Goal: Task Accomplishment & Management: Manage account settings

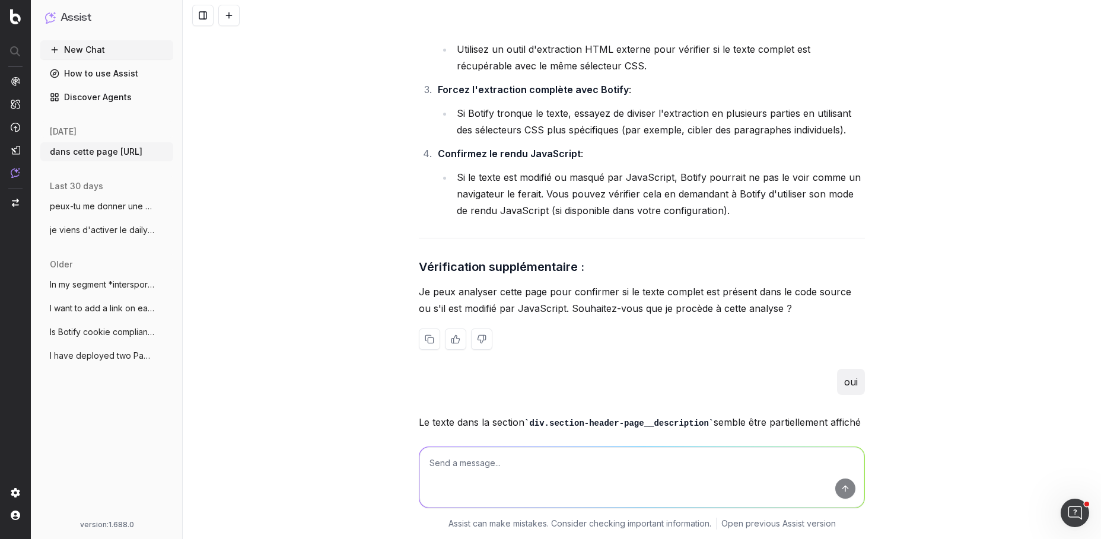
scroll to position [3439, 0]
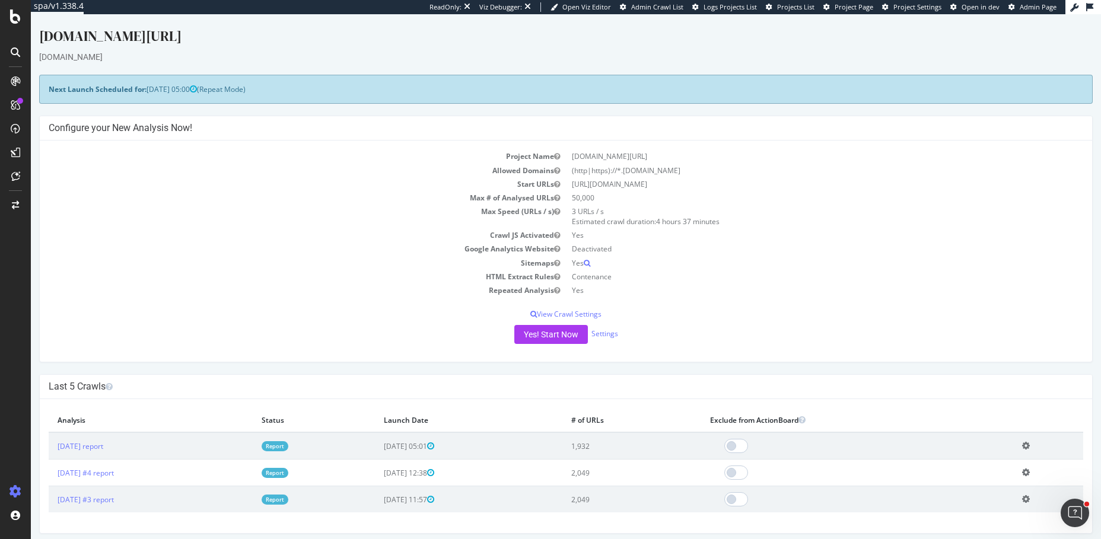
drag, startPoint x: 179, startPoint y: 89, endPoint x: 148, endPoint y: 88, distance: 30.9
click at [148, 88] on span "2025-10-19 05:00" at bounding box center [172, 89] width 50 height 10
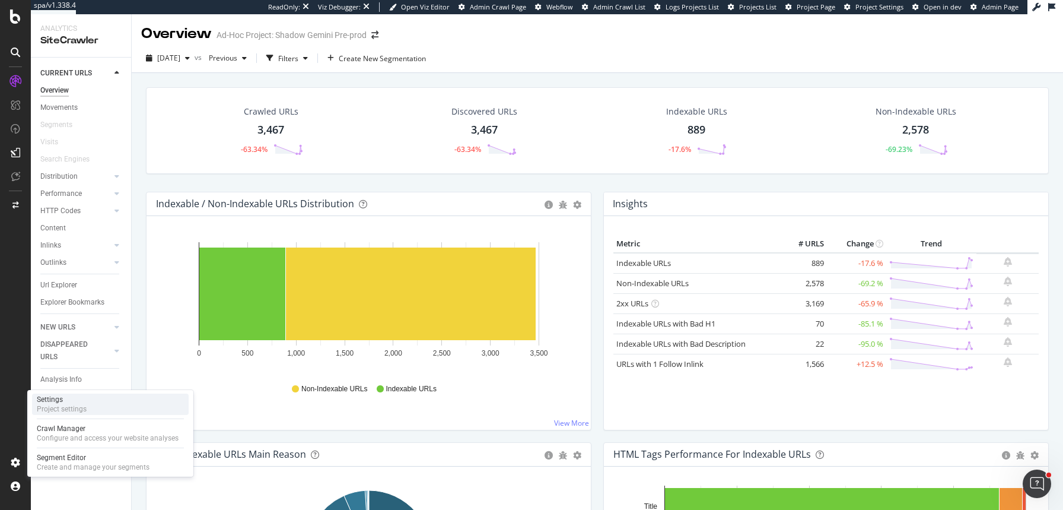
click at [78, 402] on div "Settings" at bounding box center [62, 399] width 50 height 9
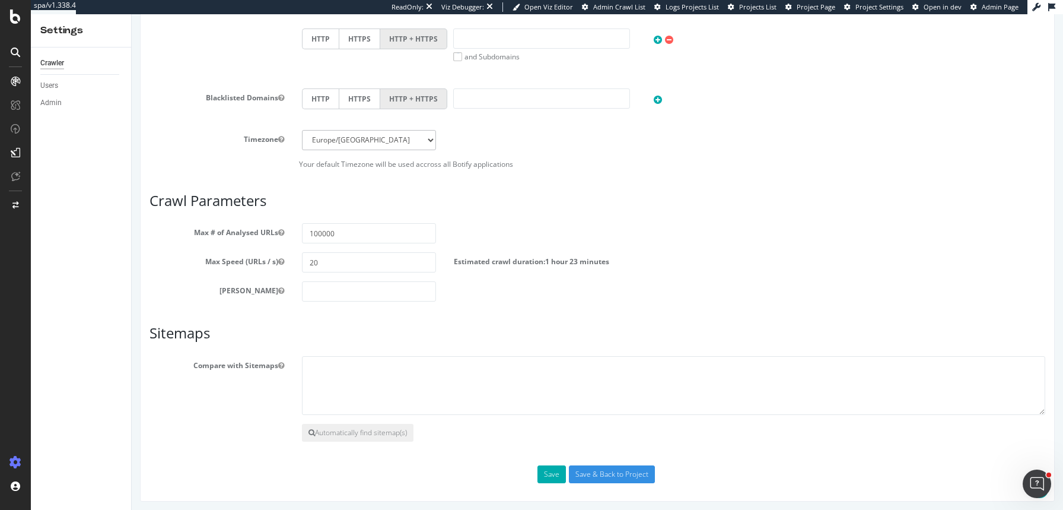
scroll to position [465, 0]
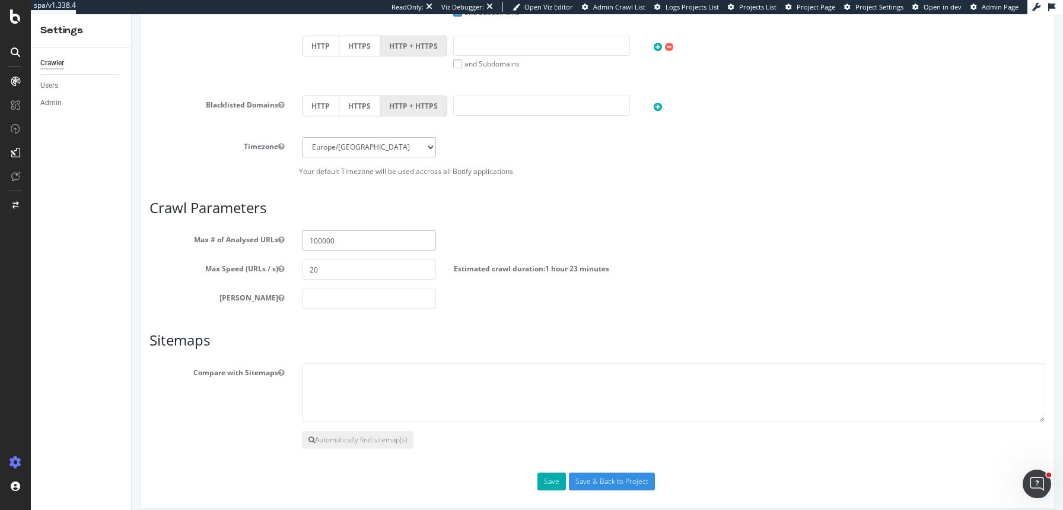
drag, startPoint x: 314, startPoint y: 239, endPoint x: 302, endPoint y: 238, distance: 11.9
click at [302, 238] on input "100000" at bounding box center [369, 240] width 135 height 20
type input "200000"
click at [585, 475] on input "Save & Back to Project" at bounding box center [612, 481] width 86 height 18
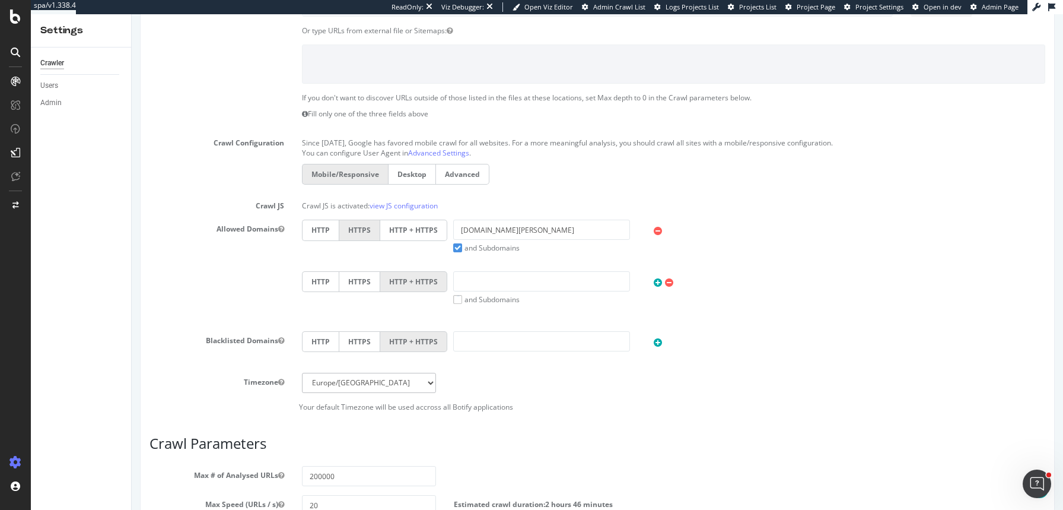
scroll to position [139, 0]
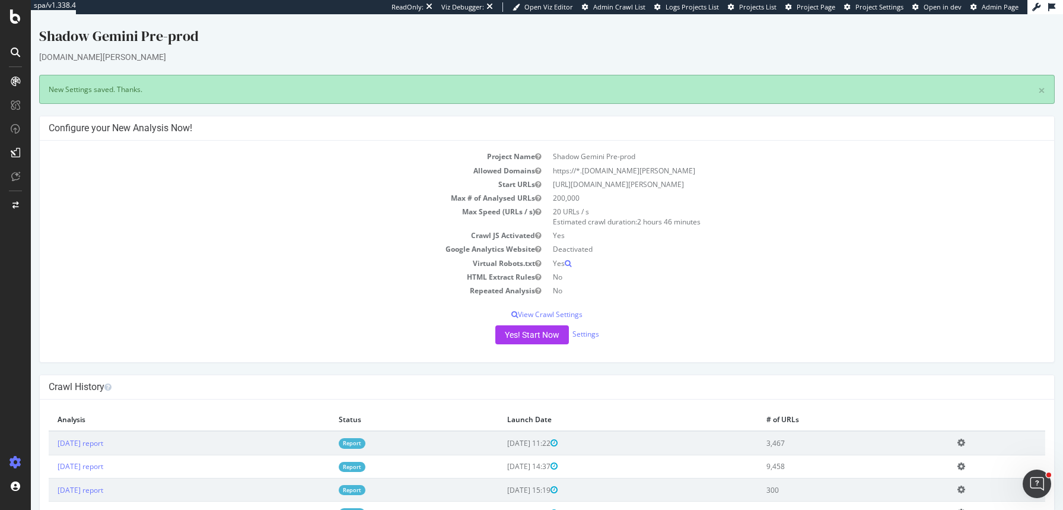
scroll to position [92, 0]
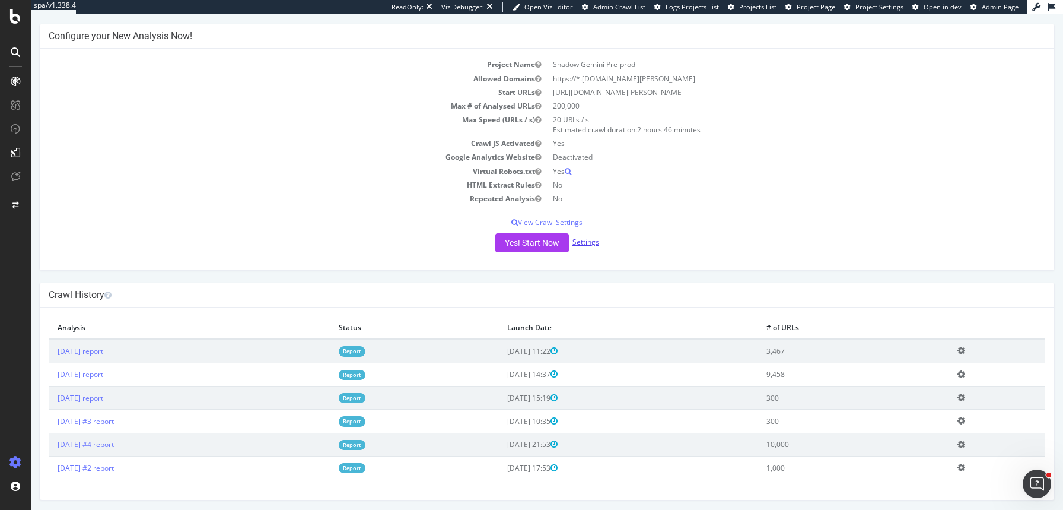
click at [580, 238] on link "Settings" at bounding box center [586, 242] width 27 height 10
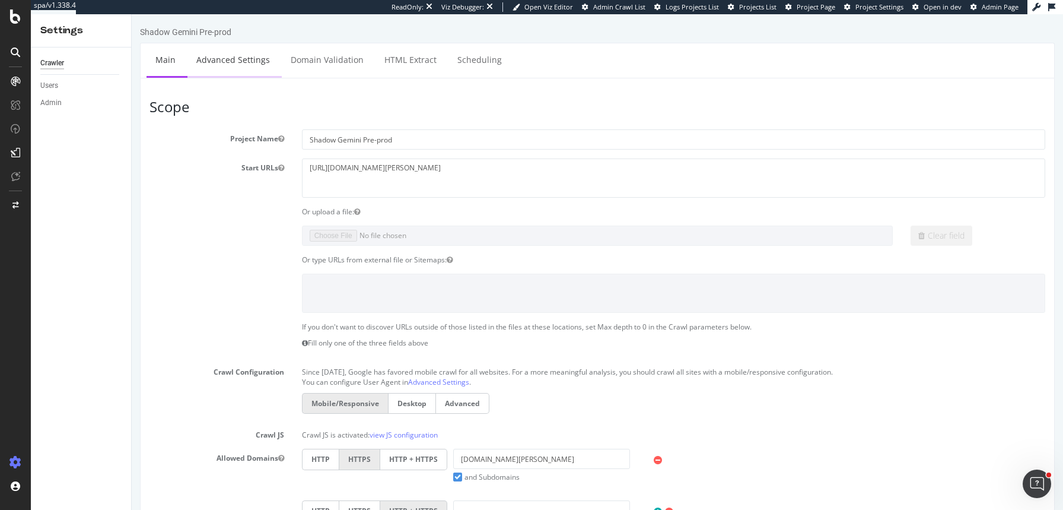
click at [234, 67] on link "Advanced Settings" at bounding box center [233, 59] width 91 height 33
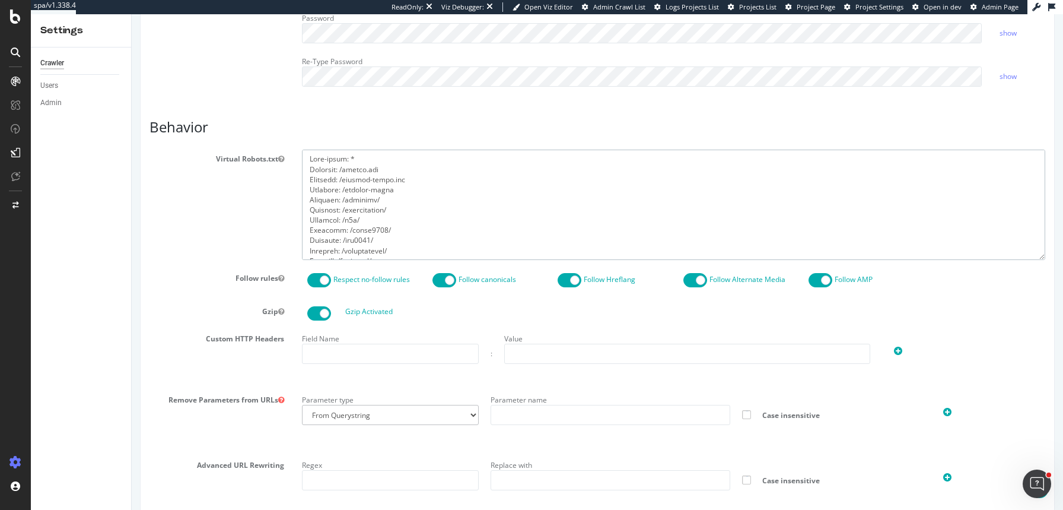
drag, startPoint x: 363, startPoint y: 250, endPoint x: 288, endPoint y: 134, distance: 137.8
click at [288, 134] on article "Behavior Virtual Robots.txt Follow rules Respect no-follow rules Follow canonic…" at bounding box center [598, 390] width 896 height 543
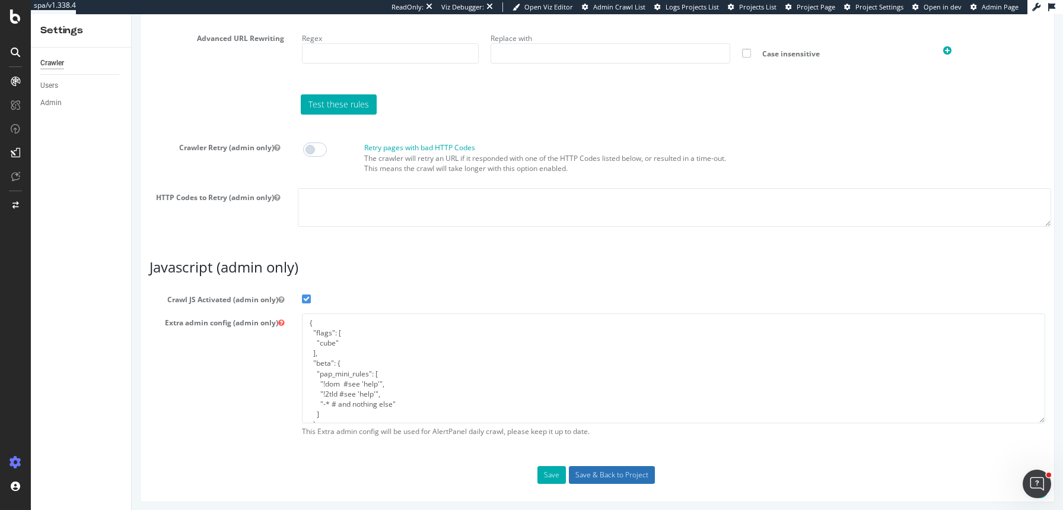
click at [608, 471] on input "Save & Back to Project" at bounding box center [612, 475] width 86 height 18
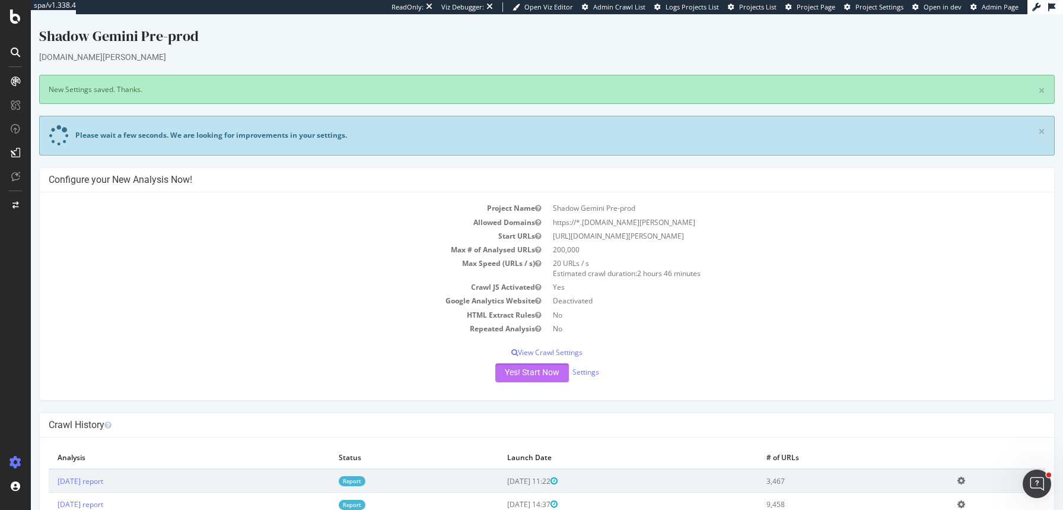
click at [535, 373] on button "Yes! Start Now" at bounding box center [532, 372] width 74 height 19
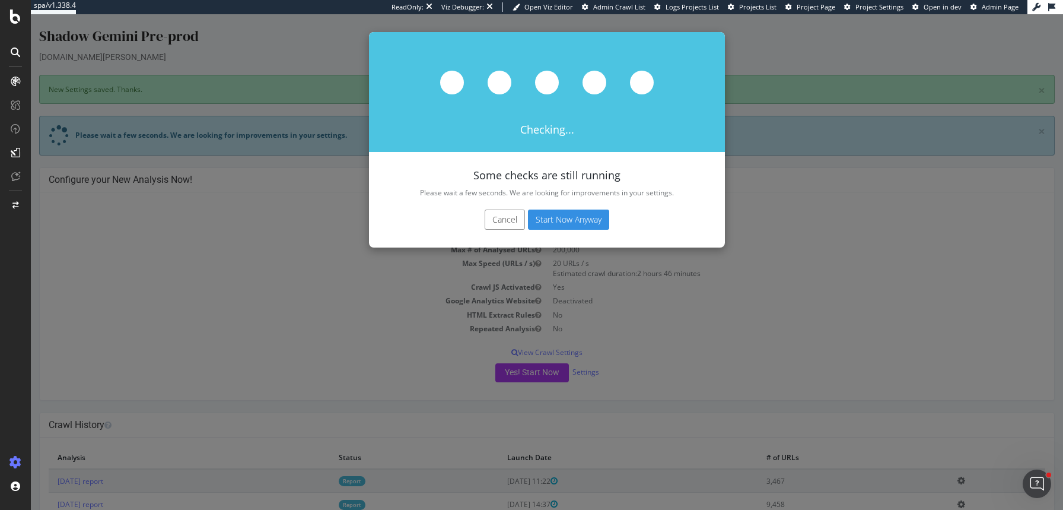
click at [561, 213] on button "Start Now Anyway" at bounding box center [568, 219] width 81 height 20
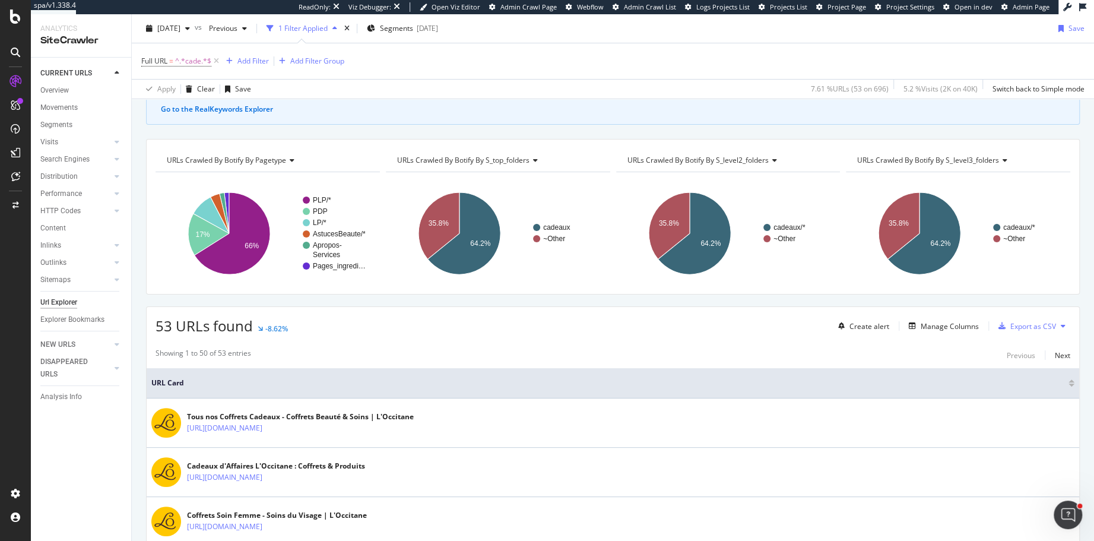
scroll to position [174, 0]
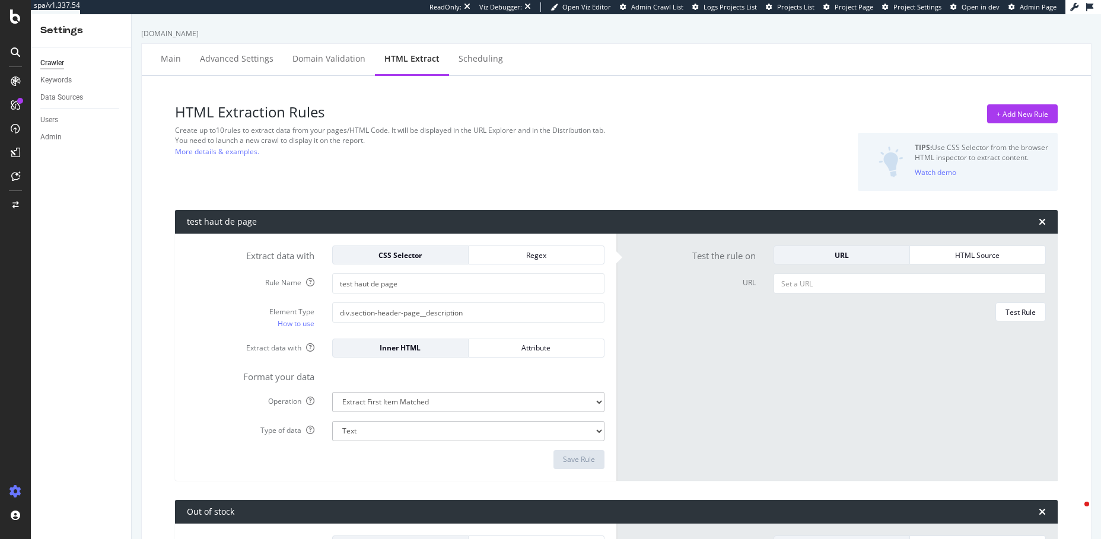
select select "exist"
select select "count"
select select "exist"
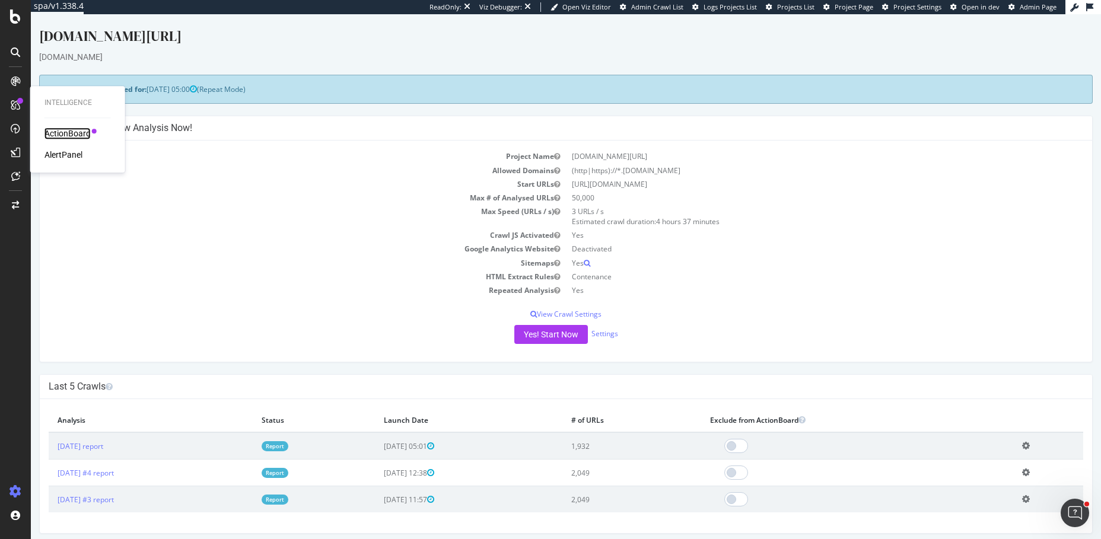
click at [64, 132] on div "ActionBoard" at bounding box center [68, 134] width 46 height 12
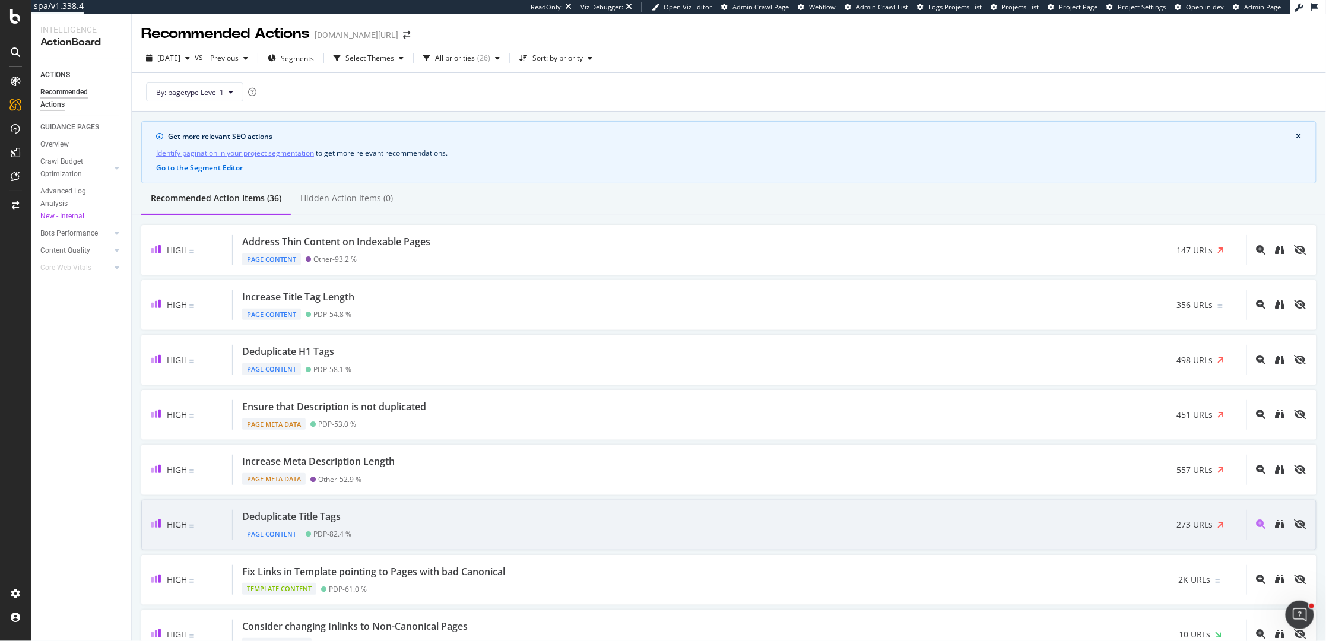
click at [422, 528] on div "Deduplicate Title Tags Page Content PDP - 82.4 % 273 URLs" at bounding box center [740, 525] width 1014 height 30
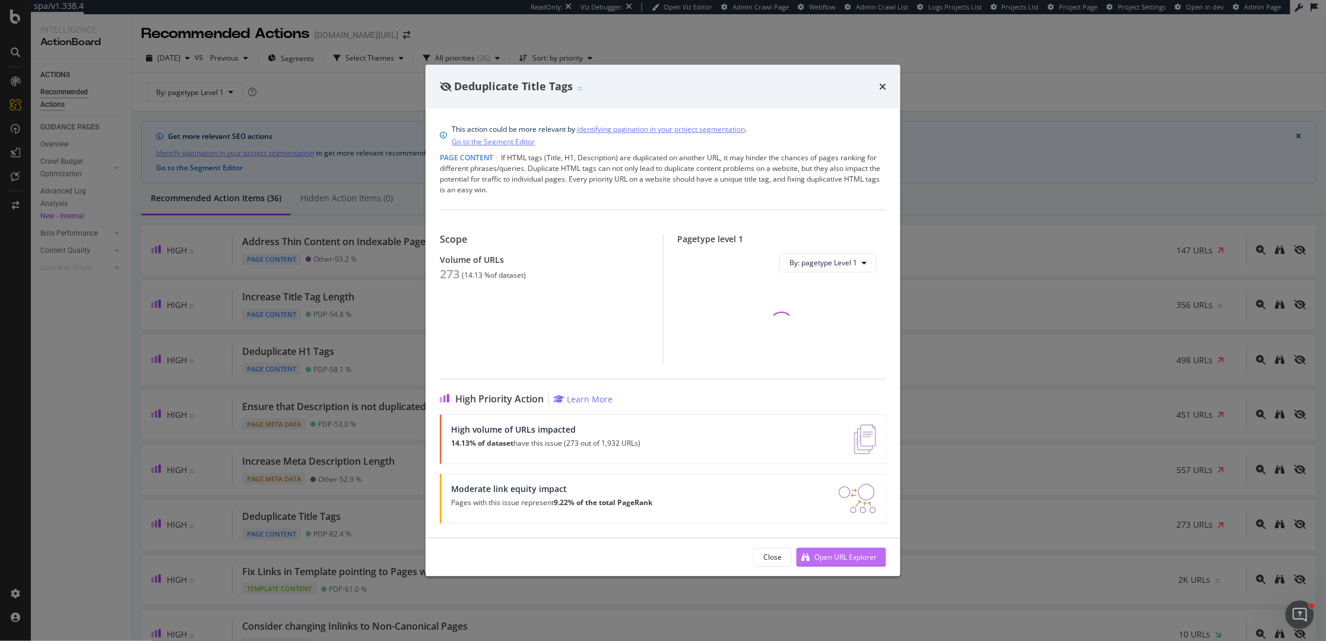
click at [863, 539] on div "Open URL Explorer" at bounding box center [836, 557] width 80 height 18
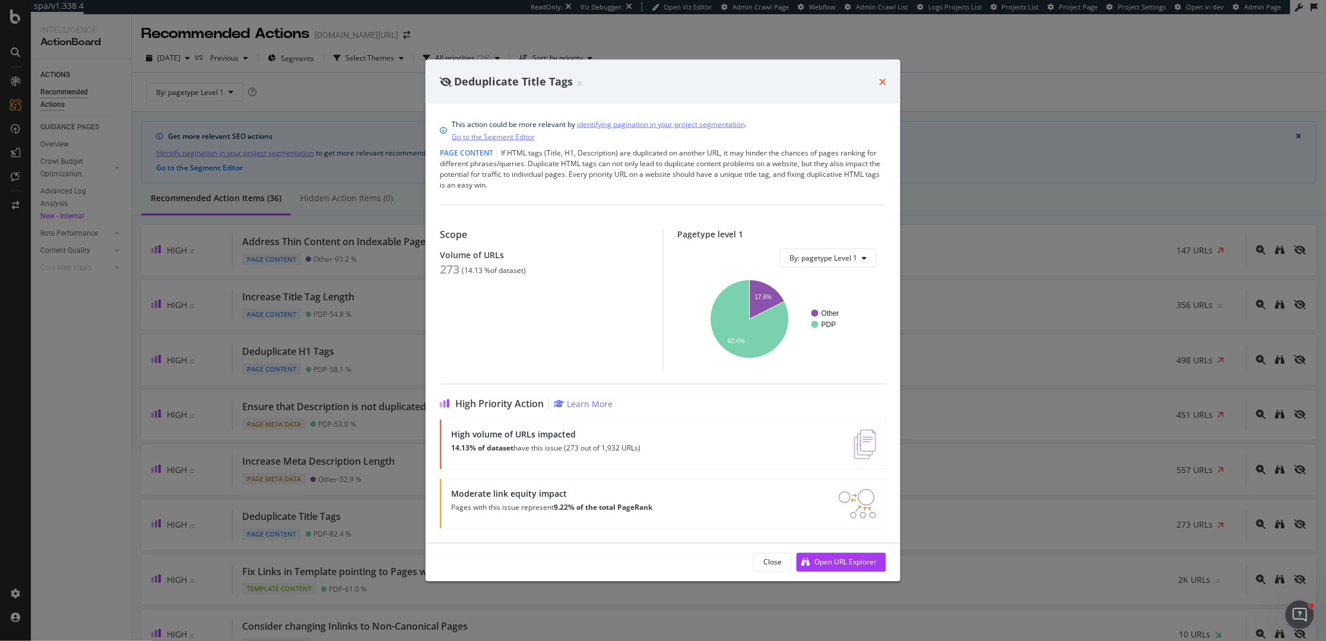
click at [879, 82] on icon "times" at bounding box center [882, 81] width 7 height 9
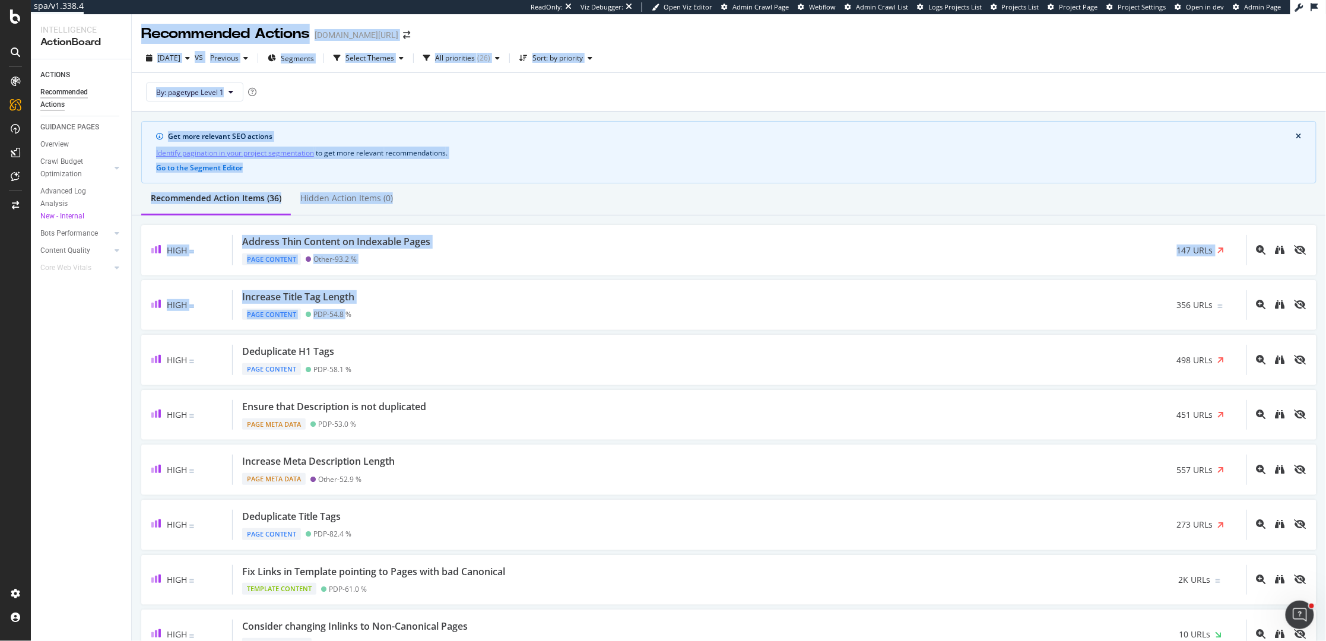
drag, startPoint x: 351, startPoint y: 311, endPoint x: 71, endPoint y: 529, distance: 355.2
click at [71, 529] on div "Intelligence ActionBoard ACTIONS Recommended Actions GUIDANCE PAGES Overview Cr…" at bounding box center [678, 327] width 1295 height 627
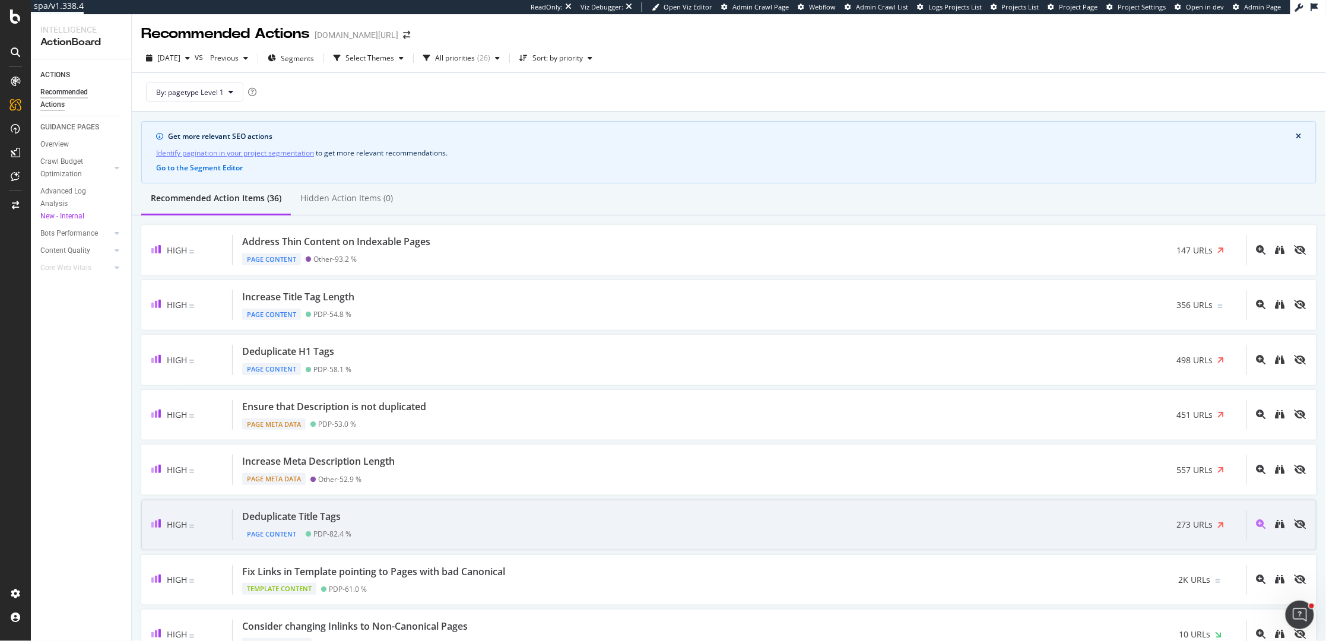
click at [515, 528] on div "Deduplicate Title Tags Page Content PDP - 82.4 % 273 URLs" at bounding box center [740, 525] width 1014 height 30
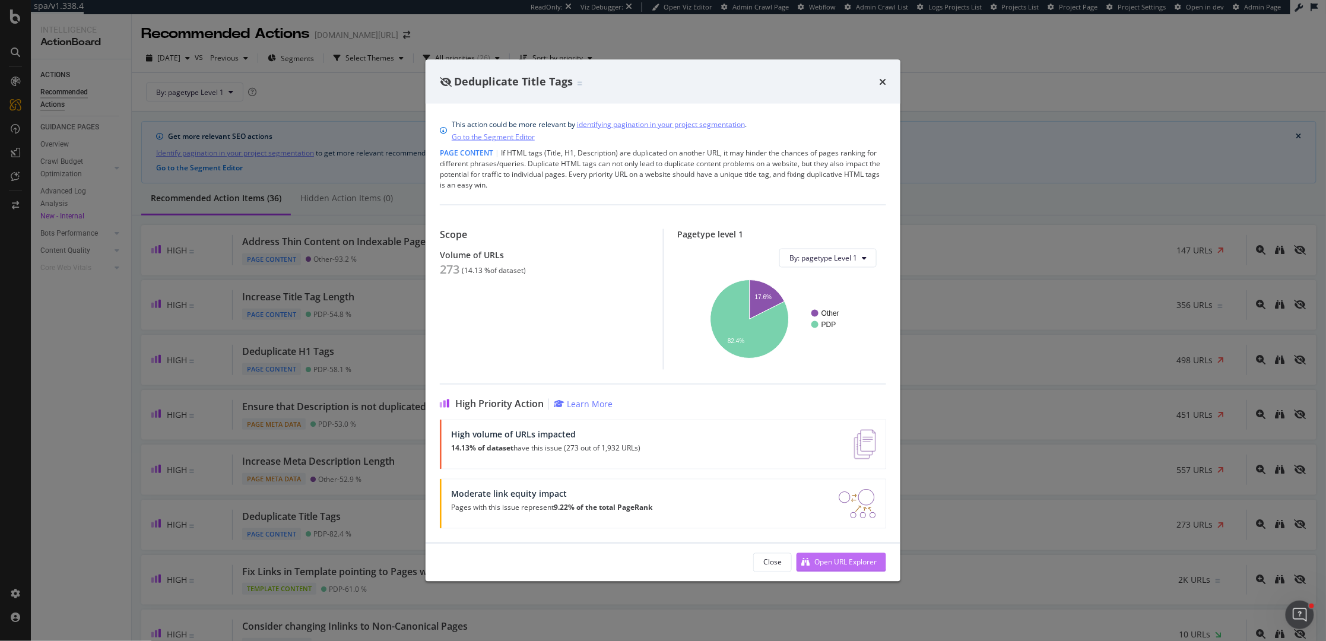
click at [830, 539] on div "Open URL Explorer" at bounding box center [845, 562] width 62 height 10
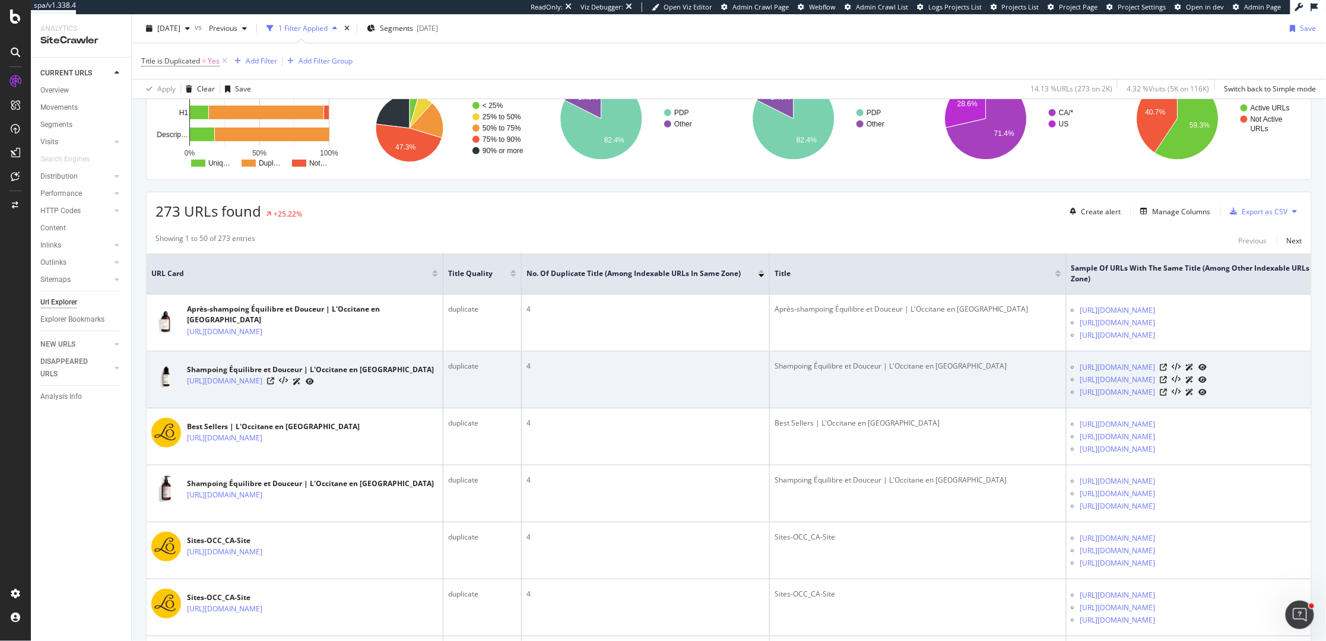
scroll to position [197, 0]
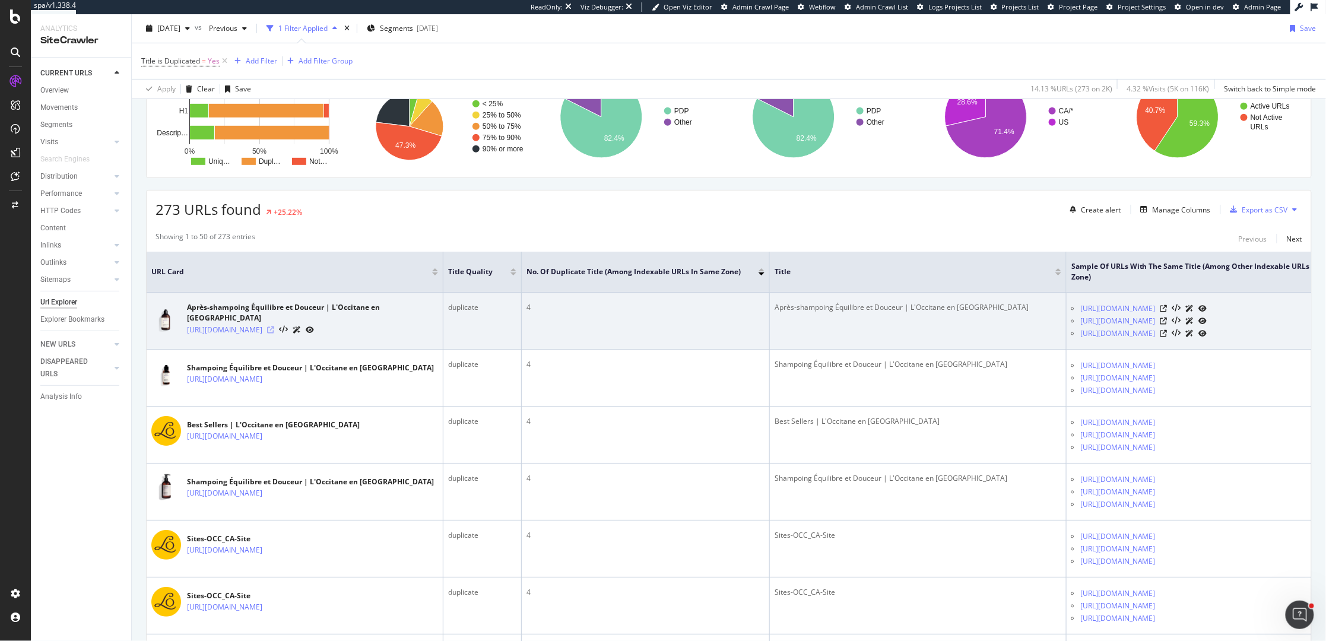
click at [274, 328] on icon at bounding box center [270, 329] width 7 height 7
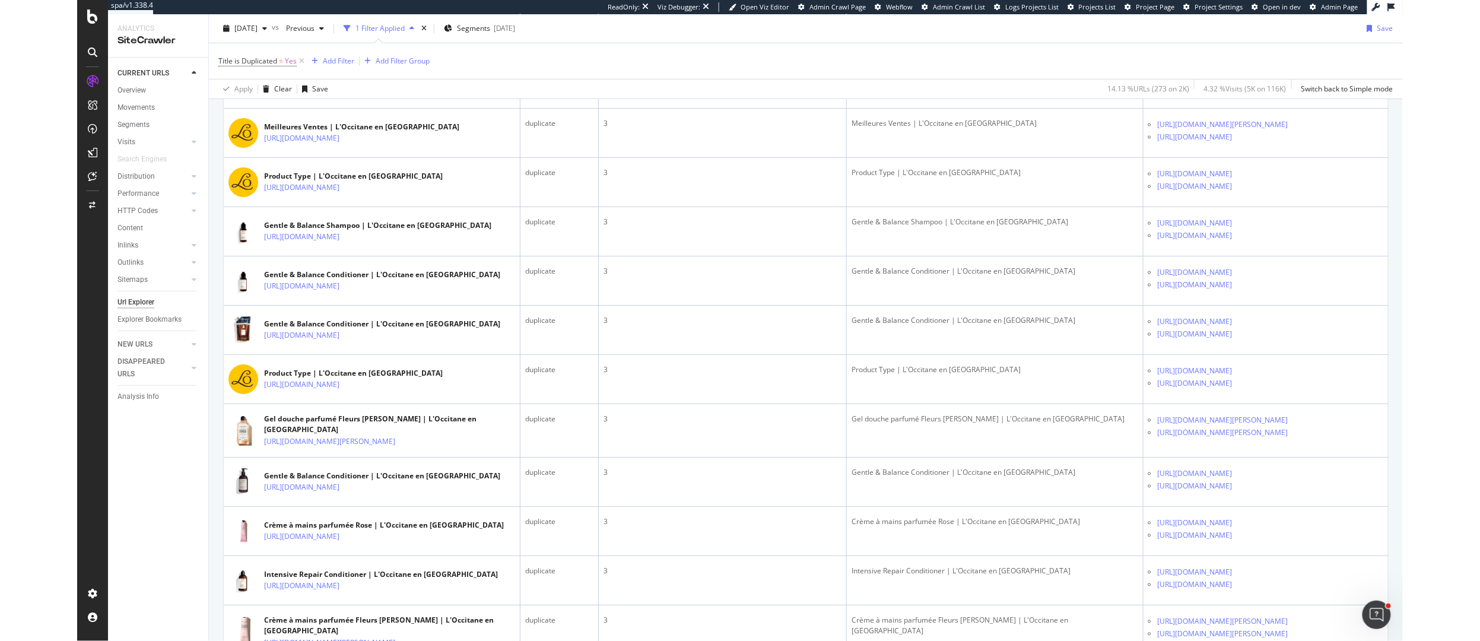
scroll to position [2350, 0]
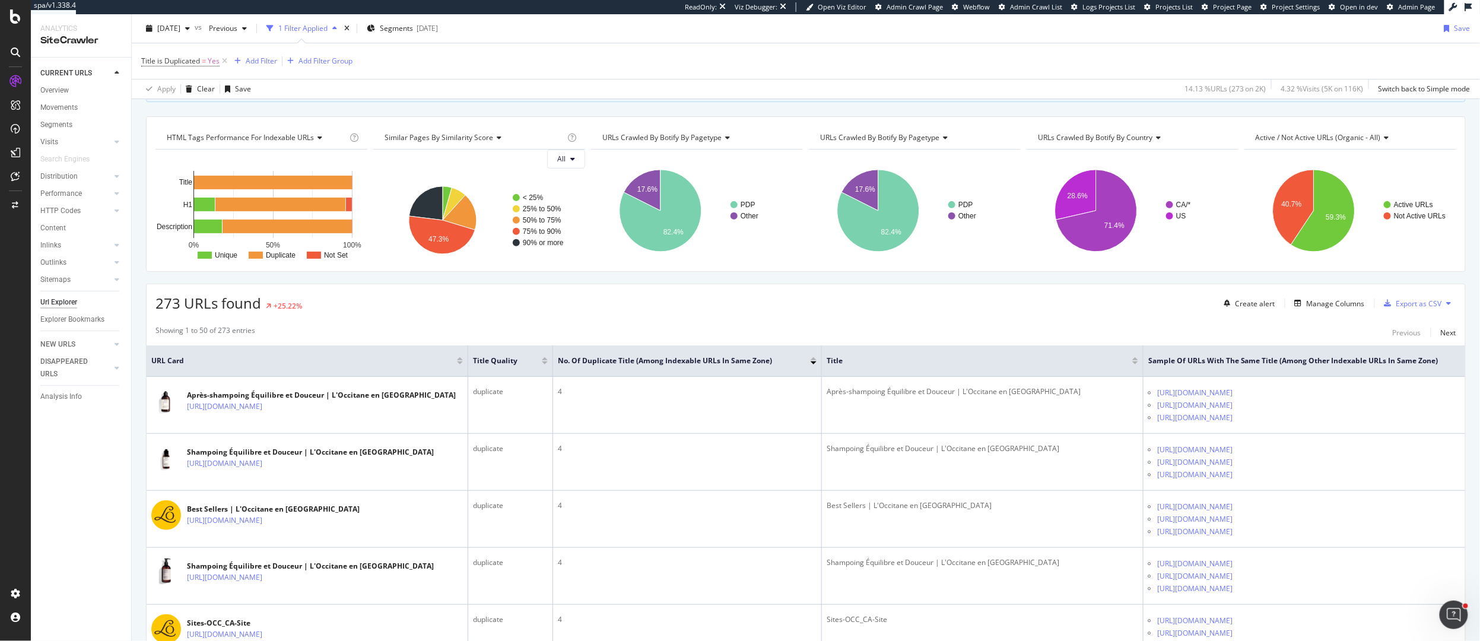
scroll to position [106, 0]
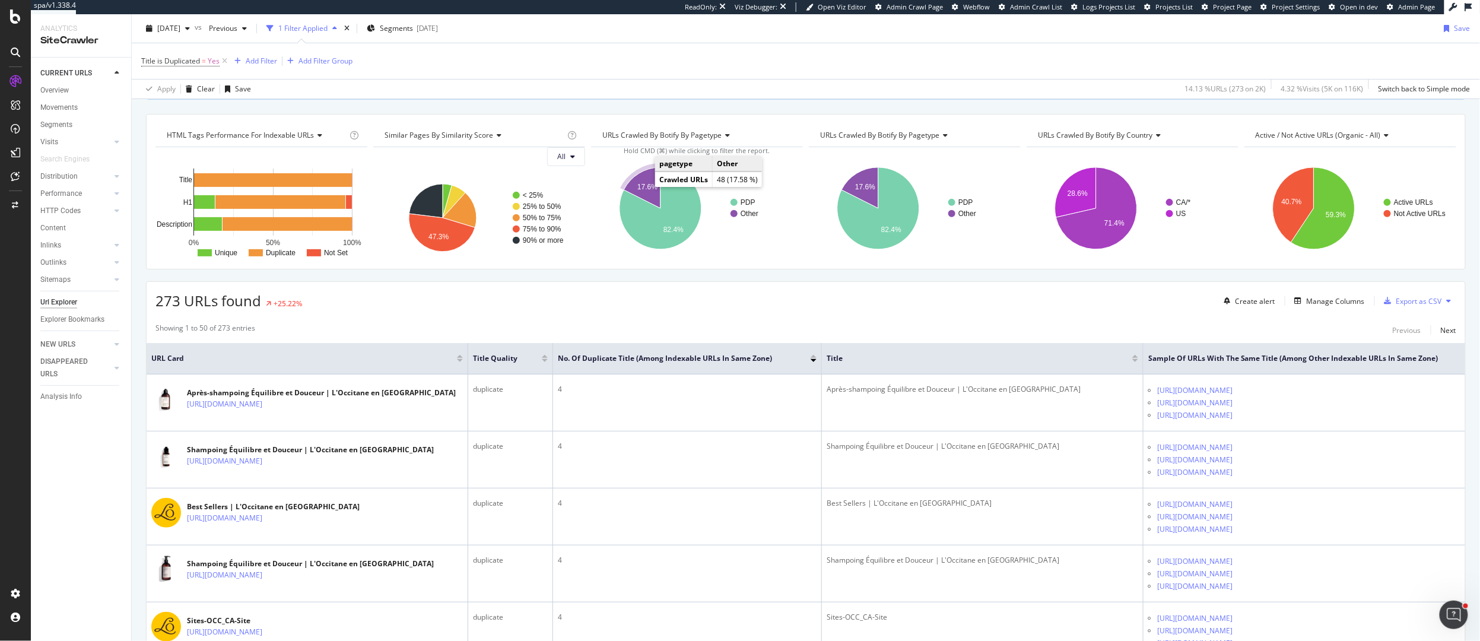
click at [644, 185] on text "17.6%" at bounding box center [647, 187] width 20 height 8
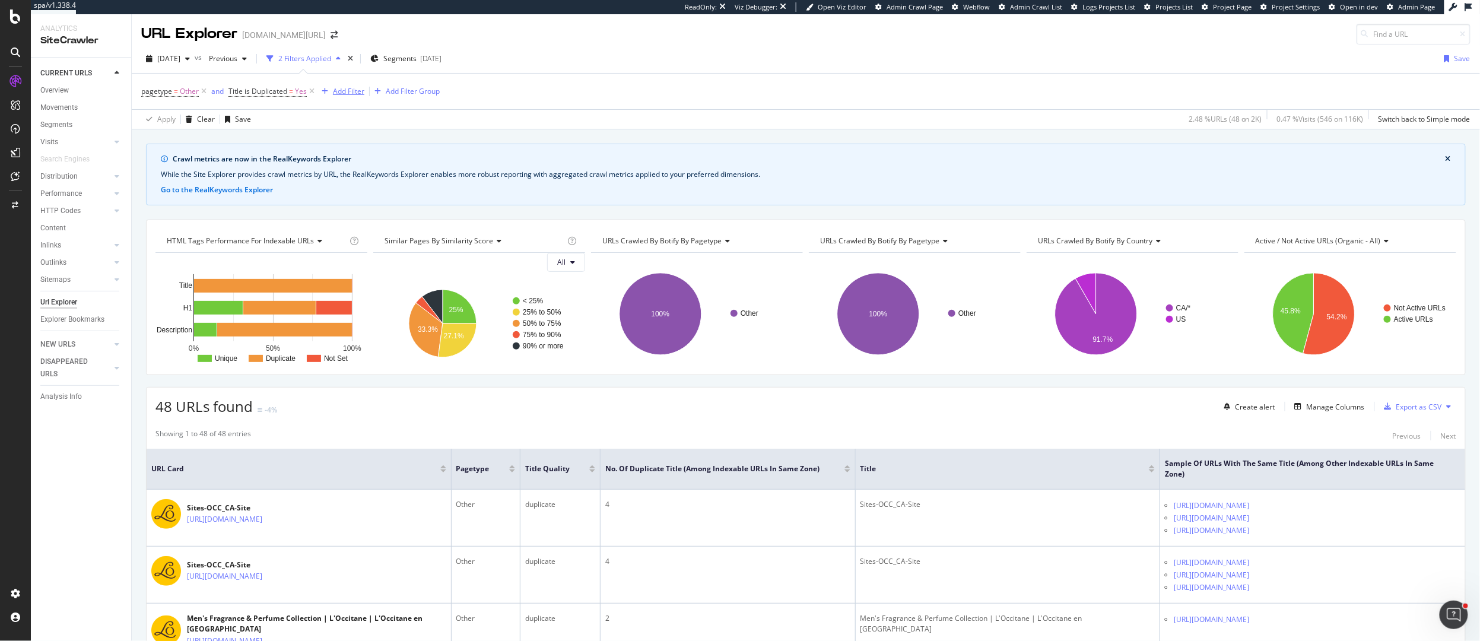
click at [344, 96] on div "Add Filter" at bounding box center [348, 91] width 31 height 10
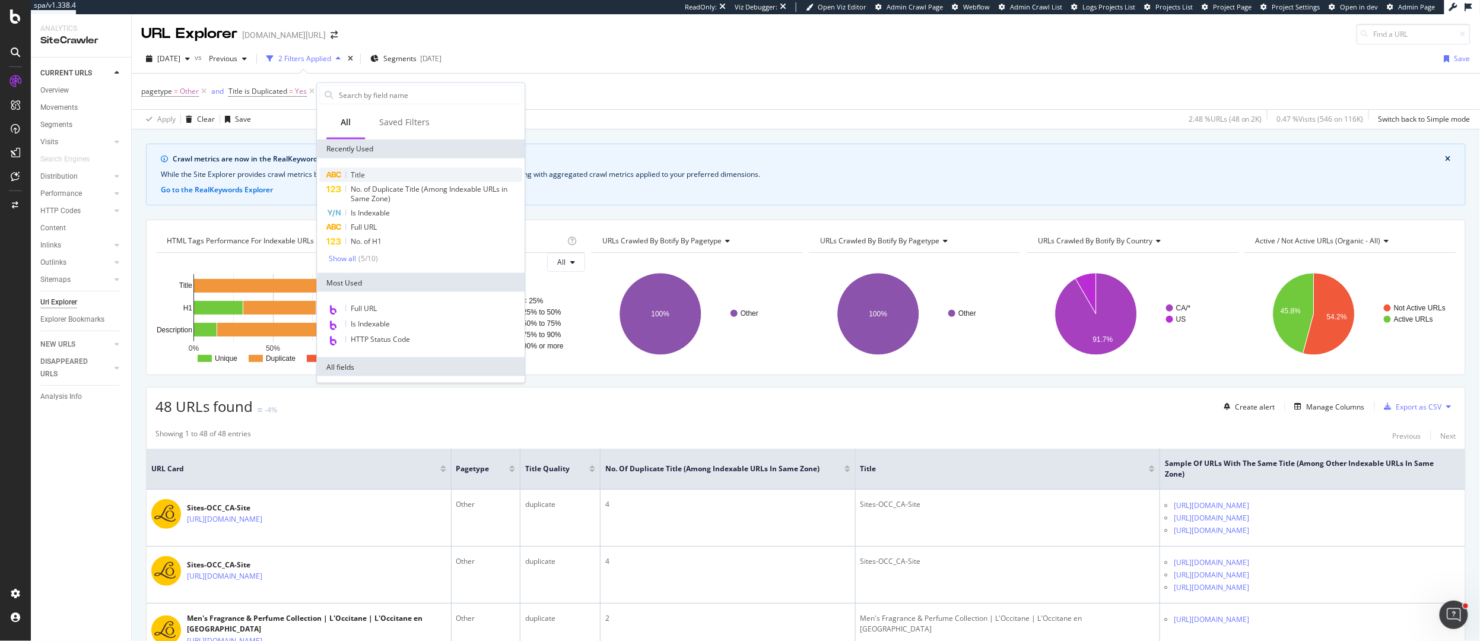
click at [376, 170] on div "Title" at bounding box center [420, 175] width 203 height 14
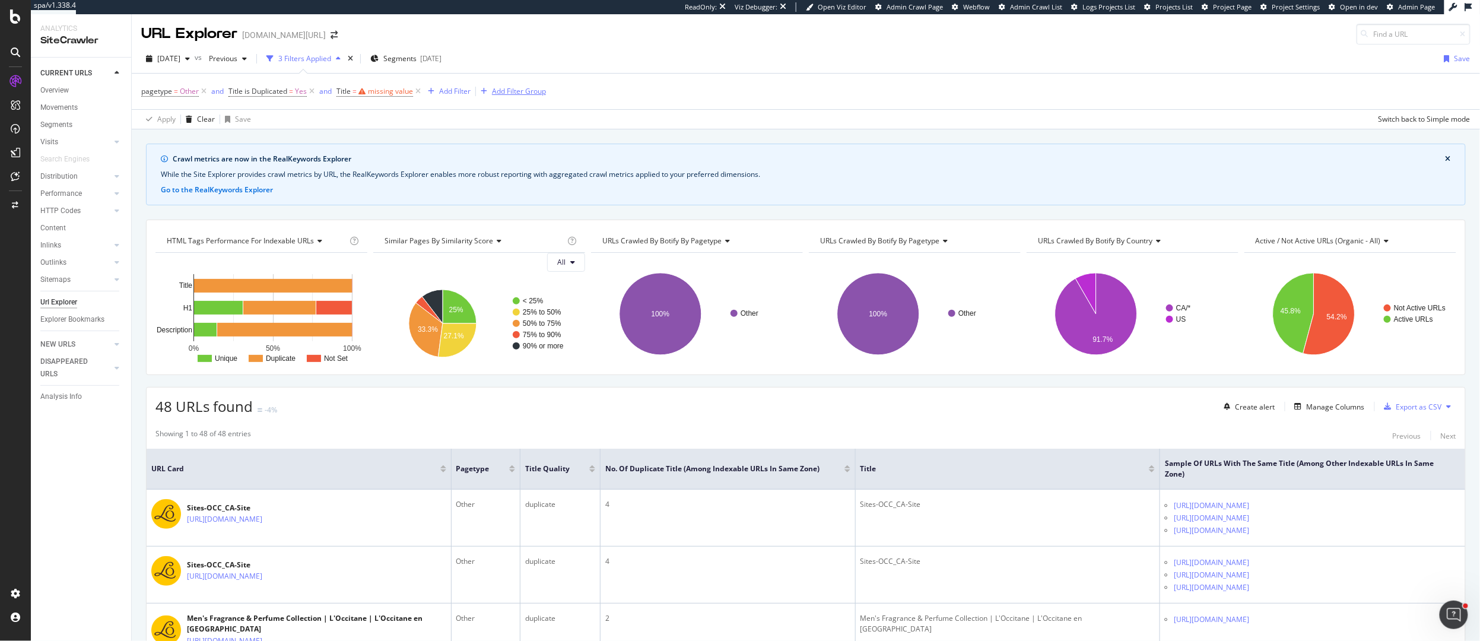
click at [510, 88] on div "pagetype = Other and Title is Duplicated = Yes and Title = missing value Add Fi…" at bounding box center [805, 92] width 1329 height 36
click at [413, 88] on icon at bounding box center [418, 91] width 10 height 12
click at [409, 96] on div "Add Filter Group" at bounding box center [413, 91] width 54 height 10
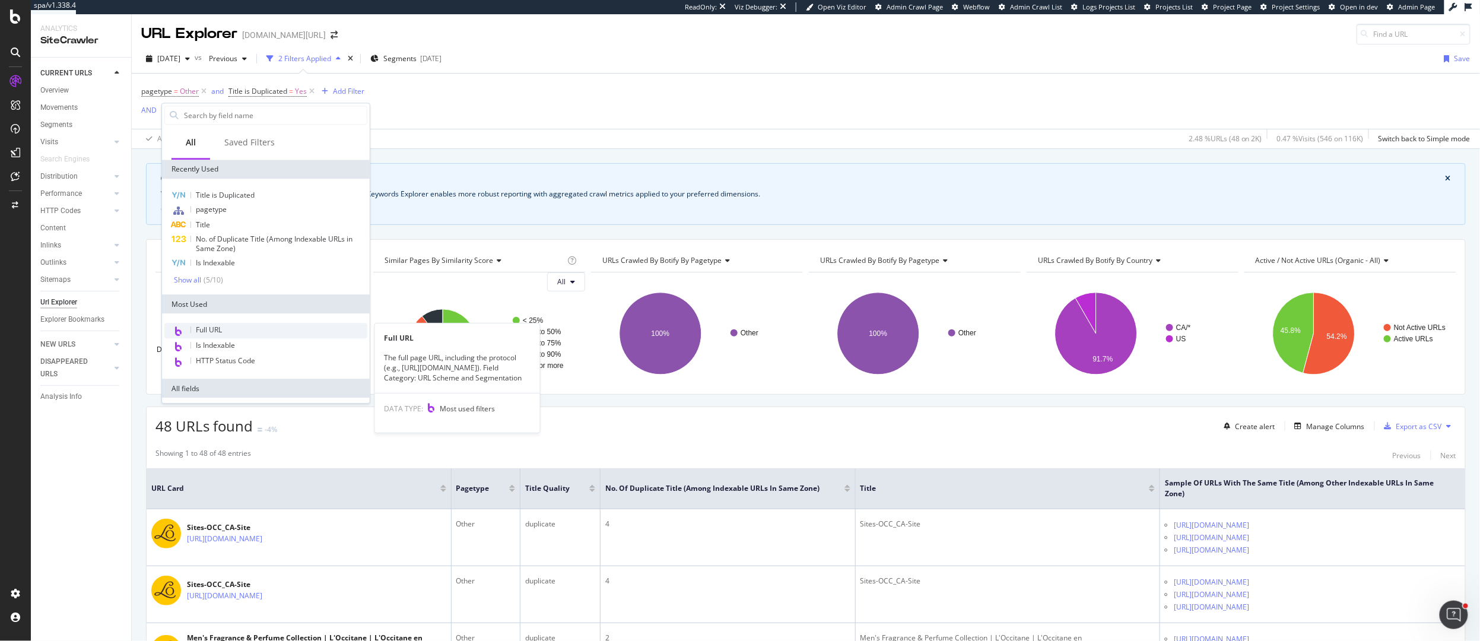
click at [207, 332] on span "Full URL" at bounding box center [209, 330] width 26 height 10
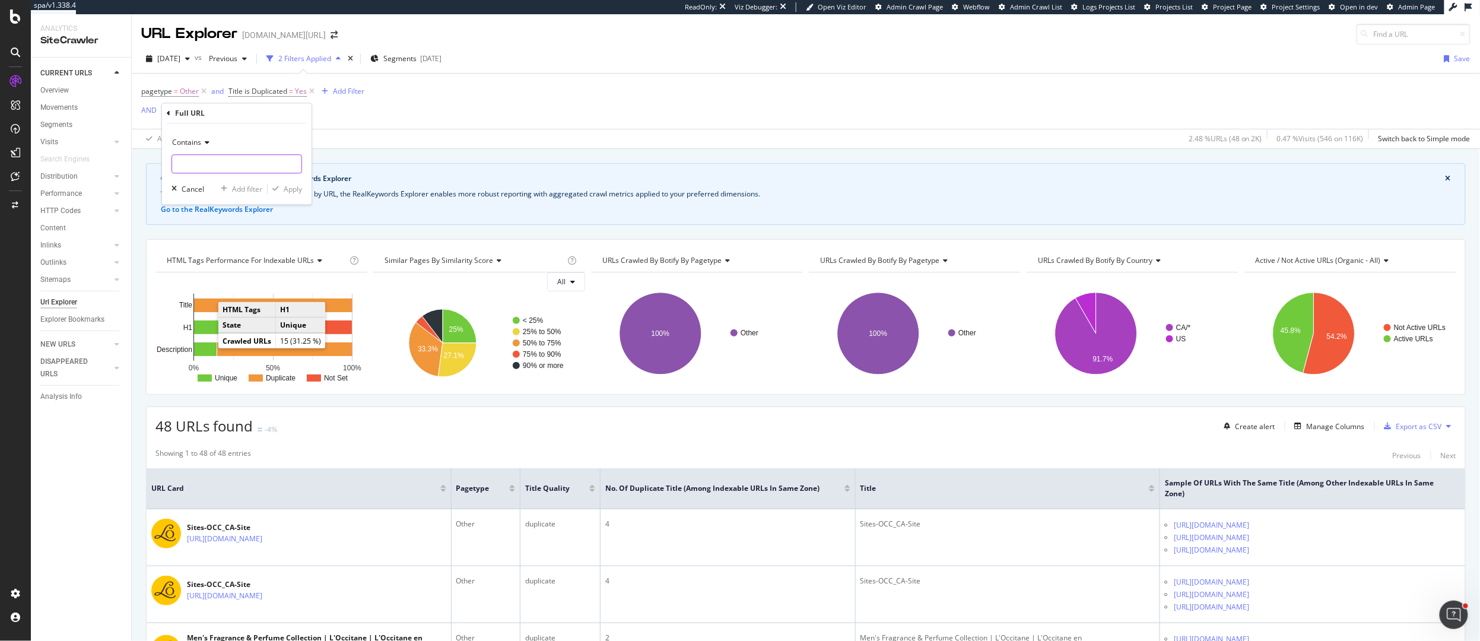
click at [195, 165] on input "text" at bounding box center [236, 163] width 129 height 19
type input "best-seller"
click at [291, 188] on div "Apply" at bounding box center [293, 189] width 18 height 10
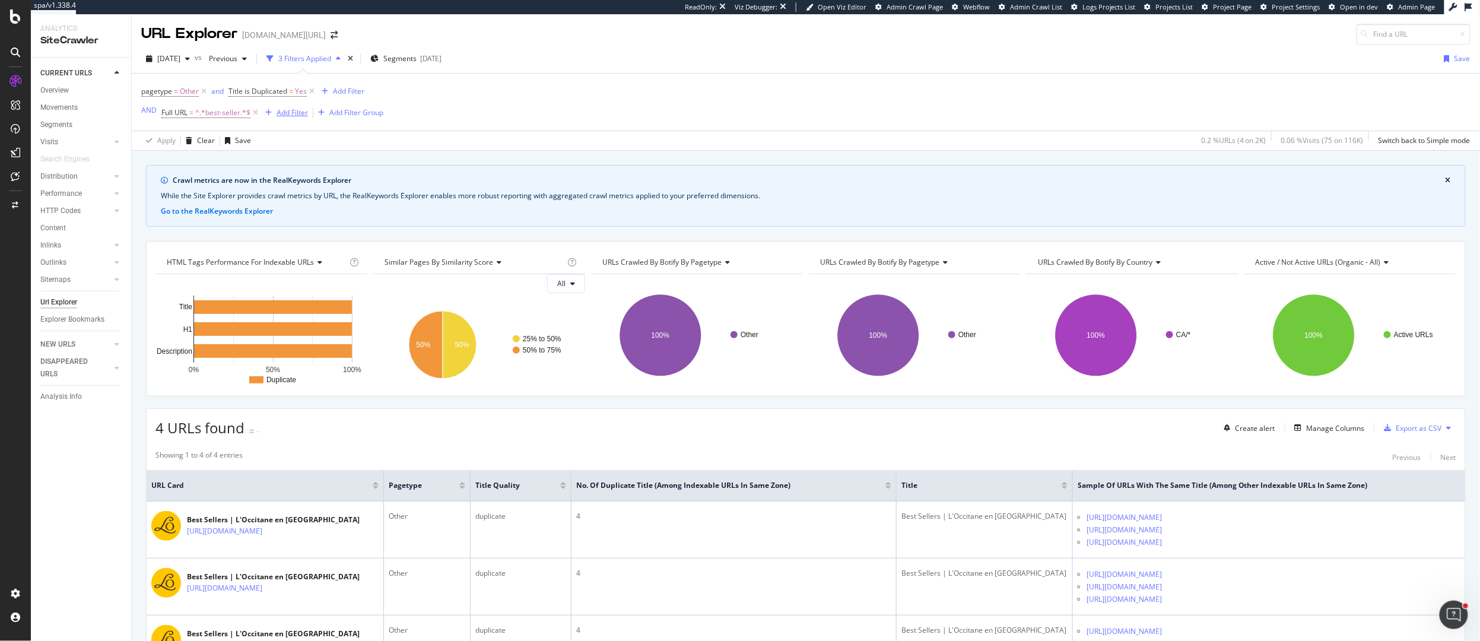
click at [302, 116] on div "Add Filter" at bounding box center [292, 112] width 31 height 10
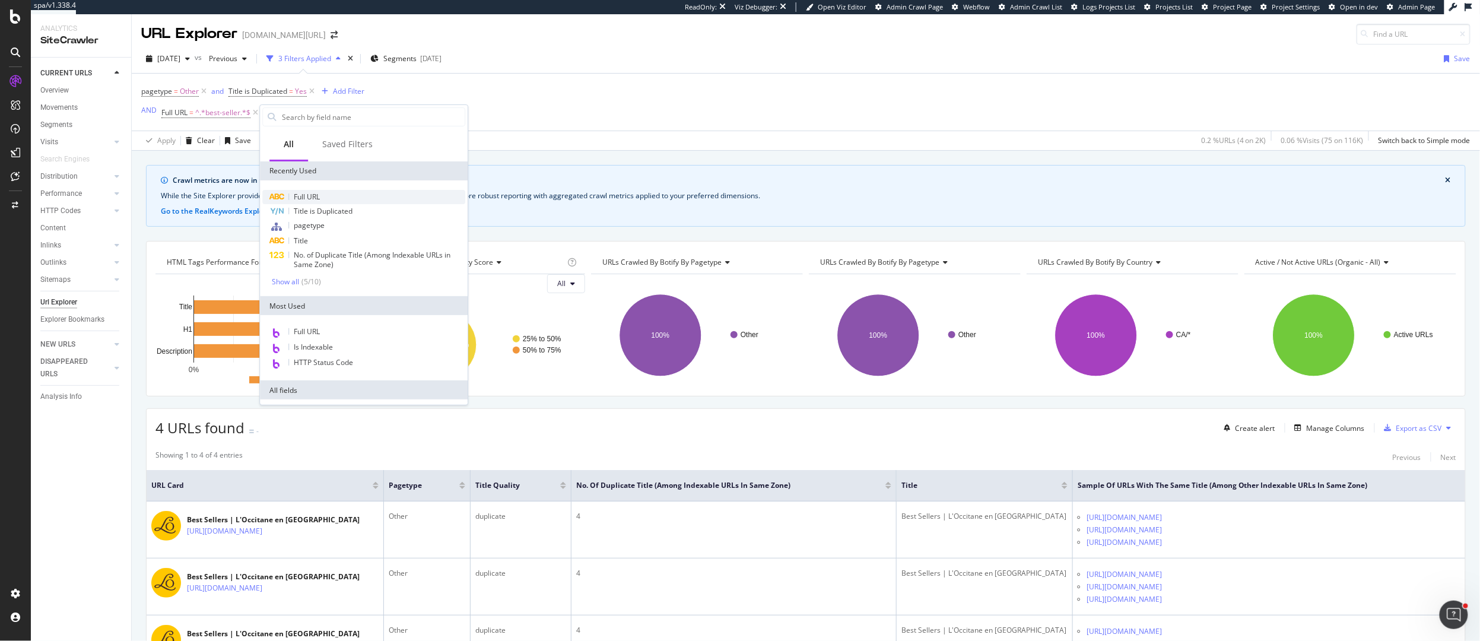
click at [313, 194] on span "Full URL" at bounding box center [307, 197] width 26 height 10
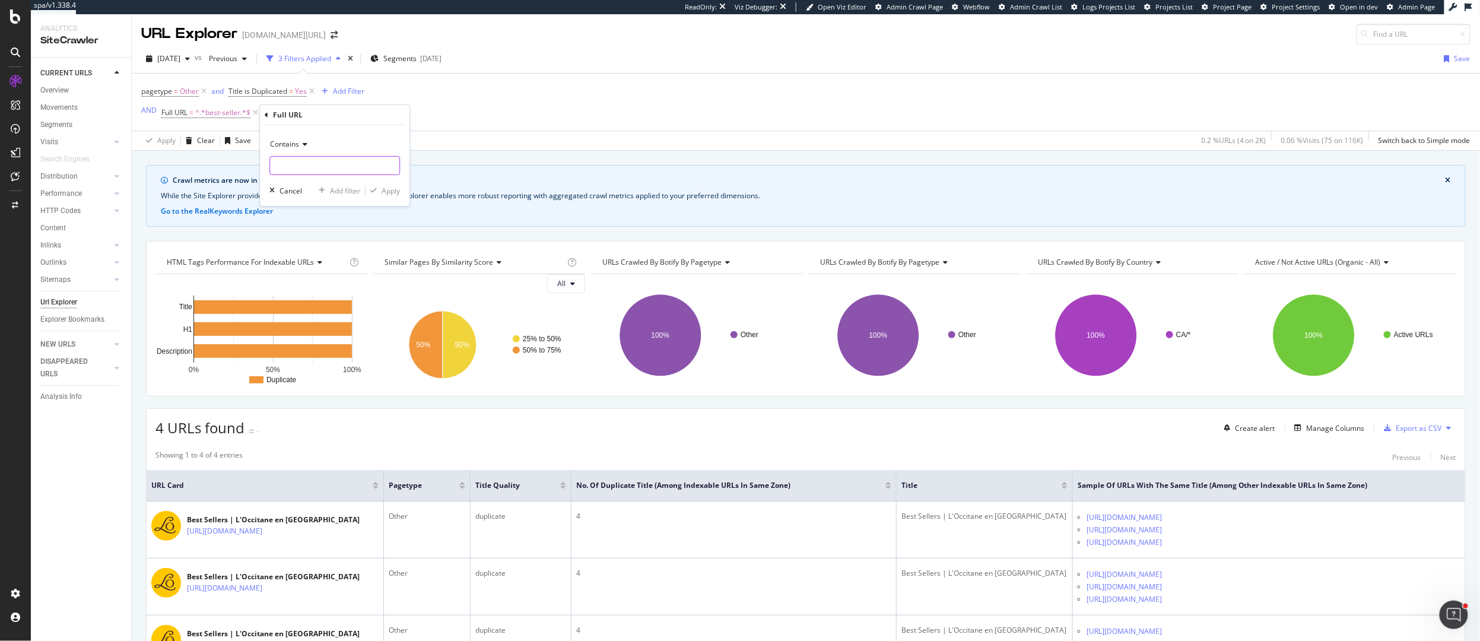
click at [312, 158] on input "text" at bounding box center [334, 165] width 129 height 19
type input "meilleures-ventes"
drag, startPoint x: 393, startPoint y: 195, endPoint x: 300, endPoint y: 145, distance: 105.7
click at [393, 195] on div "Apply" at bounding box center [391, 191] width 18 height 10
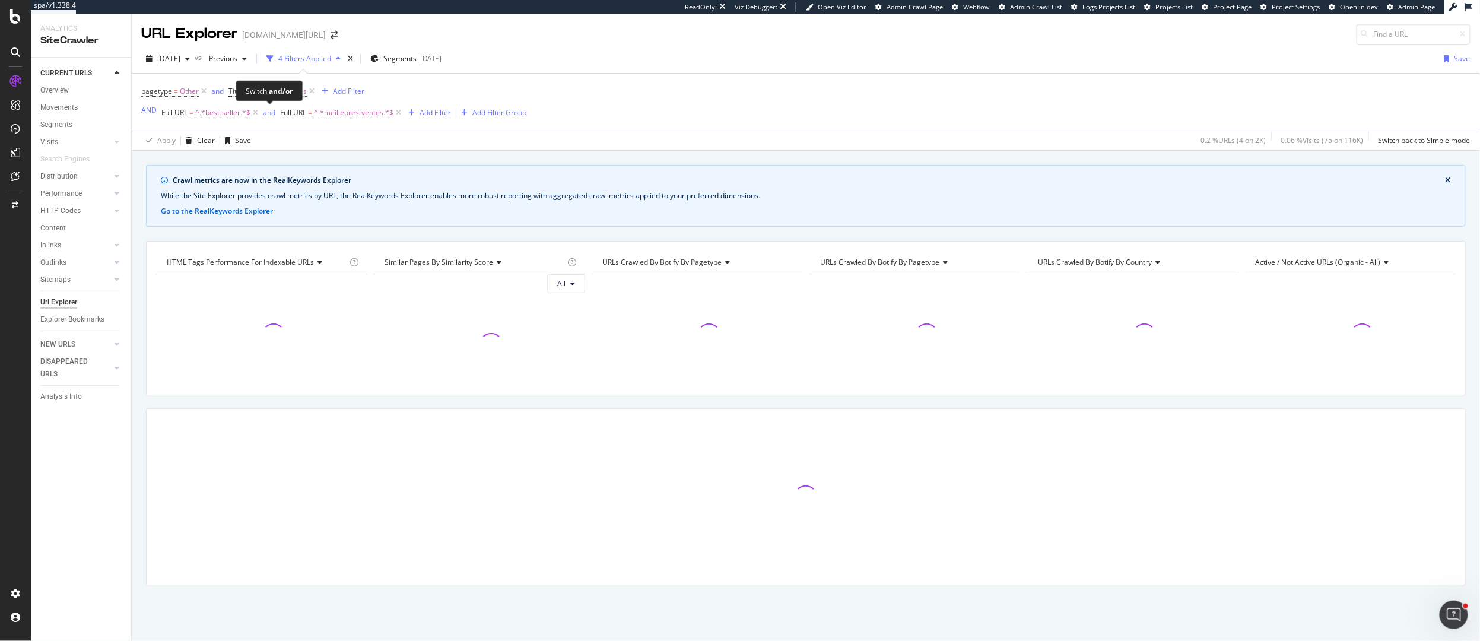
click at [266, 112] on div "and" at bounding box center [269, 112] width 12 height 10
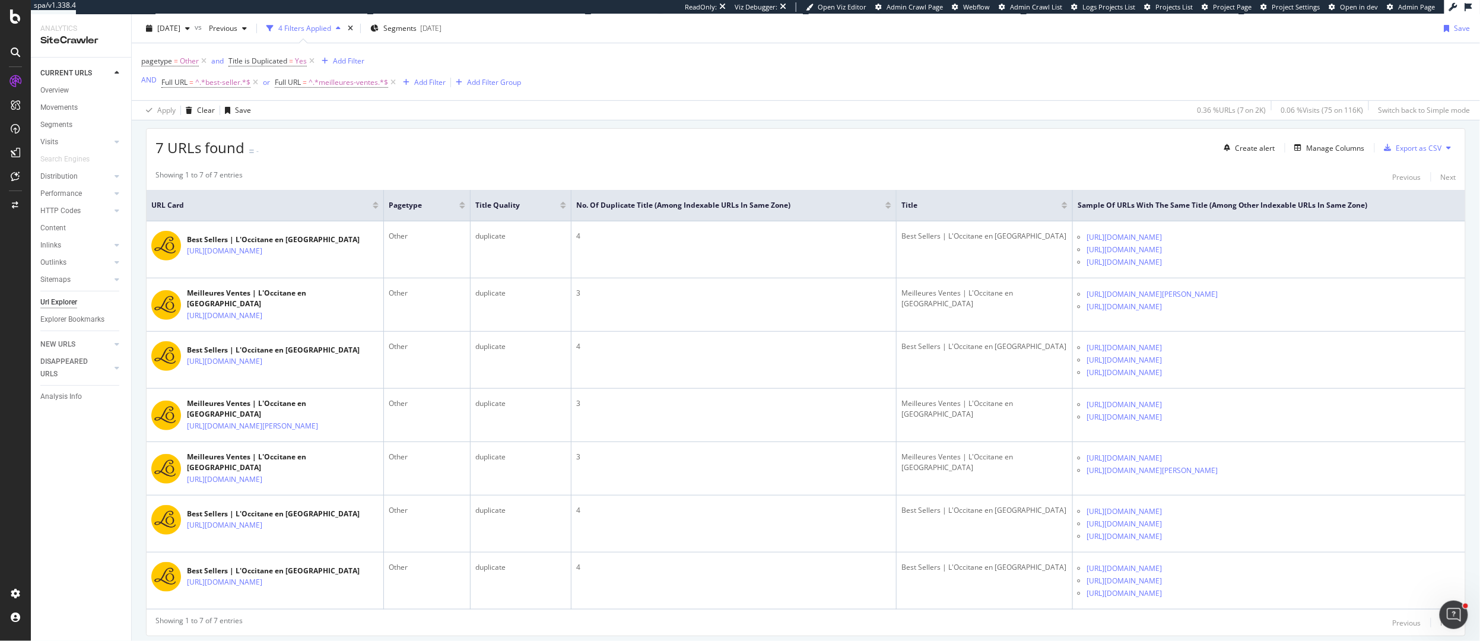
scroll to position [271, 0]
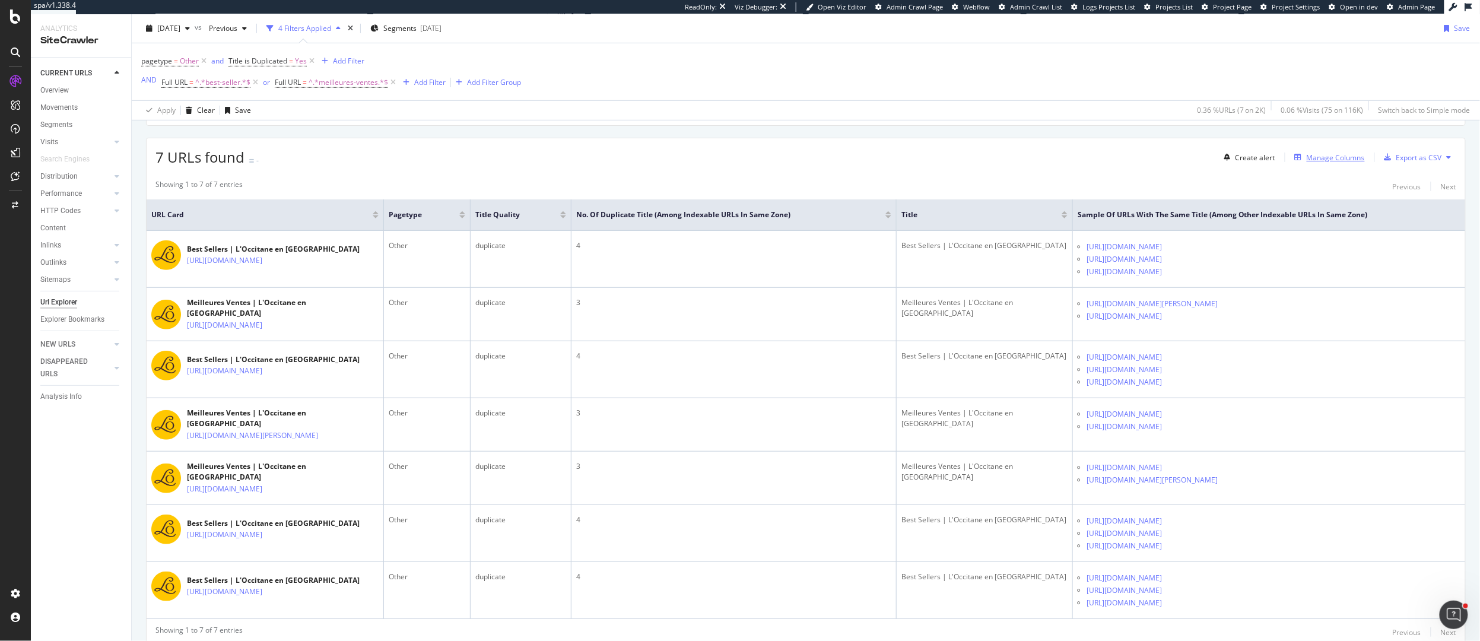
click at [1325, 161] on div "Manage Columns" at bounding box center [1336, 158] width 58 height 10
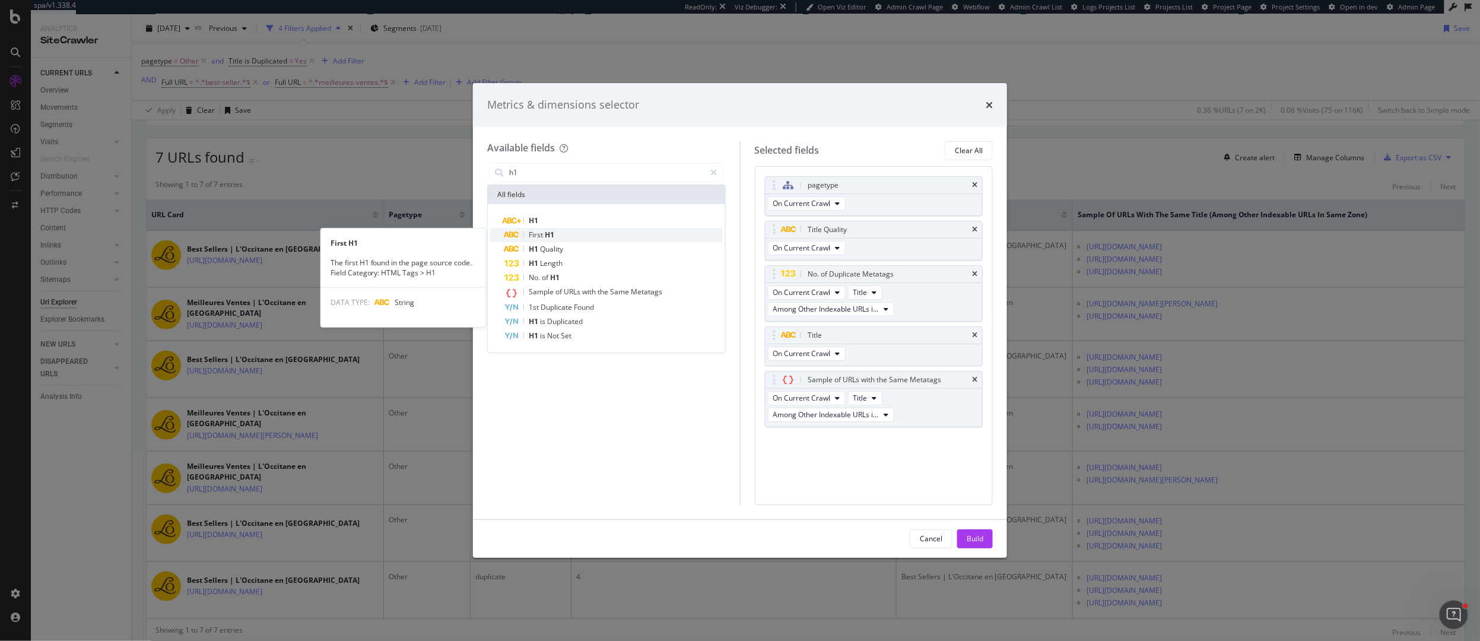
type input "h1"
click at [559, 235] on div "First H1" at bounding box center [613, 235] width 218 height 14
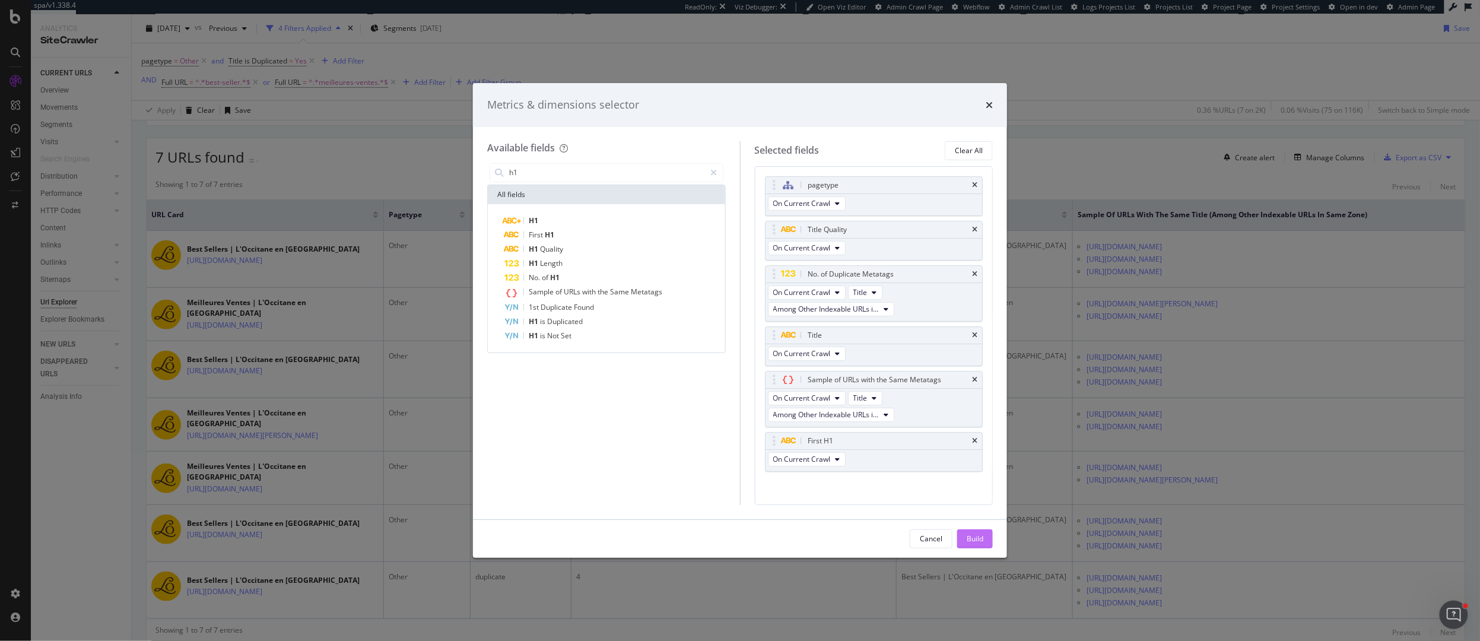
click at [971, 533] on div "Build" at bounding box center [975, 538] width 17 height 10
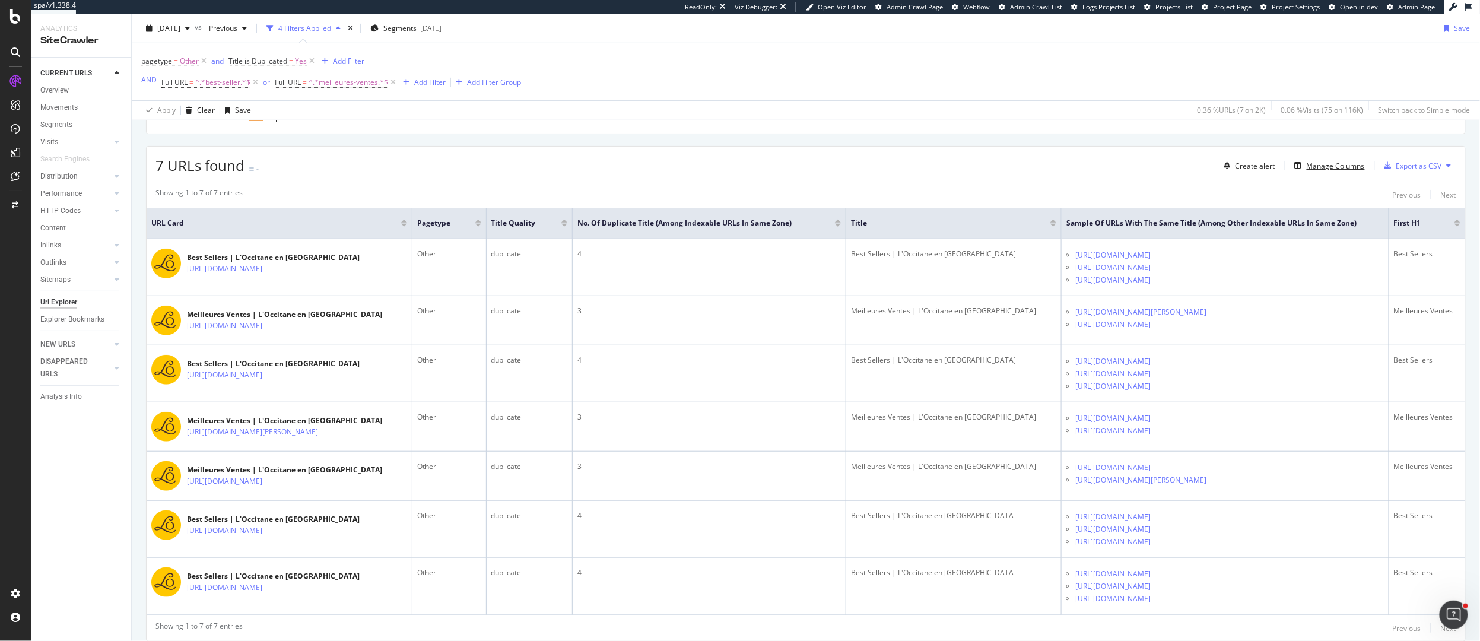
scroll to position [258, 0]
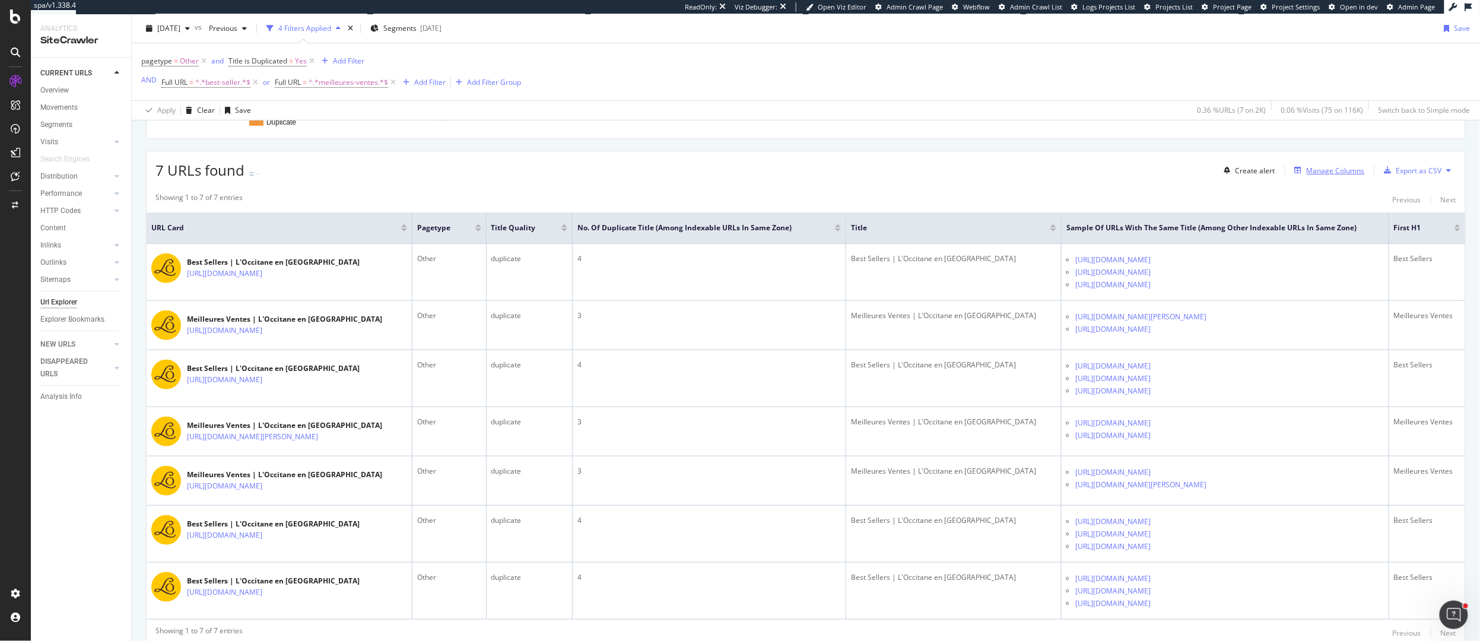
click at [1325, 173] on div "Manage Columns" at bounding box center [1336, 171] width 58 height 10
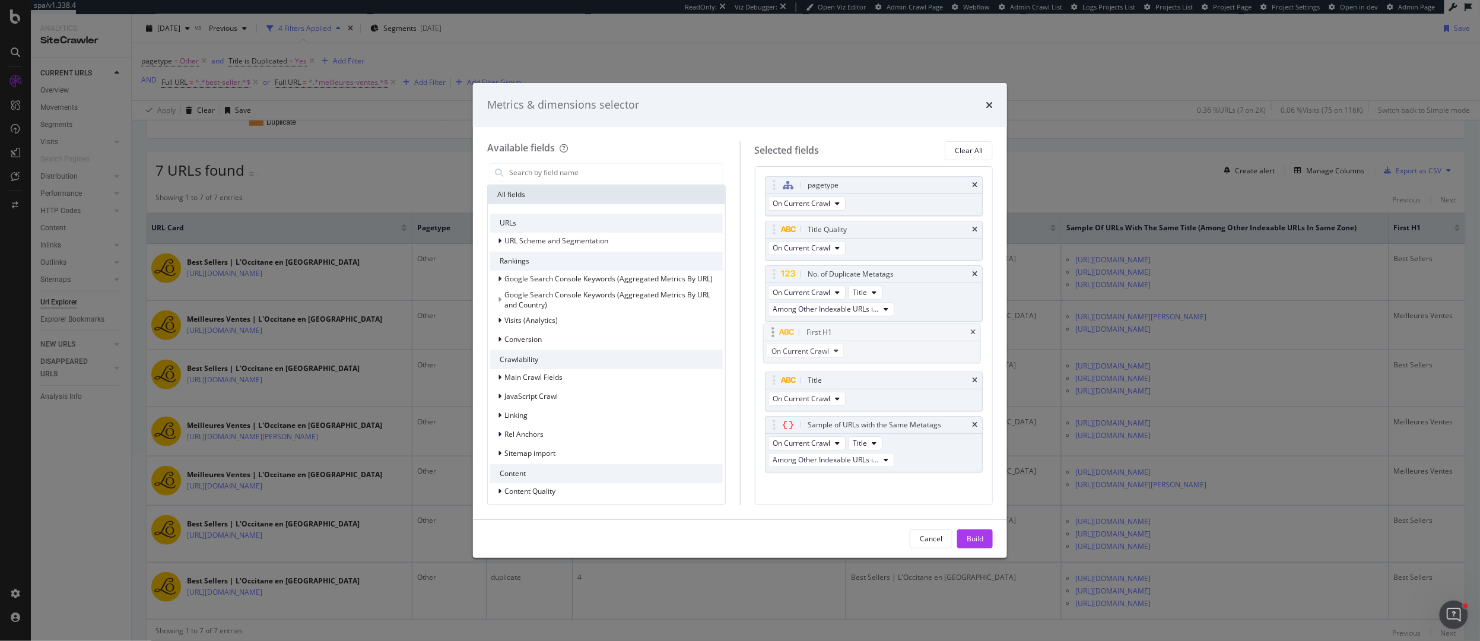
drag, startPoint x: 777, startPoint y: 439, endPoint x: 776, endPoint y: 329, distance: 109.8
click at [776, 329] on body "spa/v1.338.4 ReadOnly: Viz Debugger: Open Viz Editor Admin Crawl Page Webflow A…" at bounding box center [740, 320] width 1480 height 641
click at [967, 533] on div "Build" at bounding box center [975, 538] width 17 height 10
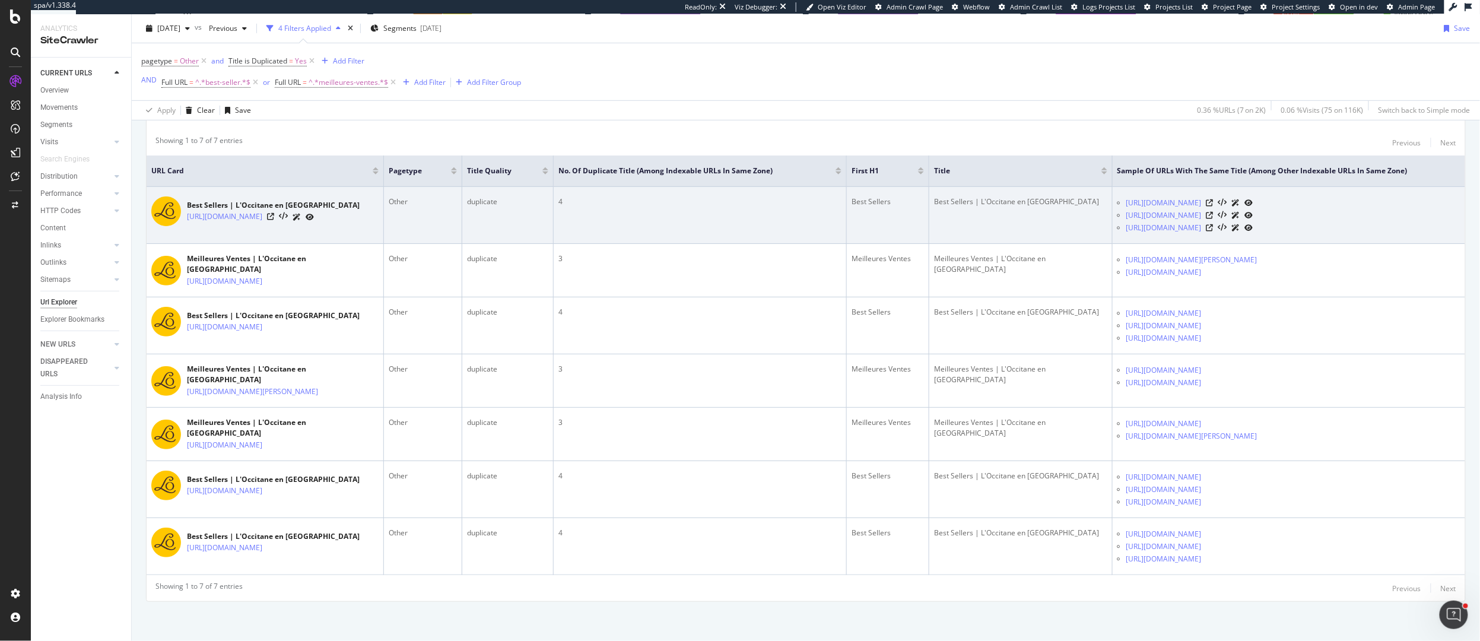
scroll to position [255, 0]
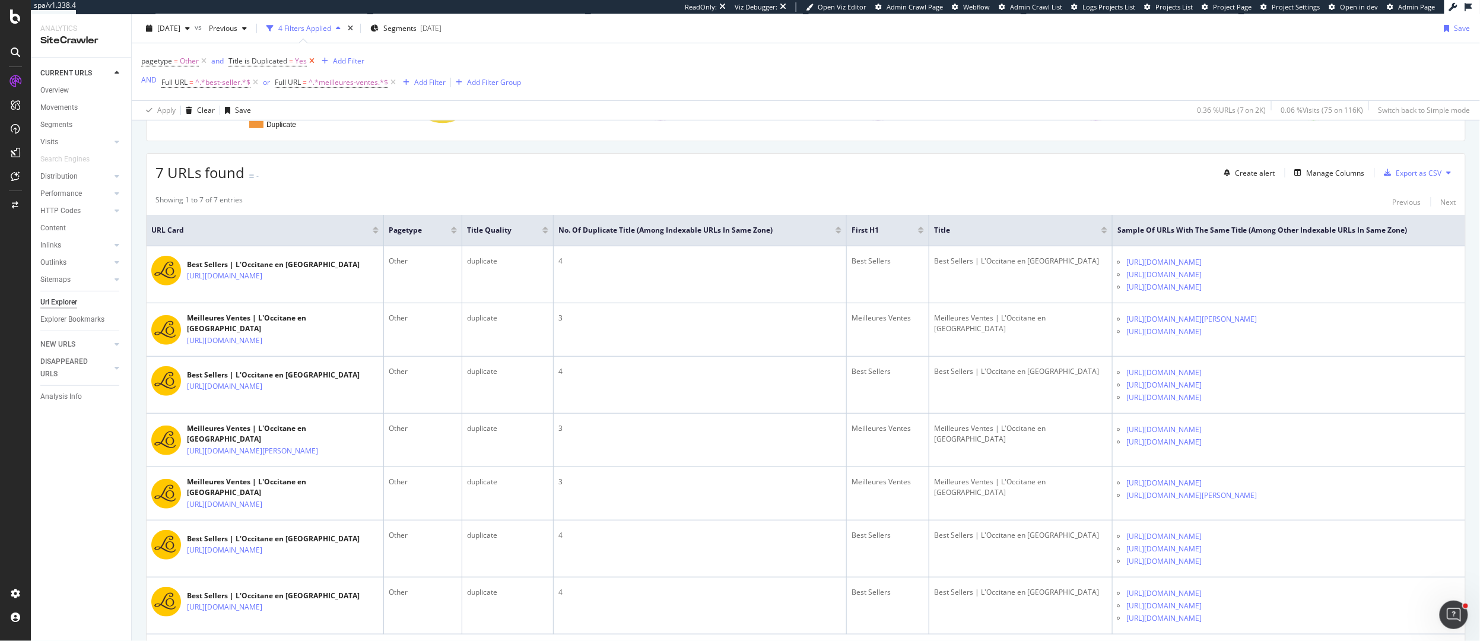
click at [310, 61] on icon at bounding box center [312, 61] width 10 height 12
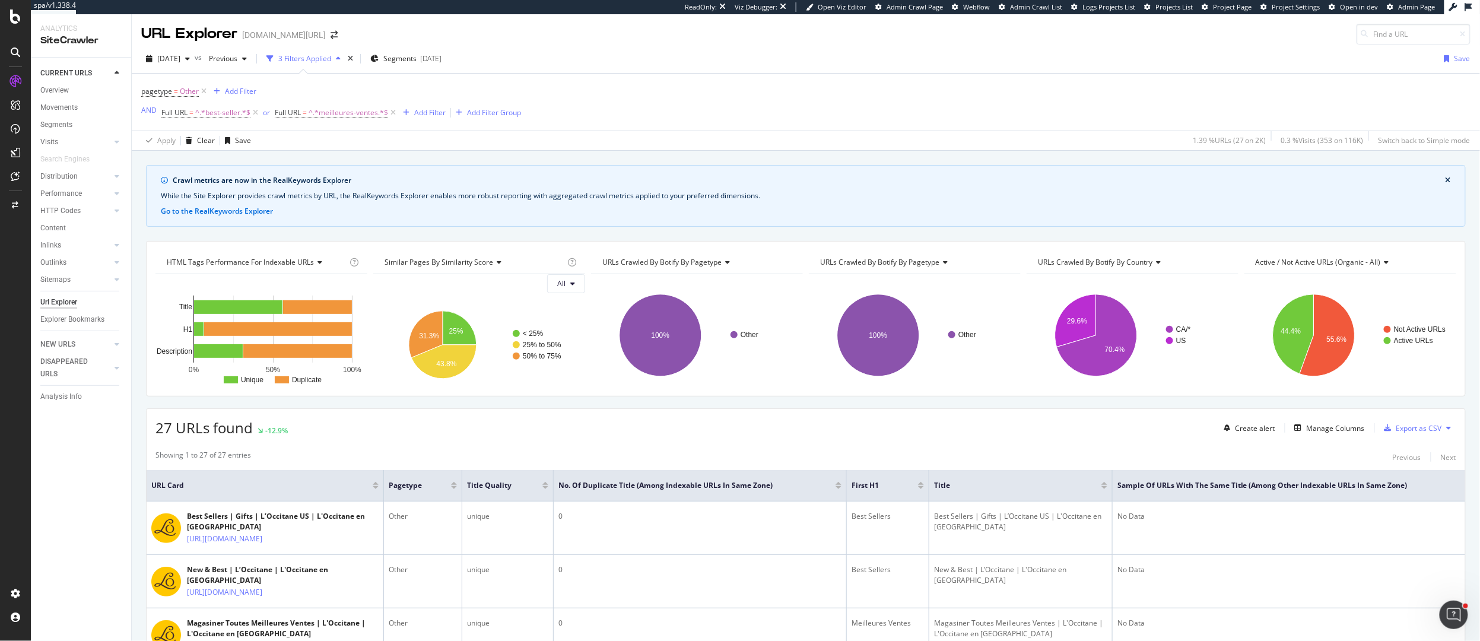
click at [907, 266] on span "URLs Crawled By Botify By pagetype" at bounding box center [879, 262] width 119 height 10
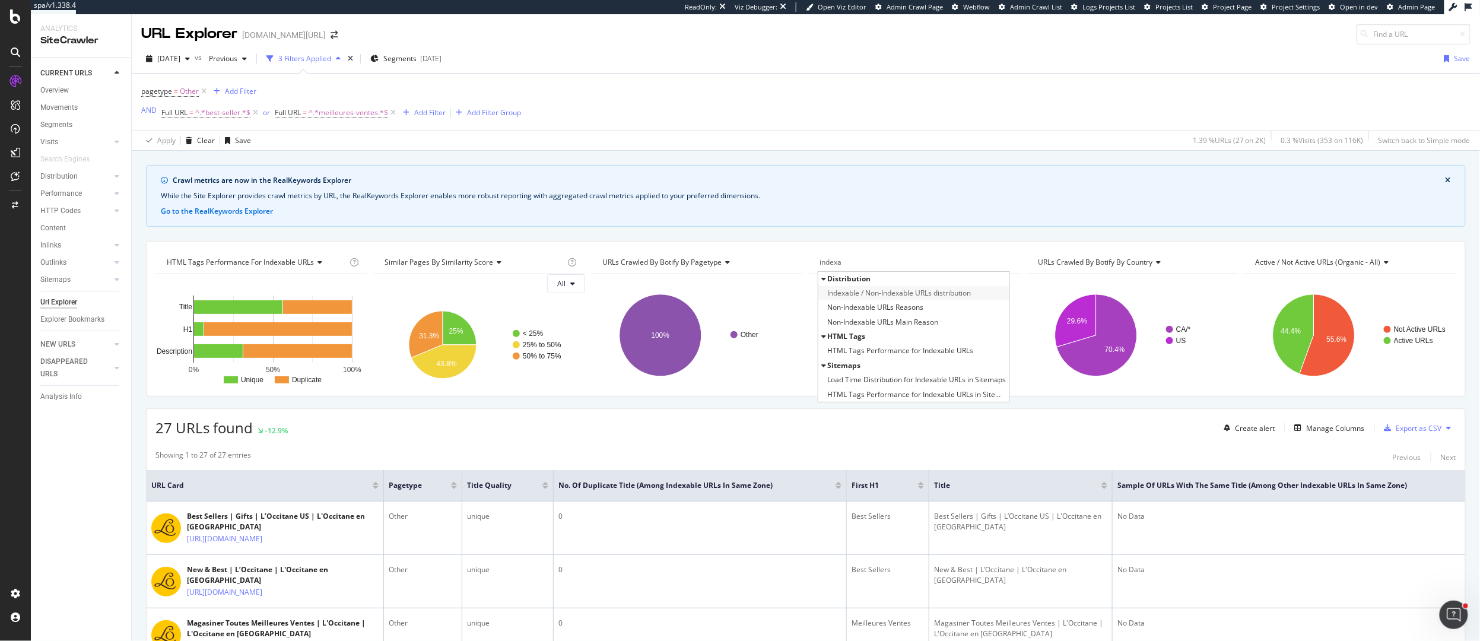
type input "indexa"
click at [927, 299] on span "Indexable / Non-Indexable URLs distribution" at bounding box center [899, 293] width 144 height 12
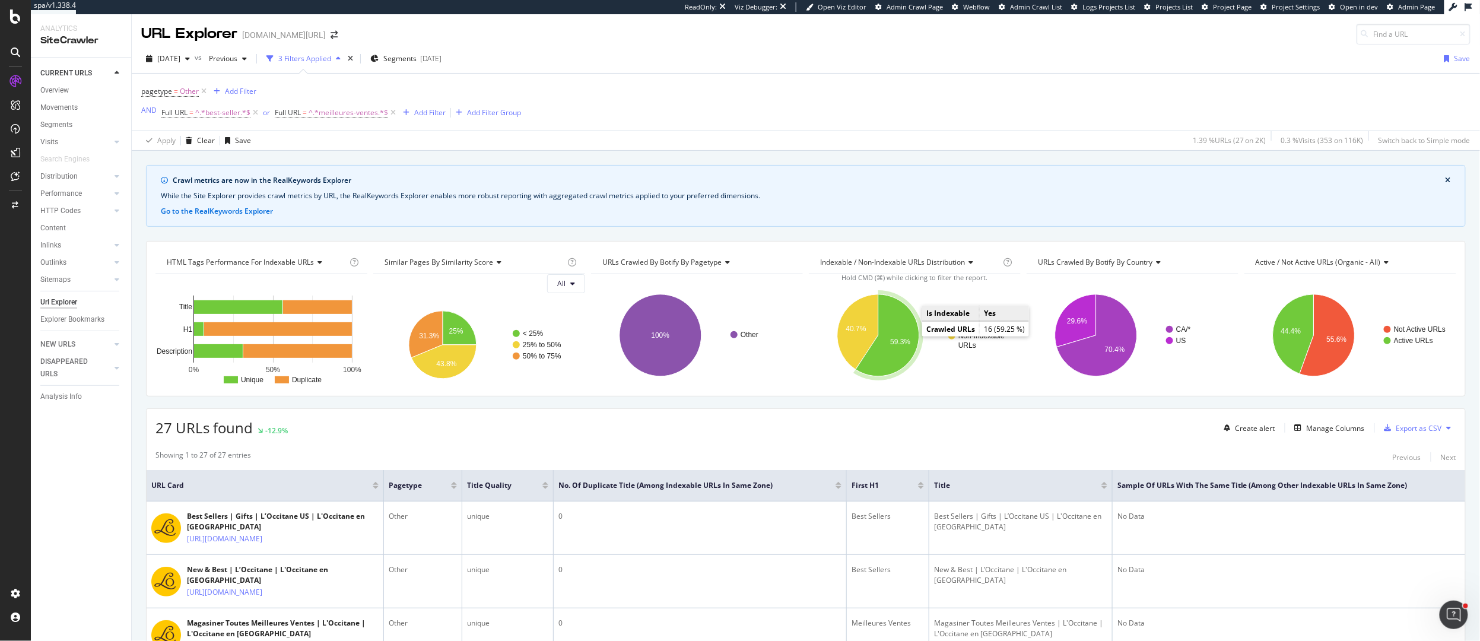
click at [900, 343] on text "59.3%" at bounding box center [900, 342] width 20 height 8
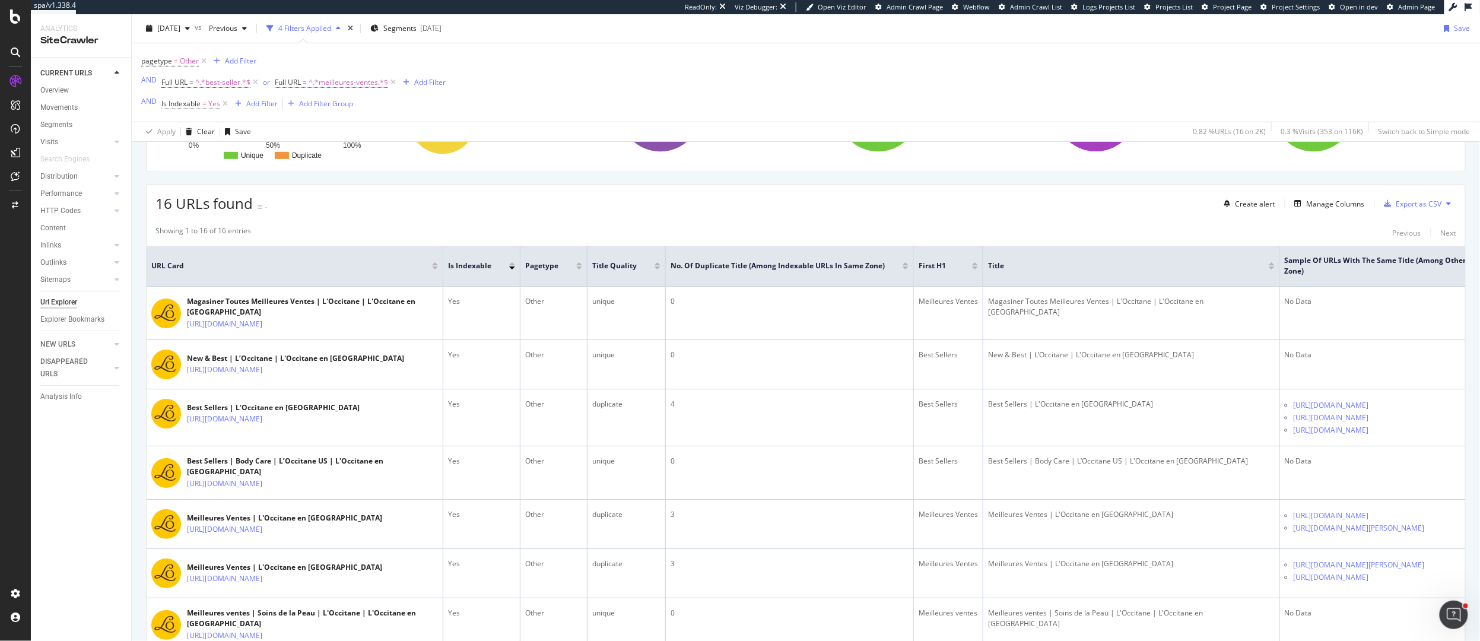
scroll to position [245, 0]
click at [239, 62] on div "Add Filter" at bounding box center [240, 61] width 31 height 10
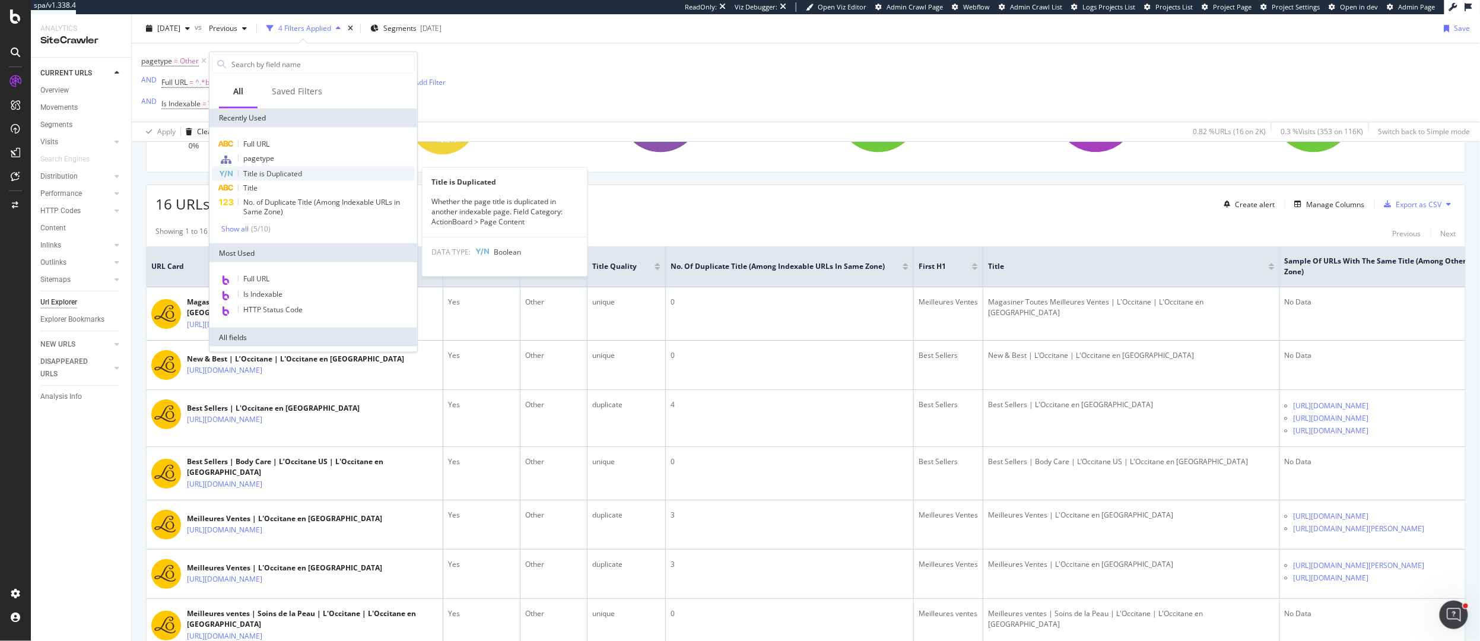
click at [269, 174] on span "Title is Duplicated" at bounding box center [272, 174] width 59 height 10
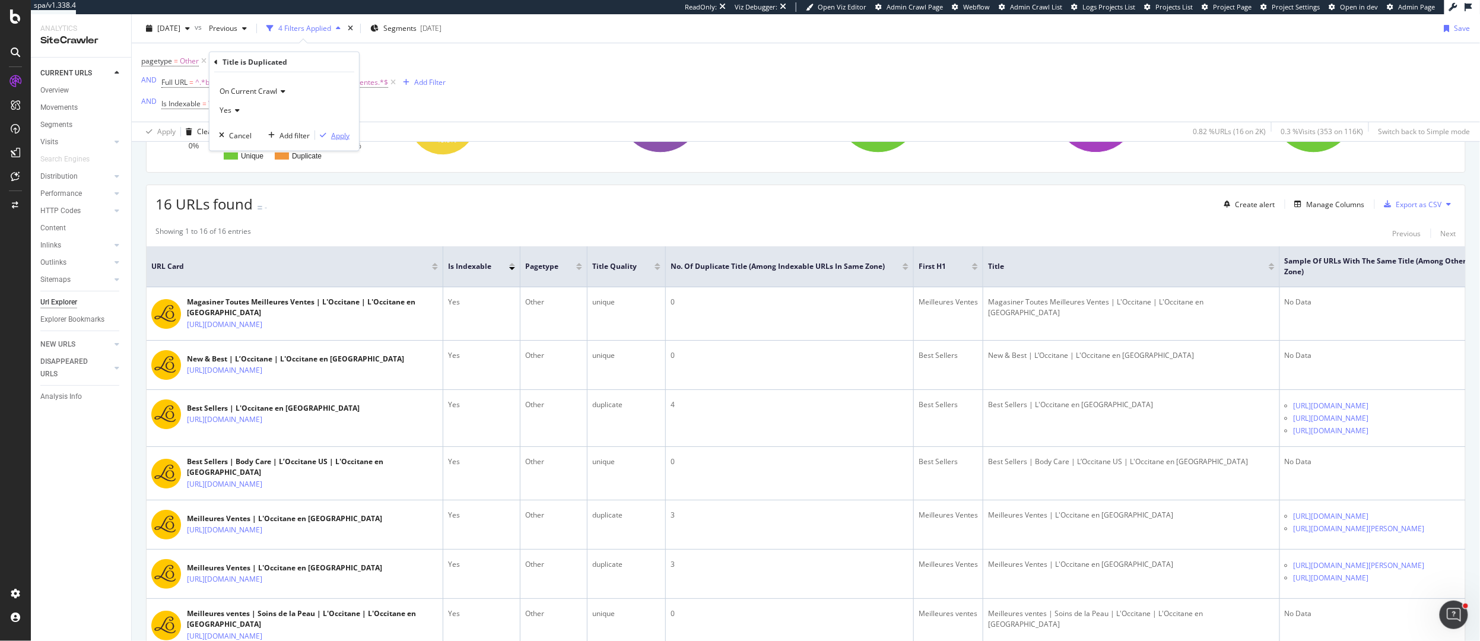
click at [336, 133] on div "Apply" at bounding box center [340, 135] width 18 height 10
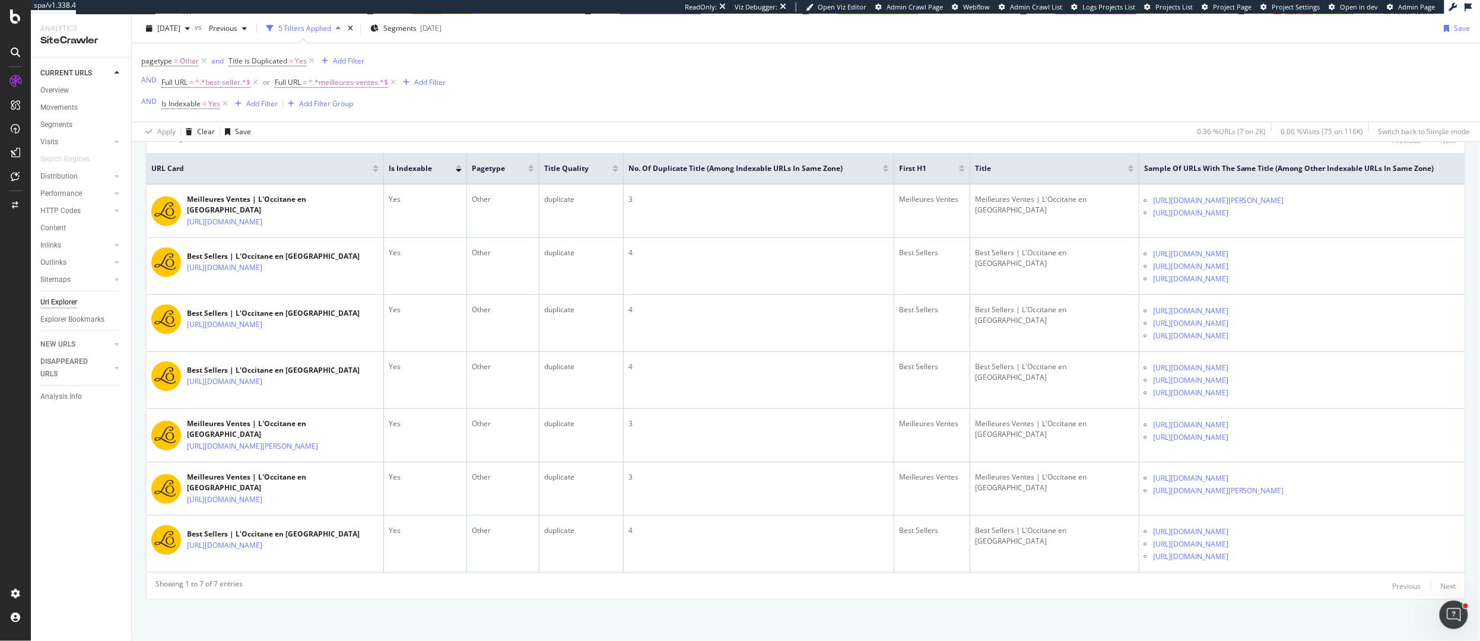
scroll to position [366, 0]
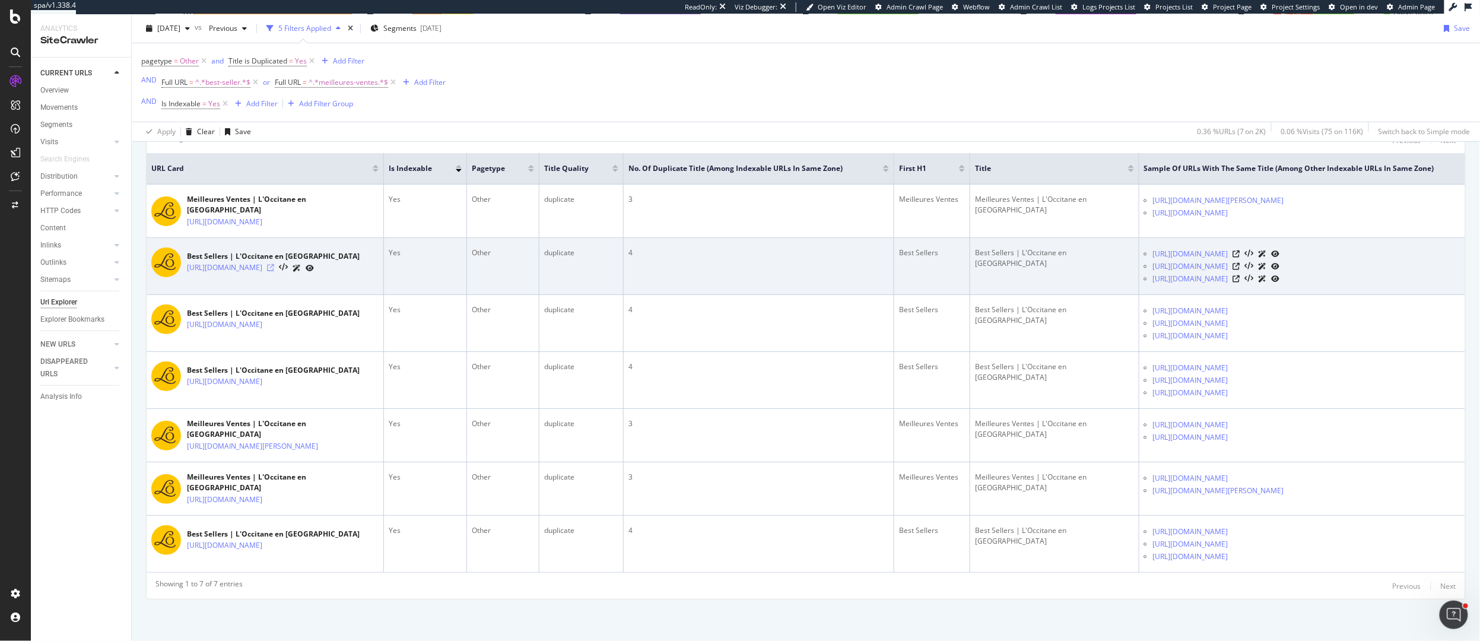
click at [274, 264] on icon at bounding box center [270, 267] width 7 height 7
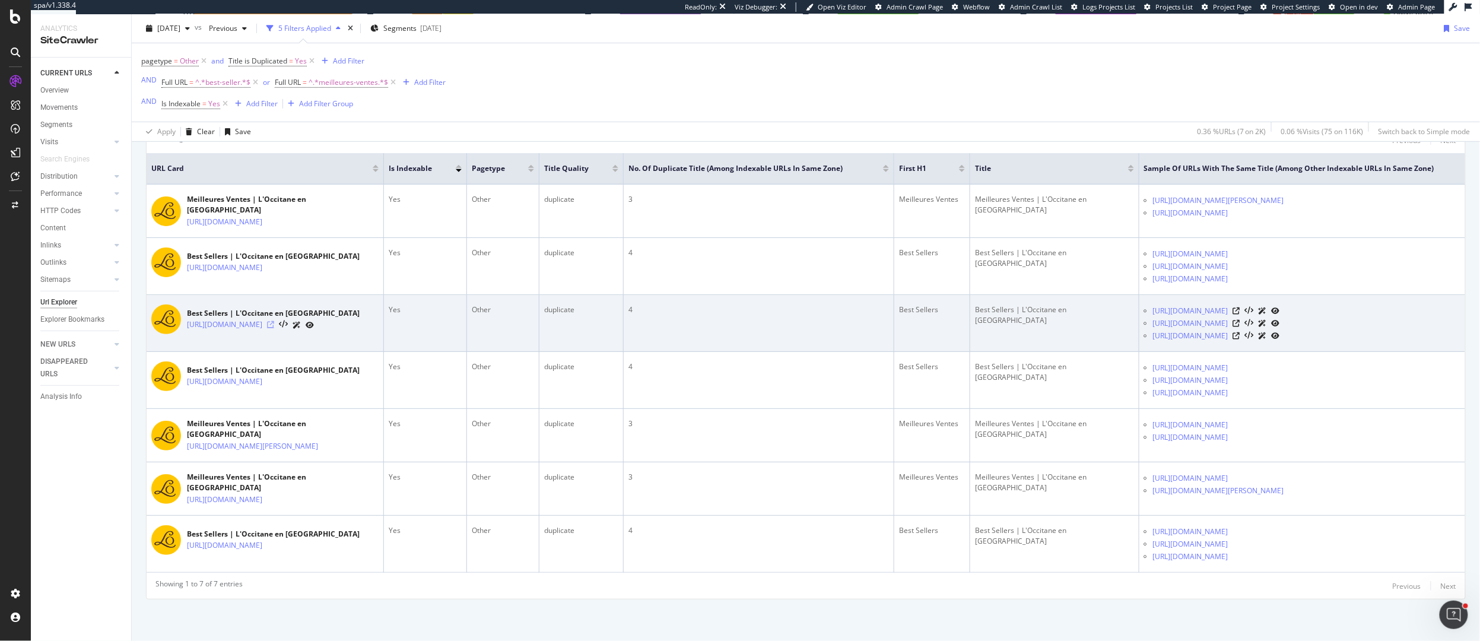
click at [274, 321] on icon at bounding box center [270, 324] width 7 height 7
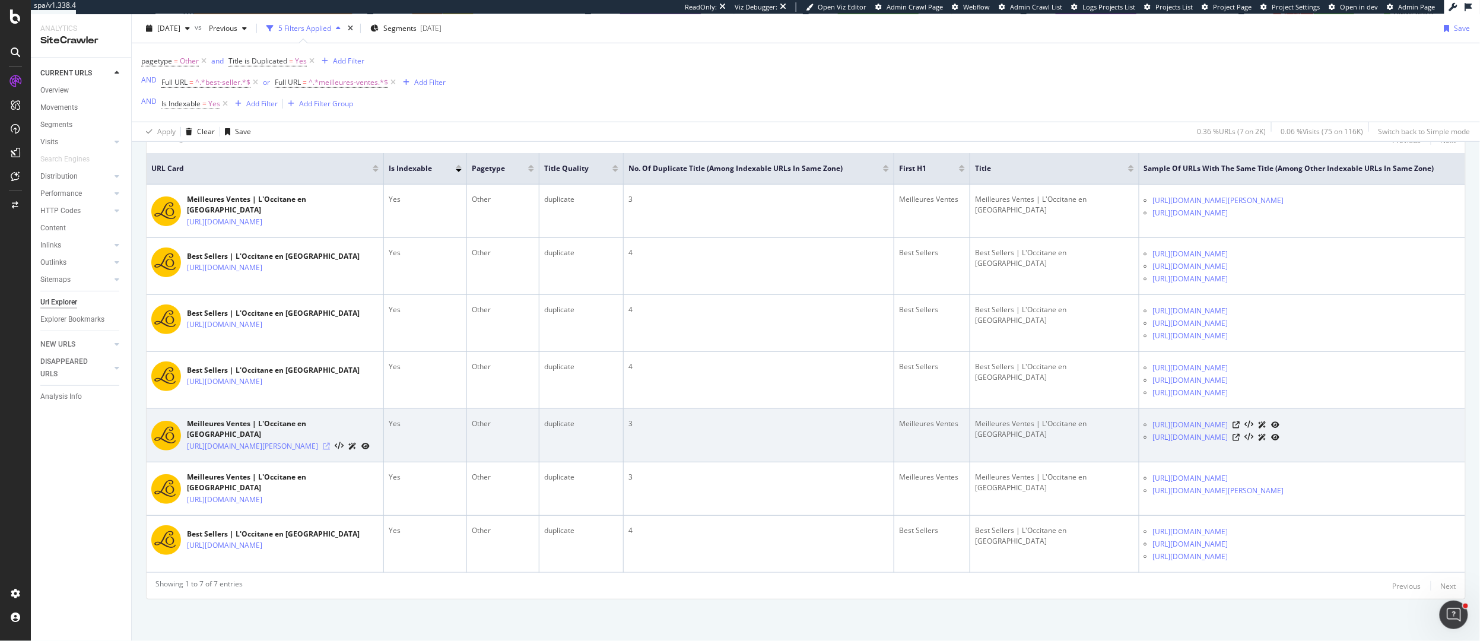
click at [330, 443] on icon at bounding box center [326, 446] width 7 height 7
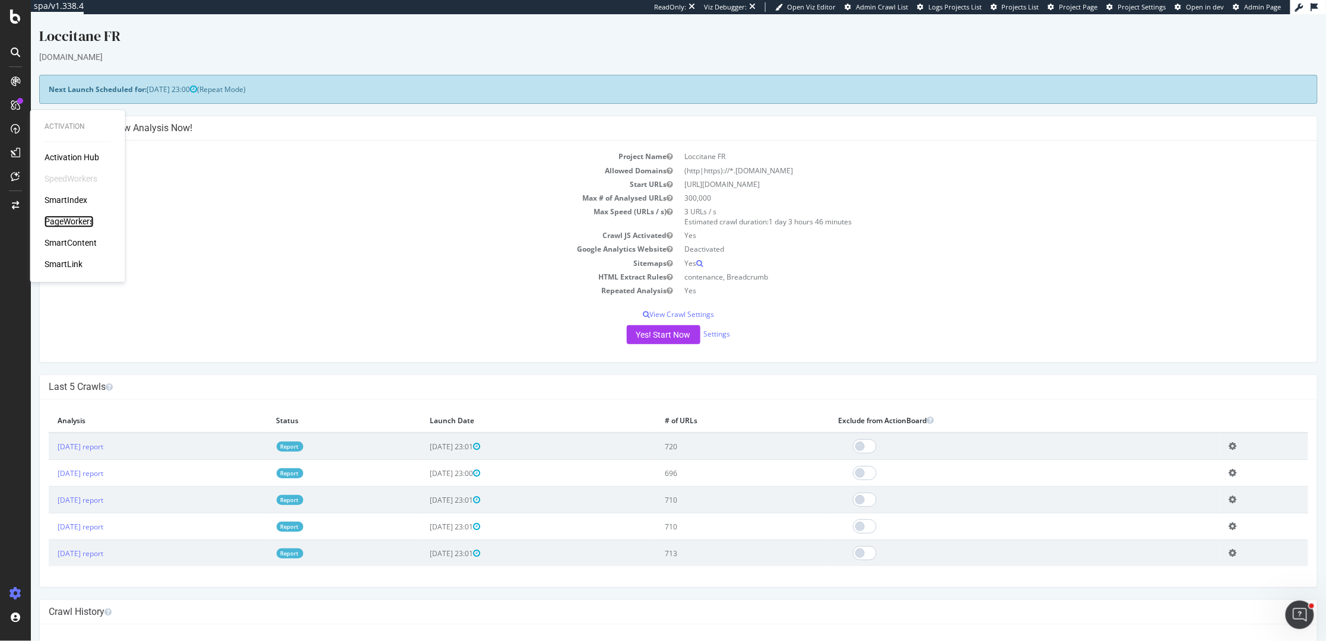
click at [62, 218] on div "PageWorkers" at bounding box center [69, 221] width 49 height 12
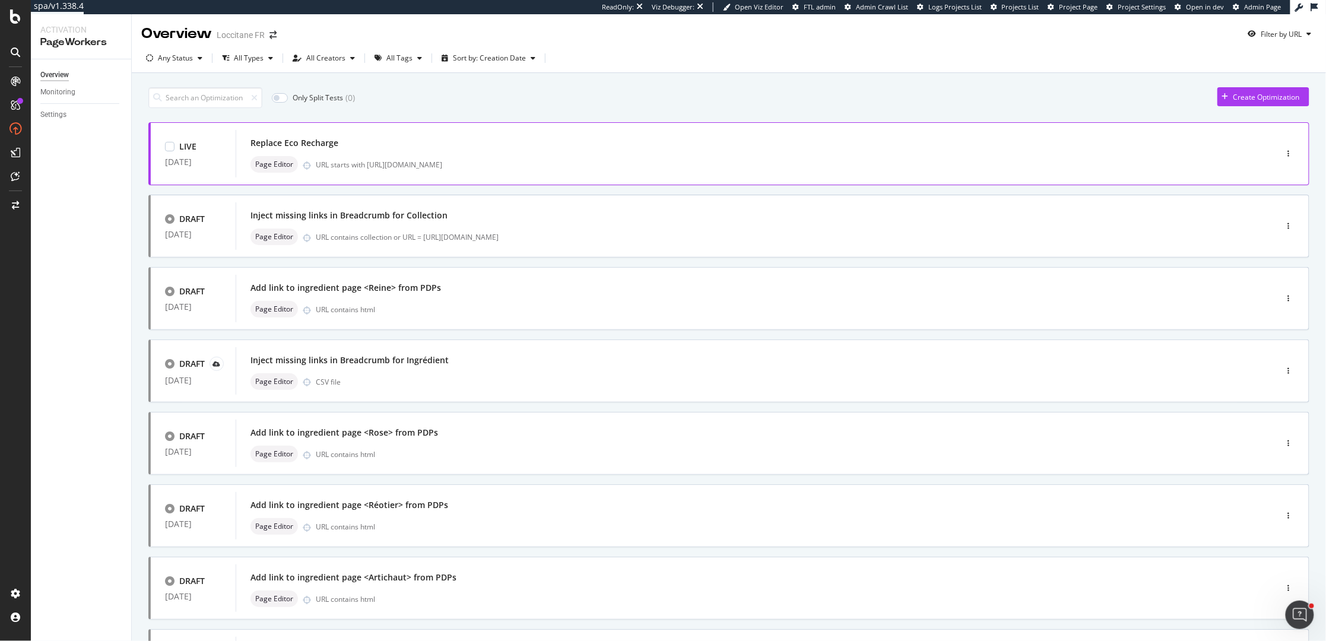
click at [364, 145] on div "Replace Eco Recharge" at bounding box center [738, 143] width 976 height 17
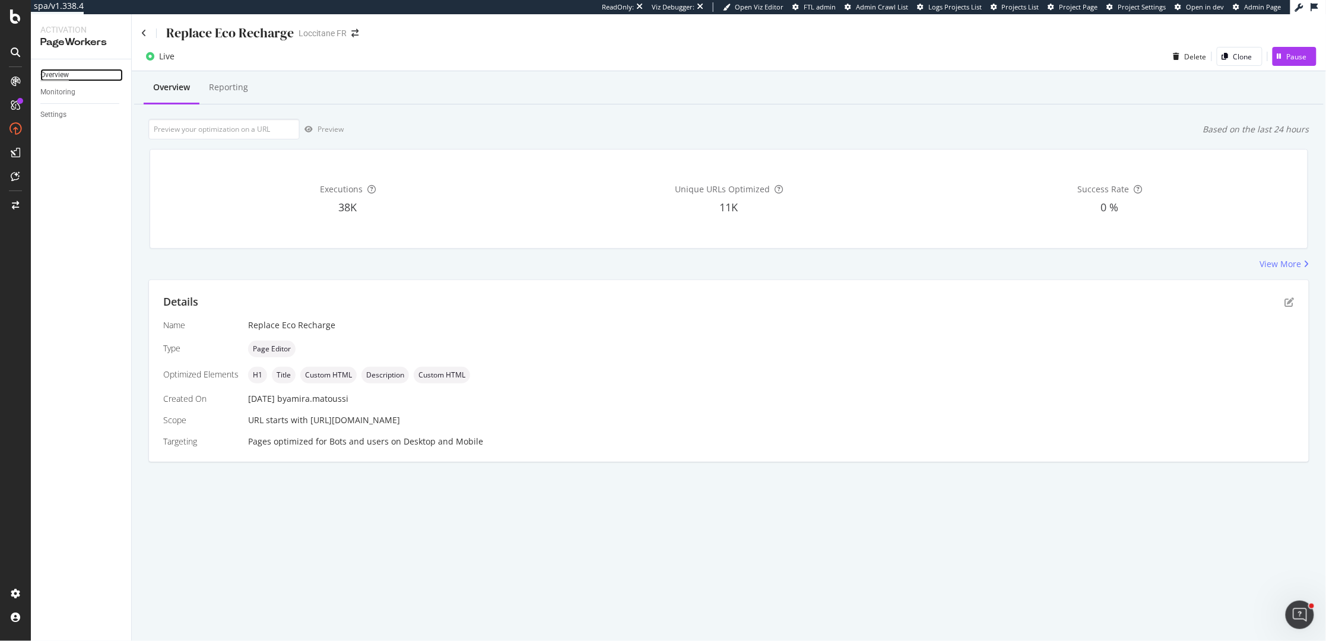
click at [55, 78] on div "Overview" at bounding box center [54, 75] width 28 height 12
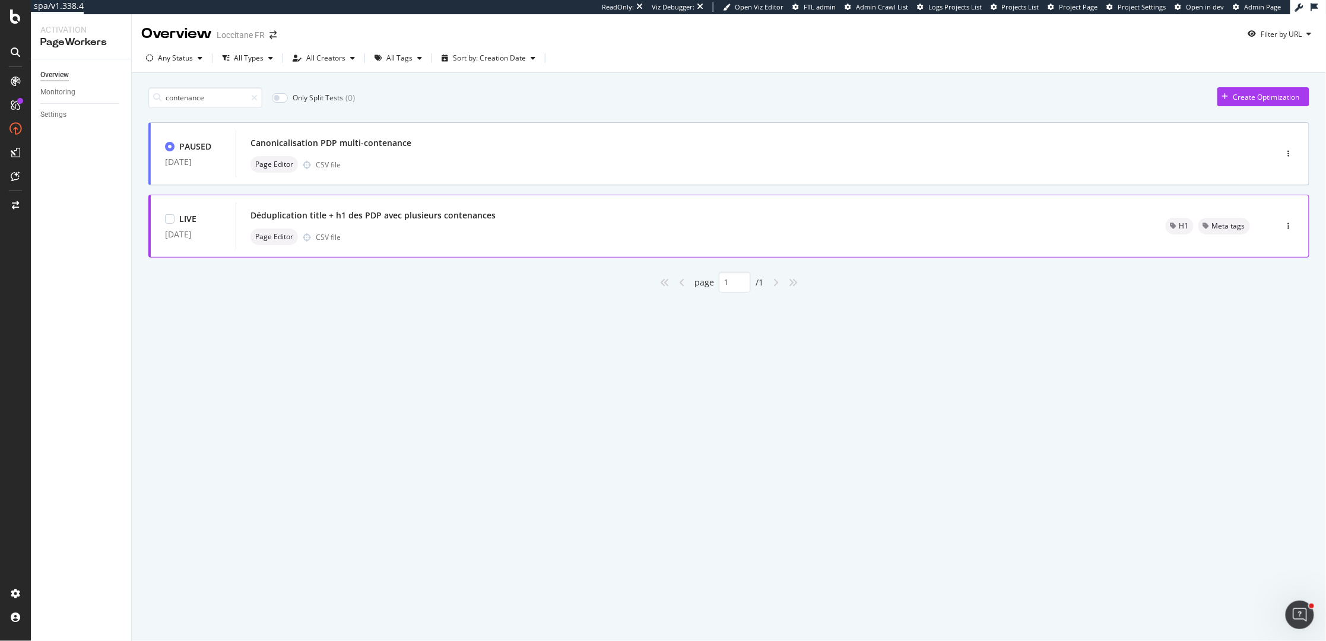
click at [384, 238] on div "Page Editor CSV file" at bounding box center [693, 236] width 887 height 17
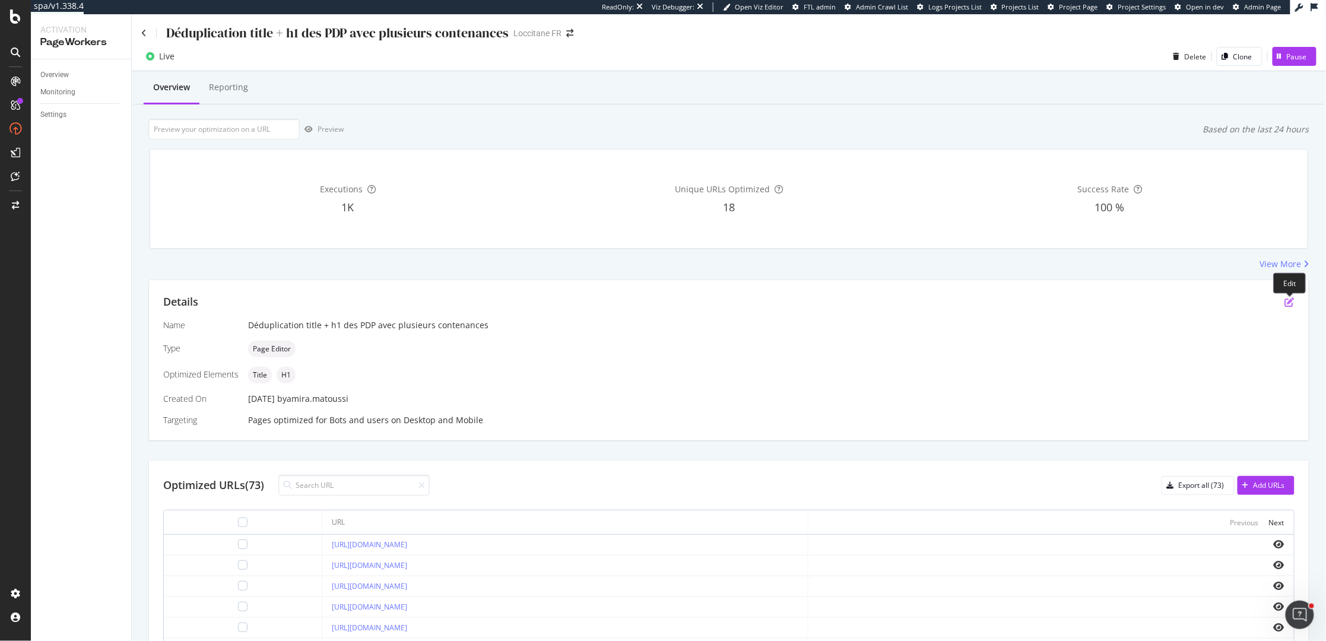
click at [1288, 301] on icon "pen-to-square" at bounding box center [1289, 301] width 9 height 9
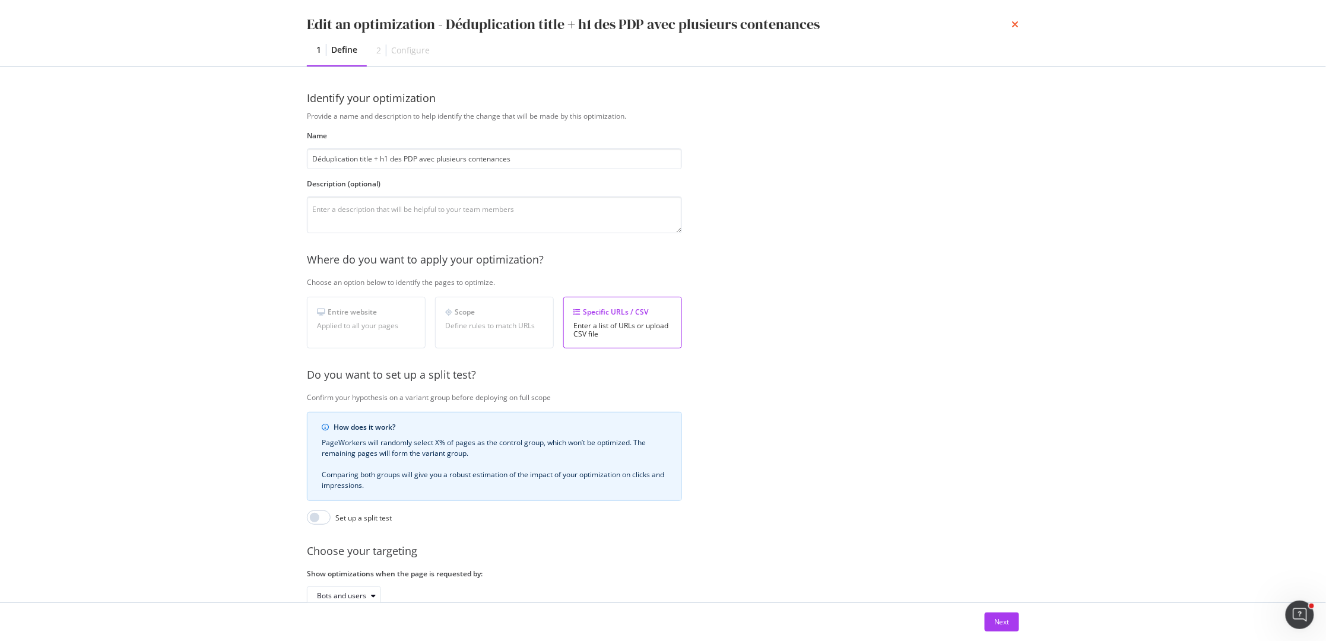
click at [1012, 26] on icon "times" at bounding box center [1015, 24] width 7 height 9
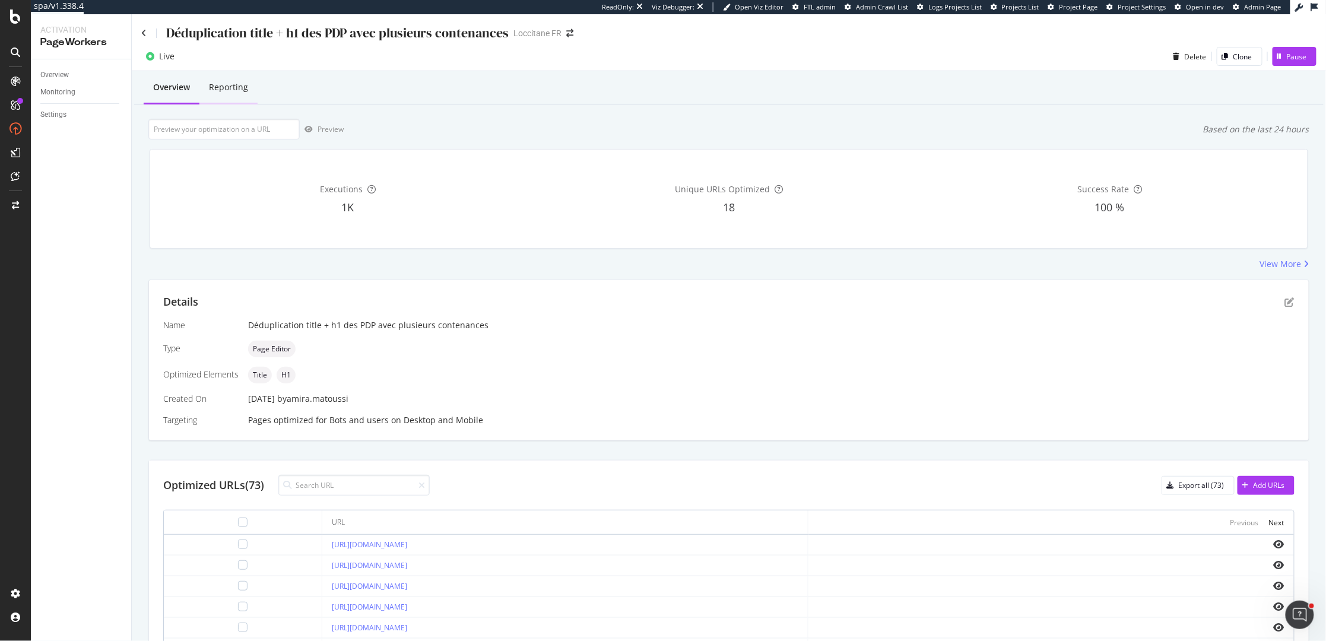
click at [216, 96] on div "Reporting" at bounding box center [228, 88] width 58 height 33
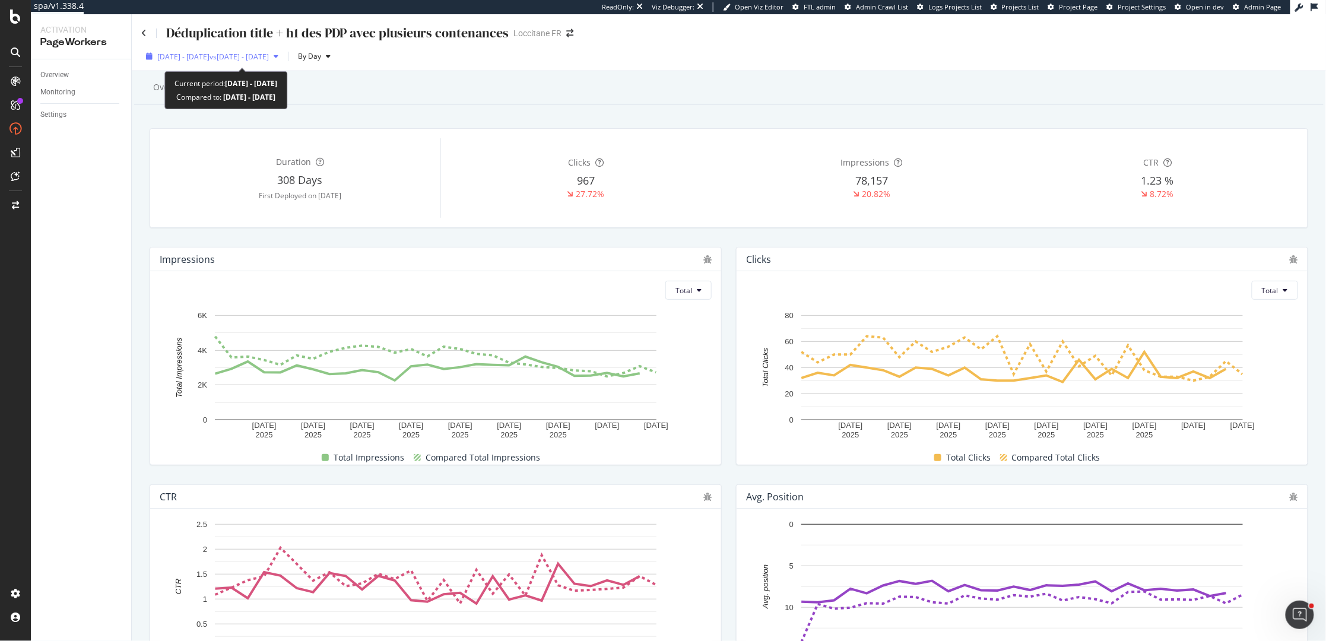
click at [203, 52] on span "[DATE] - [DATE]" at bounding box center [183, 57] width 52 height 10
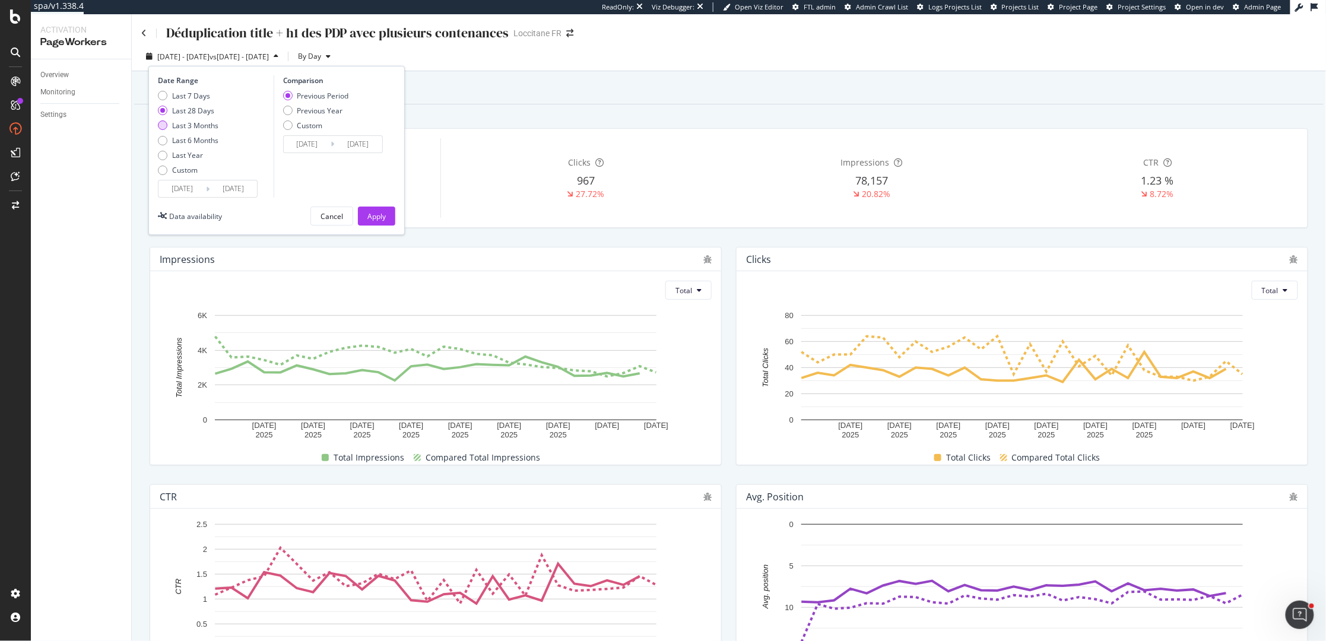
click at [165, 125] on div "Last 3 Months" at bounding box center [162, 124] width 9 height 9
type input "[DATE]"
type input "2025/07/05"
click at [184, 191] on input "2025/07/06" at bounding box center [181, 188] width 47 height 17
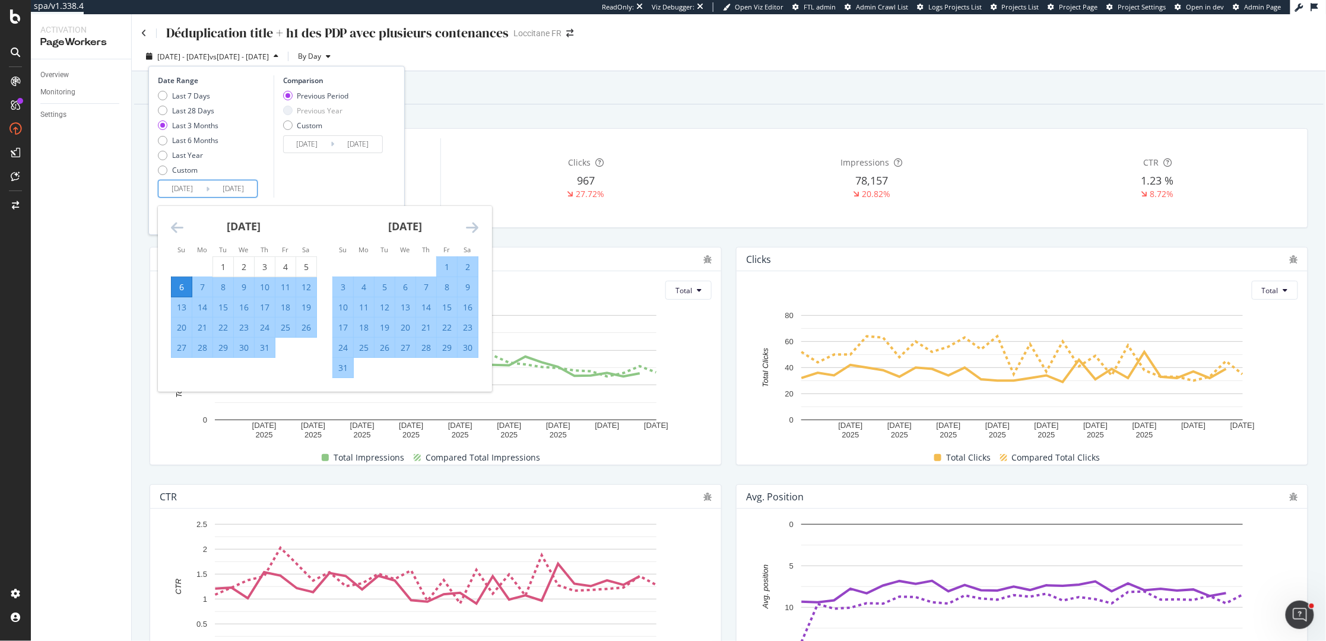
click at [177, 225] on icon "Move backward to switch to the previous month." at bounding box center [177, 227] width 12 height 14
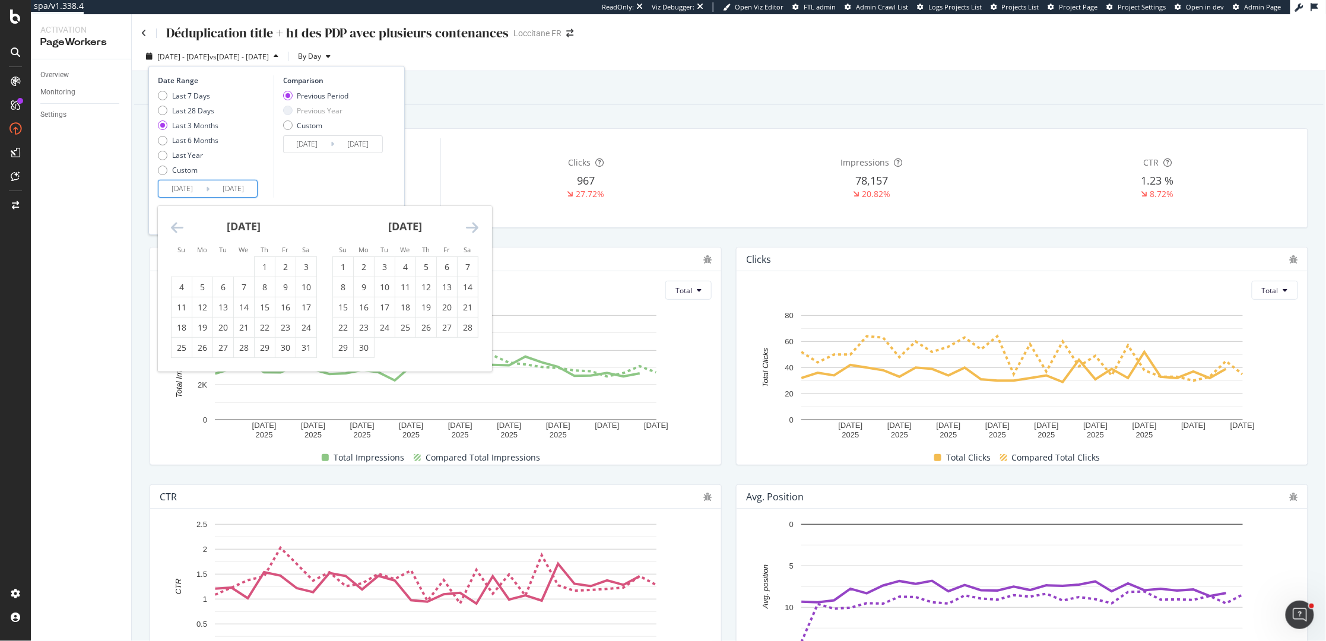
click at [177, 225] on icon "Move backward to switch to the previous month." at bounding box center [177, 227] width 12 height 14
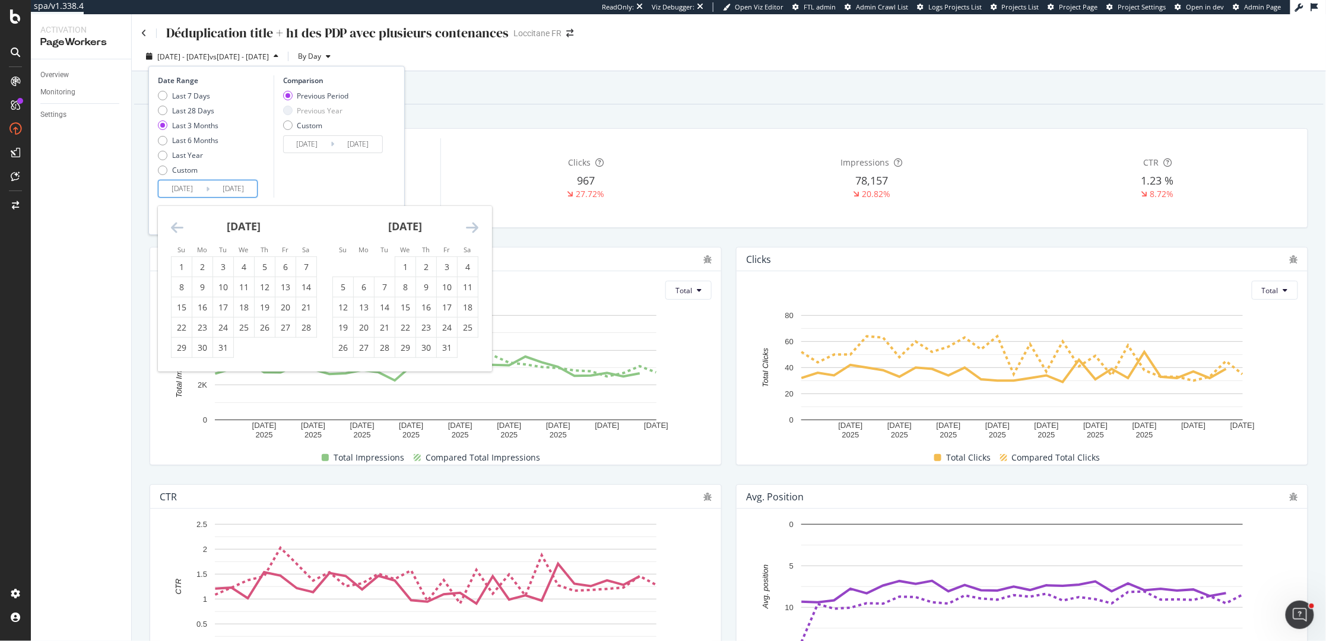
click at [177, 225] on icon "Move backward to switch to the previous month." at bounding box center [177, 227] width 12 height 14
click at [471, 229] on icon "Move forward to switch to the next month." at bounding box center [472, 227] width 12 height 14
click at [347, 306] on div "15" at bounding box center [343, 307] width 20 height 12
type input "2024/12/15"
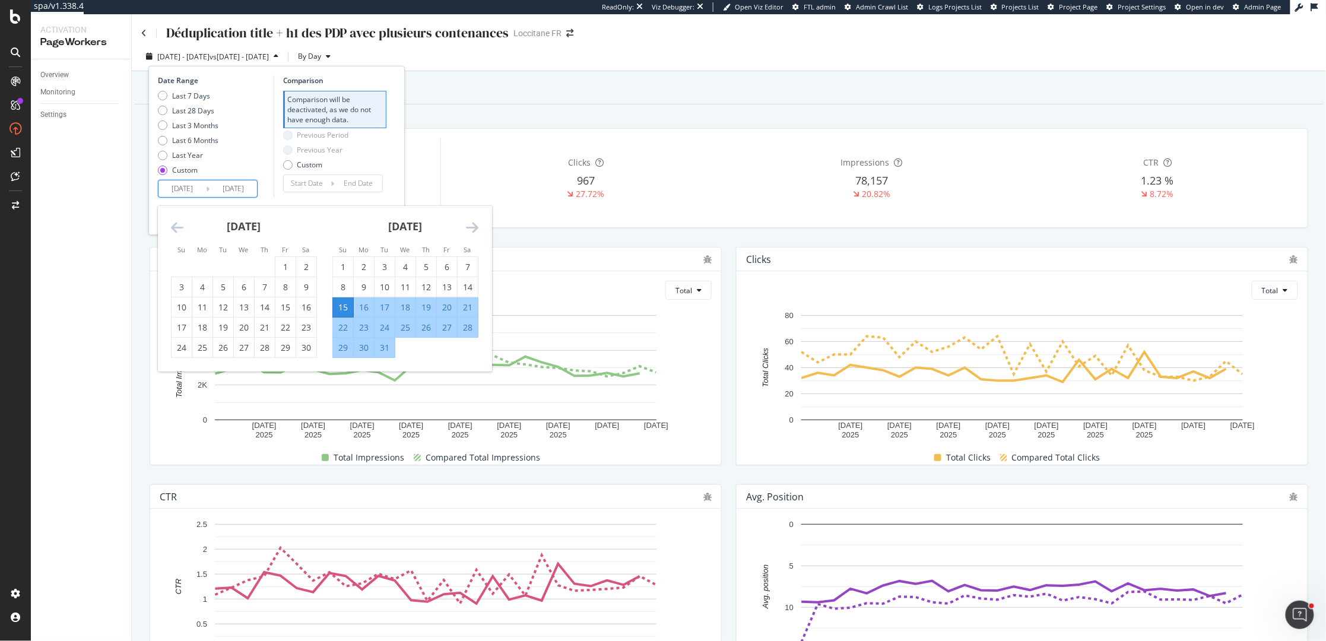
click at [469, 227] on icon "Move forward to switch to the next month." at bounding box center [472, 227] width 12 height 14
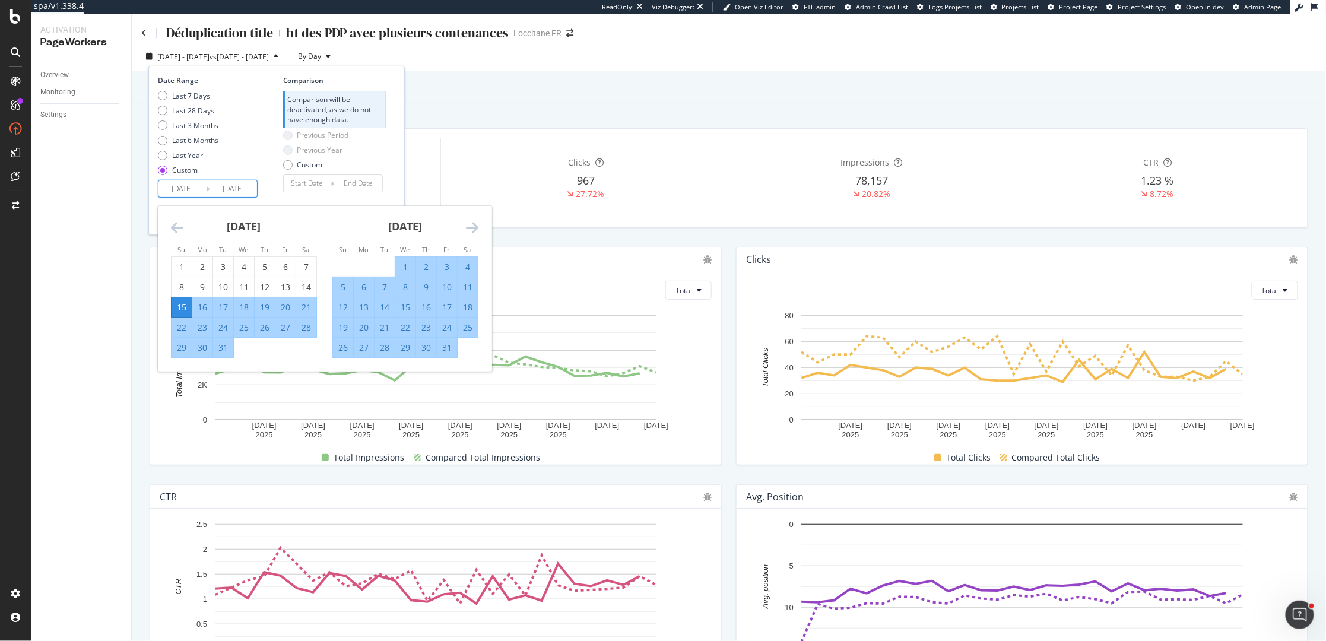
click at [470, 102] on div "Overview Reporting" at bounding box center [728, 88] width 1189 height 32
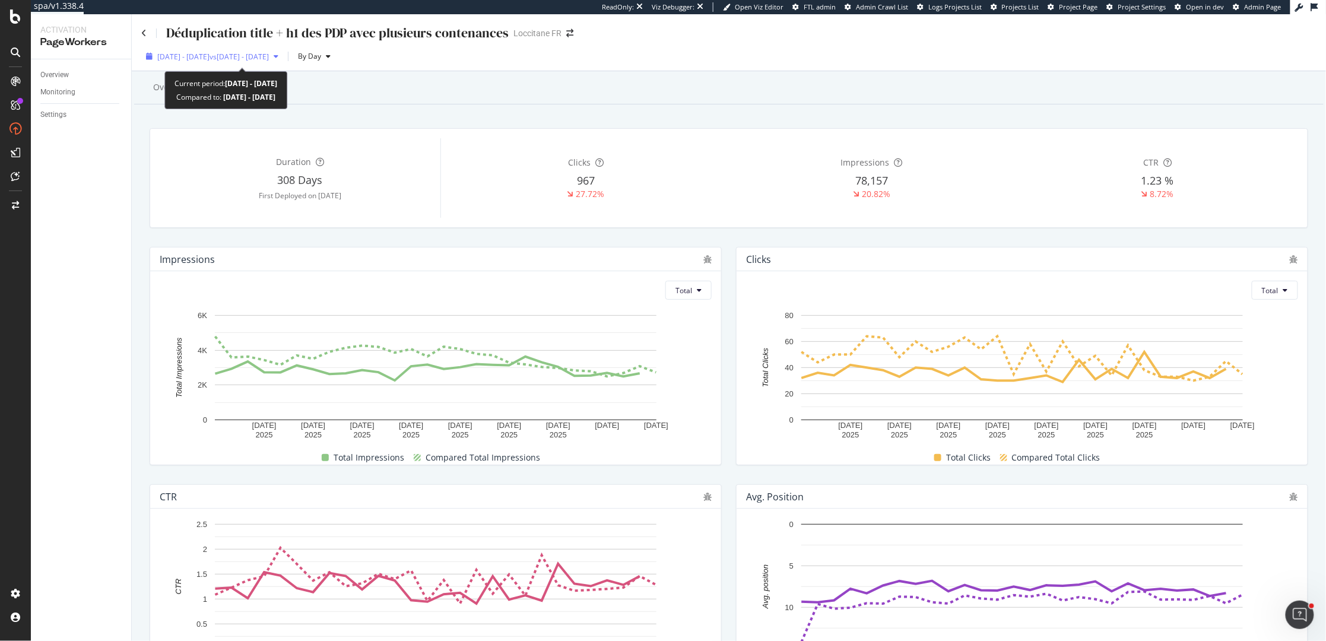
click at [209, 58] on span "2025 Sep. 8th - Oct. 5th" at bounding box center [183, 57] width 52 height 10
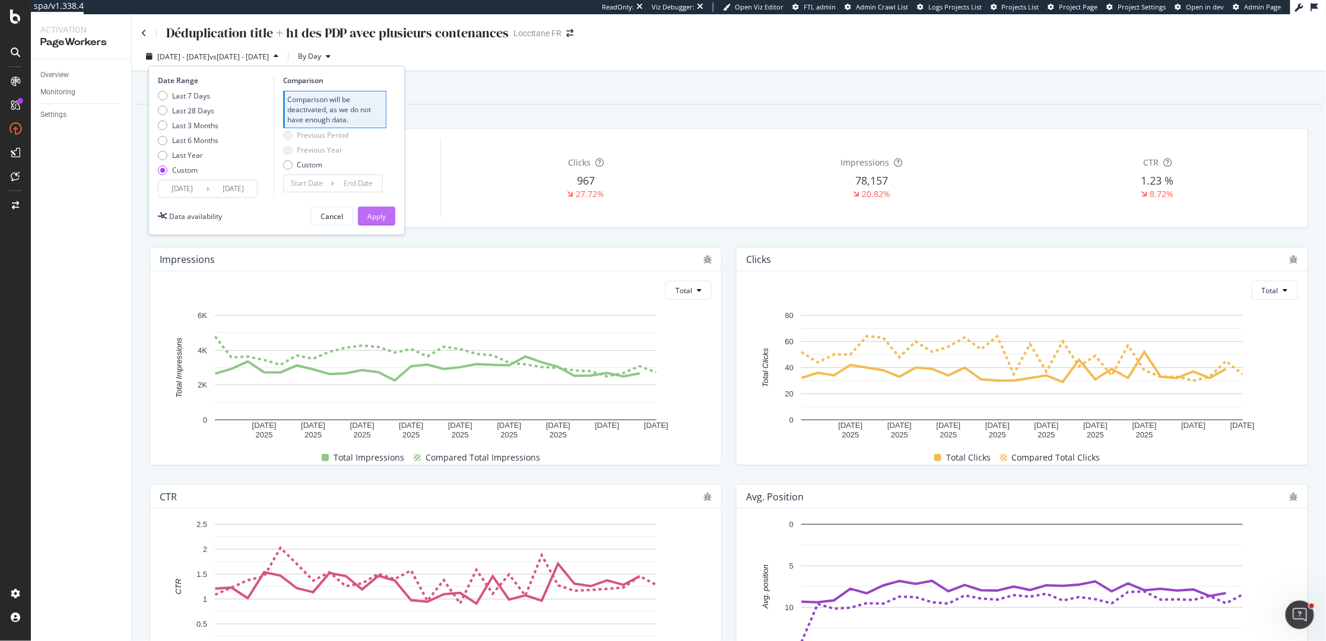
click at [380, 218] on div "Apply" at bounding box center [376, 216] width 18 height 10
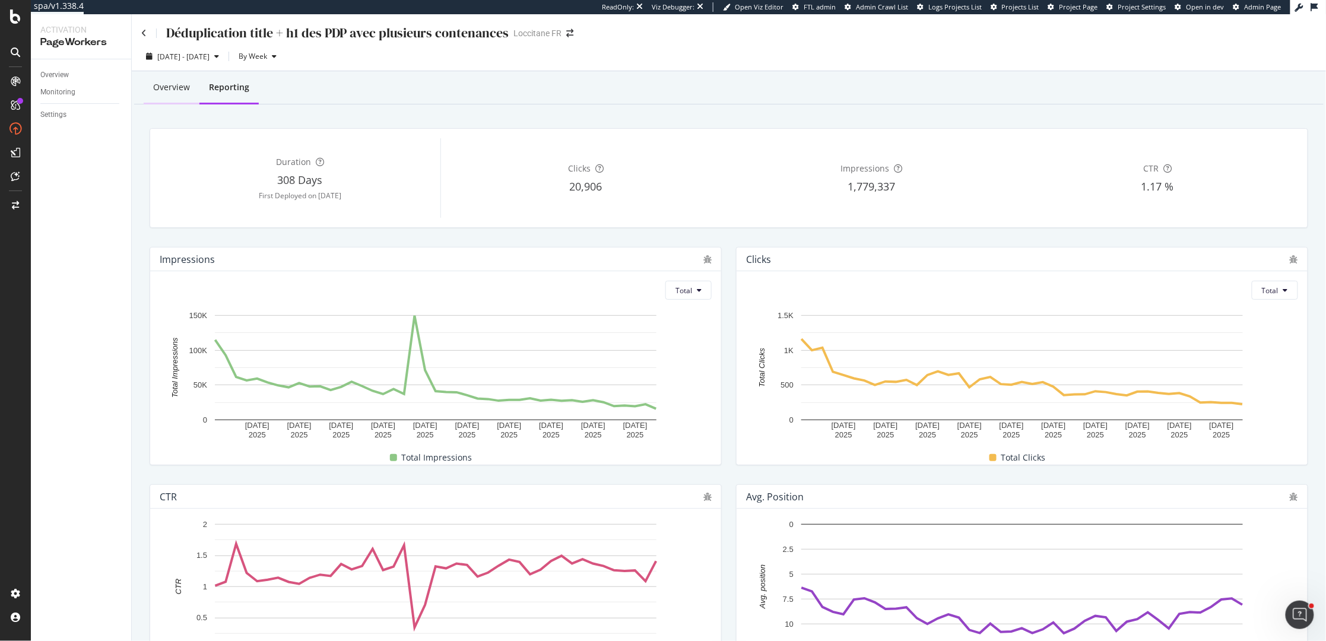
click at [153, 83] on div "Overview" at bounding box center [171, 87] width 37 height 12
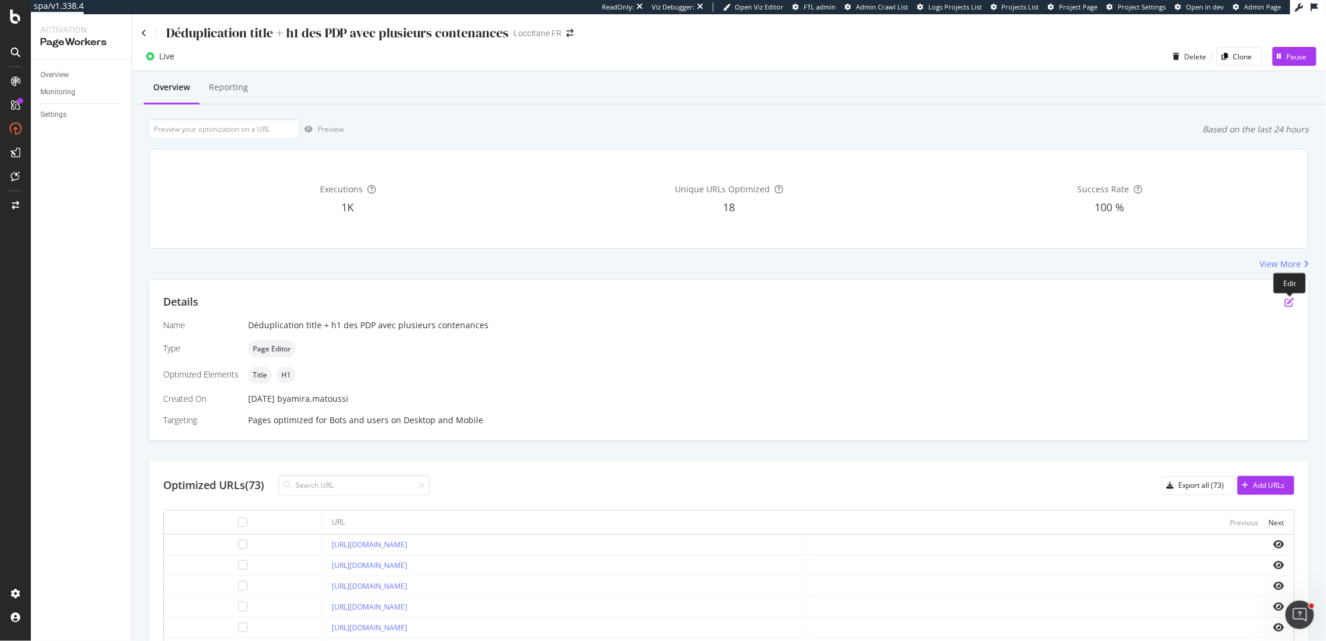
click at [1288, 300] on icon "pen-to-square" at bounding box center [1289, 301] width 9 height 9
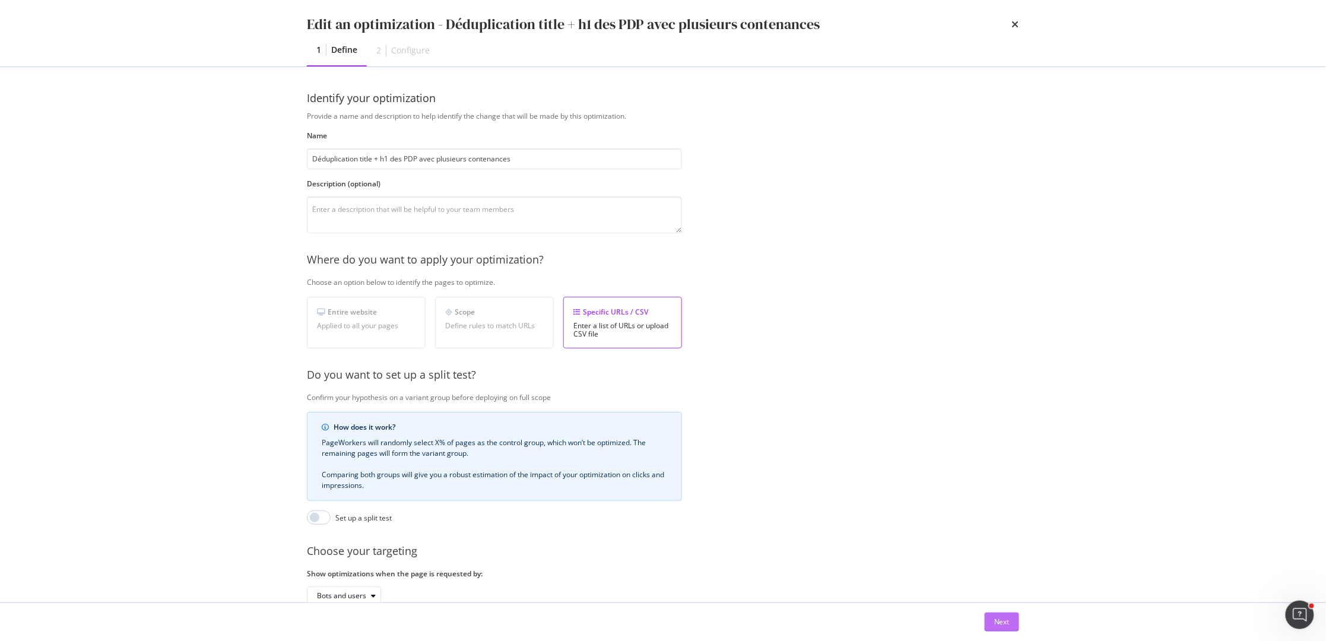
click at [1001, 621] on div "Next" at bounding box center [1001, 622] width 15 height 10
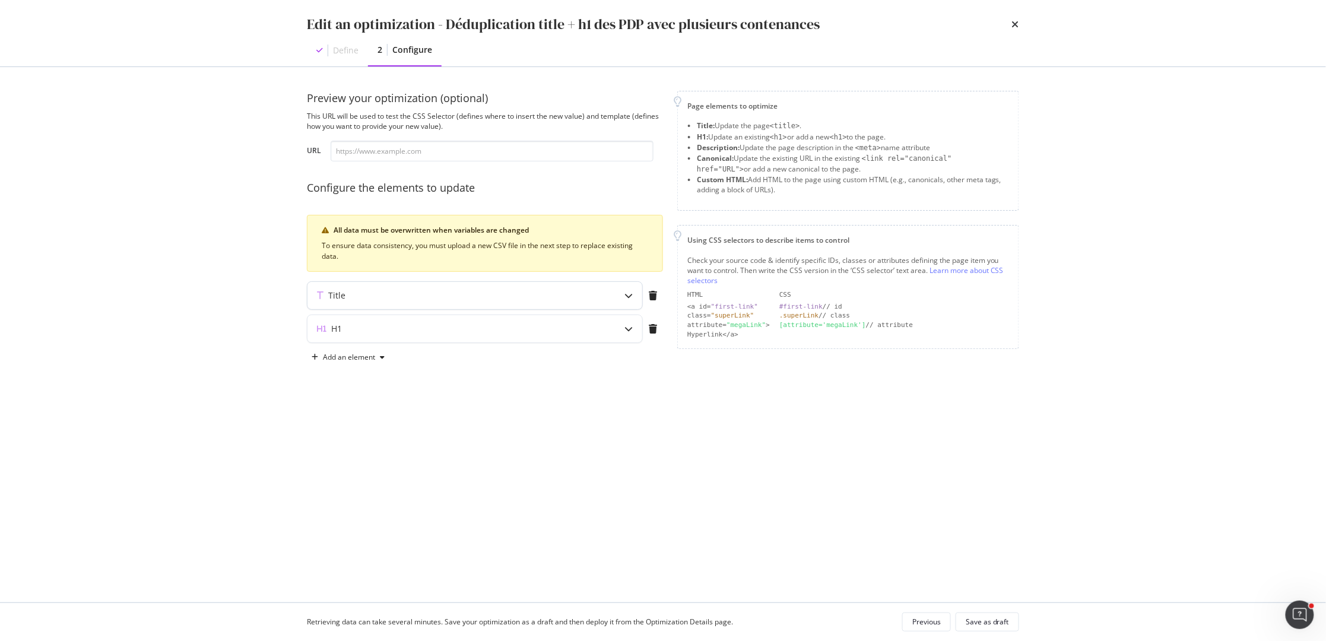
click at [370, 301] on div "Title" at bounding box center [451, 296] width 288 height 12
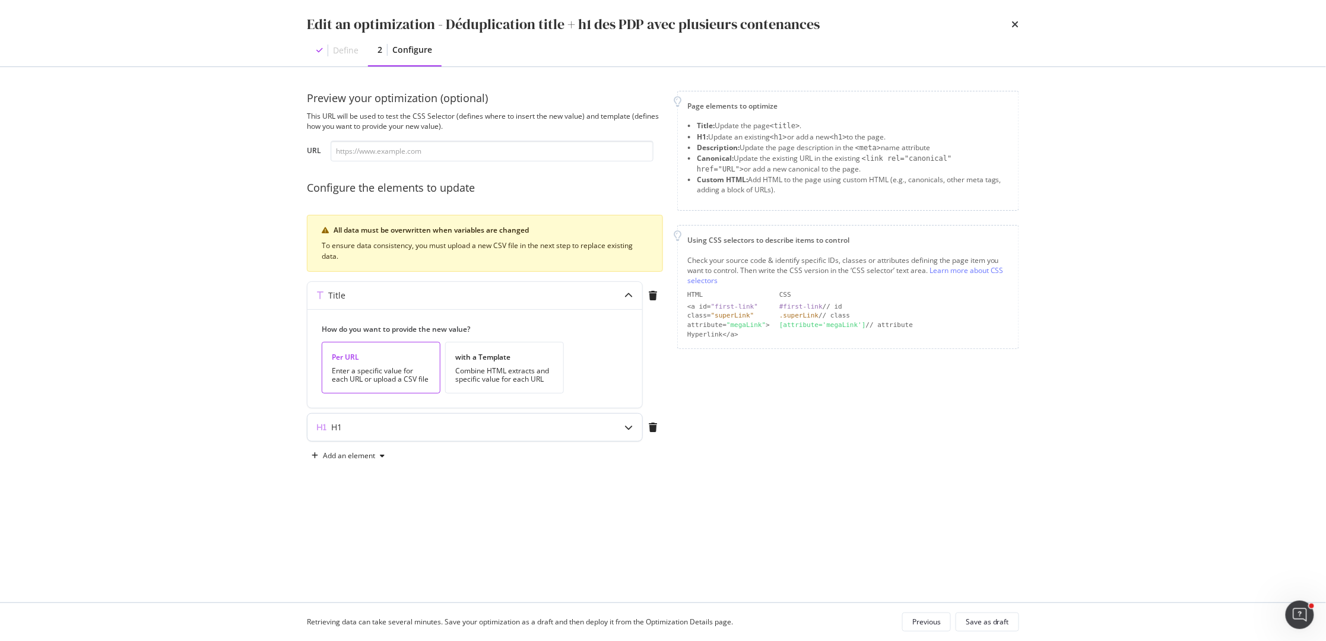
click at [458, 430] on div "H1" at bounding box center [451, 427] width 288 height 12
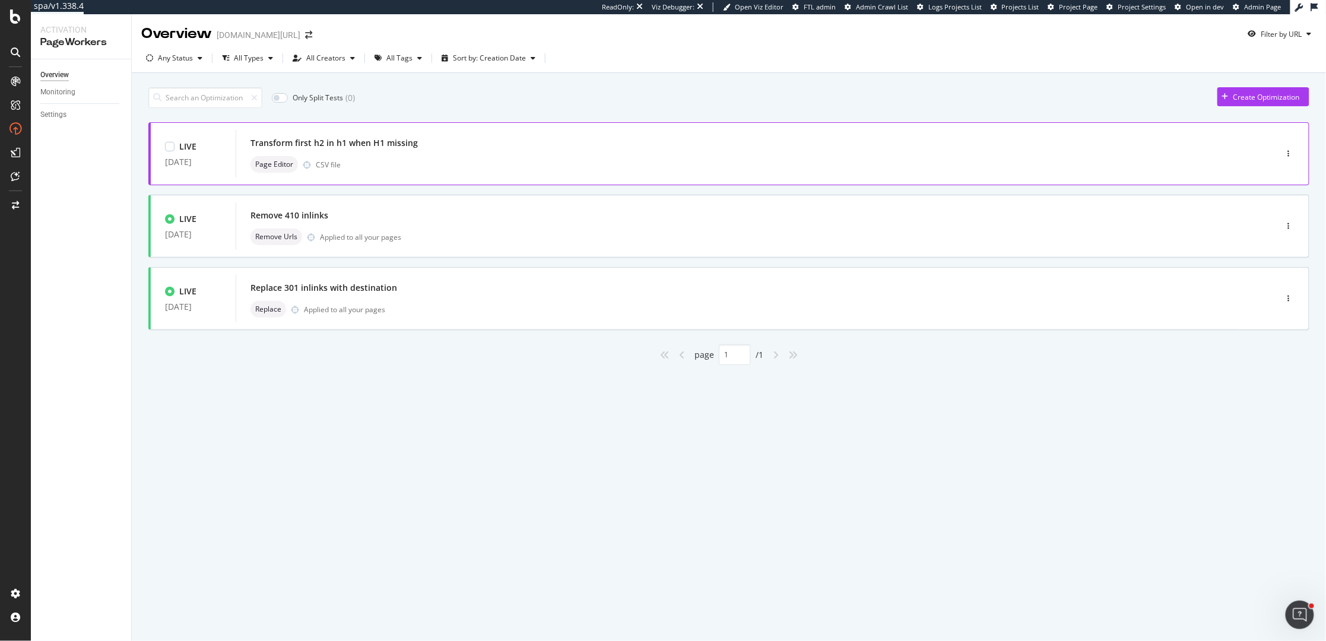
click at [1006, 158] on div "Page Editor CSV file" at bounding box center [738, 164] width 976 height 17
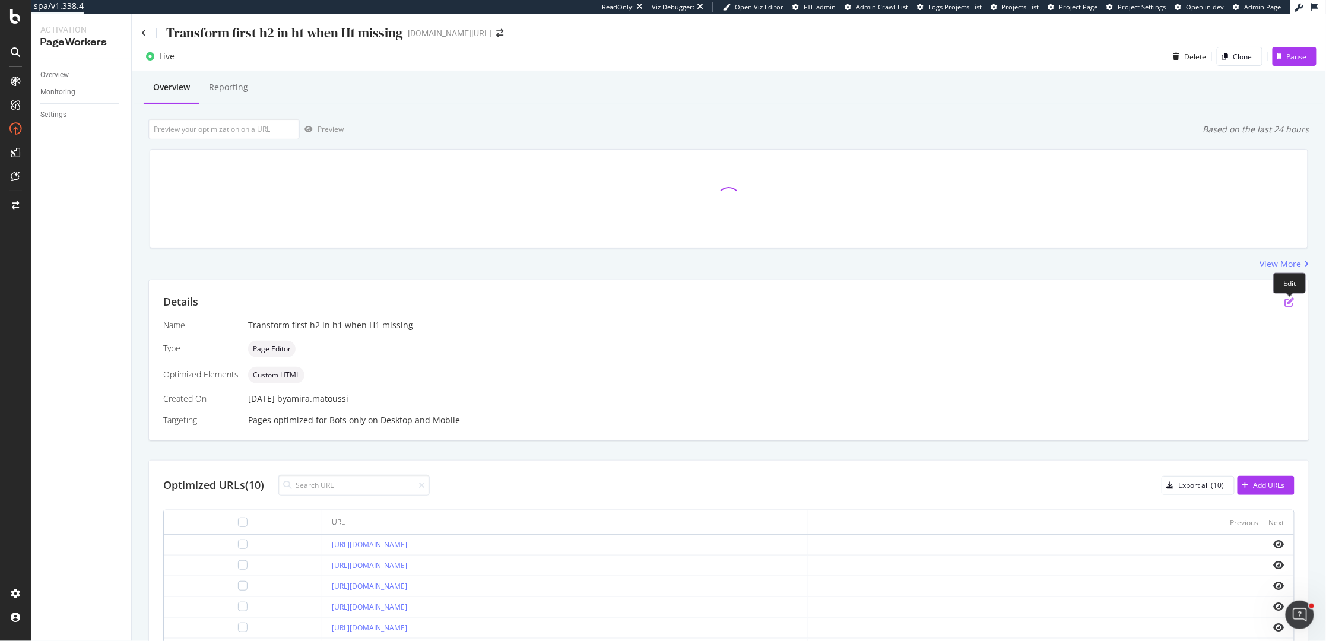
click at [1291, 298] on icon "pen-to-square" at bounding box center [1289, 301] width 9 height 9
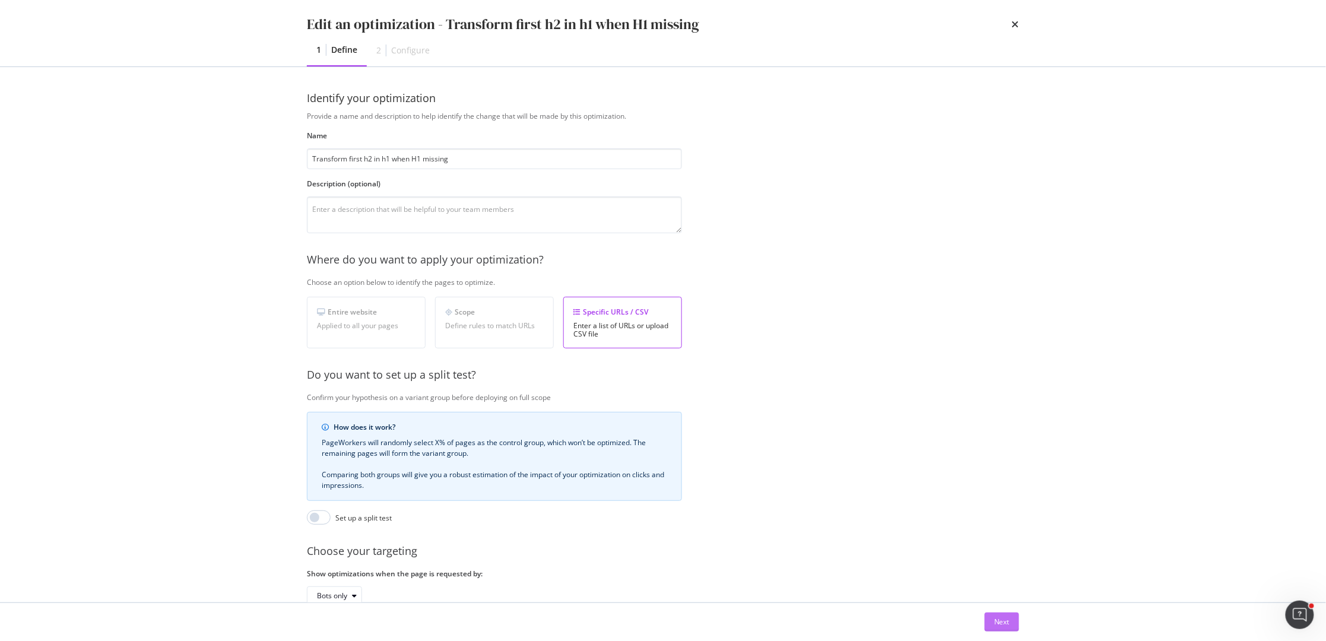
click at [998, 617] on div "Next" at bounding box center [1001, 622] width 15 height 10
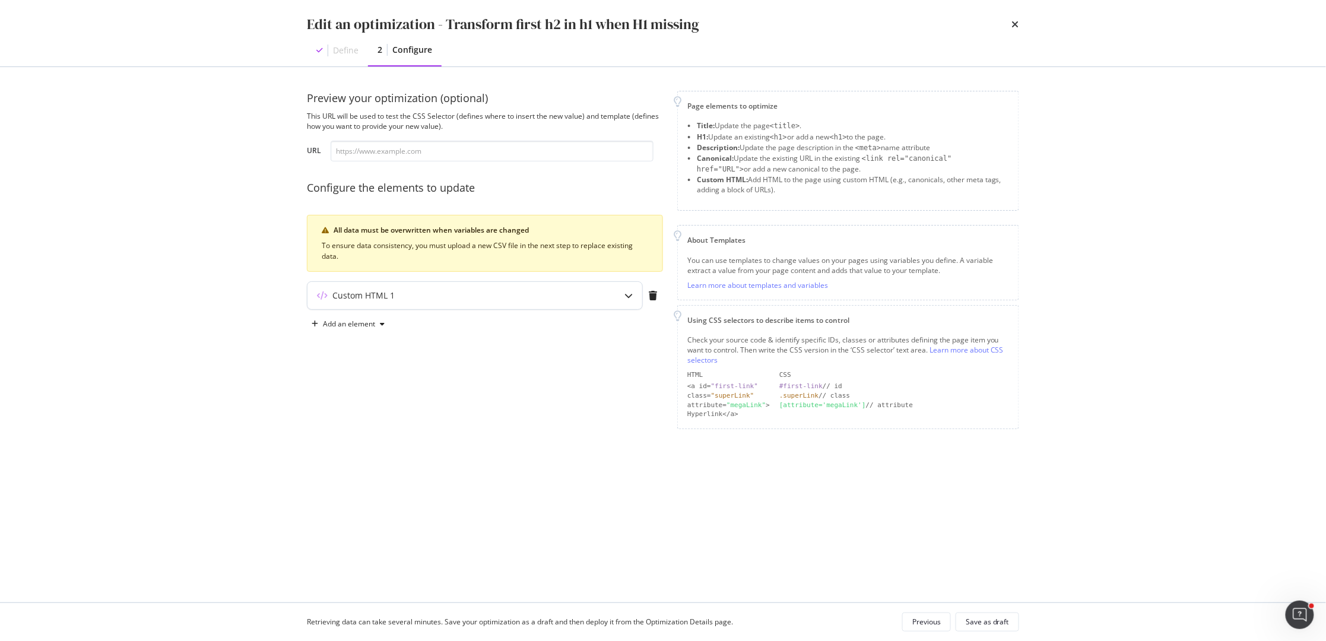
click at [347, 299] on div "Custom HTML 1" at bounding box center [363, 296] width 62 height 12
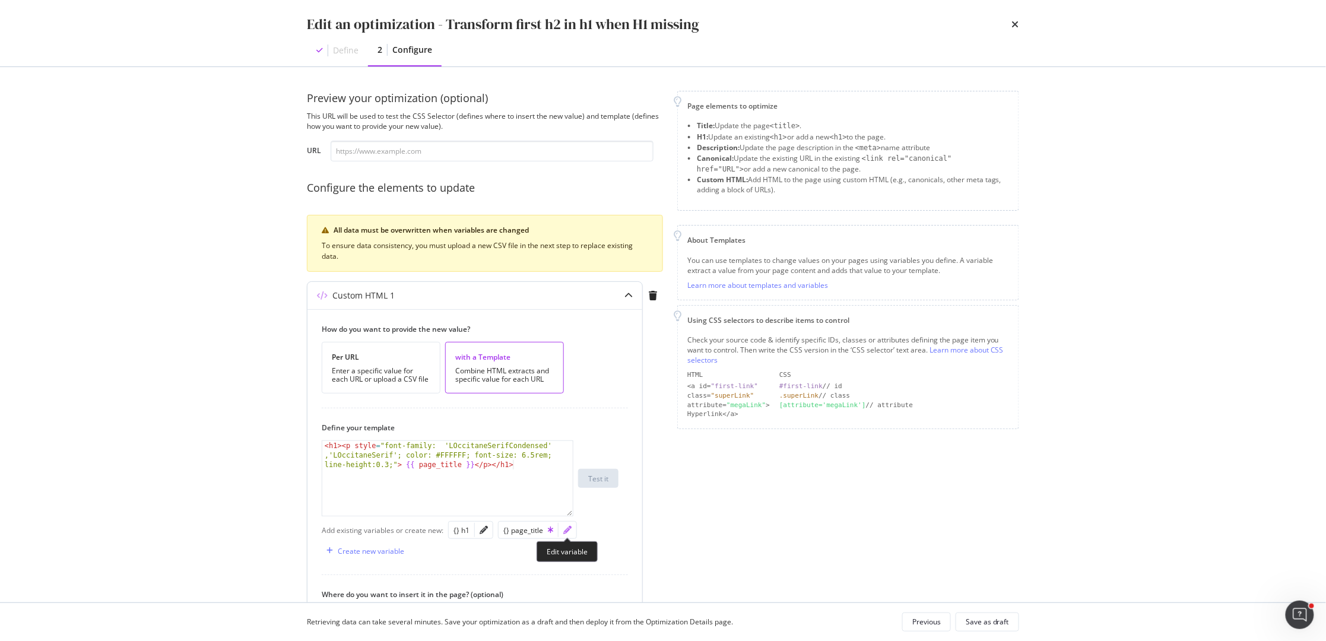
click at [568, 532] on icon "pencil" at bounding box center [567, 530] width 8 height 8
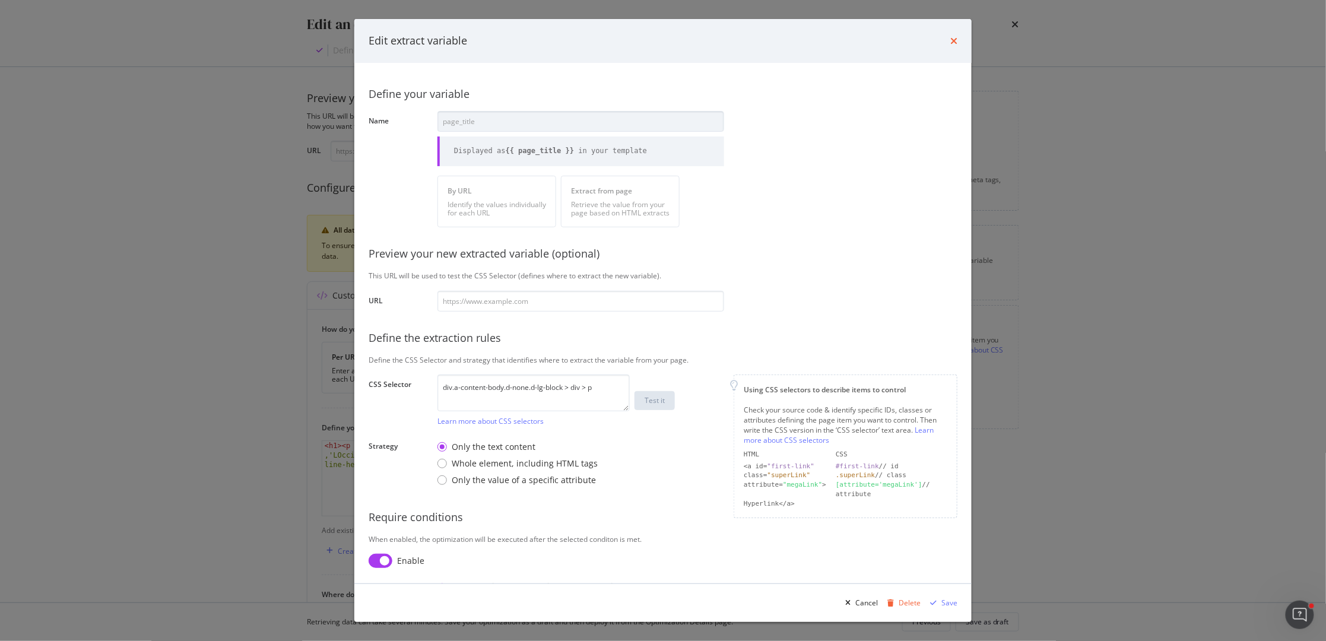
click at [954, 43] on icon "times" at bounding box center [953, 40] width 7 height 9
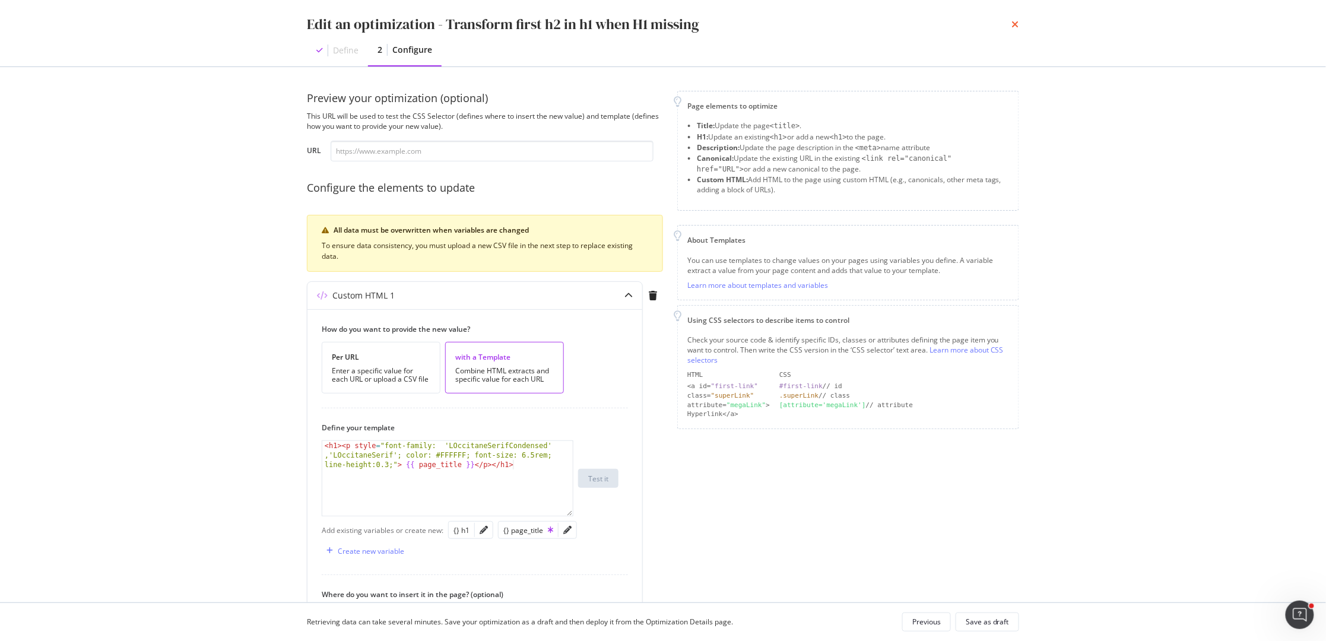
click at [1017, 22] on icon "times" at bounding box center [1015, 24] width 7 height 9
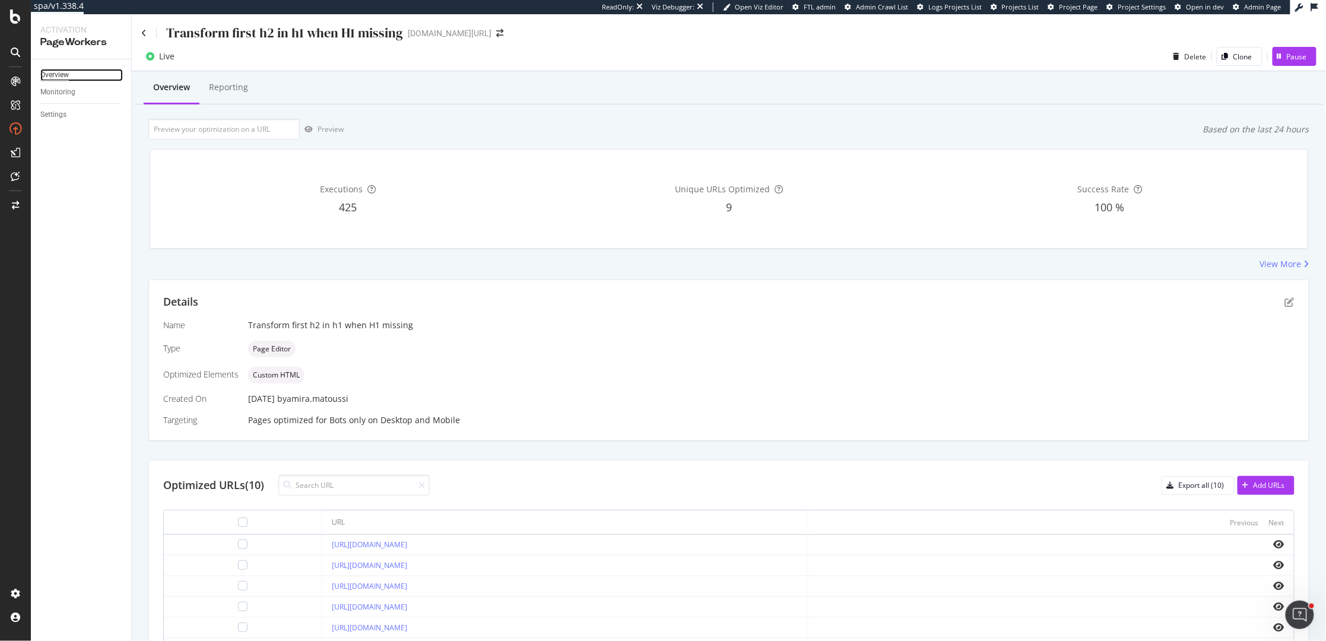
click at [55, 74] on div "Overview" at bounding box center [54, 75] width 28 height 12
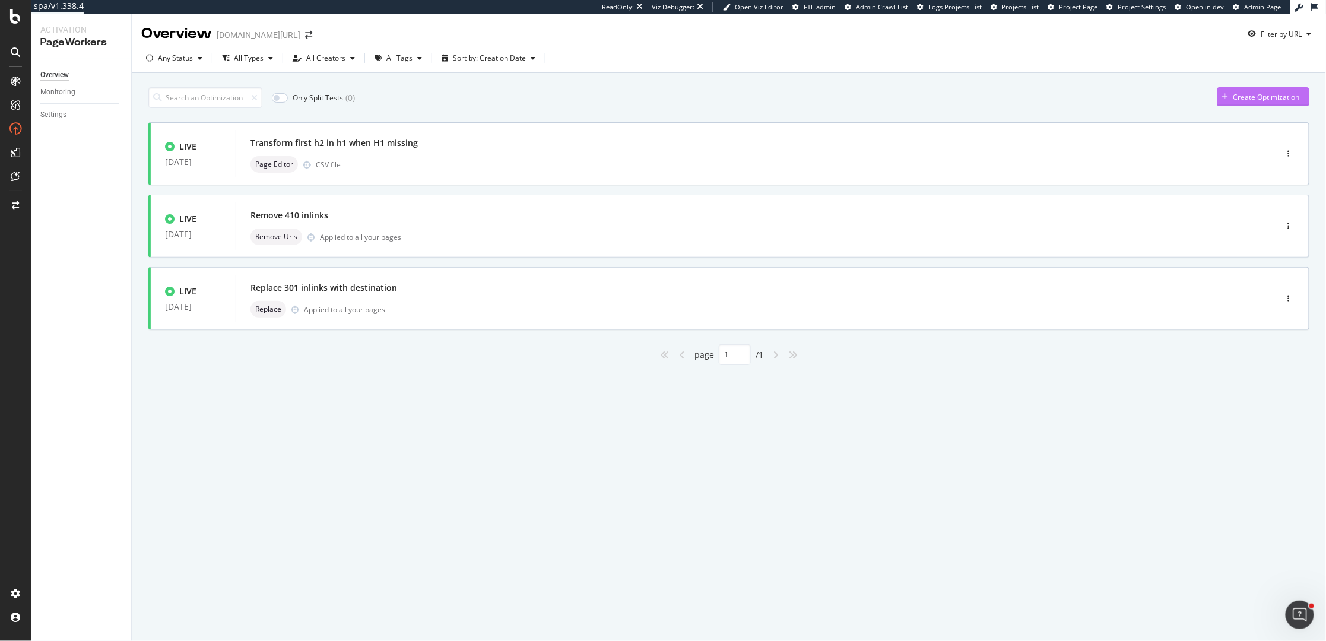
click at [1265, 96] on div "Create Optimization" at bounding box center [1266, 97] width 66 height 10
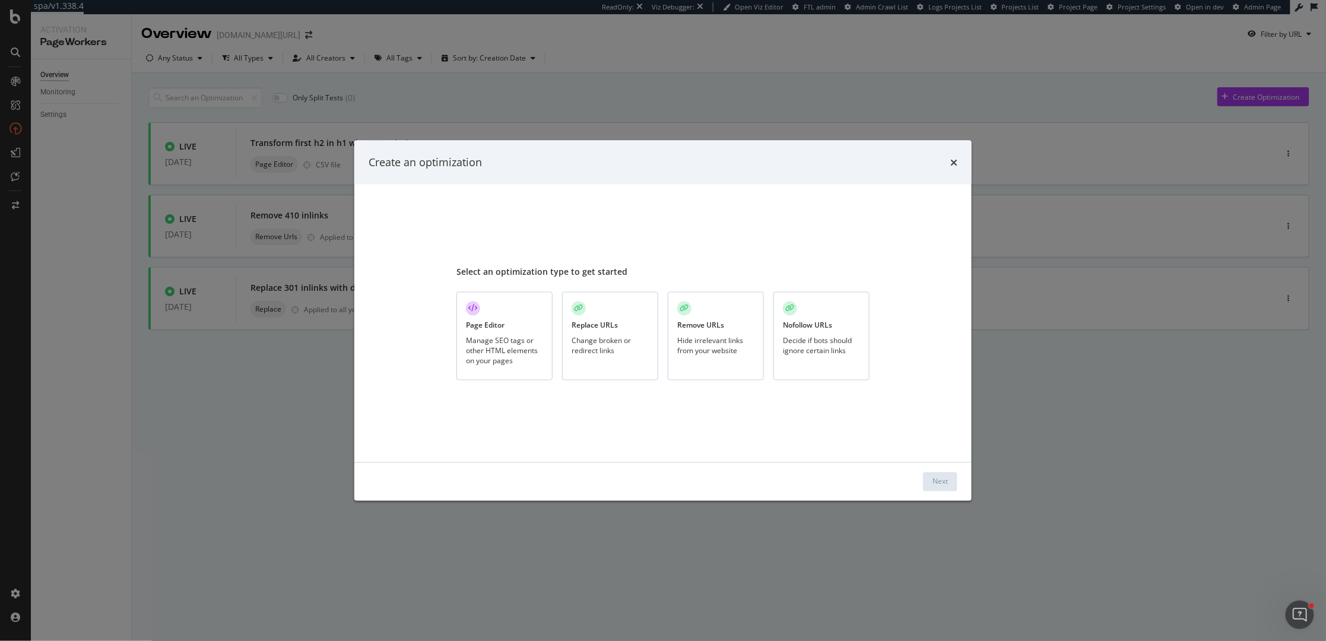
click at [515, 345] on div "Manage SEO tags or other HTML elements on your pages" at bounding box center [504, 350] width 77 height 30
click at [941, 478] on div "Next" at bounding box center [939, 482] width 15 height 10
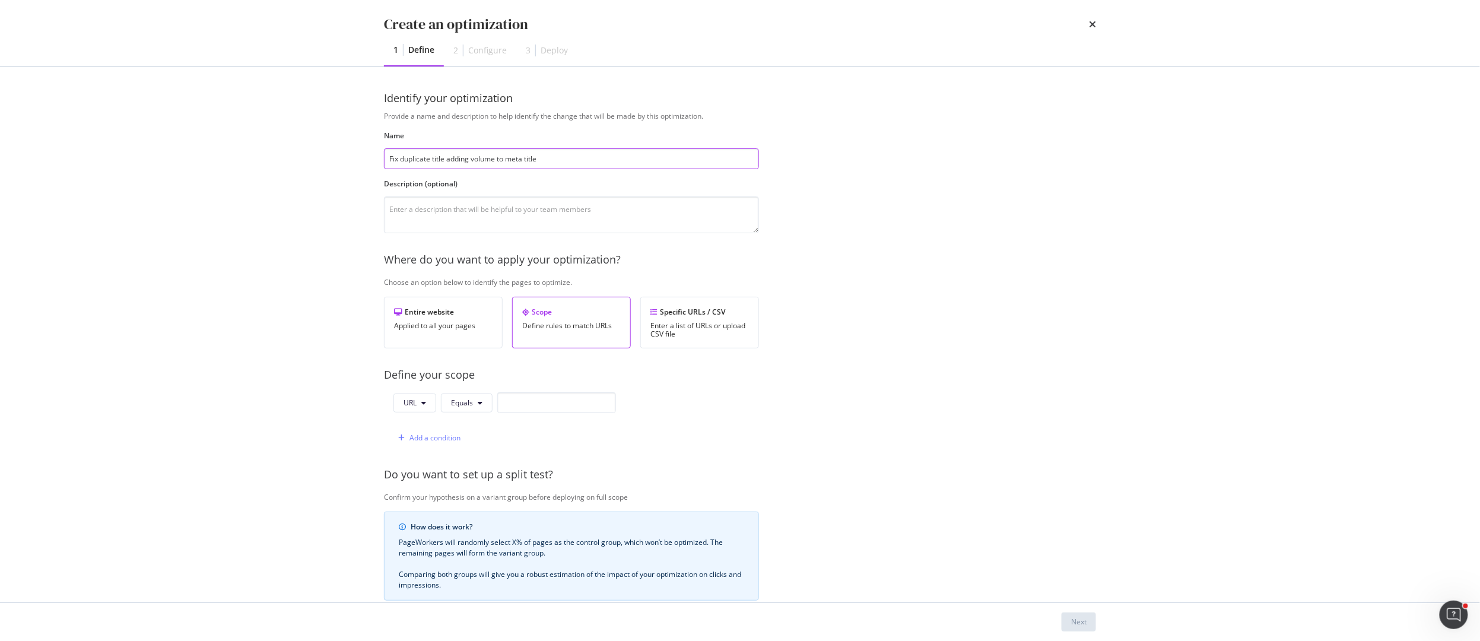
type input "Fix duplicate title adding volume to meta title"
click at [482, 404] on icon "modal" at bounding box center [480, 402] width 5 height 7
click at [481, 203] on span "Starts With" at bounding box center [487, 205] width 70 height 11
click at [539, 405] on input "modal" at bounding box center [571, 402] width 119 height 21
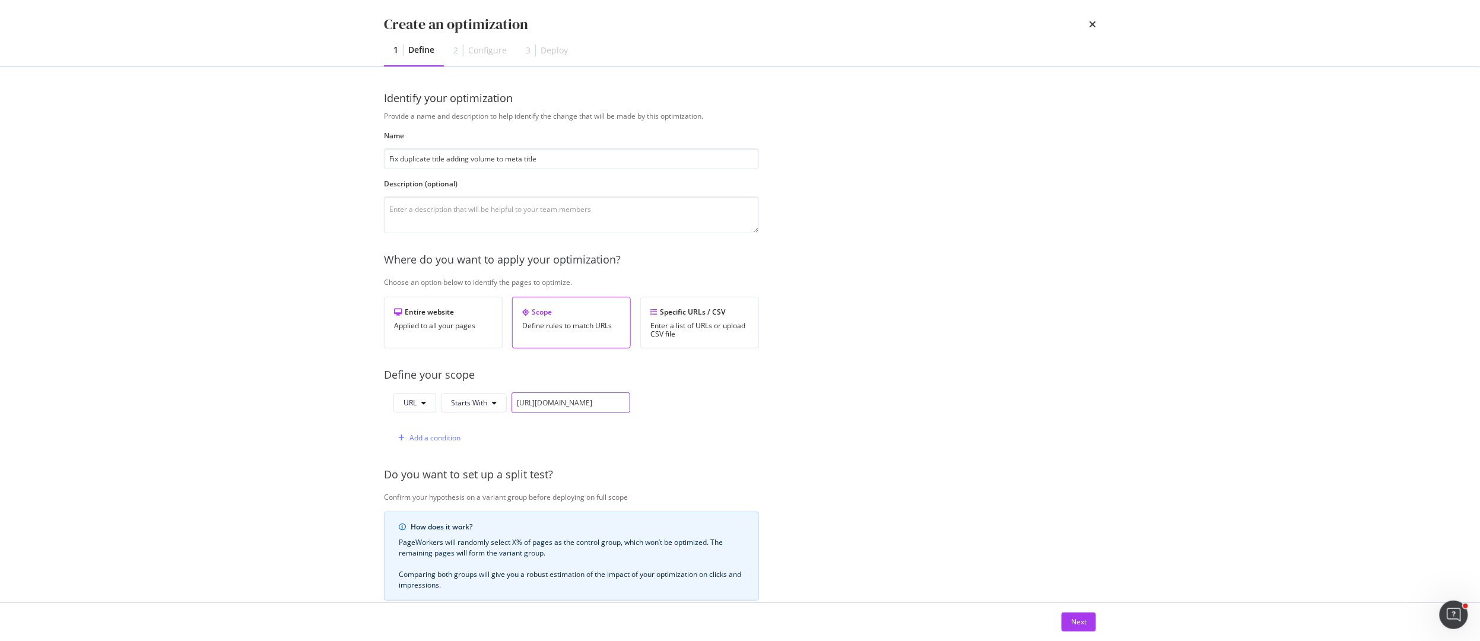
type input "[URL][DOMAIN_NAME]"
drag, startPoint x: 608, startPoint y: 405, endPoint x: 655, endPoint y: 404, distance: 46.9
click at [655, 404] on div "URL Starts With https://www.loccitane.com/en-us/ Add a condition" at bounding box center [571, 420] width 375 height 56
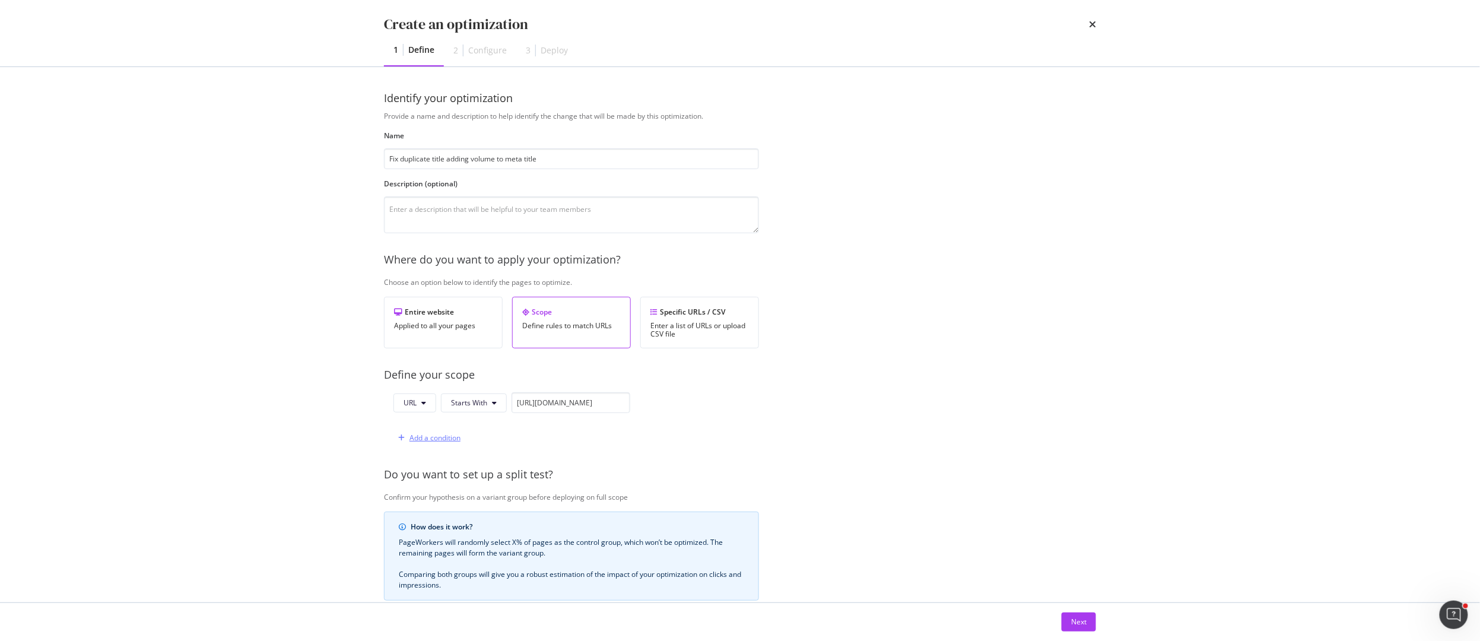
click at [414, 439] on div "Add a condition" at bounding box center [434, 438] width 51 height 10
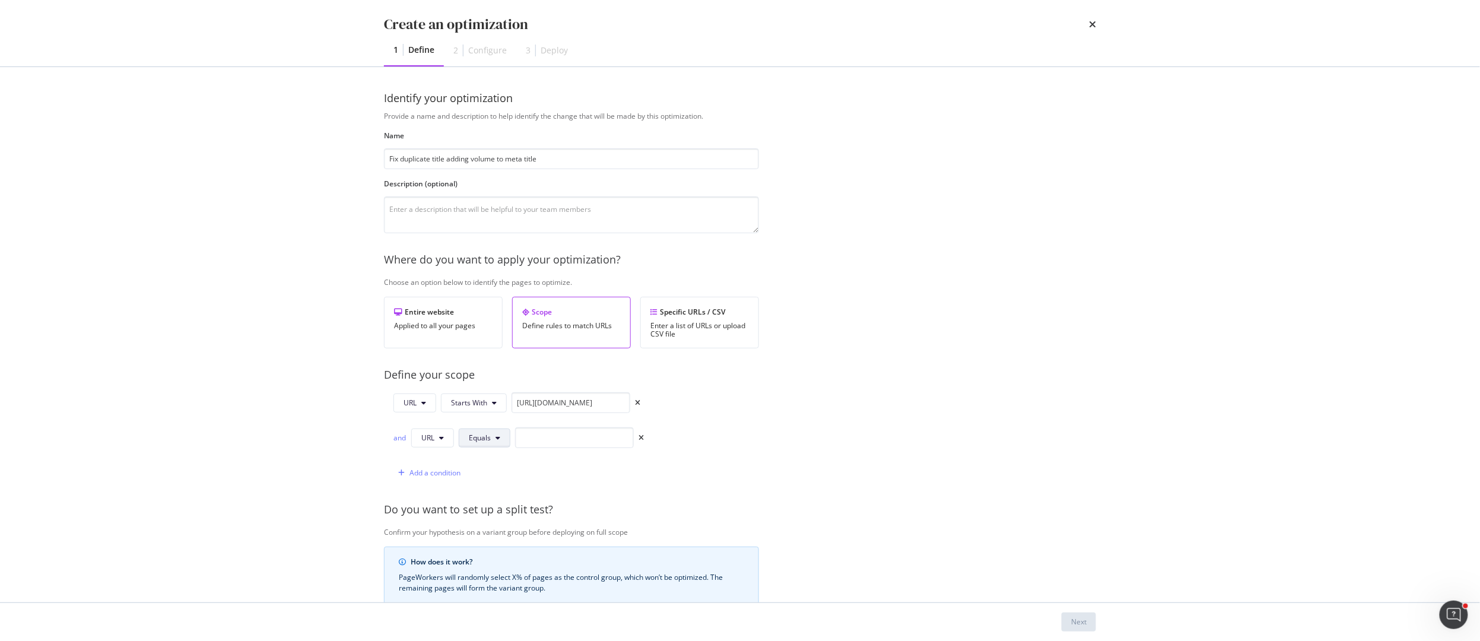
click at [481, 436] on span "Equals" at bounding box center [480, 438] width 22 height 10
click at [495, 261] on span "Ends With" at bounding box center [504, 262] width 70 height 11
click at [559, 446] on input "modal" at bounding box center [585, 437] width 119 height 21
type input ".html"
click at [1087, 619] on button "Next" at bounding box center [1079, 621] width 34 height 19
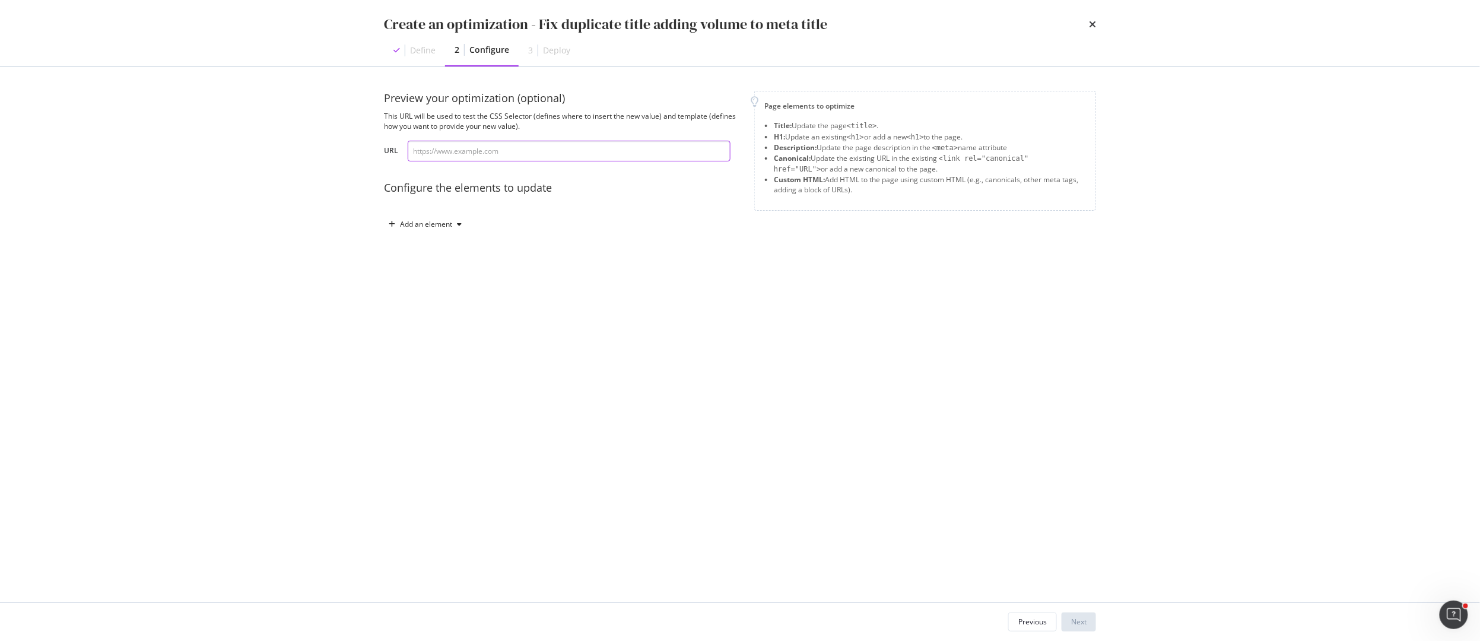
click at [455, 161] on input "modal" at bounding box center [569, 151] width 323 height 21
paste input "a.variation-item-link"
type input "a.variation-item-link"
click at [433, 228] on div "Add an element" at bounding box center [426, 224] width 52 height 7
drag, startPoint x: 431, startPoint y: 324, endPoint x: 438, endPoint y: 242, distance: 82.1
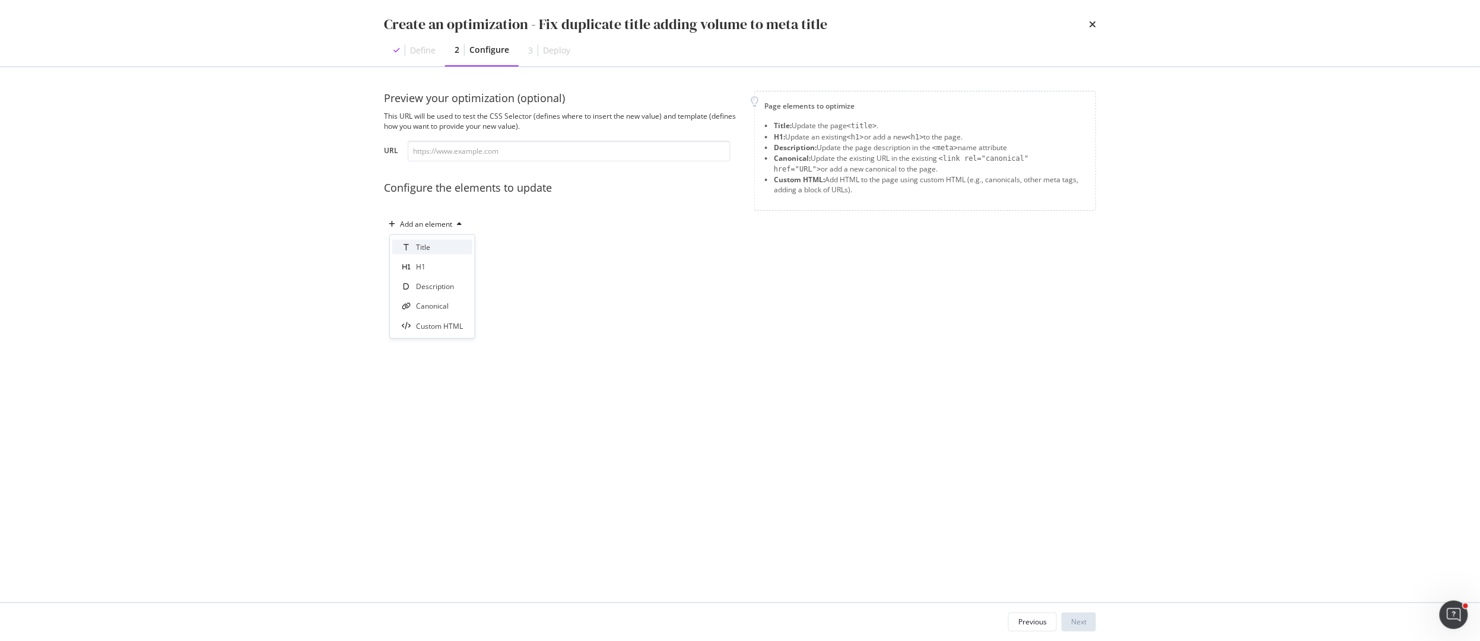
click at [438, 242] on div "Title H1 Description Canonical Custom HTML" at bounding box center [432, 286] width 85 height 103
click at [438, 242] on div "Title" at bounding box center [432, 247] width 80 height 15
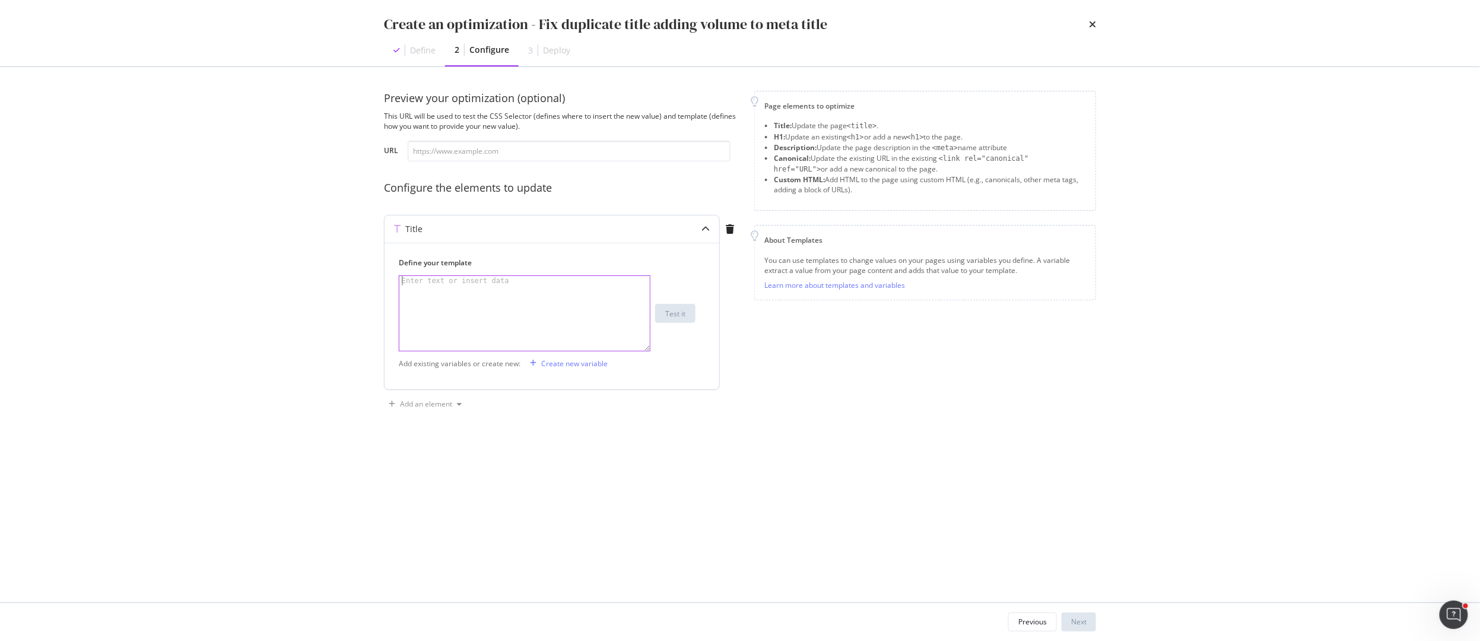
click at [421, 287] on div "modal" at bounding box center [524, 322] width 250 height 93
click at [565, 363] on div "Create new variable" at bounding box center [574, 363] width 66 height 10
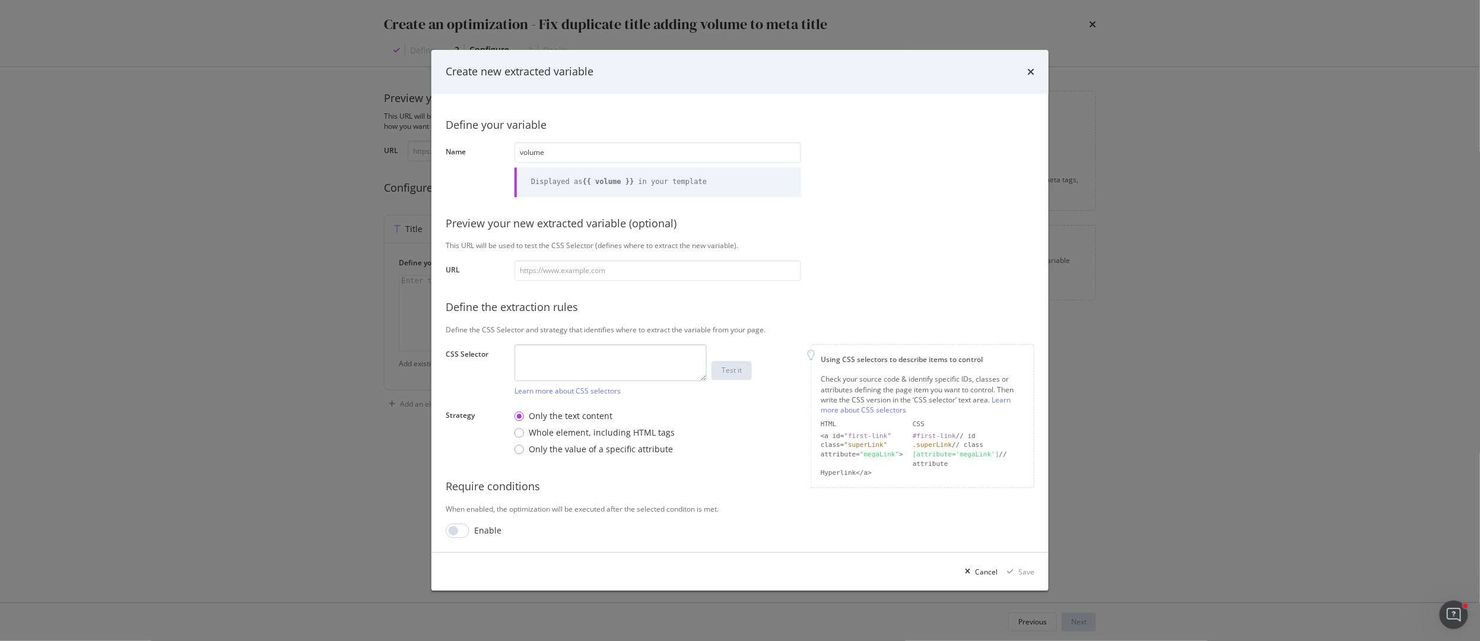
type input "volume"
click at [564, 372] on textarea "modal" at bounding box center [610, 363] width 192 height 37
paste textarea "a.variation-item-link"
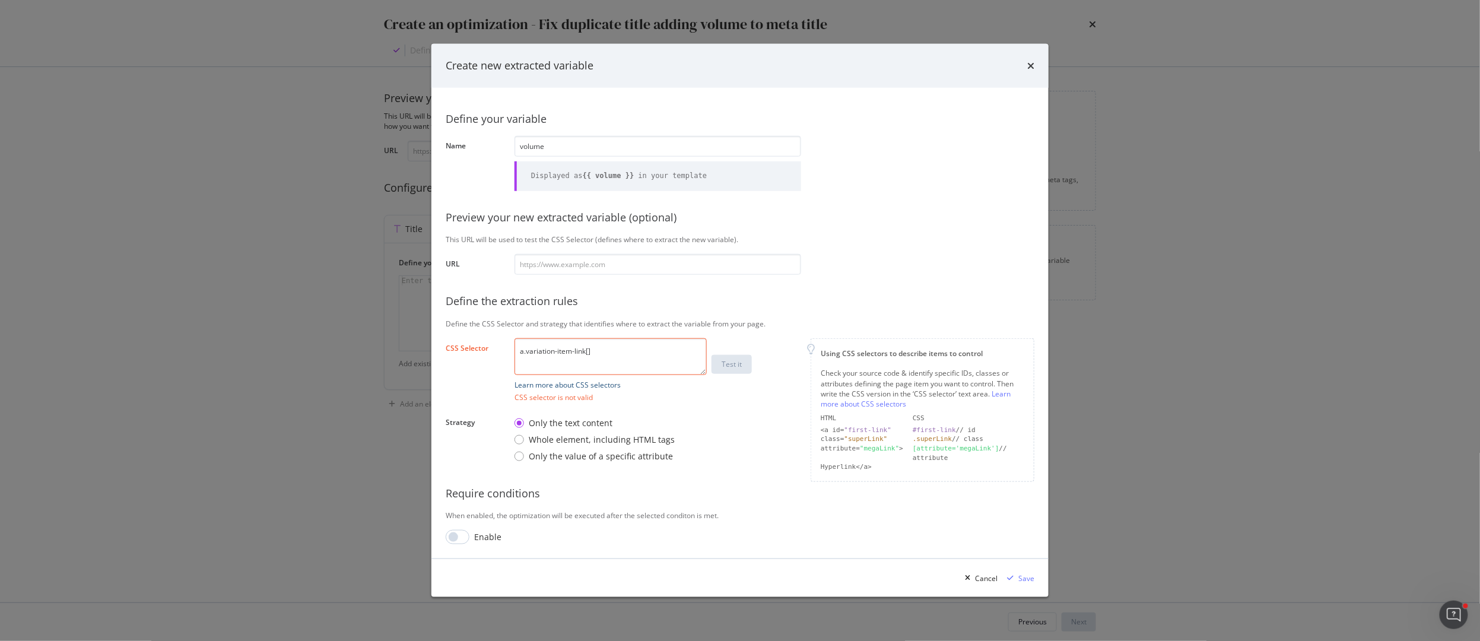
paste textarea "aria-current="true""
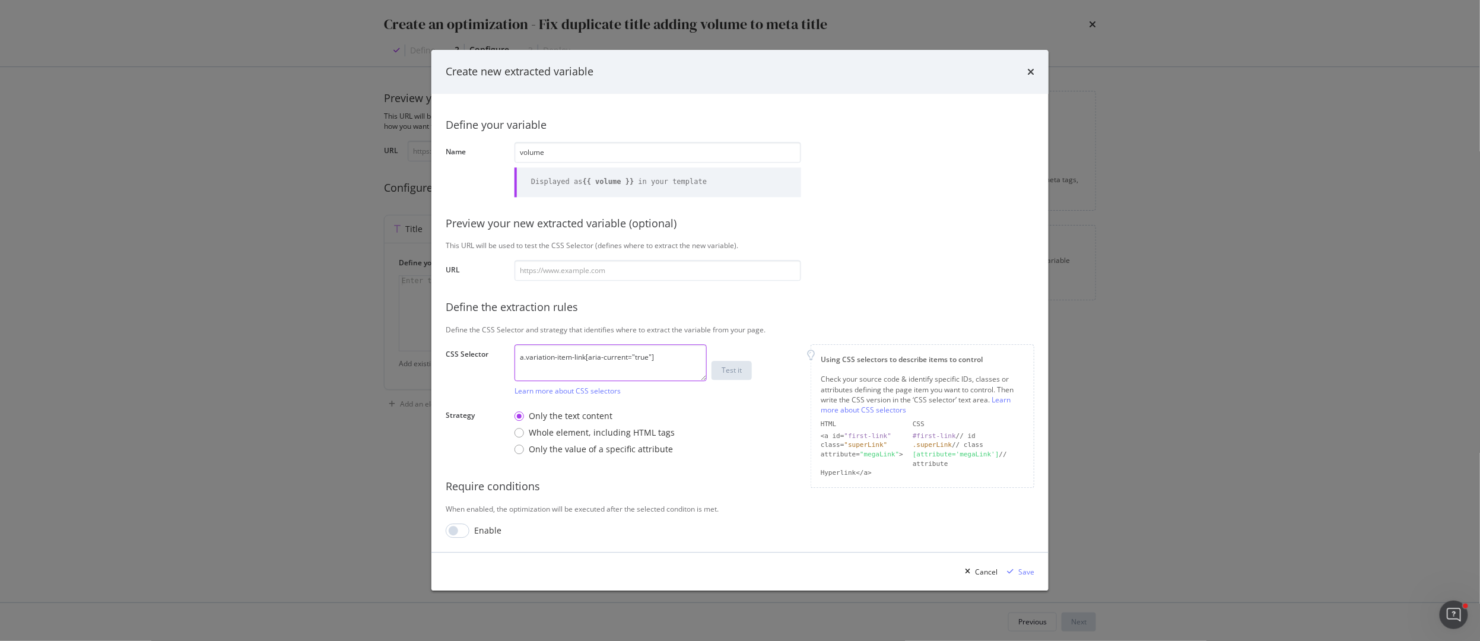
click at [666, 355] on textarea "a.variation-item-link[aria-current="true"]" at bounding box center [610, 363] width 192 height 37
type textarea "a.variation-item-link[aria-current="true"]"
click at [564, 288] on div "Define your variable Name volume Displayed as {{ volume }} in your template Pre…" at bounding box center [740, 323] width 589 height 430
click at [549, 266] on input "modal" at bounding box center [657, 271] width 287 height 21
paste input "https://www.loccitane.com/en-us/volume-strength-shampoo-11SH500FV25.html"
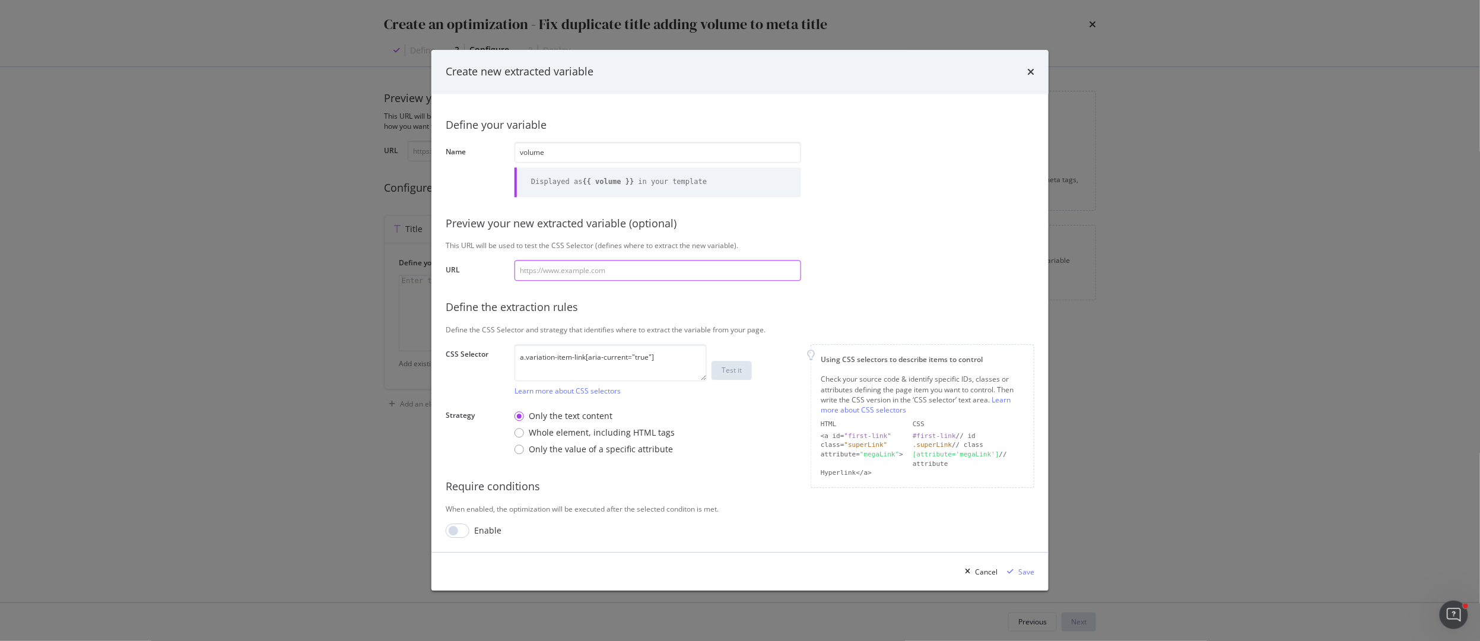
type input "https://www.loccitane.com/en-us/volume-strength-shampoo-11SH500FV25.html"
click at [745, 368] on button "Test it" at bounding box center [731, 370] width 40 height 19
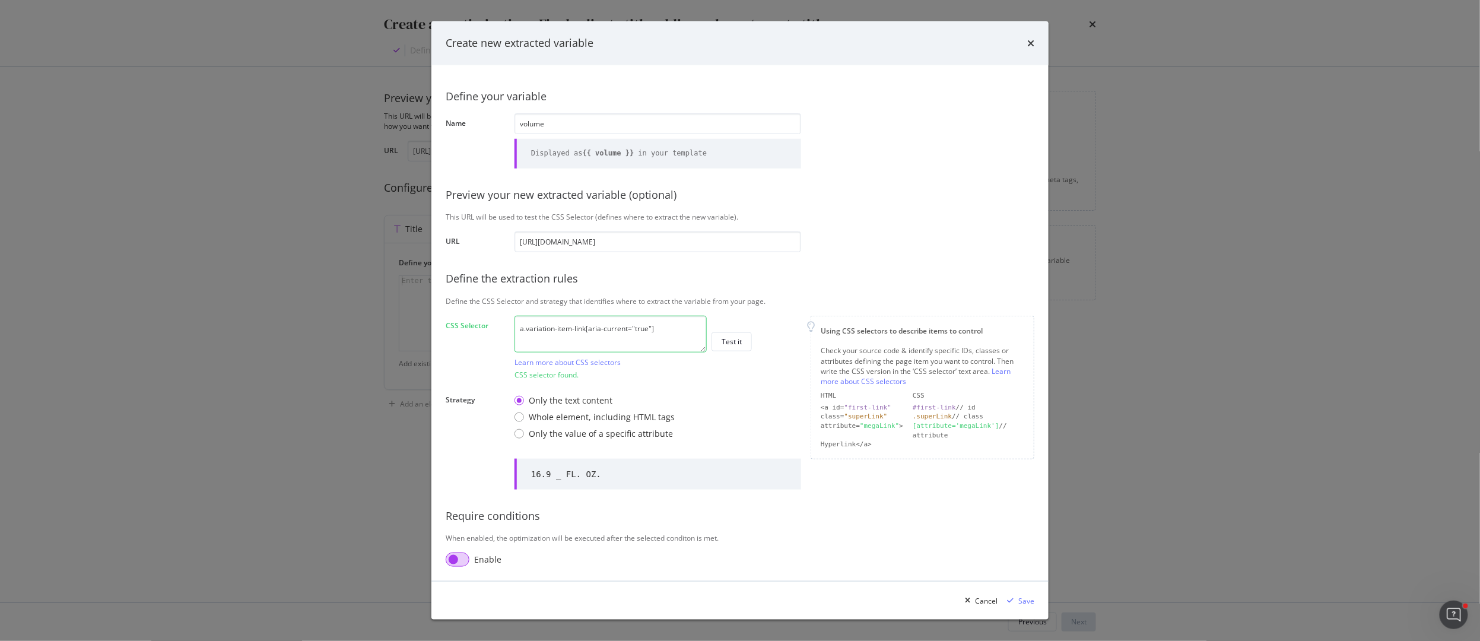
click at [465, 529] on div "Define your variable Name volume Displayed as {{ volume }} in your template Pre…" at bounding box center [740, 324] width 589 height 488
click at [463, 559] on input "modal" at bounding box center [458, 559] width 24 height 14
checkbox input "true"
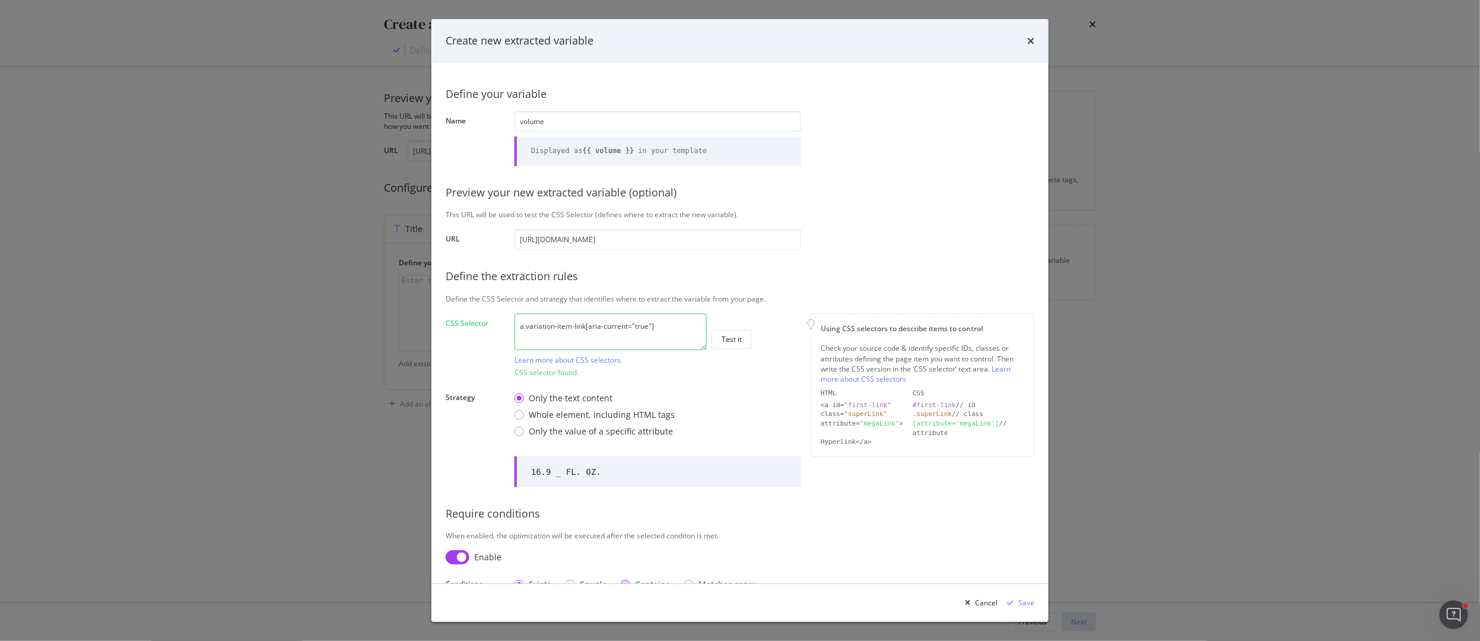
scroll to position [27, 0]
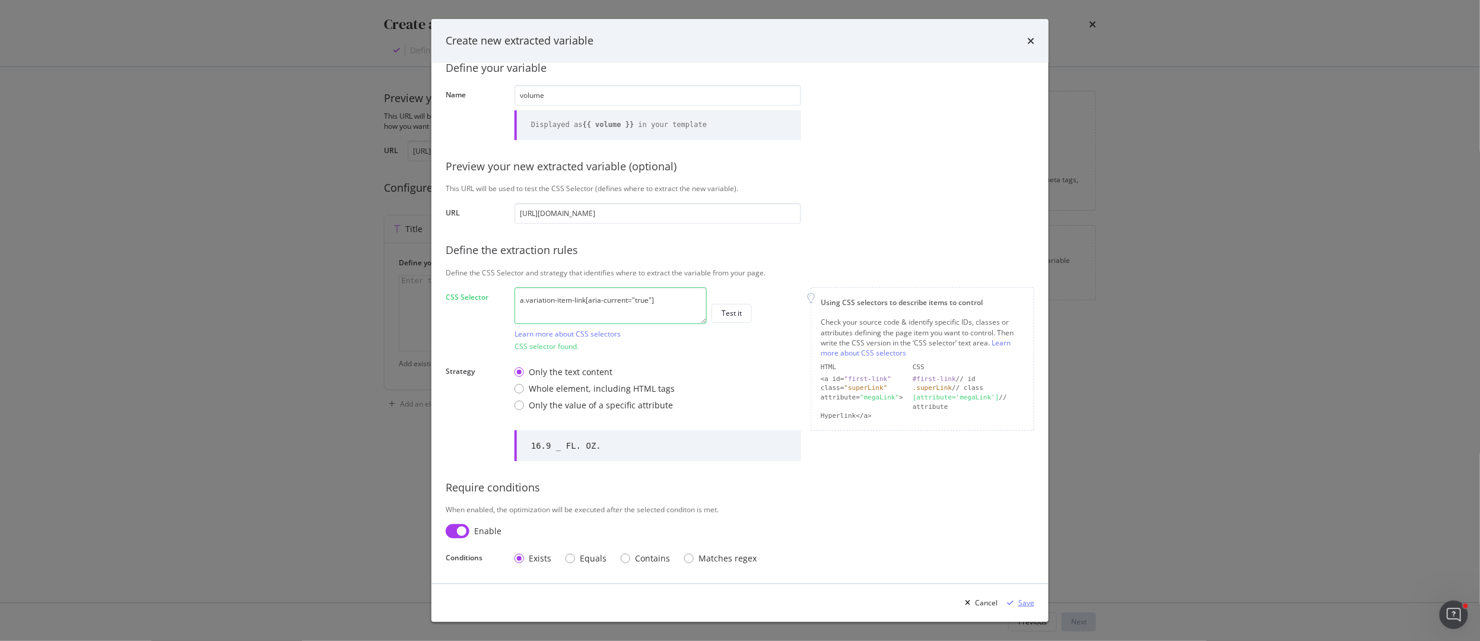
click at [1025, 603] on div "Save" at bounding box center [1026, 603] width 16 height 10
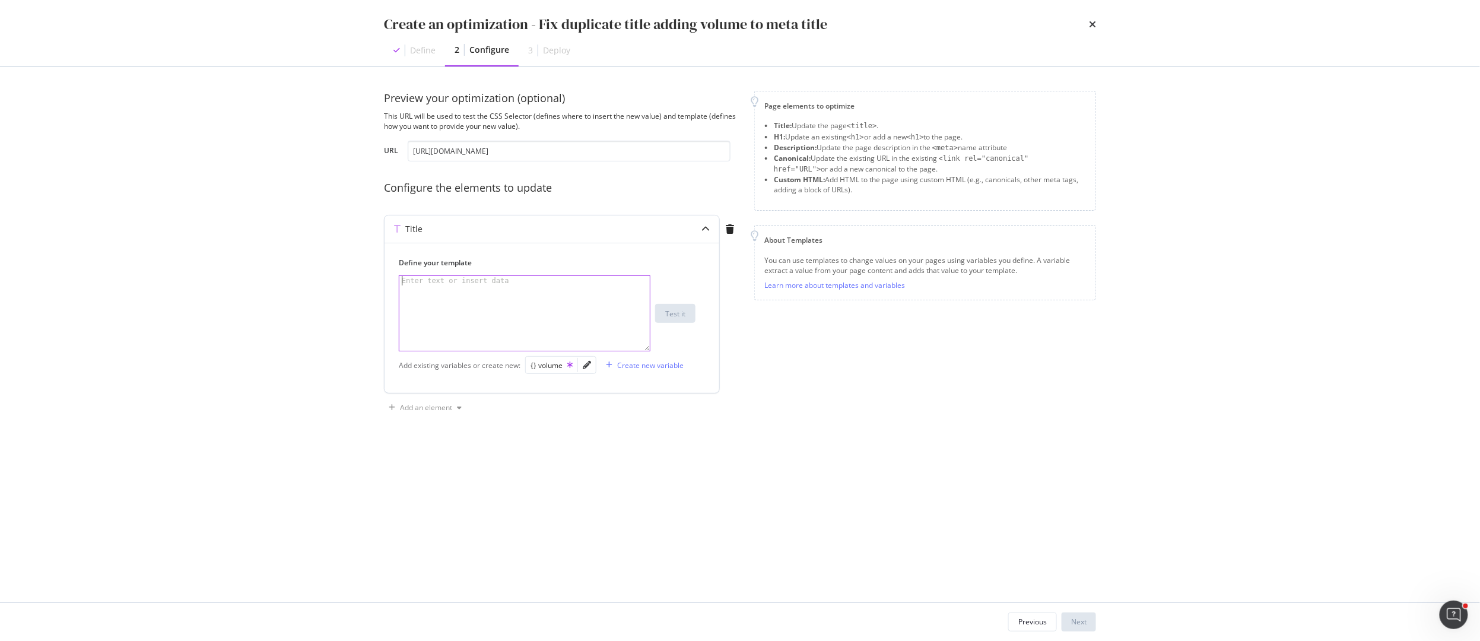
click at [441, 285] on div "Enter text or insert data" at bounding box center [455, 280] width 112 height 9
click at [617, 370] on div "Create new variable" at bounding box center [650, 365] width 66 height 10
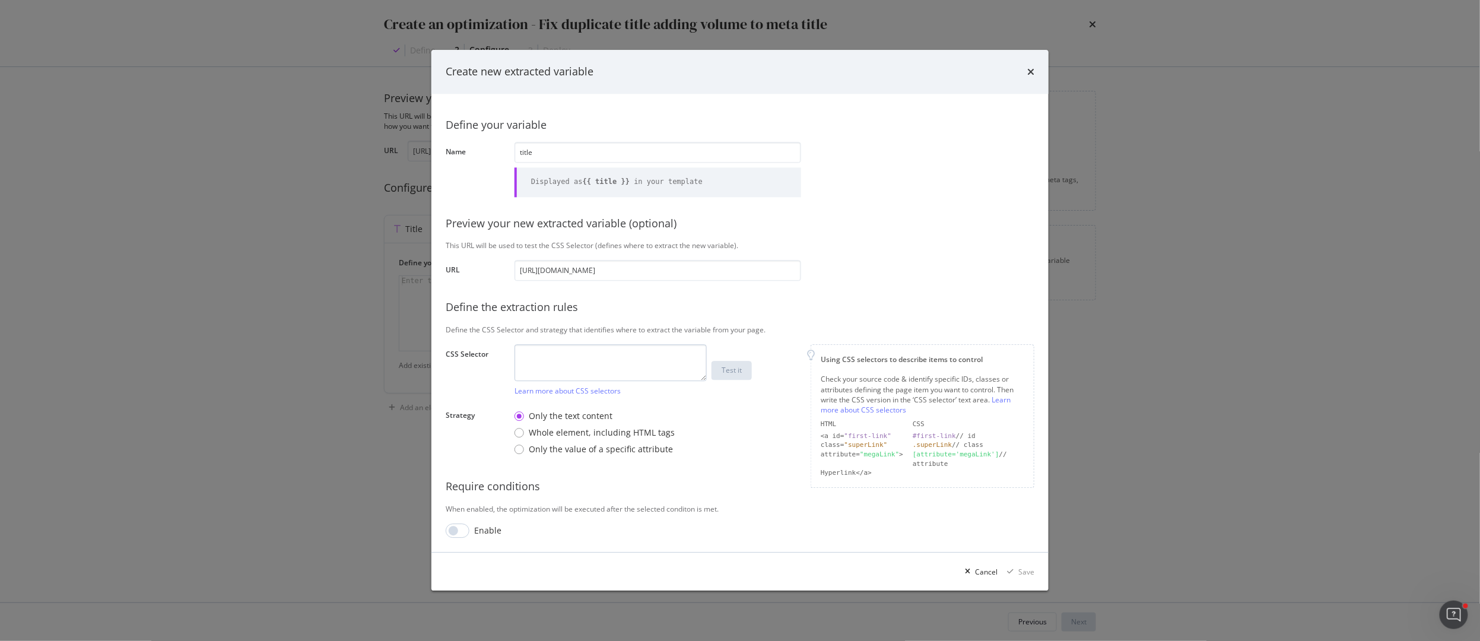
type input "title"
click at [540, 356] on textarea "modal" at bounding box center [610, 363] width 192 height 37
type textarea "title"
click at [1018, 573] on div "Save" at bounding box center [1026, 572] width 16 height 10
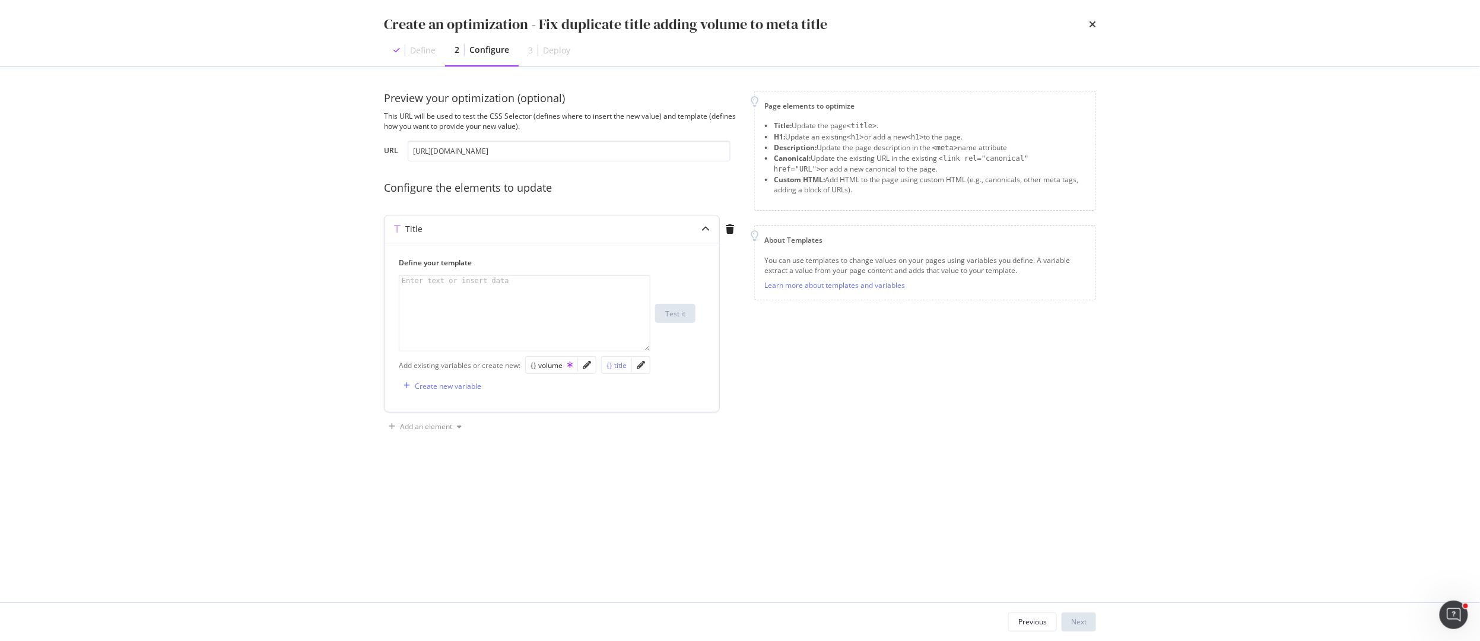
click at [620, 365] on div "{} title" at bounding box center [616, 365] width 20 height 10
click at [444, 282] on div "{{ title }}" at bounding box center [524, 322] width 250 height 93
click at [604, 281] on div "{{ title | replace ( "| L'Occitane en Provence" ) }}" at bounding box center [524, 322] width 250 height 93
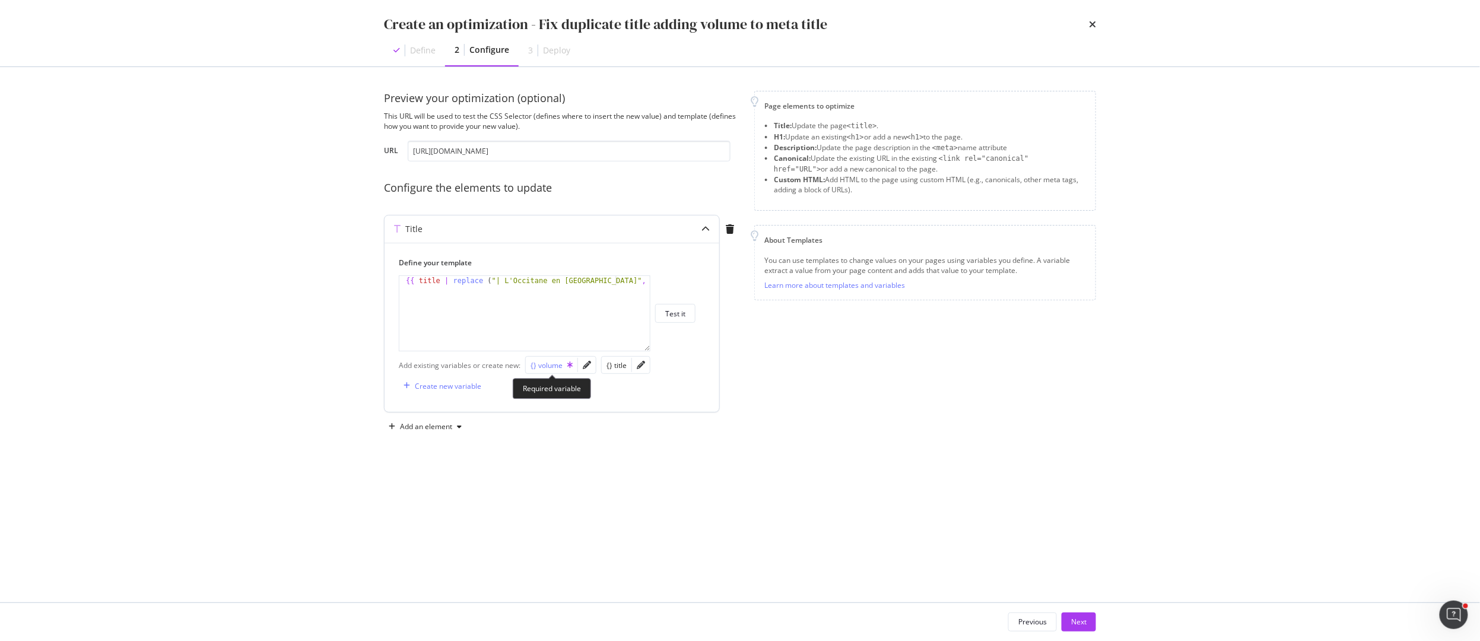
click at [548, 366] on div "{} volume" at bounding box center [552, 365] width 42 height 10
click at [618, 281] on div "{{ title | replace ( "| L'Occitane en Provence" , " {{ volume }}" ) }}" at bounding box center [524, 332] width 250 height 112
click at [440, 291] on div "{{ title | replace ( "| L'Occitane en Provence" , {{ volume }} ")}}" at bounding box center [524, 332] width 250 height 112
click at [401, 291] on div "{{ title | replace ( "| L'Occitane en Provence" , {{ volume }} ")}}" at bounding box center [524, 332] width 250 height 112
click at [411, 290] on div "{{ title | replace ( "| L'Occitane en Provence" , {{ volume }} ")}}" at bounding box center [524, 332] width 250 height 112
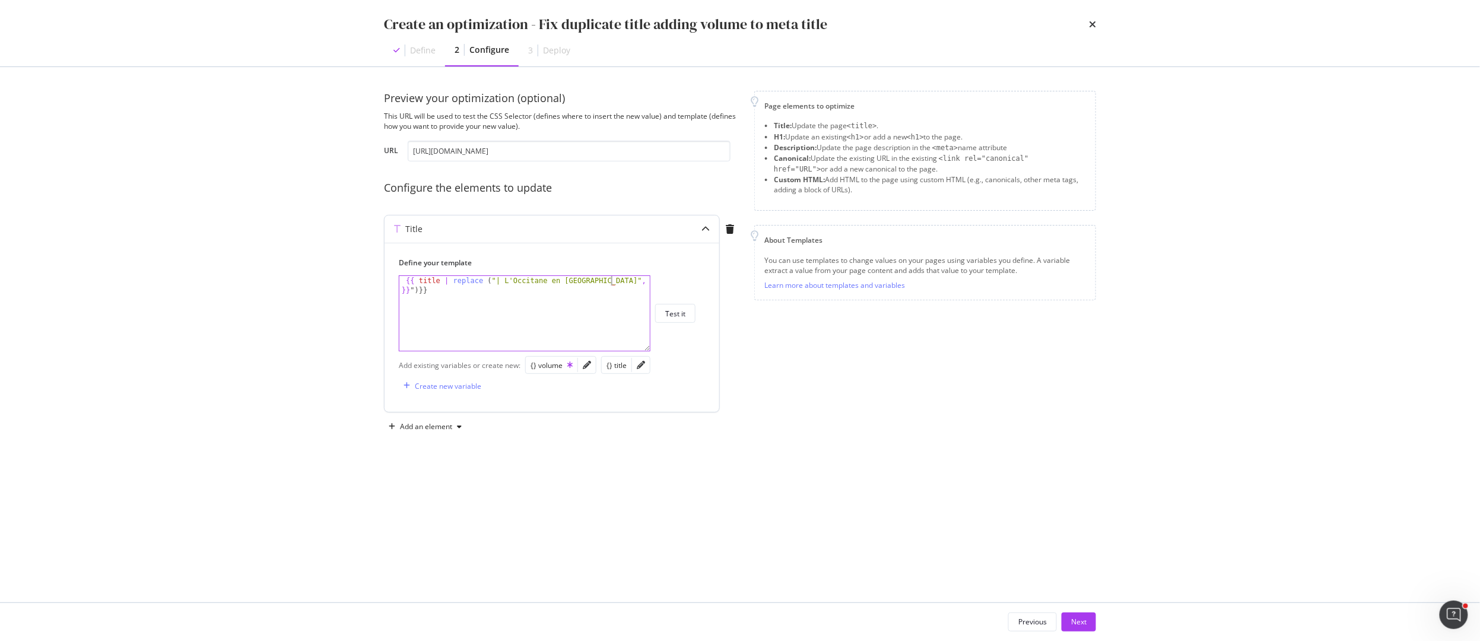
click at [611, 282] on div "{{ title | replace ( "| L'Occitane en Provence" , {{ volume }} ")}}" at bounding box center [524, 332] width 250 height 112
drag, startPoint x: 447, startPoint y: 293, endPoint x: 615, endPoint y: 282, distance: 168.9
click at [615, 282] on div "{{ title | replace ( "| L'Occitane en Provence" , "| L'Occitane {{volume }}" ) …" at bounding box center [524, 332] width 250 height 112
click at [450, 290] on div "{{ title | replace ( "| L'Occitane en Provence" , " {{volume }}" ) }}" at bounding box center [524, 332] width 250 height 112
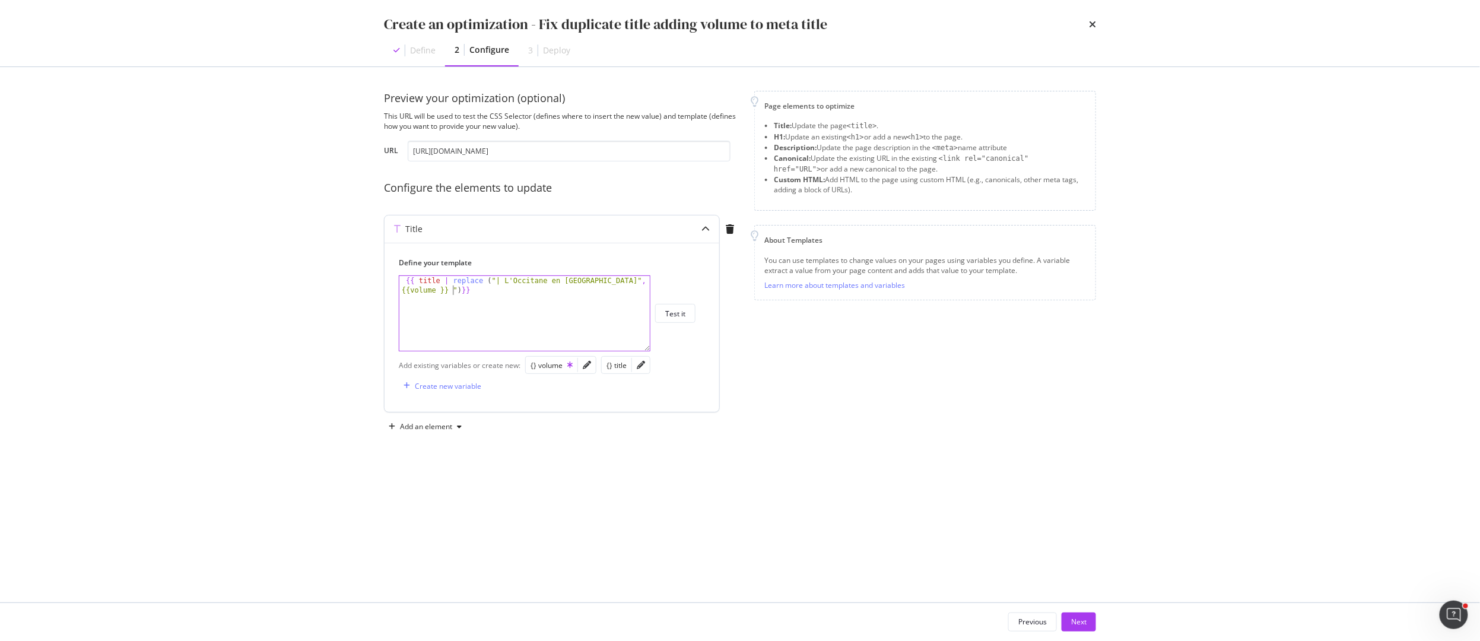
paste textarea "| L'Occitane"
click at [688, 313] on button "Test it" at bounding box center [675, 313] width 40 height 19
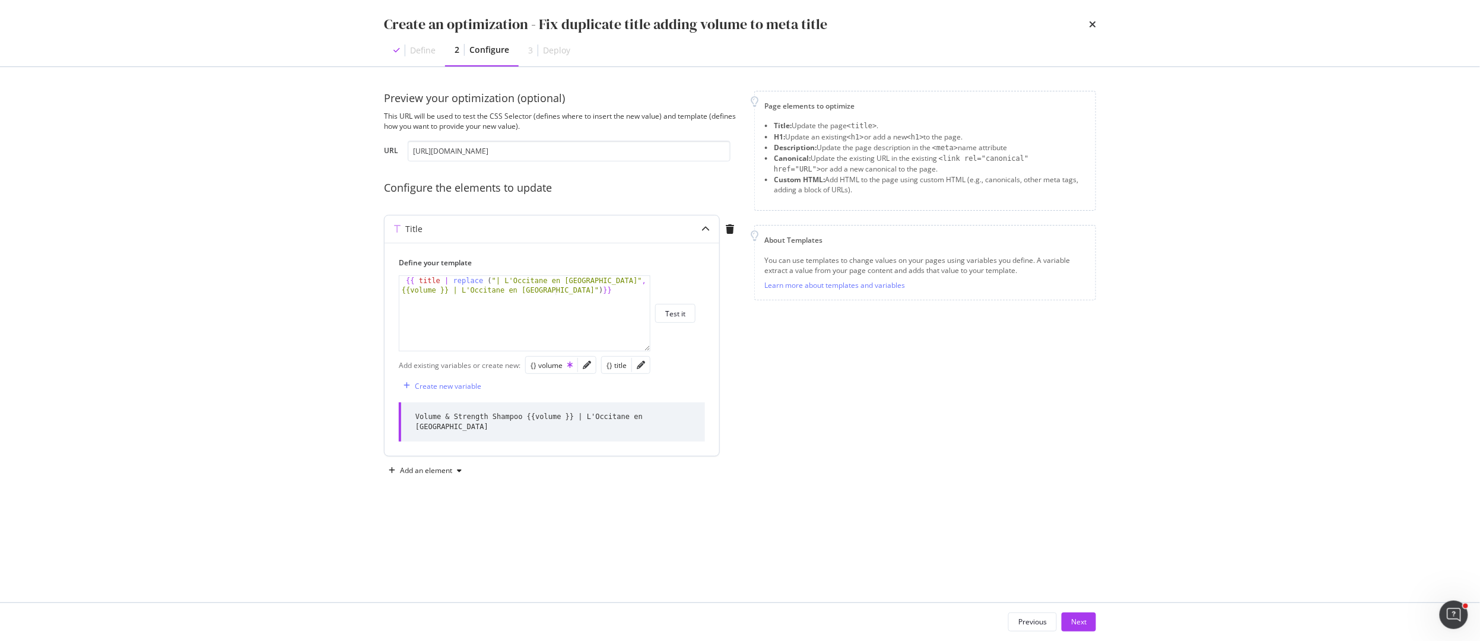
click at [442, 293] on div "{{ title | replace ( "| L'Occitane en Provence" , " {{volume }} | L'Occitane en…" at bounding box center [524, 332] width 250 height 112
click at [589, 291] on div "{{ title | replace ( "| L'Occitane en Provence" , " {{volume}} | L'Occitane en …" at bounding box center [524, 332] width 250 height 112
click at [403, 282] on div "{{ title | replace ( "| L'Occitane en Provence" , " {{volume}} | L'Occitane en …" at bounding box center [524, 332] width 250 height 112
type textarea "{{ title | replace ("| L'Occitane en Provence", " {{volume}} | L'Occitane en Pr…"
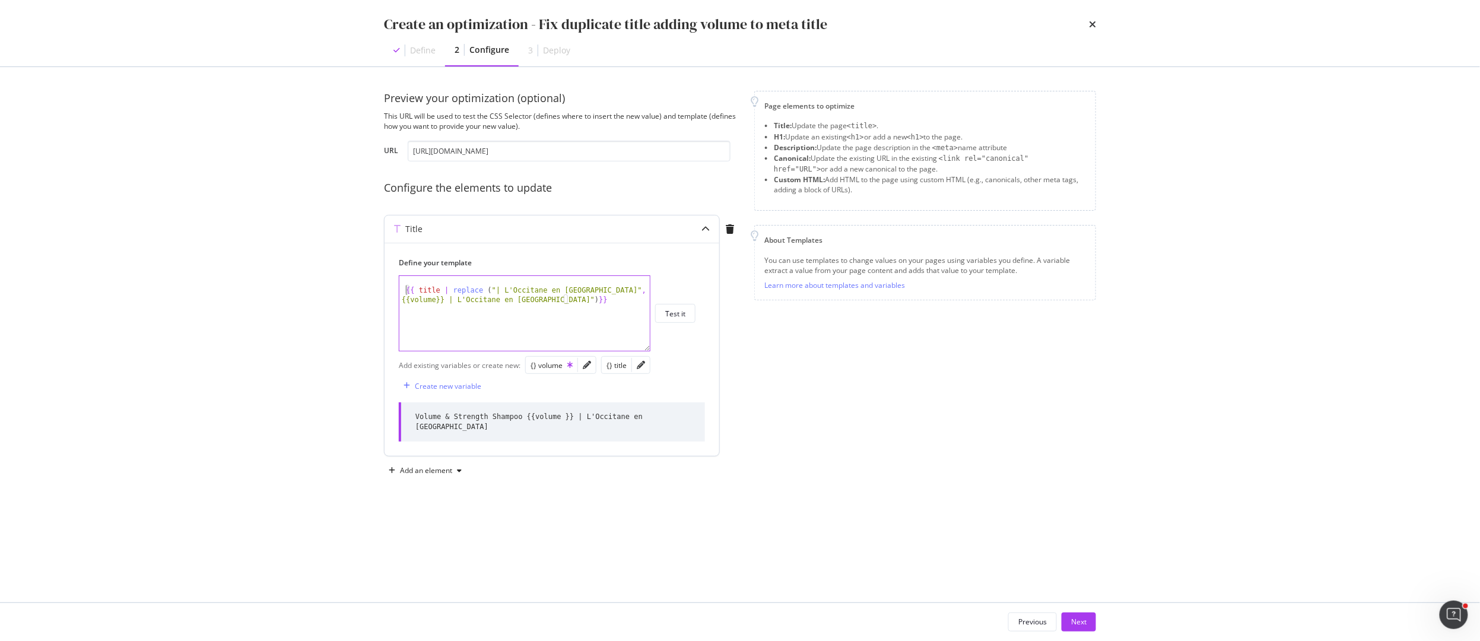
type textarea "{{ title | replace ("| L'Occitane en Provence", " {{volume}} | L'Occitane en Pr…"
click at [431, 278] on div "{{ title | replace ( "| L'Occitane en Provence" , " {{volume}} | L'Occitane en …" at bounding box center [524, 327] width 250 height 103
click at [554, 363] on div "{} volume" at bounding box center [552, 365] width 42 height 10
click at [428, 283] on div "string== {{ volume }} {{ title | replace ( "| L'Occitane en Provence" , " {{vol…" at bounding box center [524, 327] width 250 height 103
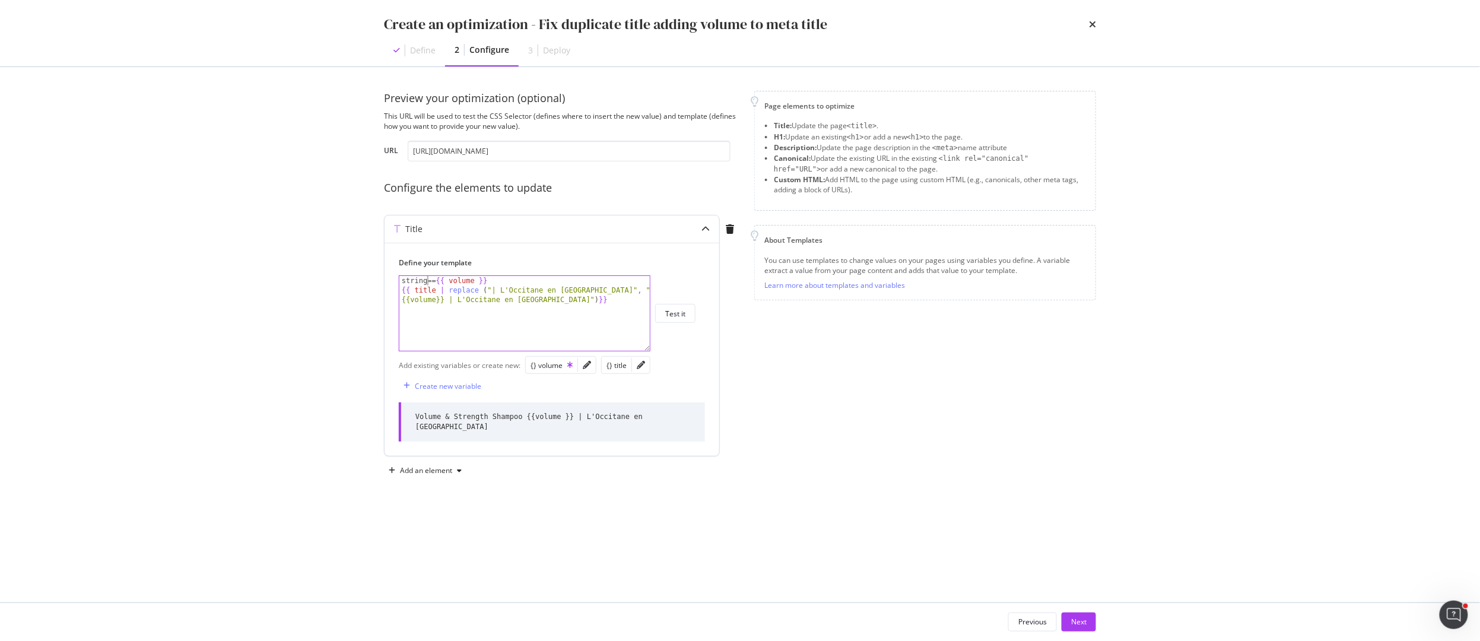
scroll to position [0, 2]
click at [503, 281] on div "string == {{ volume }} {{ title | replace ( "| L'Occitane en Provence" , " {{vo…" at bounding box center [524, 327] width 250 height 103
type textarea "string == {{ volume }}"
click at [462, 387] on div "Create new variable" at bounding box center [448, 386] width 66 height 10
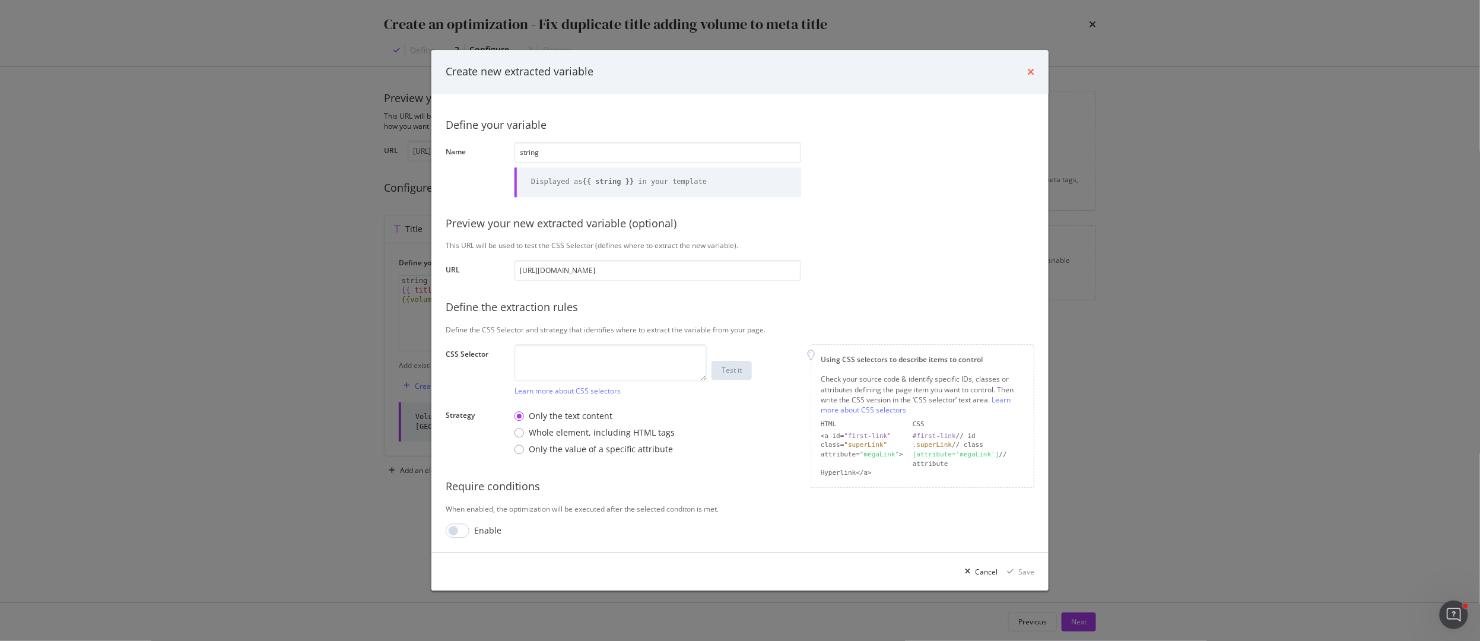
type input "string"
click at [1027, 71] on icon "times" at bounding box center [1030, 71] width 7 height 9
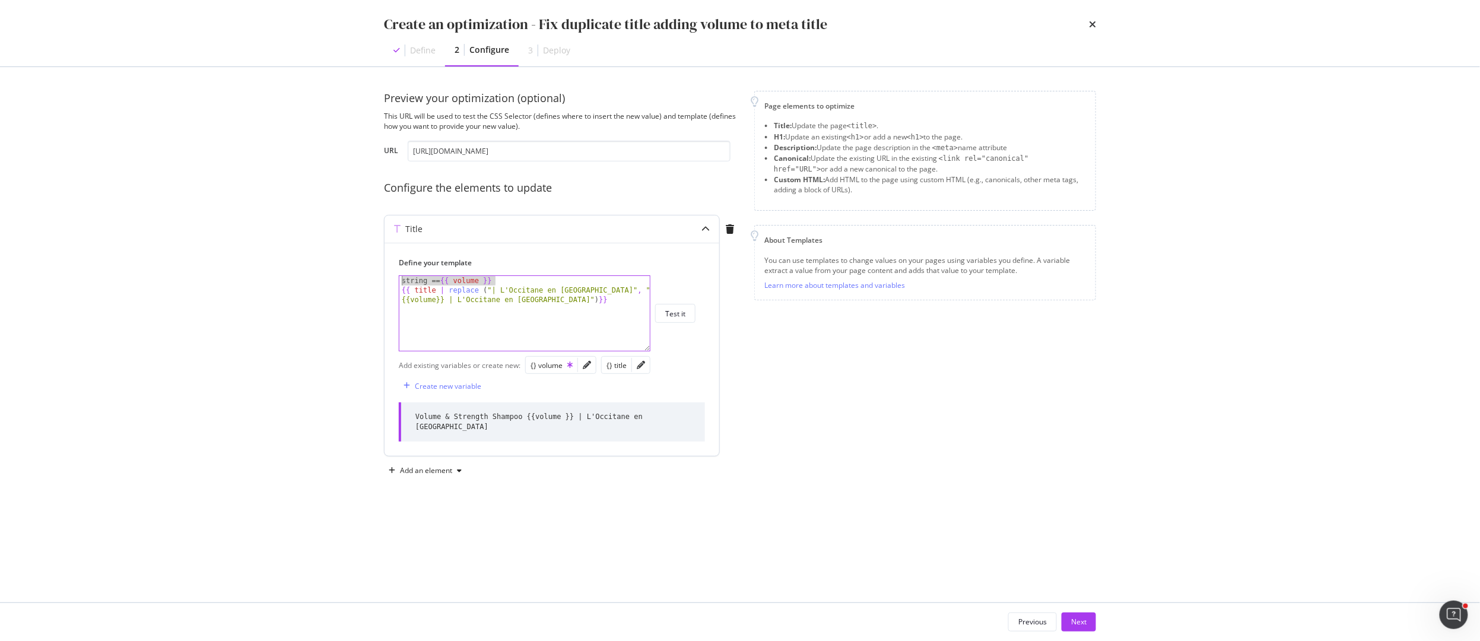
drag, startPoint x: 507, startPoint y: 281, endPoint x: 405, endPoint y: 282, distance: 101.5
click at [405, 281] on div "string == {{ volume }} {{ title | replace ( "| L'Occitane en Provence" , " {{vo…" at bounding box center [524, 327] width 250 height 103
click at [405, 282] on div "string == {{ volume }} {{ title | replace ( "| L'Occitane en Provence" , " {{vo…" at bounding box center [524, 327] width 250 height 103
drag, startPoint x: 430, startPoint y: 281, endPoint x: 378, endPoint y: 281, distance: 51.6
click at [378, 281] on div "Preview your optimization (optional) This URL will be used to test the CSS Sele…" at bounding box center [740, 334] width 760 height 535
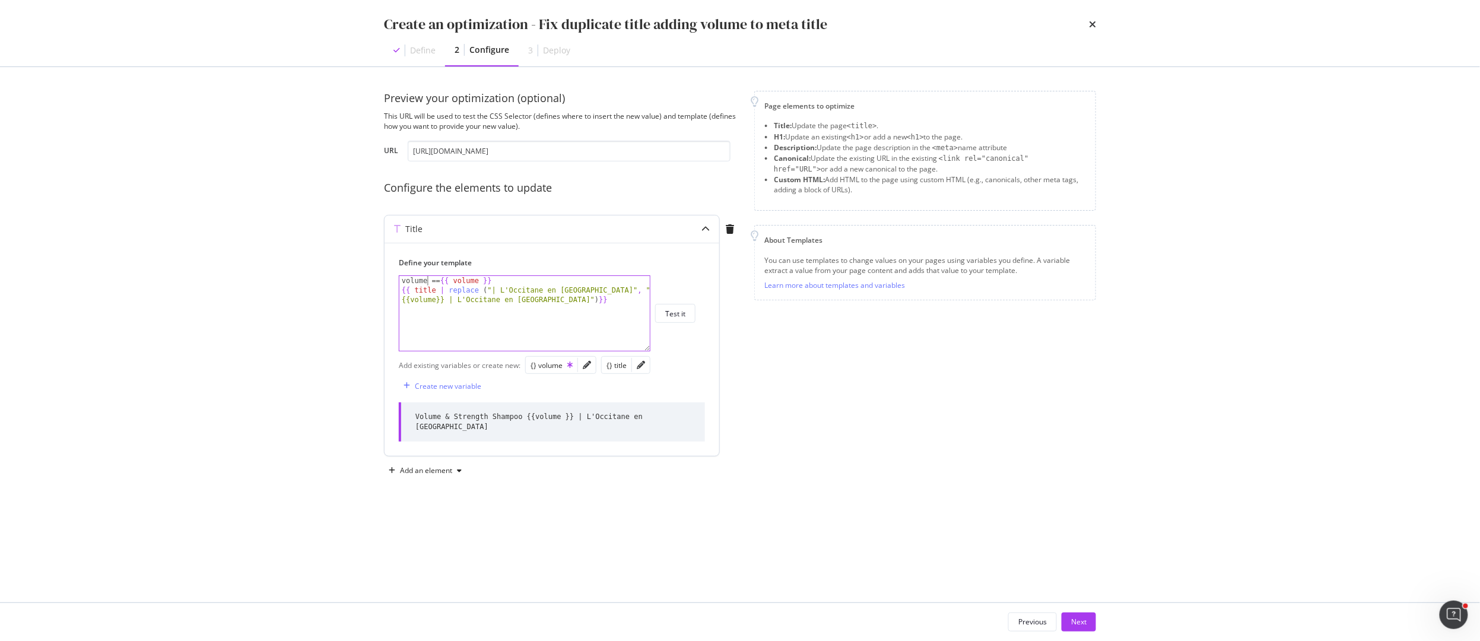
click at [437, 285] on div "volume == {{ volume }} {{ title | replace ( "| L'Occitane en Provence" , " {{vo…" at bounding box center [524, 327] width 250 height 103
type textarea "volume == {{ volume }}"
click at [507, 286] on div "volume == {{ volume }} {{ title | replace ( "| L'Occitane en Provence" , " {{vo…" at bounding box center [524, 327] width 250 height 103
click at [474, 286] on div "volume == {{ volume }} {{ title | replace ( "| L'Occitane en Provence" , " {{vo…" at bounding box center [524, 327] width 250 height 103
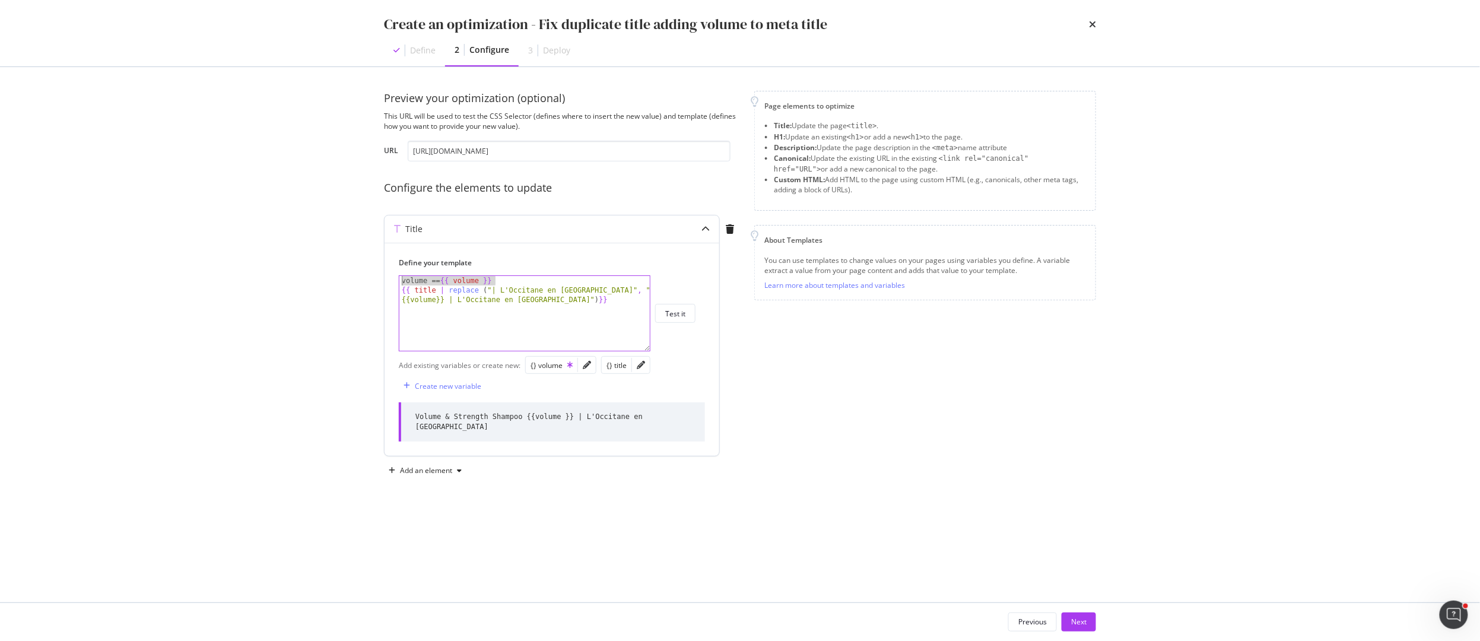
drag, startPoint x: 511, startPoint y: 281, endPoint x: 394, endPoint y: 279, distance: 116.9
click at [394, 279] on div "Define your template volume == {{ volume }} volume == {{ volume }} {{ title | r…" at bounding box center [552, 349] width 335 height 213
drag, startPoint x: 450, startPoint y: 291, endPoint x: 379, endPoint y: 290, distance: 71.8
click at [379, 290] on div "Preview your optimization (optional) This URL will be used to test the CSS Sele…" at bounding box center [740, 334] width 760 height 535
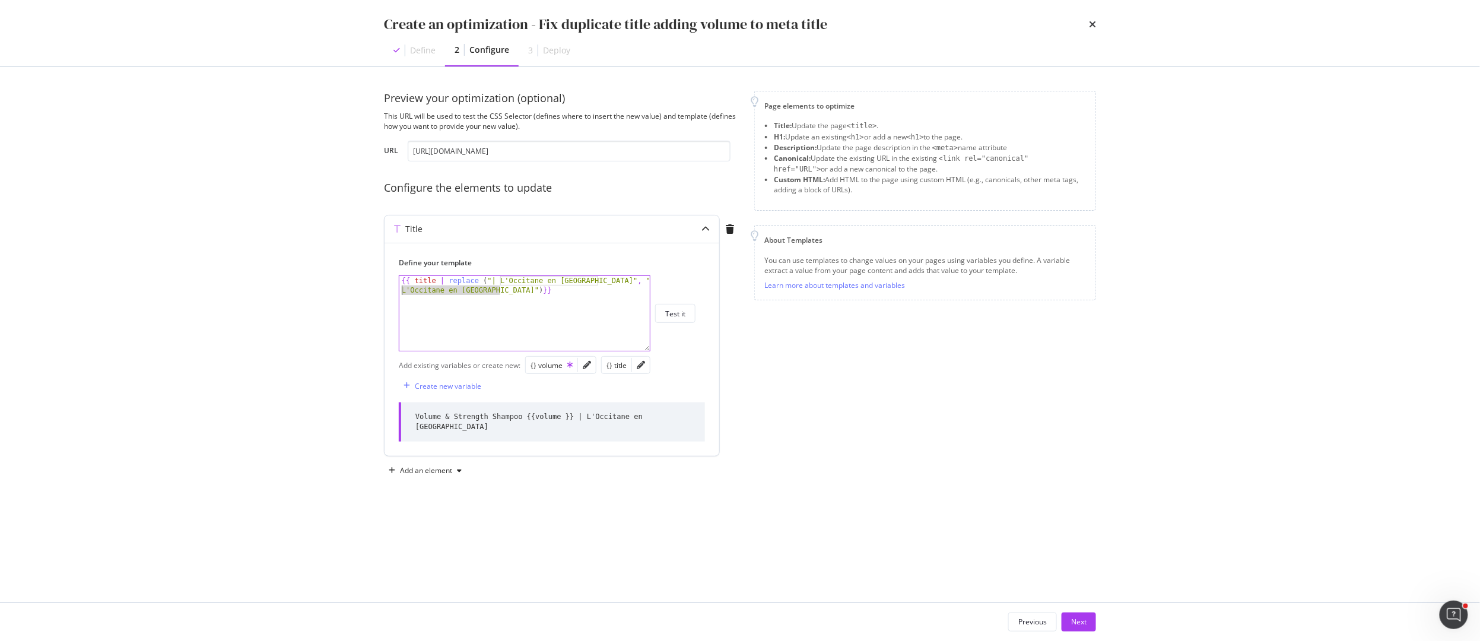
drag, startPoint x: 502, startPoint y: 291, endPoint x: 398, endPoint y: 293, distance: 104.5
click at [398, 293] on div "Define your template {{ title | replace ("| L'Occitane en Provence", "| L'Occit…" at bounding box center [552, 349] width 335 height 213
type textarea "{{ title | replace ("| L'Occitane en Provence", "|")}}"
click at [640, 287] on div "{{ title | replace ( "| L'Occitane en Provence" , "|" ) }}" at bounding box center [524, 322] width 250 height 93
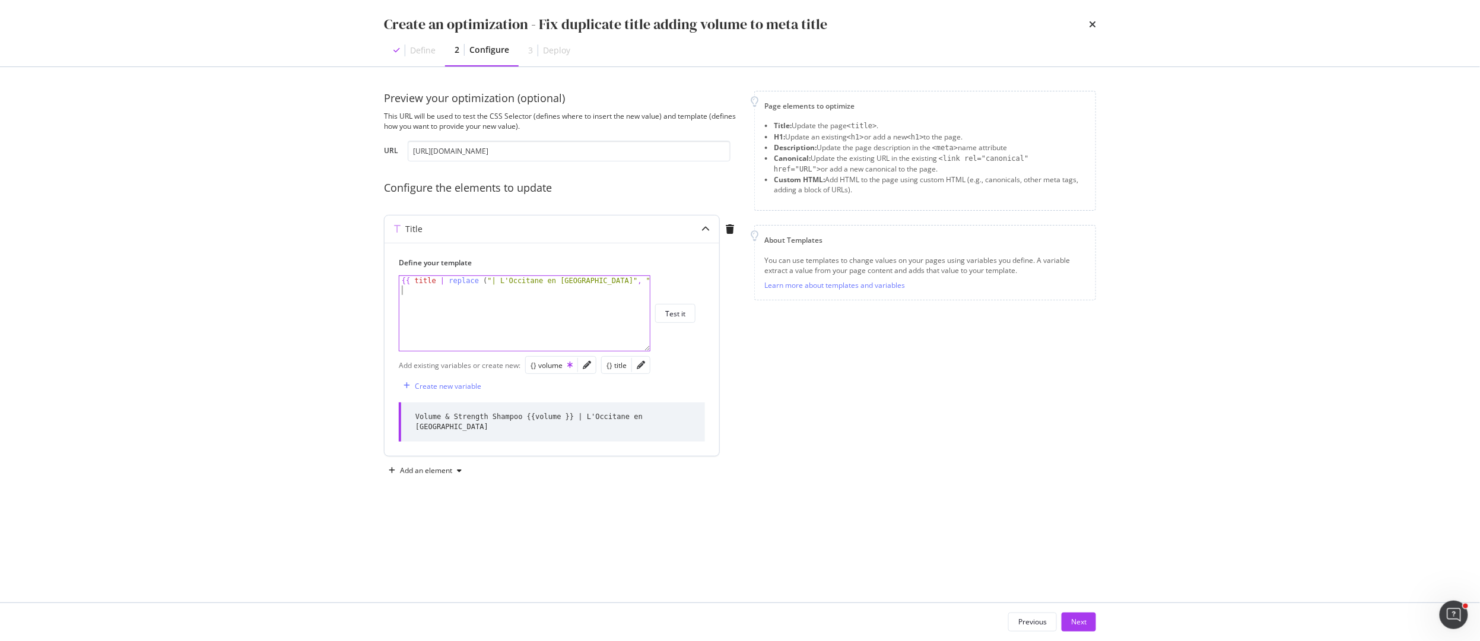
scroll to position [0, 0]
click at [668, 320] on div "Test it" at bounding box center [675, 313] width 20 height 17
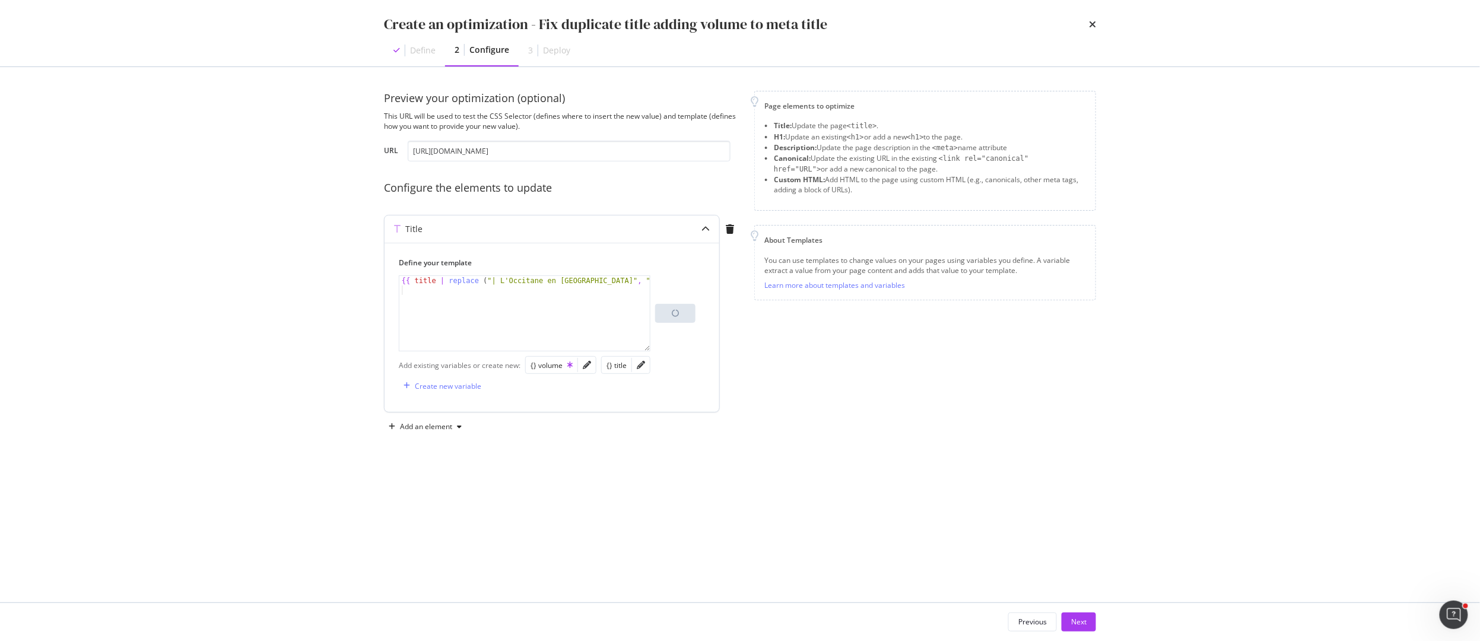
click at [409, 298] on div "{{ title | replace ( "| L'Occitane en Provence" , "|" ) }}" at bounding box center [524, 322] width 250 height 93
click at [614, 367] on div "{} title" at bounding box center [616, 365] width 20 height 10
click at [405, 291] on div "{{ title | replace ( "| L'Occitane en Provence" , "|" ) }} {{ title }}" at bounding box center [524, 322] width 250 height 93
click at [440, 291] on div "{{ title | replace ( "| L'Occitane en Provence" , "|" ) }} {{ title }}" at bounding box center [524, 322] width 250 height 93
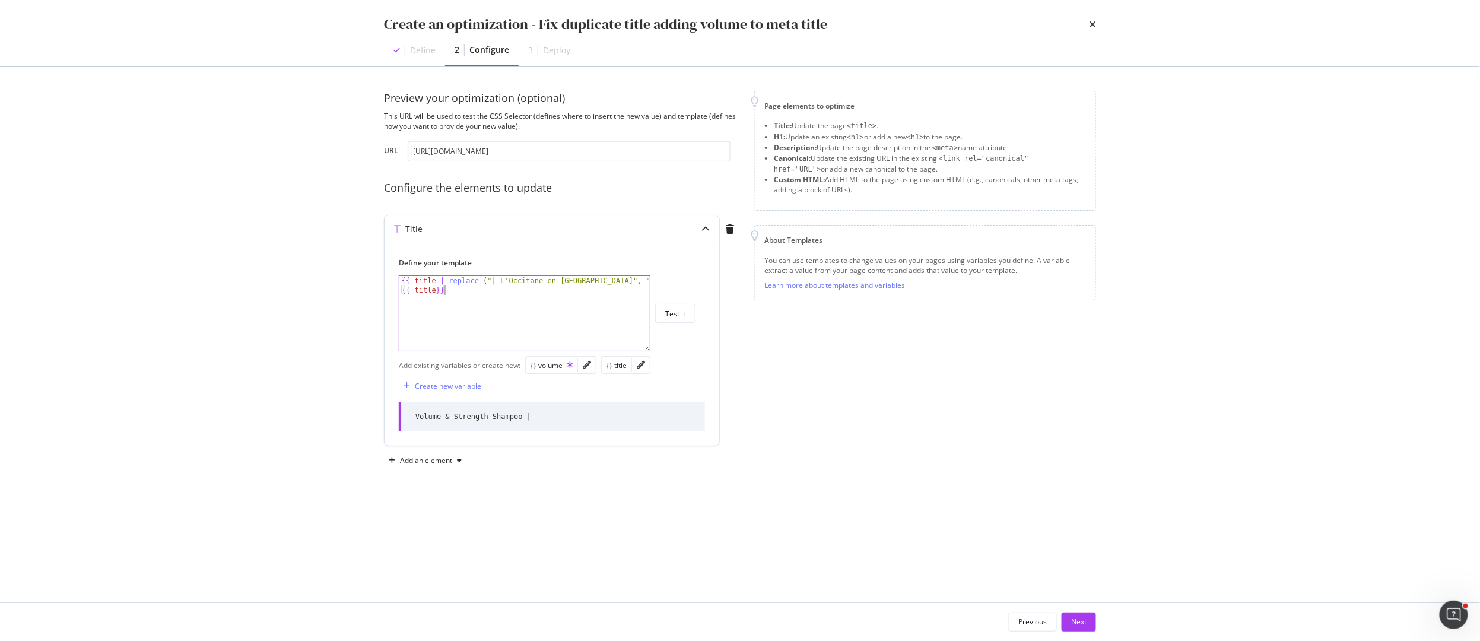
click at [474, 291] on div "{{ title | replace ( "| L'Occitane en Provence" , "|" ) }} {{ title }}" at bounding box center [524, 322] width 250 height 93
click at [547, 367] on div "{} volume" at bounding box center [552, 365] width 42 height 10
click at [678, 309] on div "Test it" at bounding box center [675, 314] width 20 height 10
drag, startPoint x: 460, startPoint y: 290, endPoint x: 393, endPoint y: 290, distance: 67.1
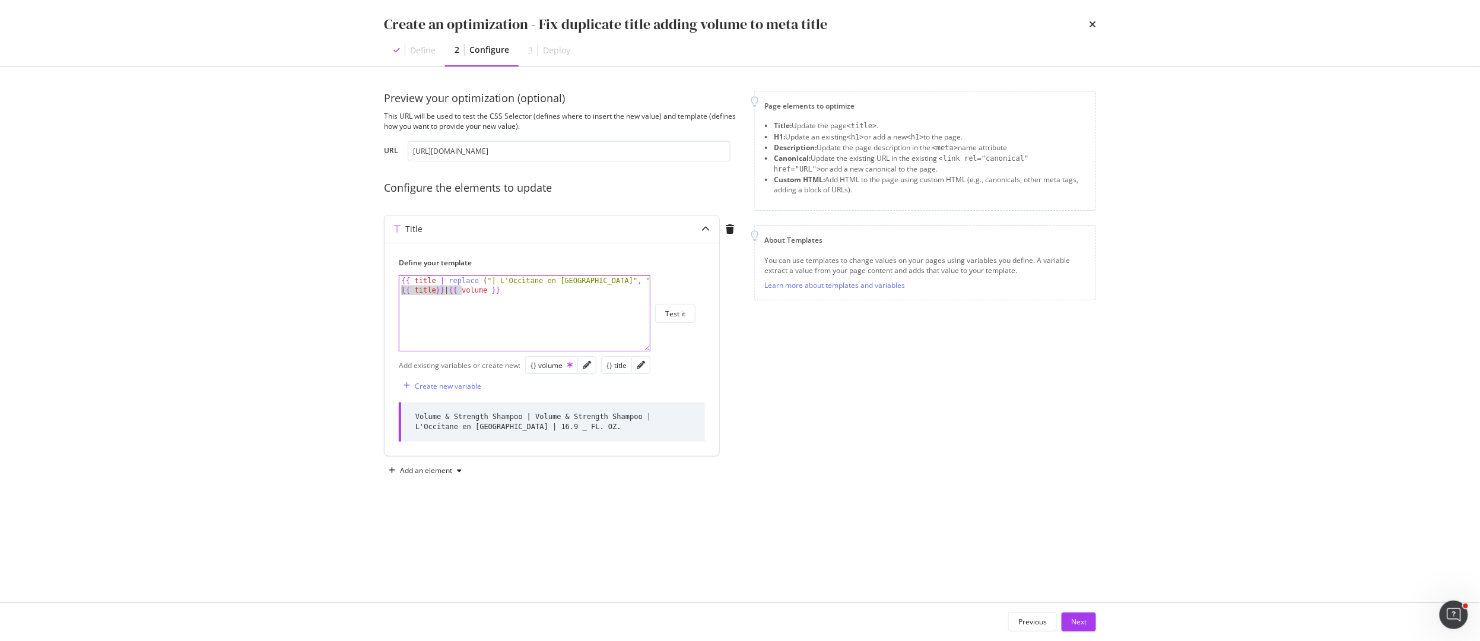
click at [393, 290] on div "Define your template {{ title}} | {{ volume }} {{ title | replace ( "| L'Occita…" at bounding box center [552, 349] width 335 height 213
click at [684, 309] on div "Test it" at bounding box center [675, 314] width 20 height 10
click at [616, 281] on div "{{ title | replace ( "| L'Occitane en Provence" , "|" ) }} {{ volume }}" at bounding box center [524, 332] width 250 height 112
click at [510, 293] on div "{{ title | replace ( "| L'Occitane en Provence" , "" ) }} {{ volume }}" at bounding box center [524, 332] width 250 height 112
drag, startPoint x: 599, startPoint y: 282, endPoint x: 489, endPoint y: 280, distance: 110.4
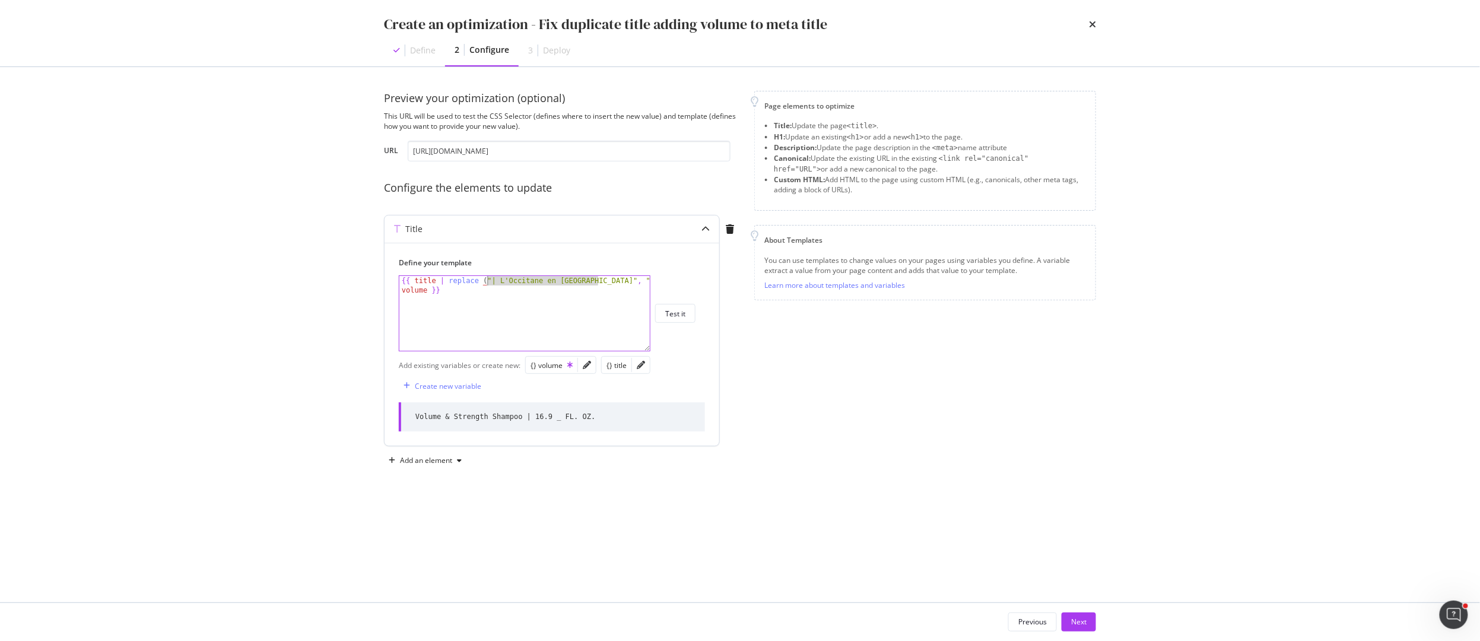
click at [489, 280] on div "{{ title | replace ( "| L'Occitane en Provence" , "" ) }} {{ volume }}" at bounding box center [524, 332] width 250 height 112
click at [461, 292] on div "{{ title | replace ( "| L'Occitane en Provence" , "" ) }} {{ volume }}" at bounding box center [524, 332] width 250 height 112
paste textarea ""| L'Occitane en Provence""
click at [445, 290] on div "{{ title | replace ( "| L'Occitane en Provence" , "" ) }} {{ volume }} "| L'Occ…" at bounding box center [524, 332] width 250 height 112
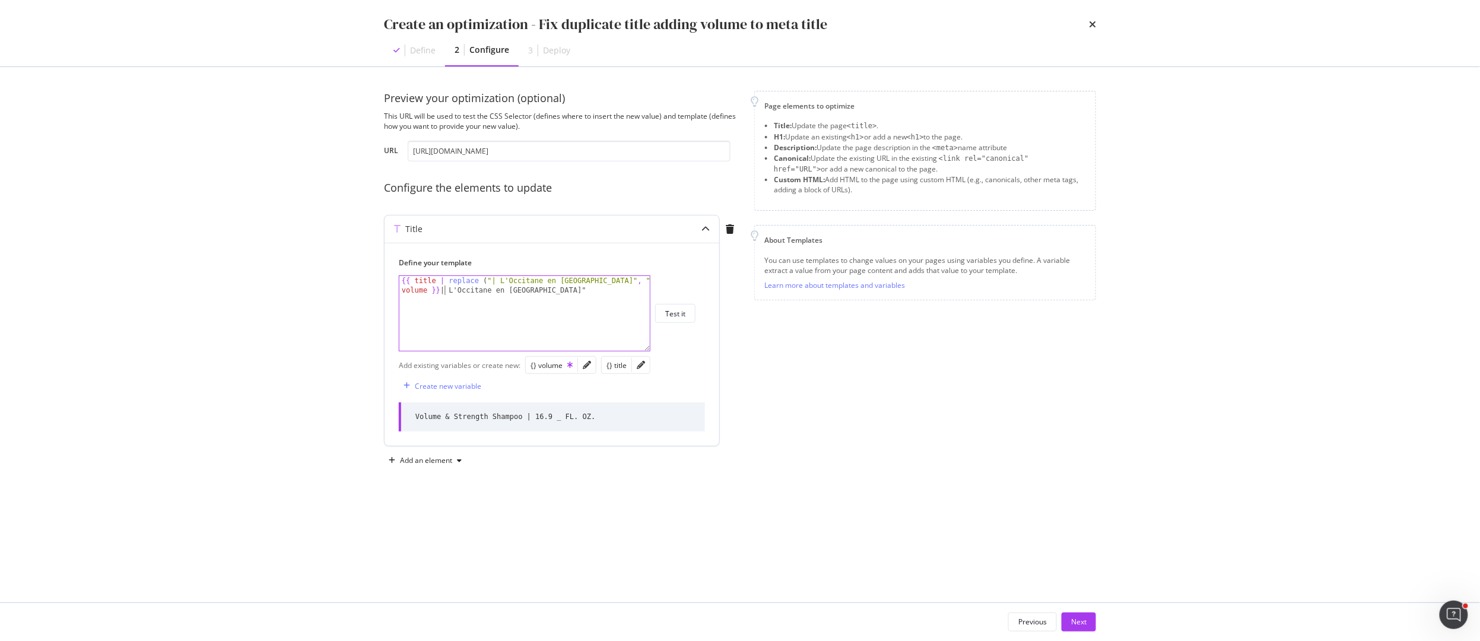
click at [574, 294] on div "{{ title | replace ( "| L'Occitane en Provence" , "" ) }} {{ volume }} | L'Occi…" at bounding box center [524, 332] width 250 height 112
type textarea "{{ title | replace ("| L'Occitane en Provence", "")}}{{ volume }} | L'Occitane …"
click at [681, 306] on div "Test it" at bounding box center [675, 313] width 20 height 17
click at [1081, 618] on div "Next" at bounding box center [1078, 622] width 15 height 10
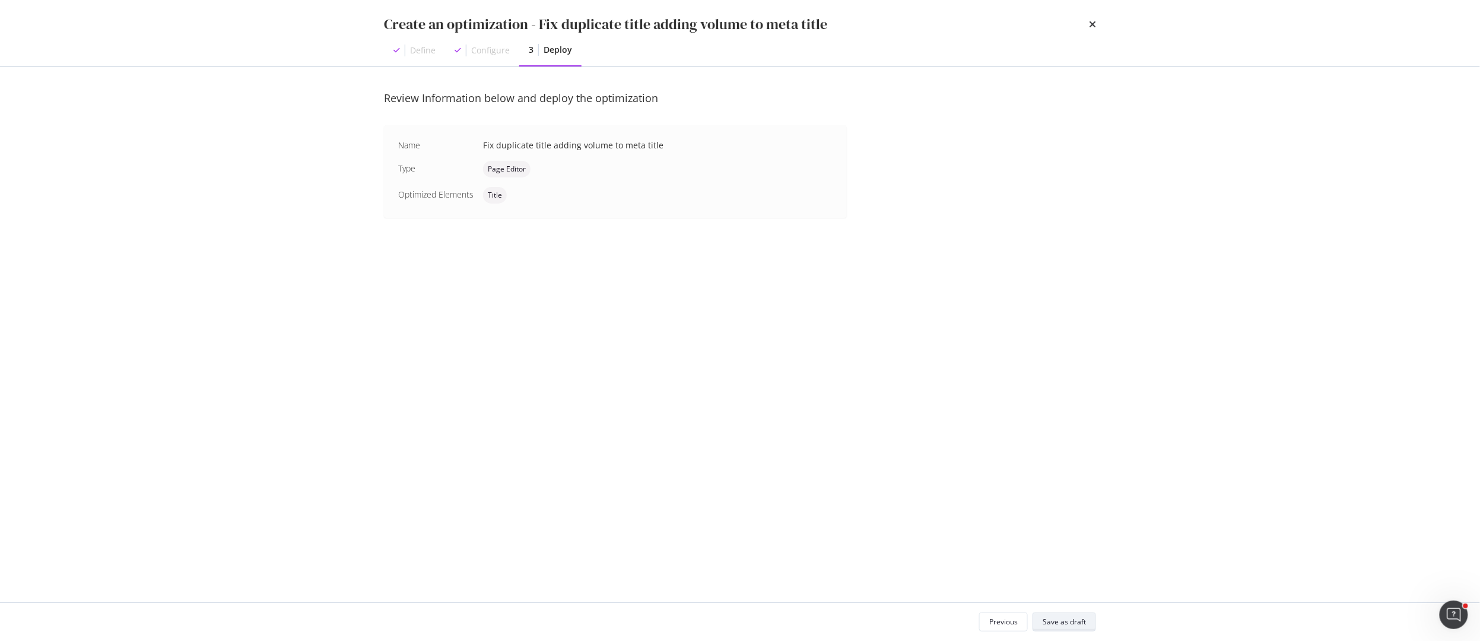
click at [1081, 618] on div "Save as draft" at bounding box center [1064, 622] width 43 height 10
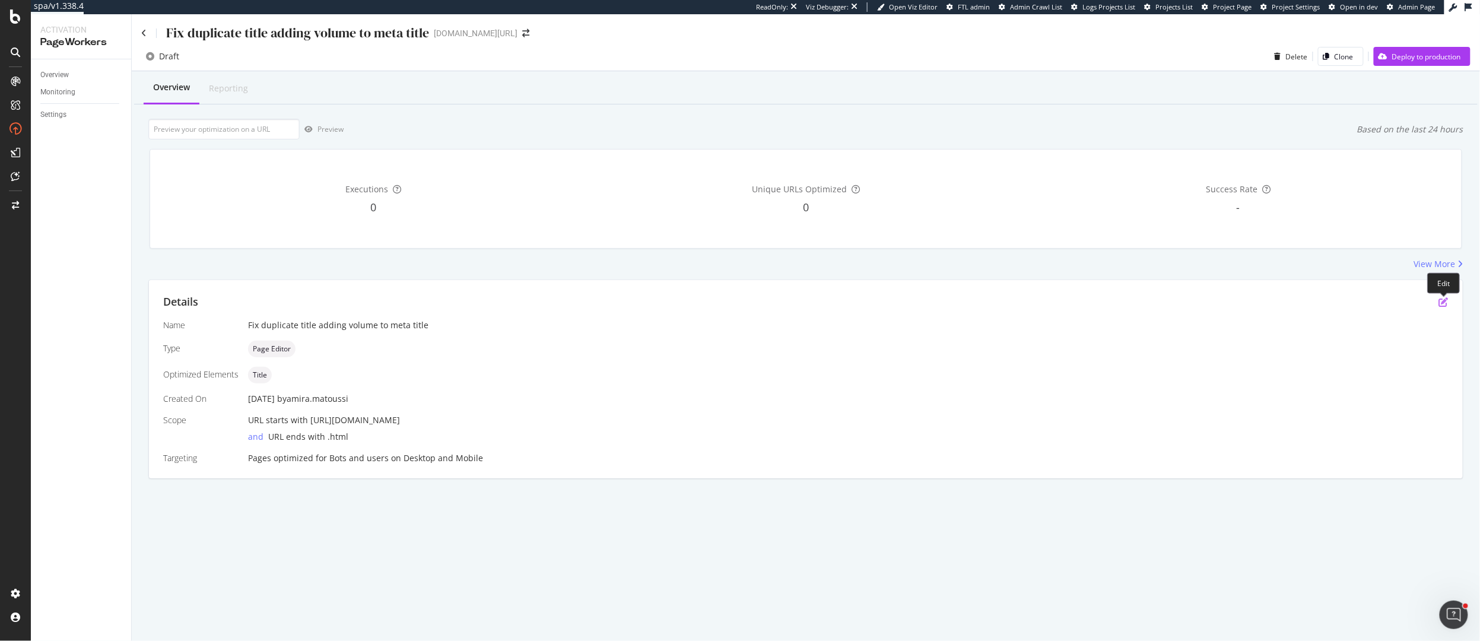
click at [1325, 299] on icon "pen-to-square" at bounding box center [1443, 301] width 9 height 9
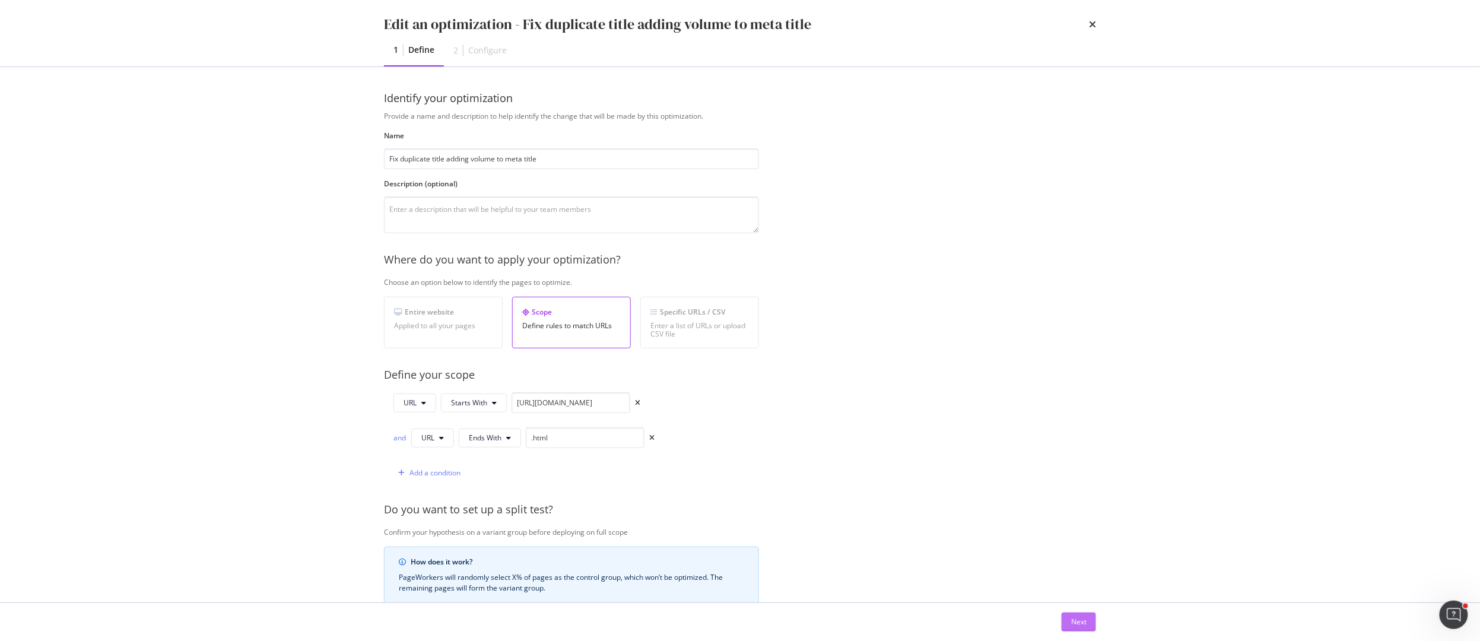
click at [1074, 617] on div "Next" at bounding box center [1078, 622] width 15 height 10
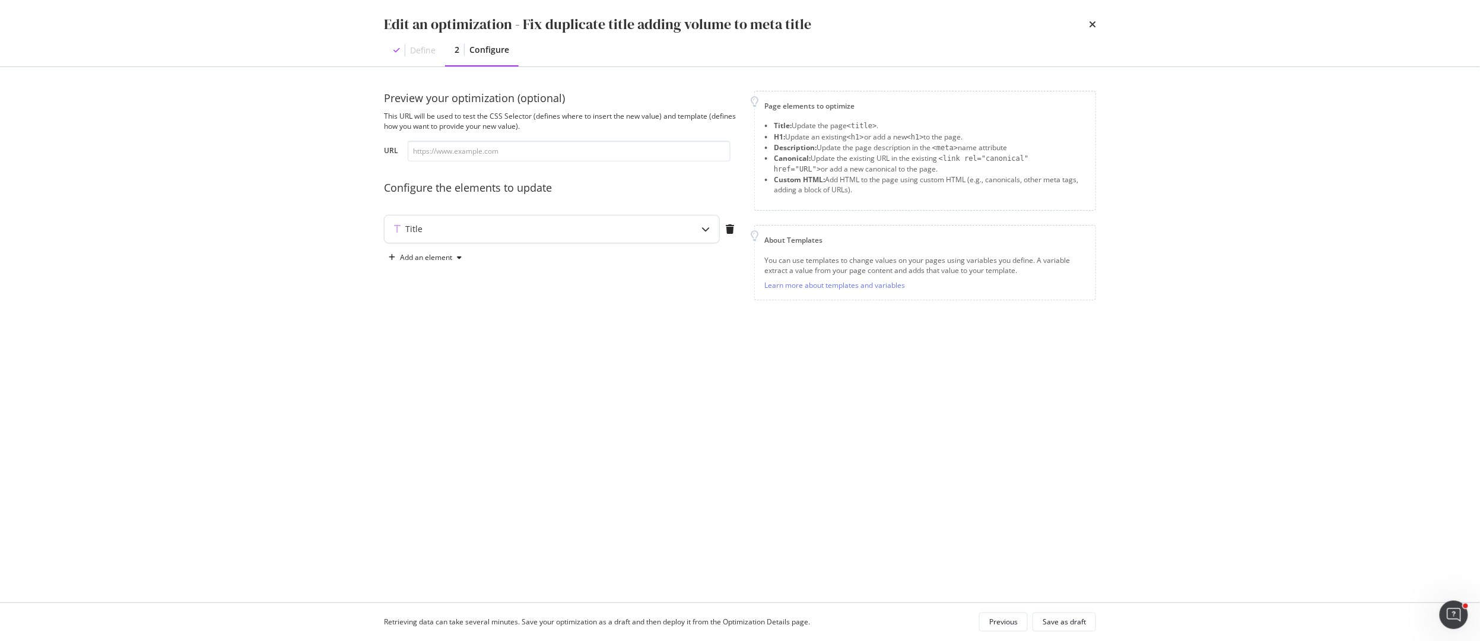
click at [622, 231] on div "Title" at bounding box center [529, 229] width 288 height 12
type textarea "{{ title | replace ("| L'Occitane en Provence", "")}}{{ volume }} | L'Occitane …"
click at [554, 297] on div "{{ title | replace ( "| L'Occitane en Provence" , "" ) }} {{ volume }} | L'Occi…" at bounding box center [524, 332] width 250 height 112
click at [596, 437] on div "Preview your optimization (optional) This URL will be used to test the CSS Sele…" at bounding box center [740, 275] width 712 height 369
click at [1089, 23] on icon "times" at bounding box center [1092, 24] width 7 height 9
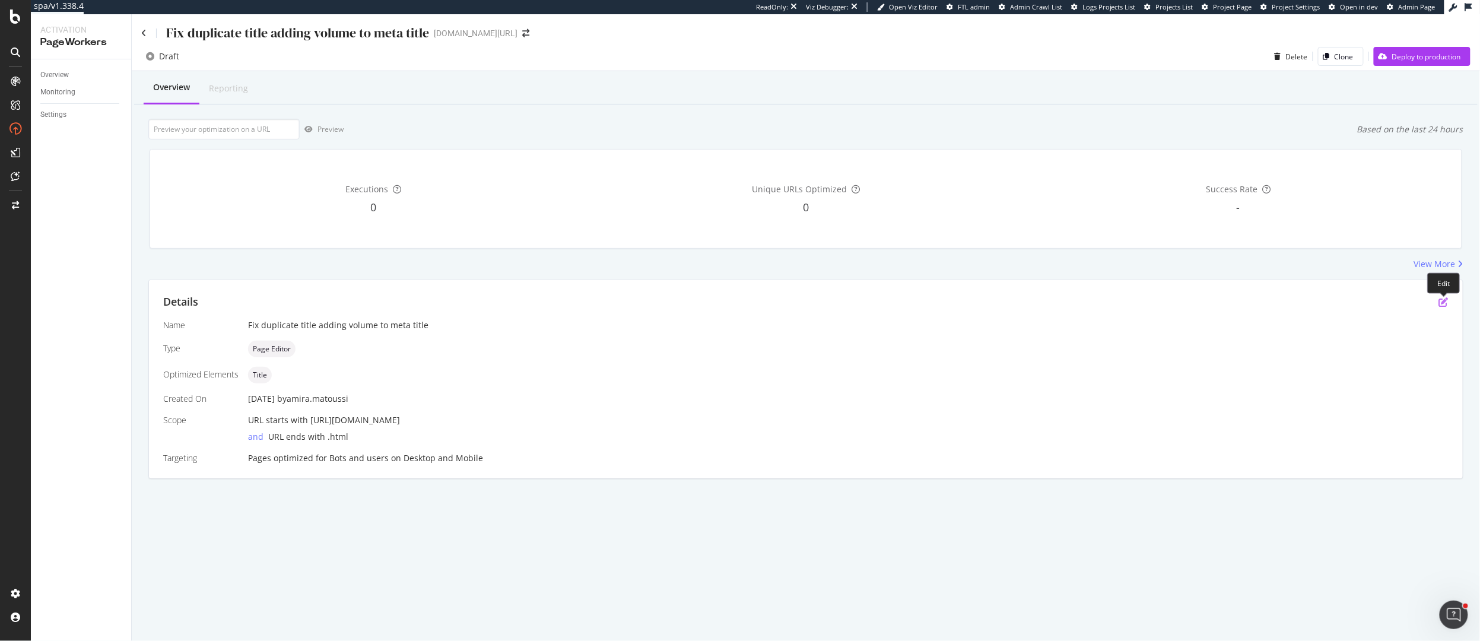
click at [1325, 302] on icon "pen-to-square" at bounding box center [1443, 301] width 9 height 9
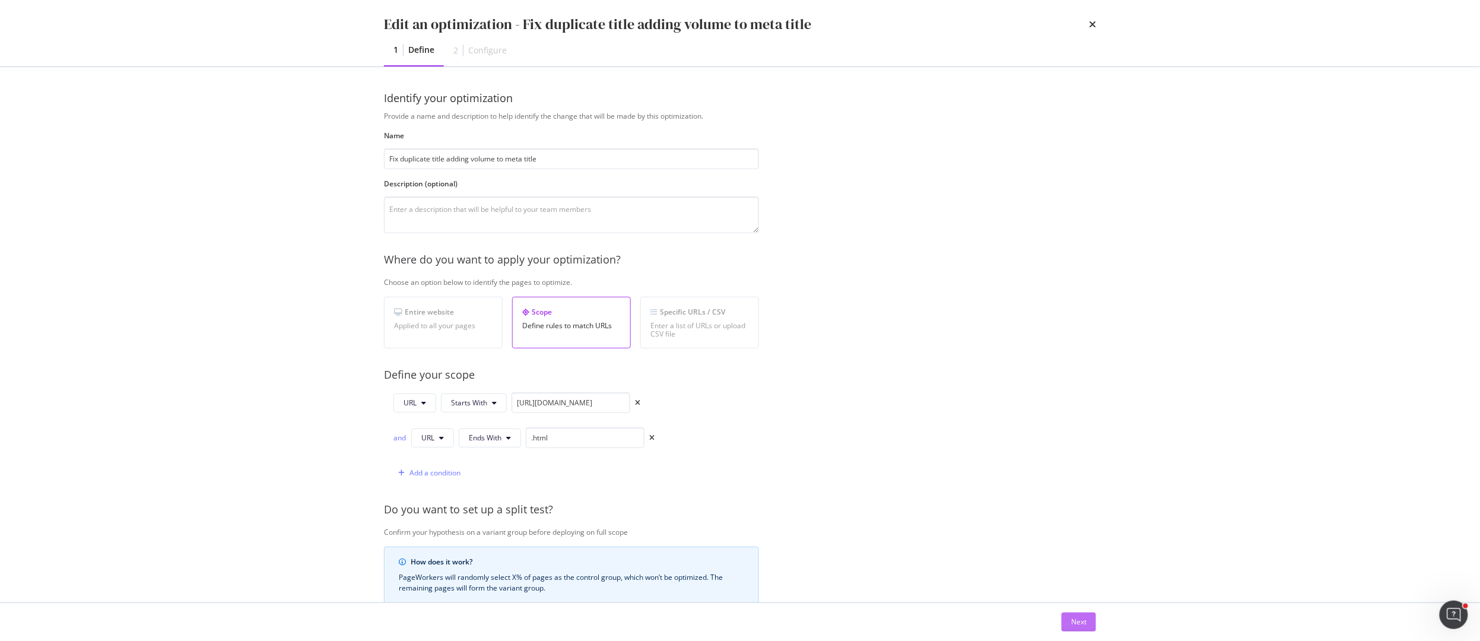
click at [1075, 622] on div "Next" at bounding box center [1078, 622] width 15 height 10
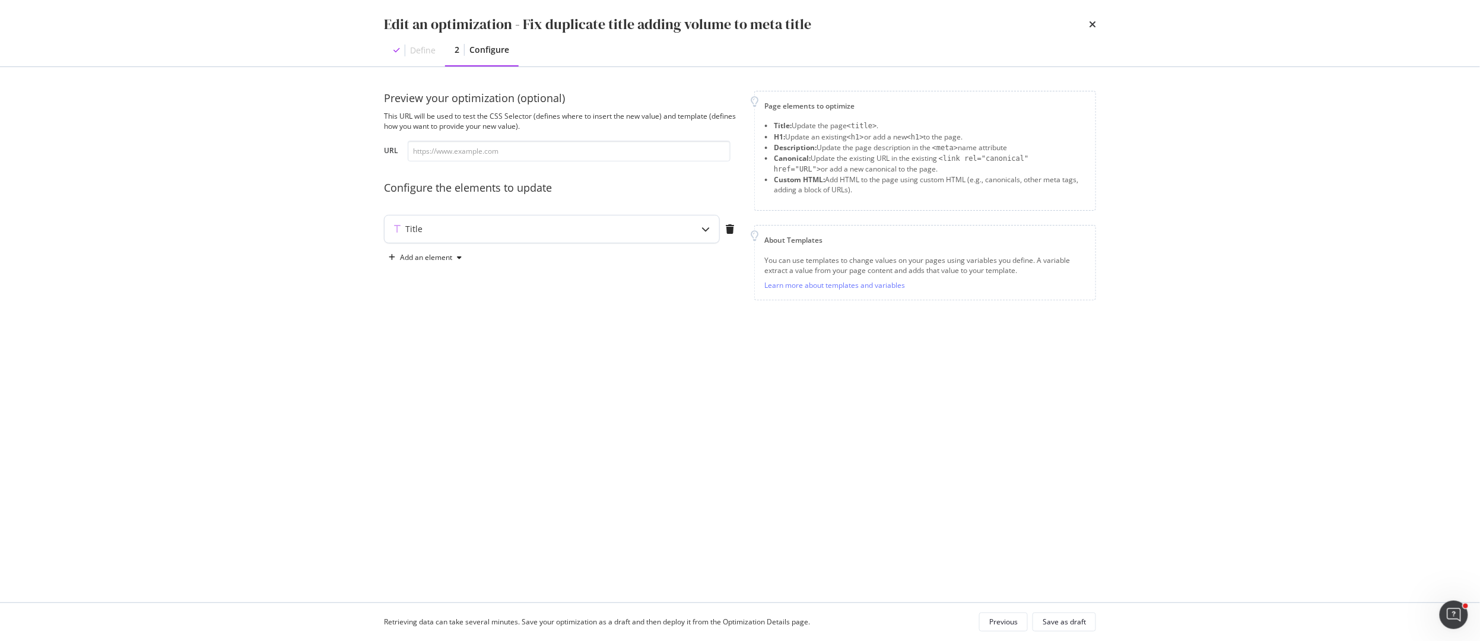
click at [453, 230] on div "Title" at bounding box center [529, 229] width 288 height 12
type textarea "{{ title | replace ("| L'Occitane en Provence", "")}}{{ volume }} | L'Occitane …"
click at [447, 281] on div "{{ title | replace ( "| L'Occitane en Provence" , "" ) }} {{ volume }} | L'Occi…" at bounding box center [524, 332] width 250 height 112
drag, startPoint x: 439, startPoint y: 281, endPoint x: 620, endPoint y: 281, distance: 180.4
click at [620, 281] on div "{{ title | replace ( "| L'Occitane en Provence" , "" ) }} {{ volume }} | L'Occi…" at bounding box center [524, 332] width 250 height 112
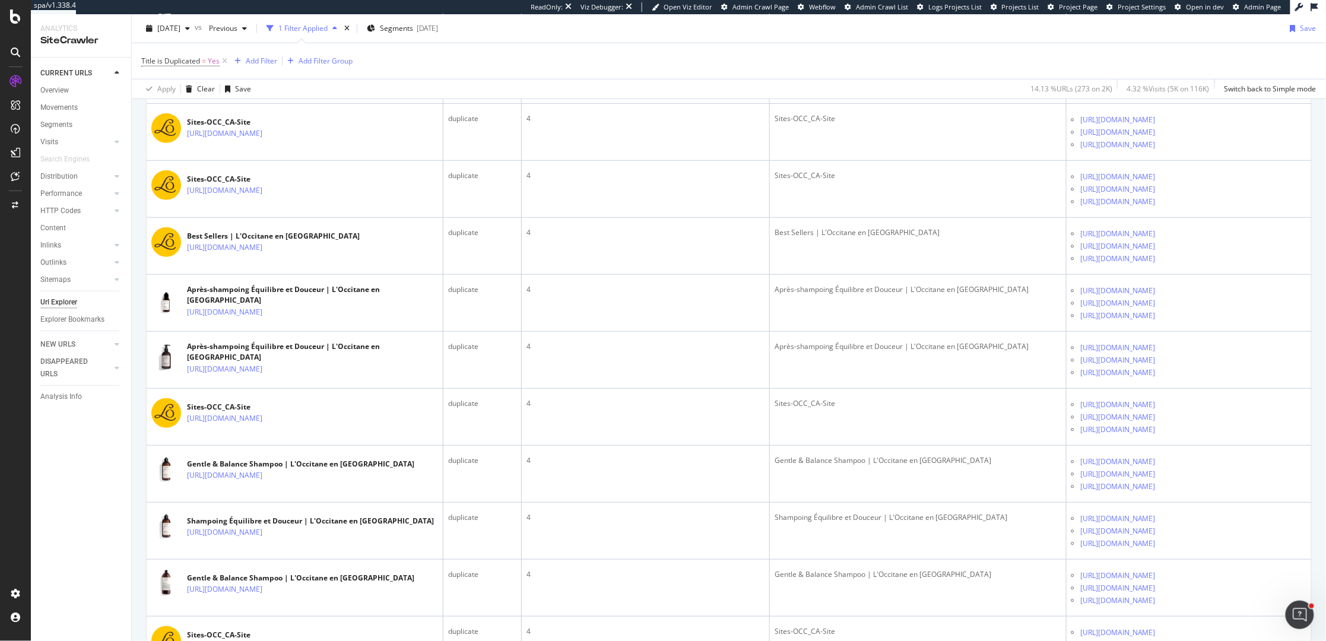
scroll to position [419, 0]
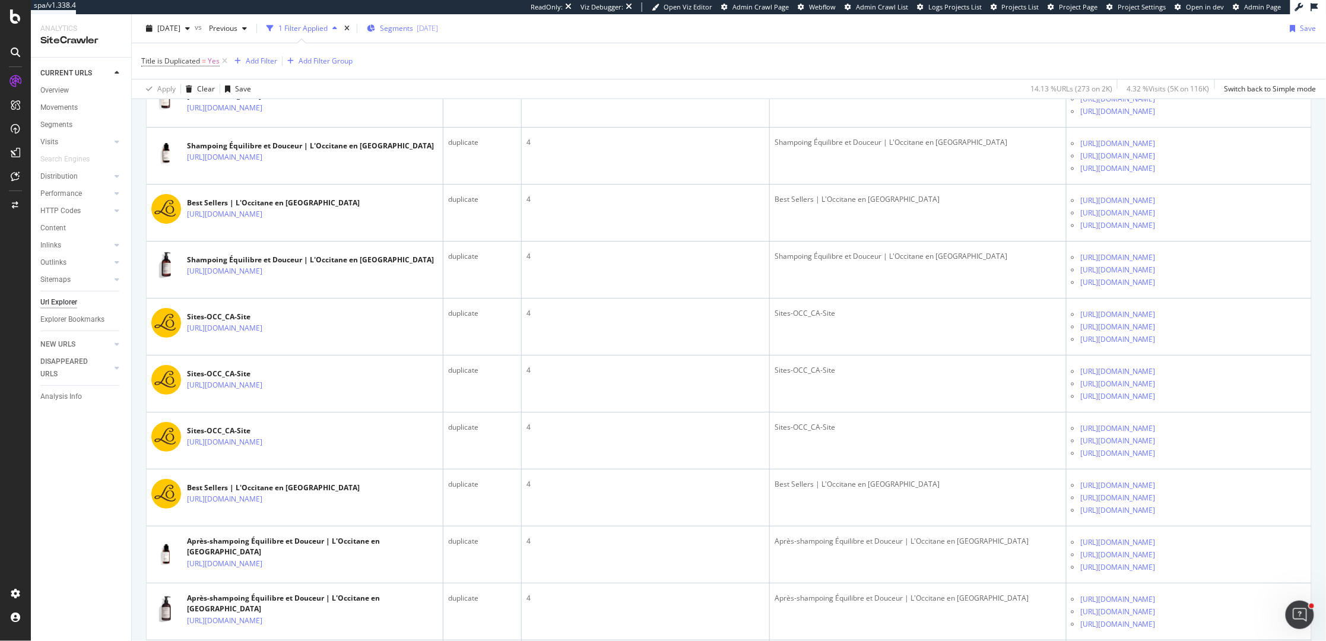
click at [413, 28] on span "Segments" at bounding box center [396, 28] width 33 height 10
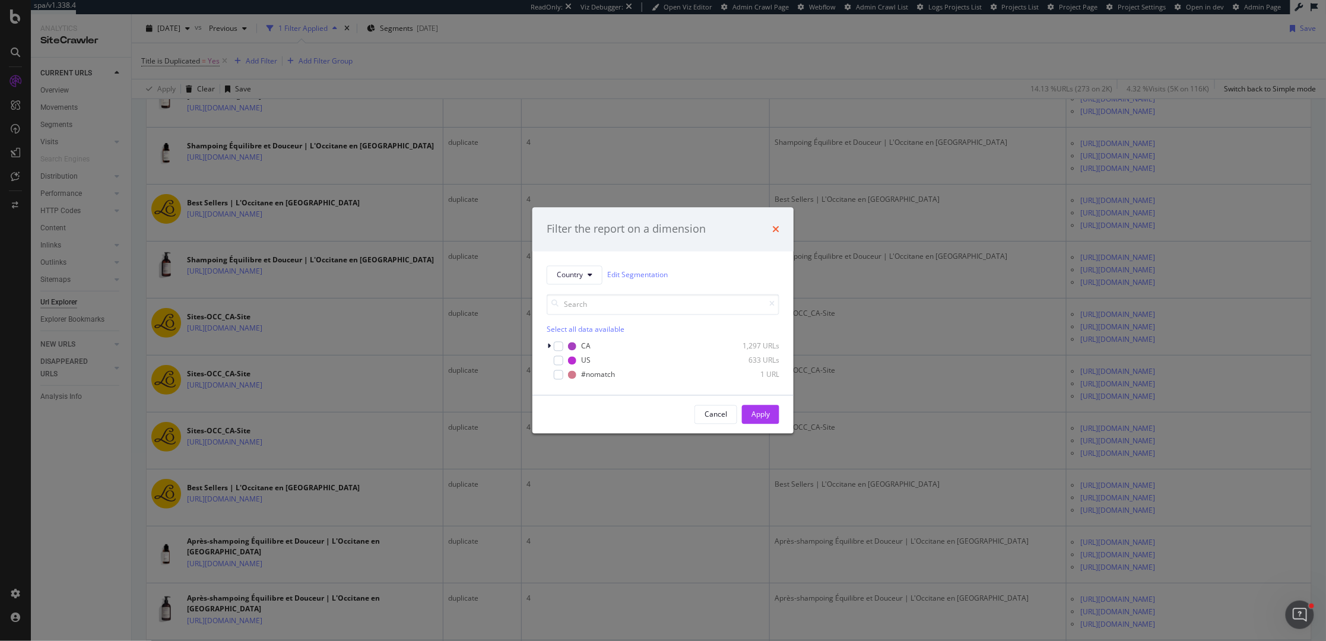
click at [777, 227] on icon "times" at bounding box center [775, 228] width 7 height 9
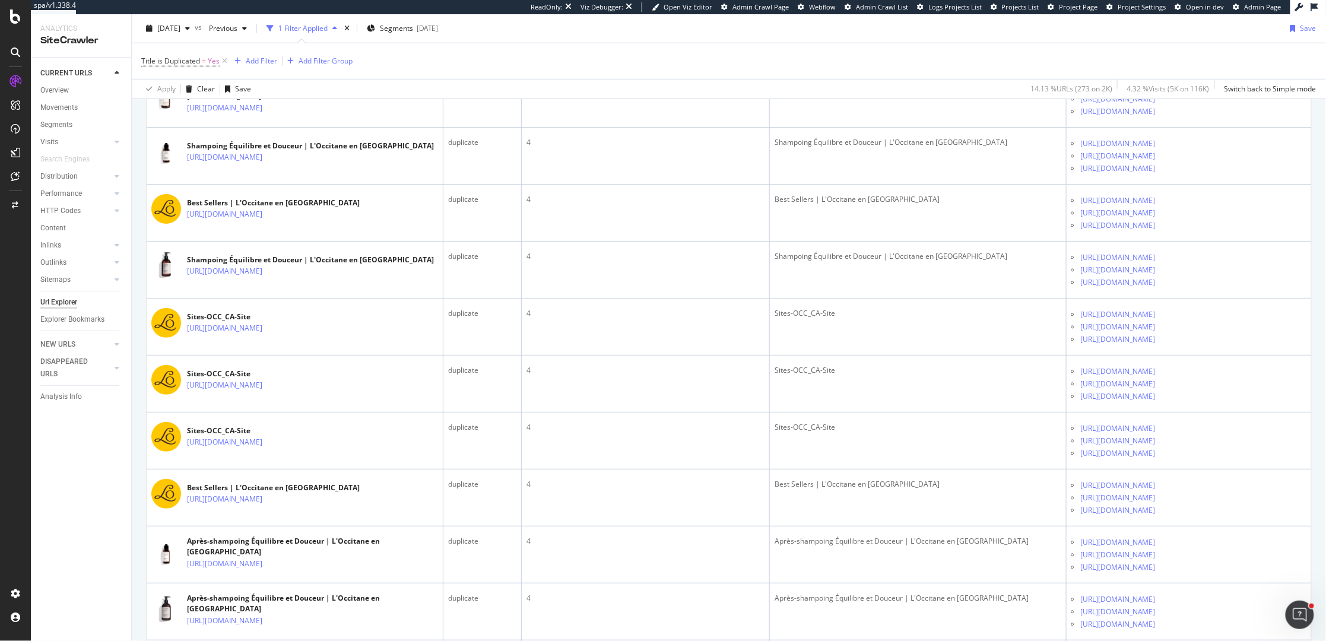
scroll to position [0, 0]
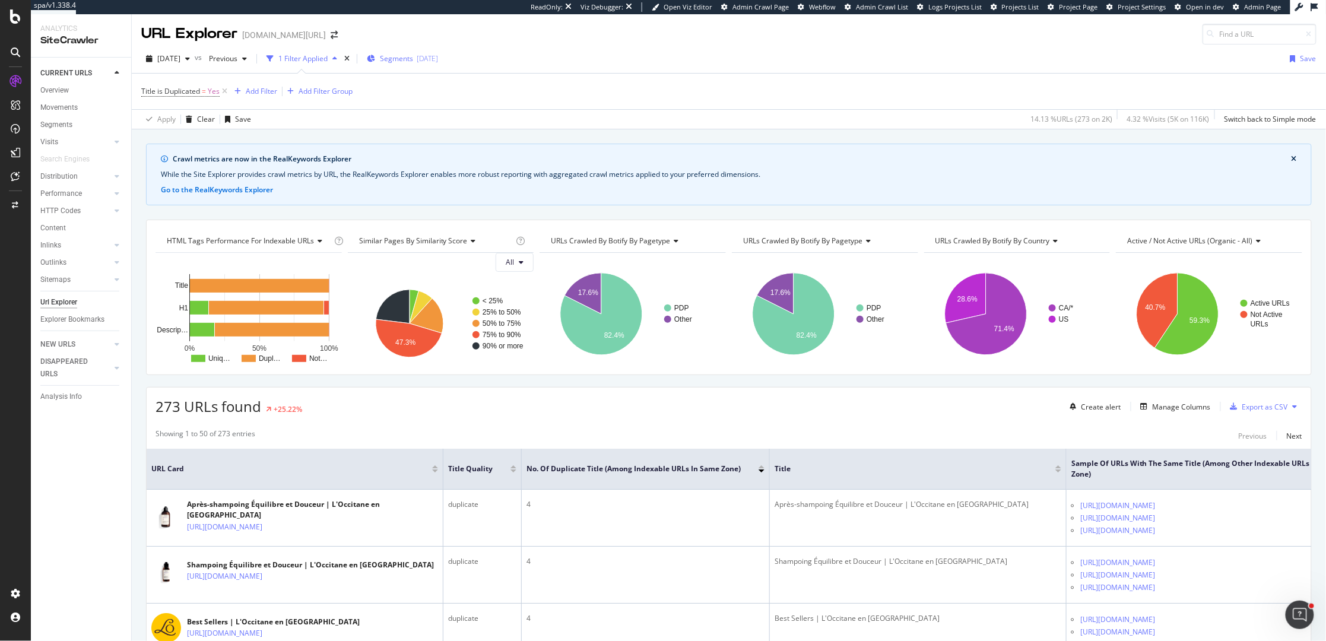
click at [398, 59] on div "Segments 2025-09-25" at bounding box center [402, 58] width 71 height 10
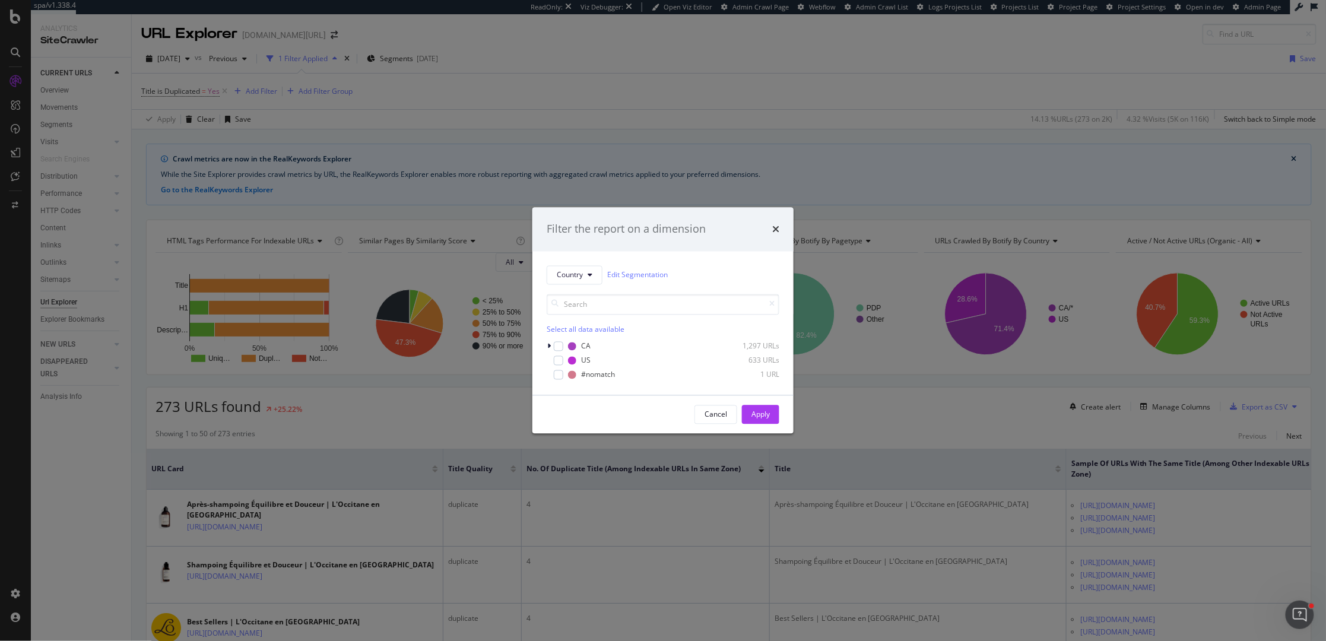
click at [864, 122] on div "Filter the report on a dimension Country Edit Segmentation Select all data avai…" at bounding box center [663, 320] width 1326 height 641
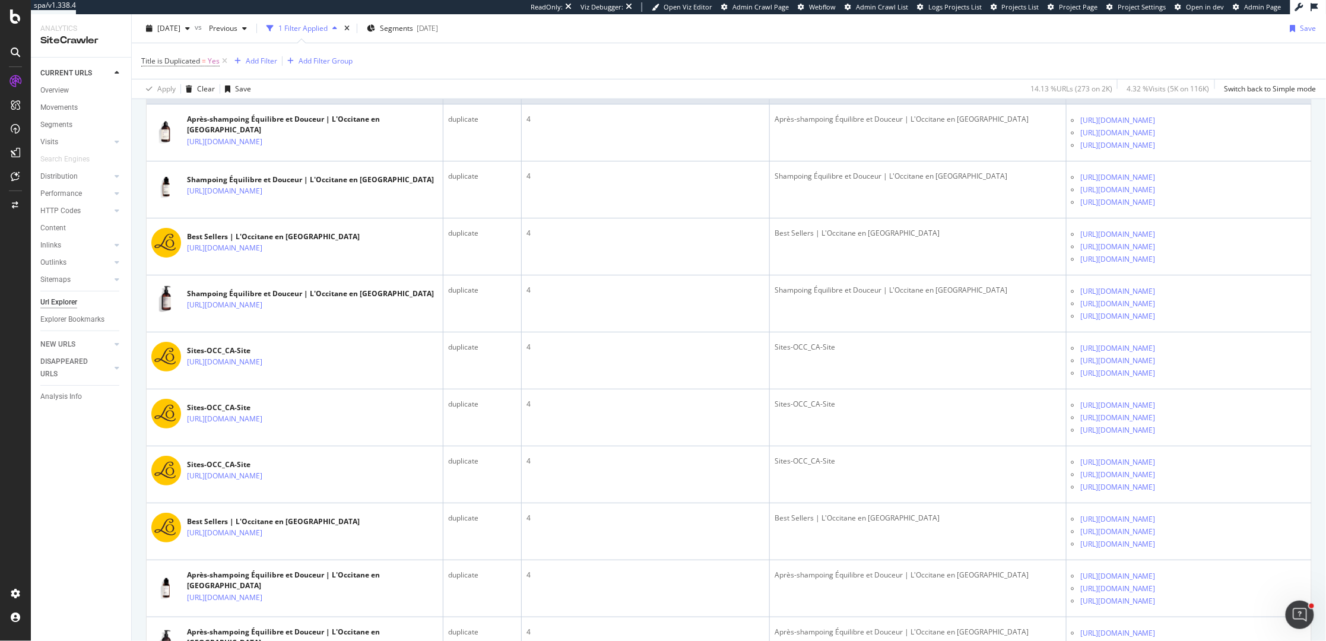
scroll to position [476, 0]
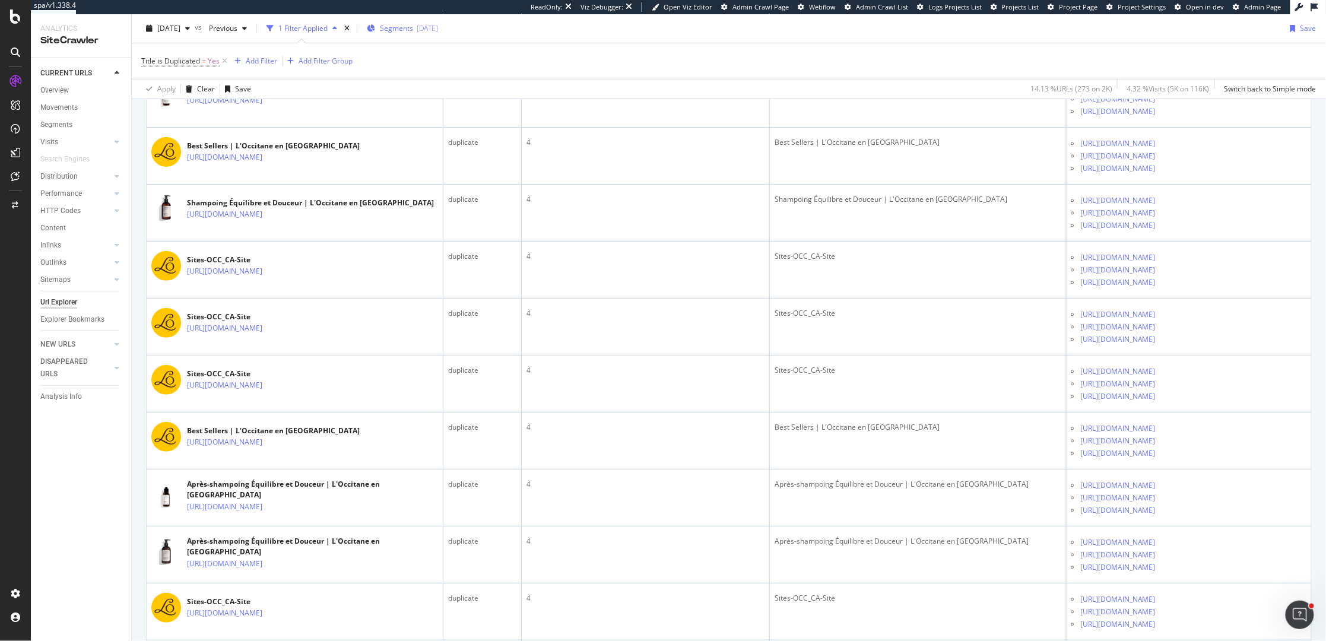
click at [433, 21] on div "Segments 2025-09-25" at bounding box center [402, 29] width 71 height 18
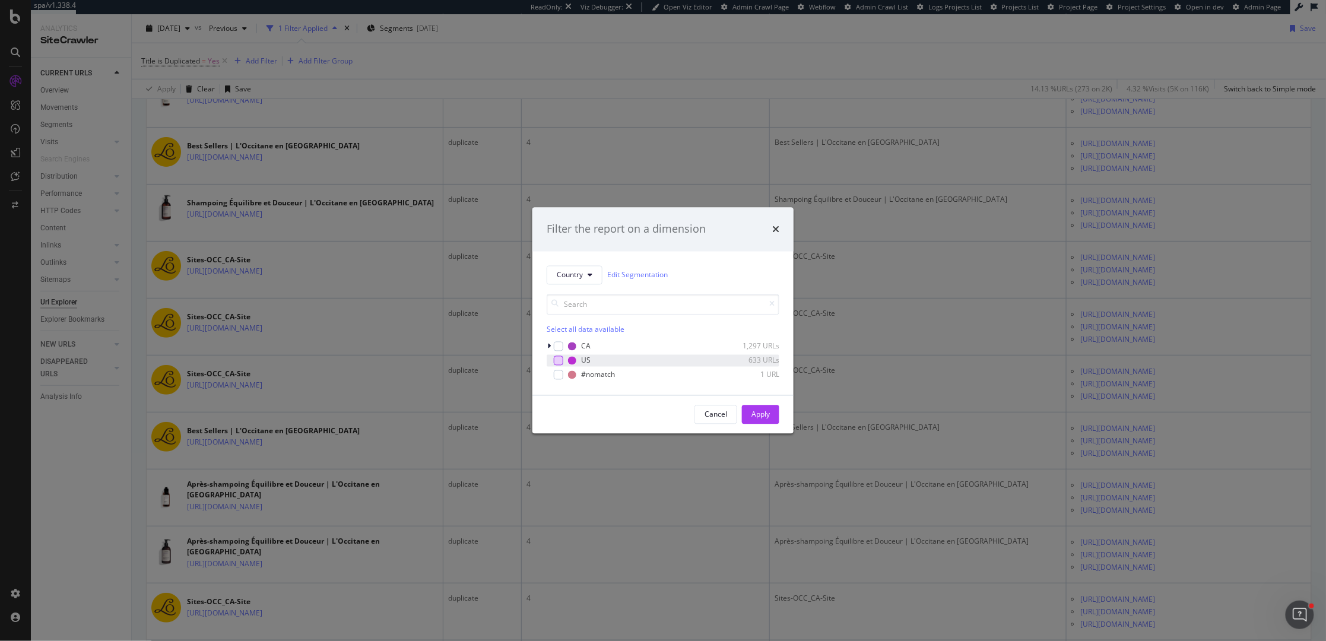
click at [562, 359] on div "modal" at bounding box center [558, 359] width 9 height 9
click at [764, 412] on div "Apply" at bounding box center [760, 414] width 18 height 10
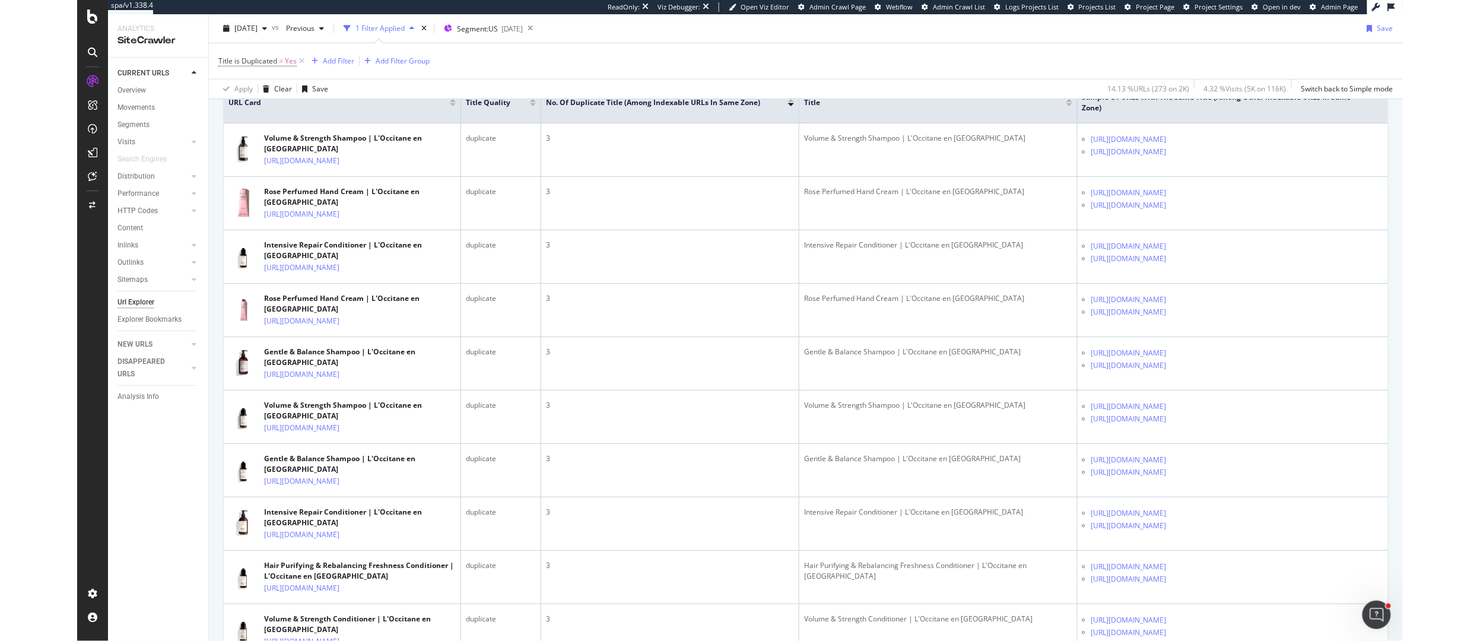
scroll to position [266, 0]
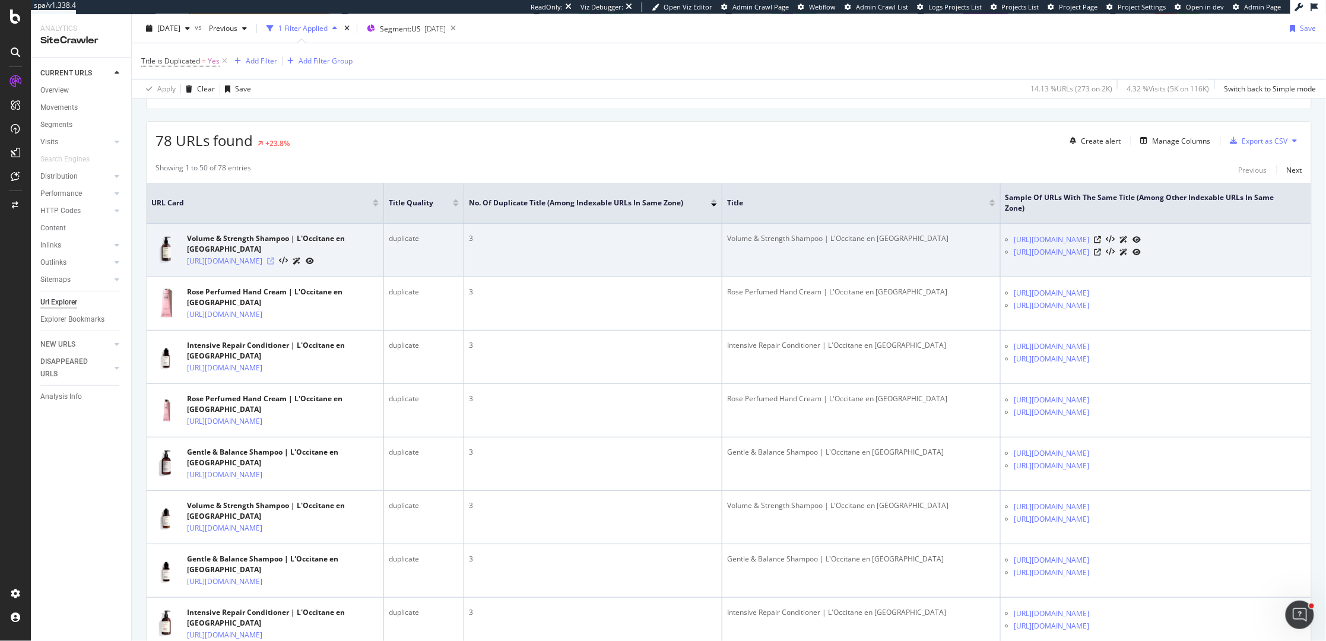
click at [274, 265] on icon at bounding box center [270, 261] width 7 height 7
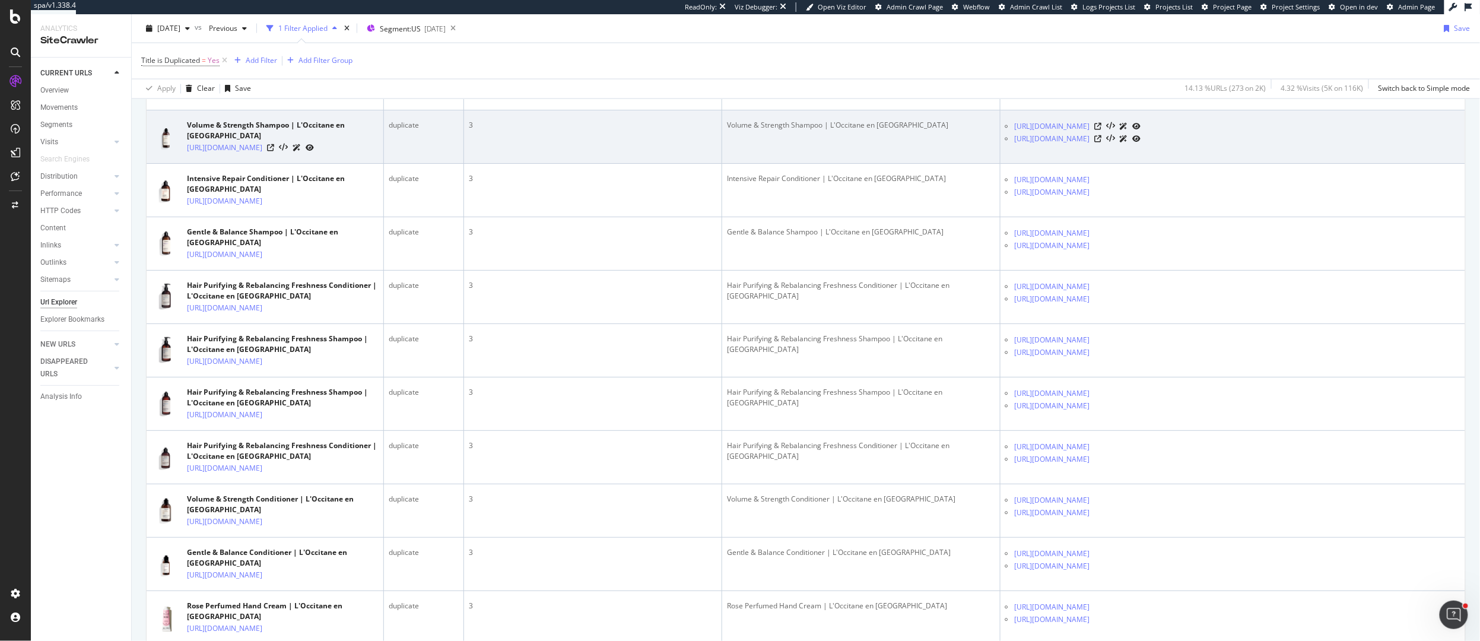
scroll to position [1066, 0]
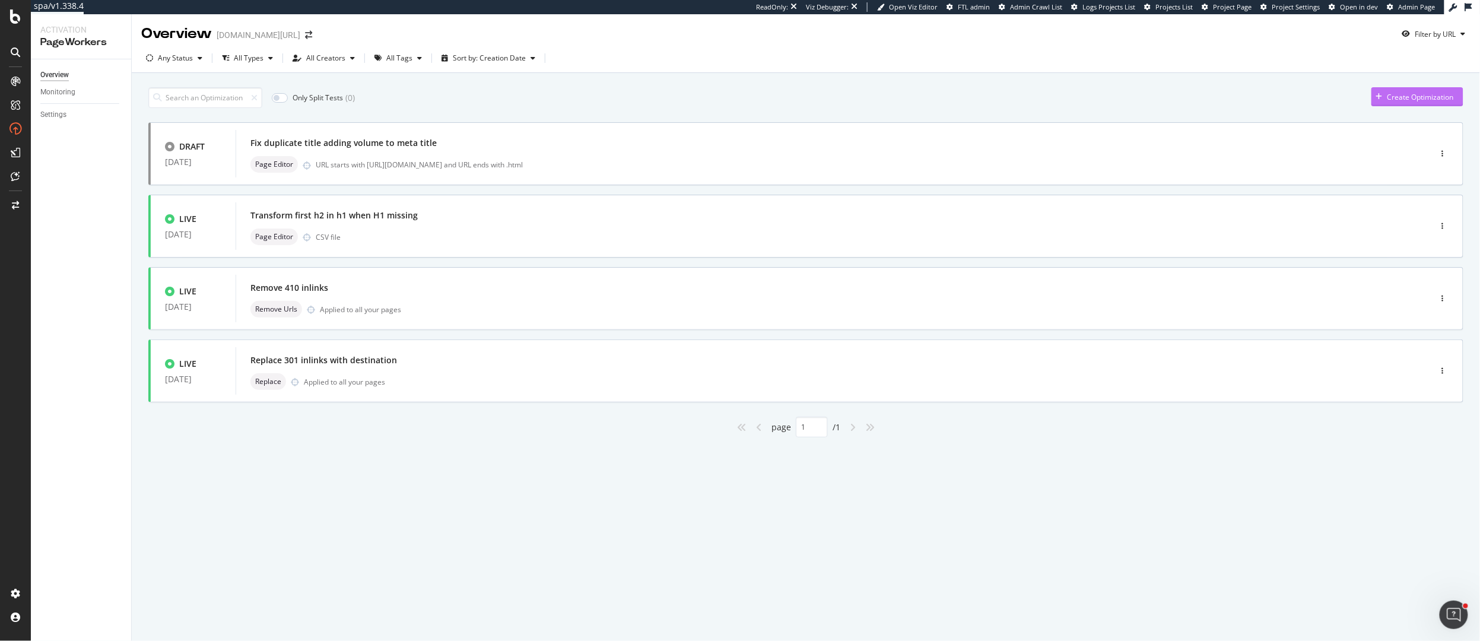
click at [1404, 96] on div "Create Optimization" at bounding box center [1420, 97] width 66 height 10
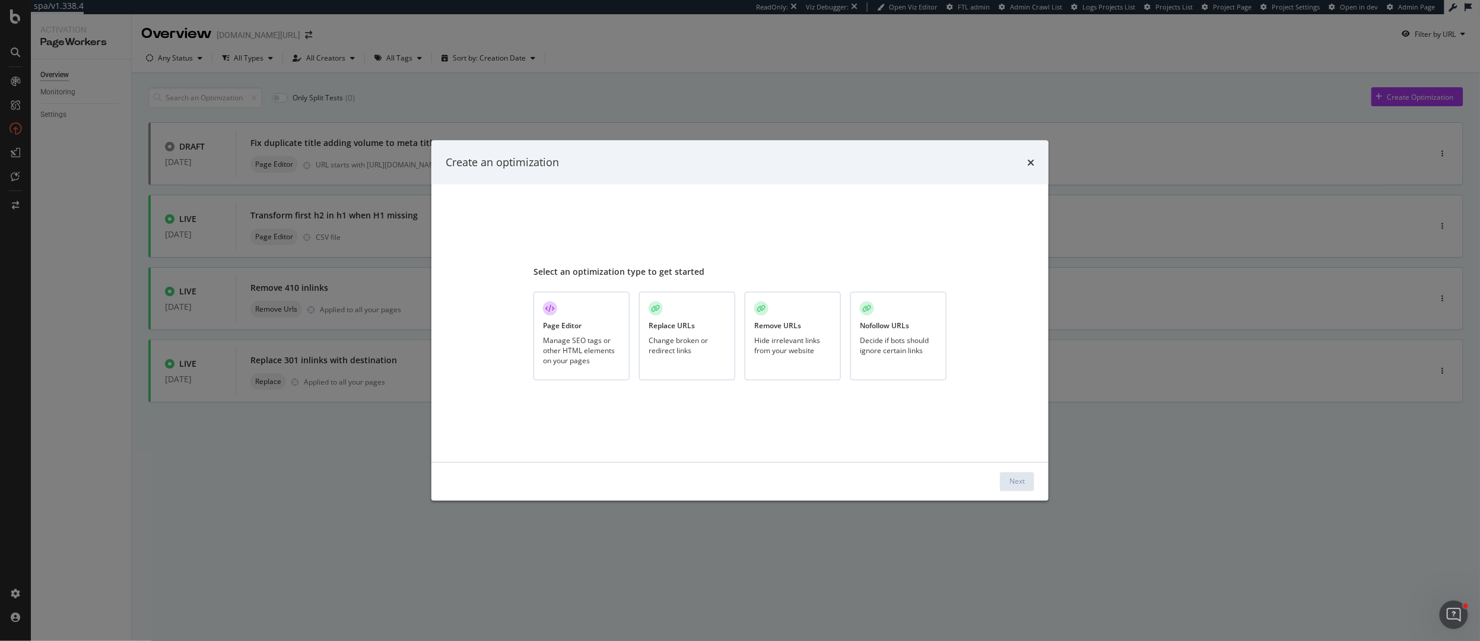
click at [551, 342] on div "Manage SEO tags or other HTML elements on your pages" at bounding box center [581, 350] width 77 height 30
click at [1015, 487] on div "Next" at bounding box center [1016, 481] width 15 height 18
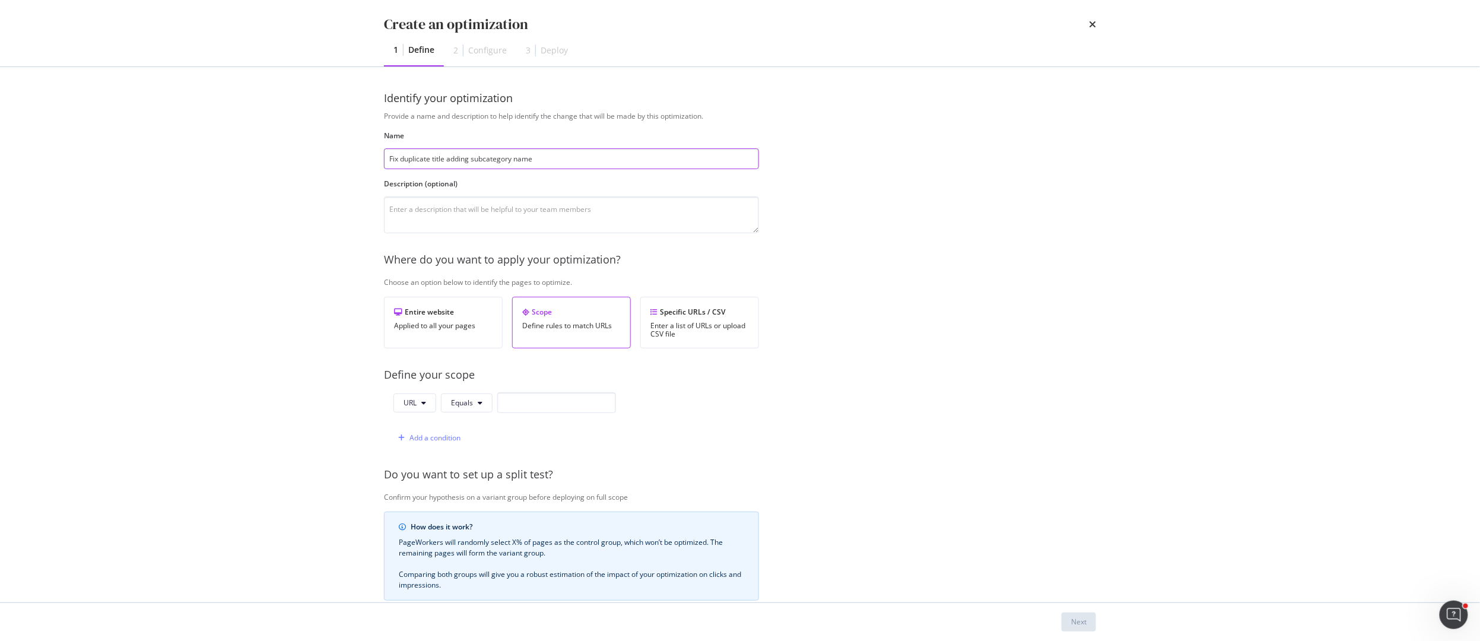
type input "Fix duplicate title adding subcategory name"
click at [480, 400] on icon "modal" at bounding box center [480, 402] width 5 height 7
click at [490, 257] on div "Contains" at bounding box center [486, 248] width 89 height 17
click at [514, 406] on input "modal" at bounding box center [563, 402] width 119 height 21
type input "best-sellers"
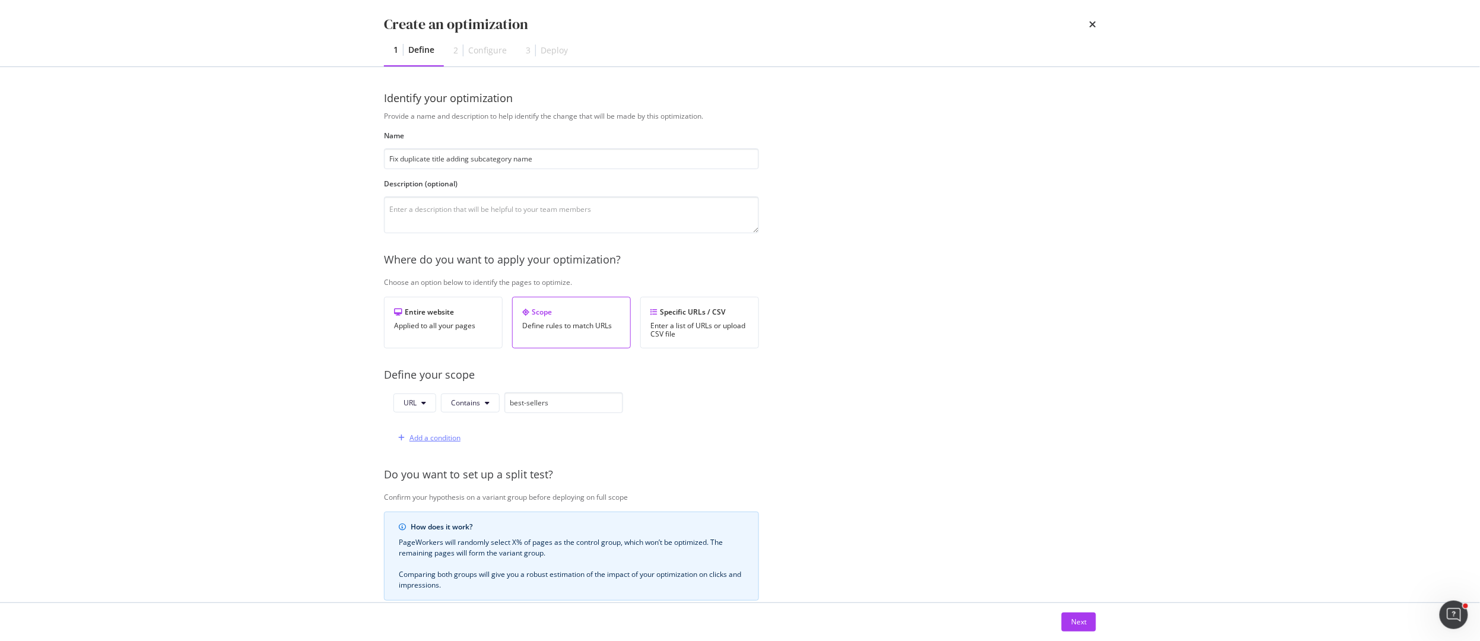
click at [424, 441] on div "Add a condition" at bounding box center [434, 438] width 51 height 10
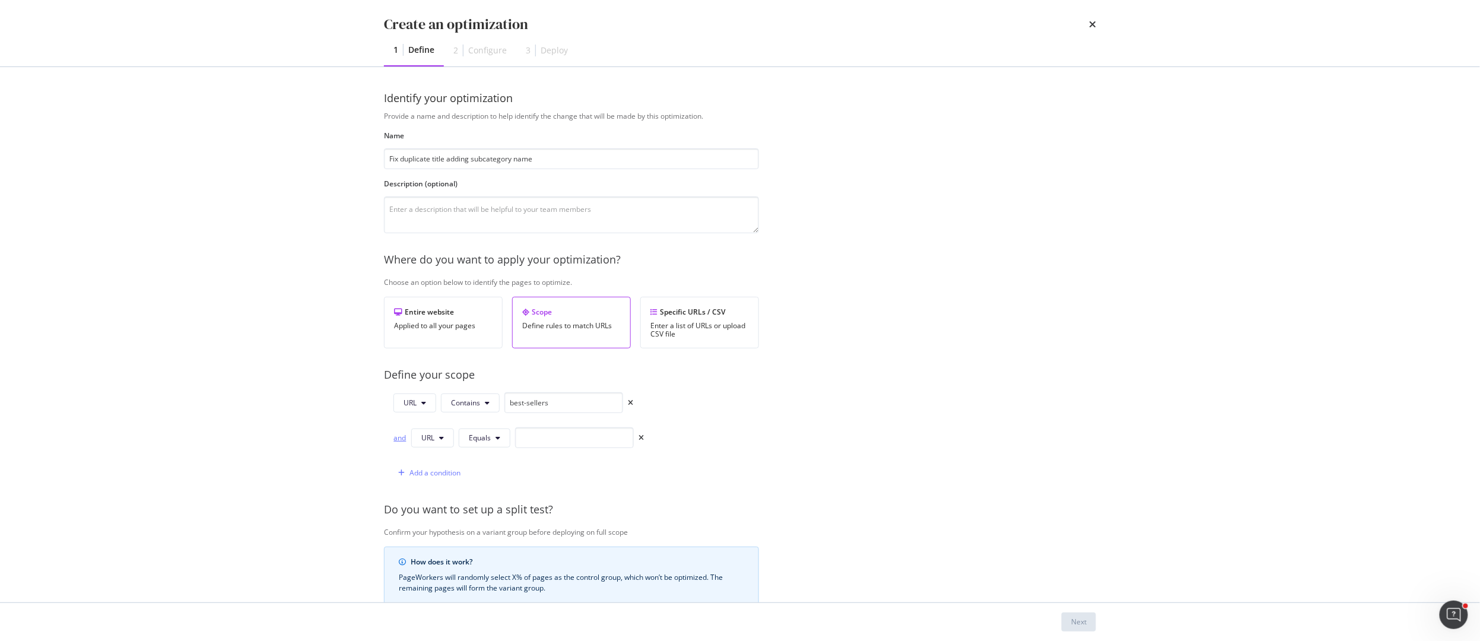
click at [396, 438] on div "and" at bounding box center [399, 438] width 13 height 10
click at [499, 441] on icon "modal" at bounding box center [497, 437] width 5 height 7
click at [498, 284] on span "Contains" at bounding box center [504, 284] width 70 height 11
click at [545, 448] on input "modal" at bounding box center [581, 437] width 119 height 21
type input "meilleures-ventes"
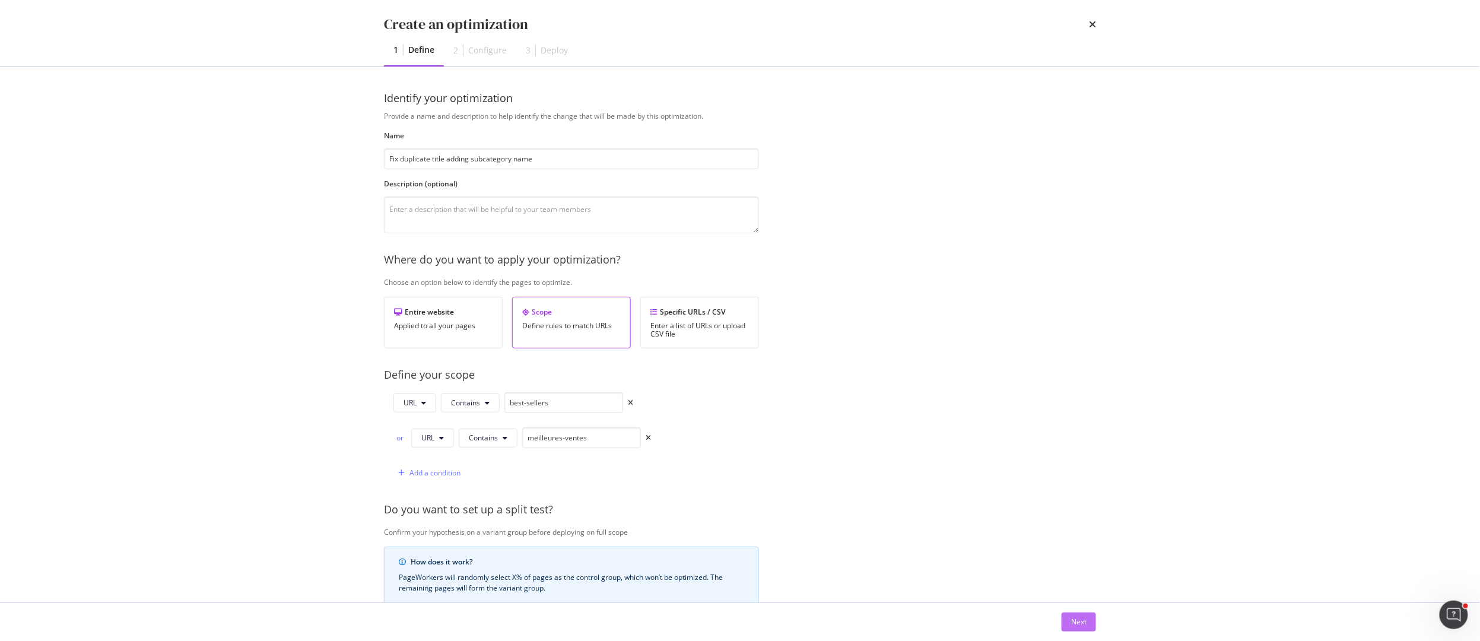
click at [1085, 621] on div "Next" at bounding box center [1078, 622] width 15 height 10
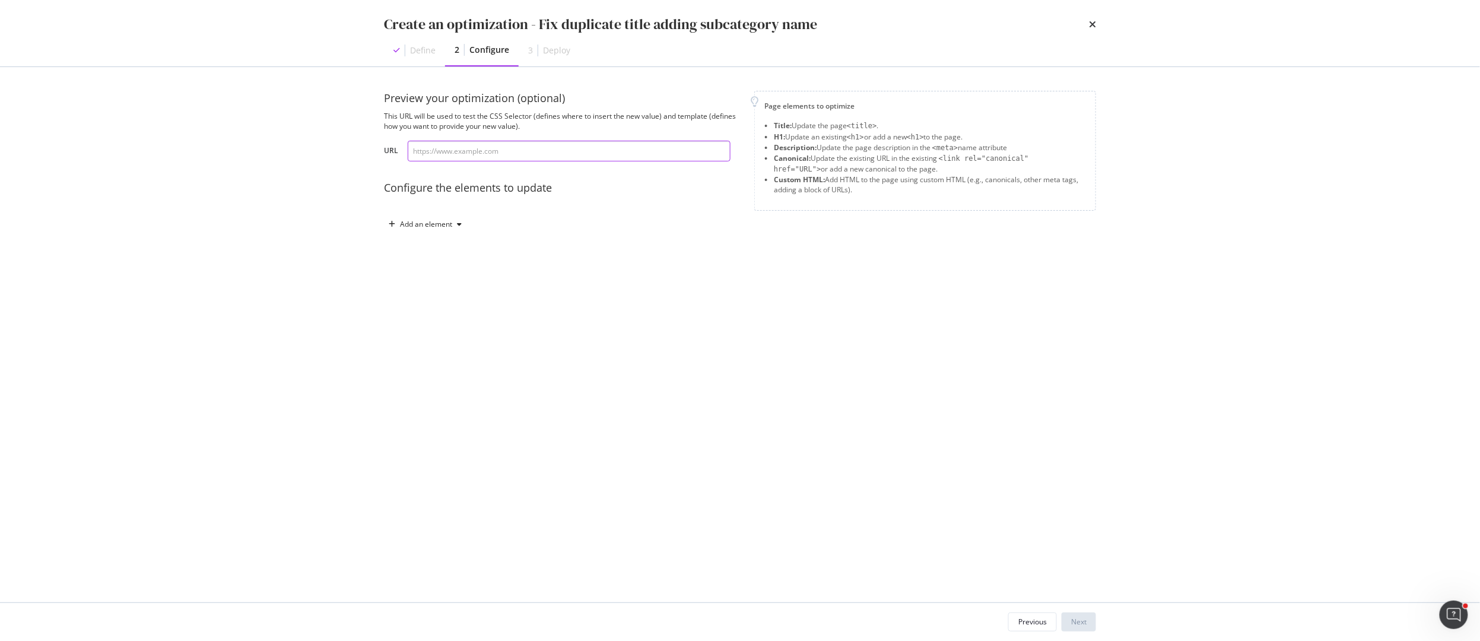
click at [491, 151] on input "modal" at bounding box center [569, 151] width 323 height 21
paste input "[URL][DOMAIN_NAME]"
type input "[URL][DOMAIN_NAME]"
click at [433, 228] on div "Add an element" at bounding box center [426, 224] width 52 height 7
click at [428, 265] on div "H1" at bounding box center [432, 266] width 80 height 15
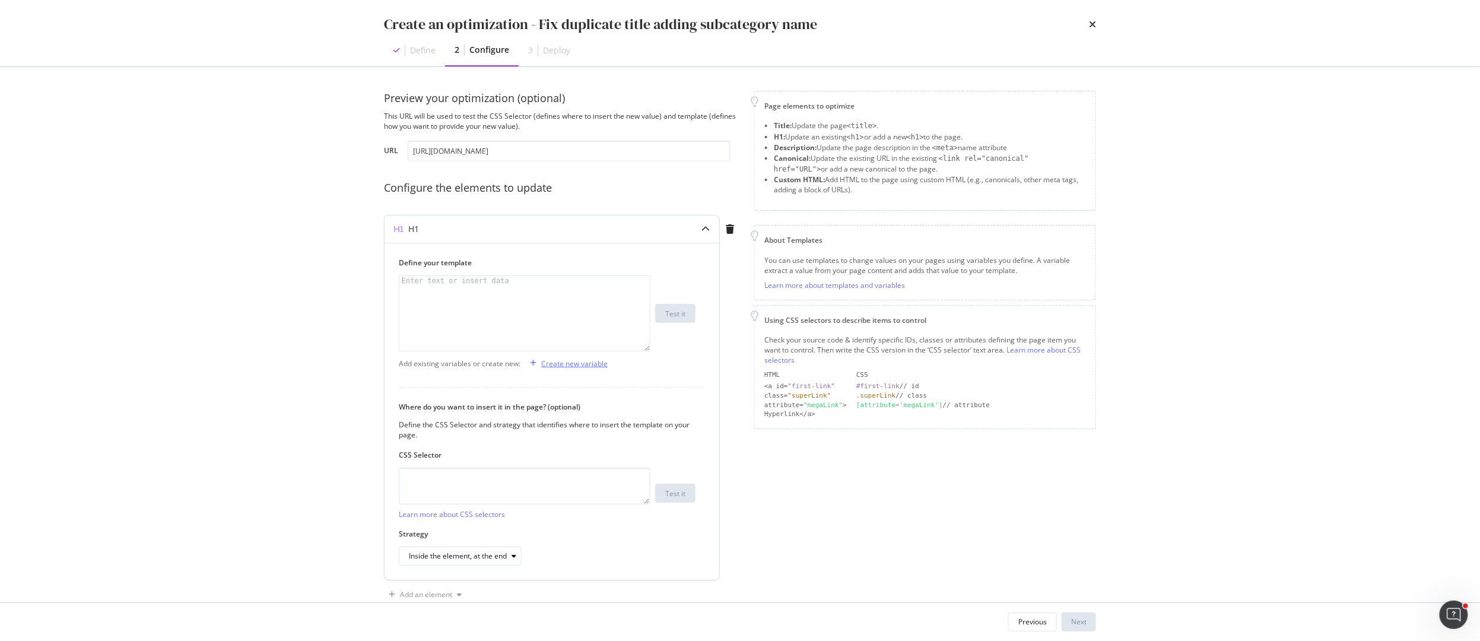
click at [573, 367] on div "Create new variable" at bounding box center [574, 363] width 66 height 10
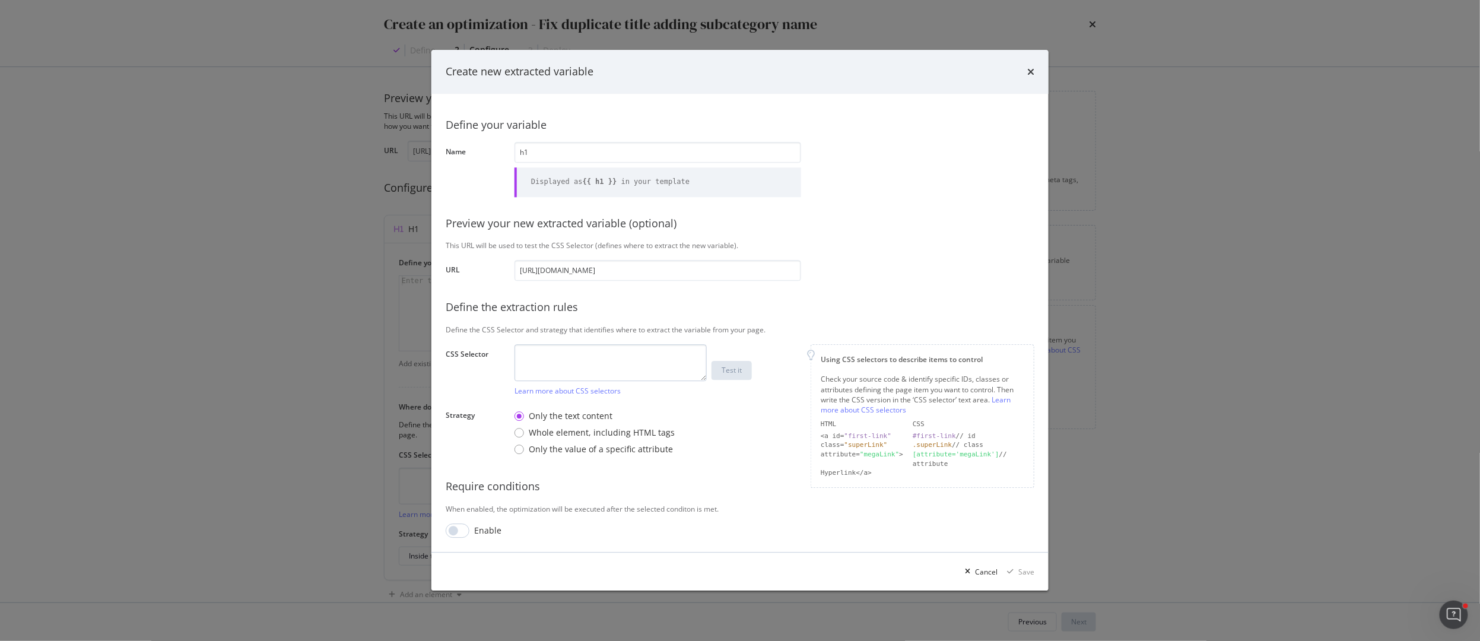
type input "h1"
click at [567, 366] on textarea "modal" at bounding box center [610, 363] width 192 height 37
type textarea "h1"
click at [740, 367] on div "Test it" at bounding box center [732, 371] width 20 height 10
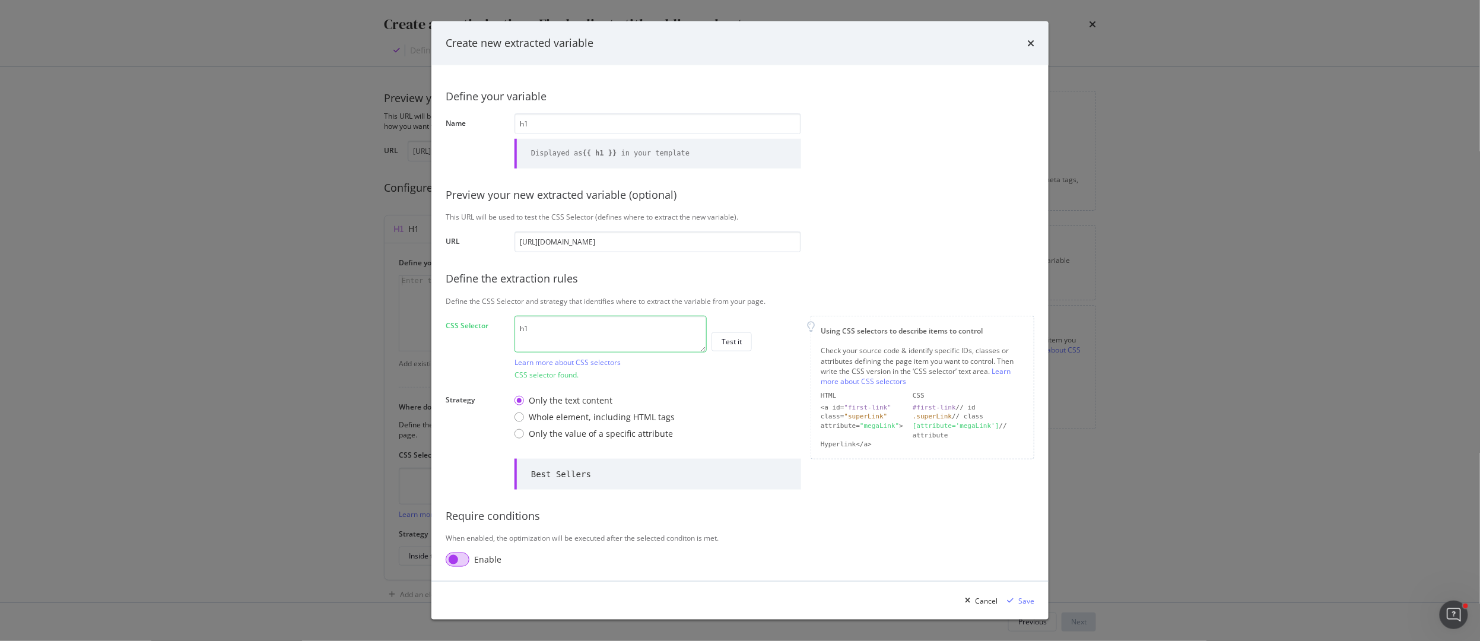
click at [462, 561] on input "modal" at bounding box center [458, 559] width 24 height 14
checkbox input "true"
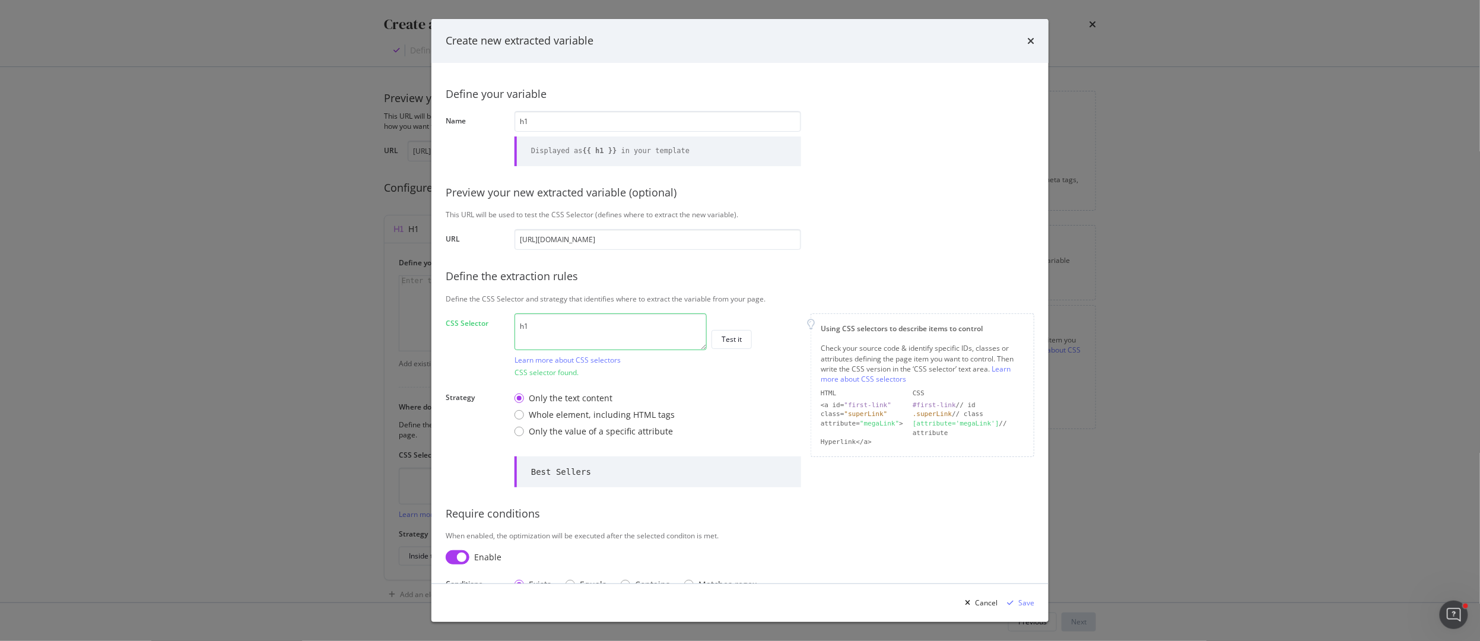
scroll to position [27, 0]
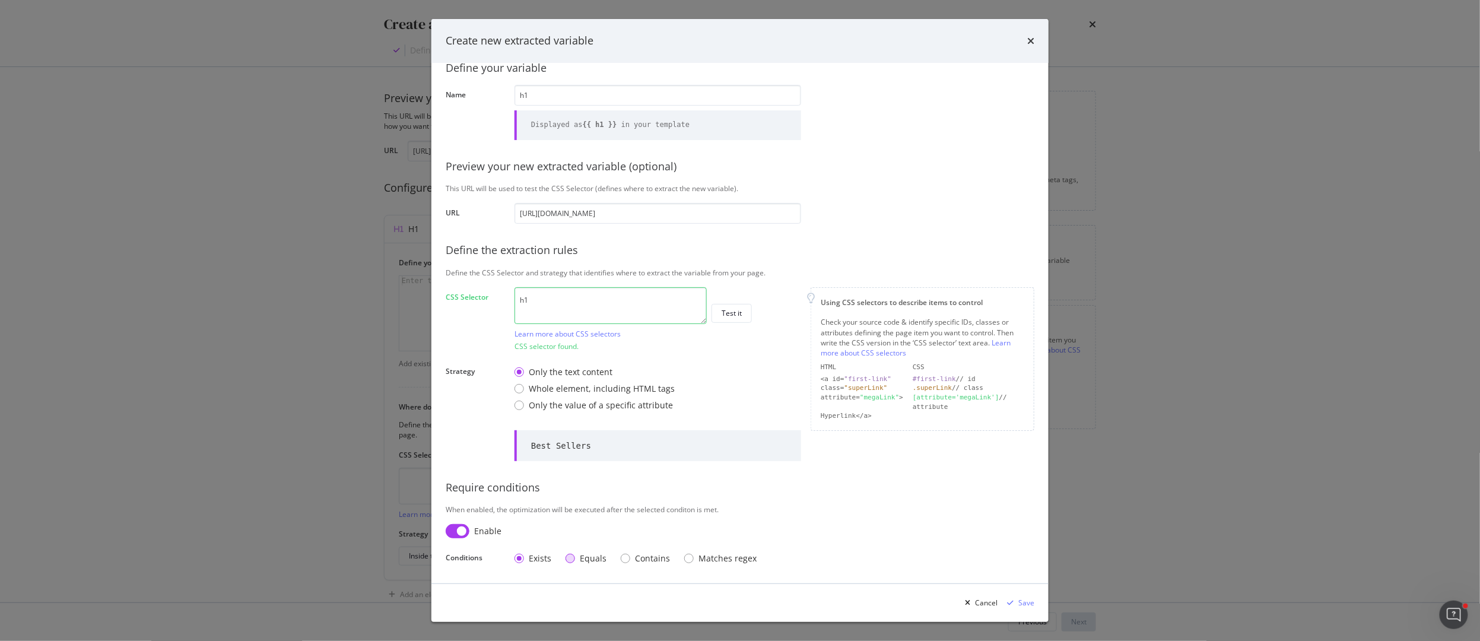
click at [571, 559] on div "Equals" at bounding box center [570, 558] width 9 height 9
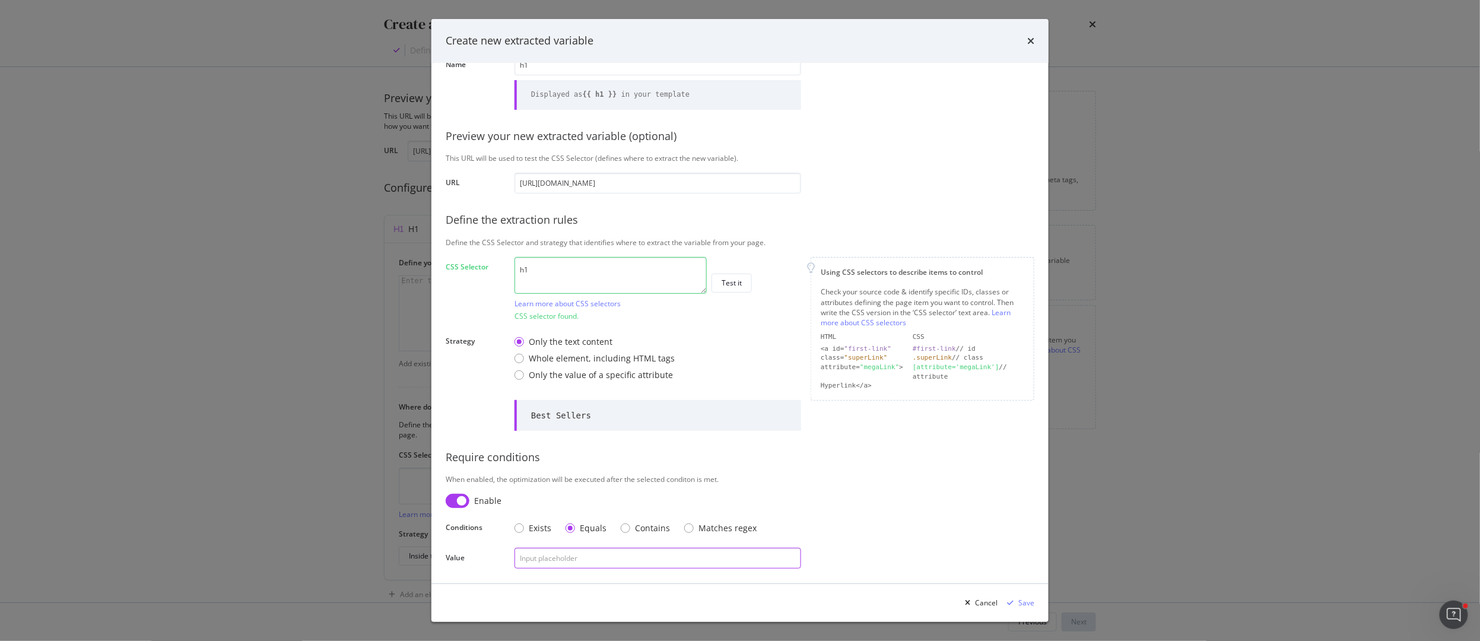
click at [571, 558] on input "modal" at bounding box center [657, 558] width 287 height 21
type input "Best Sellers"
click at [1024, 601] on div "Save" at bounding box center [1026, 603] width 16 height 10
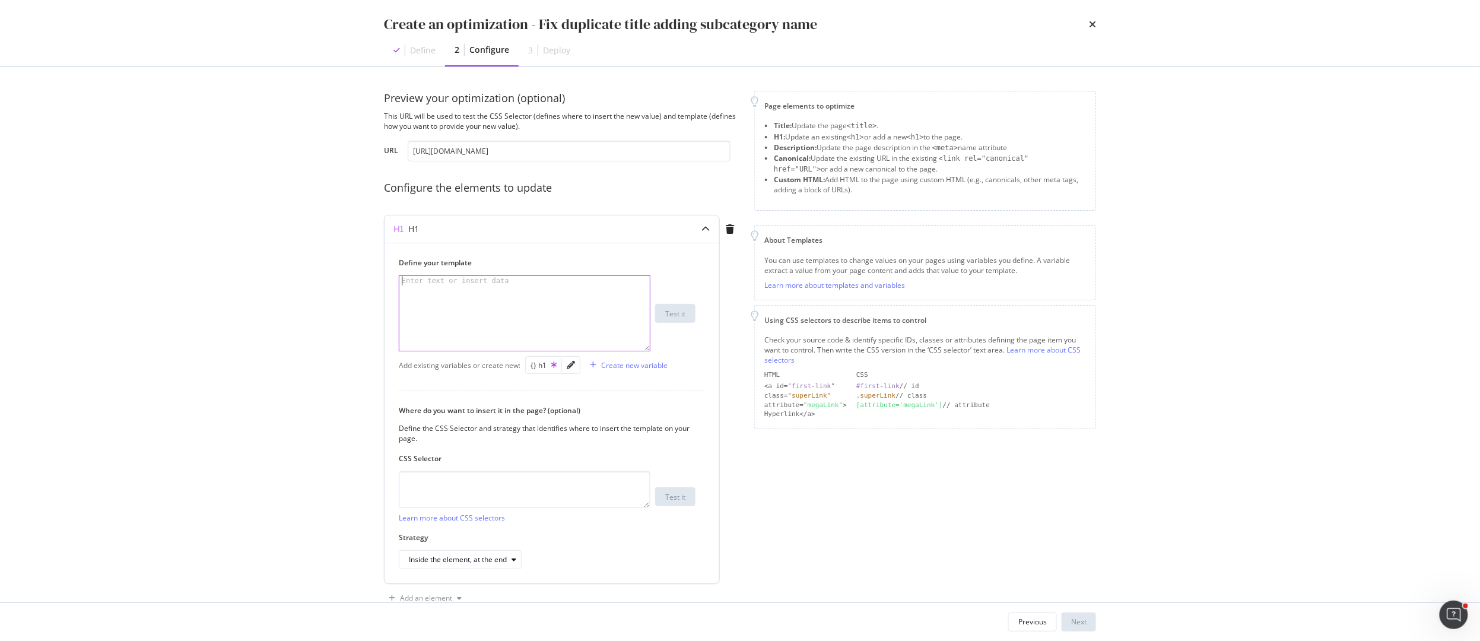
click at [475, 287] on div "modal" at bounding box center [524, 322] width 250 height 93
click at [643, 368] on div "Create new variable" at bounding box center [634, 365] width 66 height 10
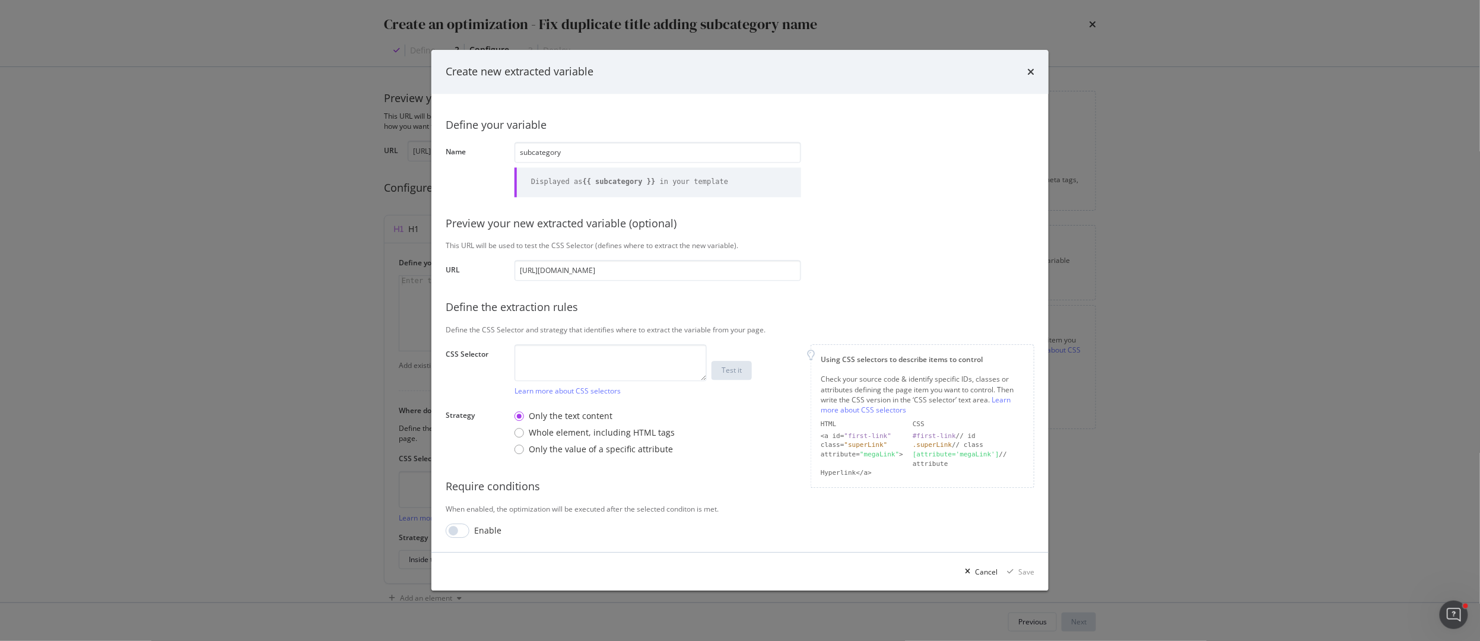
type input "subcategory"
click at [617, 358] on textarea "modal" at bounding box center [610, 363] width 192 height 37
paste textarea "li:nth-child(3) > a.a-breadcrumb-element"
type textarea "li:nth-child(3) > a.a-breadcrumb-element"
drag, startPoint x: 532, startPoint y: 154, endPoint x: 507, endPoint y: 154, distance: 24.3
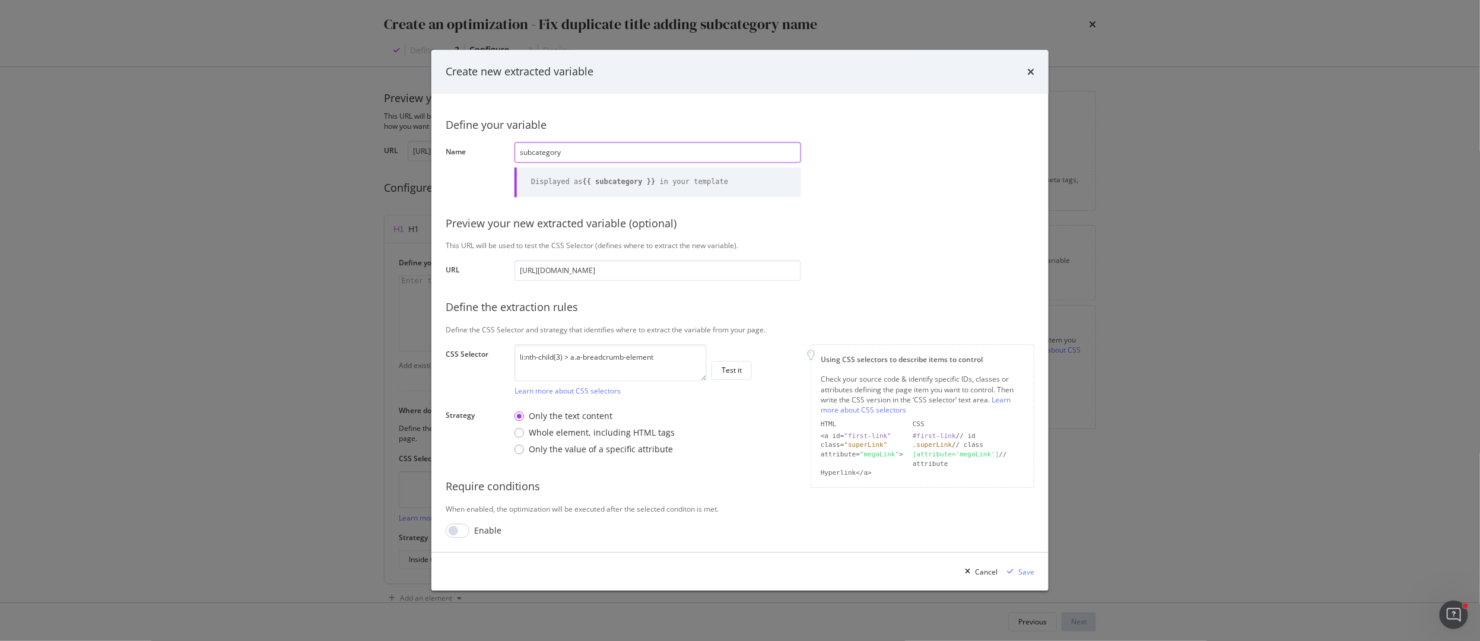
click at [507, 154] on div "Define your variable Name subcategory Displayed as {{ subcategory }} in your te…" at bounding box center [740, 323] width 589 height 430
type input "category"
click at [462, 531] on input "modal" at bounding box center [458, 531] width 24 height 14
checkbox input "true"
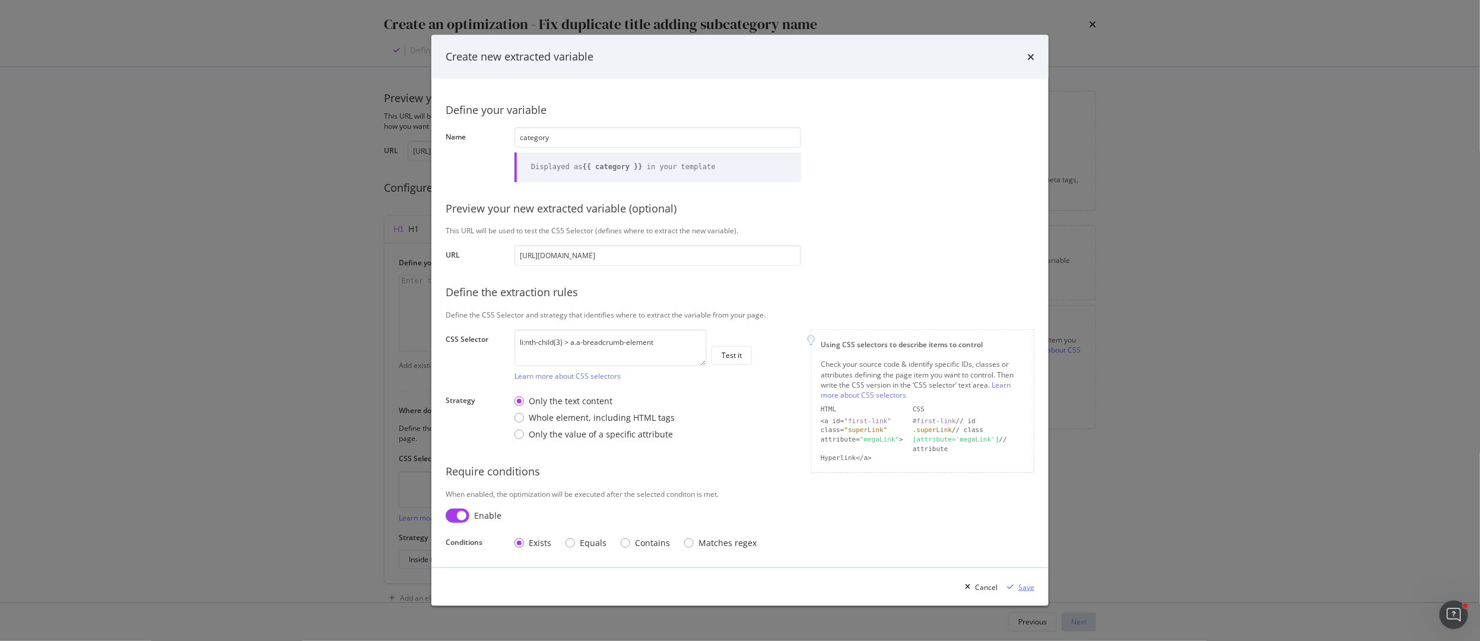
click at [1028, 585] on div "Save" at bounding box center [1026, 587] width 16 height 10
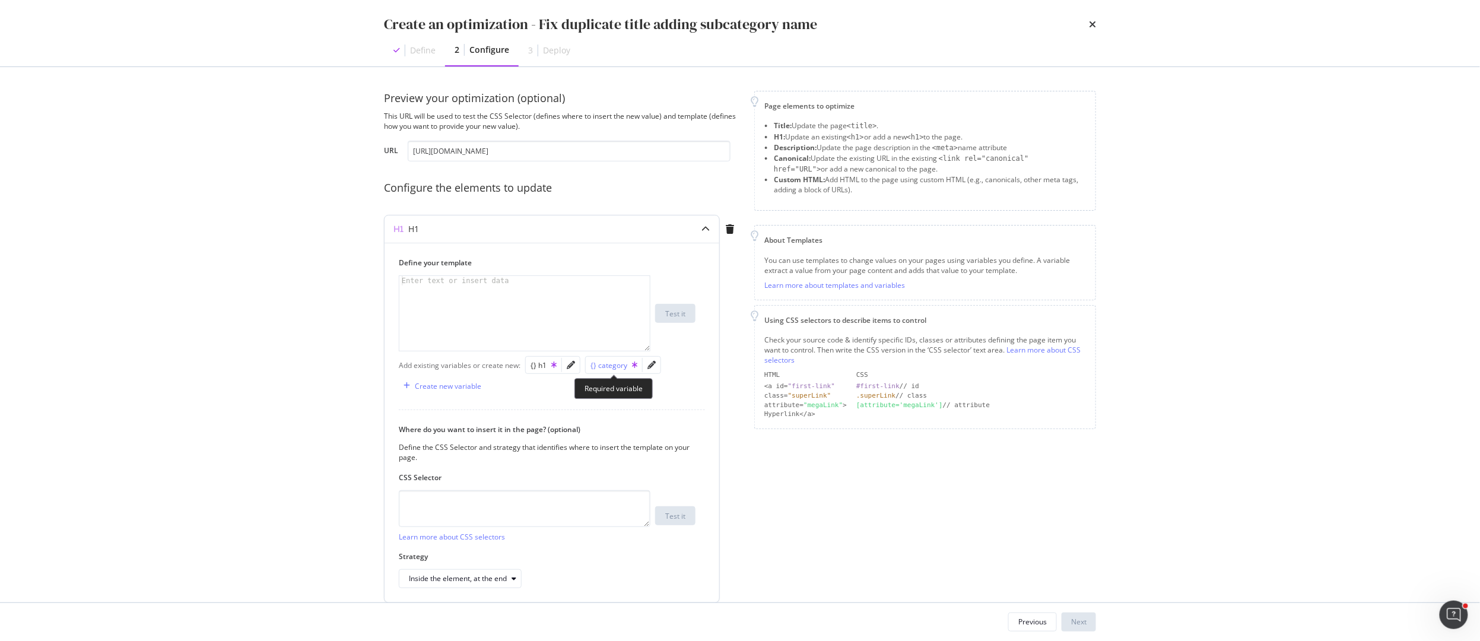
click at [608, 365] on div "{} category" at bounding box center [613, 365] width 47 height 10
click at [538, 363] on div "{} h1" at bounding box center [544, 365] width 26 height 10
type textarea "{{ category }} {{ h1 }}"
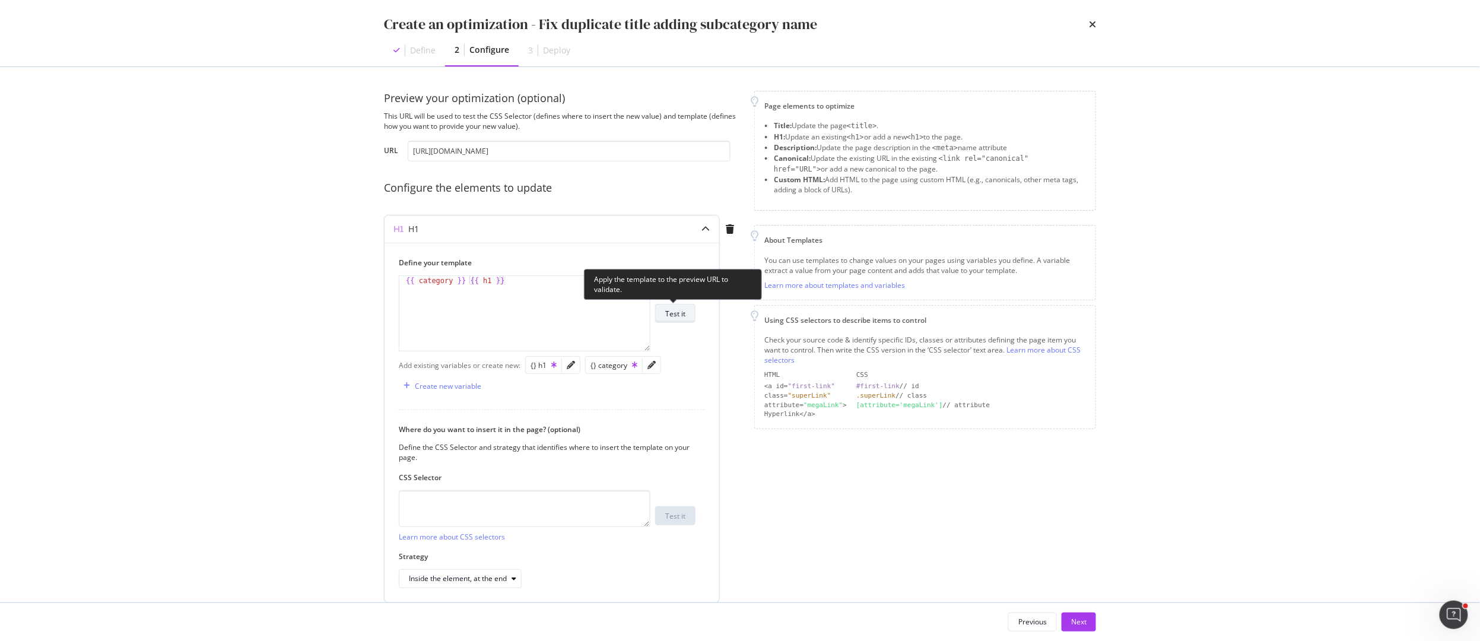
click at [674, 318] on div "Test it" at bounding box center [675, 314] width 20 height 10
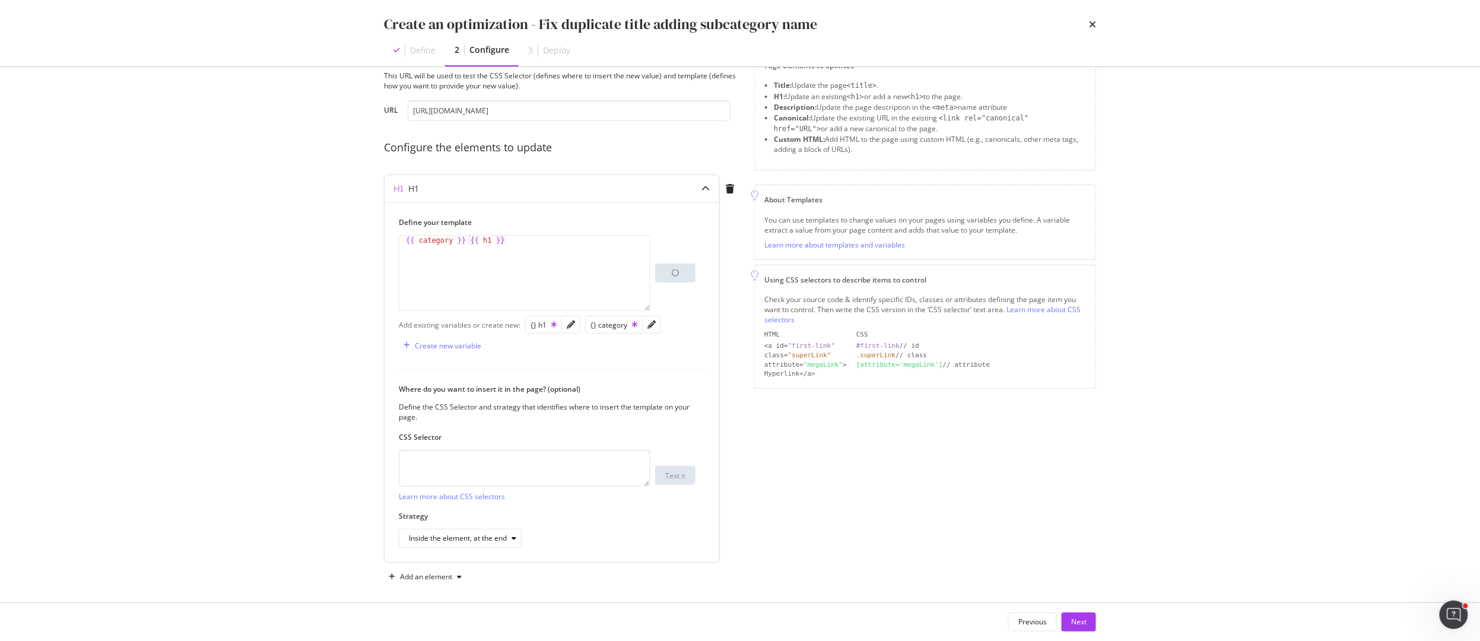
scroll to position [50, 0]
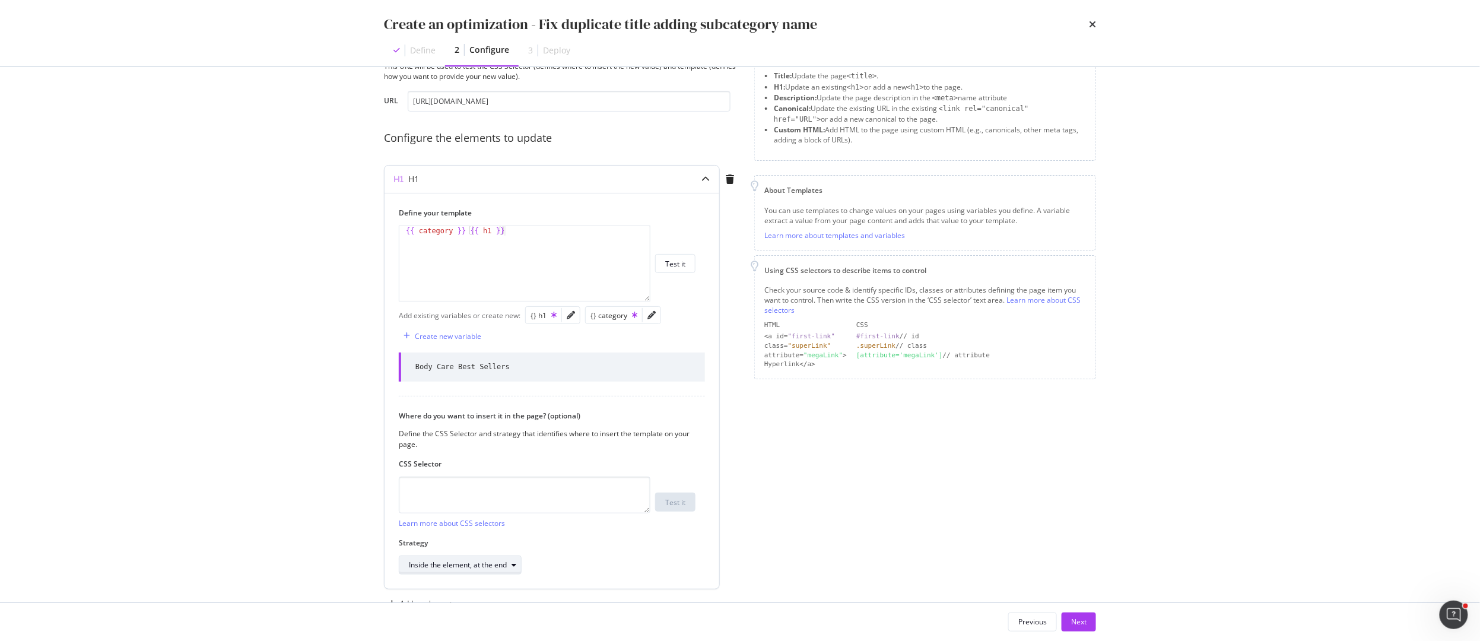
click at [511, 566] on div "modal" at bounding box center [514, 564] width 14 height 7
click at [655, 568] on div "Inside the element, at the end" at bounding box center [547, 564] width 297 height 19
click at [494, 103] on input "https://www.loccitane.com/en-ca/body-care/product-type/best-sellers" at bounding box center [569, 101] width 323 height 21
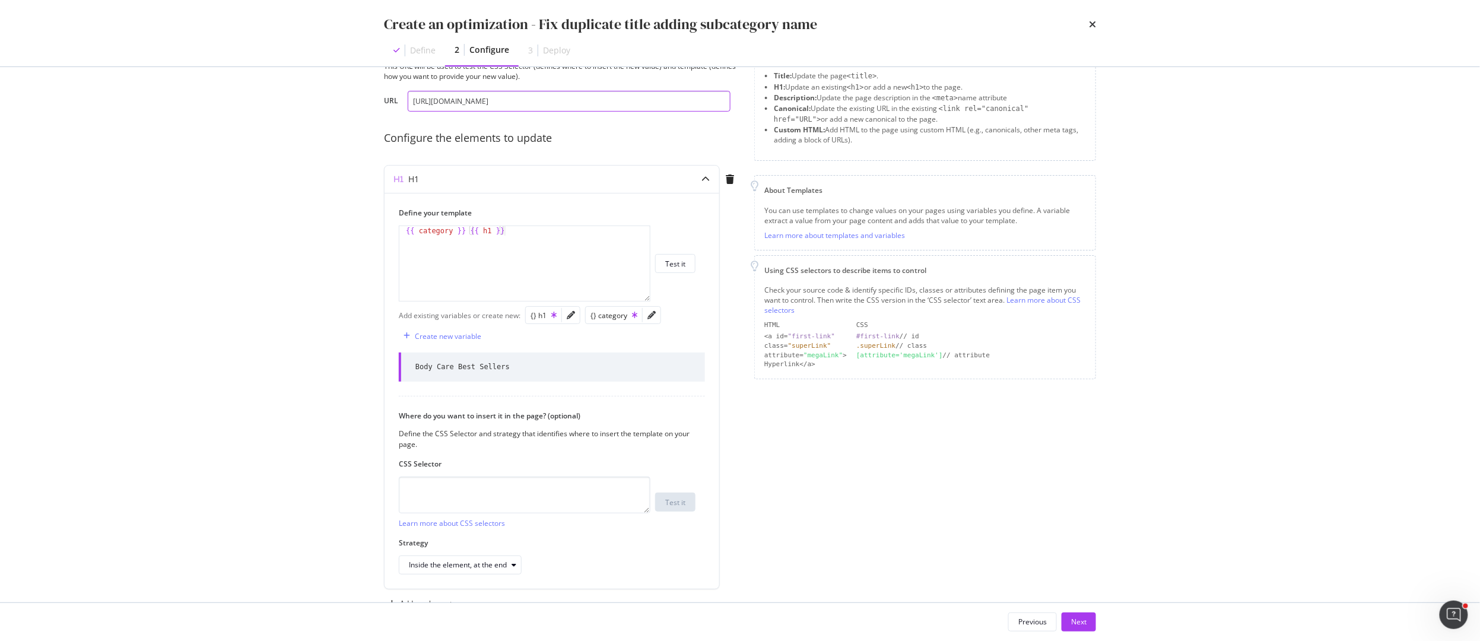
paste input "holiday/gift-idea"
click at [674, 263] on div "Test it" at bounding box center [675, 264] width 20 height 10
click at [600, 96] on input "https://www.loccitane.com/en-ca/holiday/gift-idea/best-sellers" at bounding box center [569, 101] width 323 height 21
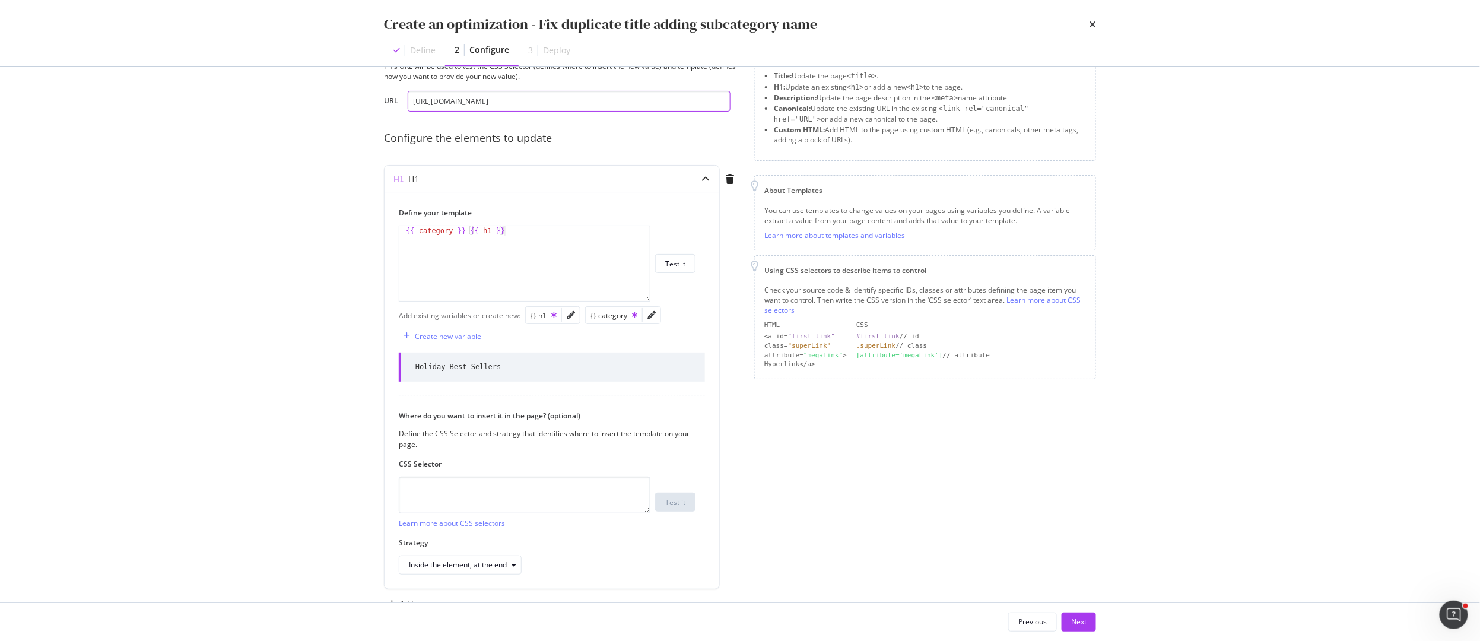
paste input "fr-ca/bain-corps/types-de-produits/meilleures-vente"
type input "https://www.loccitane.com/fr-ca/bain-corps/types-de-produits/meilleures-ventes"
click at [667, 263] on div "Test it" at bounding box center [675, 264] width 20 height 10
click at [469, 232] on div "{{ category }} {{ h1 }}" at bounding box center [524, 272] width 250 height 93
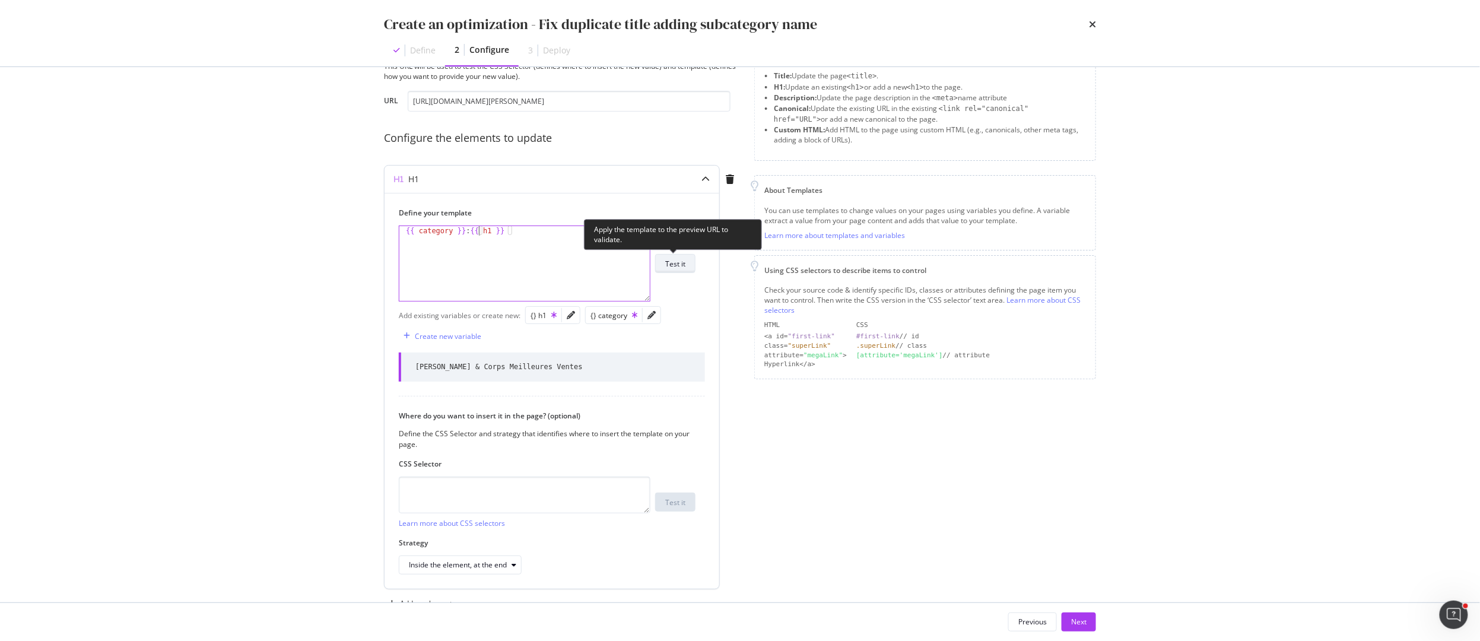
type textarea "{{ category }} : {{ h1 }}"
click at [663, 267] on button "Test it" at bounding box center [675, 263] width 40 height 19
click at [1081, 617] on div "Next" at bounding box center [1078, 622] width 15 height 10
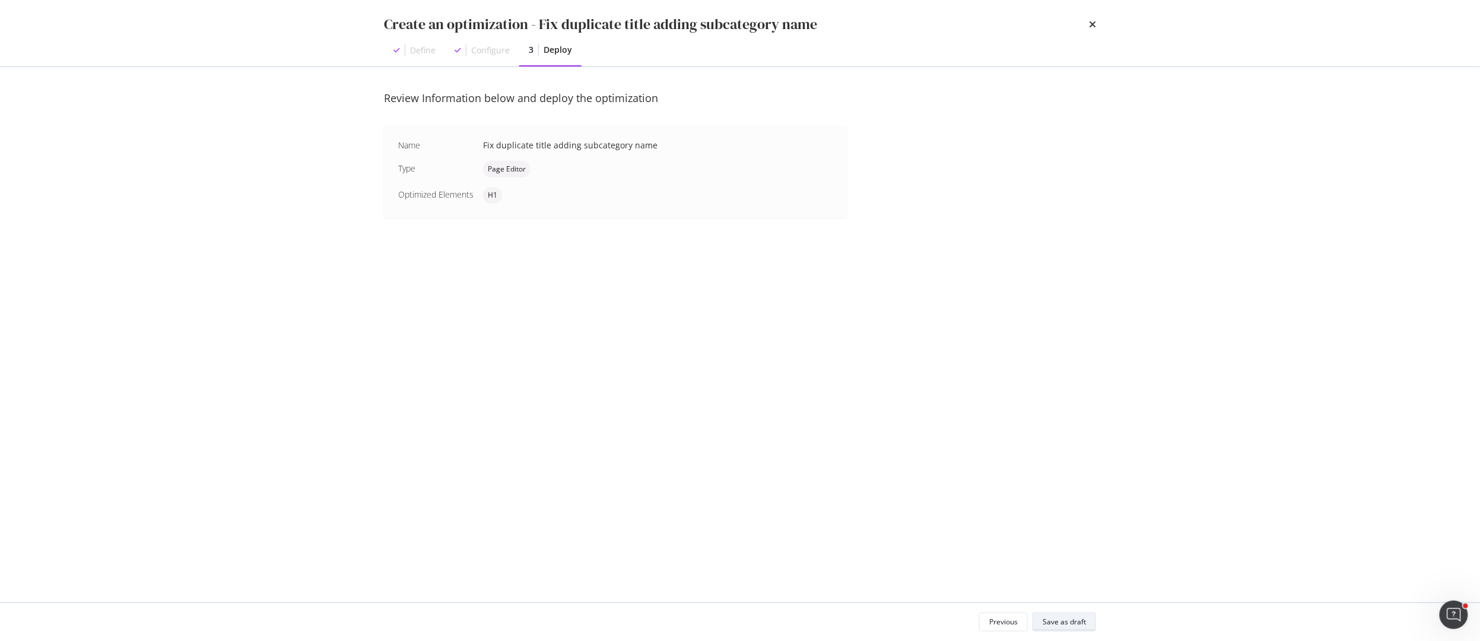
click at [1081, 617] on div "Save as draft" at bounding box center [1064, 622] width 43 height 10
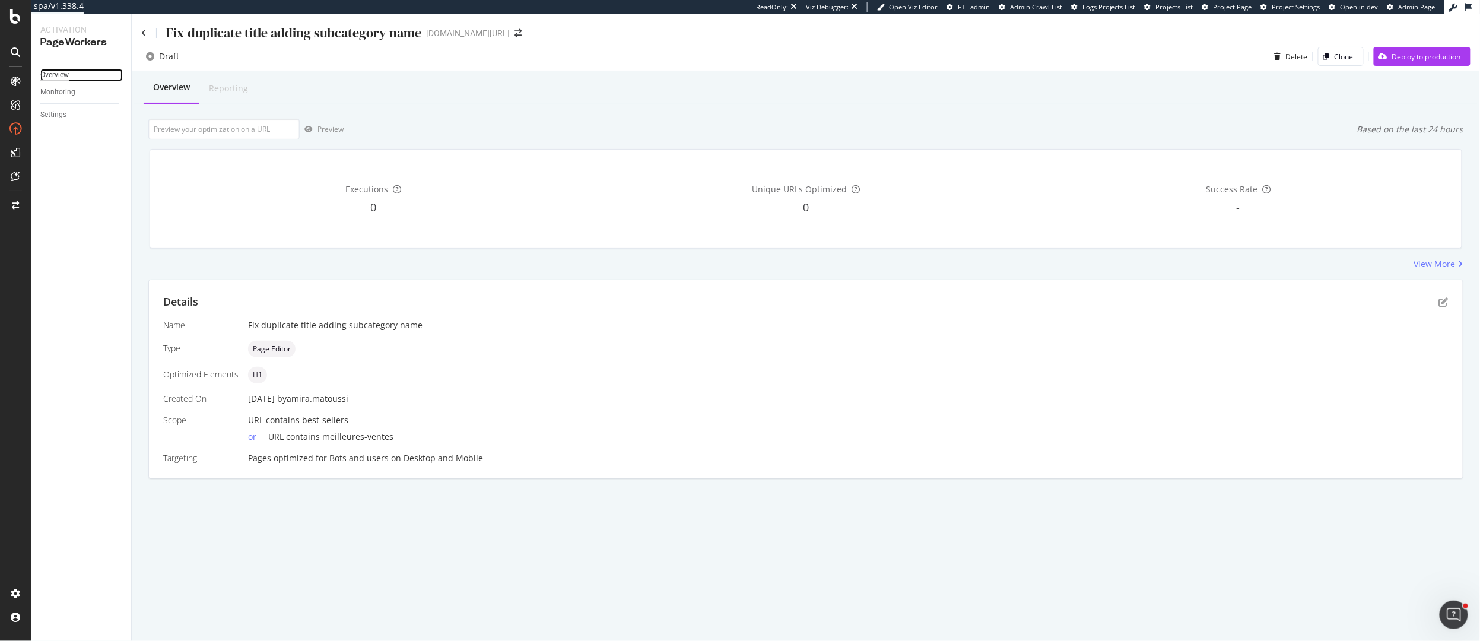
click at [62, 75] on div "Overview" at bounding box center [54, 75] width 28 height 12
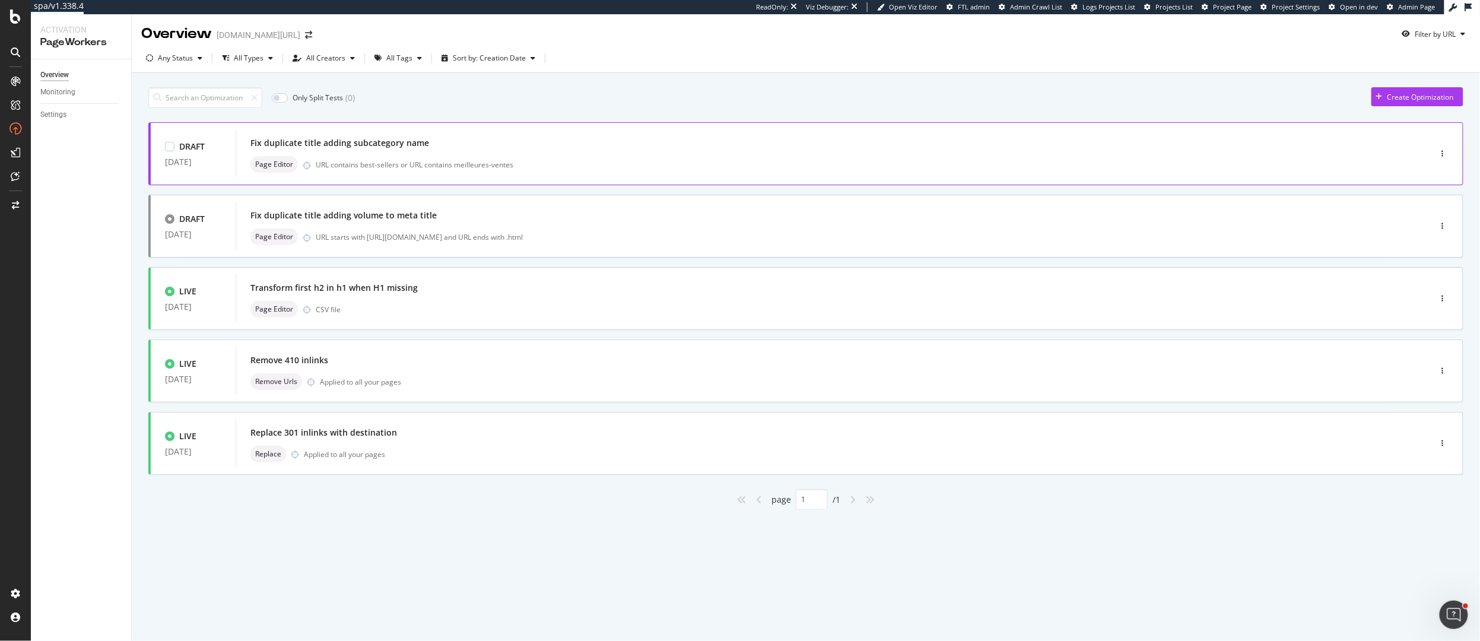
click at [788, 153] on div "Fix duplicate title adding subcategory name Page Editor URL contains best-selle…" at bounding box center [815, 154] width 1130 height 38
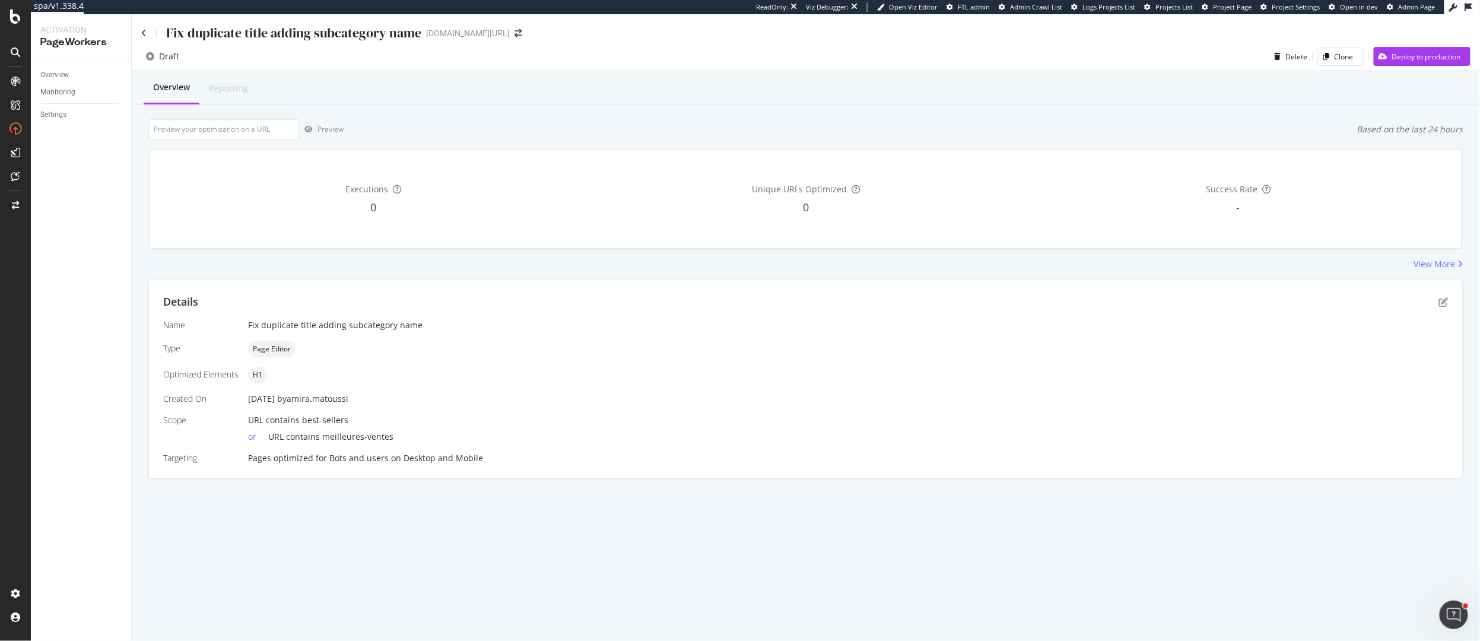
click at [358, 37] on div "Fix duplicate title adding subcategory name" at bounding box center [293, 33] width 255 height 18
click at [326, 32] on div "Fix duplicate title adding subcategory name" at bounding box center [293, 33] width 255 height 18
click at [1444, 302] on icon "pen-to-square" at bounding box center [1443, 301] width 9 height 9
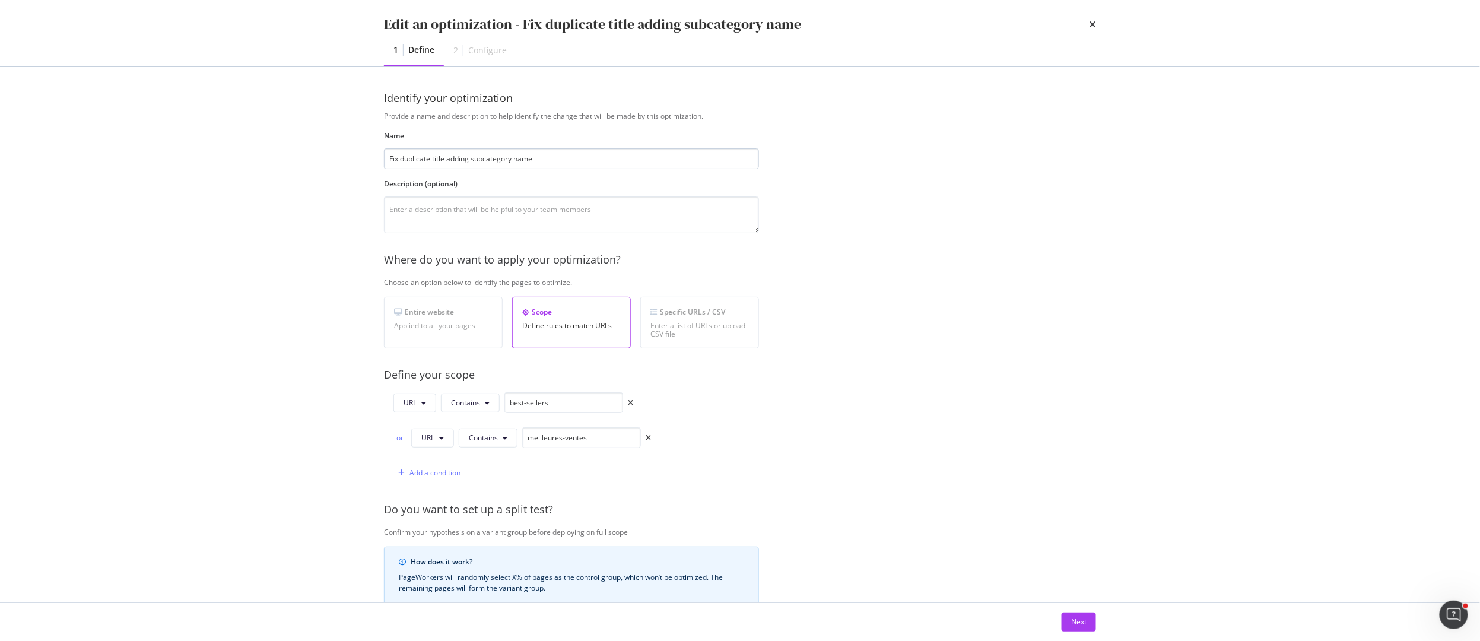
click at [484, 158] on input "Fix duplicate title adding subcategory name" at bounding box center [571, 158] width 375 height 21
click at [446, 156] on input "Fix duplicate title adding category name" at bounding box center [571, 158] width 375 height 21
type input "Fix duplicate title & h1 adding category name"
click at [1071, 621] on div "Next" at bounding box center [1078, 622] width 15 height 10
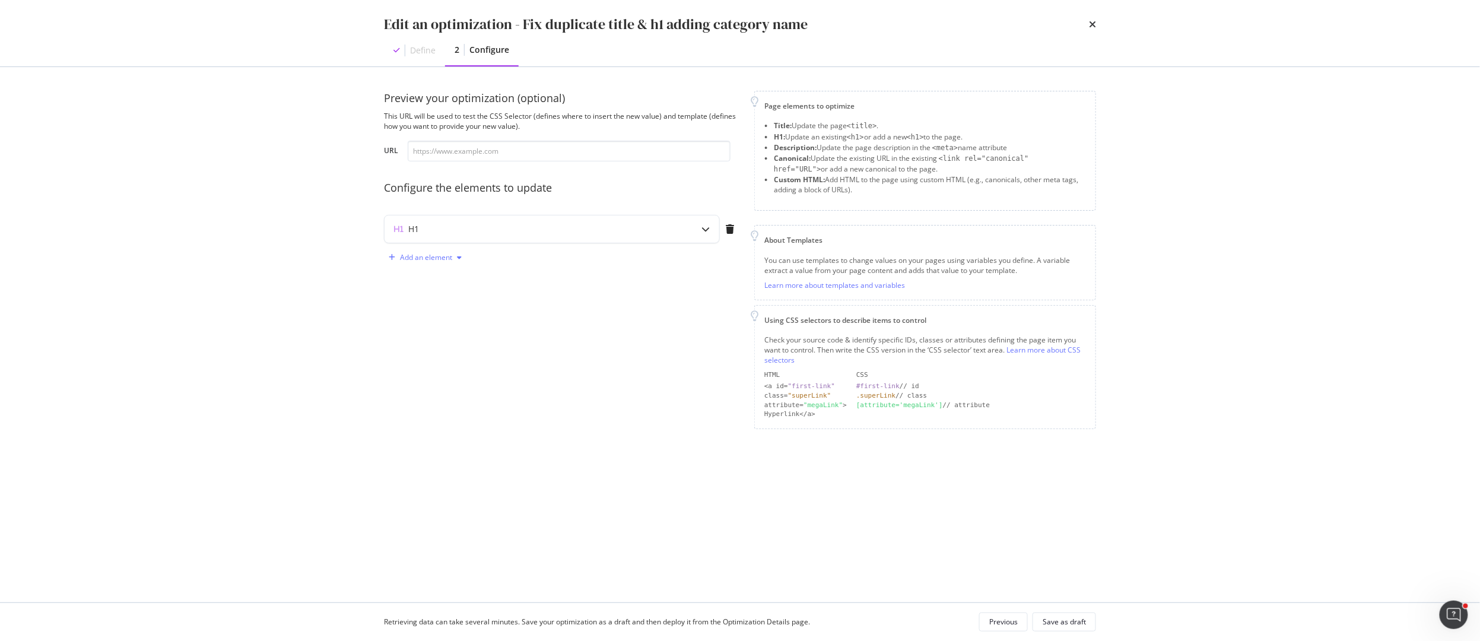
click at [442, 255] on div "Add an element" at bounding box center [426, 257] width 52 height 7
click at [435, 281] on div "Title" at bounding box center [432, 280] width 80 height 15
click at [447, 427] on div "Create new variable" at bounding box center [440, 419] width 82 height 18
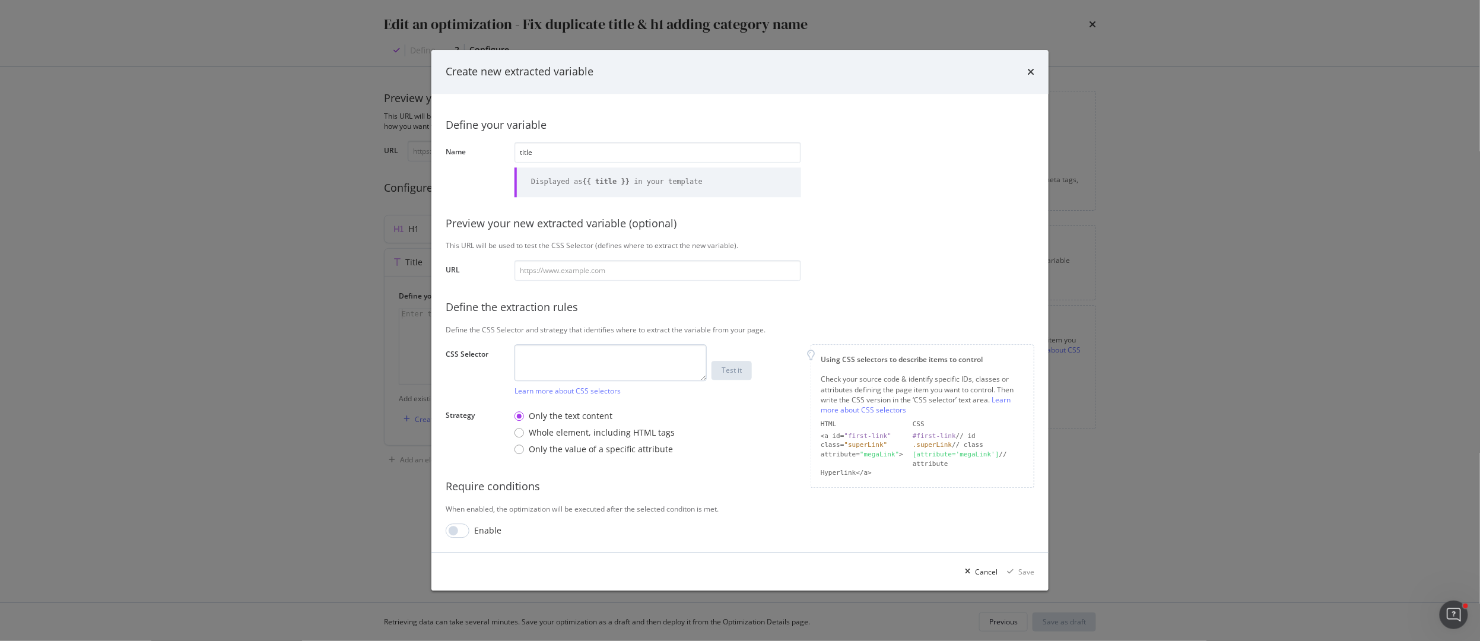
type input "title"
click at [561, 352] on textarea "modal" at bounding box center [610, 363] width 192 height 37
type textarea "title"
click at [1028, 567] on div "Save" at bounding box center [1026, 572] width 16 height 10
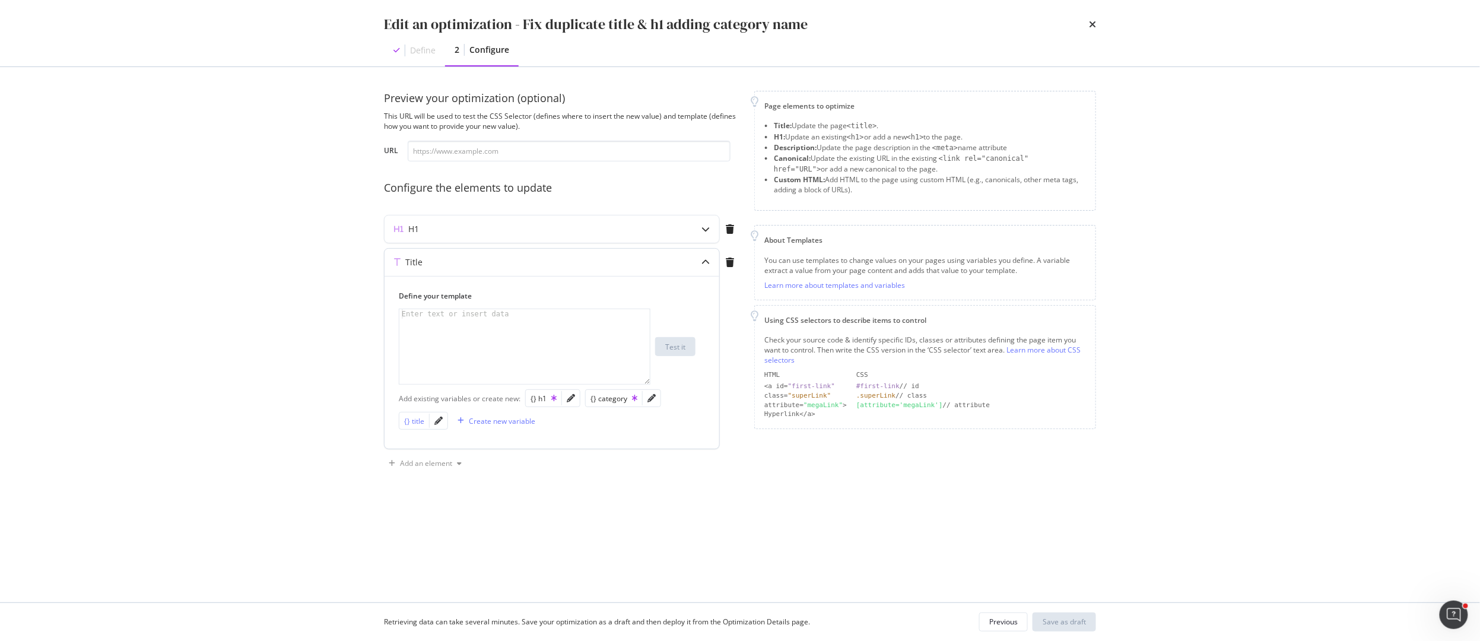
click at [413, 421] on div "{} title" at bounding box center [414, 421] width 20 height 10
type textarea "{{ title }}"
click at [539, 153] on input "modal" at bounding box center [569, 151] width 323 height 21
paste input "https://www.loccitane.com/fr-ca/bain-corps/types-de-produits/meilleures-ventes"
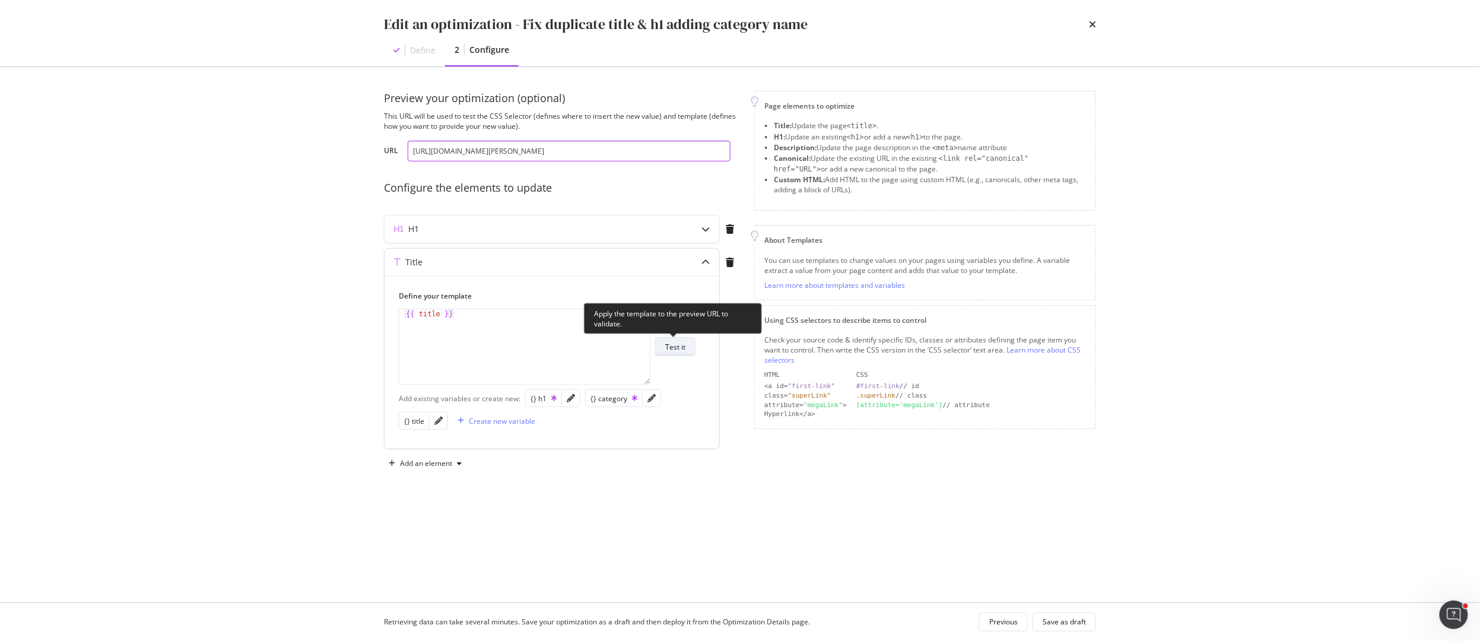
type input "https://www.loccitane.com/fr-ca/bain-corps/types-de-produits/meilleures-ventes"
click at [680, 353] on div "Test it" at bounding box center [675, 346] width 20 height 17
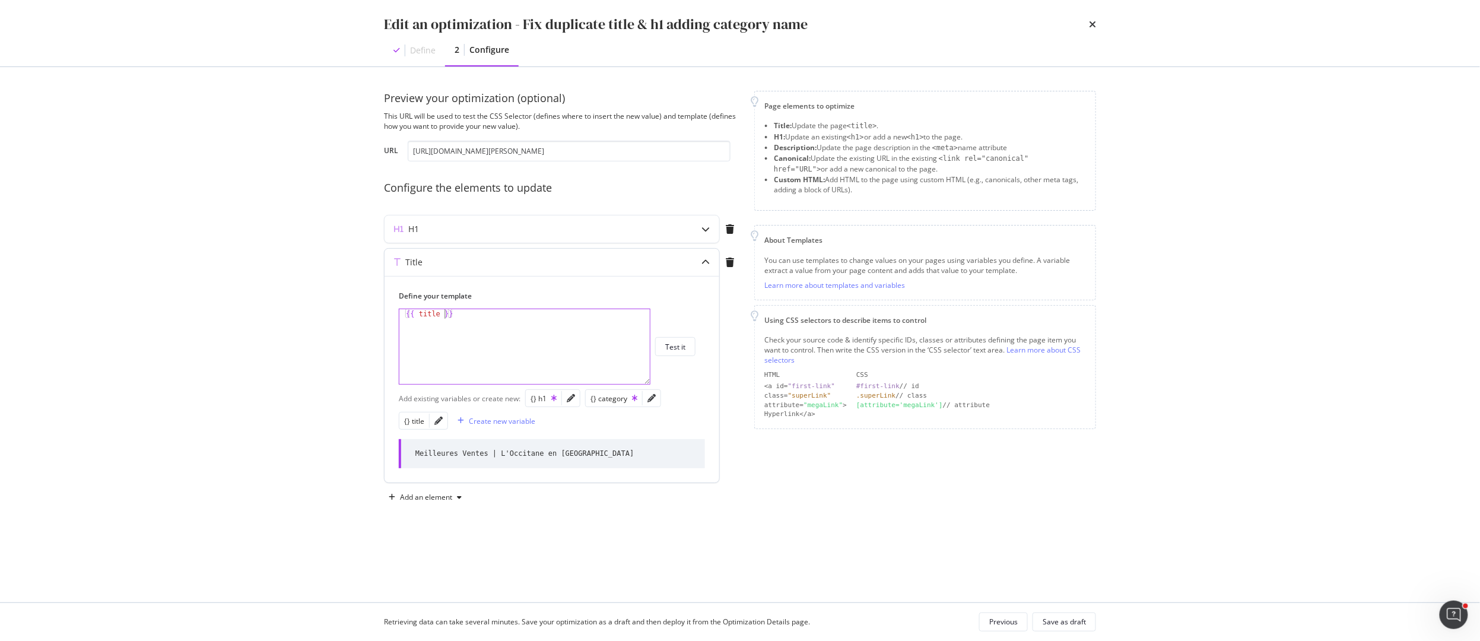
click at [444, 316] on div "{{ title }}" at bounding box center [524, 355] width 250 height 93
paste textarea "| replace ("| L'Occitane en Provence", "")"
click at [641, 317] on div "{{ title | replace ( "| L'Occitane en Provence" , "" ) }}" at bounding box center [524, 355] width 250 height 93
click at [614, 401] on div "{} category" at bounding box center [613, 398] width 47 height 10
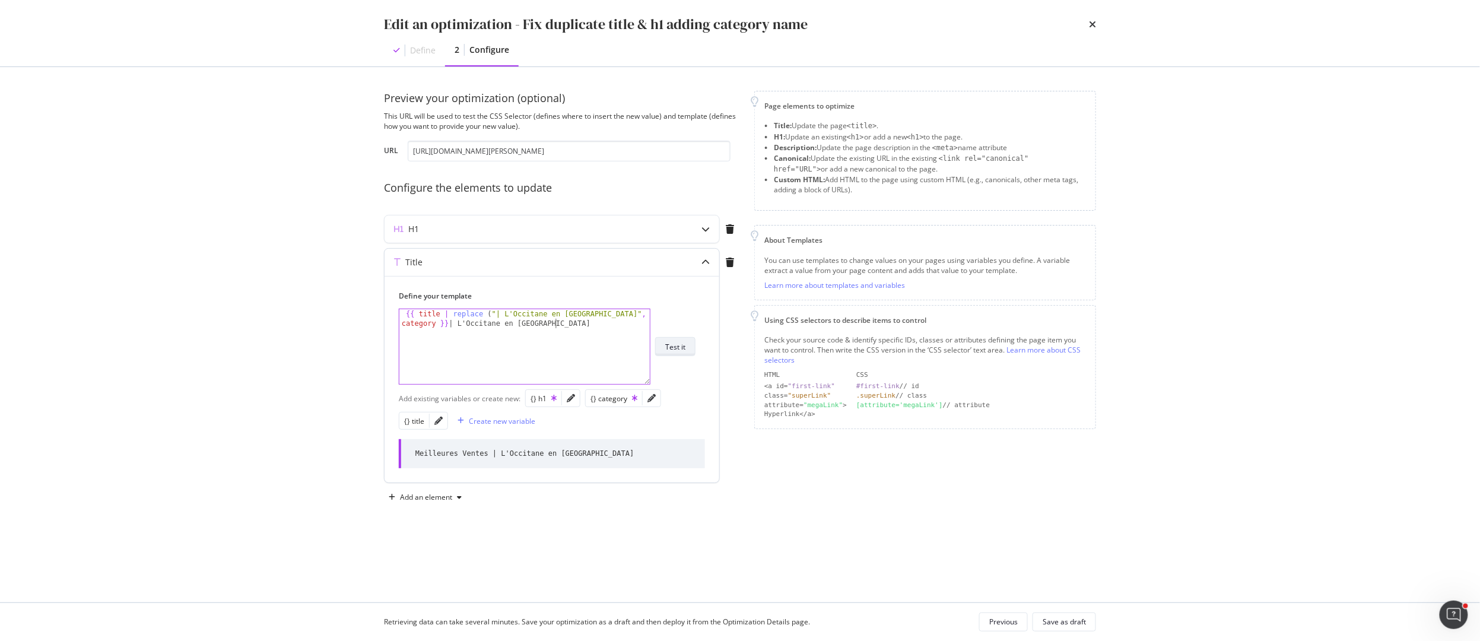
type textarea "{{ title | replace ("| L'Occitane en Provence", "")}} {{ category }} | L'Occita…"
click at [670, 348] on div "Test it" at bounding box center [675, 347] width 20 height 10
click at [563, 154] on input "https://www.loccitane.com/fr-ca/bain-corps/types-de-produits/meilleures-ventes" at bounding box center [569, 151] width 323 height 21
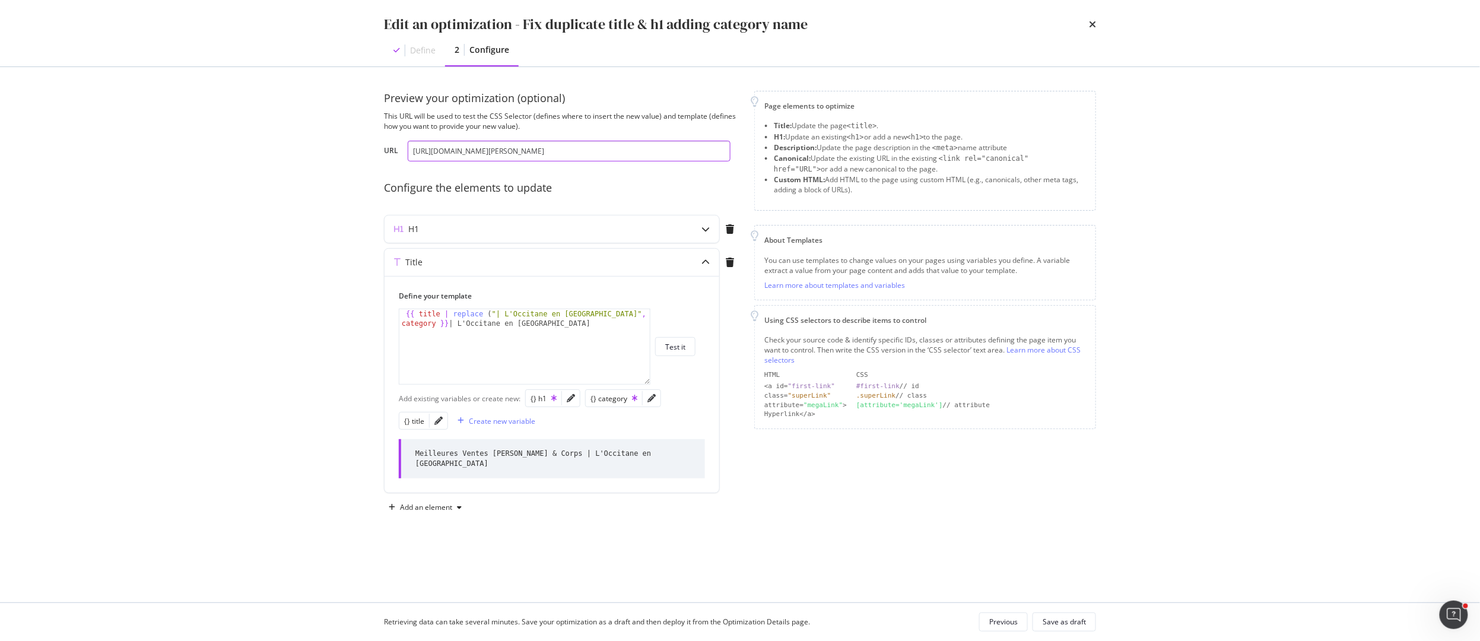
paste input "en-ca/body-care/product-type/best-seller"
type input "https://www.loccitane.com/en-ca/body-care/product-type/best-sellers"
click at [675, 348] on div "Test it" at bounding box center [675, 347] width 20 height 10
drag, startPoint x: 1053, startPoint y: 620, endPoint x: 672, endPoint y: 446, distance: 419.6
click at [672, 446] on div "Edit an optimization - Fix duplicate title & h1 adding category name Define 2 C…" at bounding box center [740, 320] width 1480 height 641
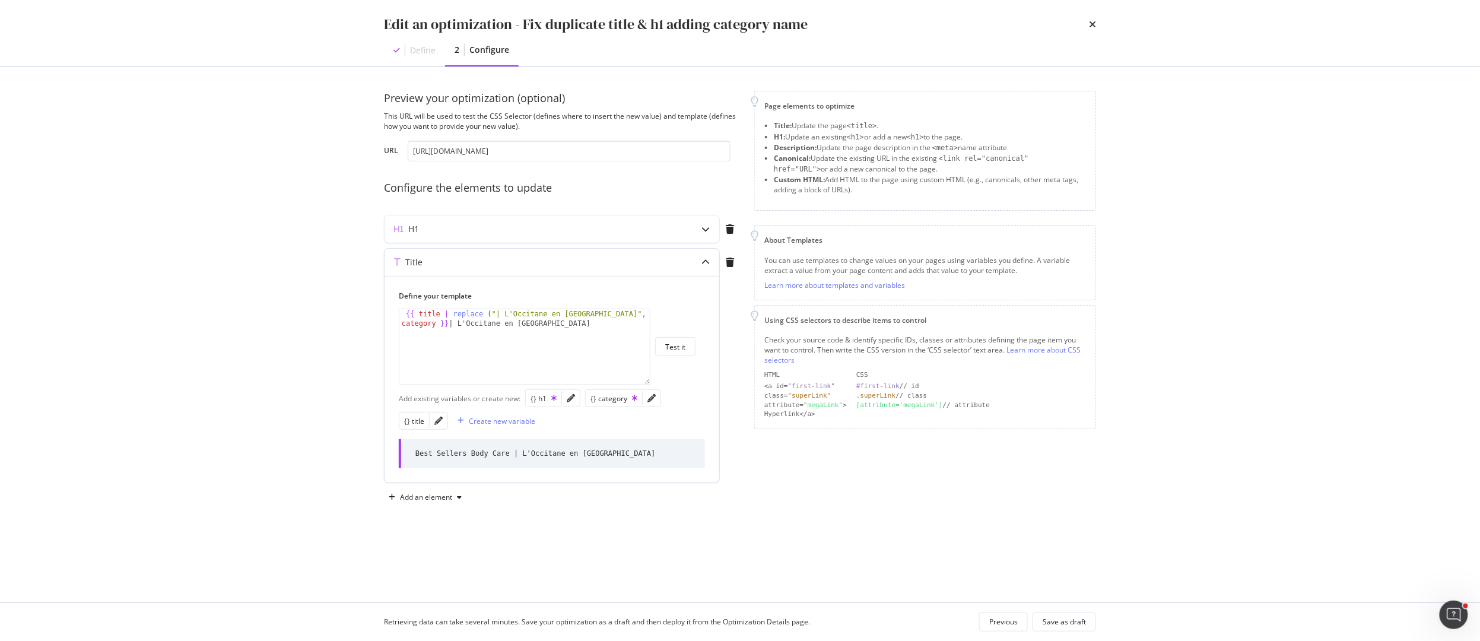
click at [616, 316] on div "{{ title | replace ( "| L'Occitane en Provence" , "" ) }} {{ category }} | L'Oc…" at bounding box center [524, 365] width 250 height 112
type textarea "{{ title | replace ("| L'Occitane en Provence", ":")}} {{ category }} | L'Occit…"
click at [1058, 624] on div "Save as draft" at bounding box center [1064, 622] width 43 height 10
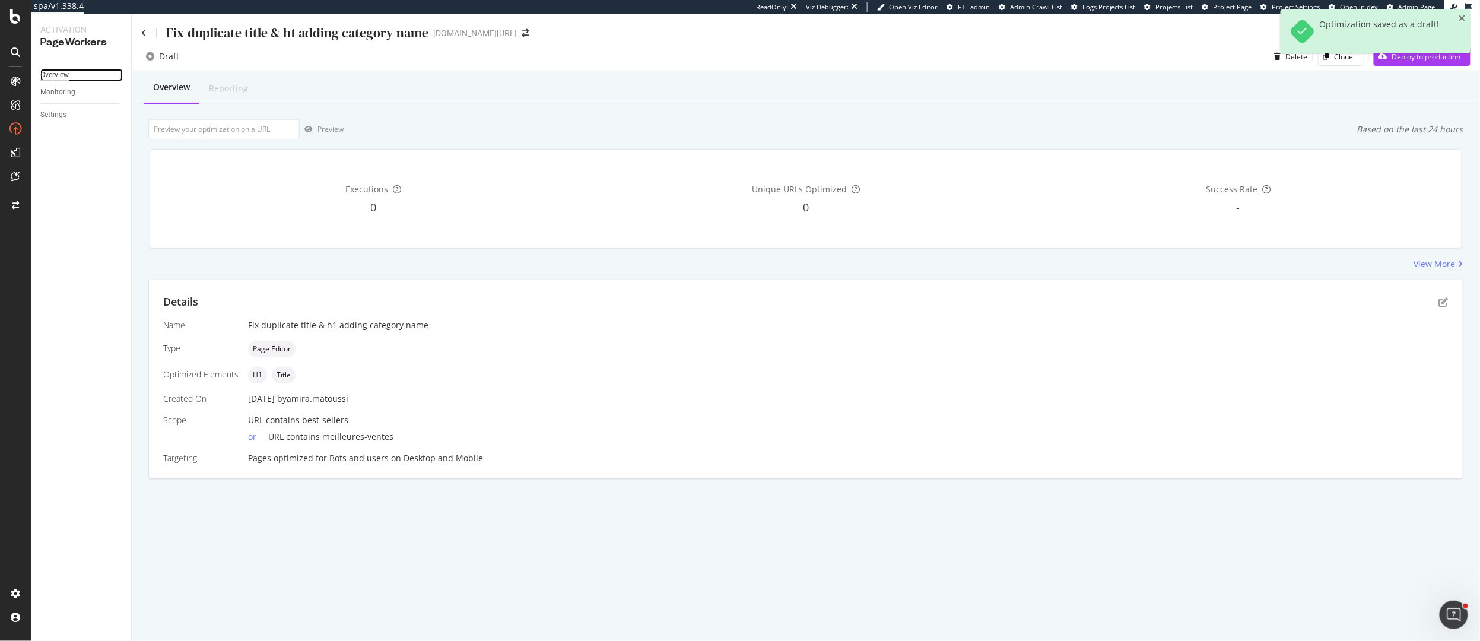
click at [50, 71] on div "Overview" at bounding box center [54, 75] width 28 height 12
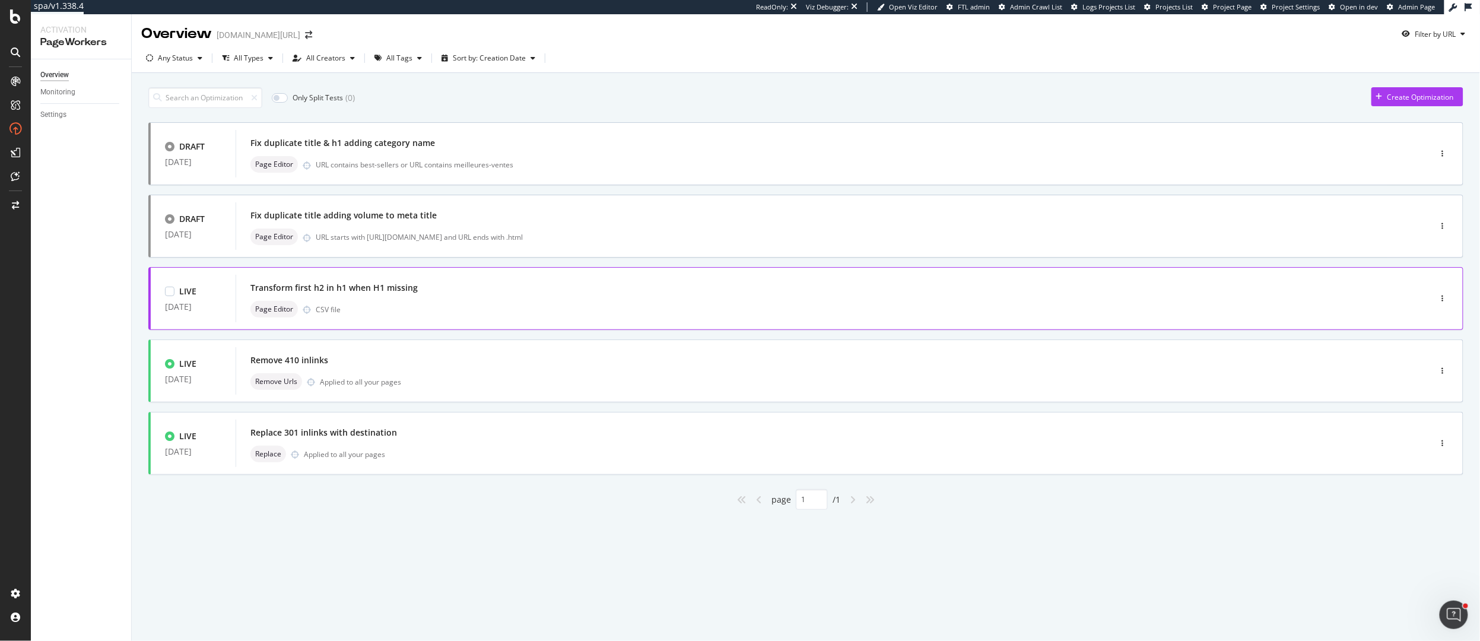
click at [462, 287] on div "Transform first h2 in h1 when H1 missing" at bounding box center [815, 287] width 1130 height 17
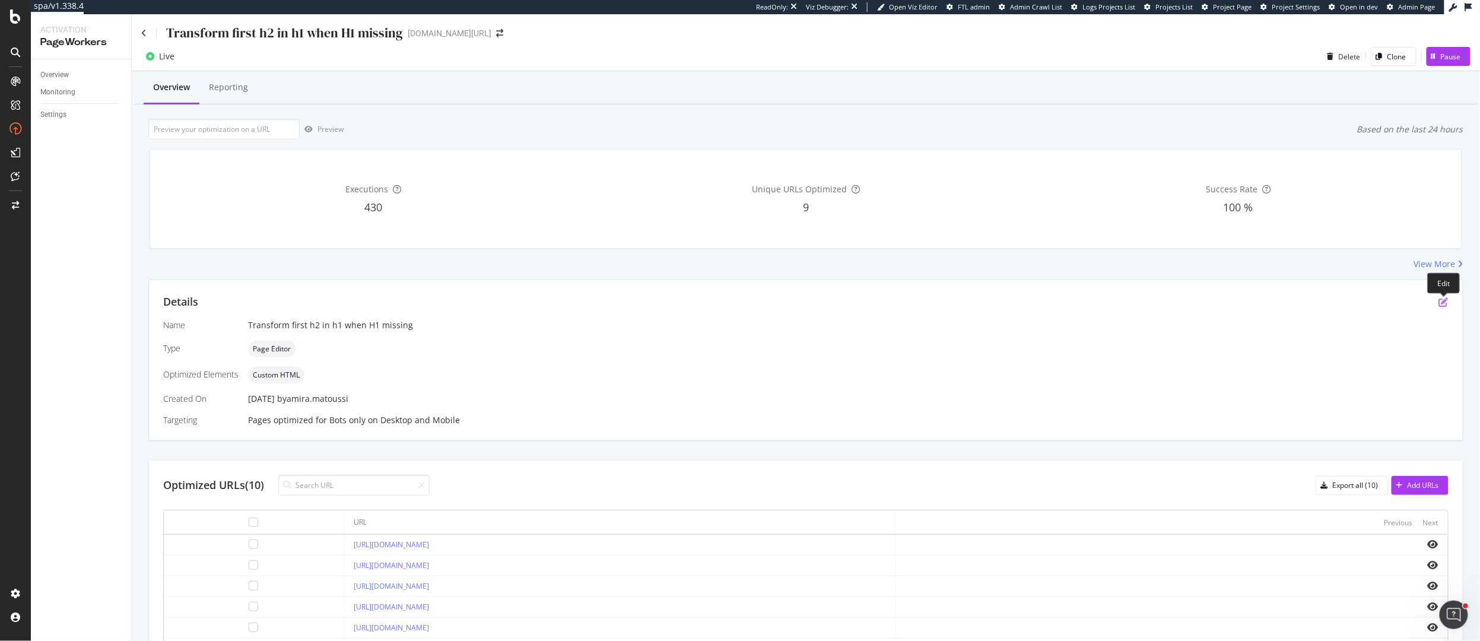
click at [1443, 303] on icon "pen-to-square" at bounding box center [1443, 301] width 9 height 9
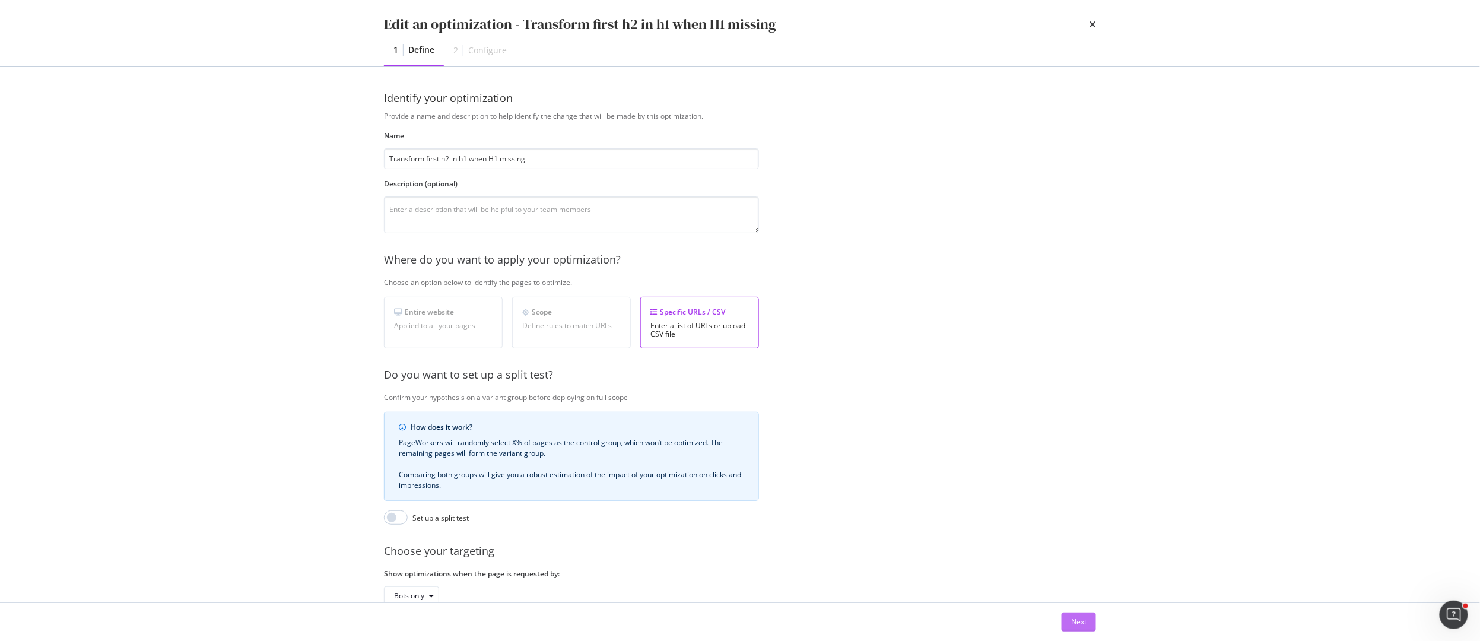
click at [1070, 621] on button "Next" at bounding box center [1079, 621] width 34 height 19
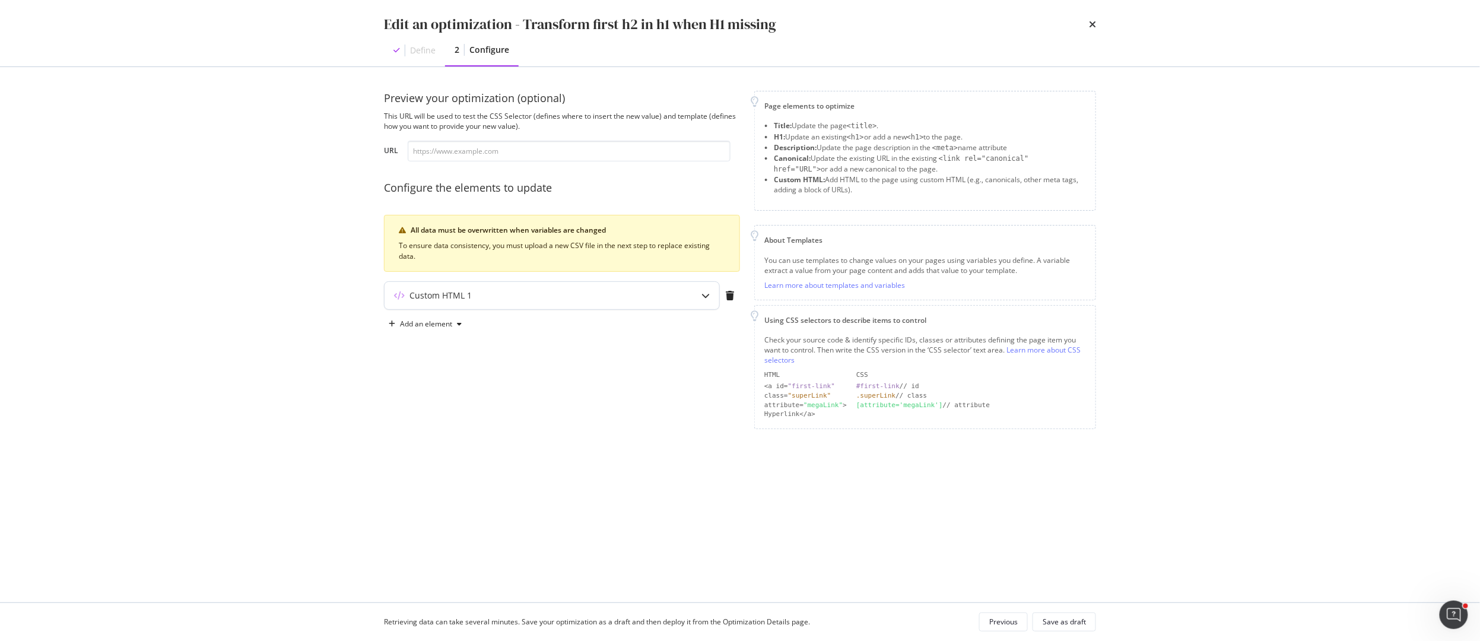
click at [533, 304] on div "Custom HTML 1" at bounding box center [552, 295] width 335 height 27
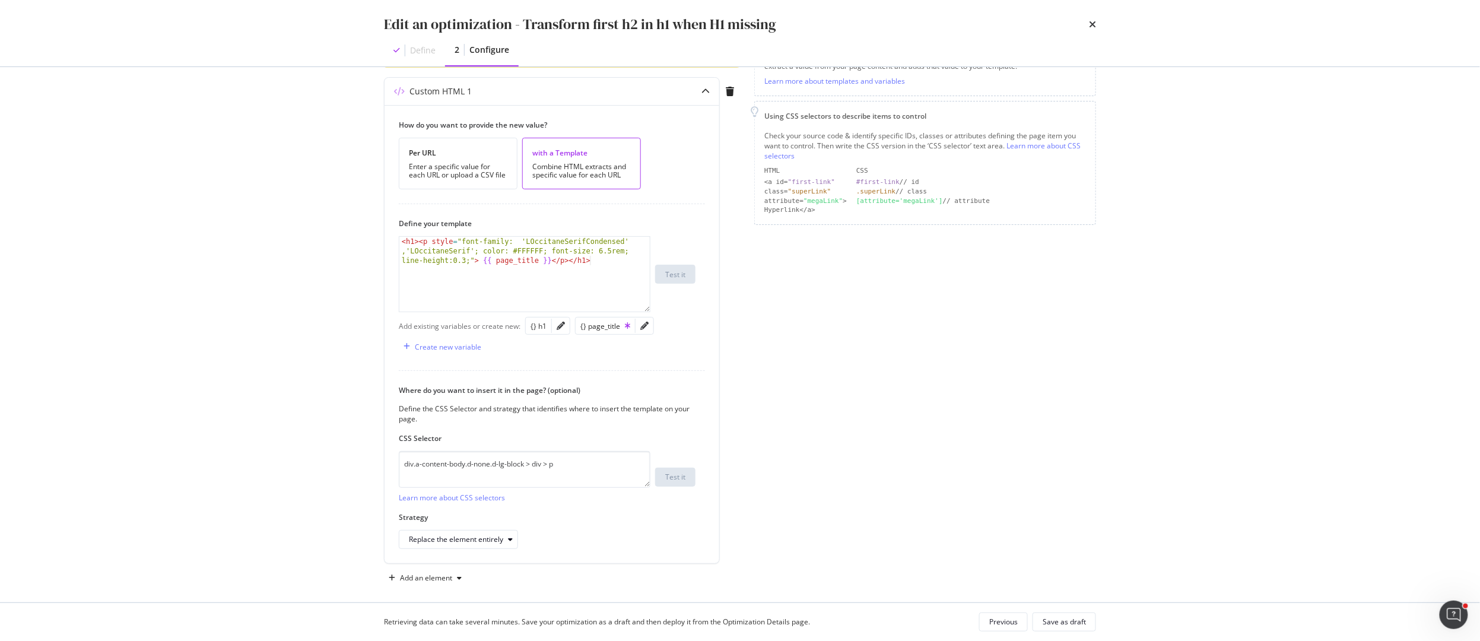
scroll to position [216, 0]
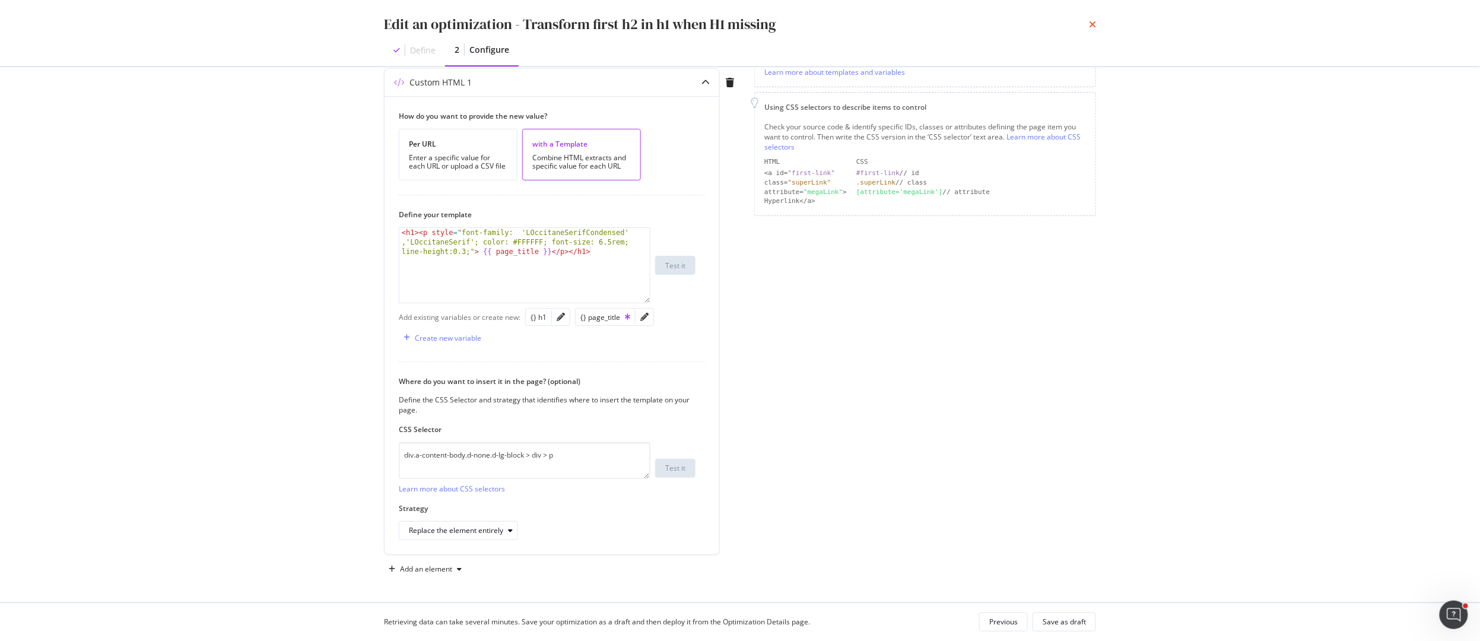
click at [1093, 24] on icon "times" at bounding box center [1092, 24] width 7 height 9
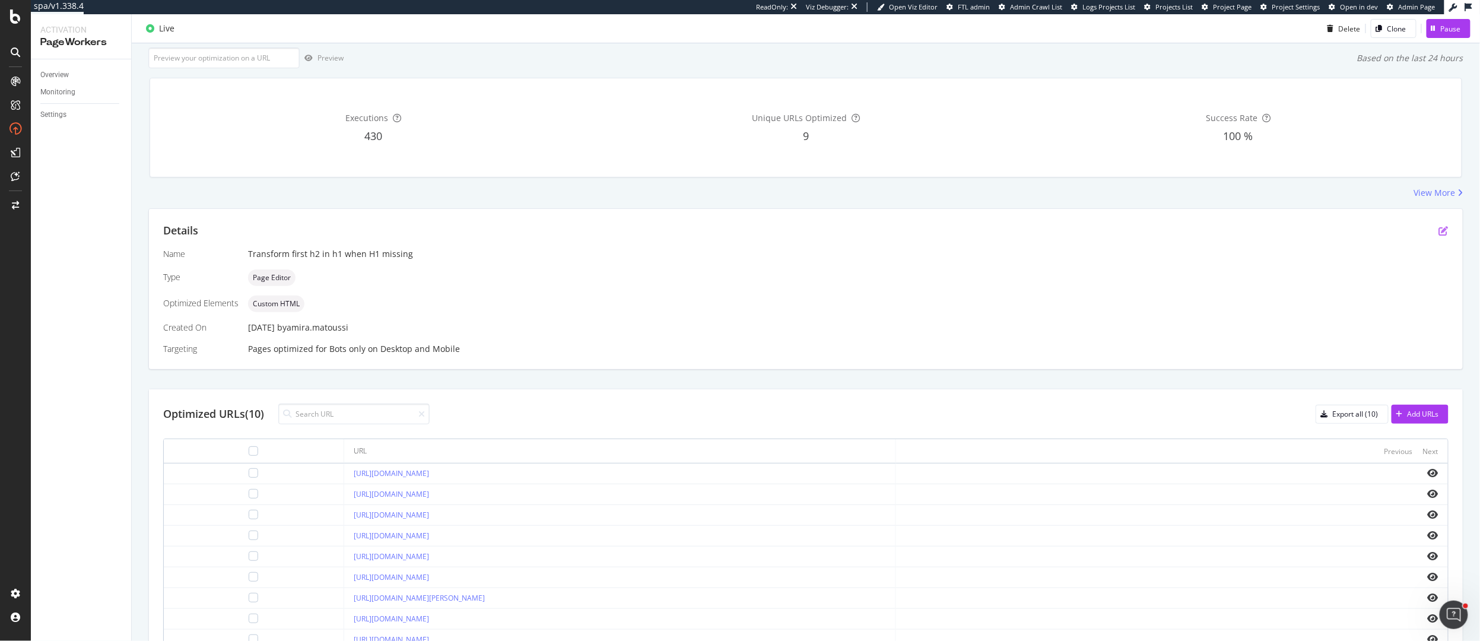
scroll to position [77, 0]
click at [1444, 228] on icon "pen-to-square" at bounding box center [1443, 225] width 9 height 9
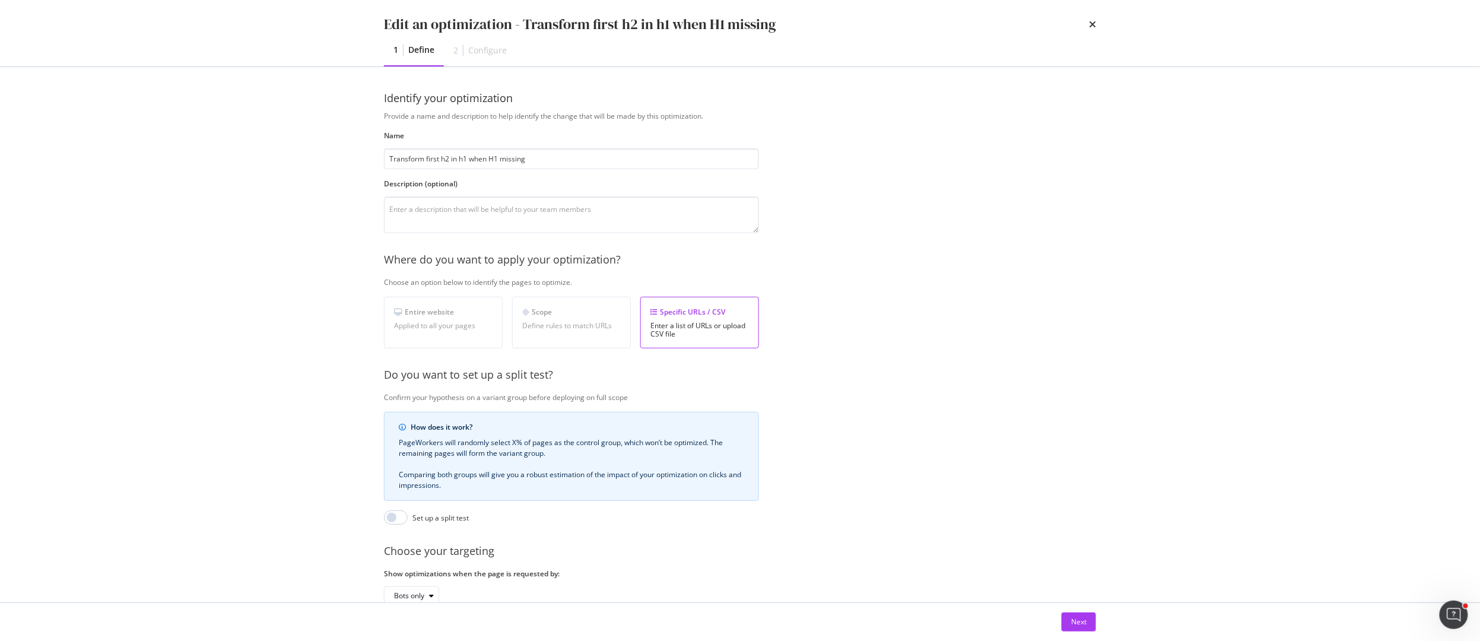
click at [437, 316] on div "Entire website" at bounding box center [443, 312] width 99 height 10
drag, startPoint x: 1089, startPoint y: 24, endPoint x: 1095, endPoint y: 114, distance: 90.4
click at [1095, 114] on div "Edit an optimization - Transform first h2 in h1 when H1 missing 1 Define 2 Conf…" at bounding box center [740, 320] width 1480 height 641
click at [1079, 620] on div "Next" at bounding box center [1078, 622] width 15 height 10
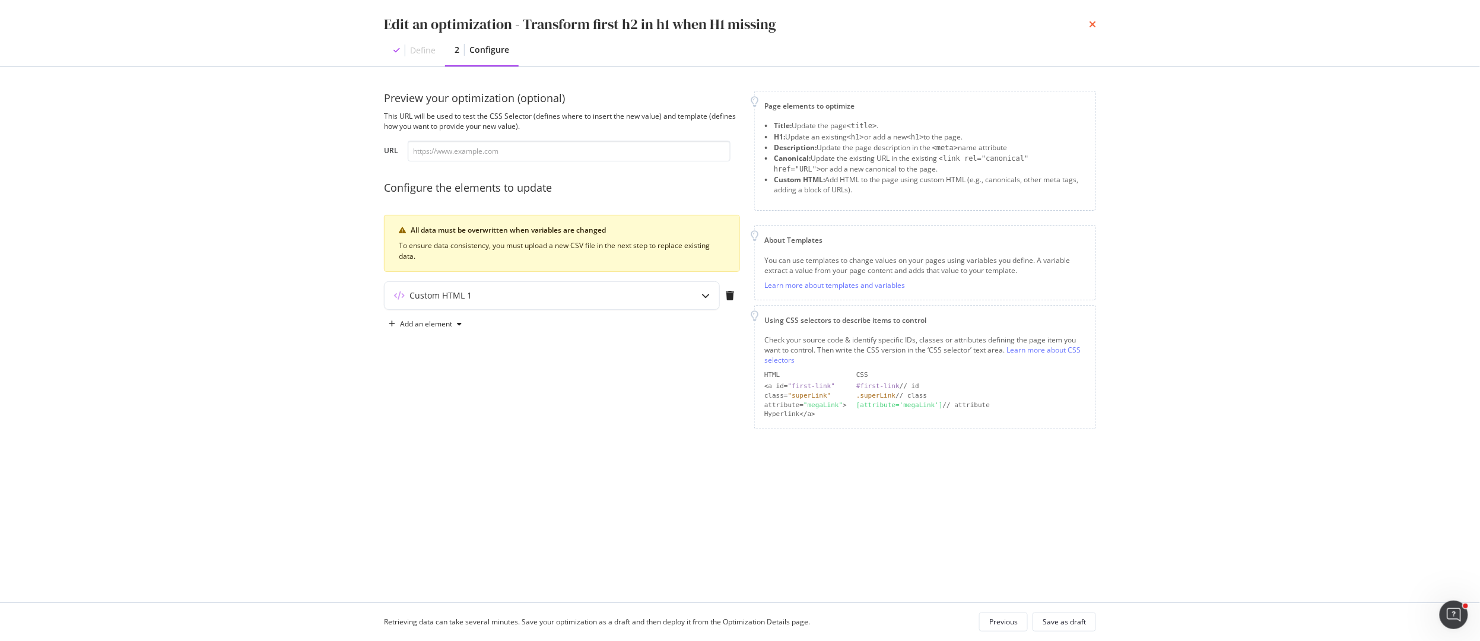
click at [1091, 21] on icon "times" at bounding box center [1092, 24] width 7 height 9
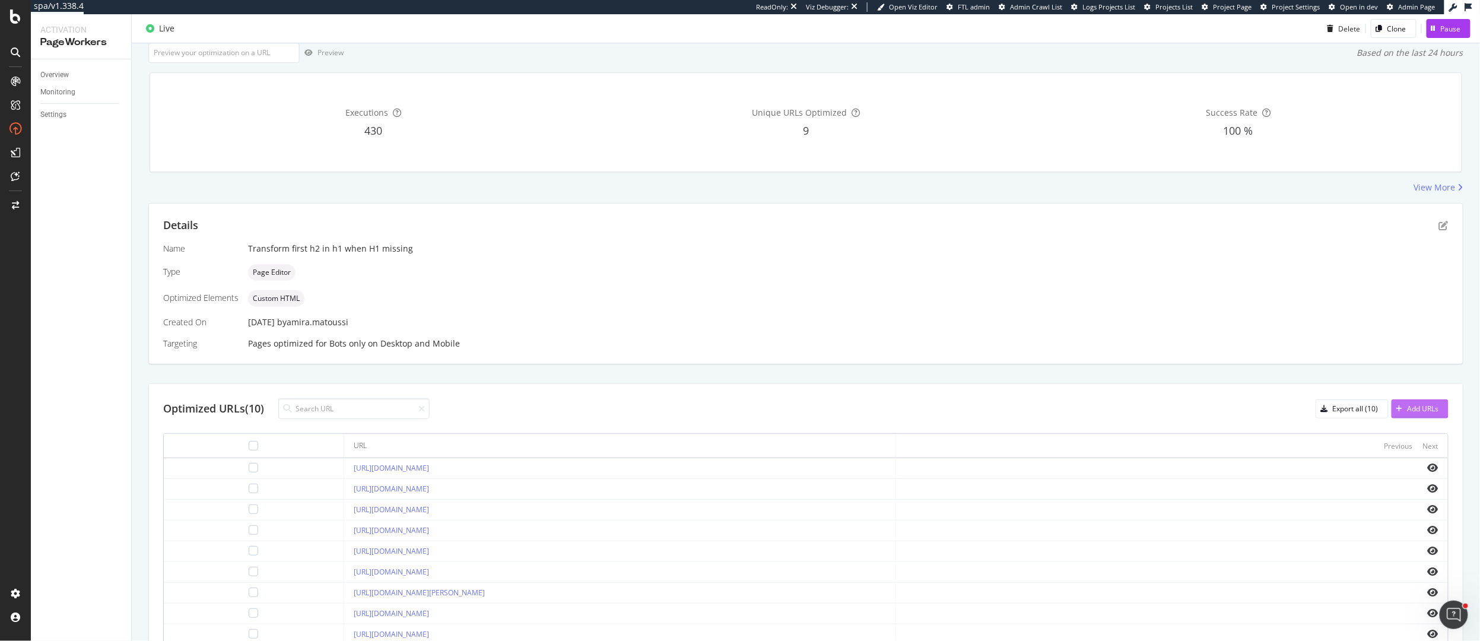
click at [1406, 411] on div "button" at bounding box center [1400, 408] width 16 height 7
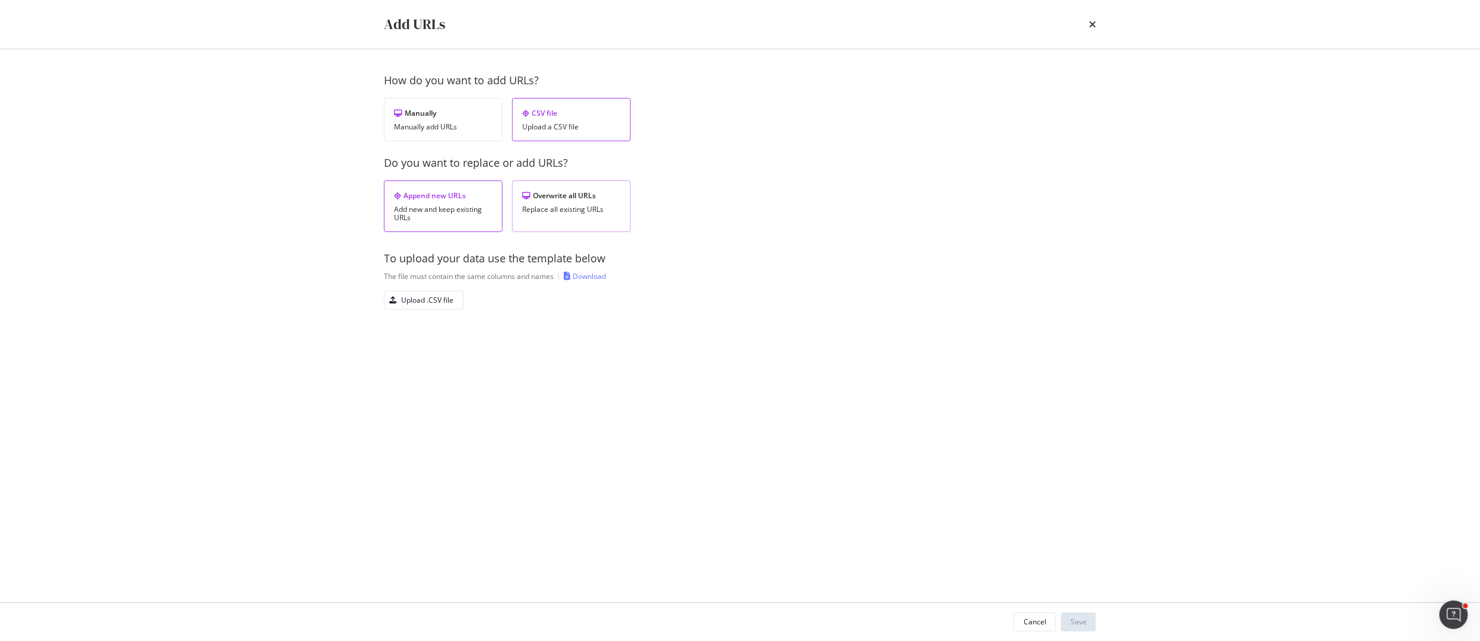
click at [571, 205] on div "Replace all existing URLs" at bounding box center [571, 209] width 99 height 8
click at [421, 300] on div "Upload .CSV file" at bounding box center [427, 300] width 52 height 10
click at [1087, 623] on button "Save" at bounding box center [1078, 621] width 35 height 19
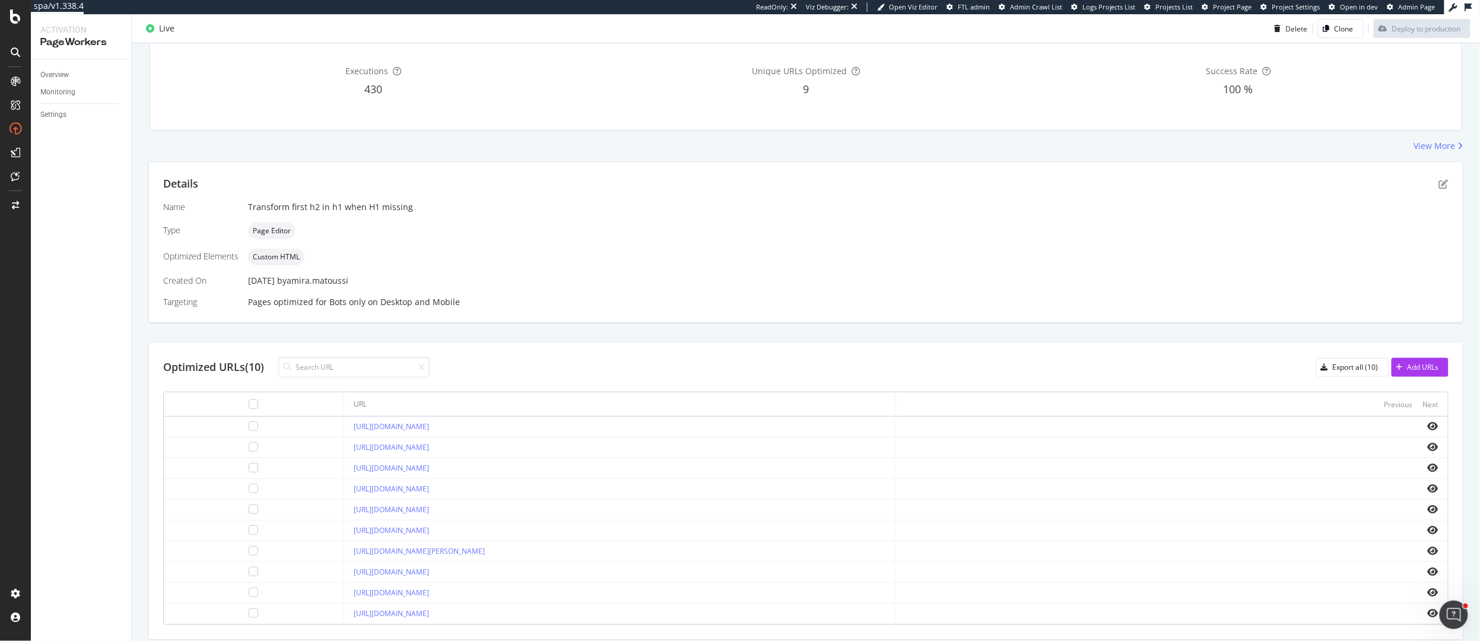
scroll to position [96, 0]
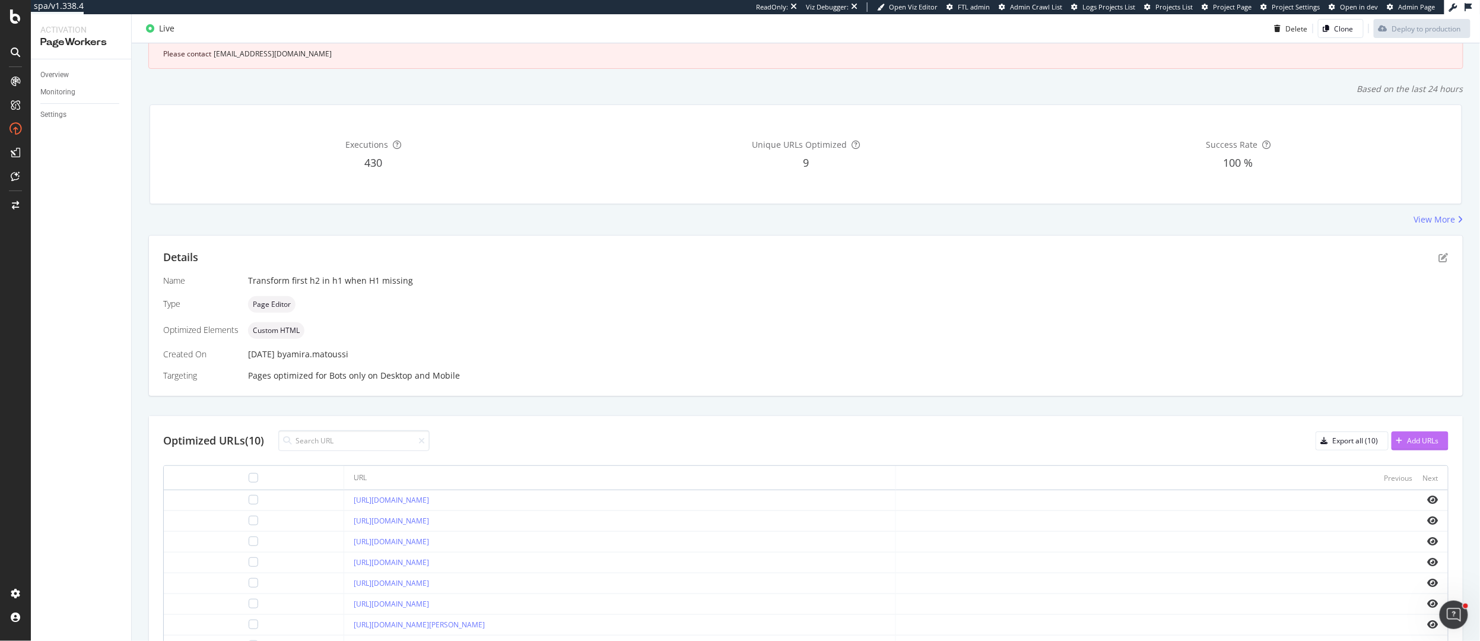
click at [1426, 437] on div "Add URLs" at bounding box center [1423, 441] width 31 height 10
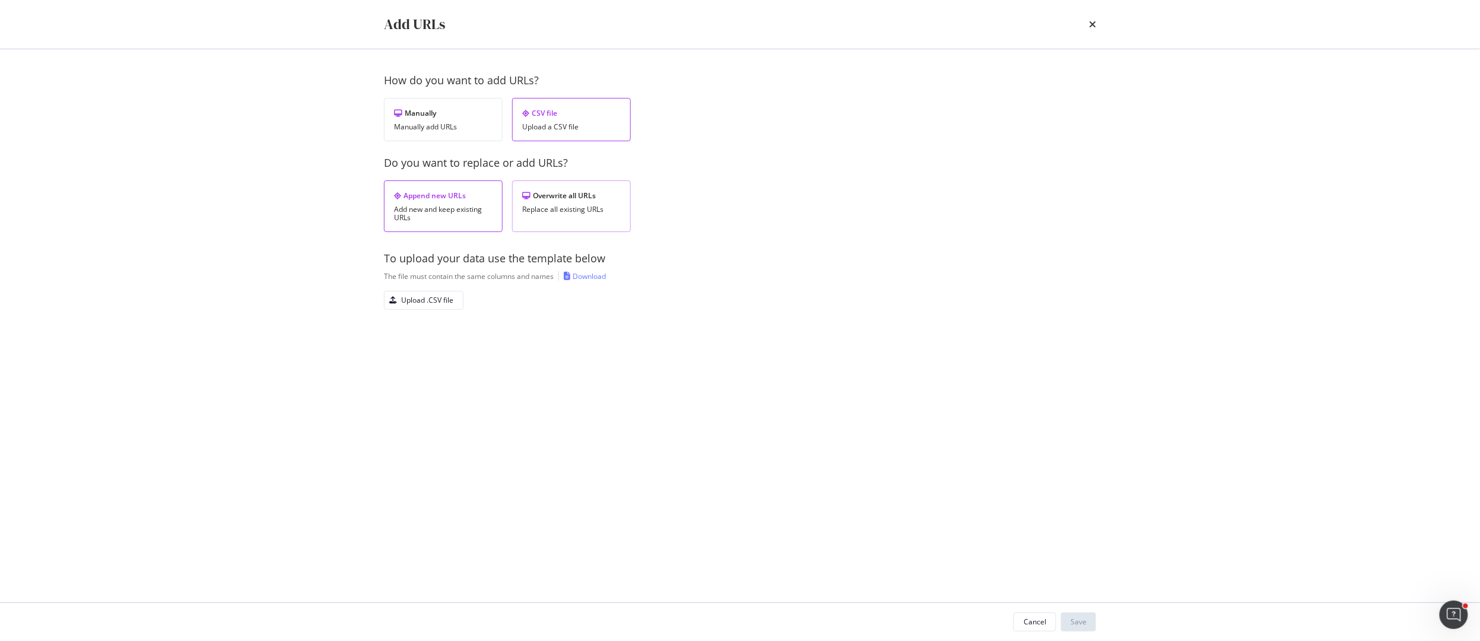
click at [549, 201] on div "Overwrite all URLs Replace all existing URLs" at bounding box center [571, 206] width 119 height 52
click at [428, 299] on div "Upload .CSV file" at bounding box center [427, 300] width 52 height 10
click at [1078, 618] on div "Save" at bounding box center [1079, 622] width 16 height 10
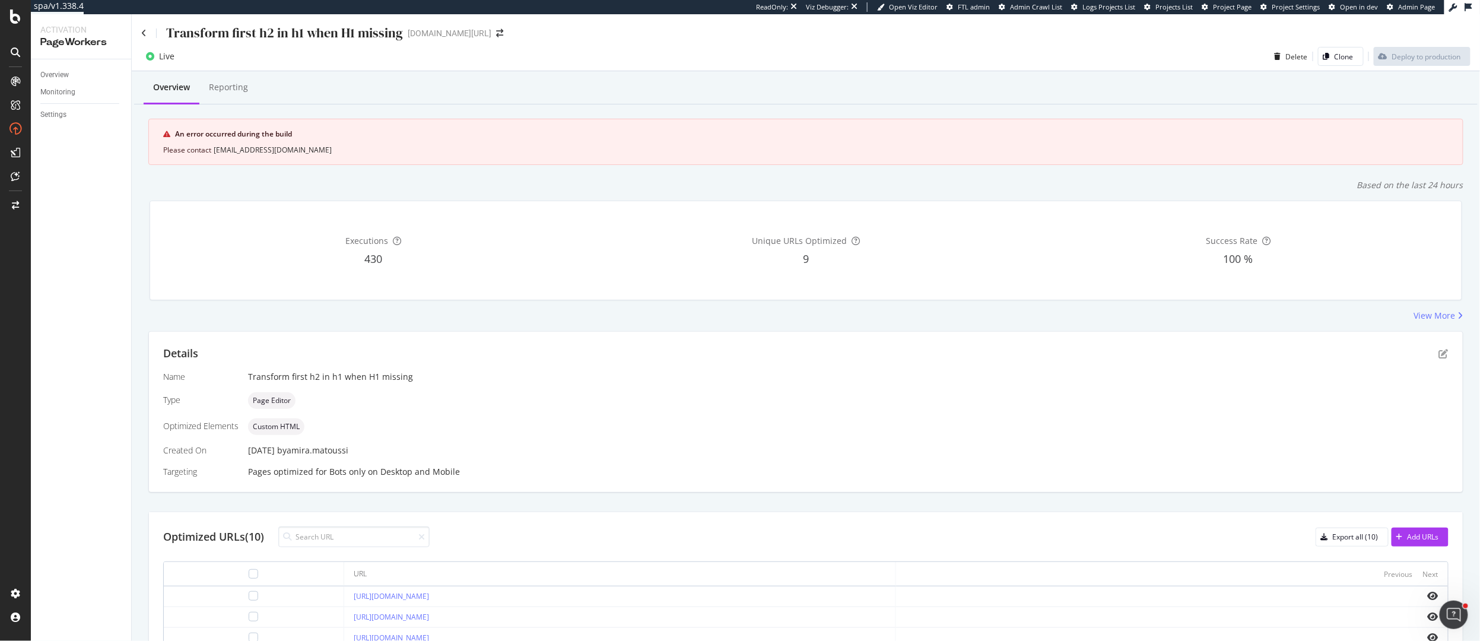
scroll to position [162, 0]
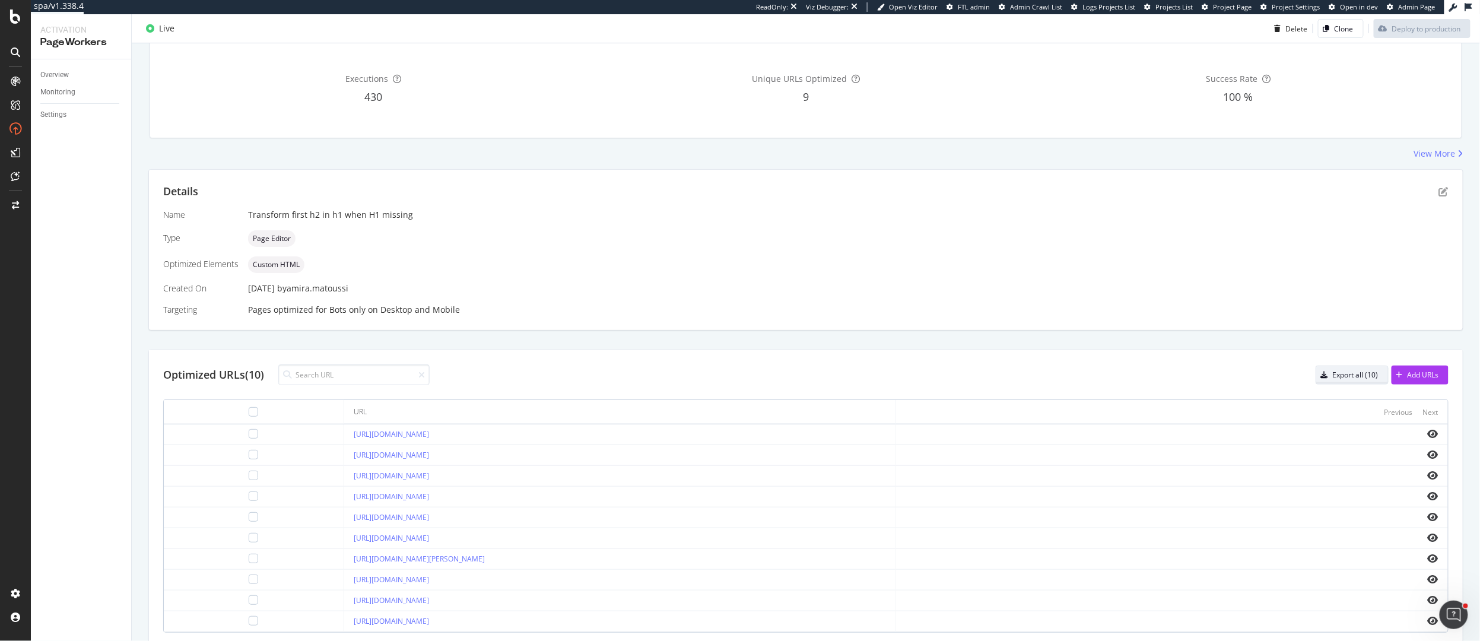
click at [1346, 376] on div "Export all (10)" at bounding box center [1356, 375] width 46 height 10
click at [1409, 373] on div "Add URLs" at bounding box center [1423, 375] width 31 height 10
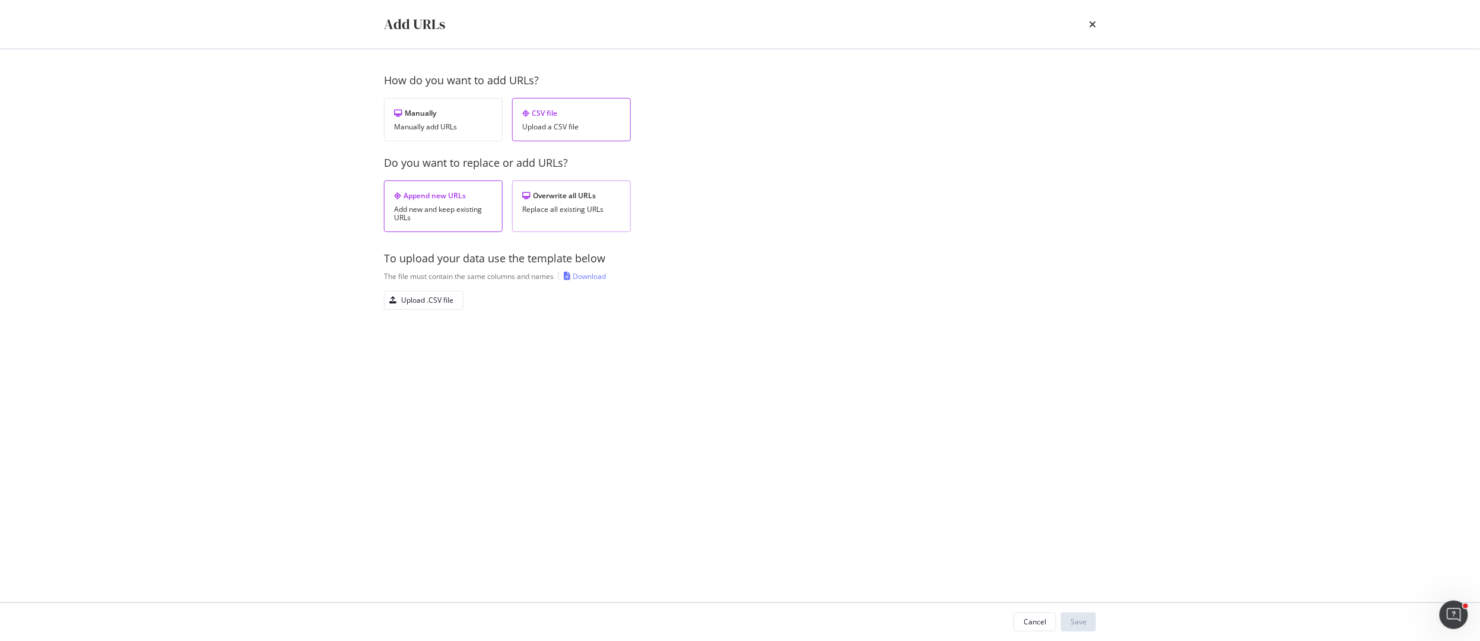
click at [564, 198] on div "Overwrite all URLs" at bounding box center [571, 195] width 99 height 10
click at [427, 298] on div "Upload .CSV file" at bounding box center [427, 300] width 52 height 10
click at [1077, 623] on div "Save" at bounding box center [1079, 622] width 16 height 10
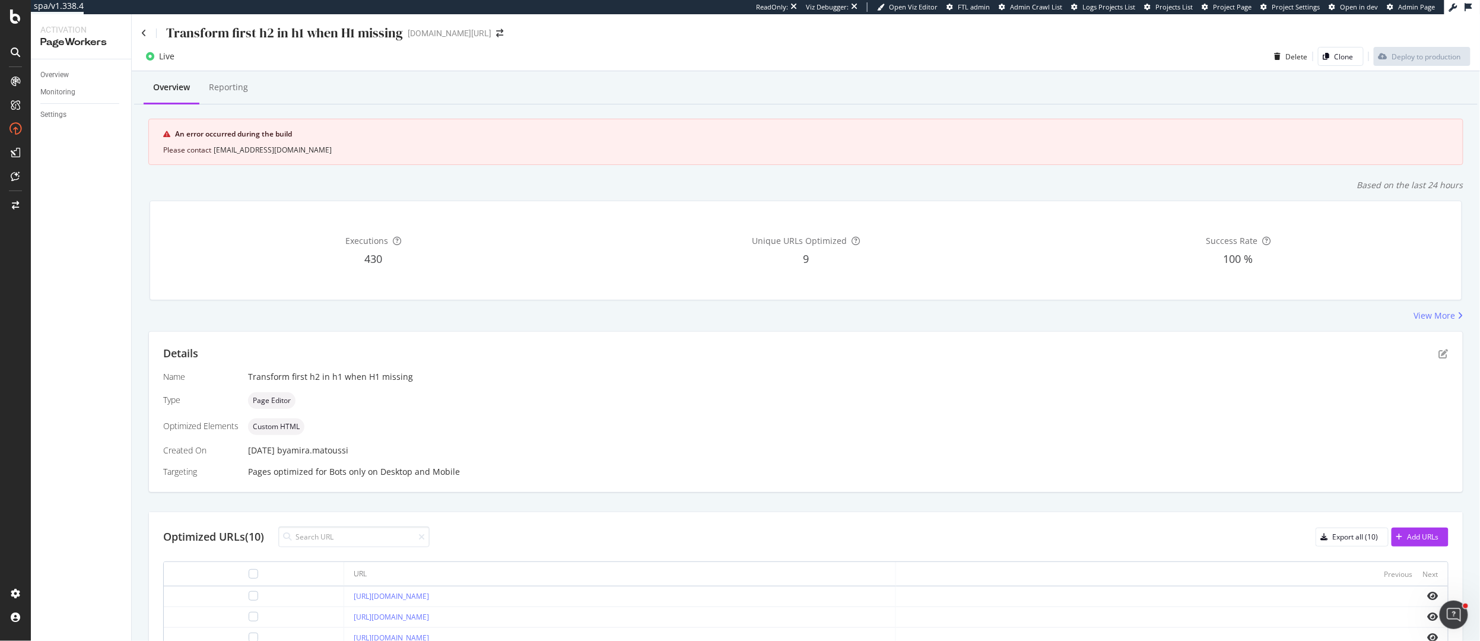
scroll to position [8, 0]
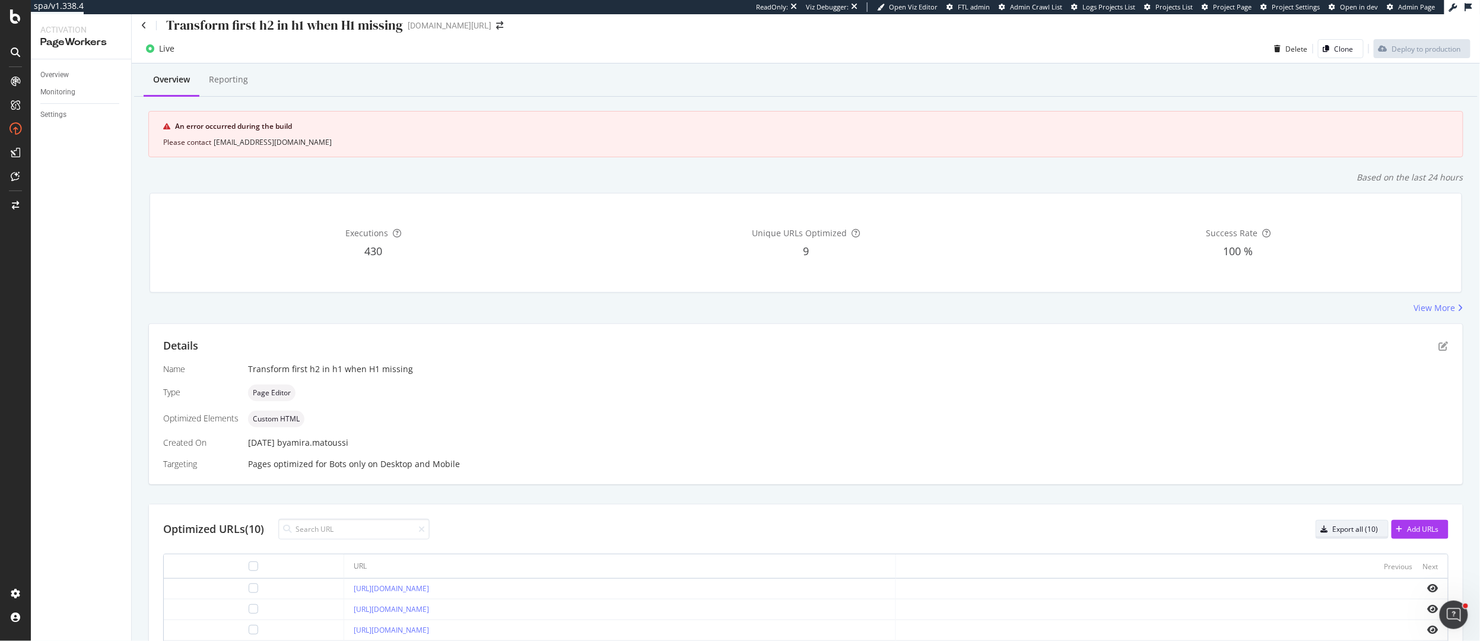
click at [1348, 531] on div "Export all (10)" at bounding box center [1356, 529] width 46 height 10
click at [1414, 531] on div "Add URLs" at bounding box center [1423, 529] width 31 height 10
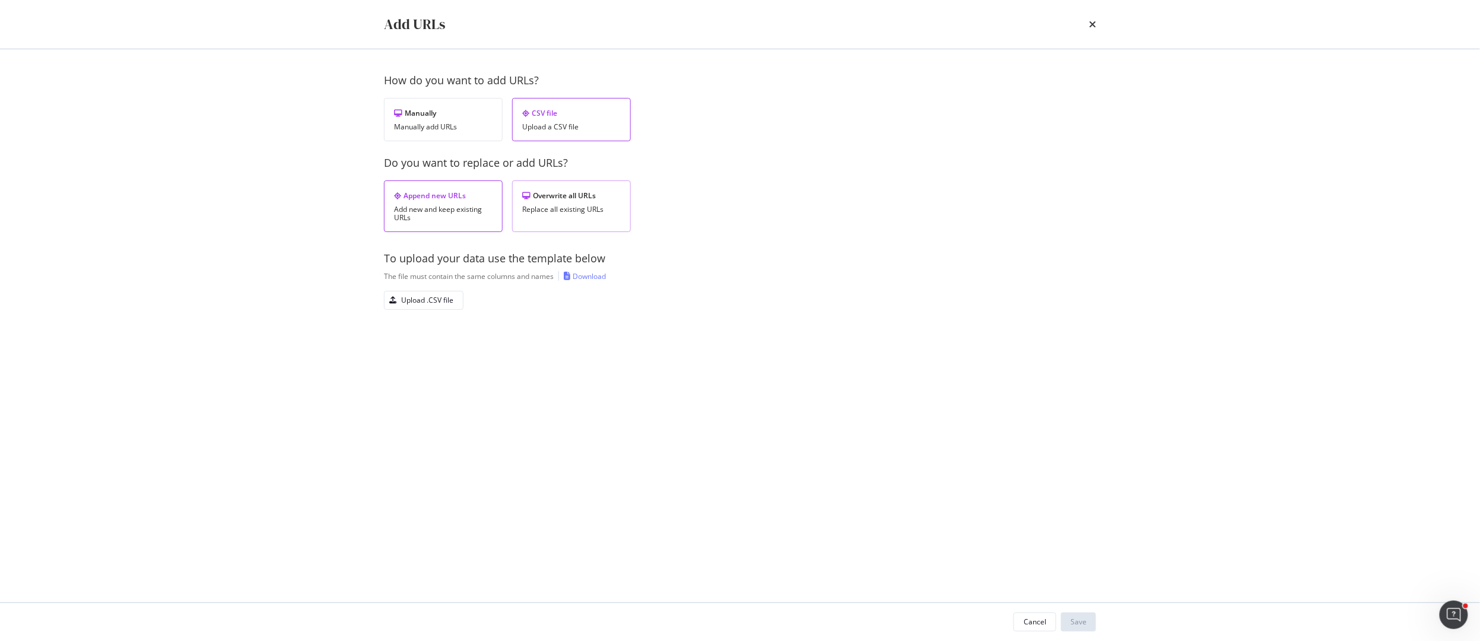
click at [555, 209] on div "Replace all existing URLs" at bounding box center [571, 209] width 99 height 8
click at [431, 300] on div "Upload .CSV file" at bounding box center [427, 300] width 52 height 10
click at [1076, 622] on div "Save" at bounding box center [1079, 622] width 16 height 10
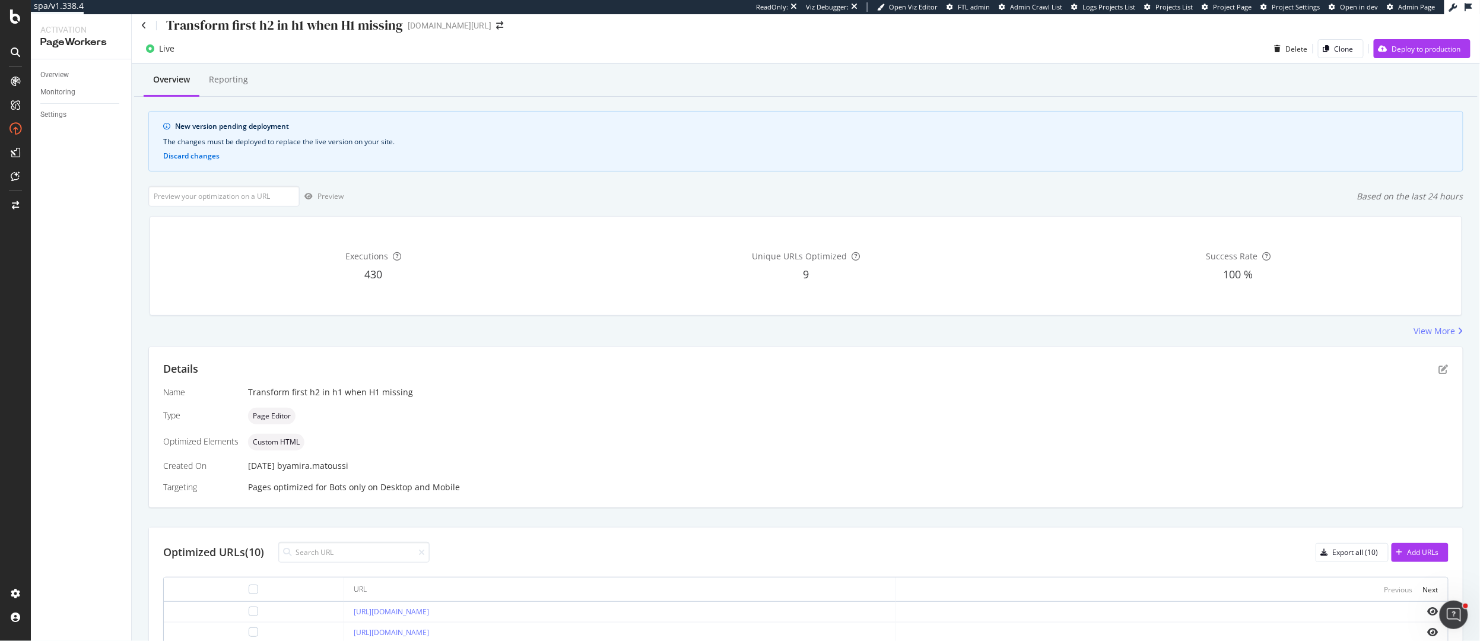
scroll to position [0, 0]
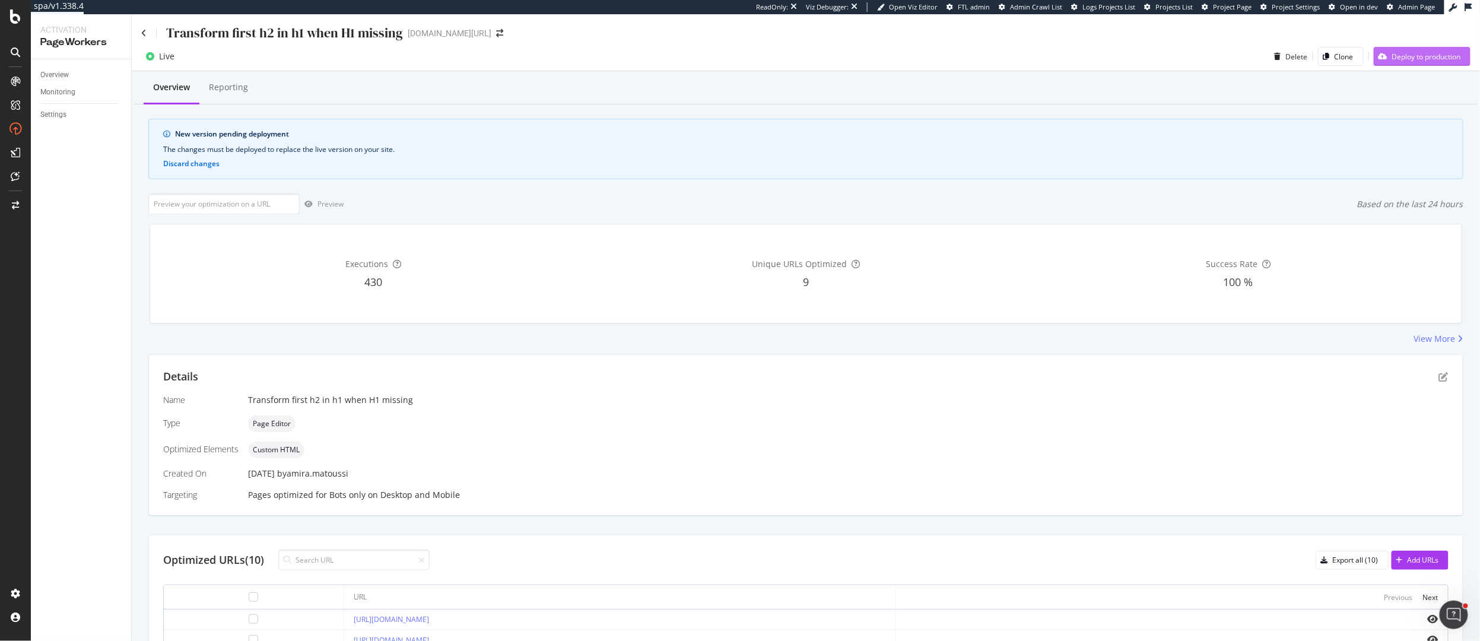
click at [1412, 57] on div "Deploy to production" at bounding box center [1426, 57] width 69 height 10
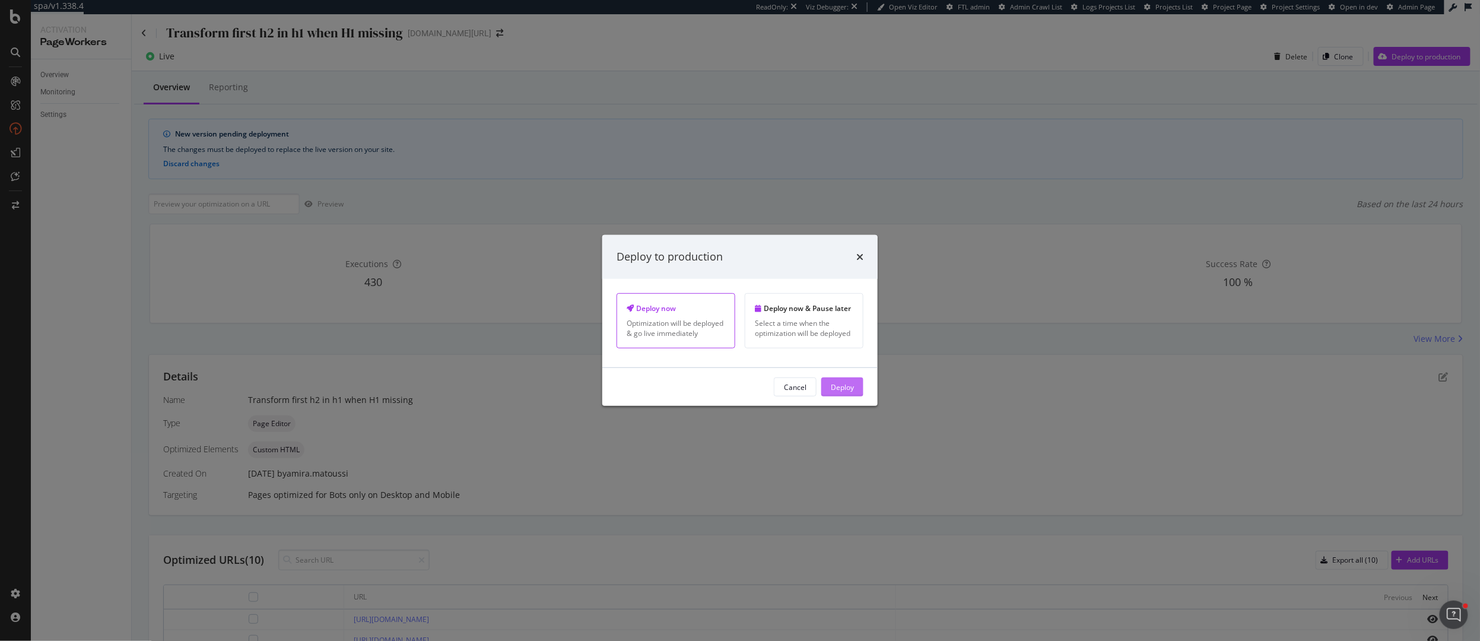
click at [859, 392] on button "Deploy" at bounding box center [842, 386] width 42 height 19
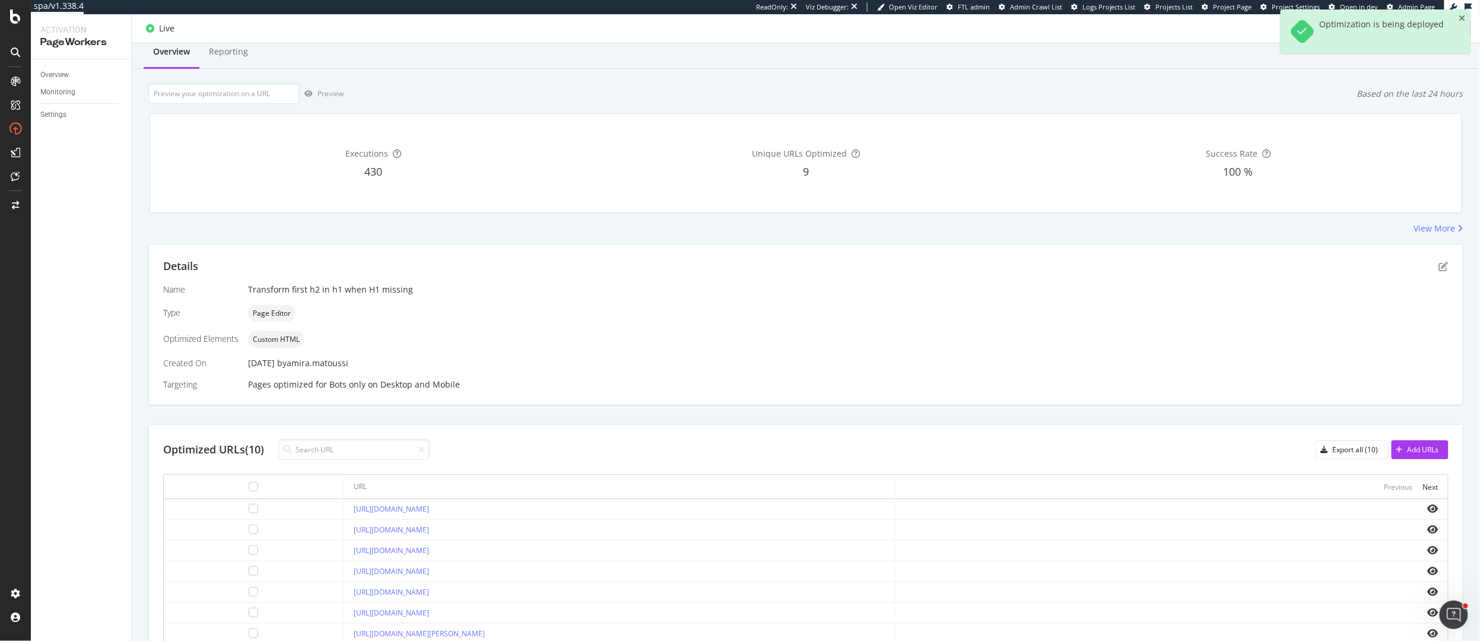
scroll to position [267, 0]
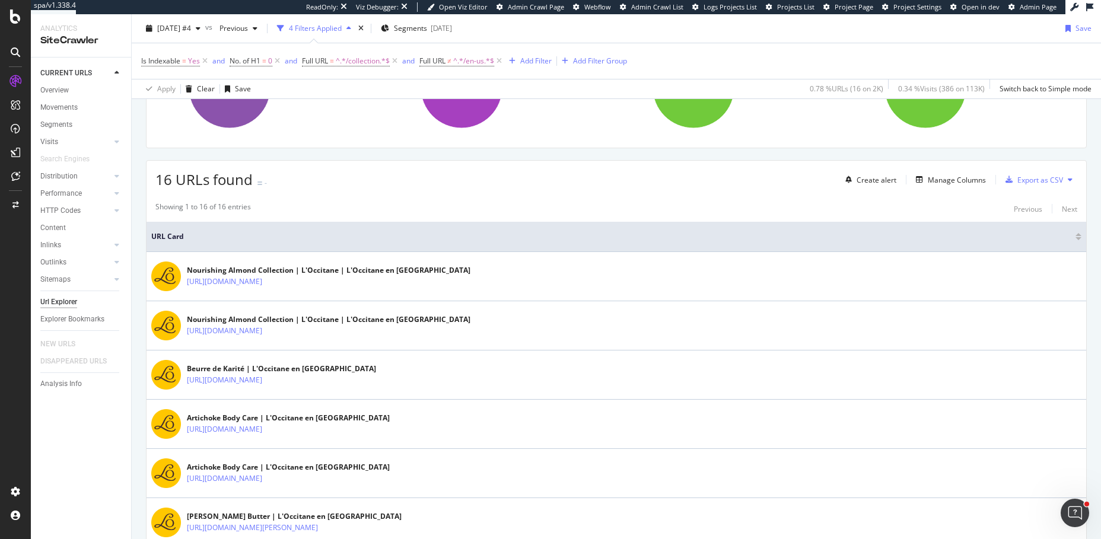
scroll to position [228, 0]
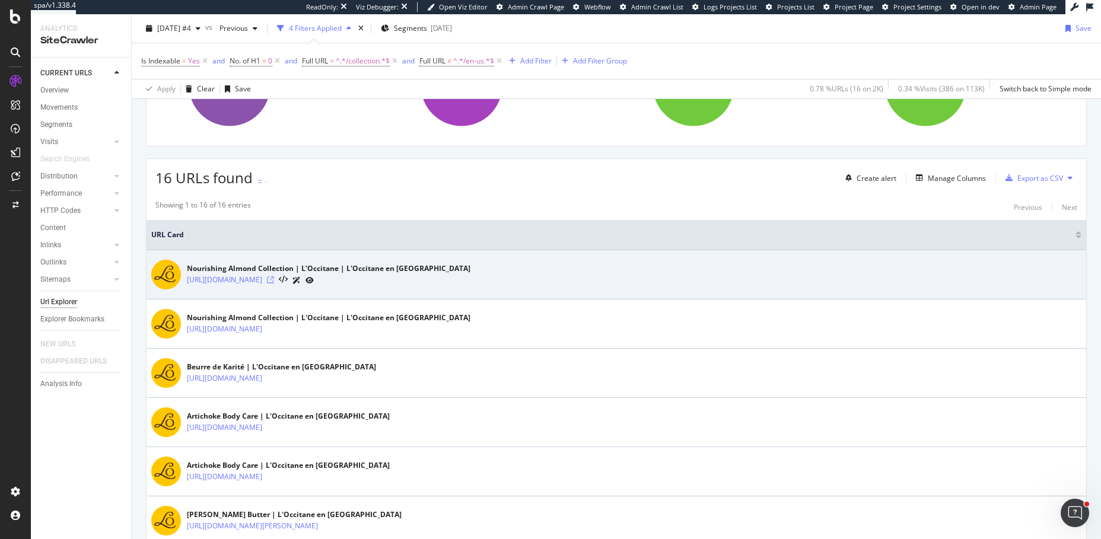
click at [274, 278] on icon at bounding box center [270, 280] width 7 height 7
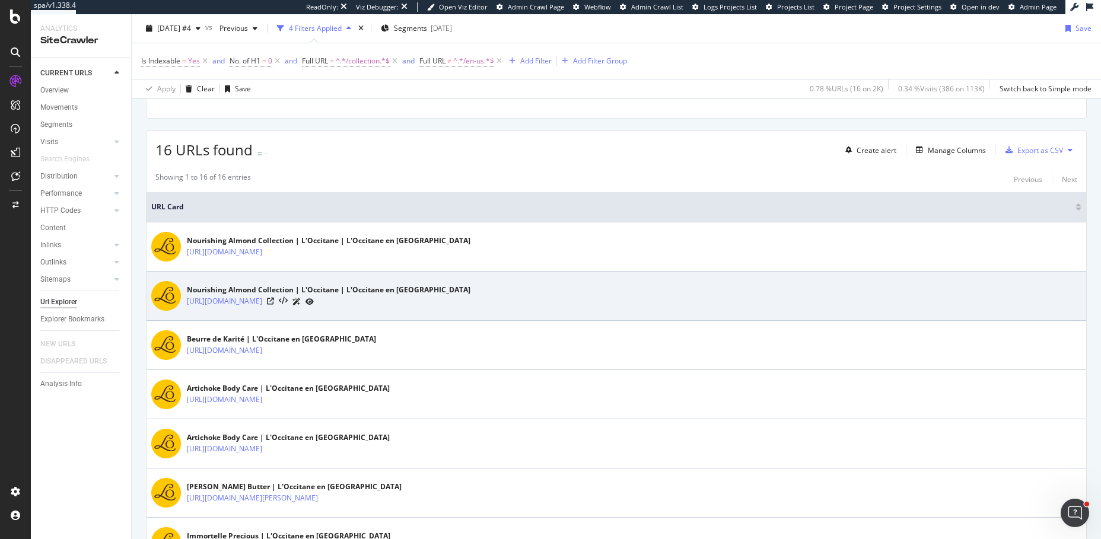
scroll to position [250, 0]
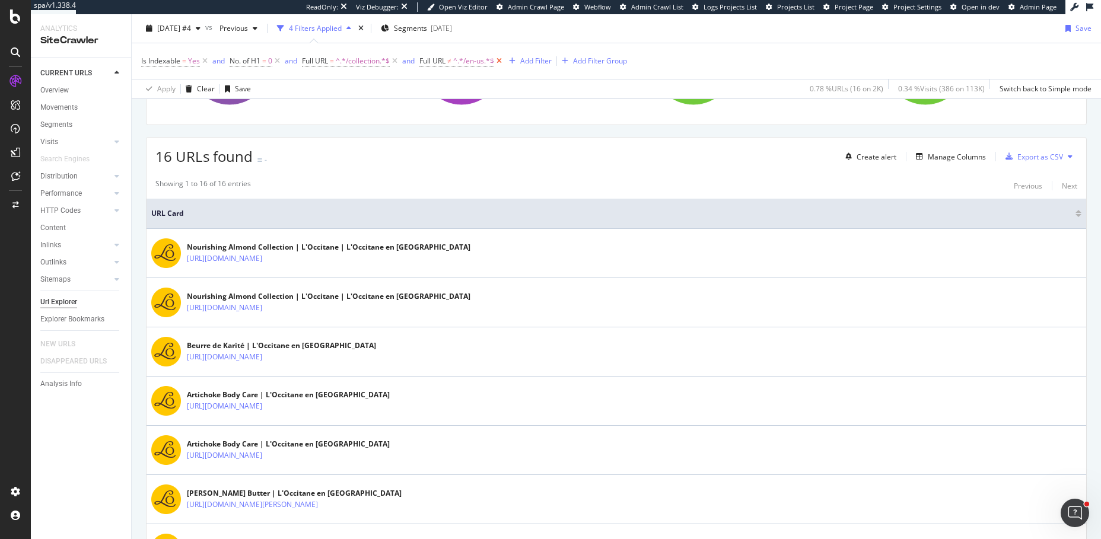
click at [503, 61] on icon at bounding box center [499, 61] width 10 height 12
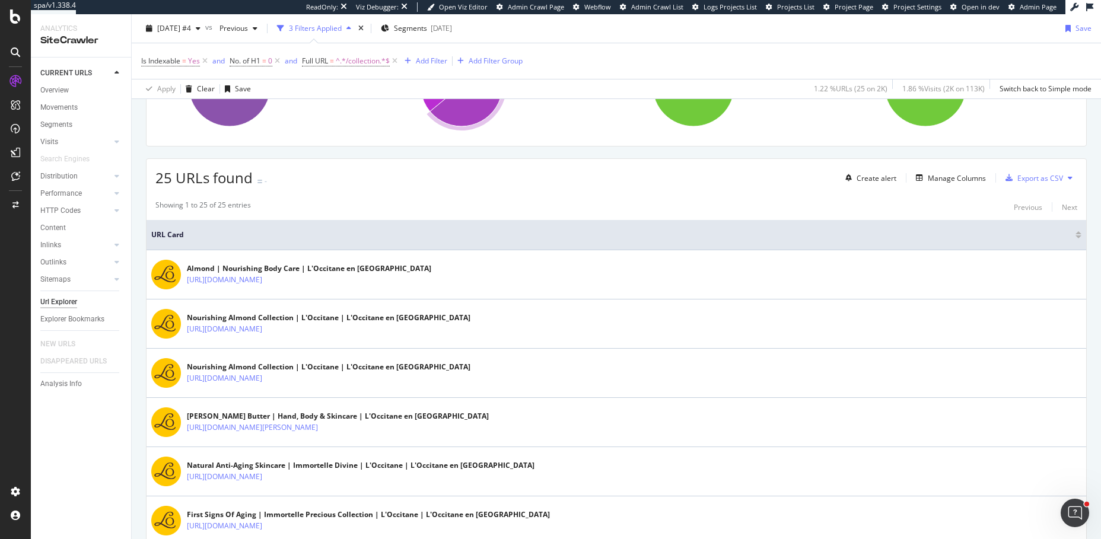
scroll to position [227, 0]
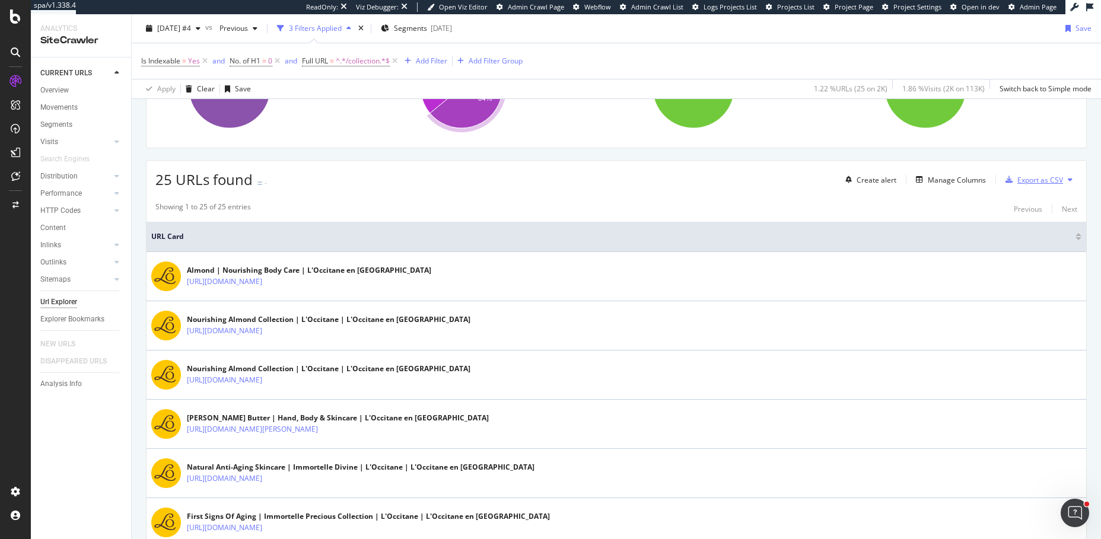
click at [1017, 173] on div "Export as CSV" at bounding box center [1032, 180] width 62 height 18
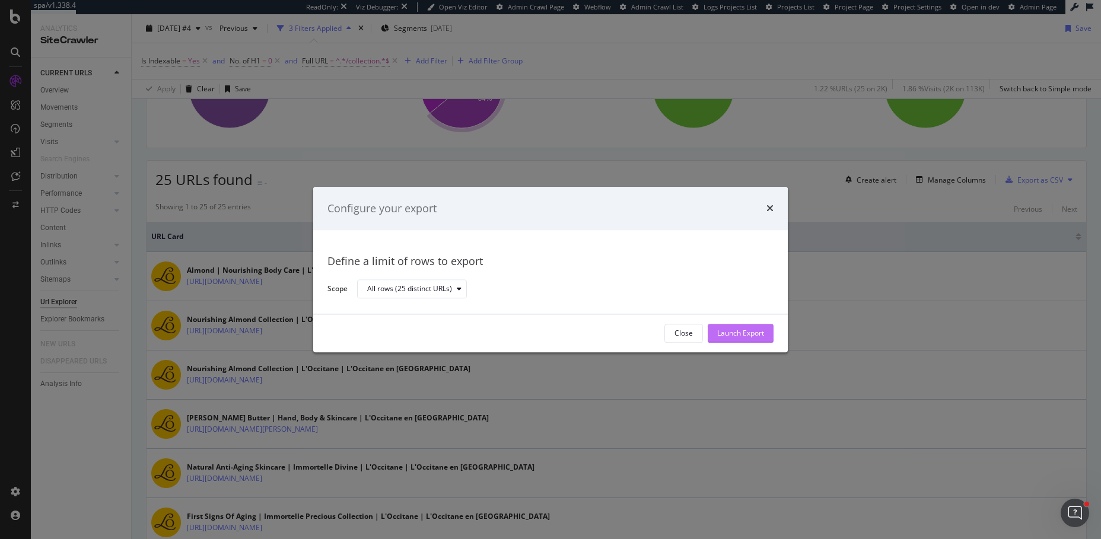
click at [737, 325] on div "Launch Export" at bounding box center [740, 334] width 47 height 18
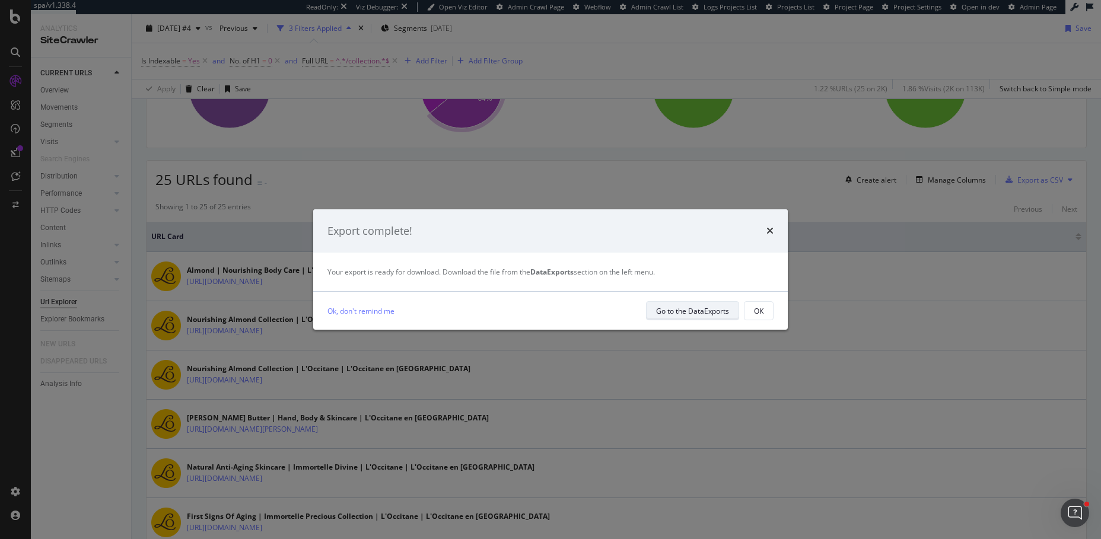
click at [681, 307] on div "Go to the DataExports" at bounding box center [692, 311] width 73 height 10
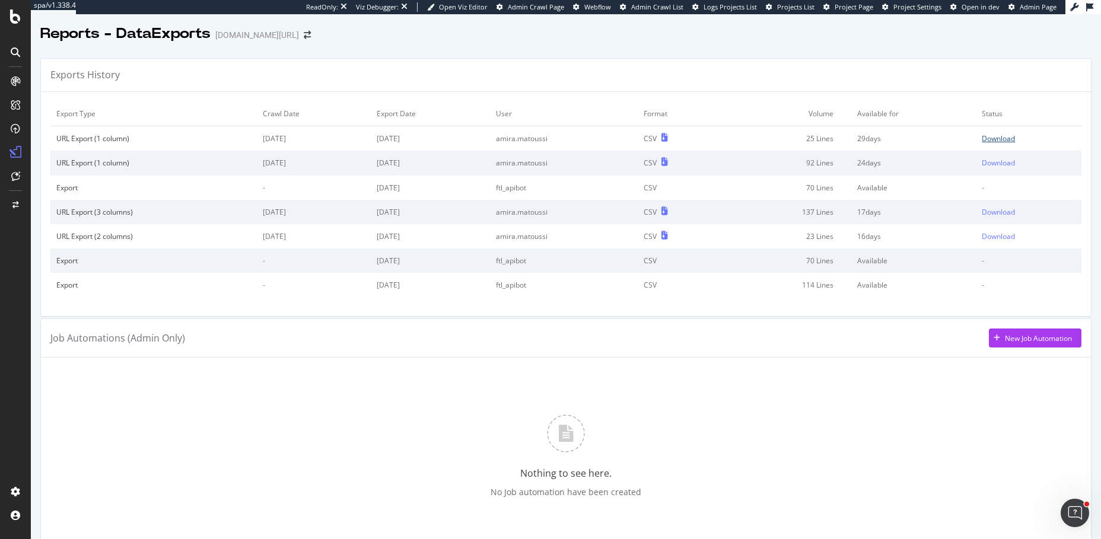
click at [990, 141] on div "Download" at bounding box center [998, 139] width 33 height 10
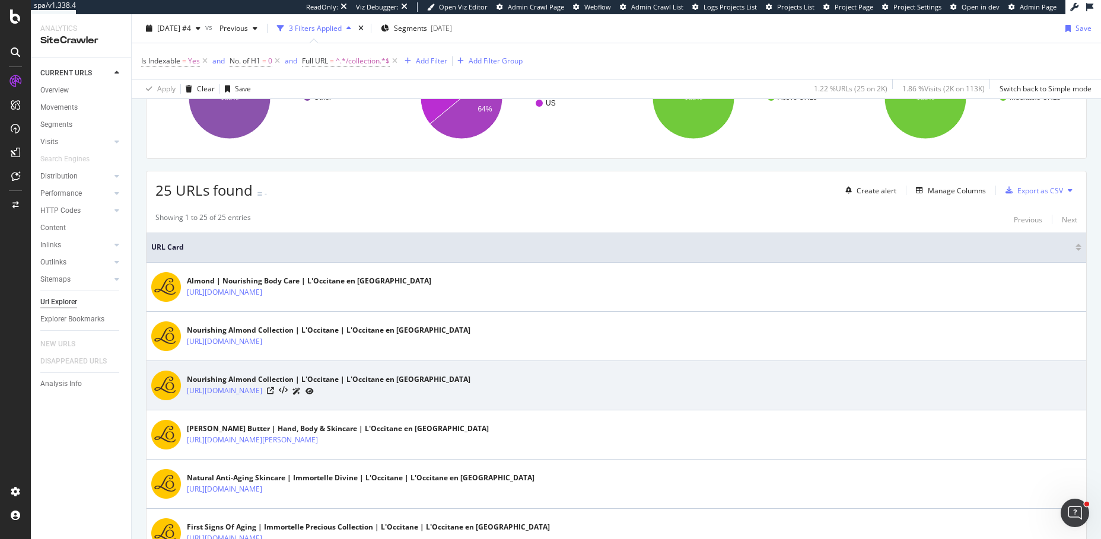
scroll to position [226, 0]
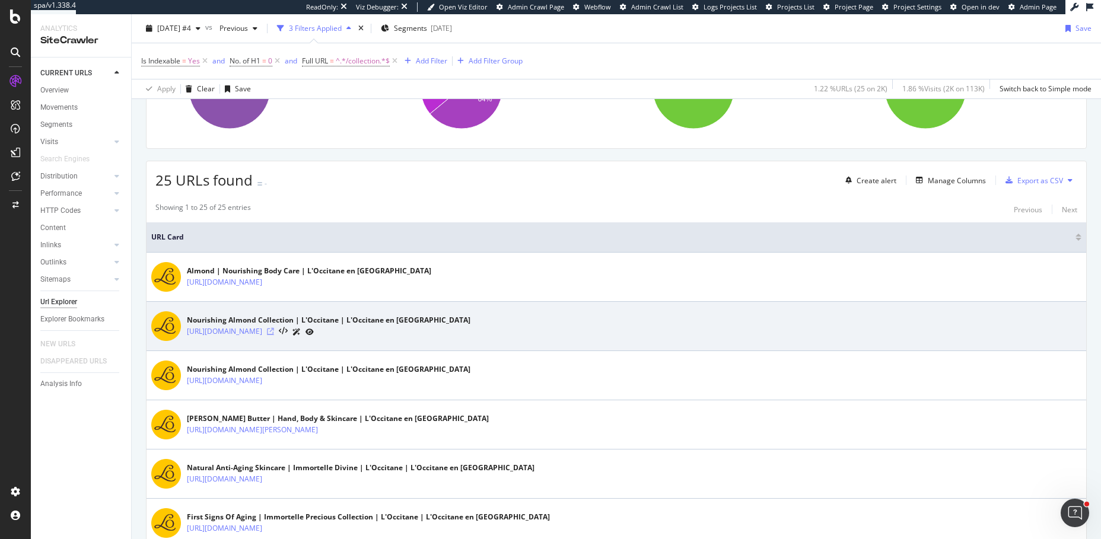
click at [274, 329] on icon at bounding box center [270, 331] width 7 height 7
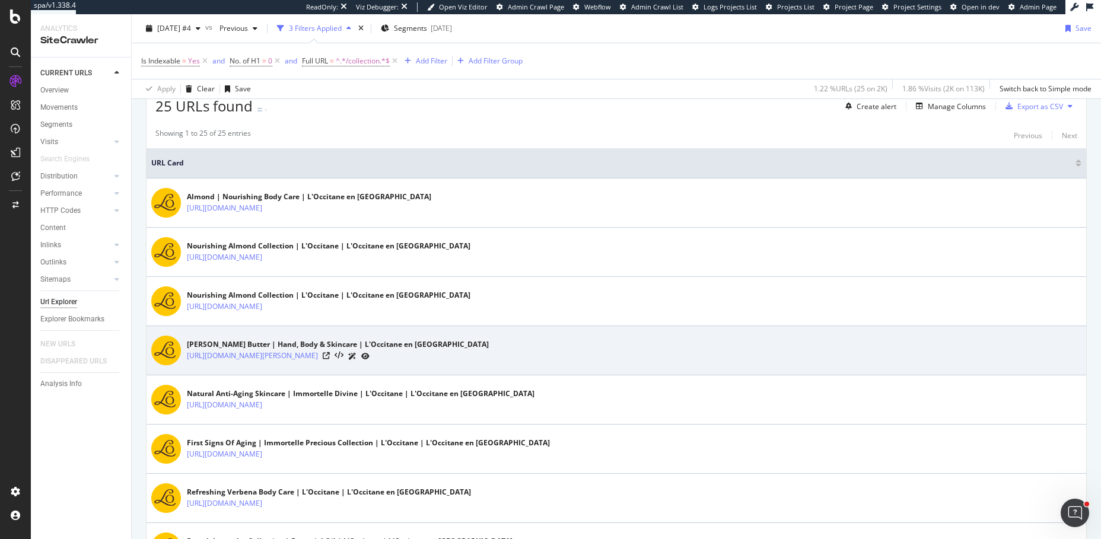
scroll to position [307, 0]
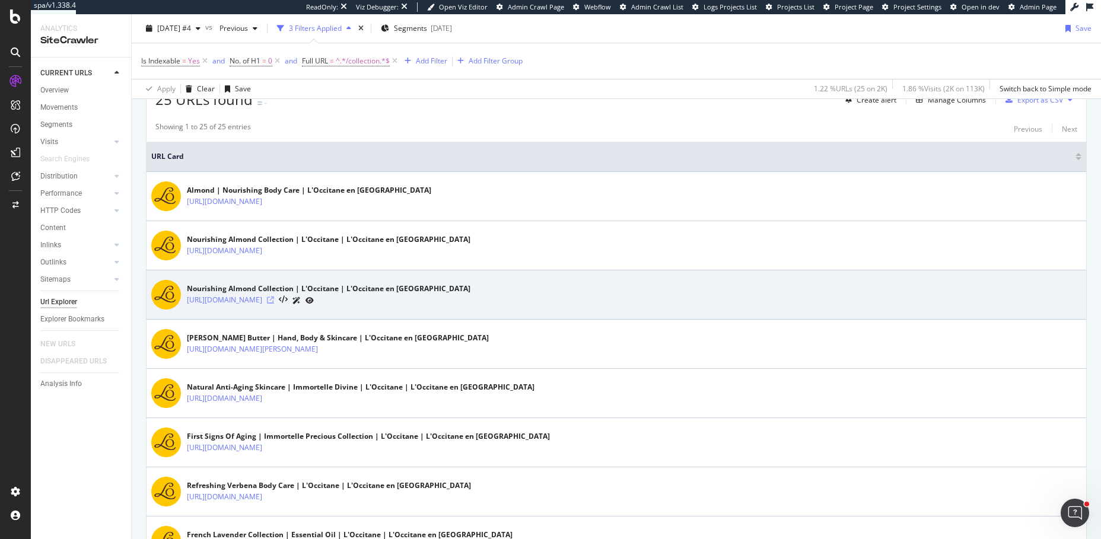
click at [274, 297] on icon at bounding box center [270, 300] width 7 height 7
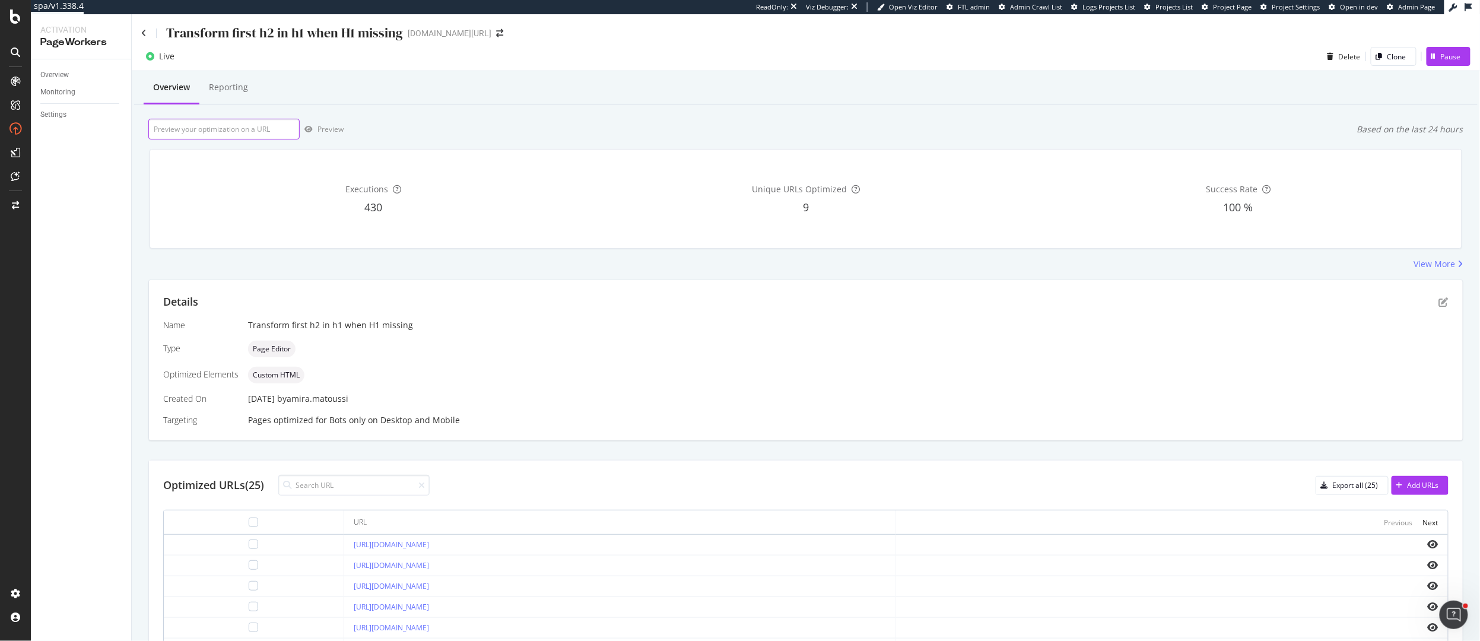
click at [237, 129] on input "url" at bounding box center [223, 129] width 151 height 21
paste input "[URL][DOMAIN_NAME]"
type input "https://www.loccitane.com/fr-ca/collections/amande"
click at [329, 133] on div "Preview" at bounding box center [330, 129] width 26 height 10
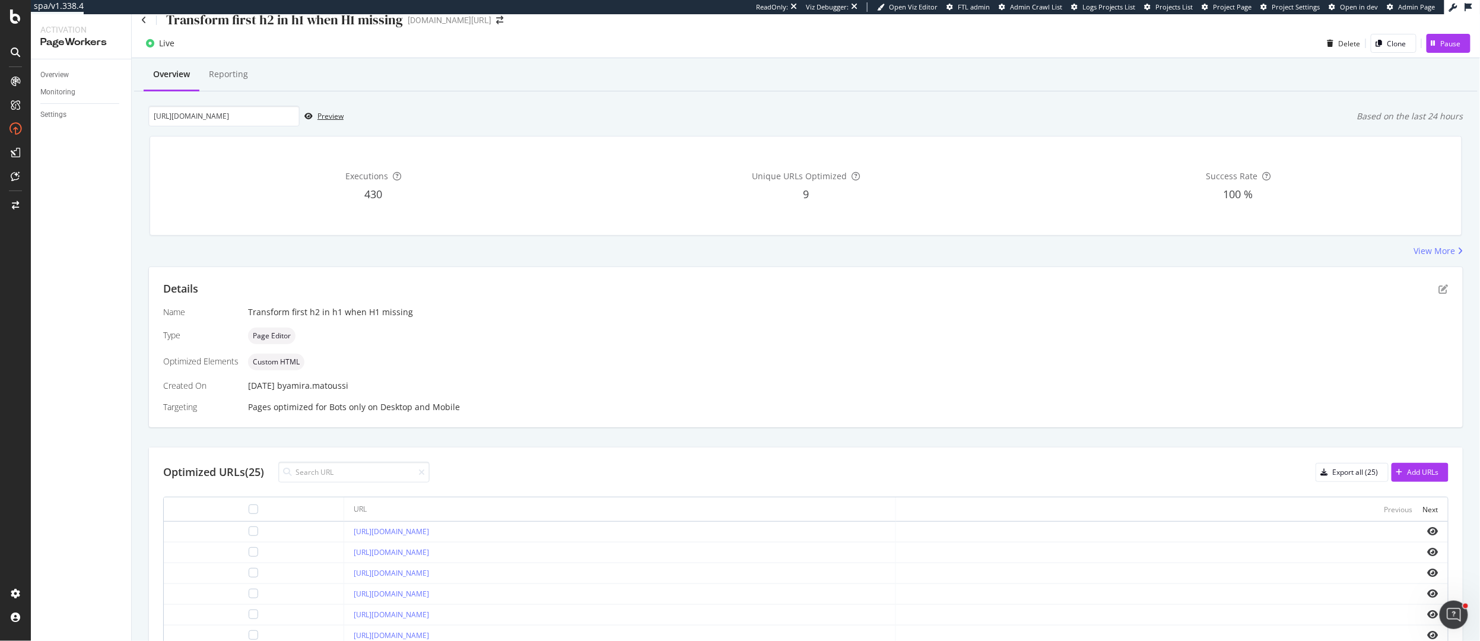
scroll to position [18, 0]
click at [1433, 528] on icon "eye" at bounding box center [1433, 526] width 11 height 9
click at [326, 111] on div "Preview" at bounding box center [330, 111] width 26 height 10
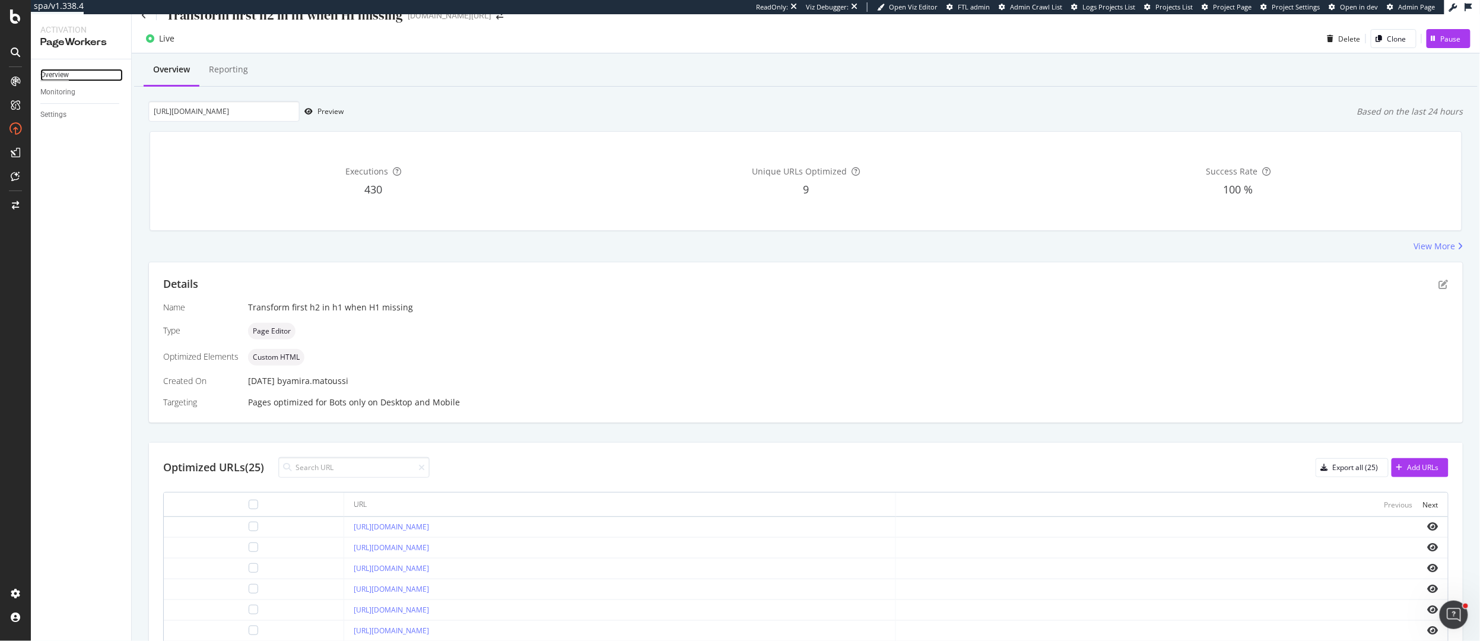
click at [54, 75] on div "Overview" at bounding box center [54, 75] width 28 height 12
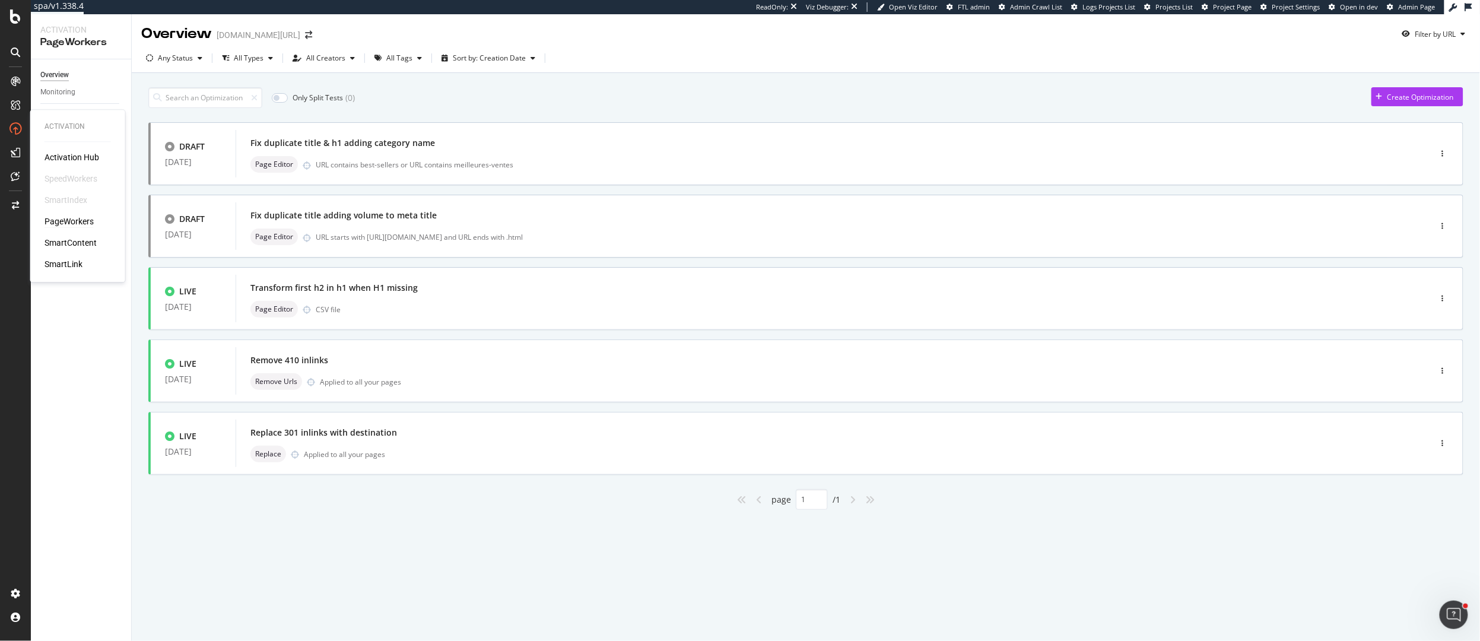
click at [52, 111] on div "Activation Activation Hub SpeedWorkers SmartIndex PageWorkers SmartContent Smar…" at bounding box center [77, 196] width 95 height 172
click at [50, 112] on div "Settings" at bounding box center [53, 115] width 26 height 12
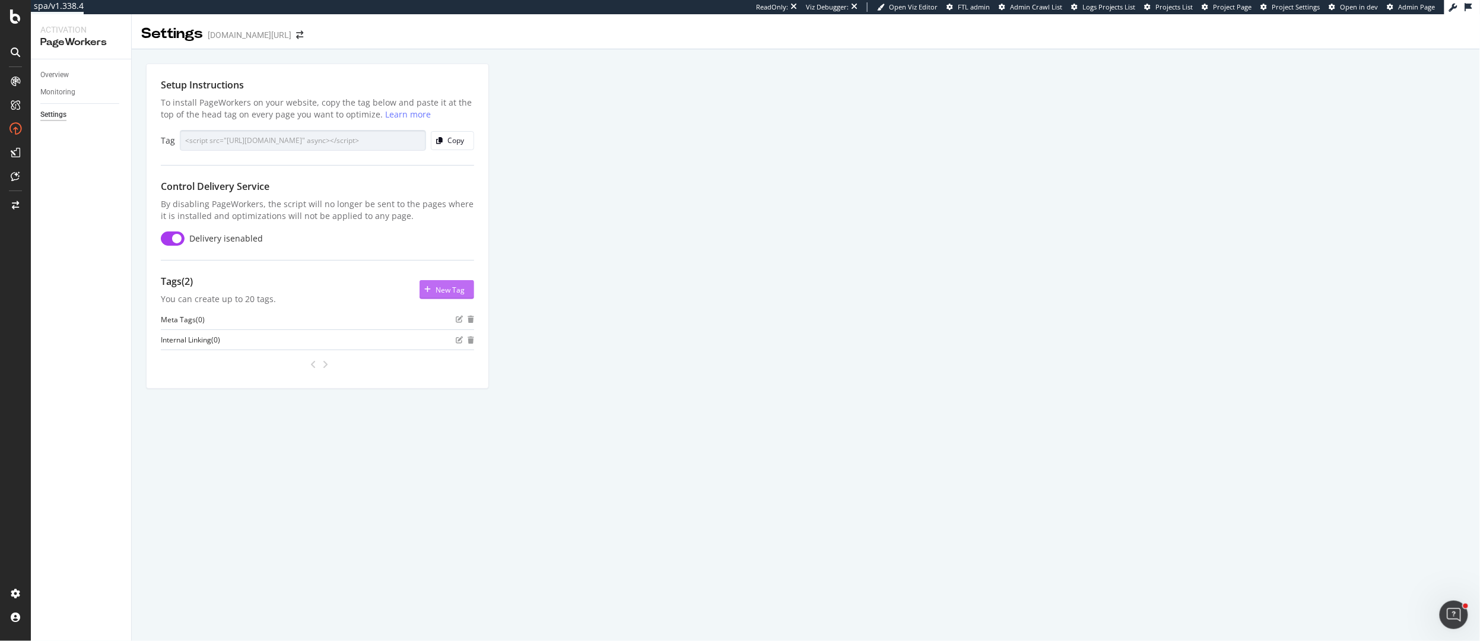
click at [447, 285] on div "New Tag" at bounding box center [450, 290] width 29 height 10
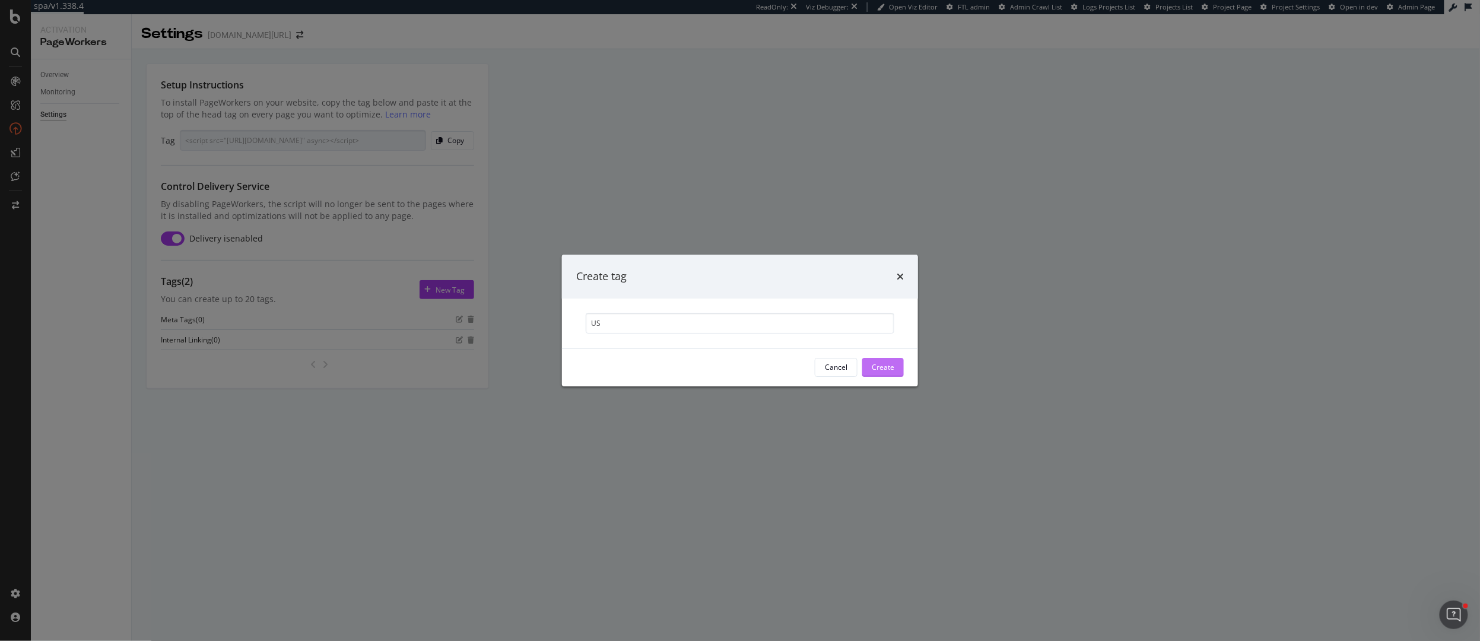
type input "US"
click at [881, 367] on div "Create" at bounding box center [883, 367] width 23 height 10
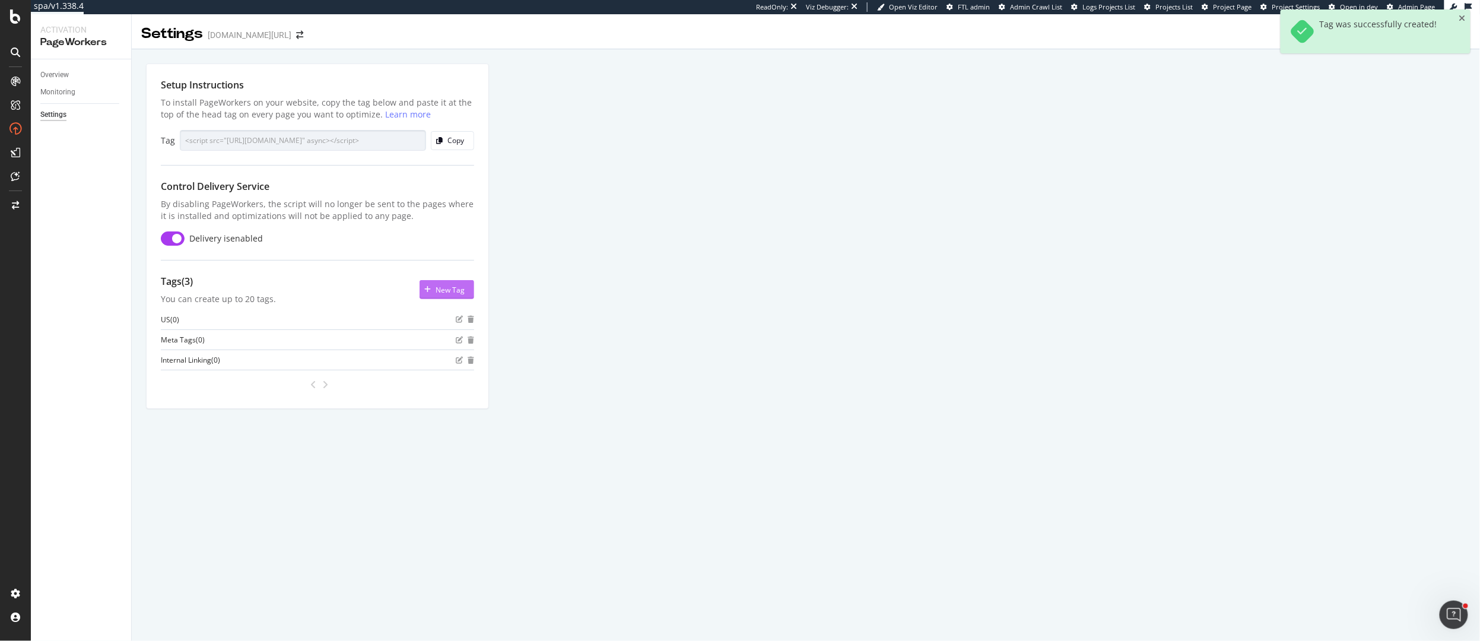
click at [440, 293] on div "New Tag" at bounding box center [450, 290] width 29 height 10
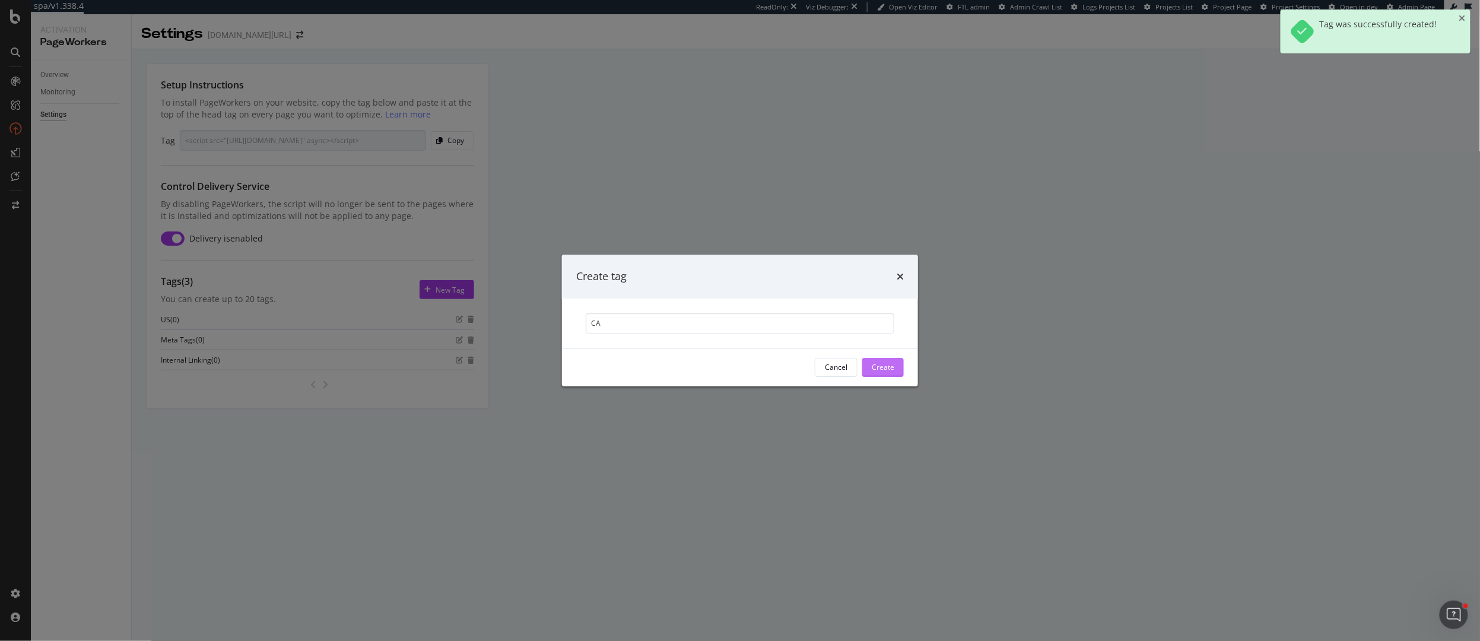
type input "CA"
click at [897, 364] on button "Create" at bounding box center [883, 367] width 42 height 19
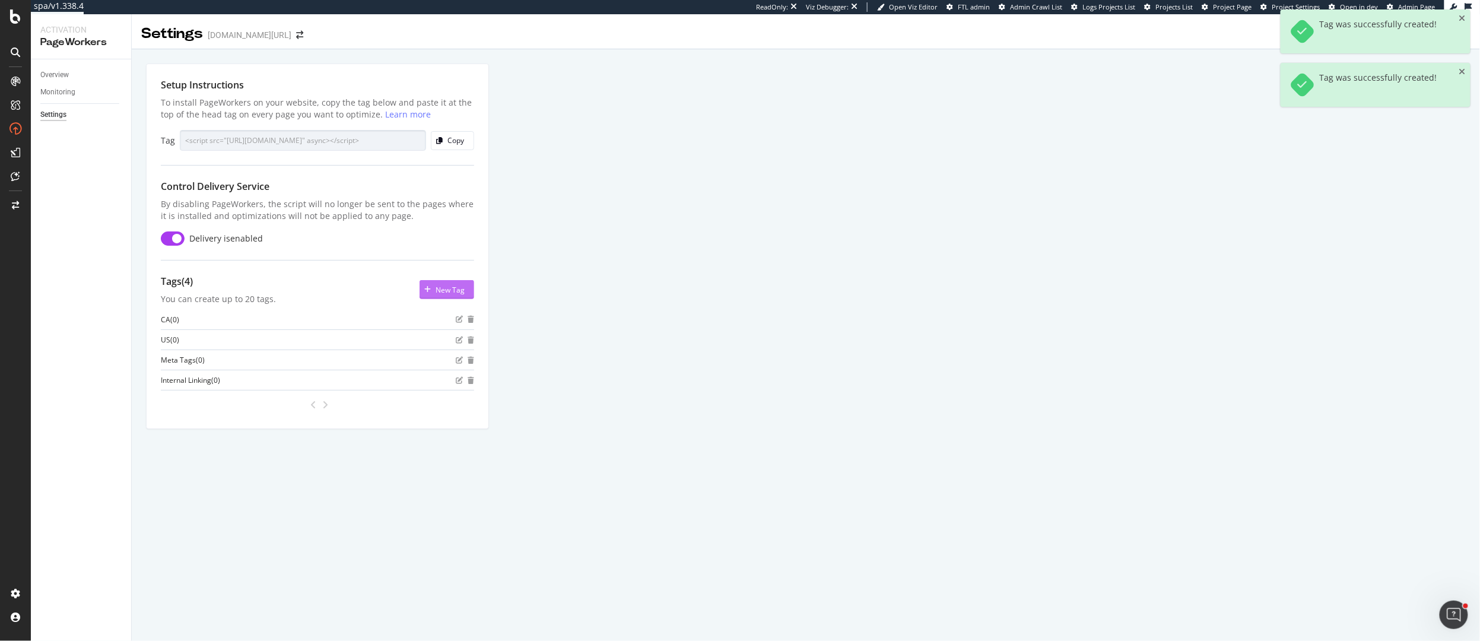
click at [468, 294] on button "New Tag" at bounding box center [447, 289] width 55 height 19
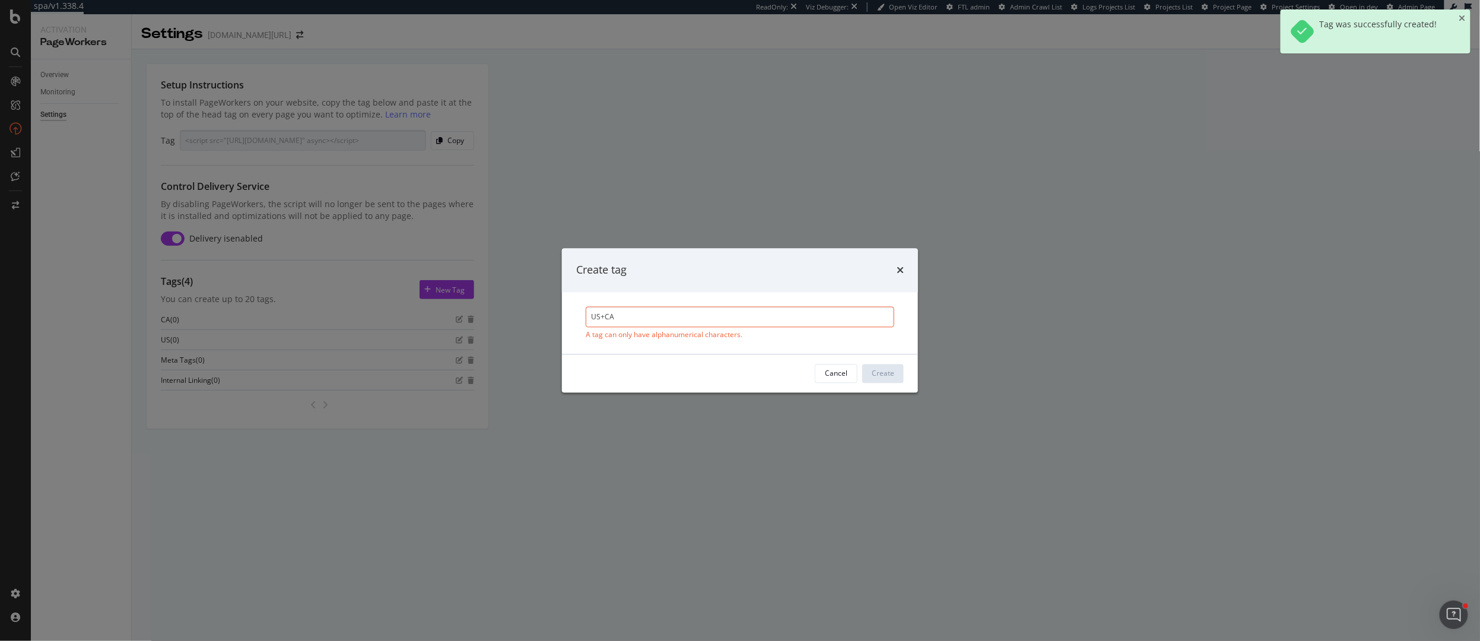
click at [604, 315] on input "US+CA" at bounding box center [740, 316] width 309 height 21
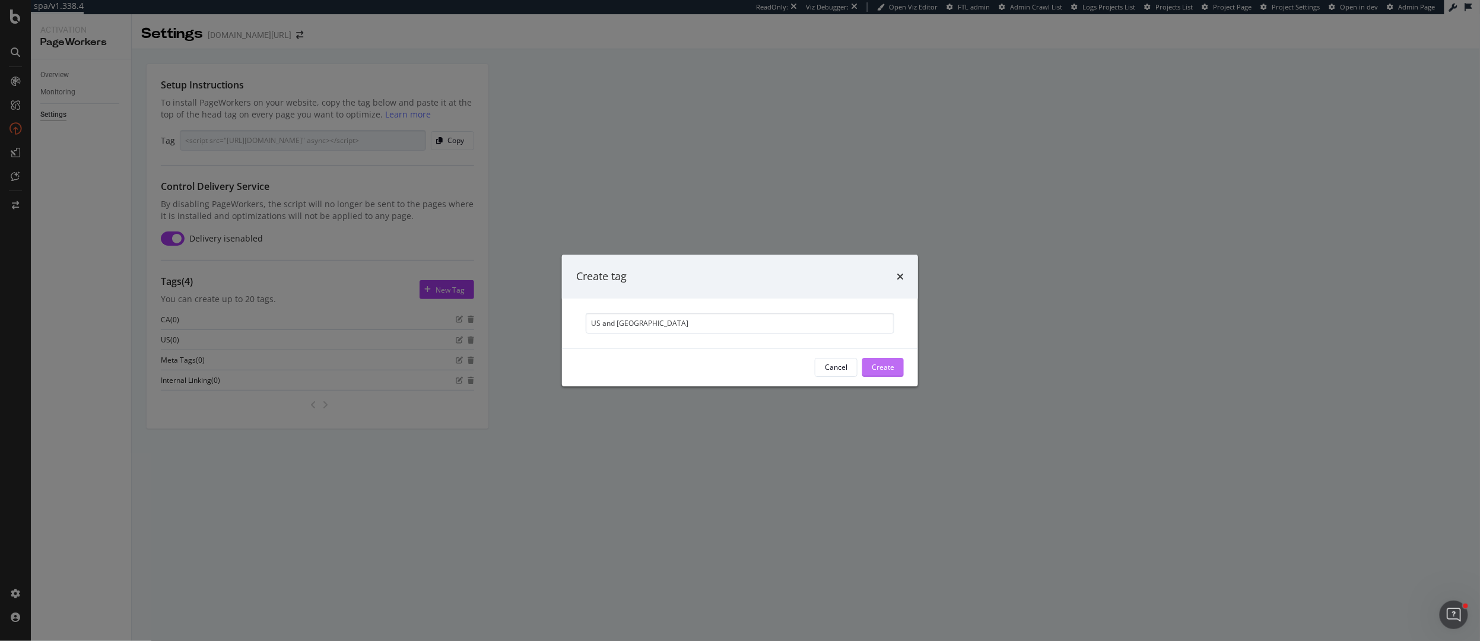
type input "US and [GEOGRAPHIC_DATA]"
click at [892, 364] on div "Create" at bounding box center [883, 367] width 23 height 10
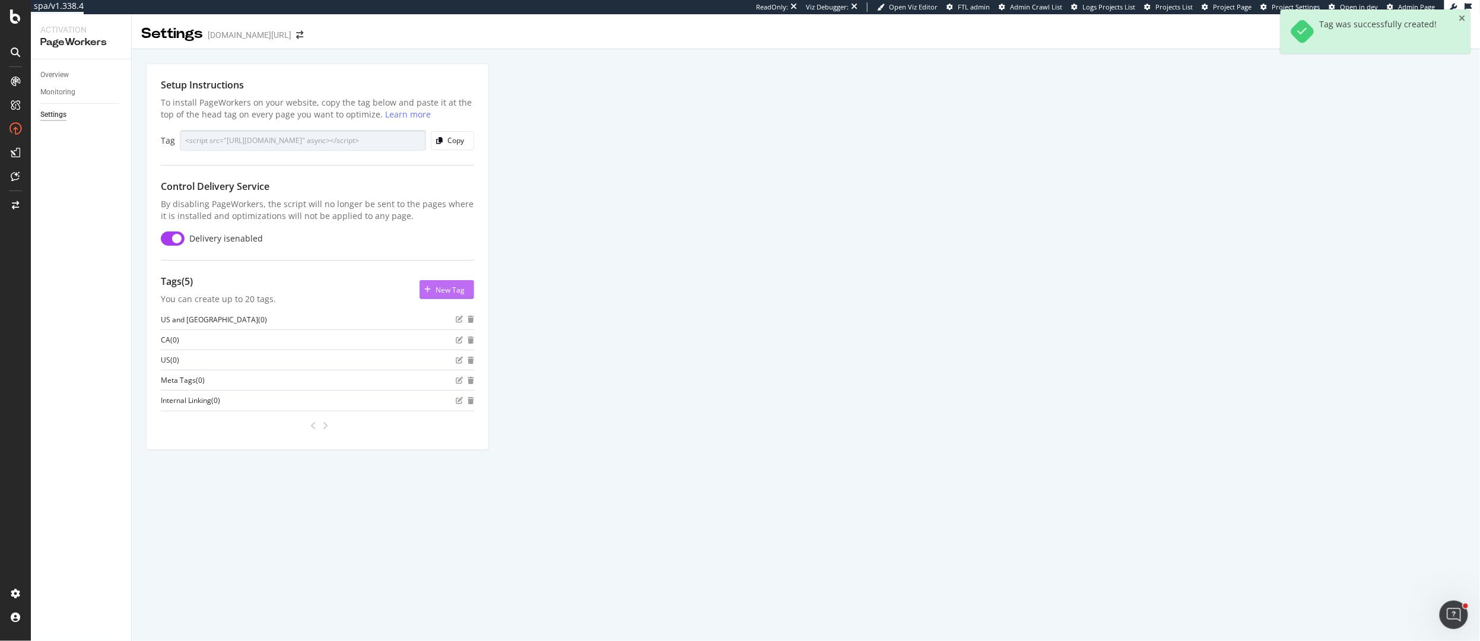
click at [450, 285] on div "New Tag" at bounding box center [450, 290] width 29 height 10
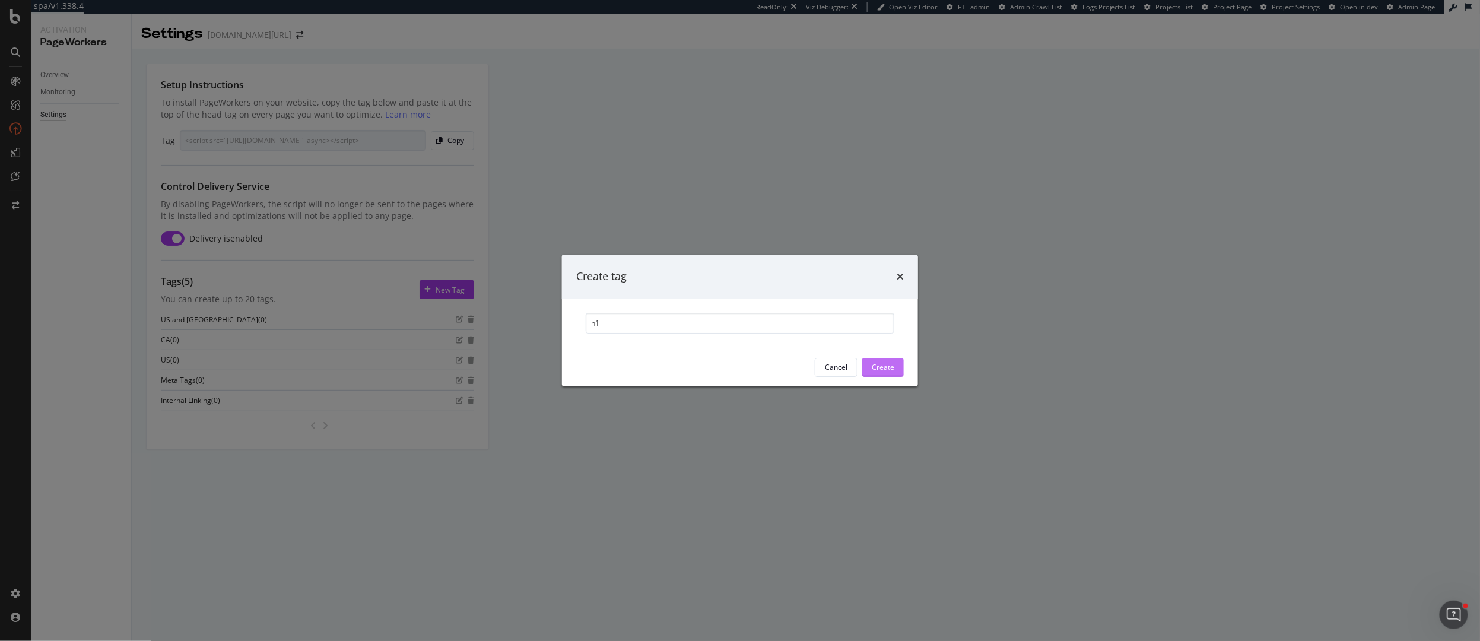
type input "h1"
click at [882, 360] on div "Create" at bounding box center [883, 367] width 23 height 18
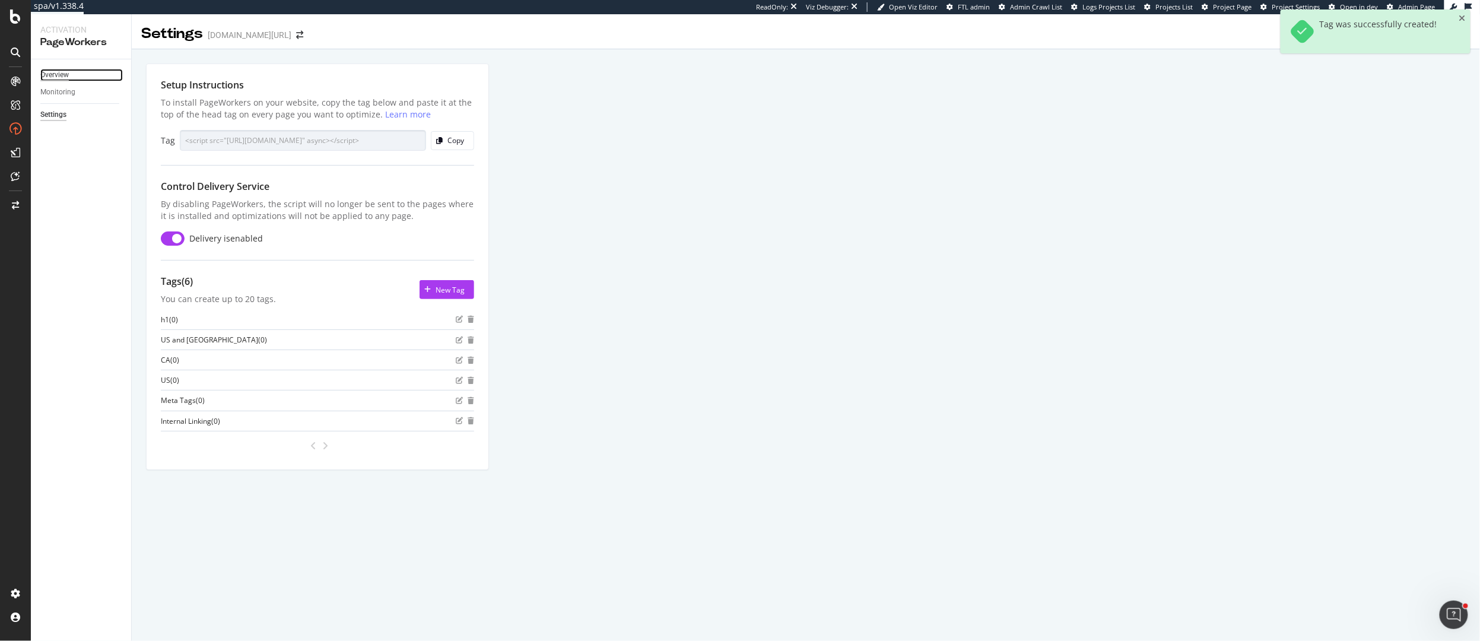
click at [54, 74] on div "Overview" at bounding box center [54, 75] width 28 height 12
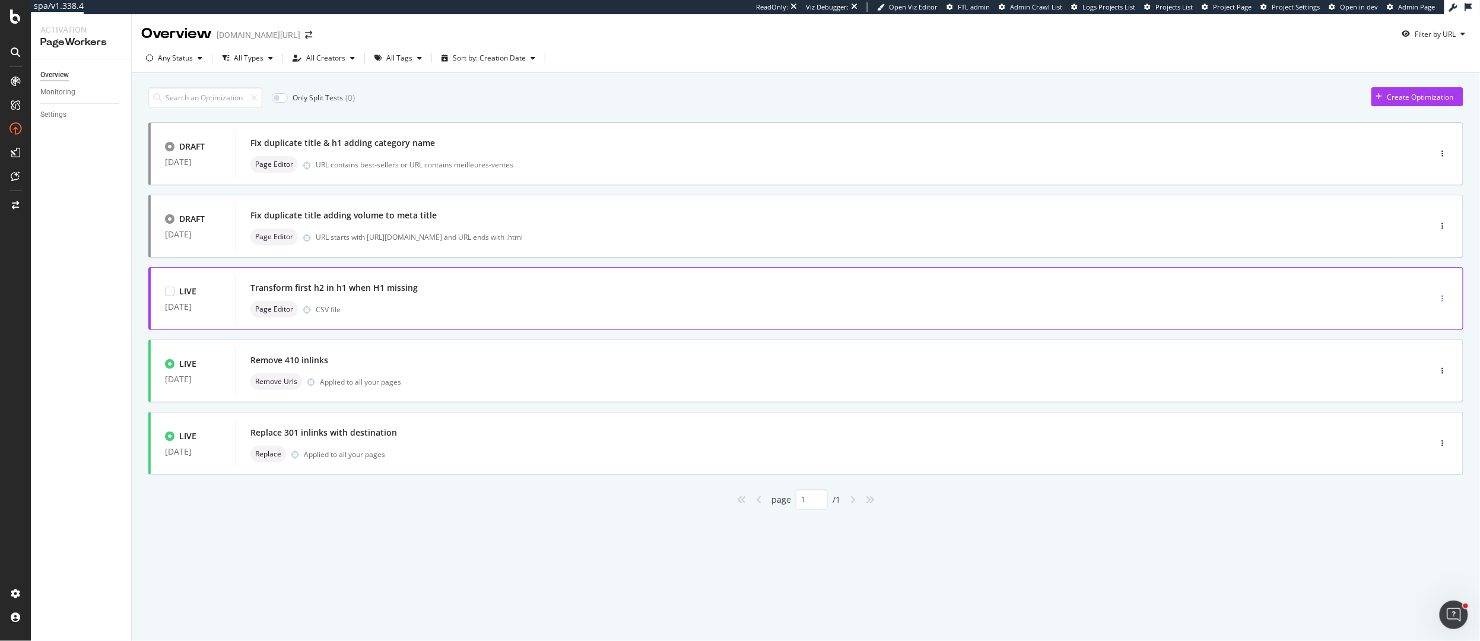
click at [1444, 298] on icon "button" at bounding box center [1443, 298] width 2 height 7
click at [1424, 357] on div "Tags" at bounding box center [1427, 360] width 16 height 10
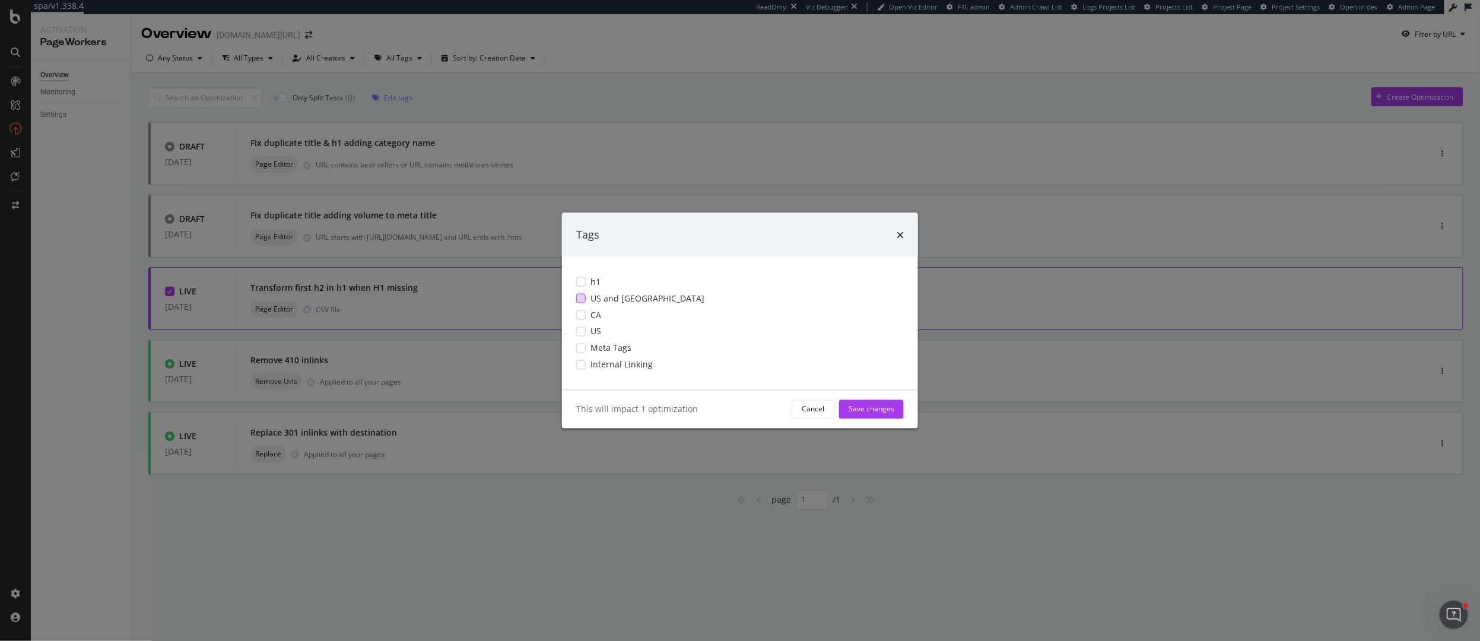
click at [580, 298] on div "modal" at bounding box center [580, 297] width 9 height 9
click at [585, 279] on div "modal" at bounding box center [580, 281] width 9 height 9
click at [880, 405] on div "Save changes" at bounding box center [872, 409] width 46 height 10
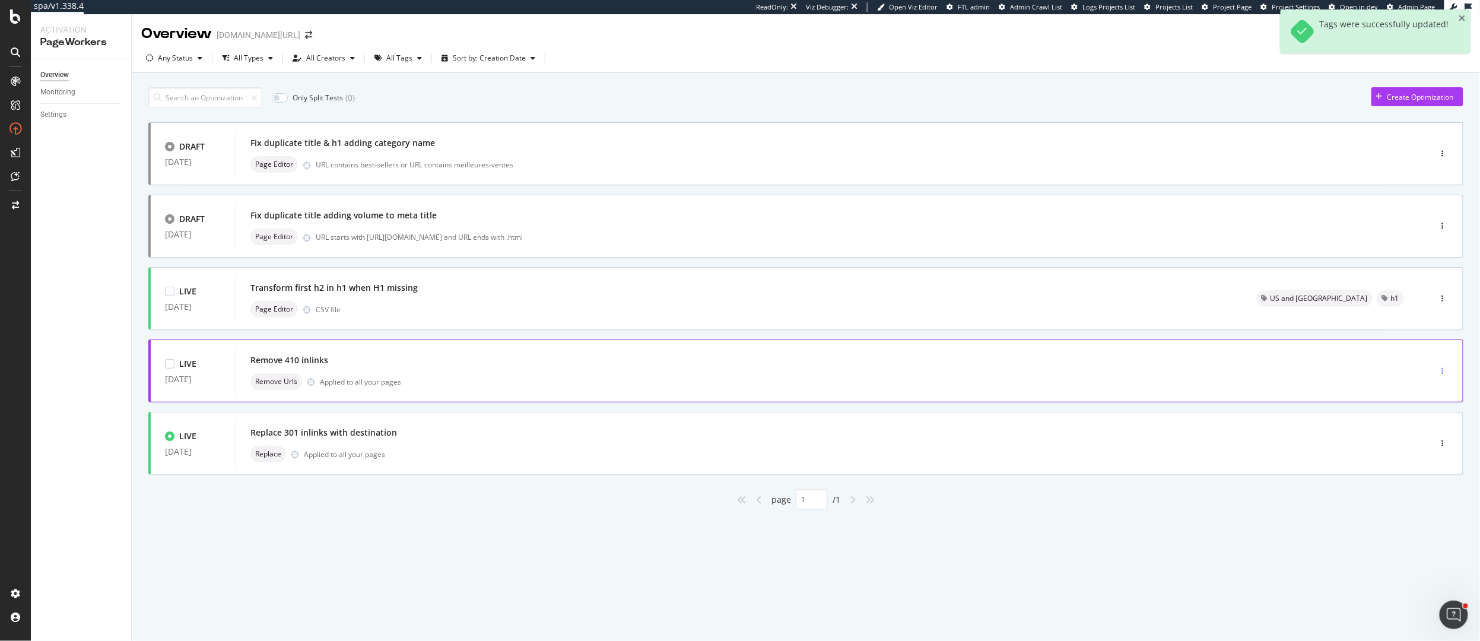
click at [1446, 369] on div "button" at bounding box center [1442, 370] width 11 height 7
click at [1428, 430] on div "Tags" at bounding box center [1427, 433] width 16 height 10
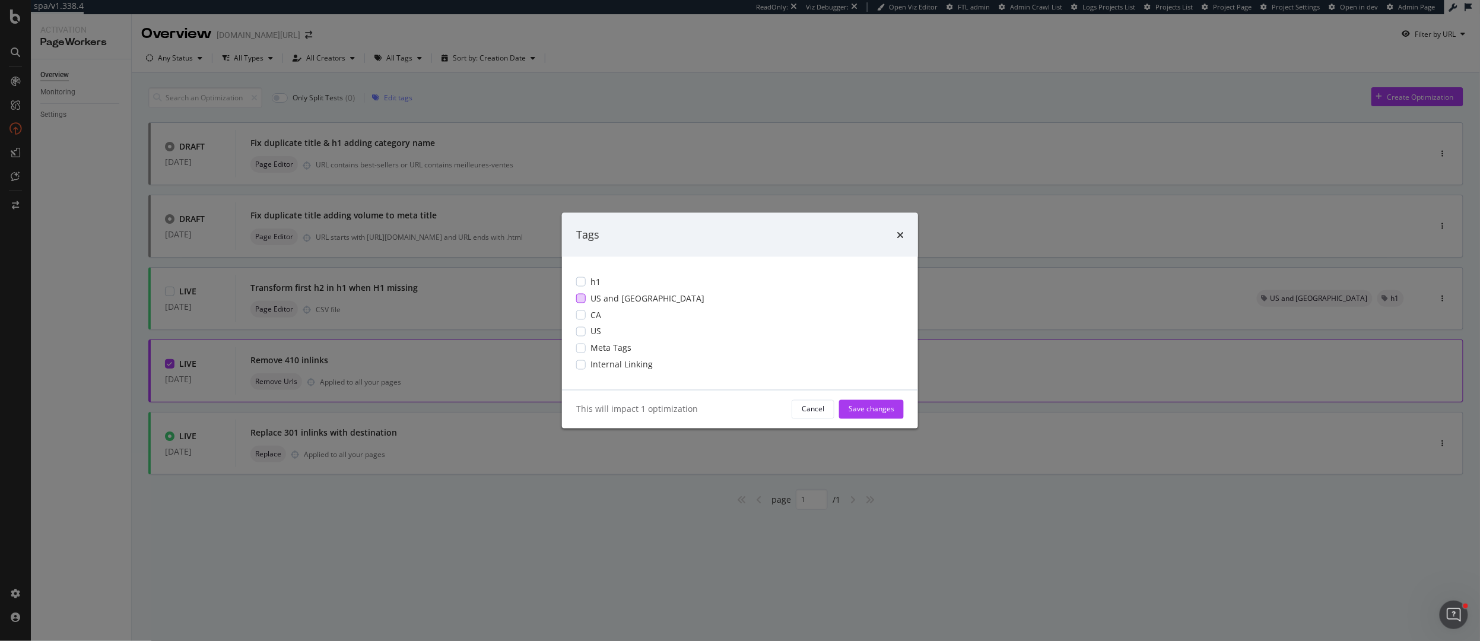
click at [579, 297] on div "modal" at bounding box center [580, 297] width 9 height 9
click at [582, 363] on div "modal" at bounding box center [580, 364] width 9 height 9
click at [873, 412] on div "Save changes" at bounding box center [872, 409] width 46 height 10
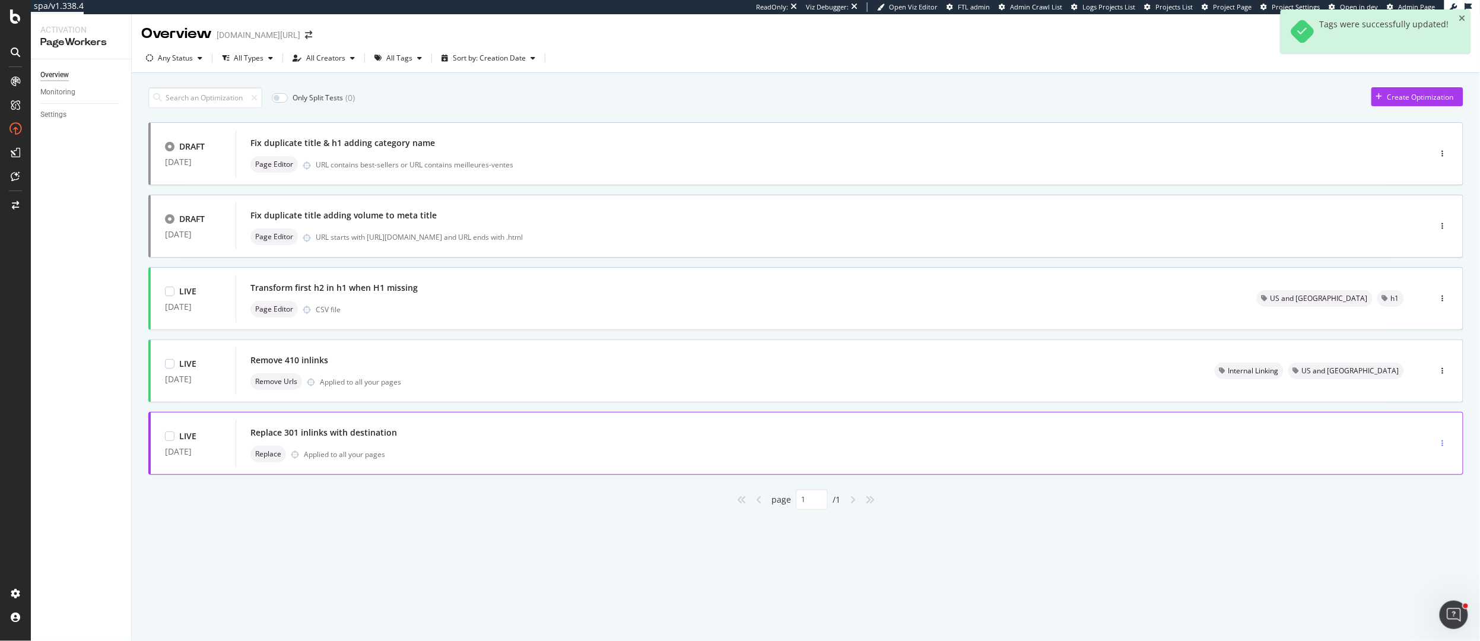
click at [1444, 444] on div "button" at bounding box center [1442, 443] width 11 height 7
click at [1422, 500] on div "Tags" at bounding box center [1427, 505] width 16 height 10
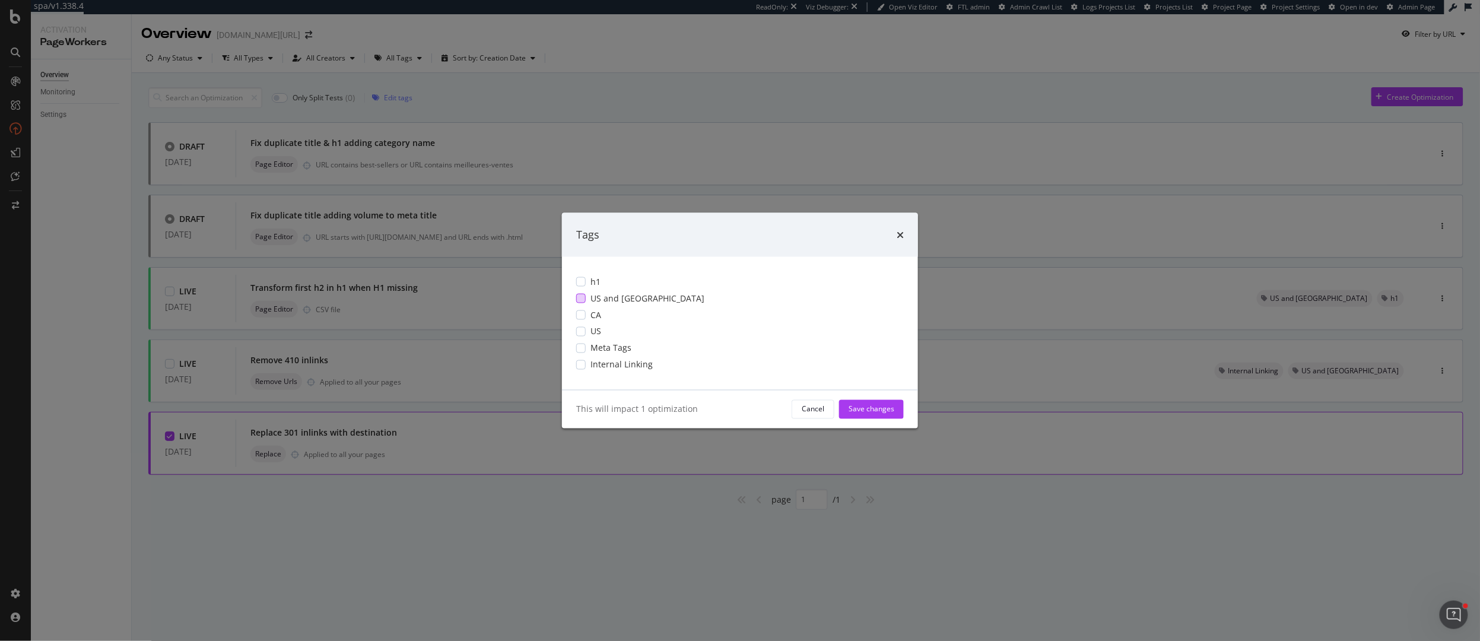
click at [581, 296] on div "modal" at bounding box center [580, 297] width 9 height 9
click at [587, 363] on div "Internal Linking" at bounding box center [740, 364] width 328 height 12
click at [868, 409] on div "Save changes" at bounding box center [872, 409] width 46 height 10
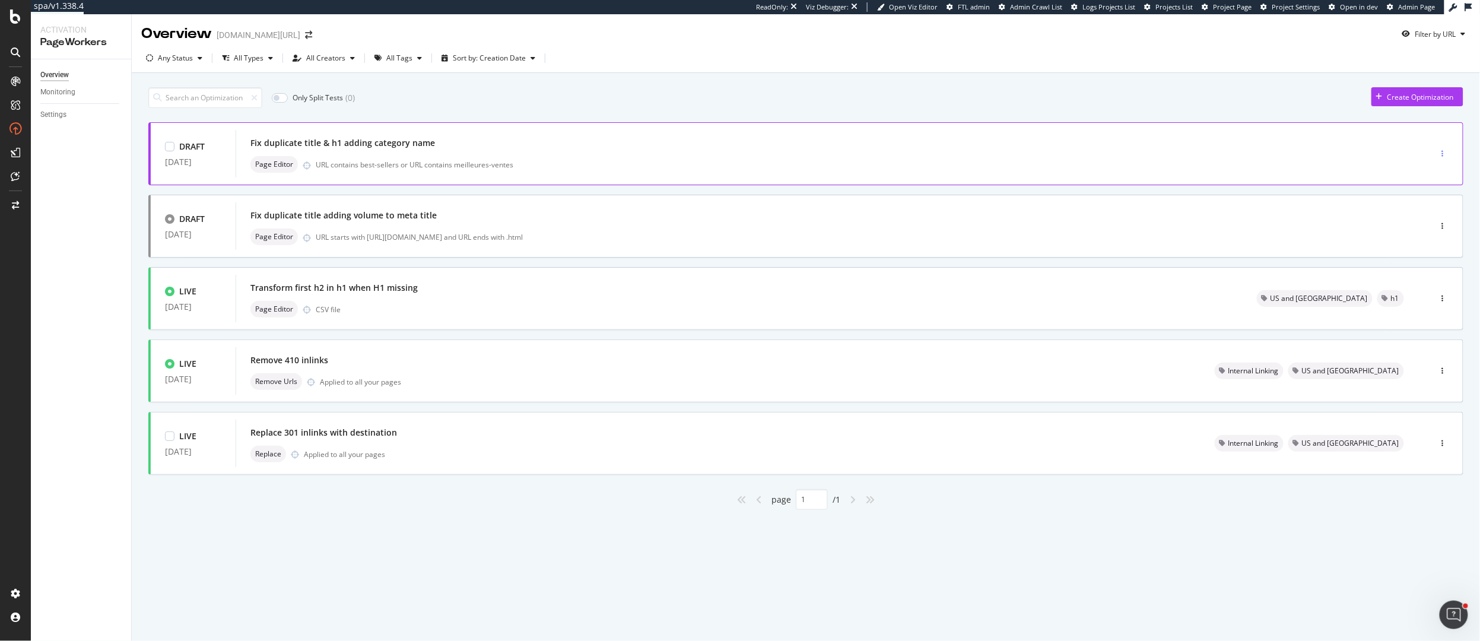
click at [1445, 155] on div "button" at bounding box center [1442, 153] width 11 height 7
click at [1429, 197] on div "Tags" at bounding box center [1427, 196] width 16 height 10
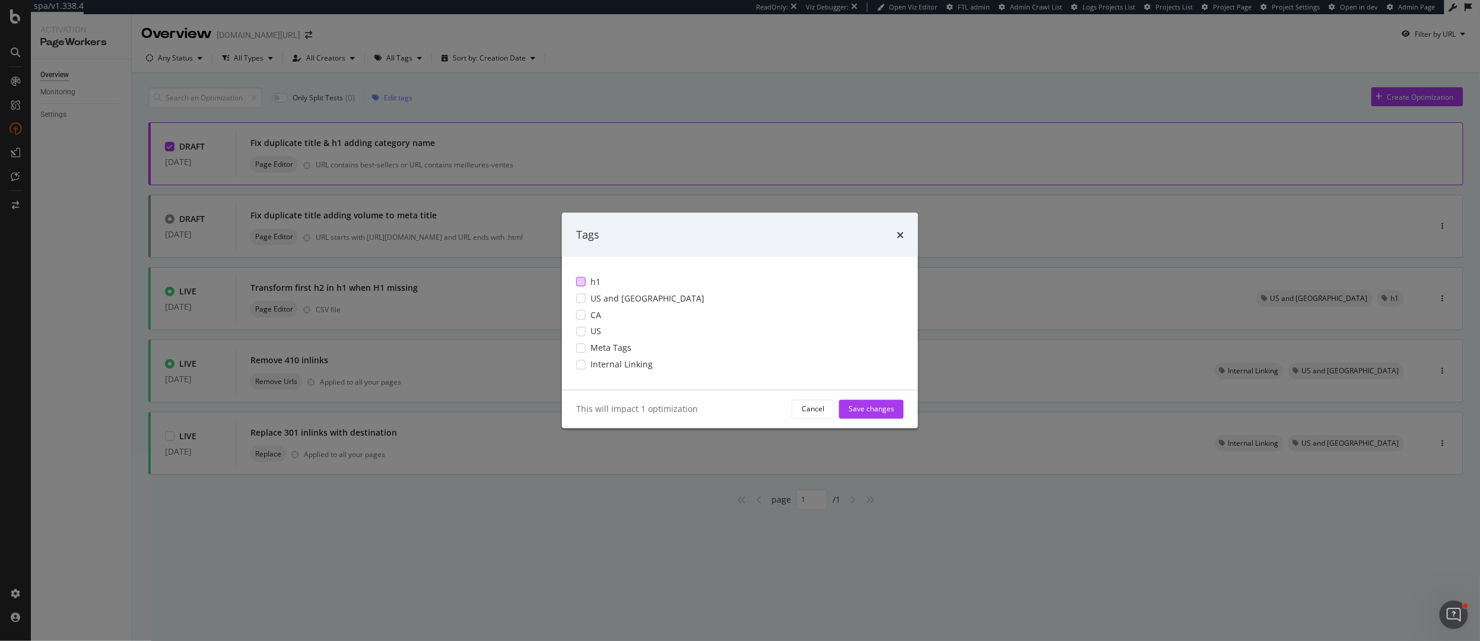
click at [582, 283] on div "modal" at bounding box center [580, 281] width 9 height 9
click at [580, 348] on div "modal" at bounding box center [580, 347] width 9 height 9
click at [580, 331] on div "modal" at bounding box center [580, 330] width 9 height 9
click at [580, 316] on div "modal" at bounding box center [580, 314] width 9 height 9
click at [885, 405] on div "Save changes" at bounding box center [872, 409] width 46 height 10
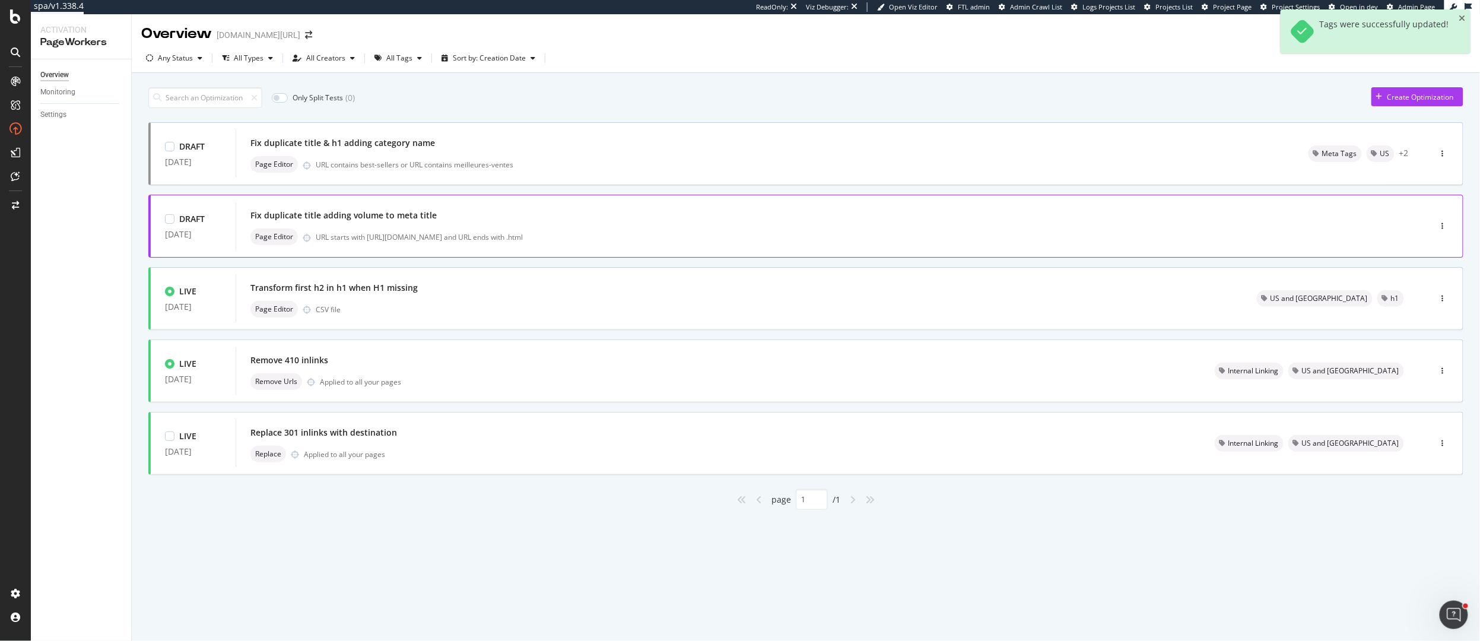
click at [1081, 232] on div "URL starts with https://www.loccitane.com/en-us/ and URL ends with .html" at bounding box center [848, 237] width 1065 height 10
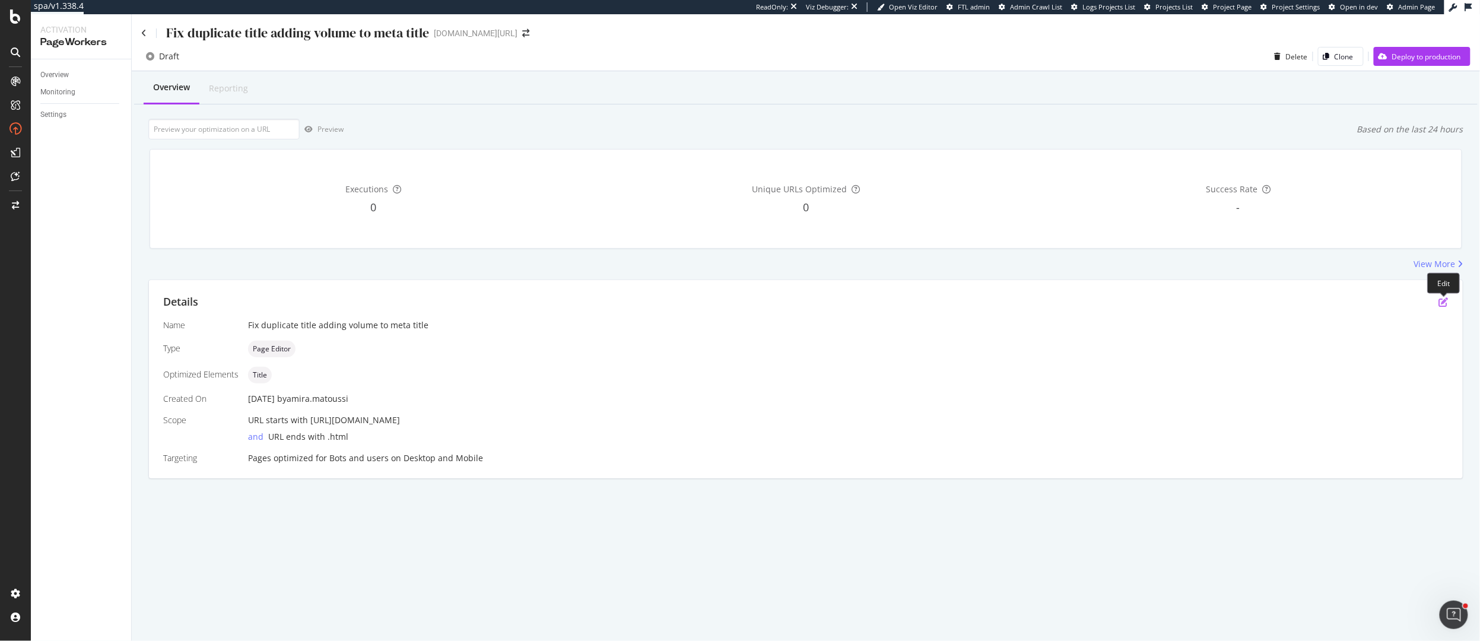
click at [1446, 303] on icon "pen-to-square" at bounding box center [1443, 301] width 9 height 9
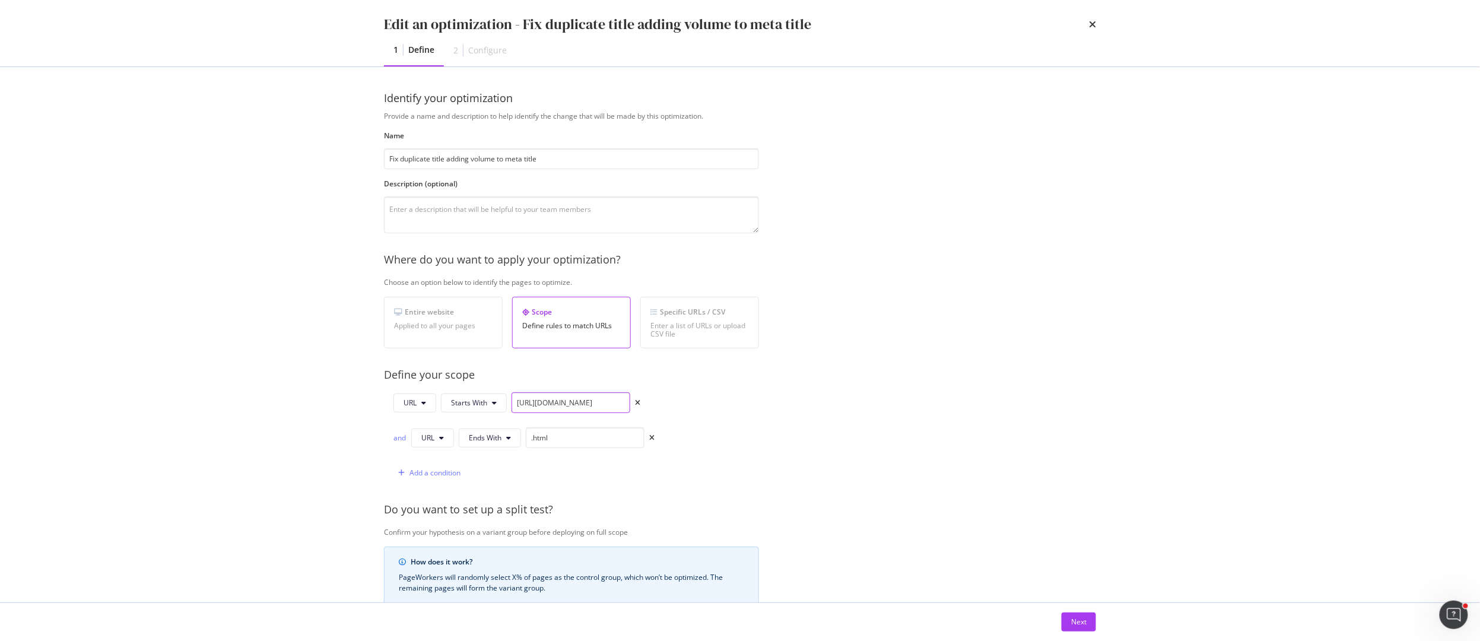
scroll to position [0, 5]
drag, startPoint x: 609, startPoint y: 405, endPoint x: 628, endPoint y: 404, distance: 18.4
click at [628, 404] on input "https://www.loccitane.com/en-us/" at bounding box center [571, 402] width 119 height 21
type input "https://www.loccitane.com/fr-ca/"
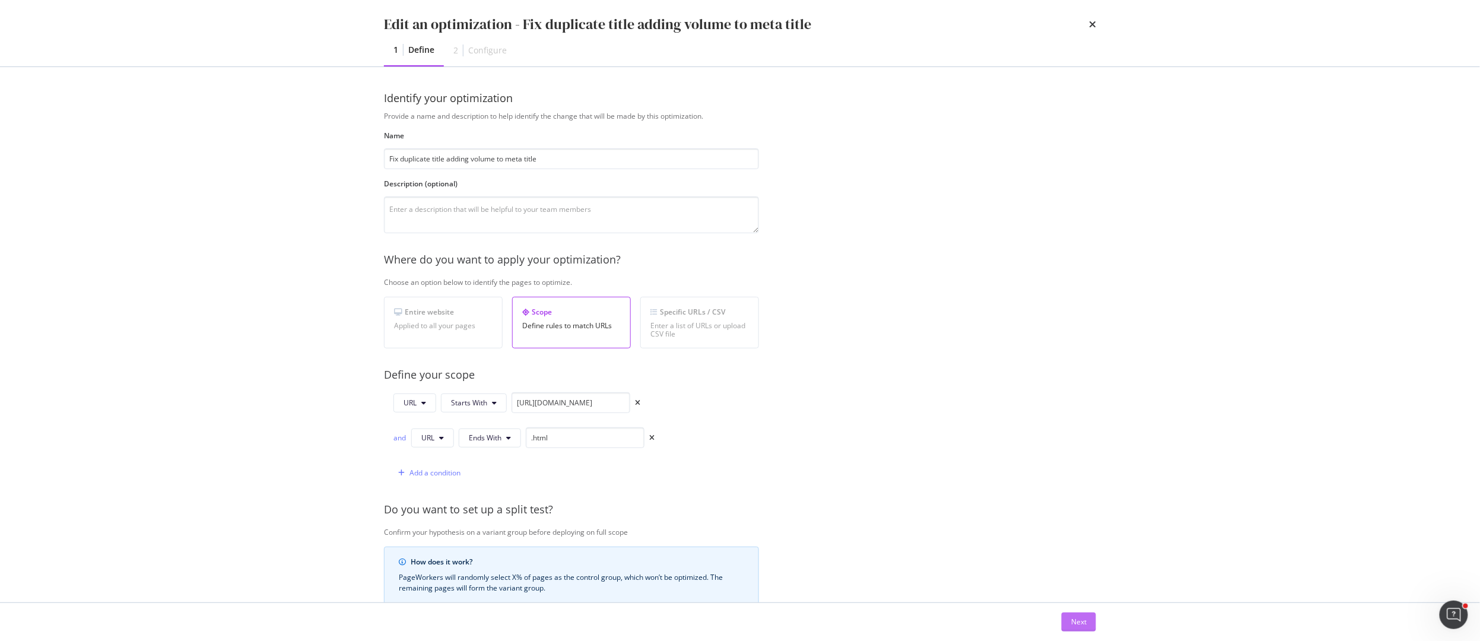
scroll to position [0, 0]
click at [1072, 620] on div "Next" at bounding box center [1078, 622] width 15 height 10
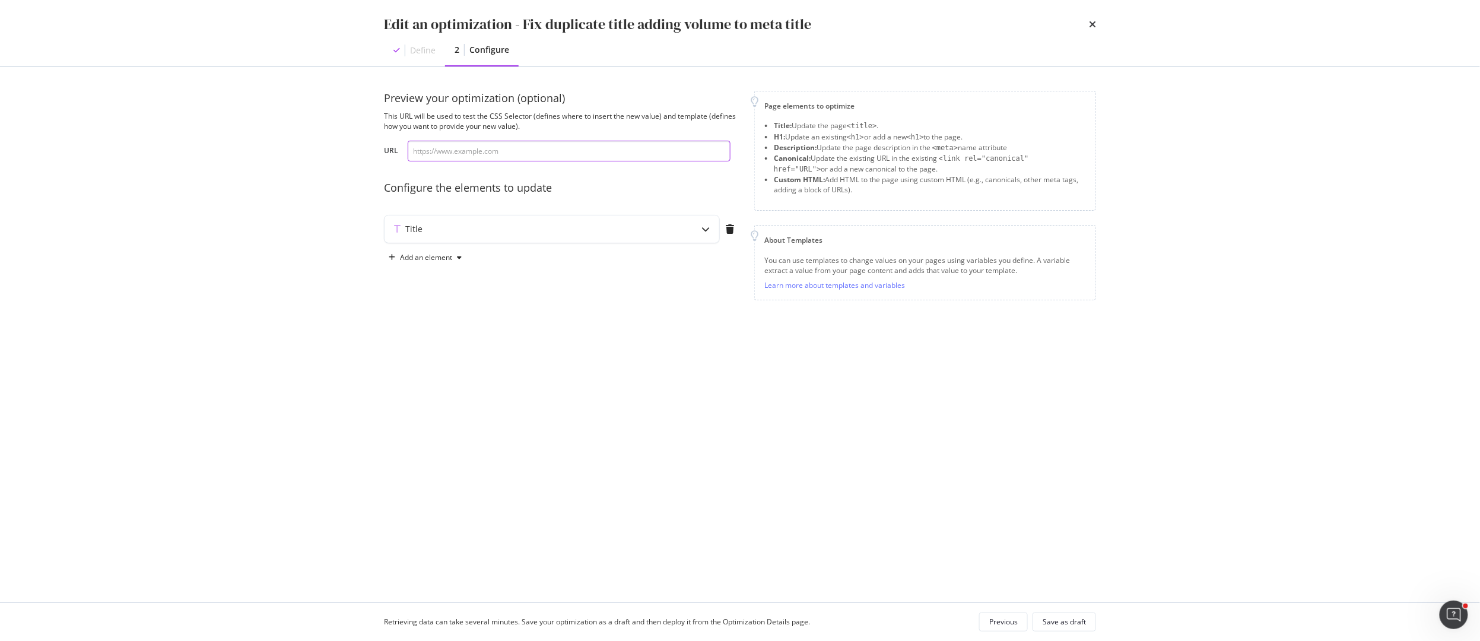
click at [446, 156] on input "modal" at bounding box center [569, 151] width 323 height 21
paste input "https://www.loccitane.com/fr-ca/apres-shampoing-equilibre-et-douceur-17AS250E24…"
type input "https://www.loccitane.com/fr-ca/apres-shampoing-equilibre-et-douceur-17AS250E24…"
click at [531, 235] on div "Title" at bounding box center [552, 228] width 335 height 27
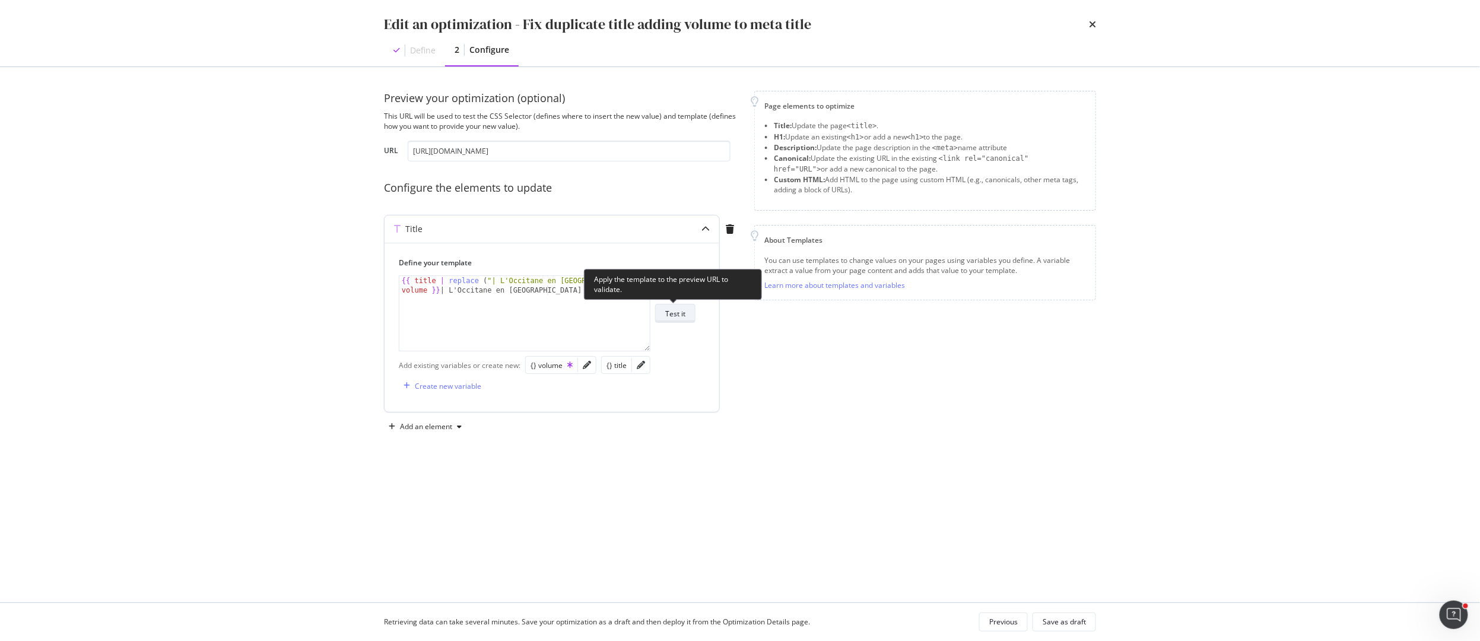
click at [676, 313] on div "Test it" at bounding box center [675, 314] width 20 height 10
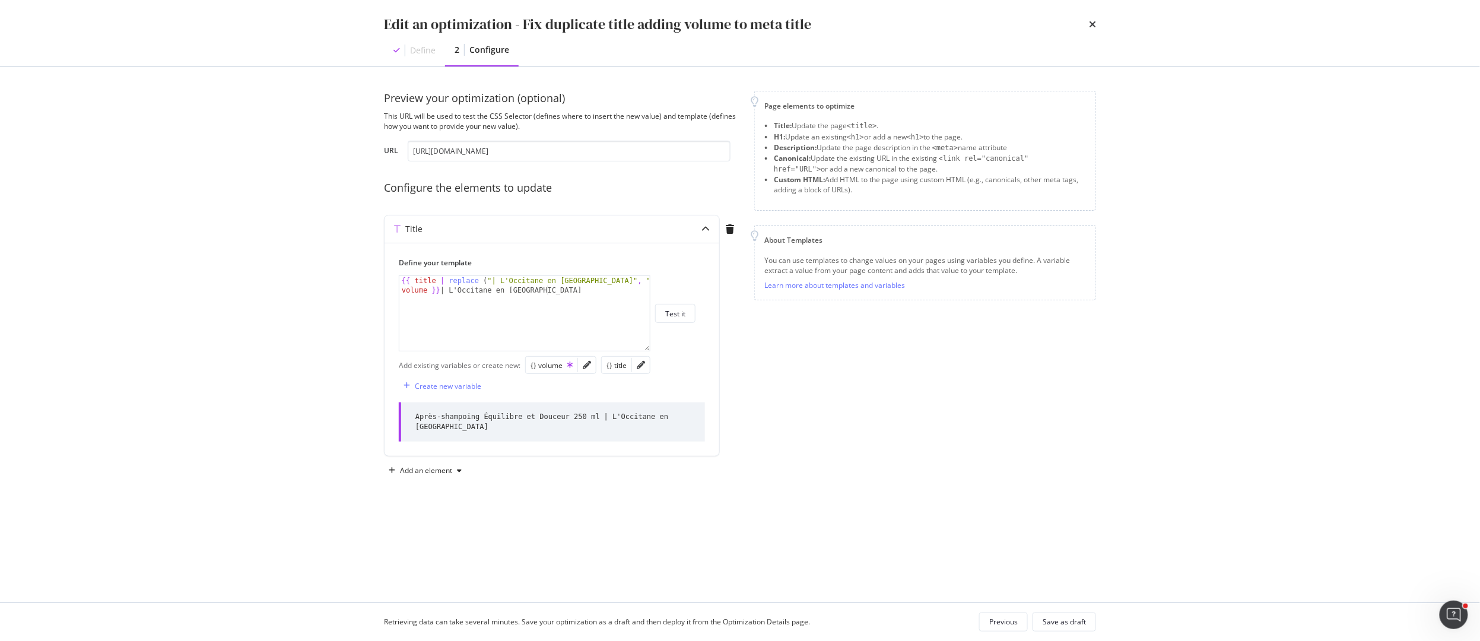
drag, startPoint x: 1094, startPoint y: 26, endPoint x: 1033, endPoint y: 517, distance: 495.1
click at [1033, 513] on div "Edit an optimization - Fix duplicate title adding volume to meta title Define 2…" at bounding box center [740, 320] width 1480 height 641
click at [1056, 622] on div "Save as draft" at bounding box center [1064, 622] width 43 height 10
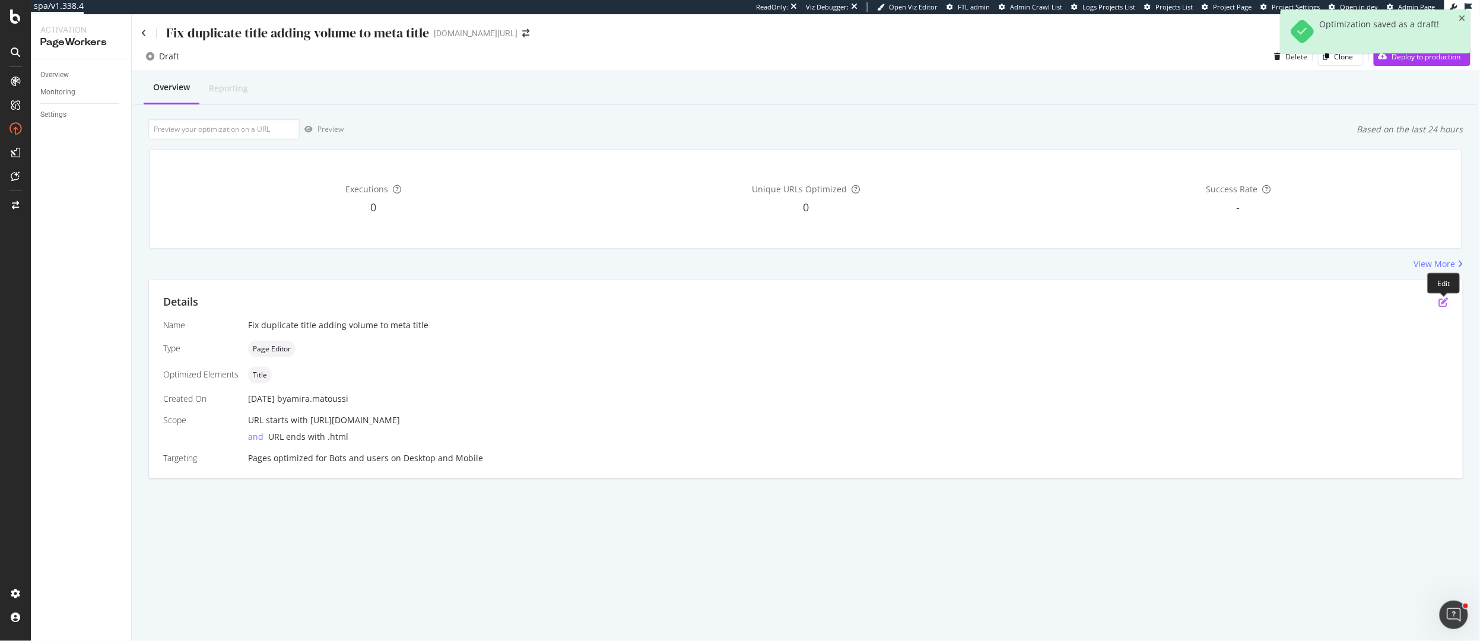
click at [1443, 301] on icon "pen-to-square" at bounding box center [1443, 301] width 9 height 9
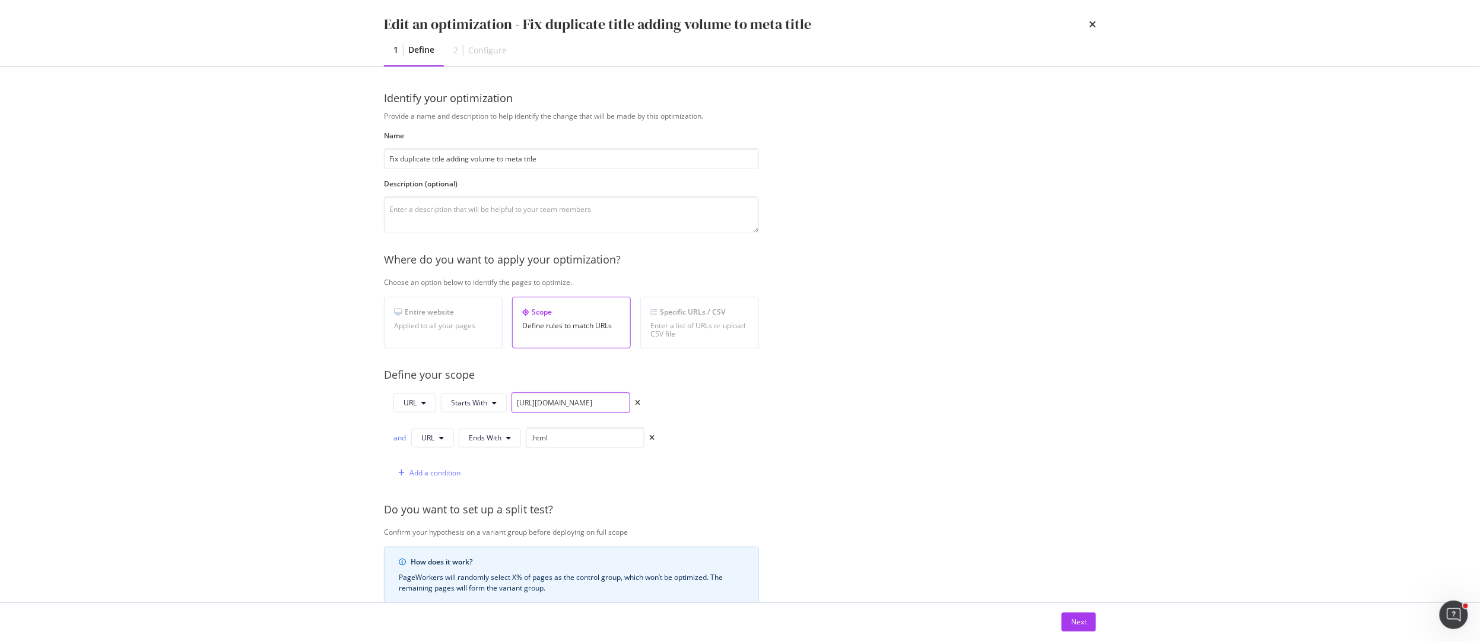
scroll to position [0, 1]
drag, startPoint x: 611, startPoint y: 403, endPoint x: 637, endPoint y: 404, distance: 26.1
click at [637, 404] on div "URL Starts With https://www.loccitane.com/fr-ca/" at bounding box center [516, 402] width 247 height 21
click at [615, 404] on input "https://www.loccitane.com/fr-ca/" at bounding box center [571, 402] width 119 height 21
drag, startPoint x: 608, startPoint y: 404, endPoint x: 632, endPoint y: 405, distance: 24.4
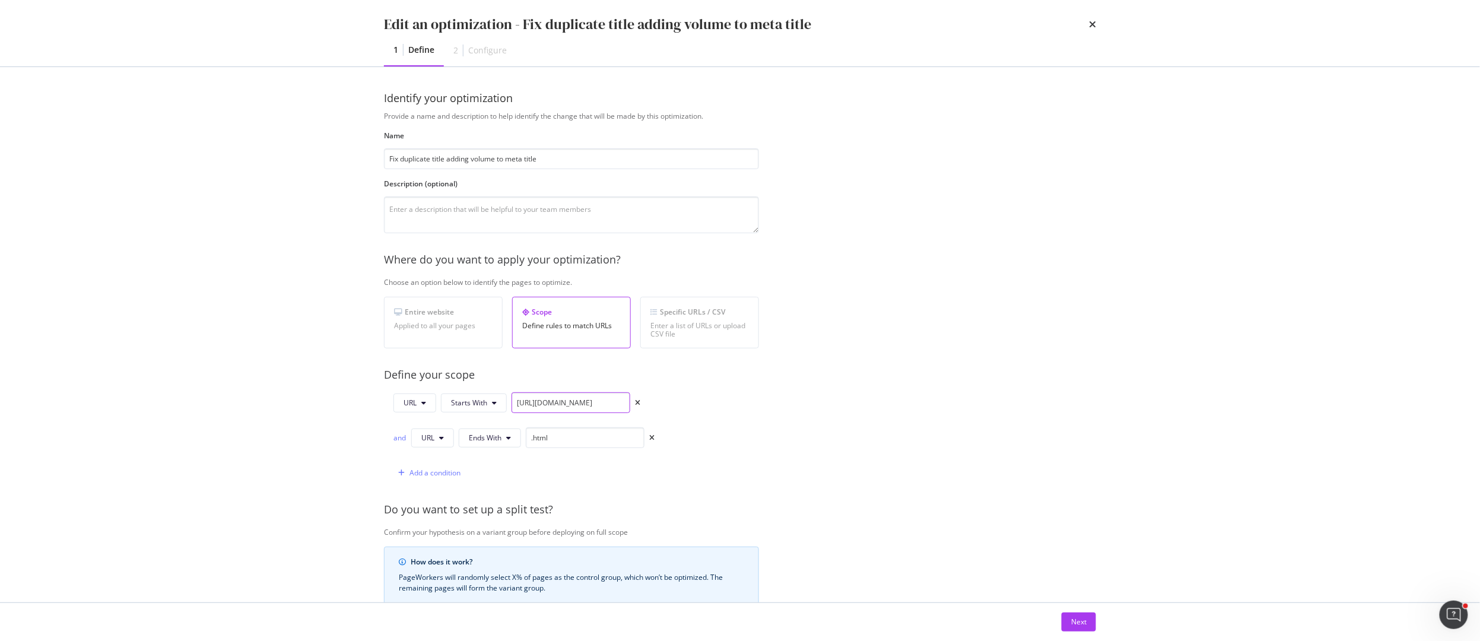
click at [632, 405] on div "URL Starts With https://www.loccitane.com/fr-ca/" at bounding box center [516, 402] width 247 height 21
click at [604, 406] on input "https://www.loccitane.com/fr-ca/" at bounding box center [571, 402] width 119 height 21
drag, startPoint x: 609, startPoint y: 405, endPoint x: 647, endPoint y: 412, distance: 39.1
click at [647, 412] on div "URL Starts With https://www.loccitane.com/fr-ca/" at bounding box center [523, 405] width 261 height 26
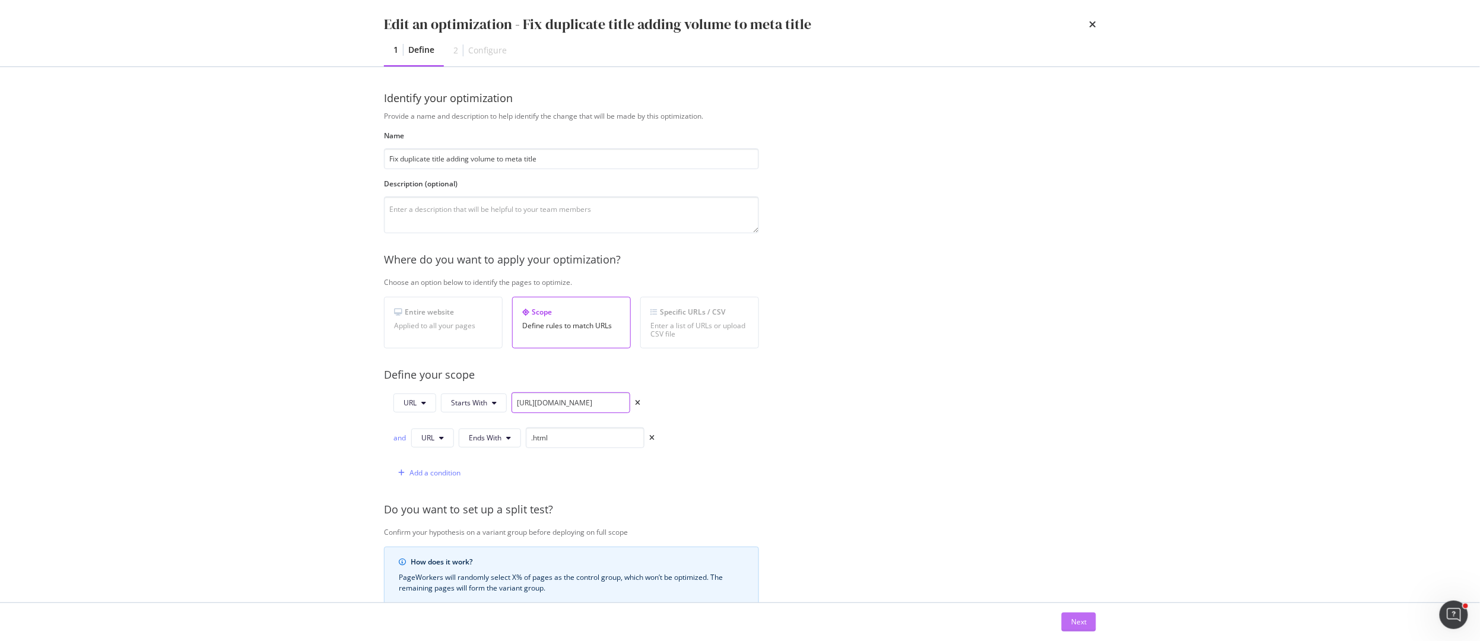
type input "https://www.loccitane.com/"
click at [1071, 620] on div "Next" at bounding box center [1078, 622] width 15 height 10
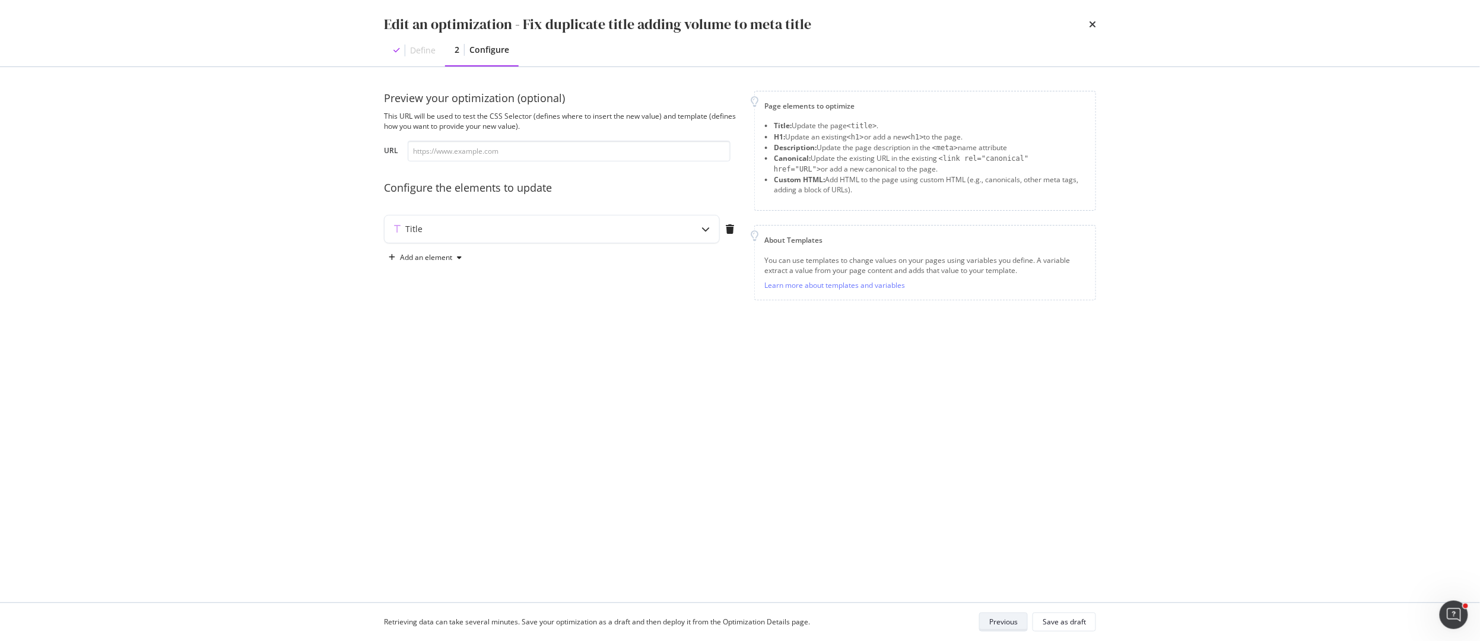
click at [1071, 620] on div "Save as draft" at bounding box center [1064, 622] width 43 height 10
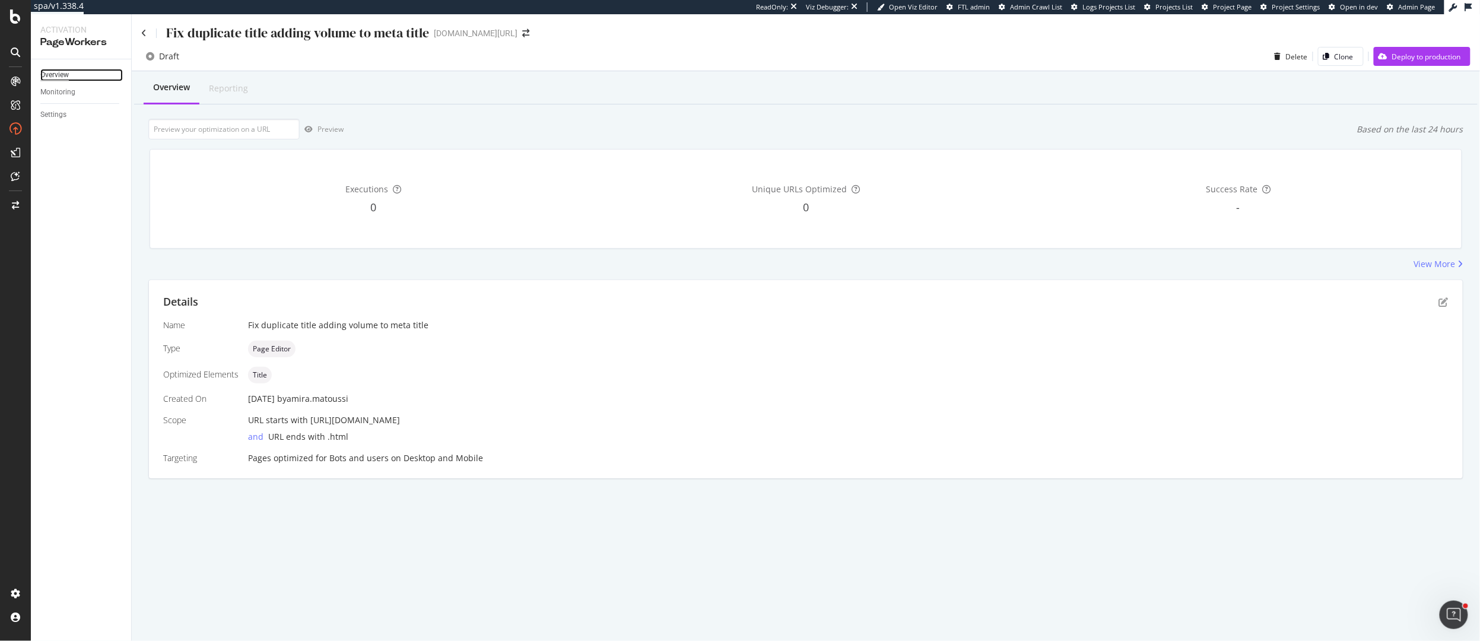
click at [52, 75] on div "Overview" at bounding box center [54, 75] width 28 height 12
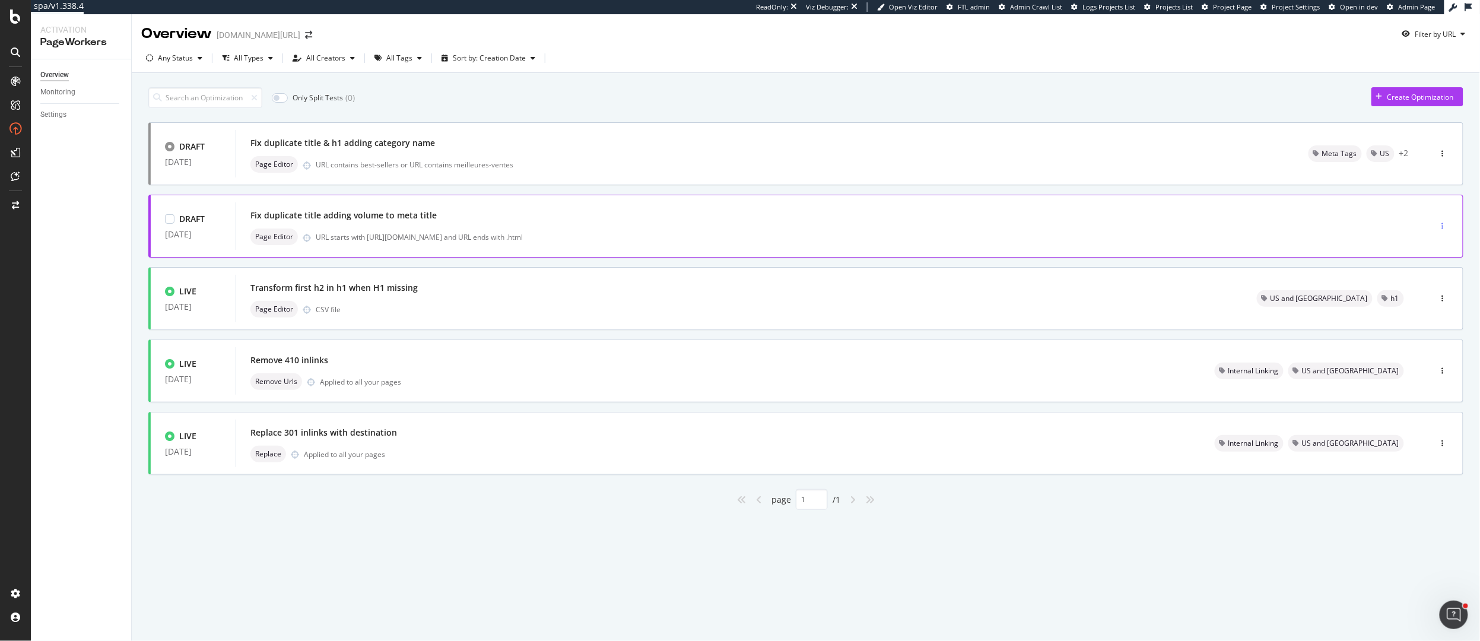
click at [1444, 228] on div "button" at bounding box center [1442, 226] width 11 height 7
click at [1422, 267] on div "Tags" at bounding box center [1427, 269] width 16 height 10
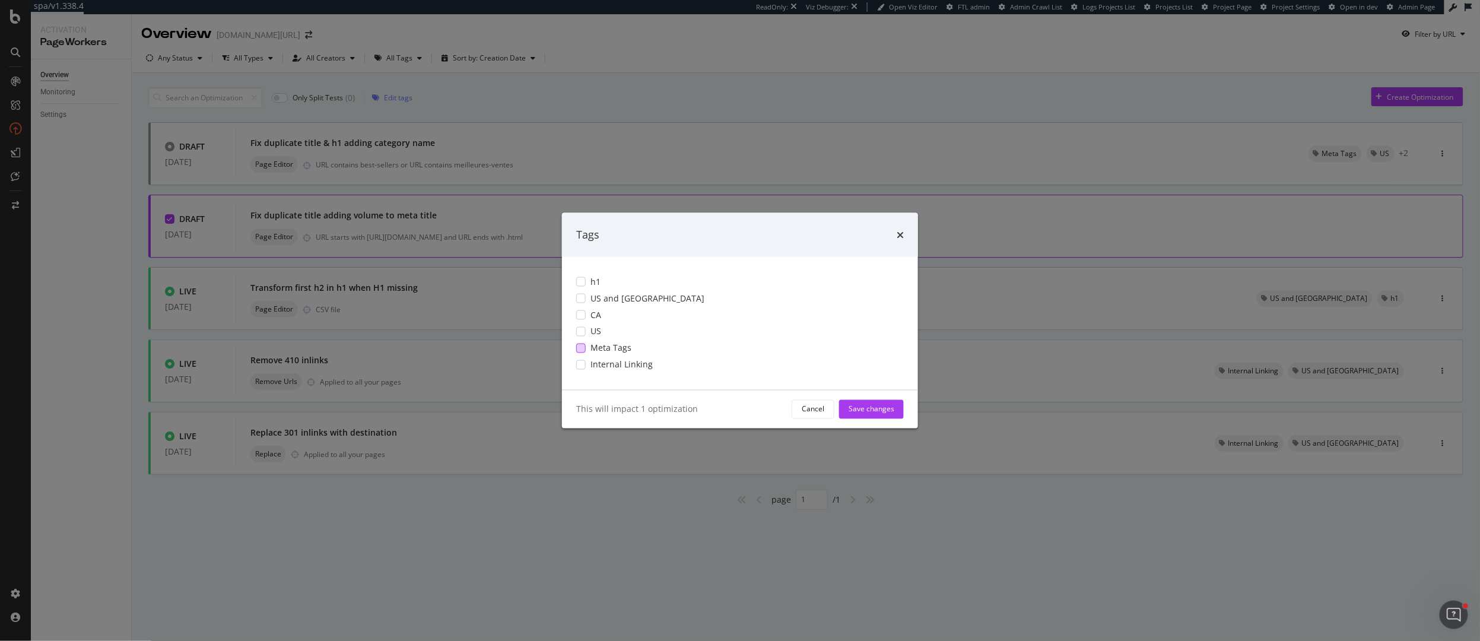
click at [582, 346] on div "modal" at bounding box center [580, 347] width 9 height 9
click at [582, 327] on div "modal" at bounding box center [580, 330] width 9 height 9
click at [582, 310] on div "modal" at bounding box center [580, 314] width 9 height 9
click at [878, 405] on div "Save changes" at bounding box center [872, 409] width 46 height 10
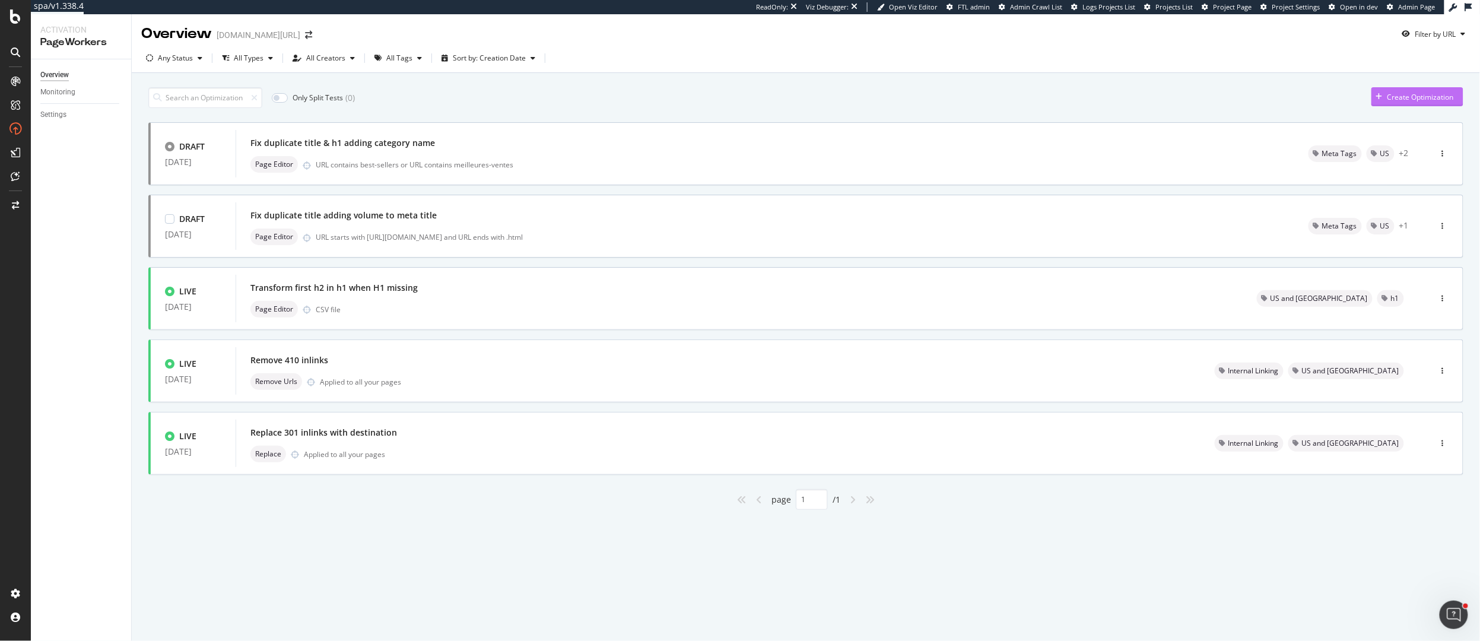
click at [1415, 95] on div "Create Optimization" at bounding box center [1420, 97] width 66 height 10
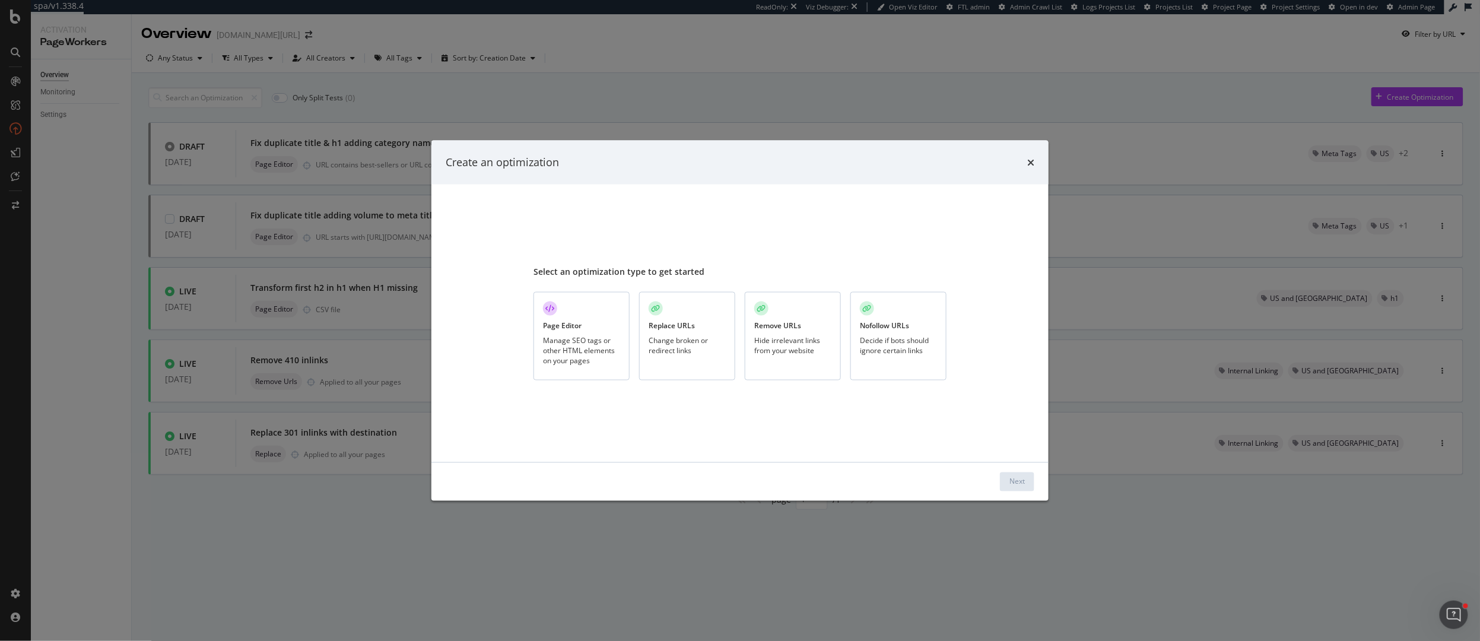
click at [913, 349] on div "Decide if bots should ignore certain links" at bounding box center [898, 345] width 77 height 20
click at [1016, 482] on div "Next" at bounding box center [1016, 482] width 15 height 10
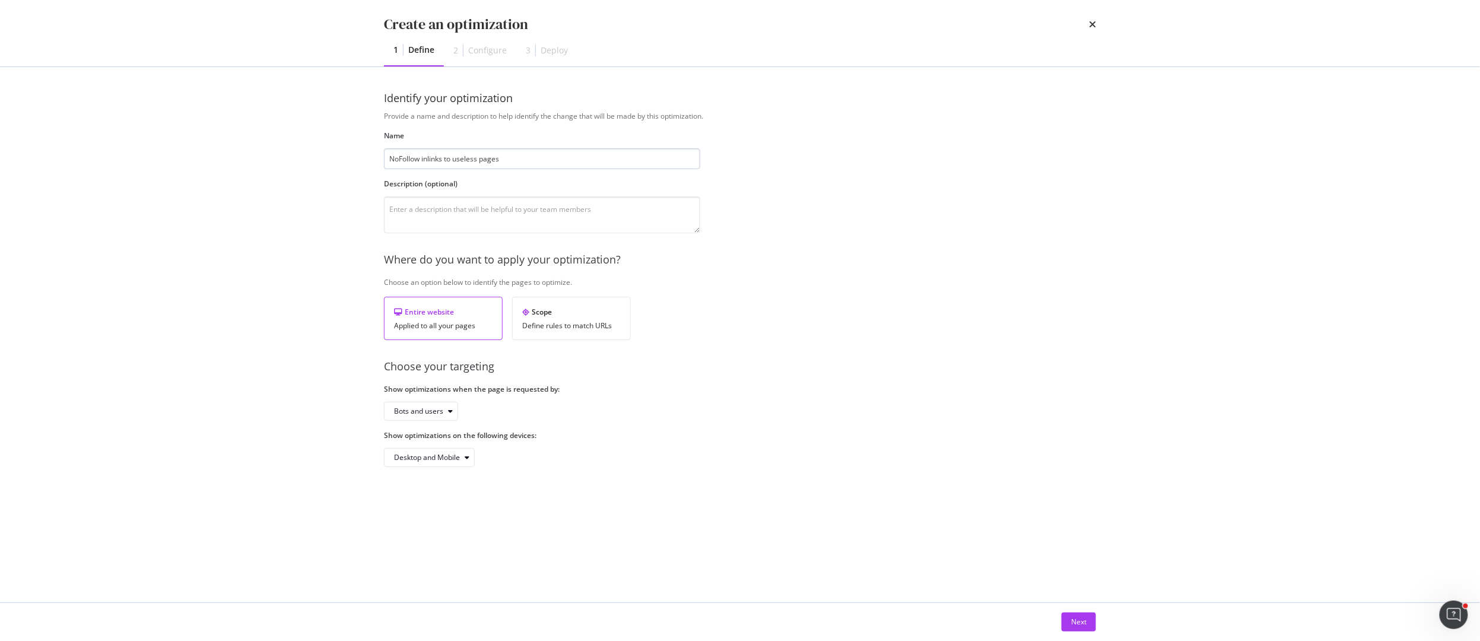
click at [455, 160] on input "NoFollow inlinks to useless pages" at bounding box center [542, 158] width 316 height 21
type input "NoFollow inlinks to SEO-useless pages"
click at [445, 212] on textarea "modal" at bounding box center [542, 214] width 316 height 37
paste textarea "wishlist, cart, account, contact"
type textarea "wishlist, cart, account, contact"
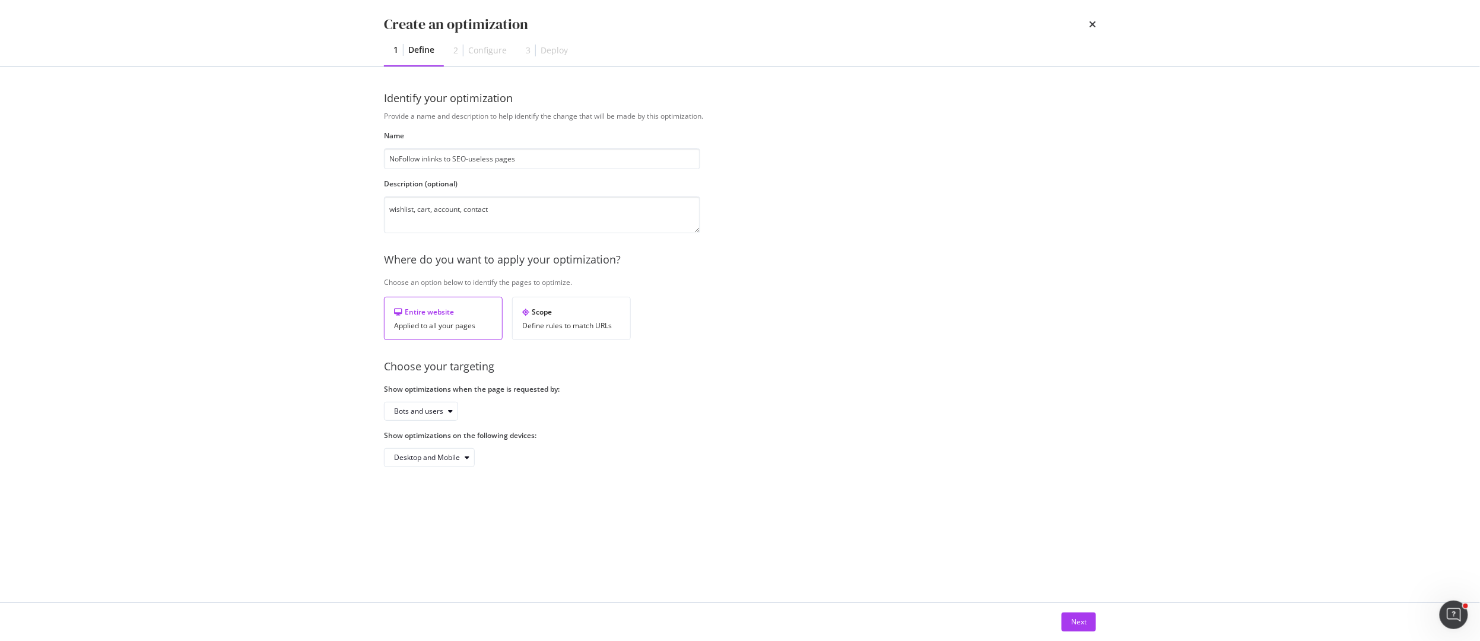
drag, startPoint x: 1082, startPoint y: 618, endPoint x: 656, endPoint y: 461, distance: 453.4
click at [656, 461] on div "Create an optimization 1 Define 2 Configure 3 Deploy Identify your optimization…" at bounding box center [740, 320] width 1480 height 641
click at [1072, 619] on div "Next" at bounding box center [1078, 622] width 15 height 10
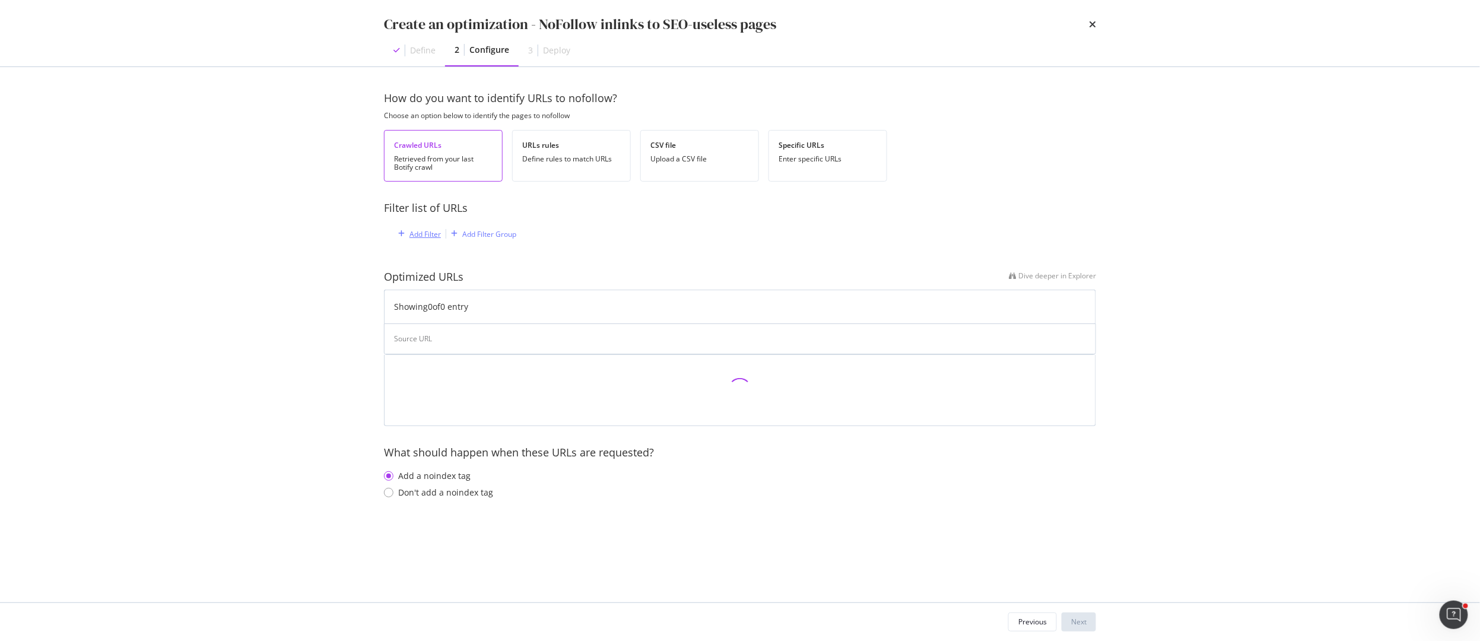
click at [421, 234] on div "Add Filter" at bounding box center [424, 234] width 31 height 10
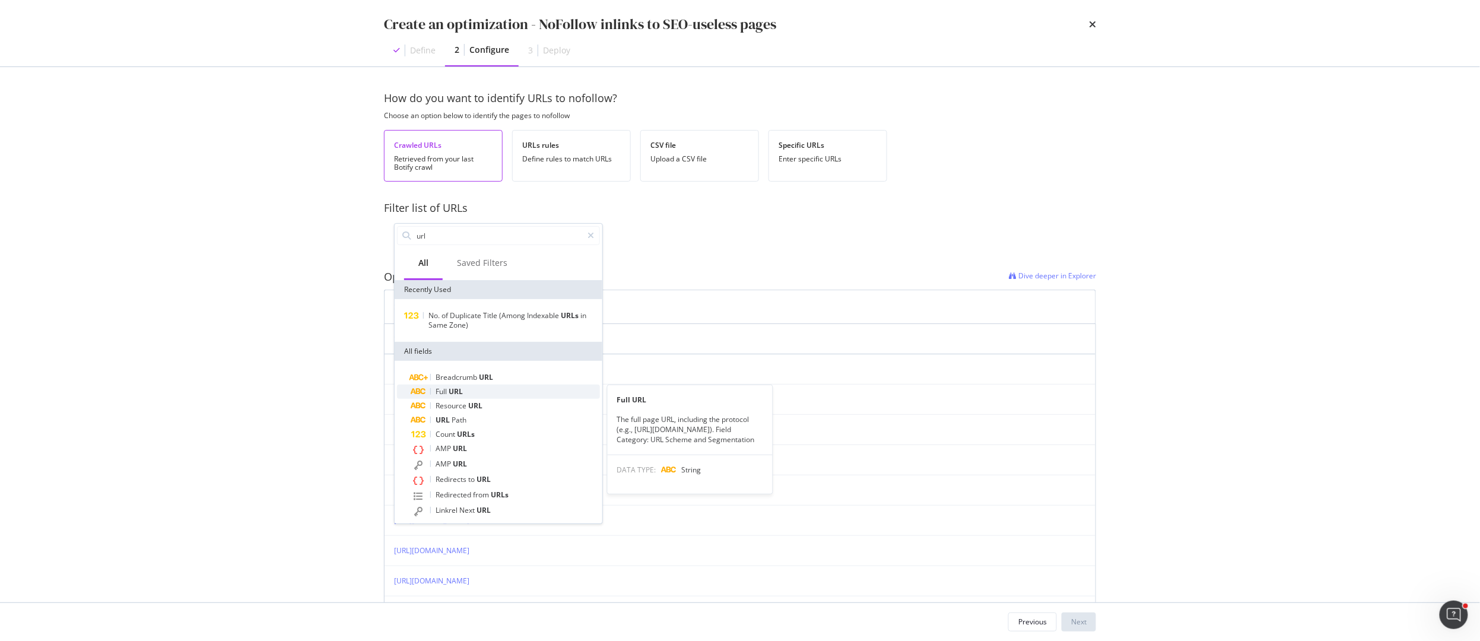
type input "url"
click at [469, 387] on div "Full URL" at bounding box center [505, 392] width 189 height 14
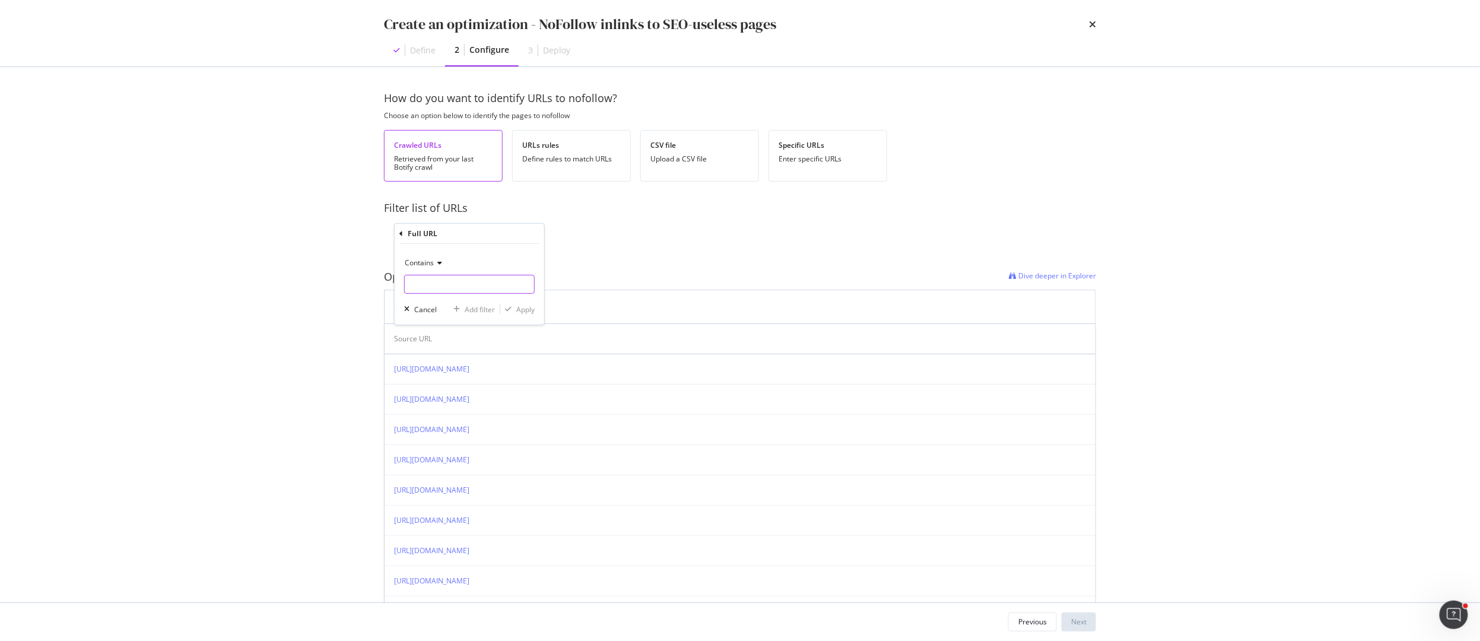
click at [433, 288] on input "modal" at bounding box center [469, 284] width 129 height 19
type input "cart"
click at [520, 311] on div "Apply" at bounding box center [525, 309] width 18 height 10
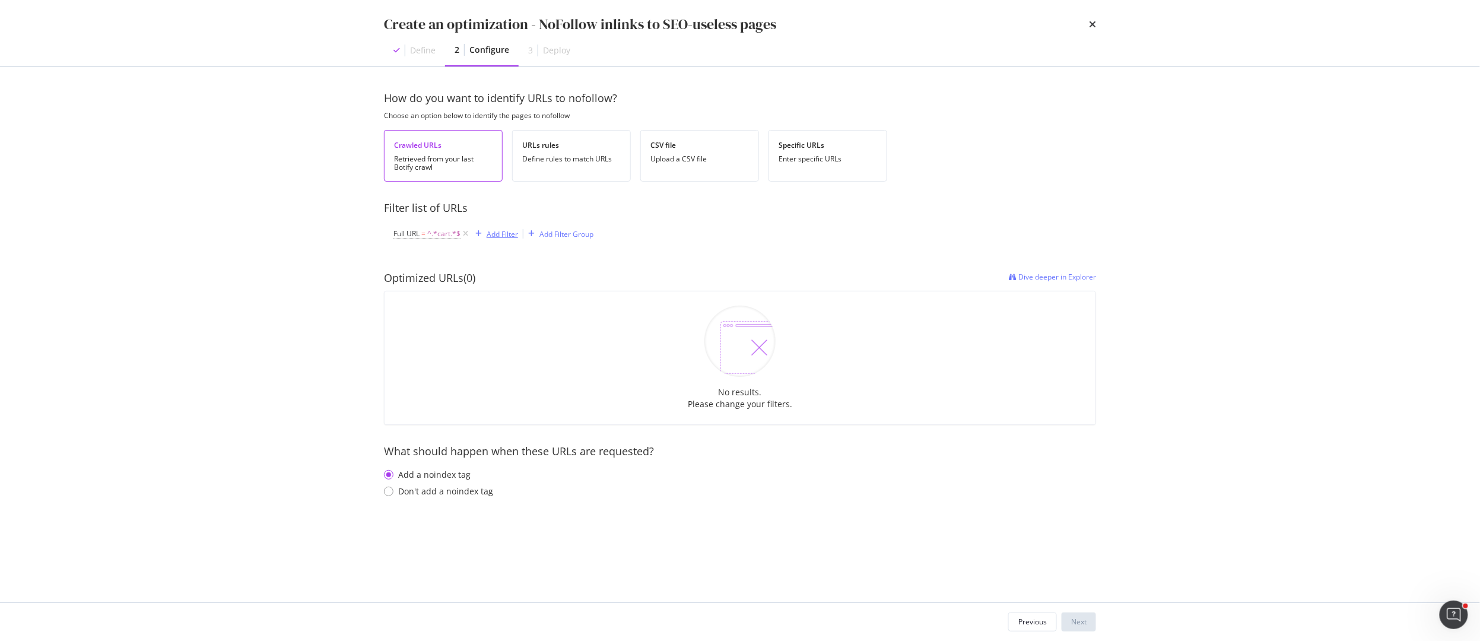
click at [482, 235] on div "modal" at bounding box center [479, 233] width 16 height 7
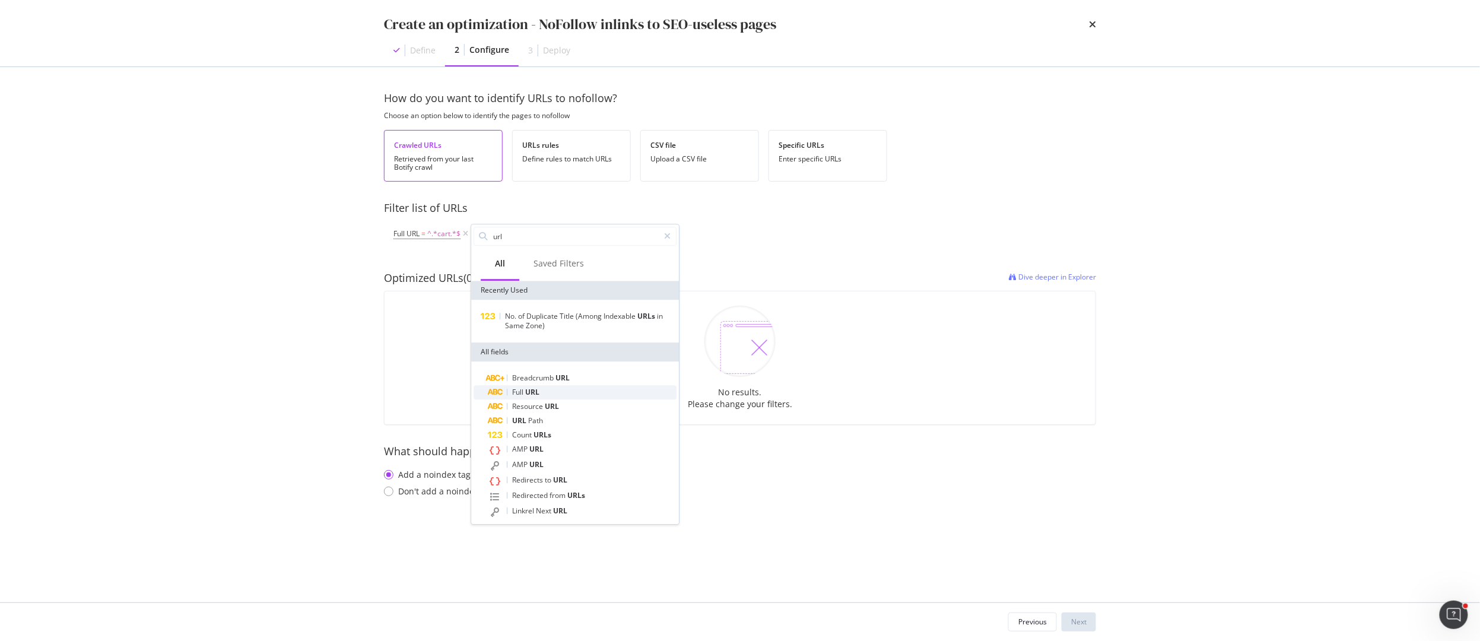
click at [519, 394] on span "Full" at bounding box center [518, 392] width 13 height 10
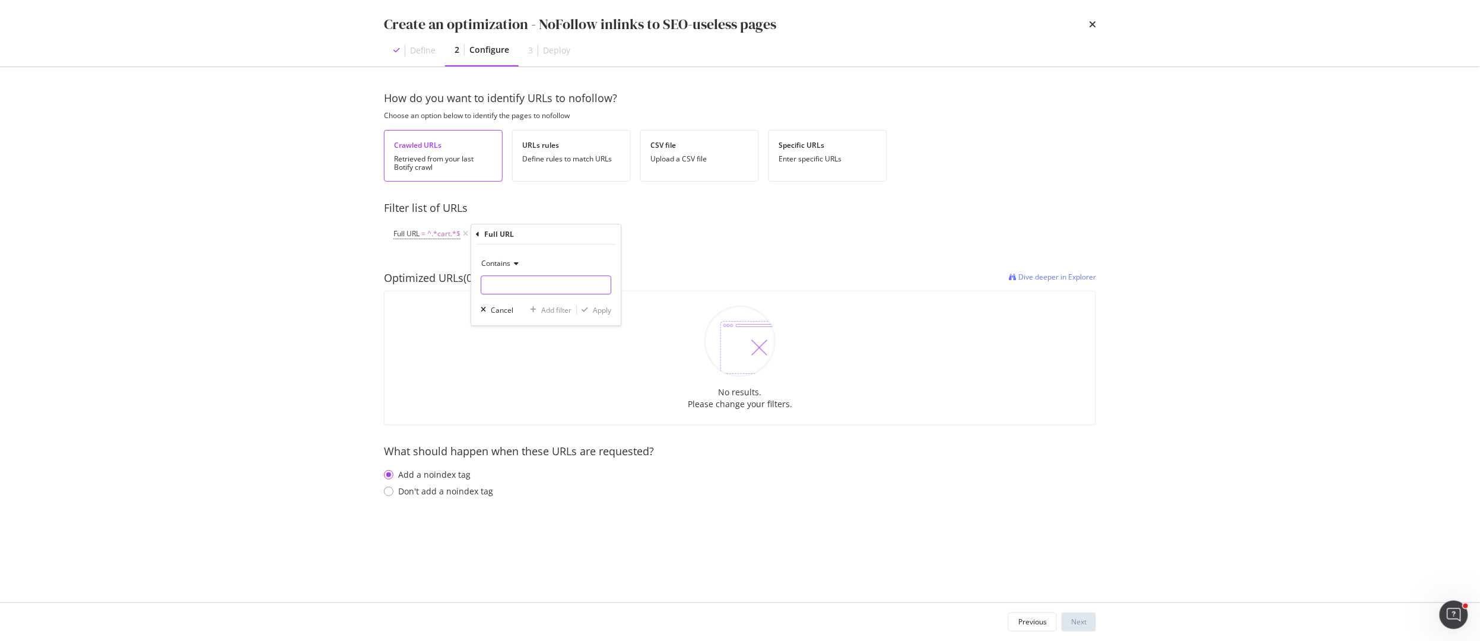
click at [506, 282] on input "modal" at bounding box center [545, 284] width 129 height 19
type input "wishlist"
click at [593, 313] on div "Apply" at bounding box center [602, 310] width 18 height 10
click at [477, 232] on div "and" at bounding box center [479, 233] width 12 height 10
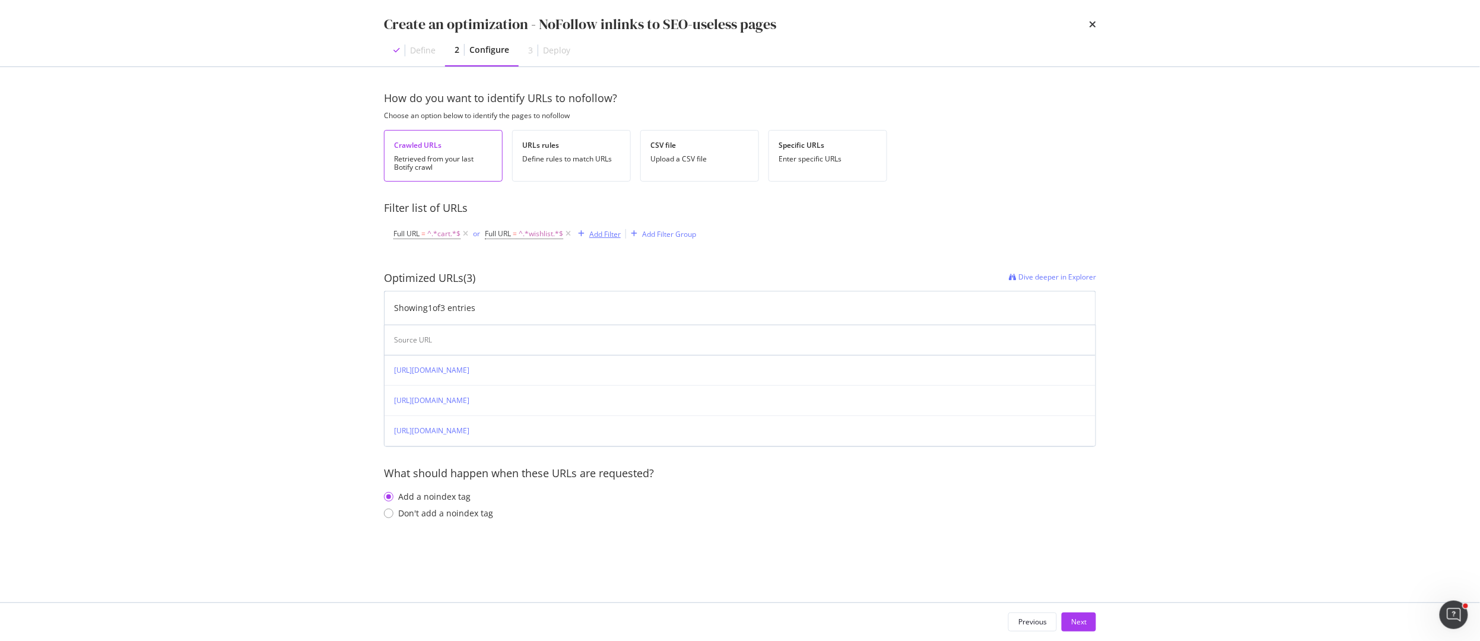
click at [595, 233] on div "Add Filter" at bounding box center [604, 234] width 31 height 10
click at [609, 234] on div "Add Filter" at bounding box center [604, 234] width 31 height 10
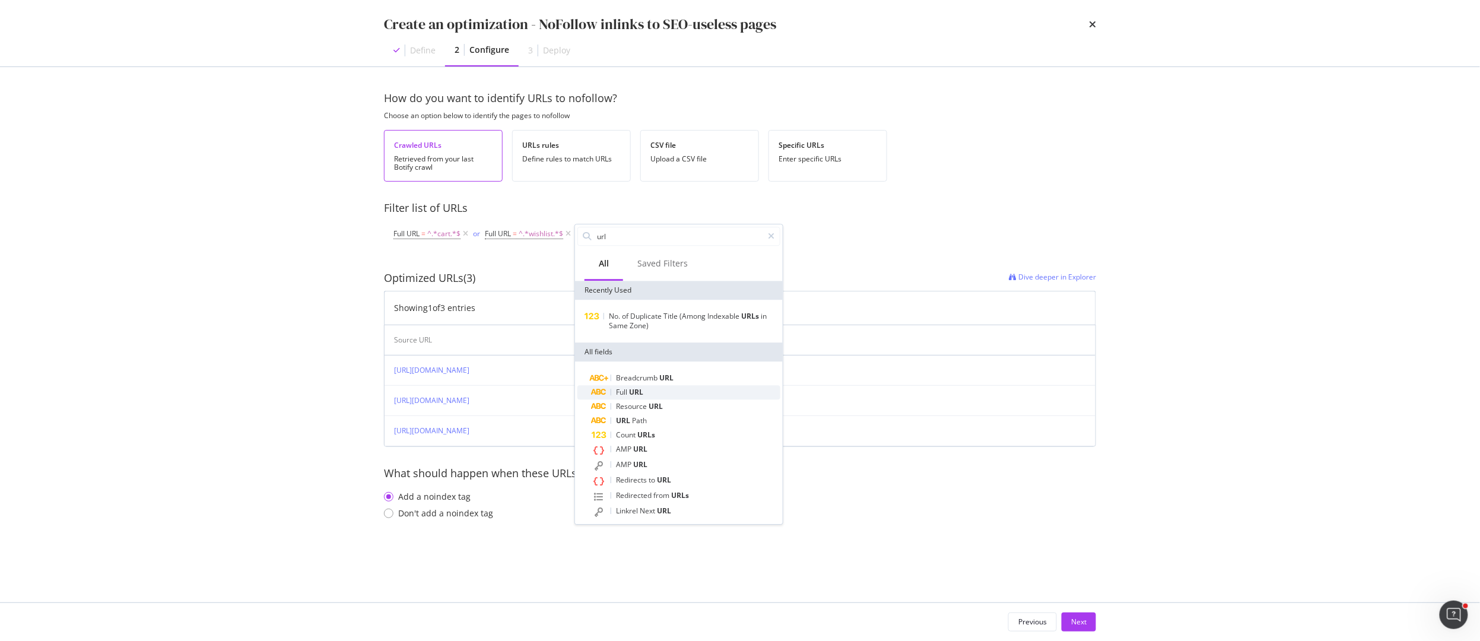
click at [634, 391] on span "URL" at bounding box center [636, 392] width 14 height 10
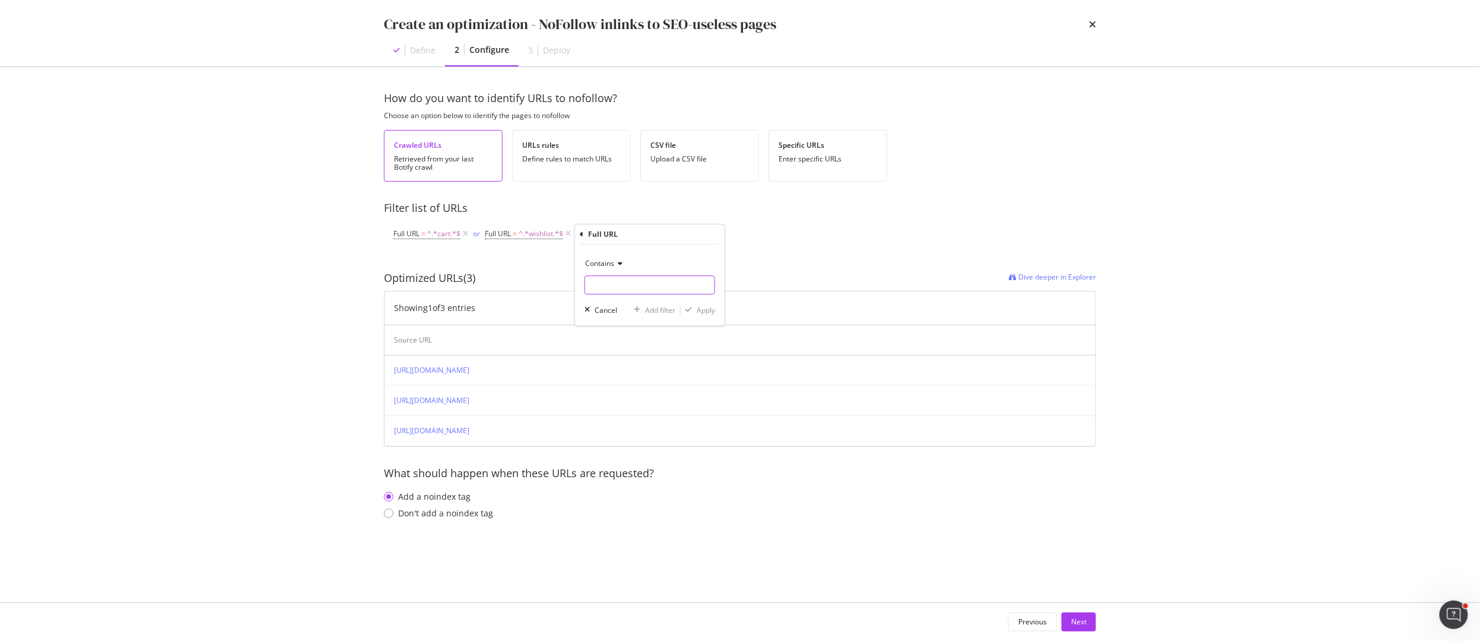
click at [621, 284] on input "modal" at bounding box center [649, 284] width 129 height 19
type input "account"
click at [707, 311] on div "Apply" at bounding box center [706, 310] width 18 height 10
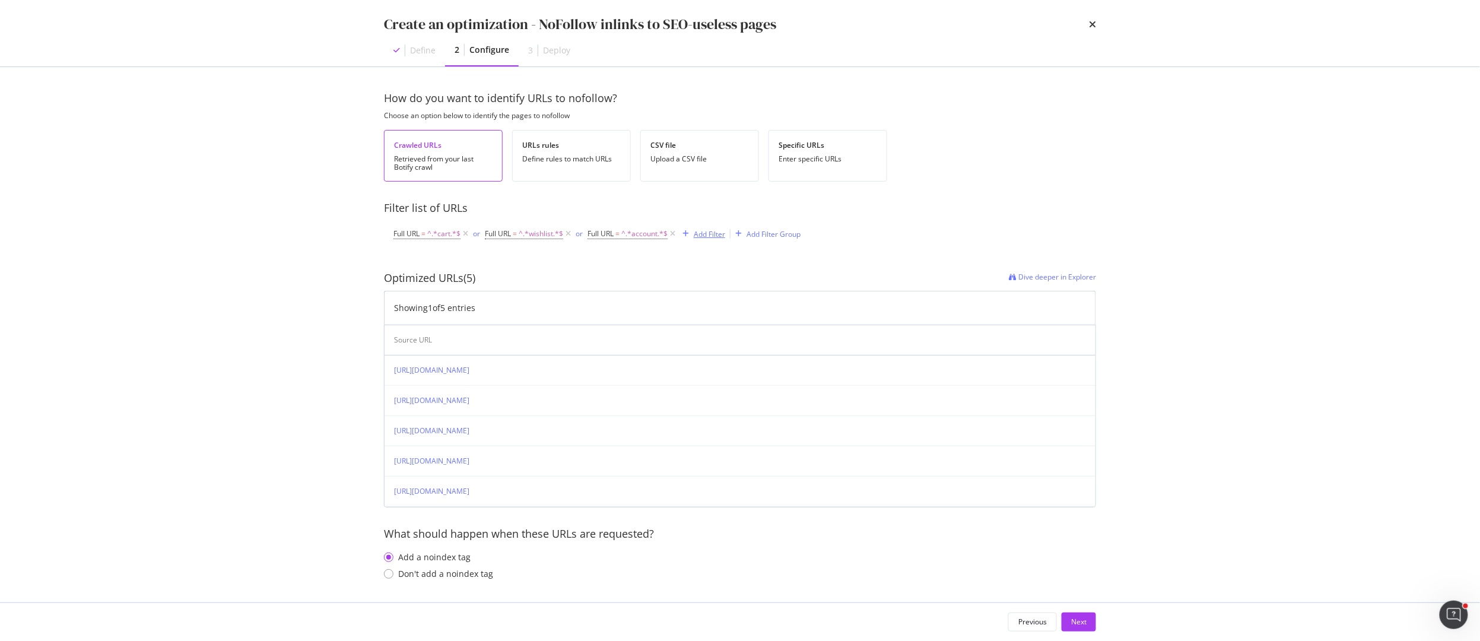
click at [715, 232] on div "Add Filter" at bounding box center [709, 234] width 31 height 10
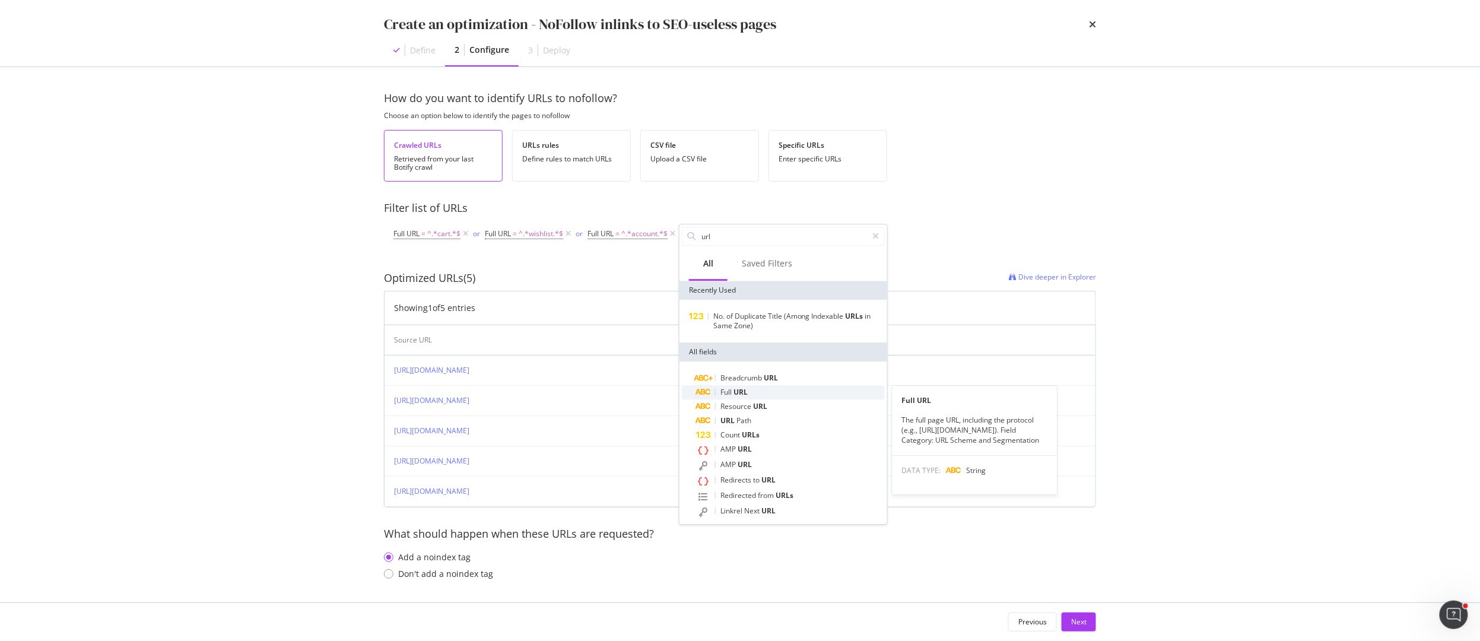
click at [728, 388] on span "Full" at bounding box center [726, 392] width 13 height 10
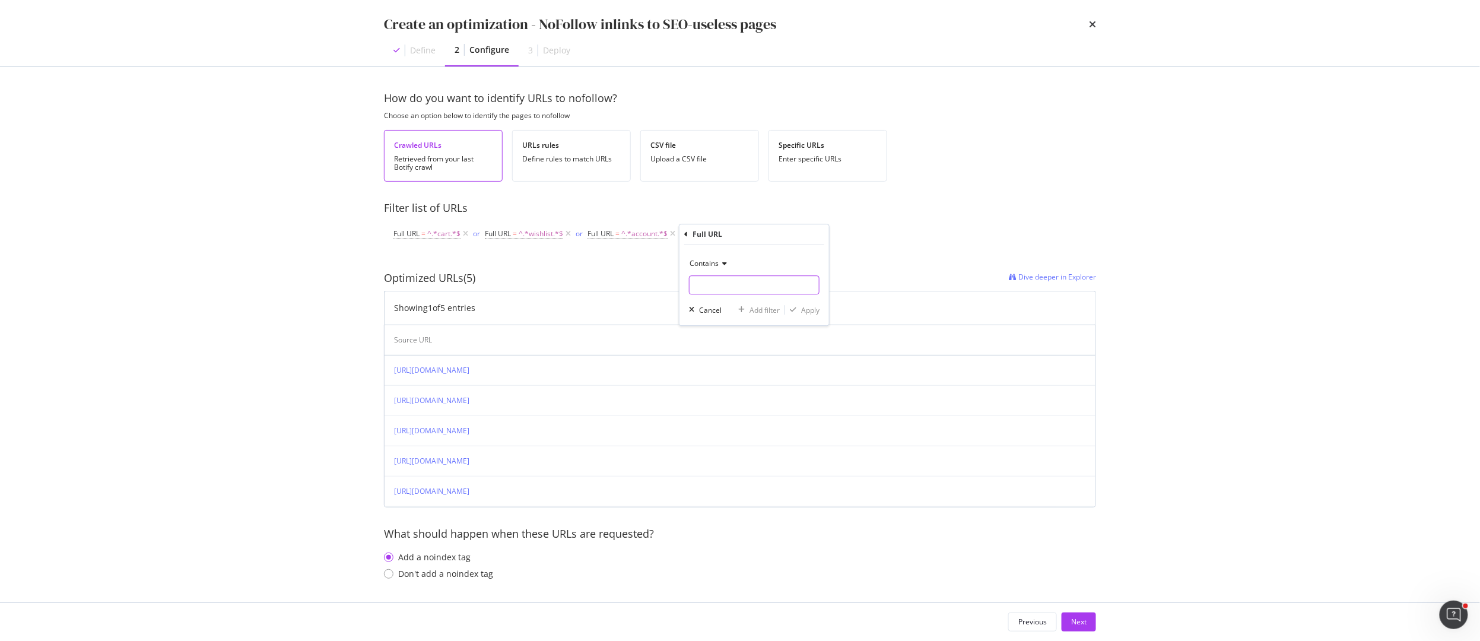
click at [722, 277] on input "modal" at bounding box center [754, 284] width 129 height 19
type input "ontact"
click at [814, 310] on div "Apply" at bounding box center [810, 310] width 18 height 10
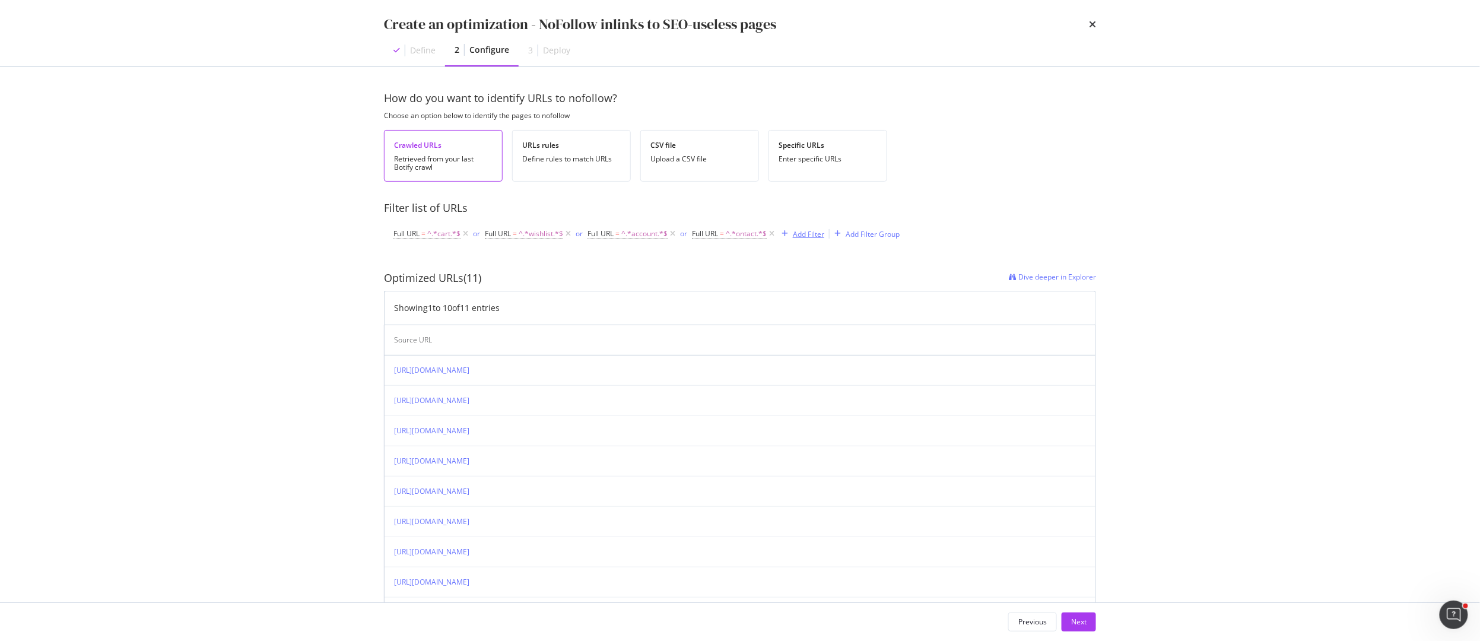
click at [814, 234] on div "Add Filter" at bounding box center [808, 234] width 31 height 10
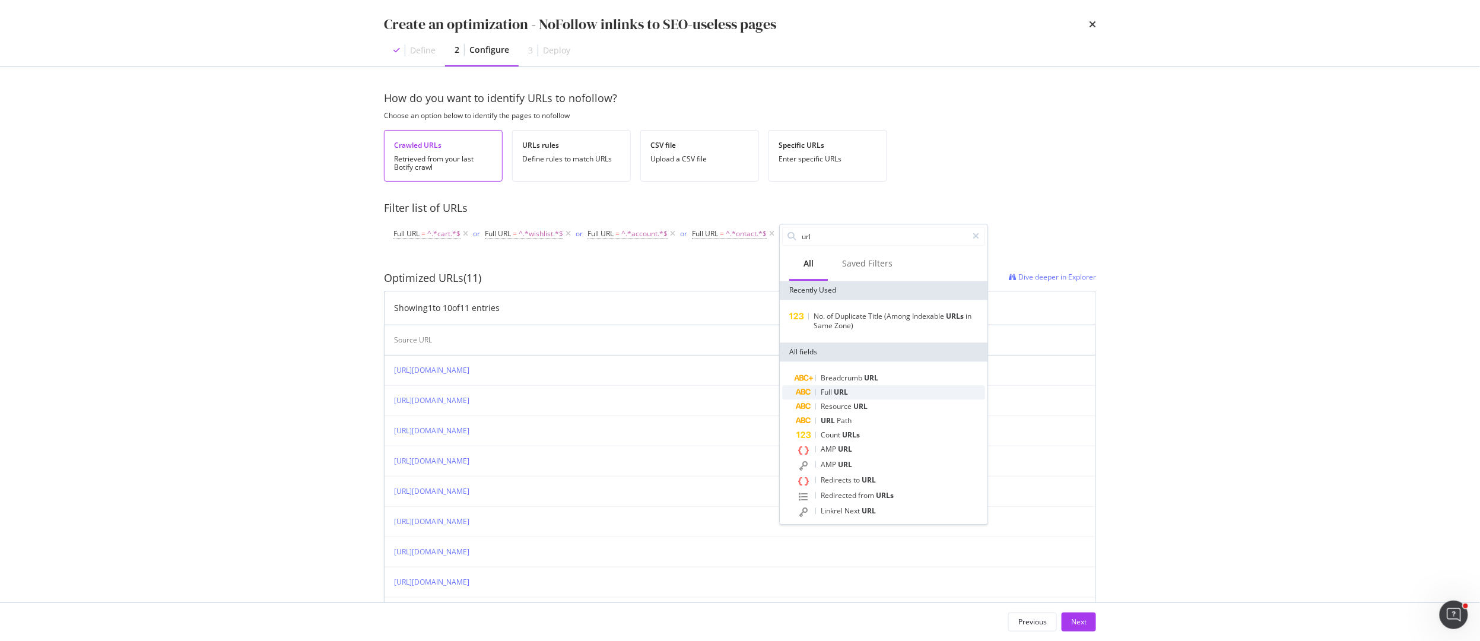
click at [837, 390] on span "URL" at bounding box center [841, 392] width 14 height 10
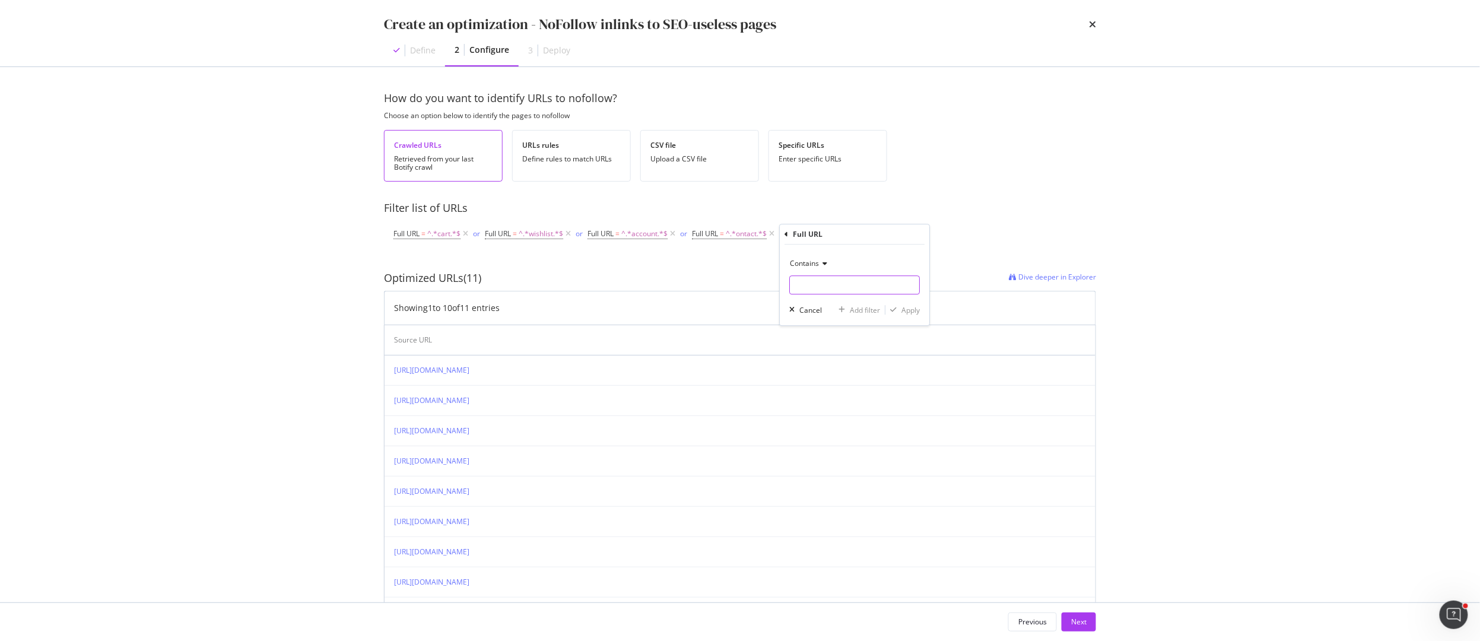
click at [817, 287] on input "modal" at bounding box center [854, 284] width 129 height 19
type input "Exchange"
click at [906, 309] on div "Apply" at bounding box center [910, 310] width 18 height 10
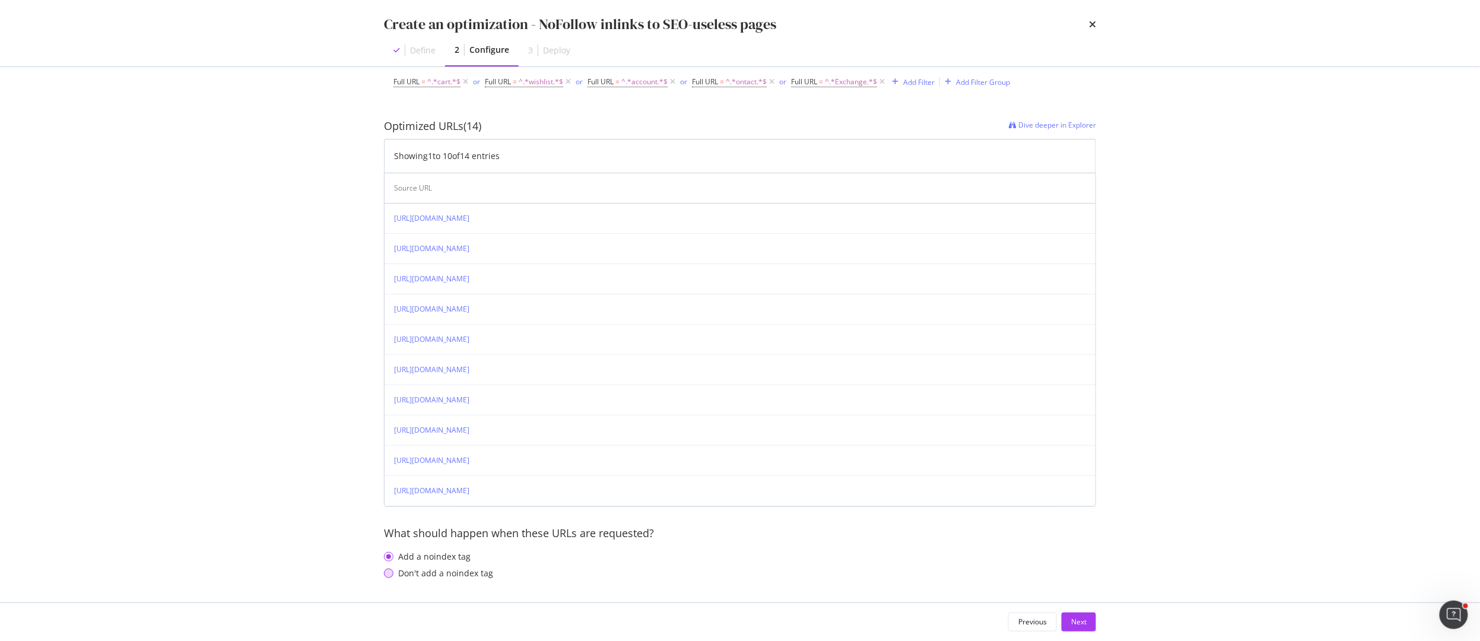
click at [389, 570] on div "Don't add a noindex tag" at bounding box center [388, 572] width 9 height 9
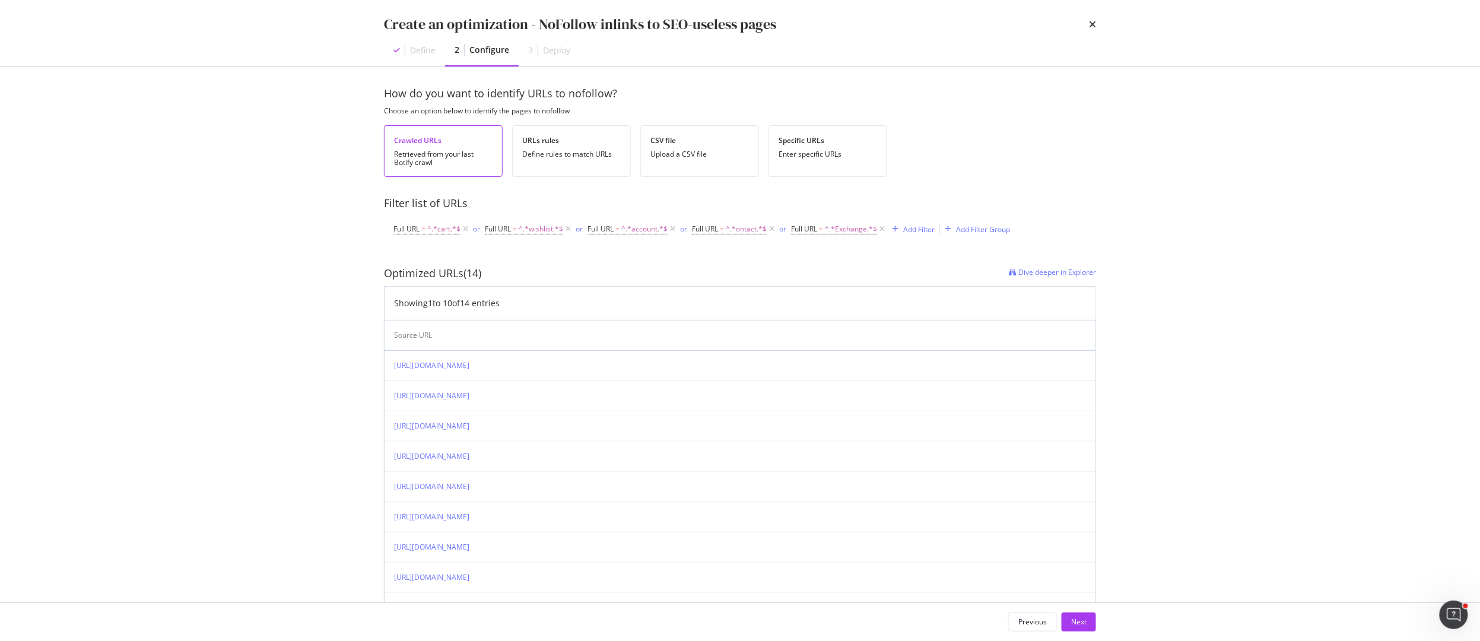
scroll to position [0, 0]
click at [1084, 618] on div "Next" at bounding box center [1078, 622] width 15 height 10
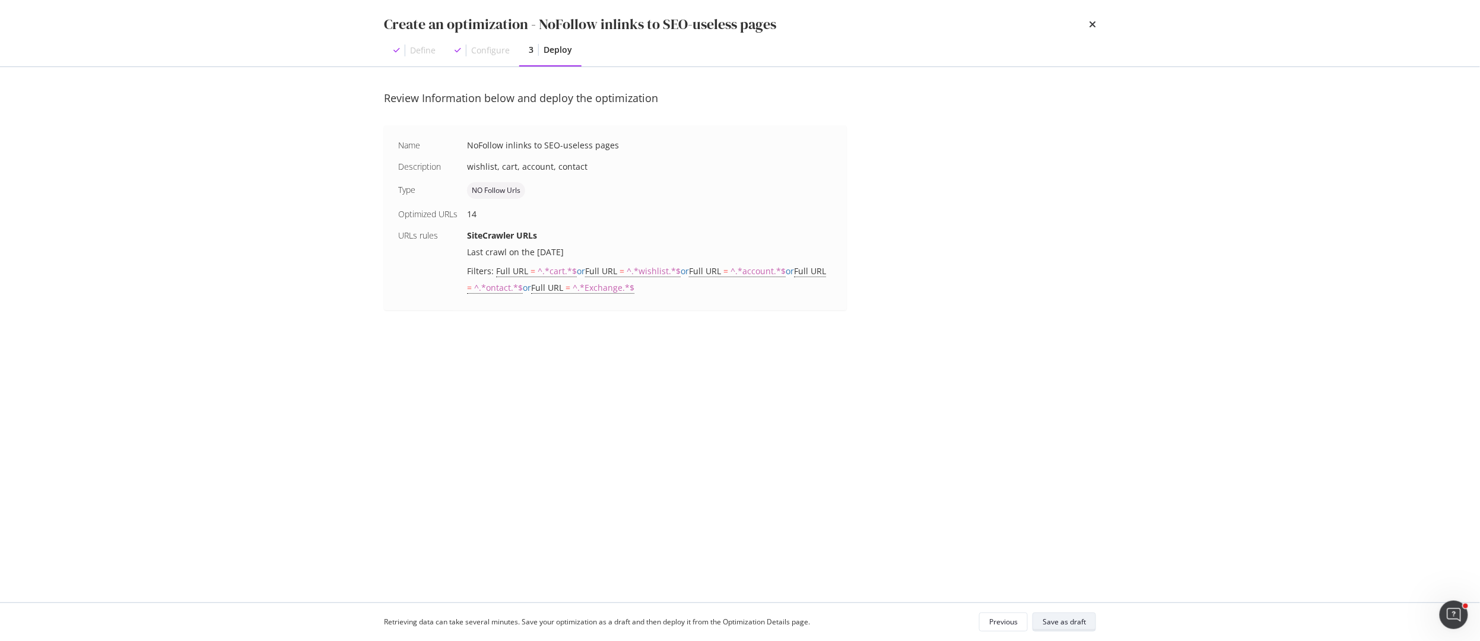
click at [1084, 618] on div "Save as draft" at bounding box center [1064, 622] width 43 height 10
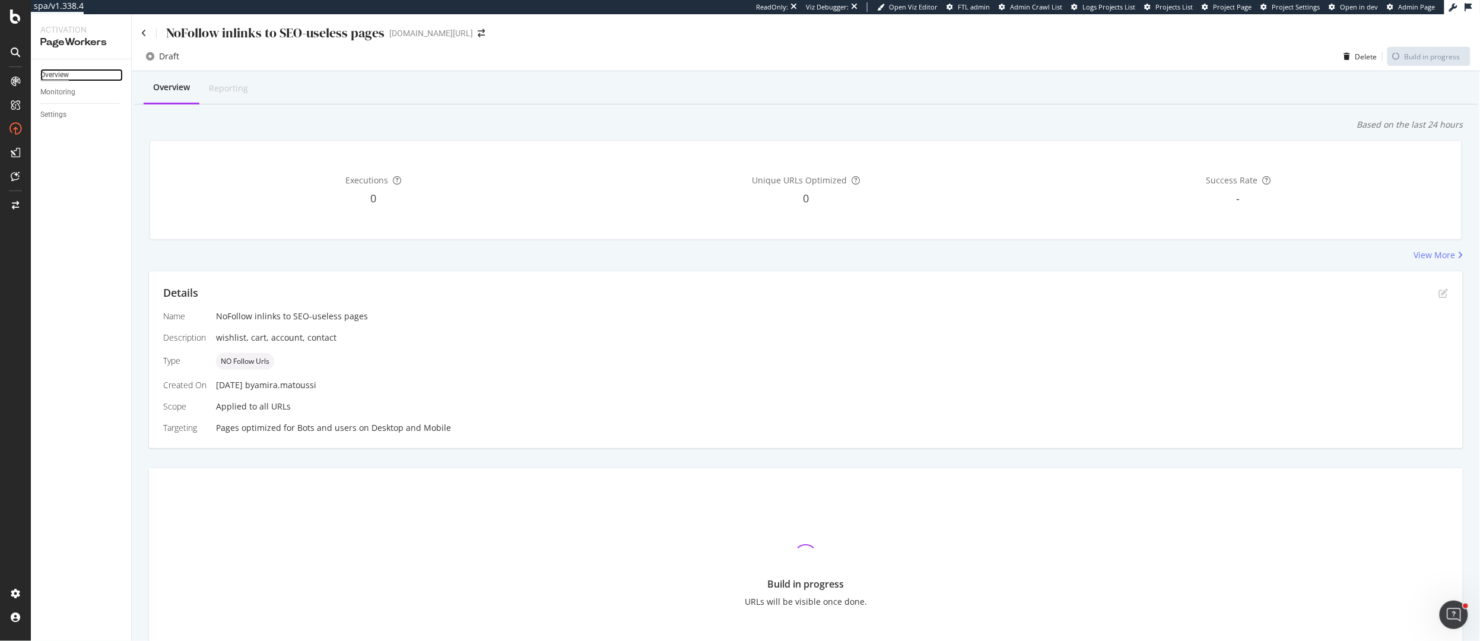
click at [62, 72] on div "Overview" at bounding box center [54, 75] width 28 height 12
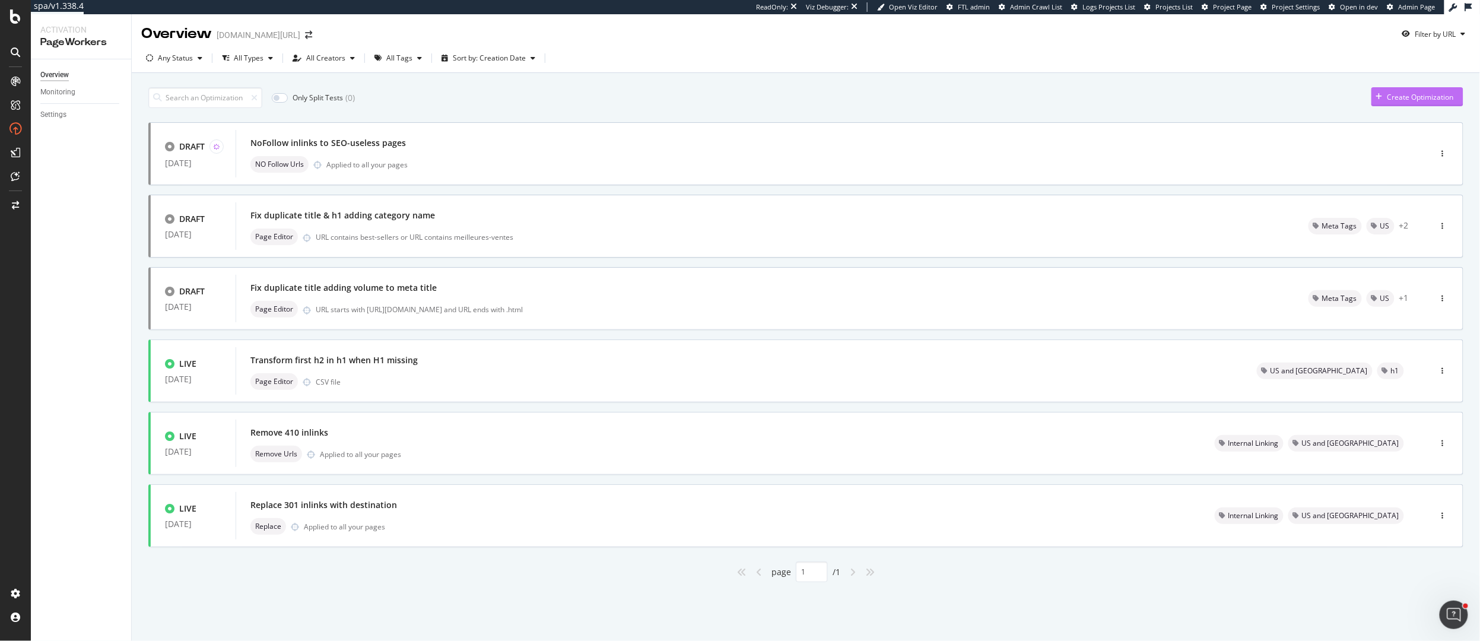
click at [1415, 97] on div "Create Optimization" at bounding box center [1420, 97] width 66 height 10
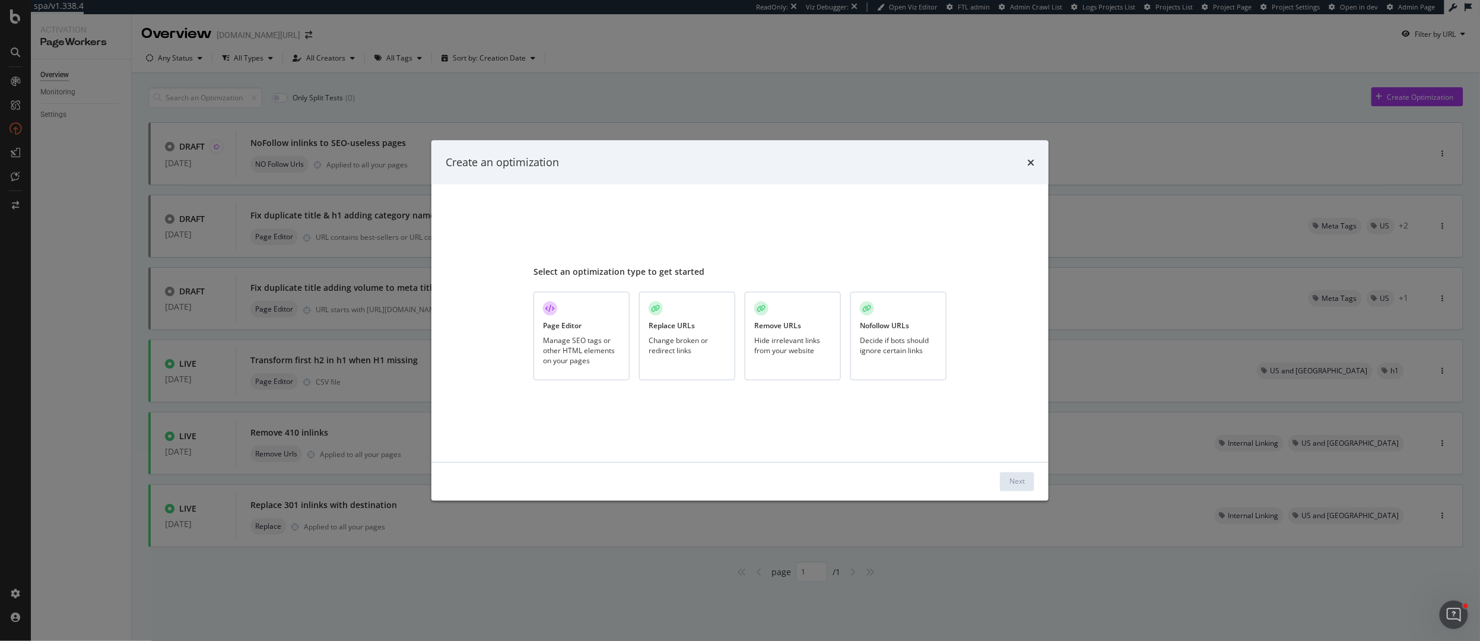
click at [582, 325] on div "Page Editor" at bounding box center [562, 325] width 39 height 10
click at [1017, 481] on div "Next" at bounding box center [1016, 482] width 15 height 10
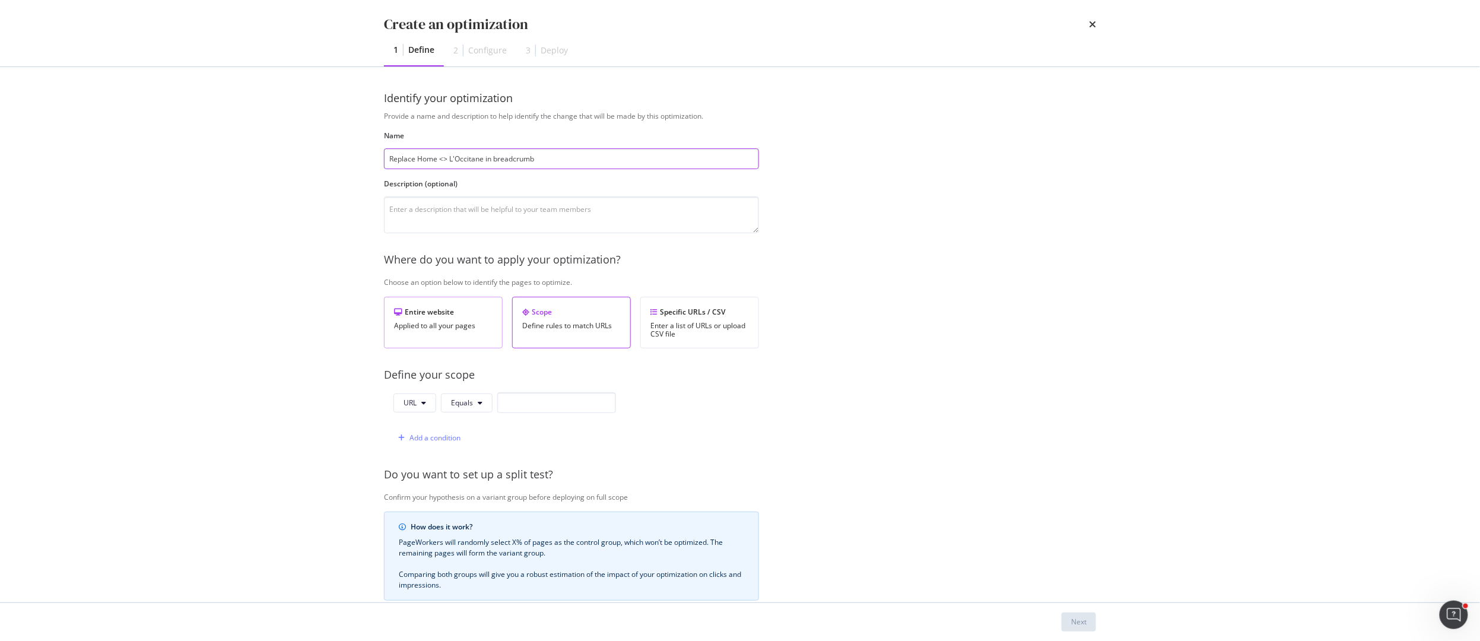
type input "Replace Home <> L'Occitane in breadcrumb"
click at [429, 325] on div "Applied to all your pages" at bounding box center [443, 326] width 99 height 8
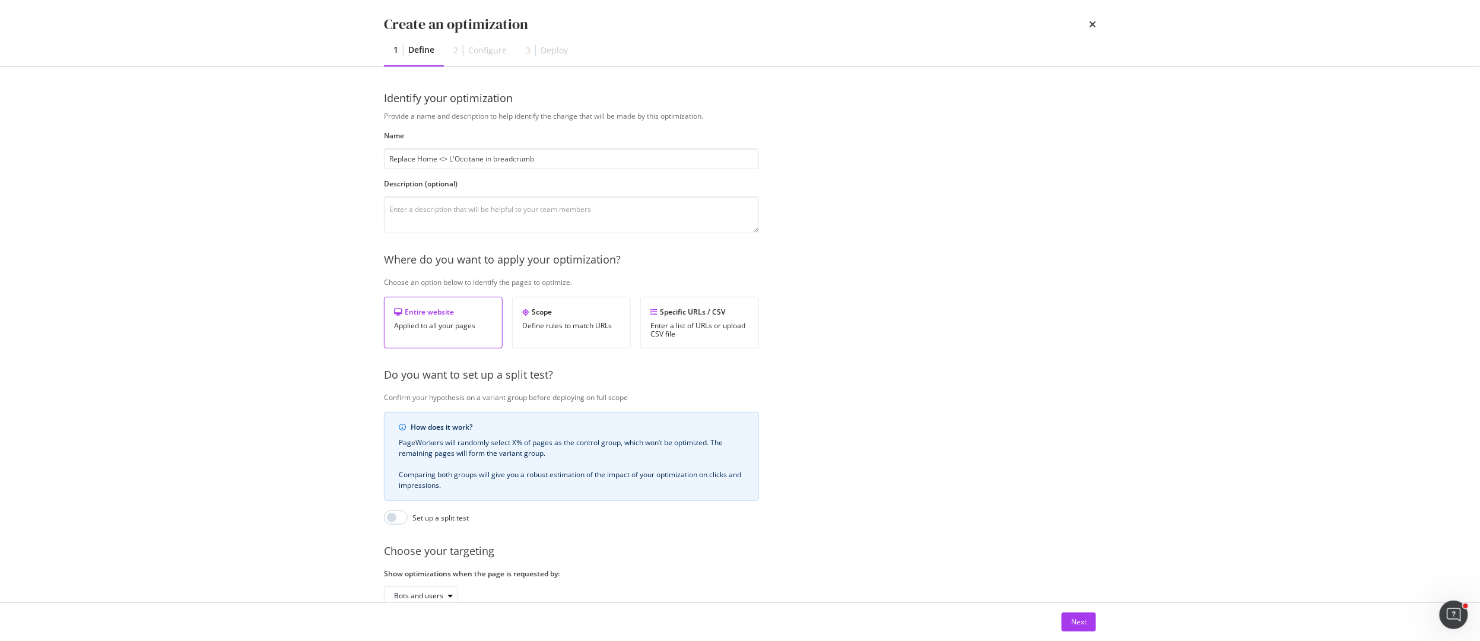
scroll to position [75, 0]
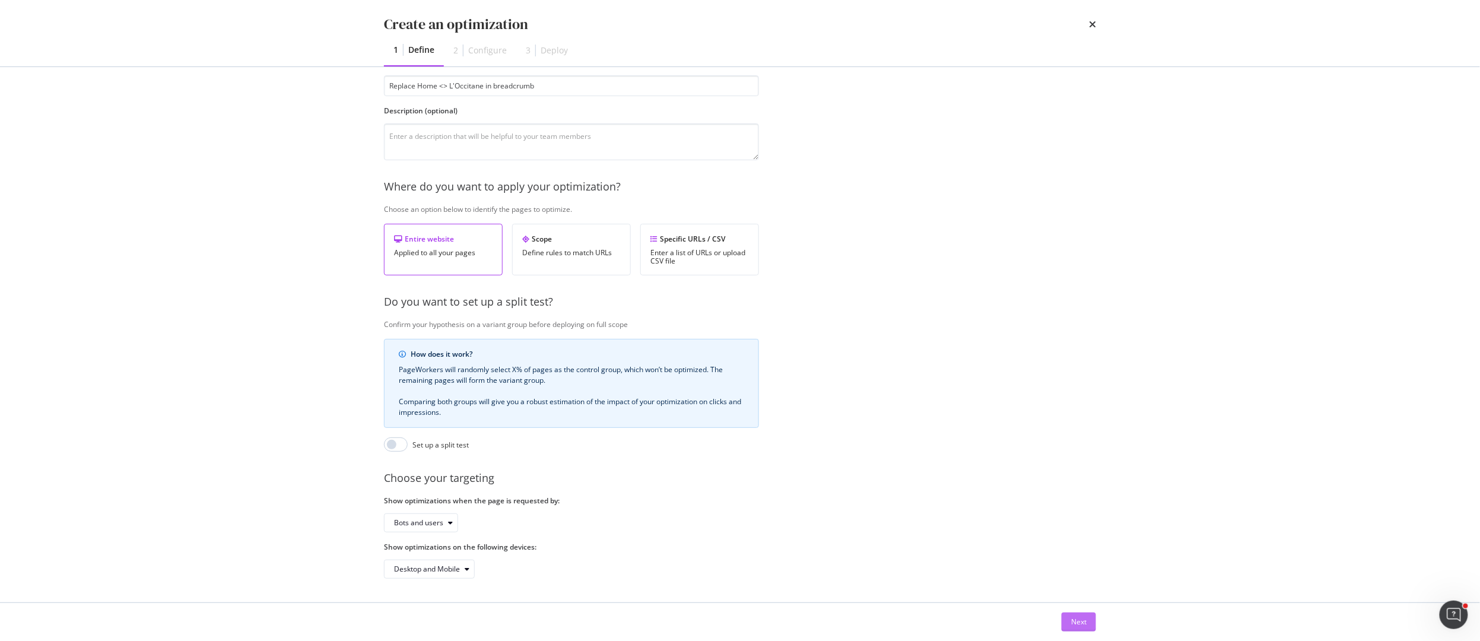
click at [1074, 622] on div "Next" at bounding box center [1078, 622] width 15 height 10
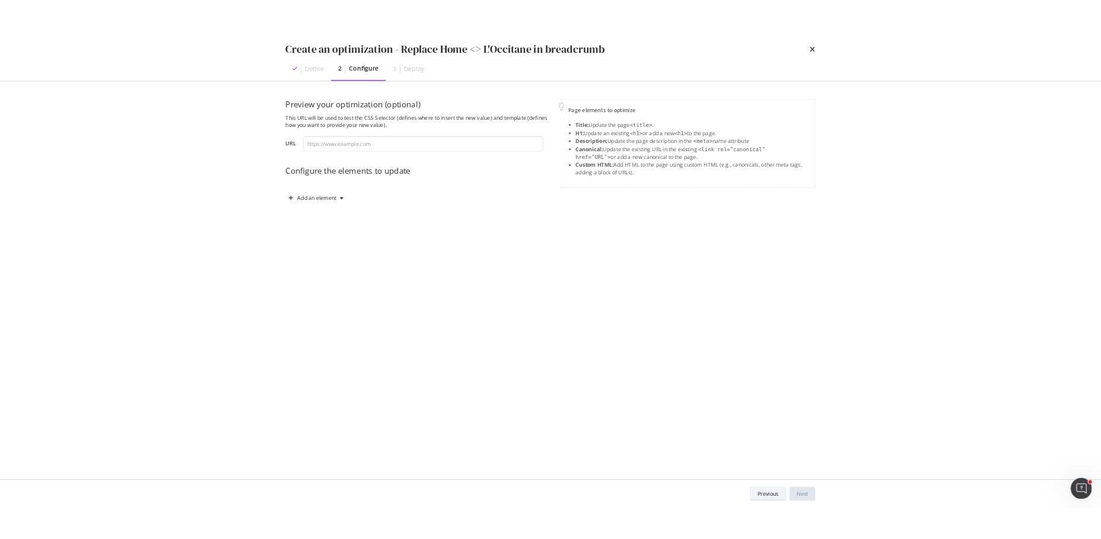
scroll to position [0, 0]
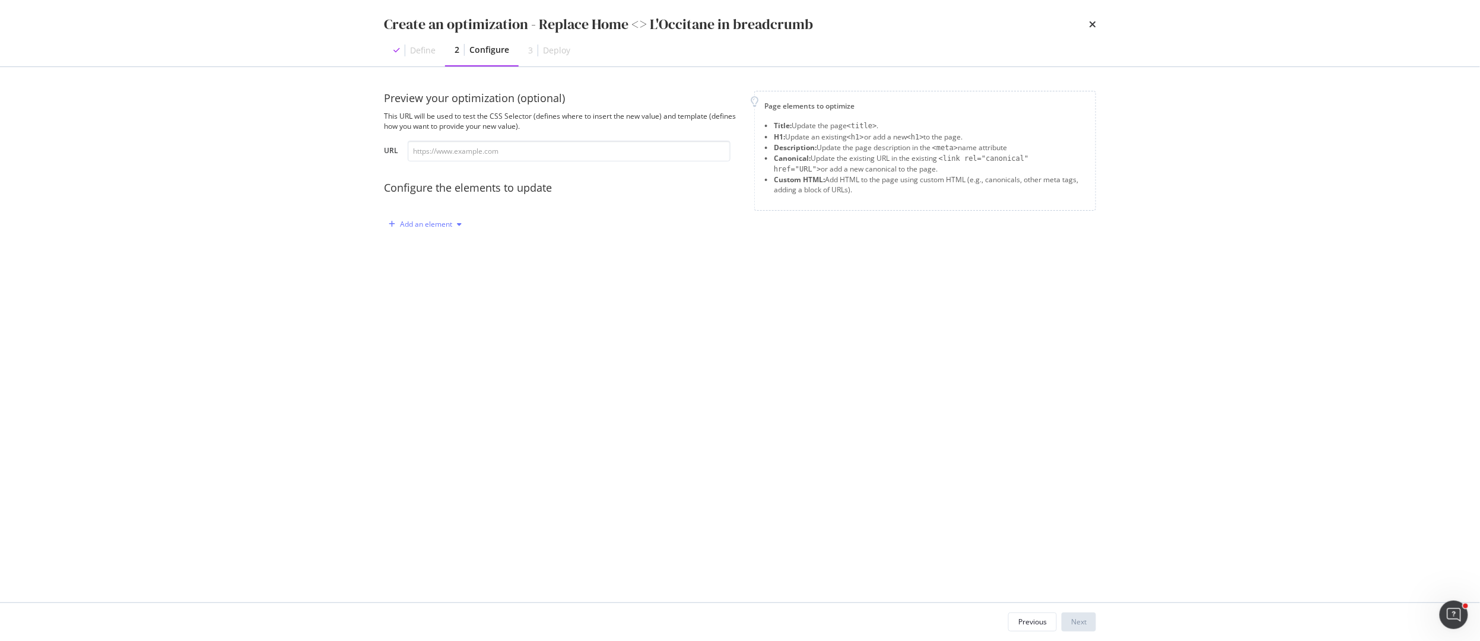
click at [423, 224] on div "Add an element" at bounding box center [426, 224] width 52 height 7
click at [442, 320] on div "Custom HTML" at bounding box center [439, 325] width 47 height 10
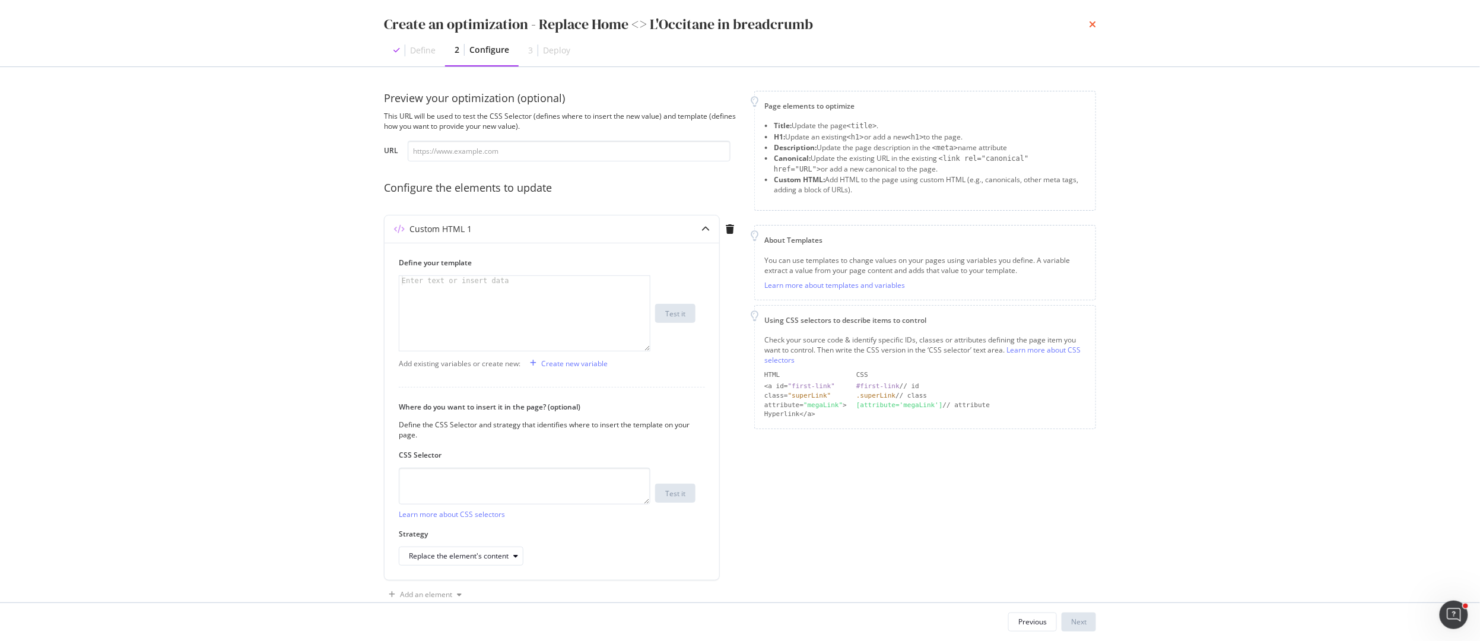
click at [1089, 22] on icon "times" at bounding box center [1092, 24] width 7 height 9
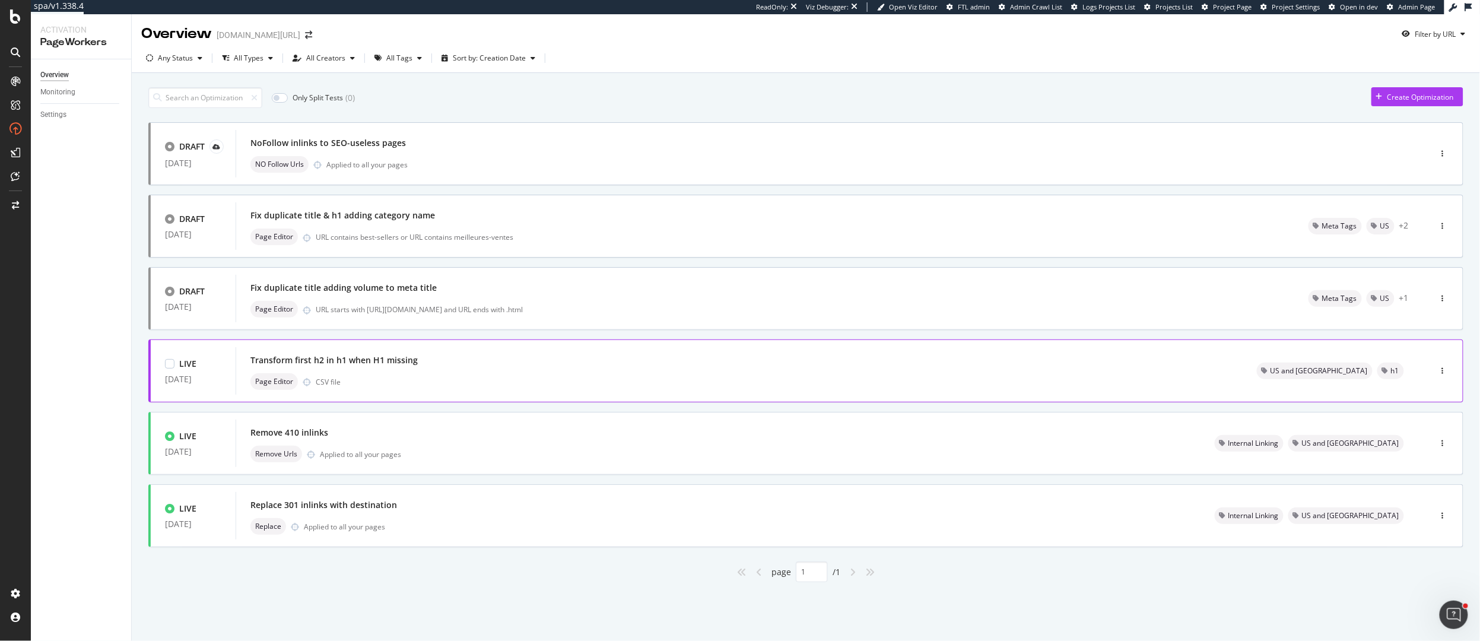
click at [869, 362] on div "Transform first h2 in h1 when H1 missing" at bounding box center [739, 360] width 978 height 17
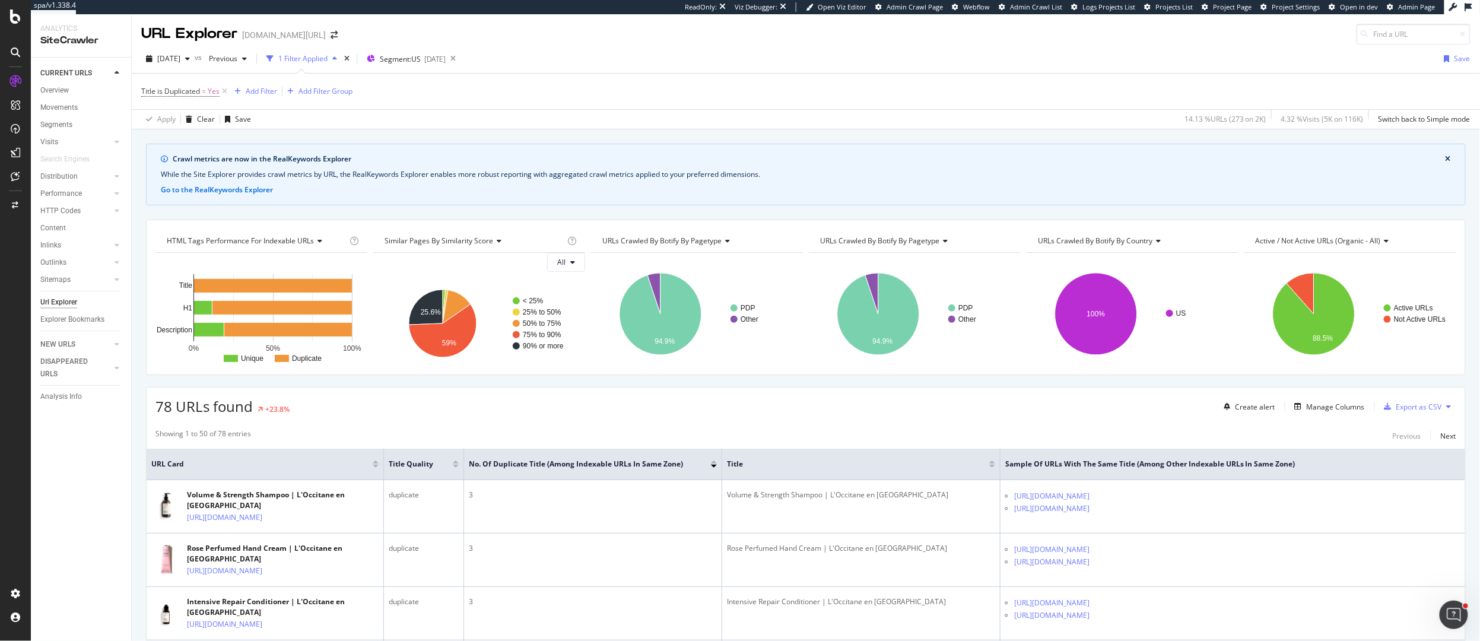
scroll to position [1066, 0]
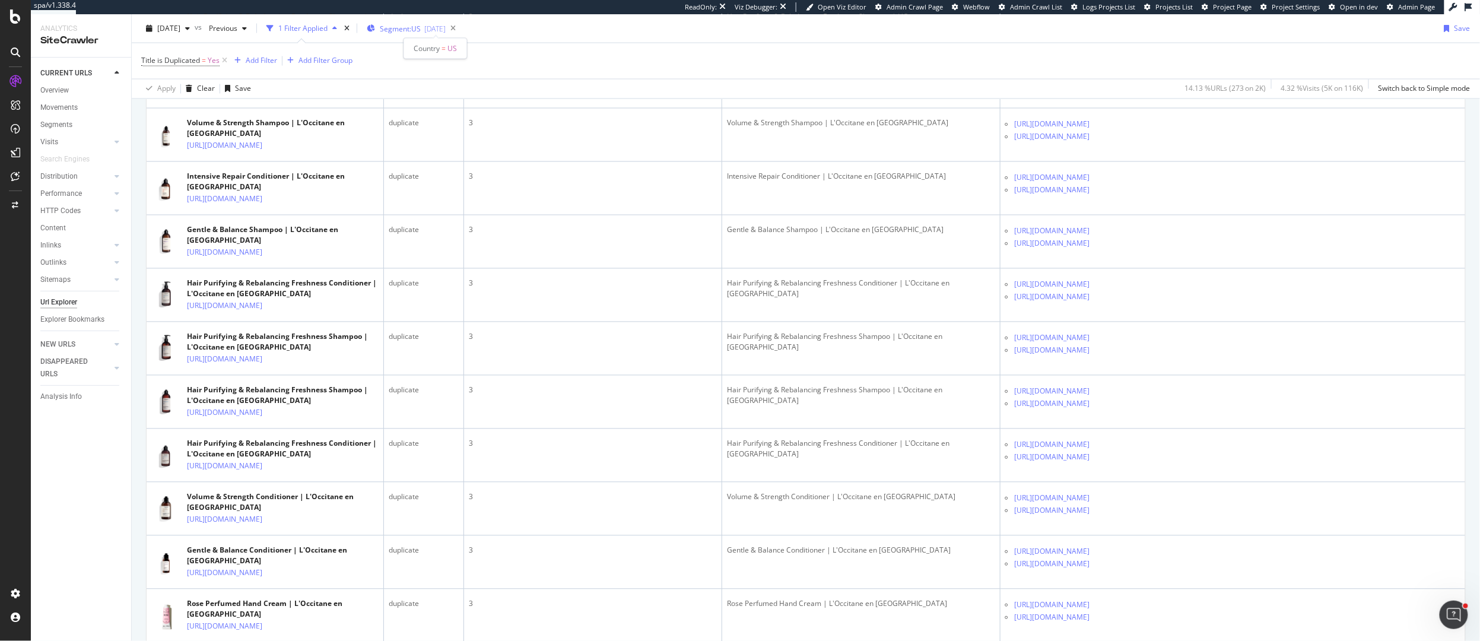
click at [414, 26] on span "Segment: [GEOGRAPHIC_DATA]" at bounding box center [400, 29] width 41 height 10
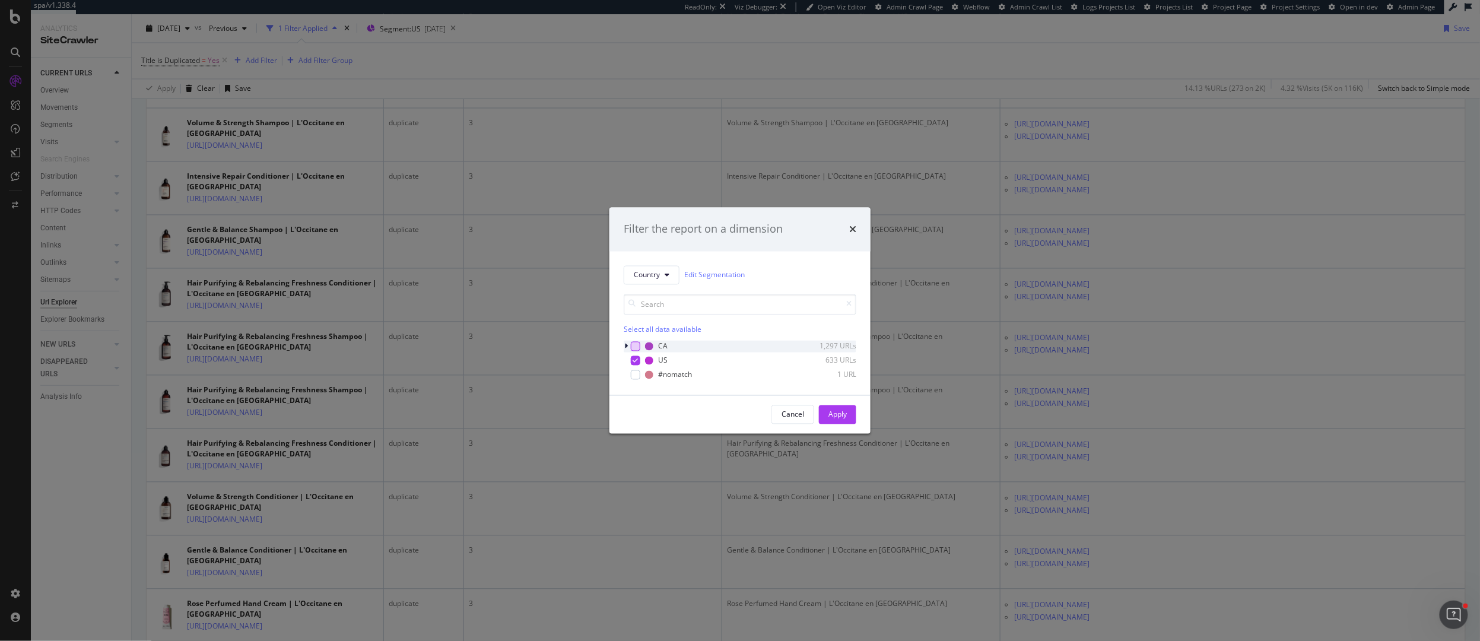
click at [633, 345] on div "modal" at bounding box center [635, 345] width 9 height 9
click at [636, 357] on icon "modal" at bounding box center [635, 360] width 5 height 6
click at [830, 411] on div "Apply" at bounding box center [837, 414] width 18 height 10
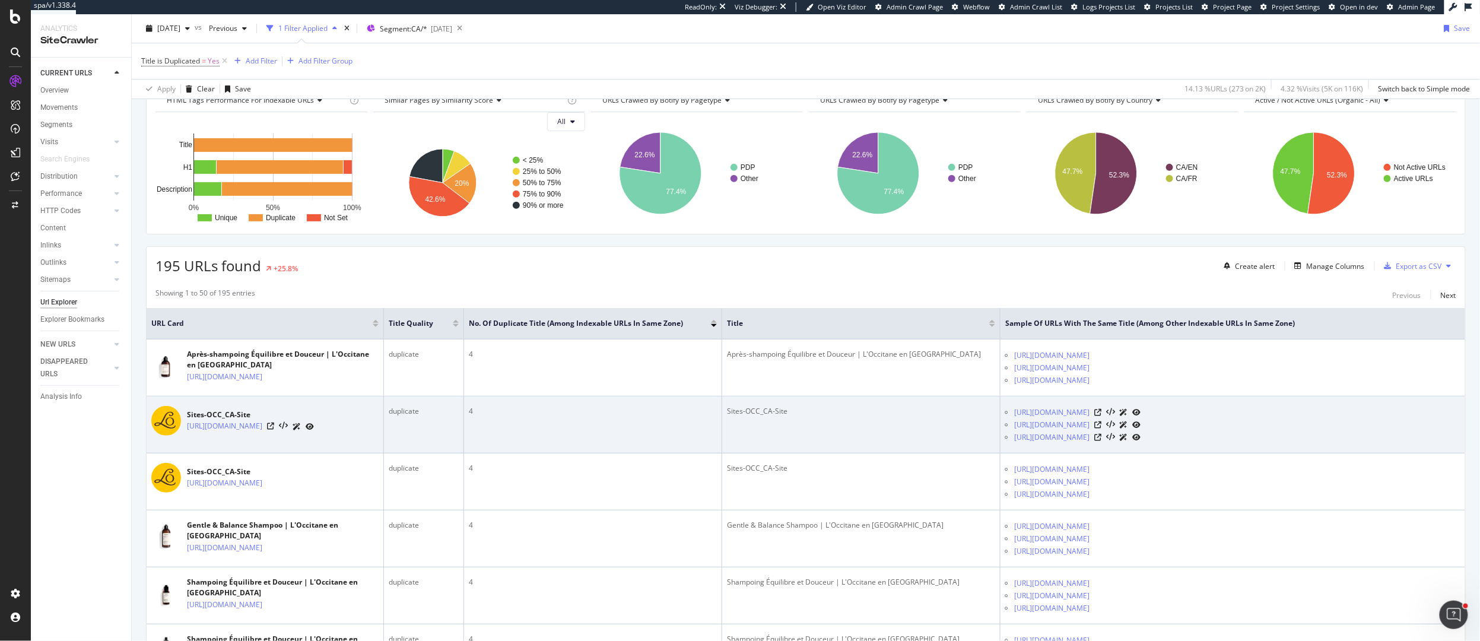
scroll to position [142, 0]
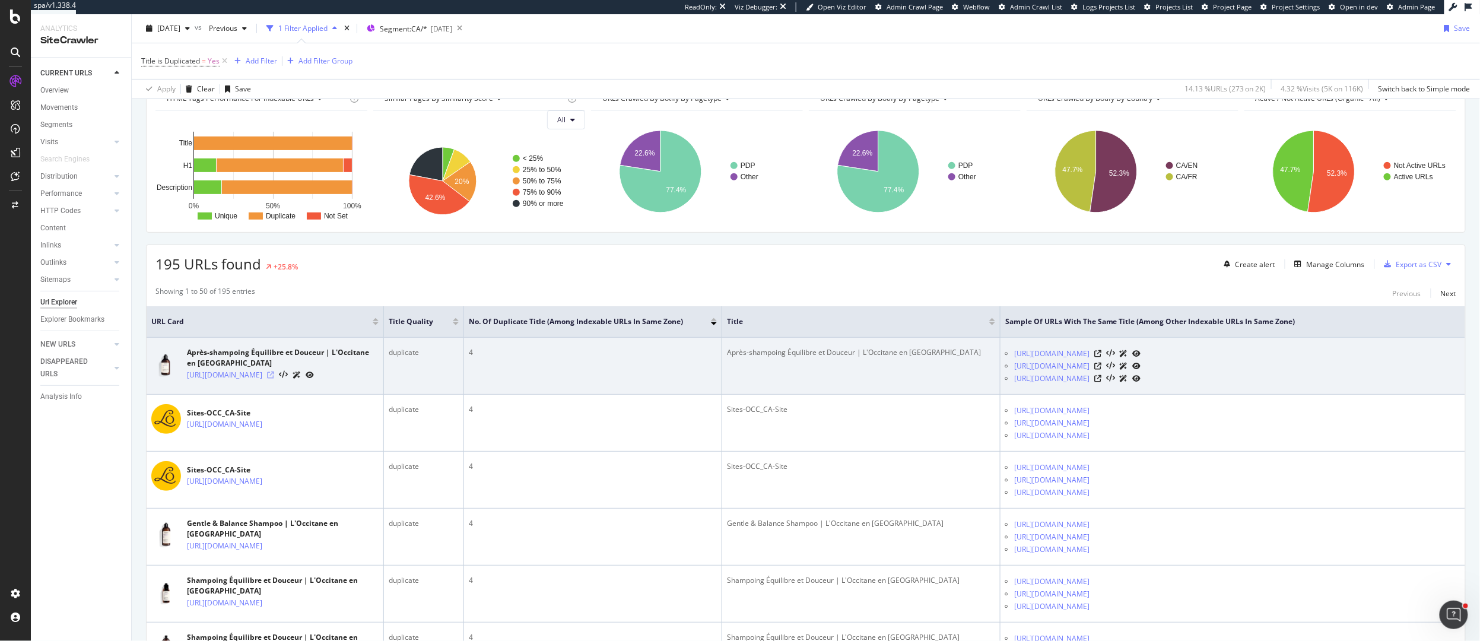
click at [274, 379] on icon at bounding box center [270, 374] width 7 height 7
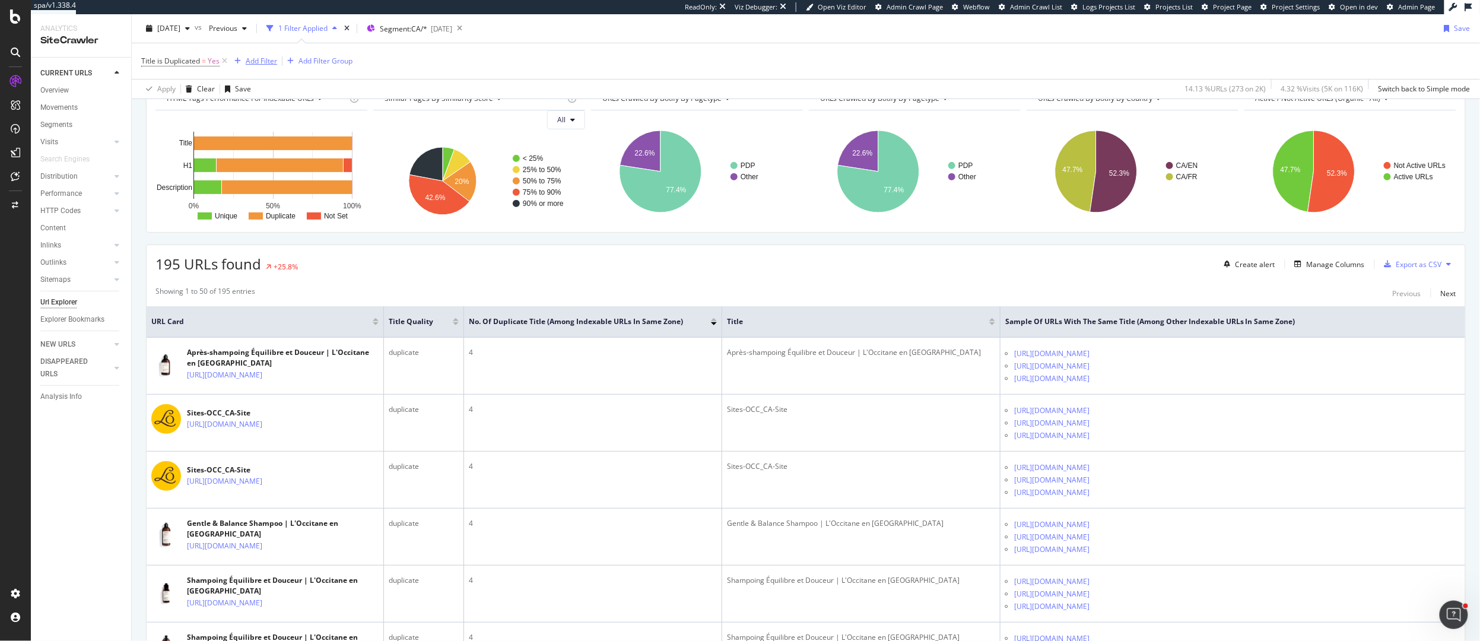
click at [247, 63] on div "Add Filter" at bounding box center [261, 61] width 31 height 10
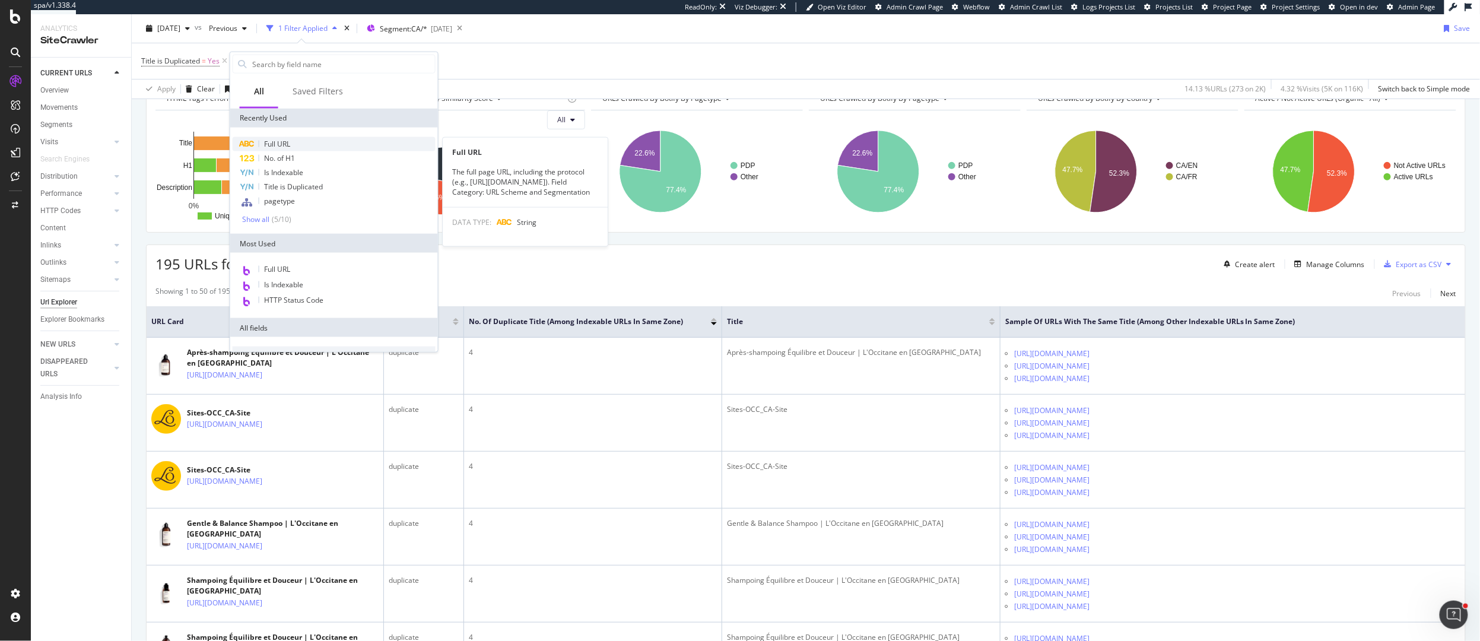
click at [275, 147] on span "Full URL" at bounding box center [277, 144] width 26 height 10
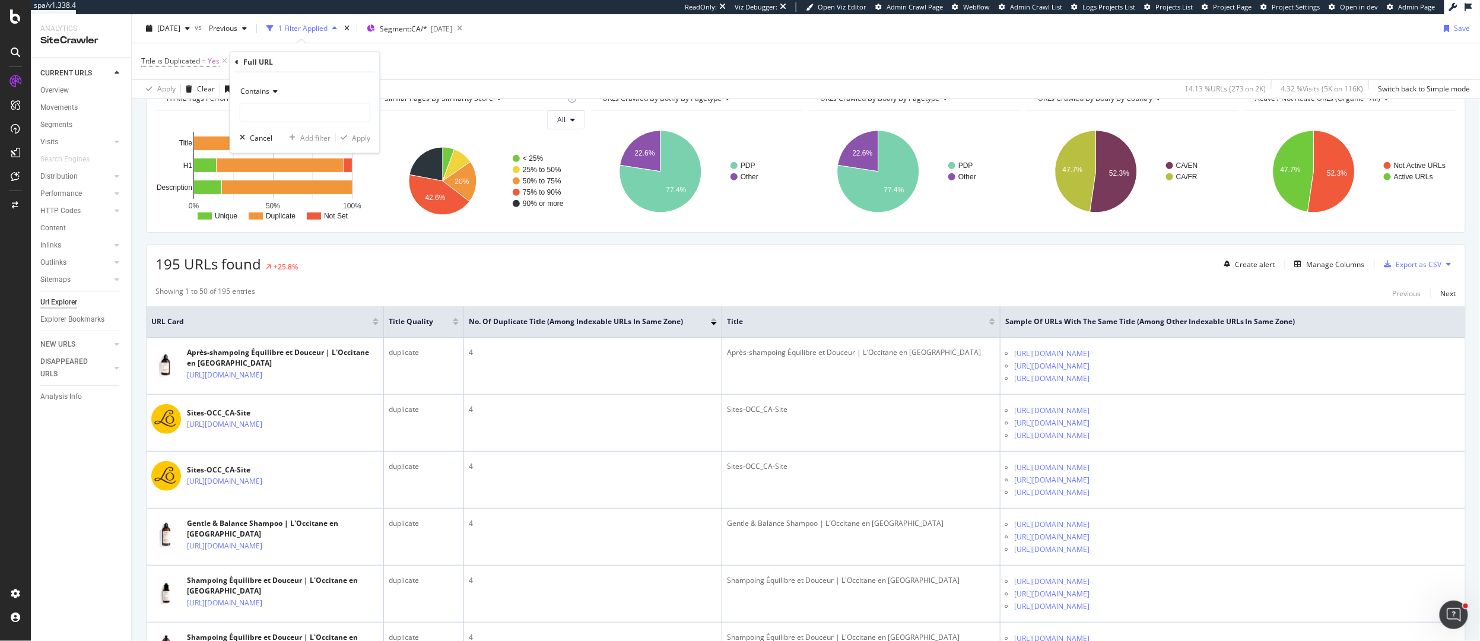
click at [260, 91] on span "Contains" at bounding box center [254, 91] width 29 height 10
click at [266, 177] on span "Ends with" at bounding box center [261, 177] width 31 height 10
click at [266, 120] on input "text" at bounding box center [304, 112] width 129 height 19
type input ".html"
click at [363, 137] on div "Apply" at bounding box center [361, 137] width 18 height 10
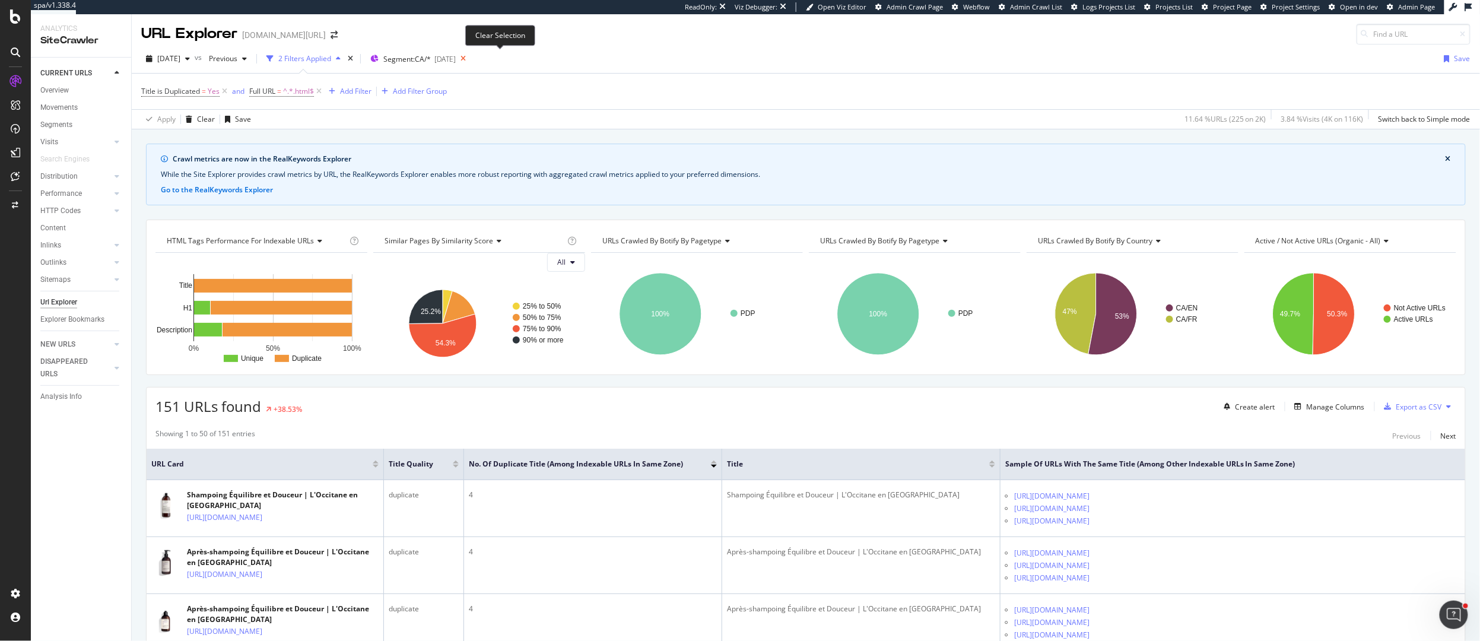
click at [471, 58] on icon at bounding box center [463, 58] width 15 height 17
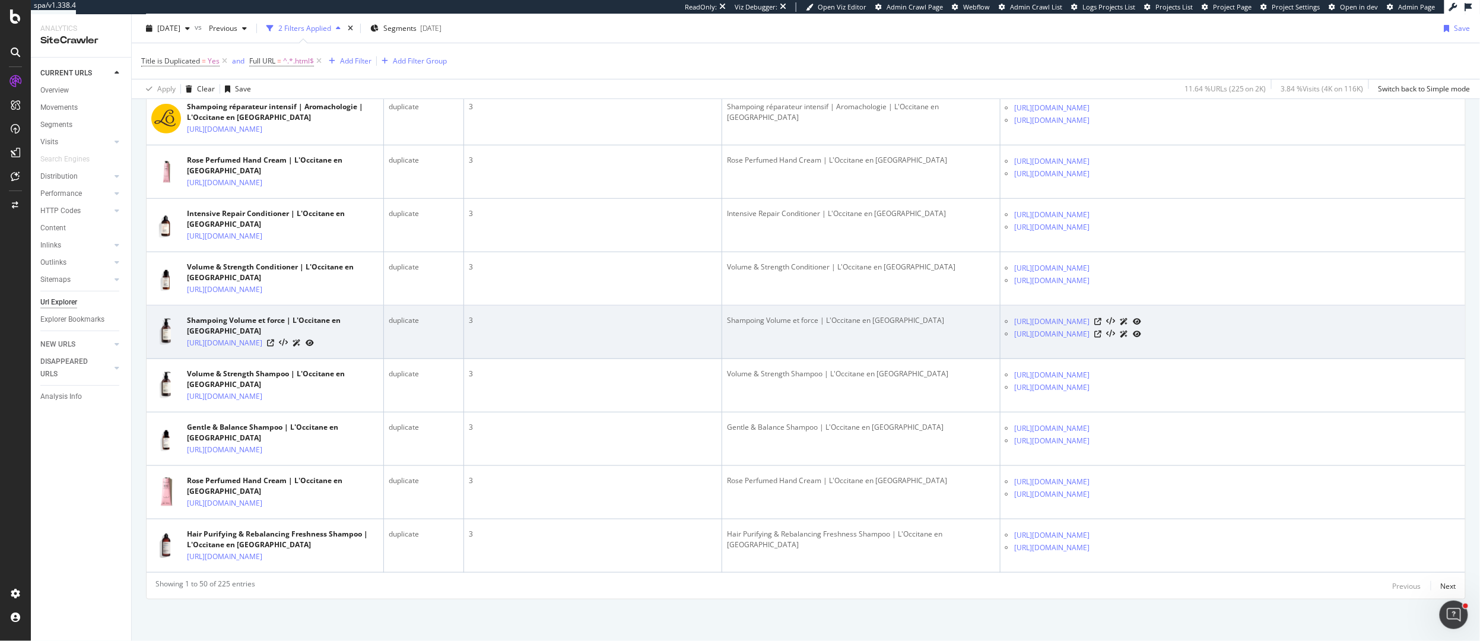
scroll to position [3169, 0]
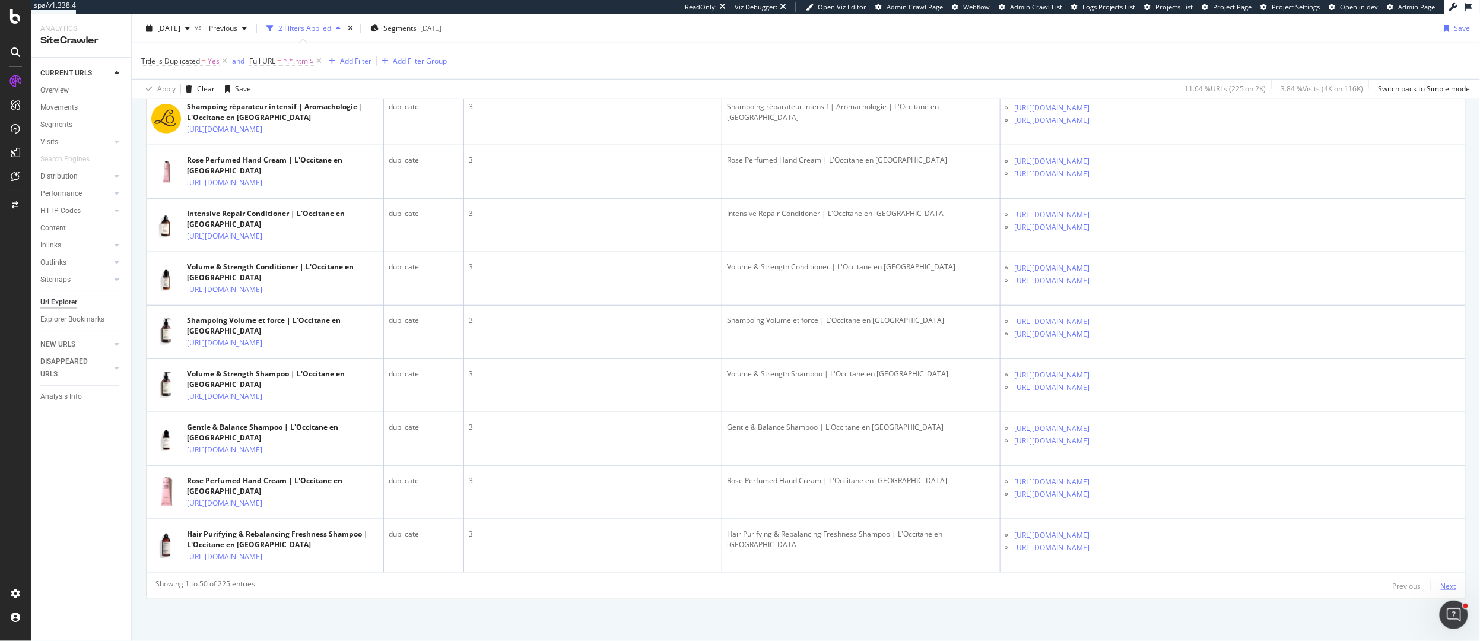
click at [1448, 584] on div "Next" at bounding box center [1448, 586] width 15 height 10
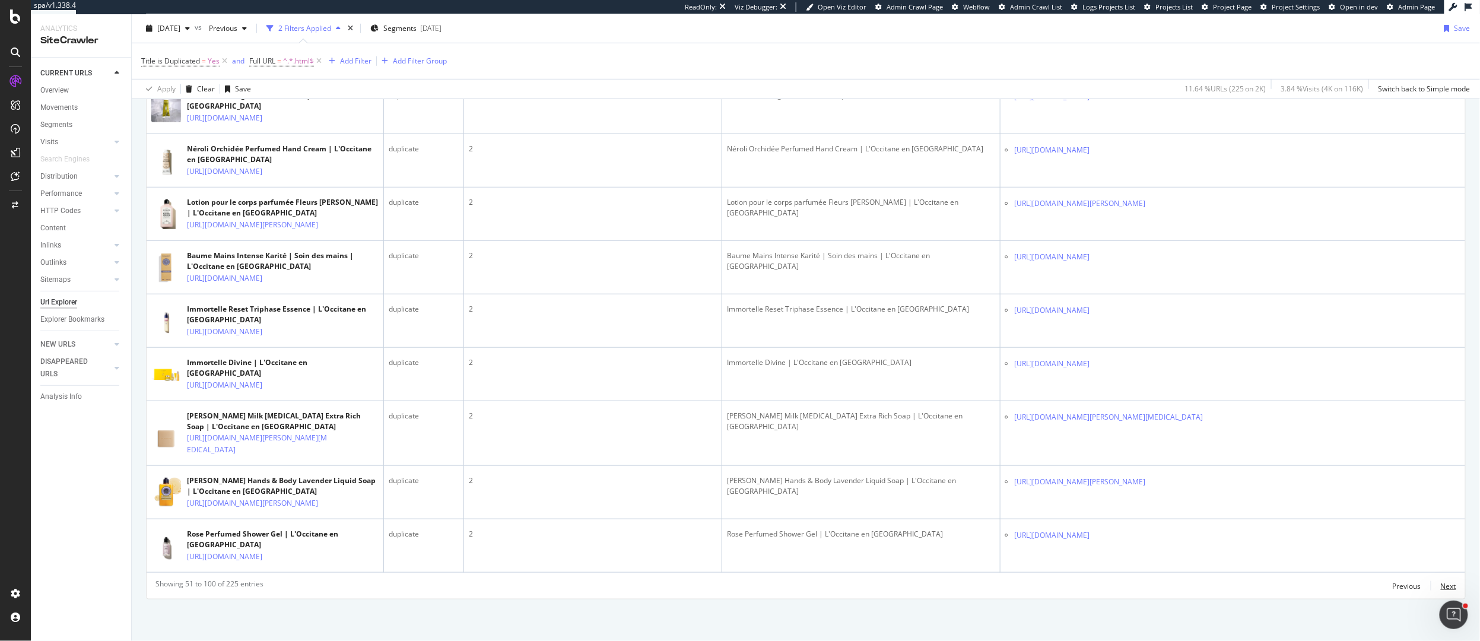
scroll to position [3306, 0]
click at [1446, 587] on div "Next" at bounding box center [1448, 586] width 15 height 10
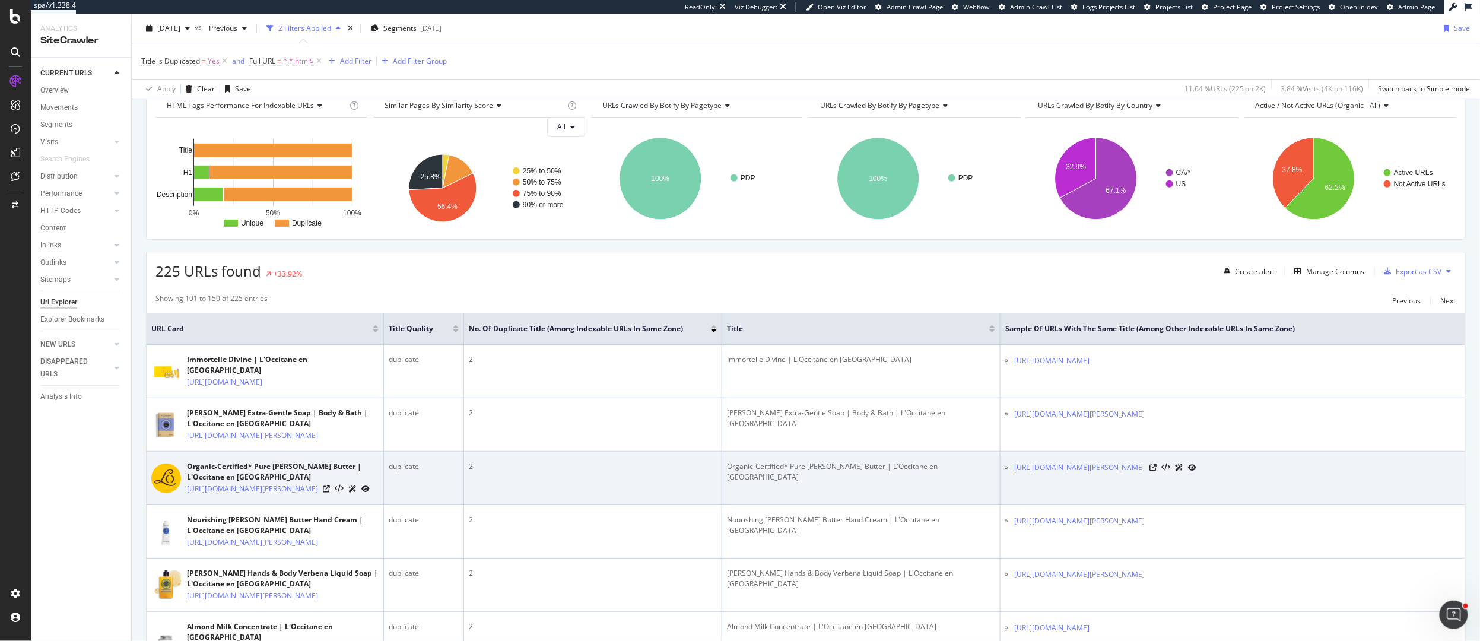
scroll to position [0, 0]
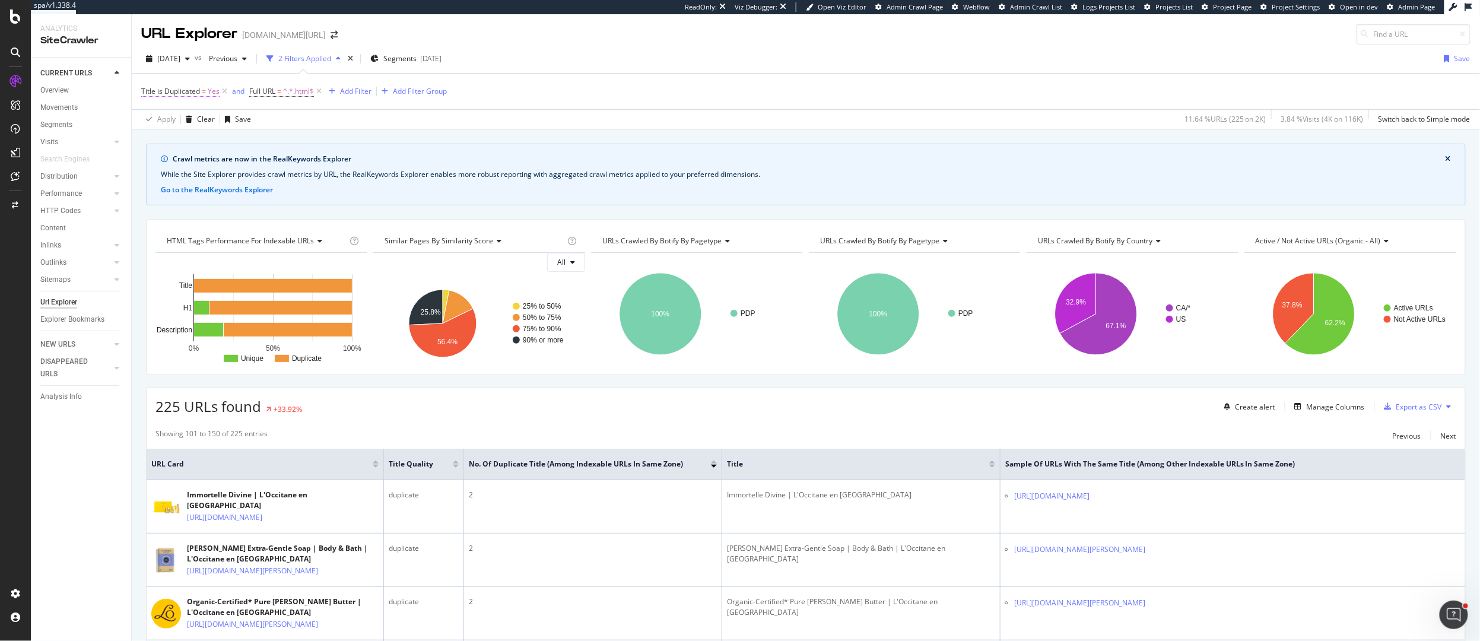
click at [180, 91] on span "Title is Duplicated" at bounding box center [170, 91] width 59 height 10
click at [166, 142] on icon at bounding box center [168, 139] width 8 height 7
click at [171, 180] on div "No" at bounding box center [218, 178] width 127 height 15
click at [266, 166] on div "Apply" at bounding box center [273, 165] width 18 height 10
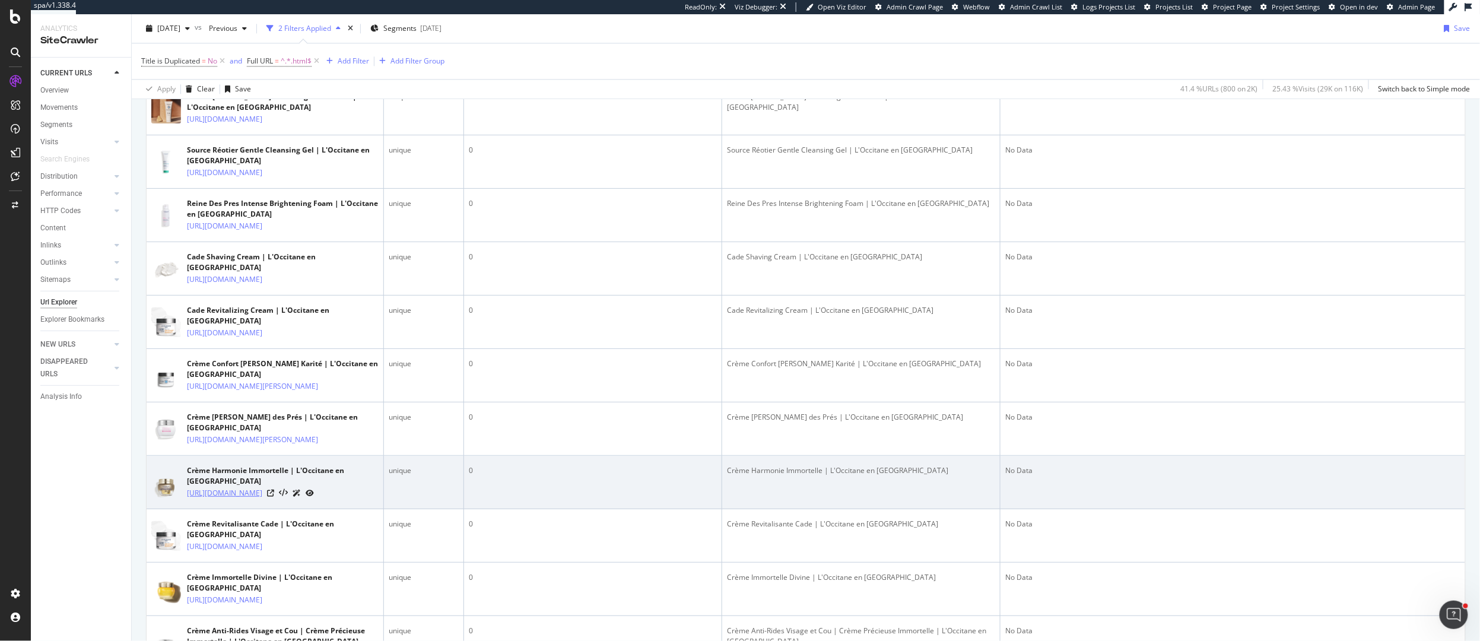
scroll to position [589, 0]
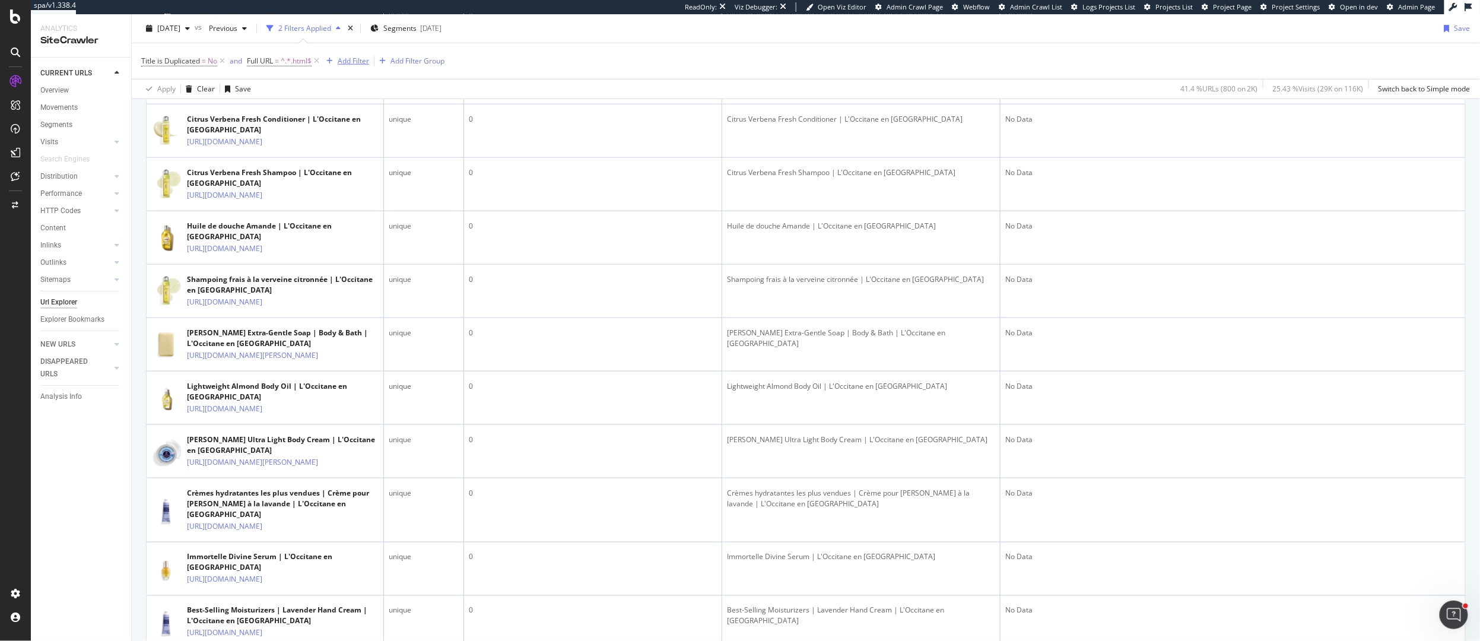
click at [345, 62] on div "Add Filter" at bounding box center [353, 61] width 31 height 10
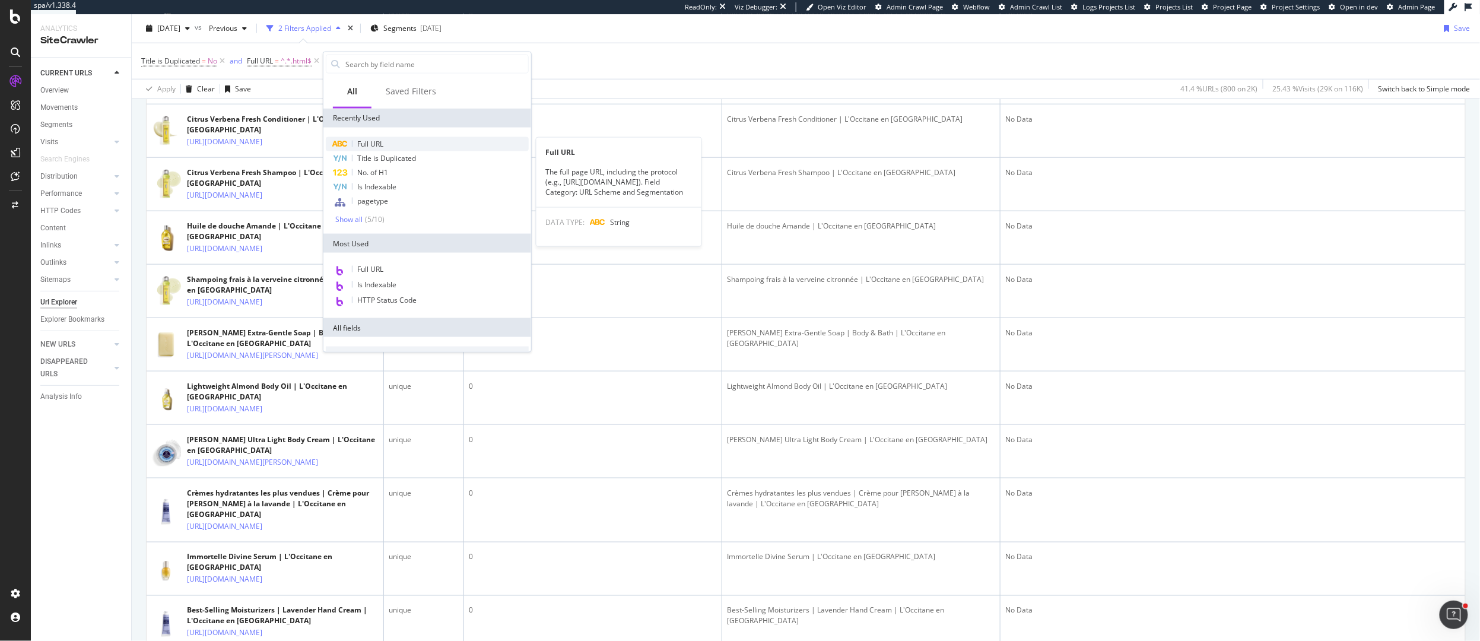
click at [373, 140] on span "Full URL" at bounding box center [370, 144] width 26 height 10
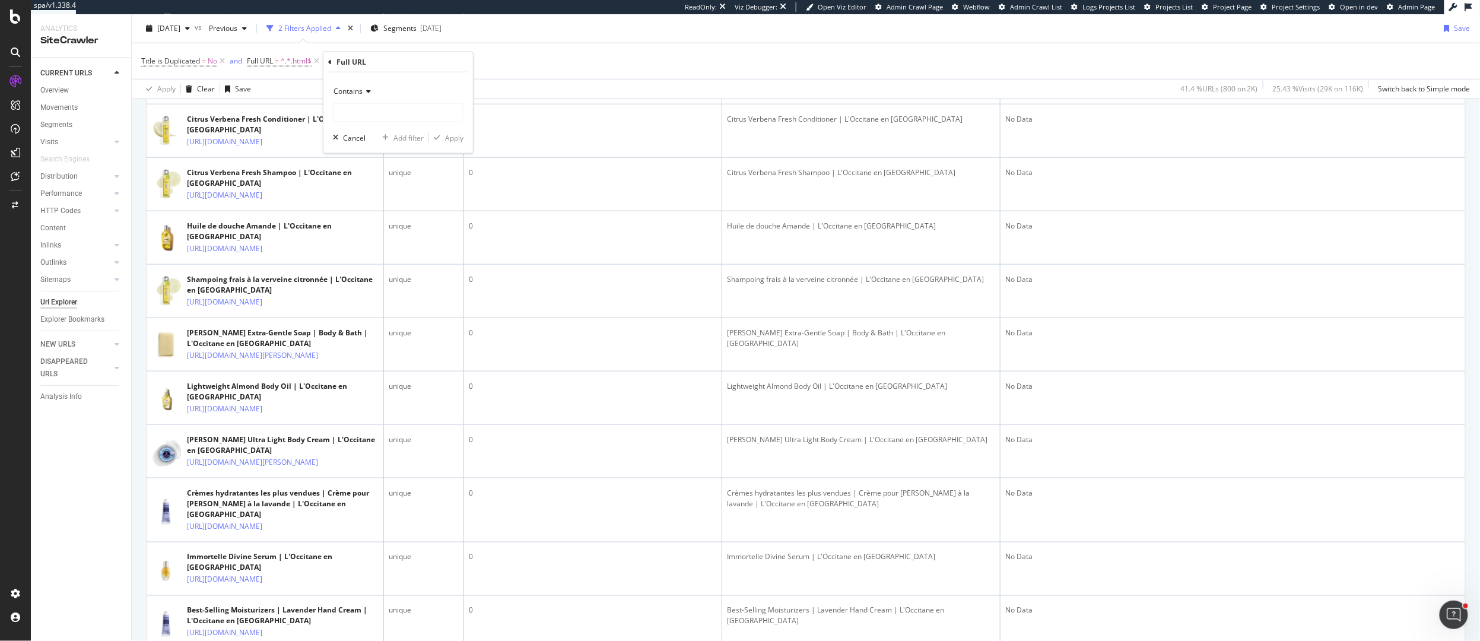
click at [354, 84] on div "Contains" at bounding box center [398, 91] width 131 height 19
click at [355, 218] on span "Doesn't contain" at bounding box center [365, 223] width 52 height 10
click at [355, 113] on input "text" at bounding box center [397, 112] width 129 height 19
type input "0"
click at [449, 135] on div "Apply" at bounding box center [454, 137] width 18 height 10
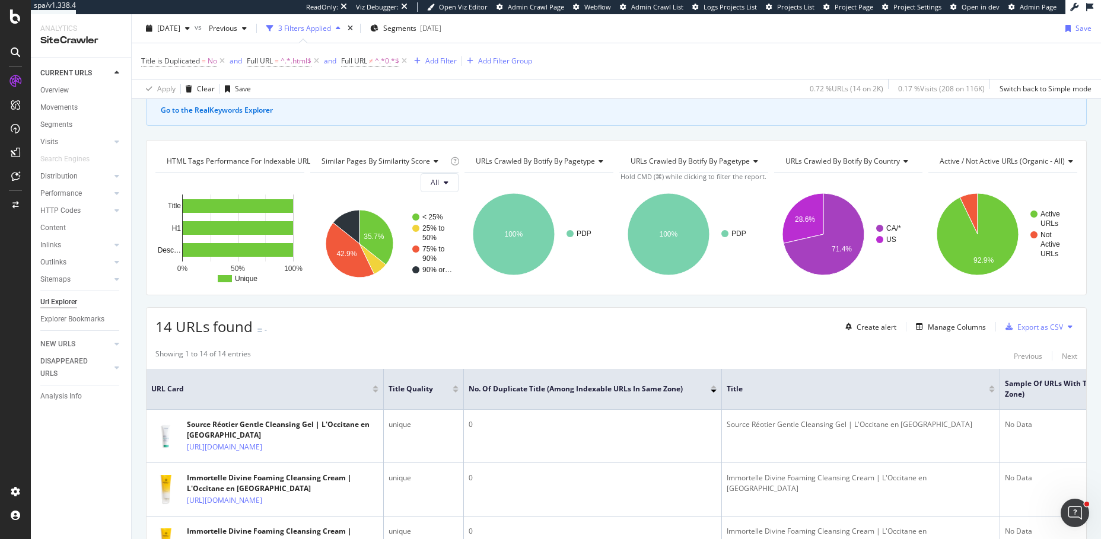
scroll to position [80, 0]
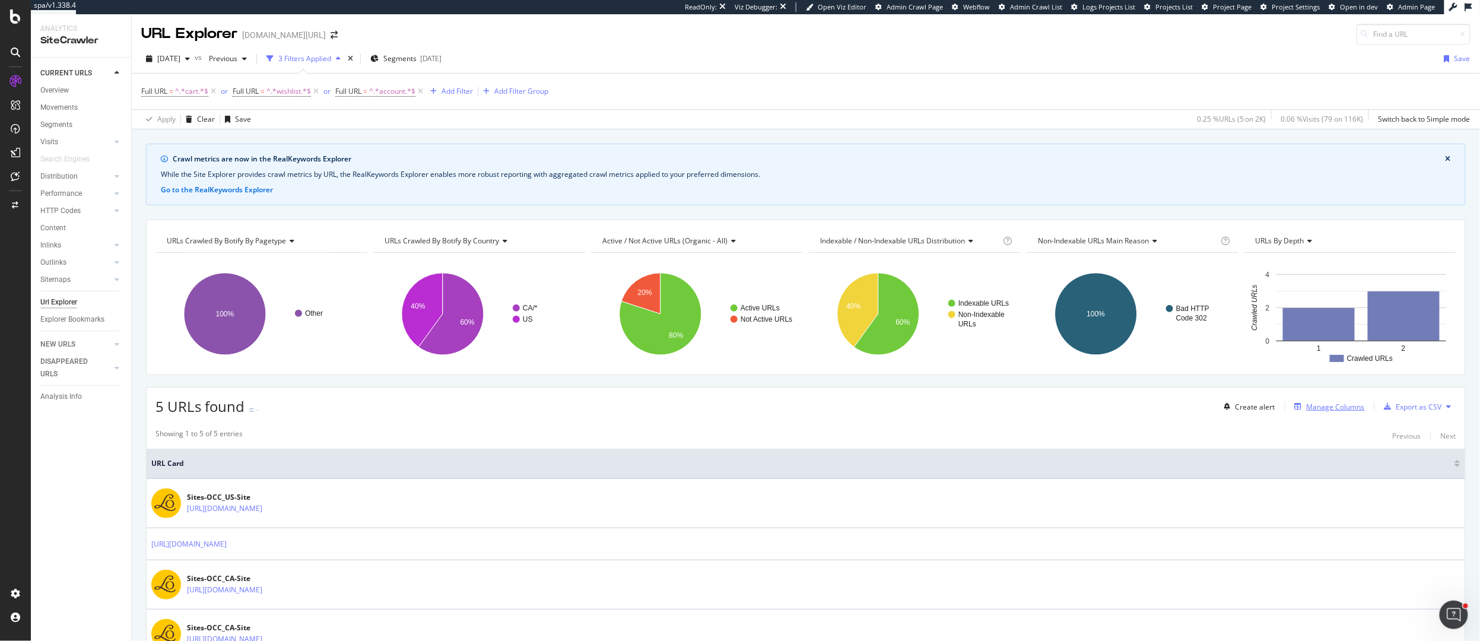
click at [1344, 412] on div "Manage Columns" at bounding box center [1336, 407] width 58 height 10
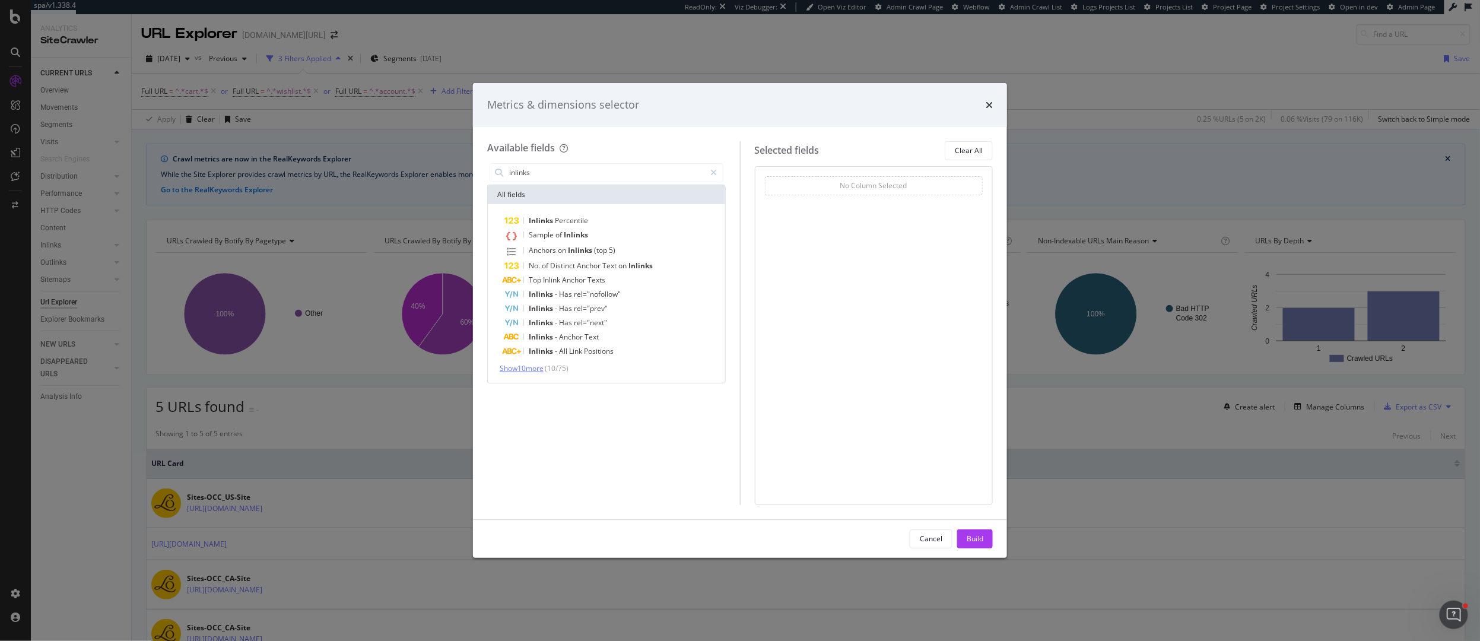
type input "inlinks"
click at [512, 365] on span "Show 10 more" at bounding box center [522, 368] width 44 height 10
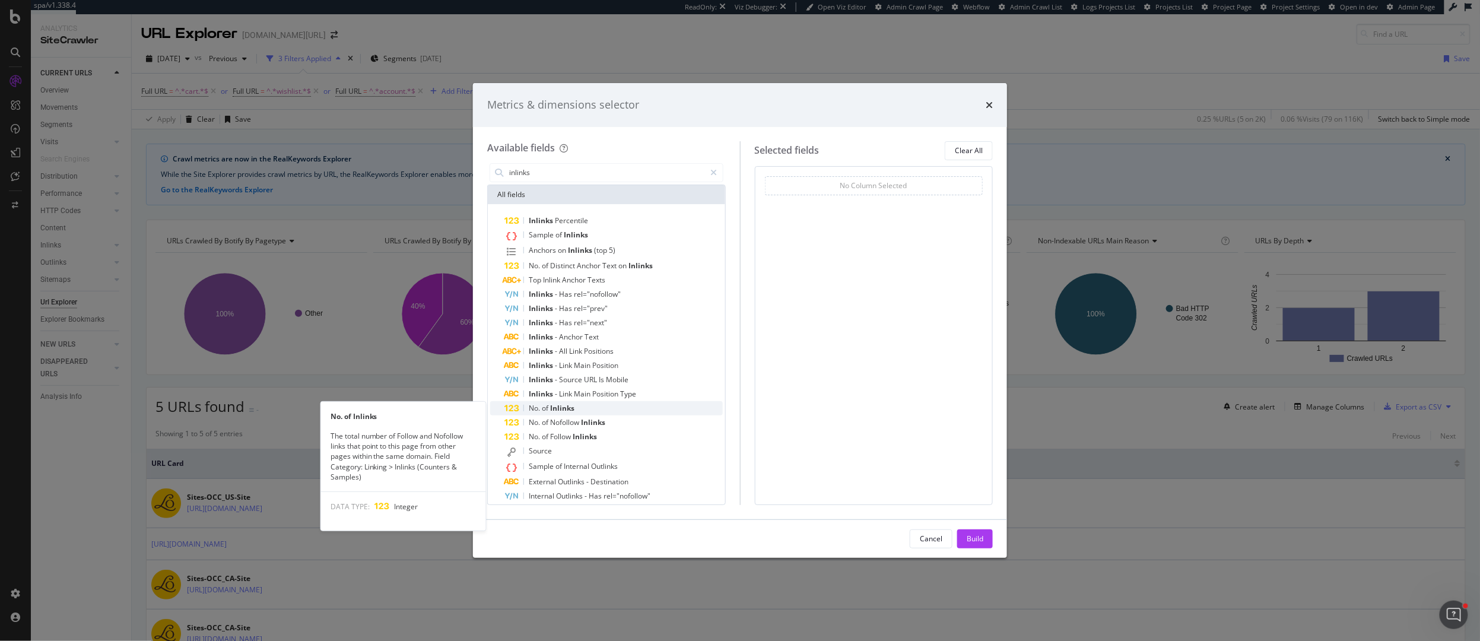
click at [550, 412] on span "Inlinks" at bounding box center [562, 408] width 24 height 10
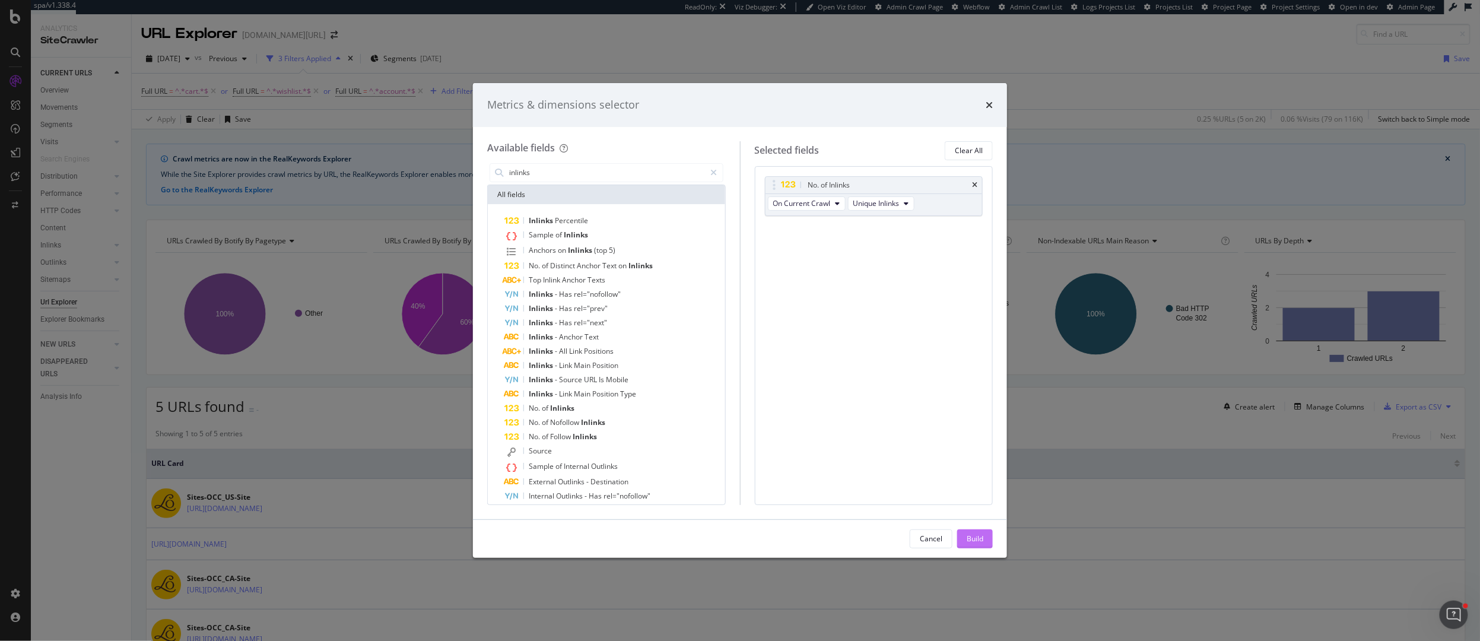
click at [974, 541] on div "Build" at bounding box center [975, 538] width 17 height 10
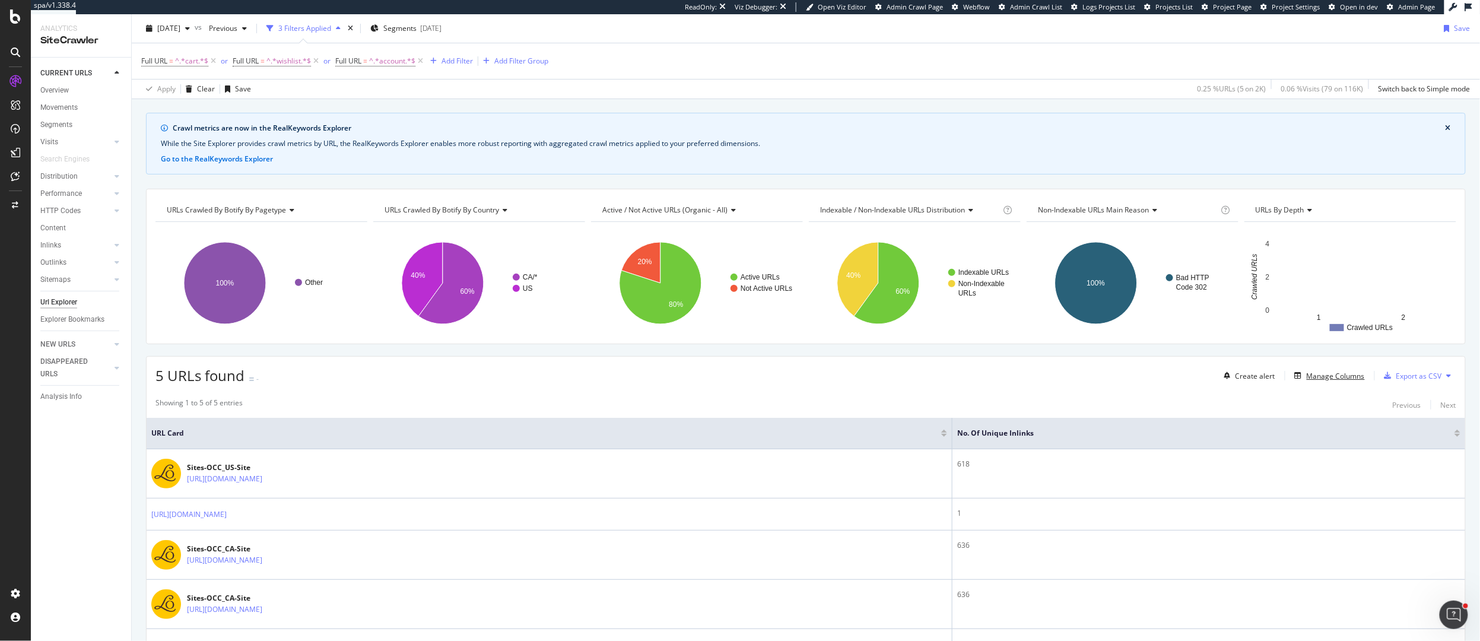
scroll to position [23, 0]
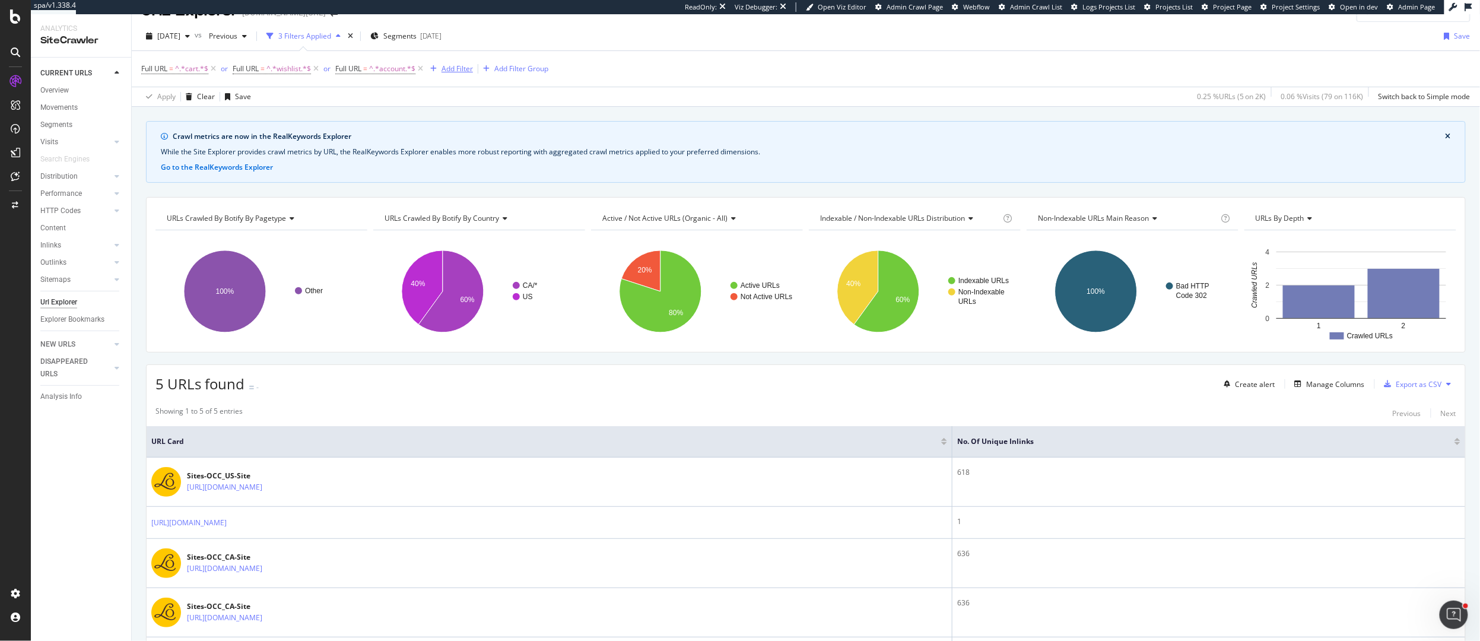
click at [457, 70] on div "Add Filter" at bounding box center [456, 68] width 31 height 10
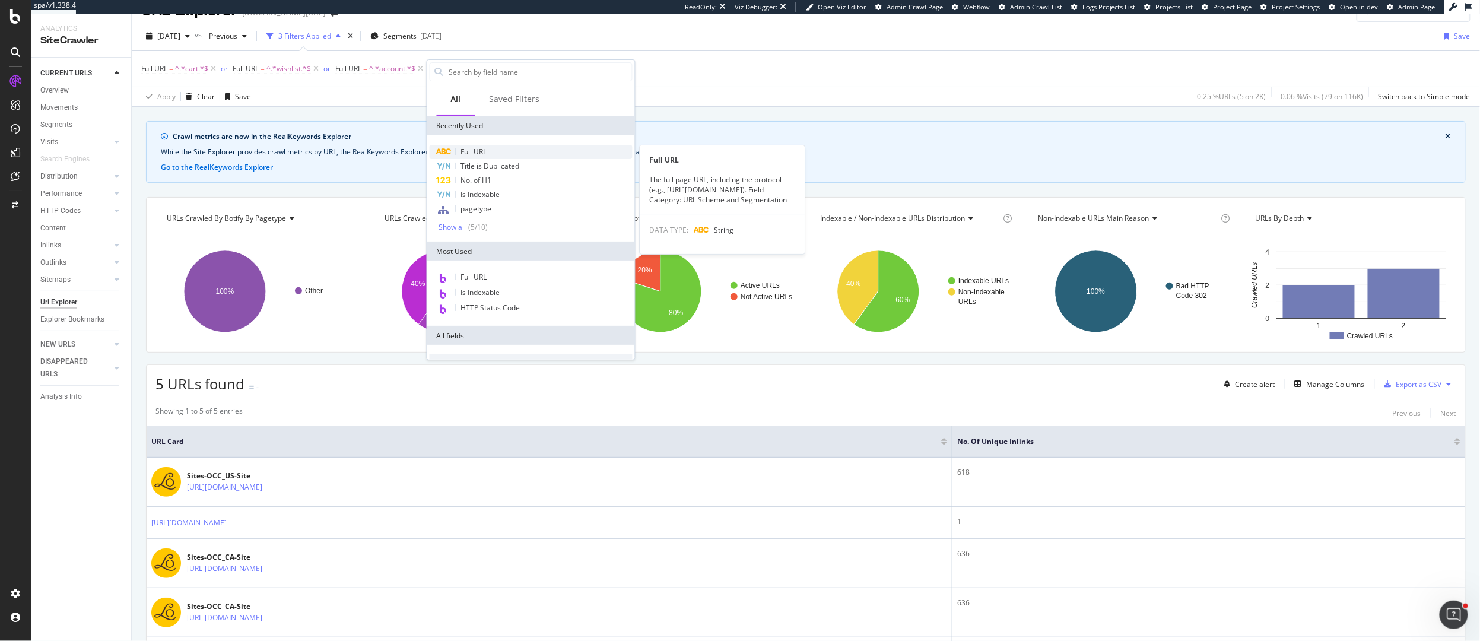
click at [478, 148] on span "Full URL" at bounding box center [474, 152] width 26 height 10
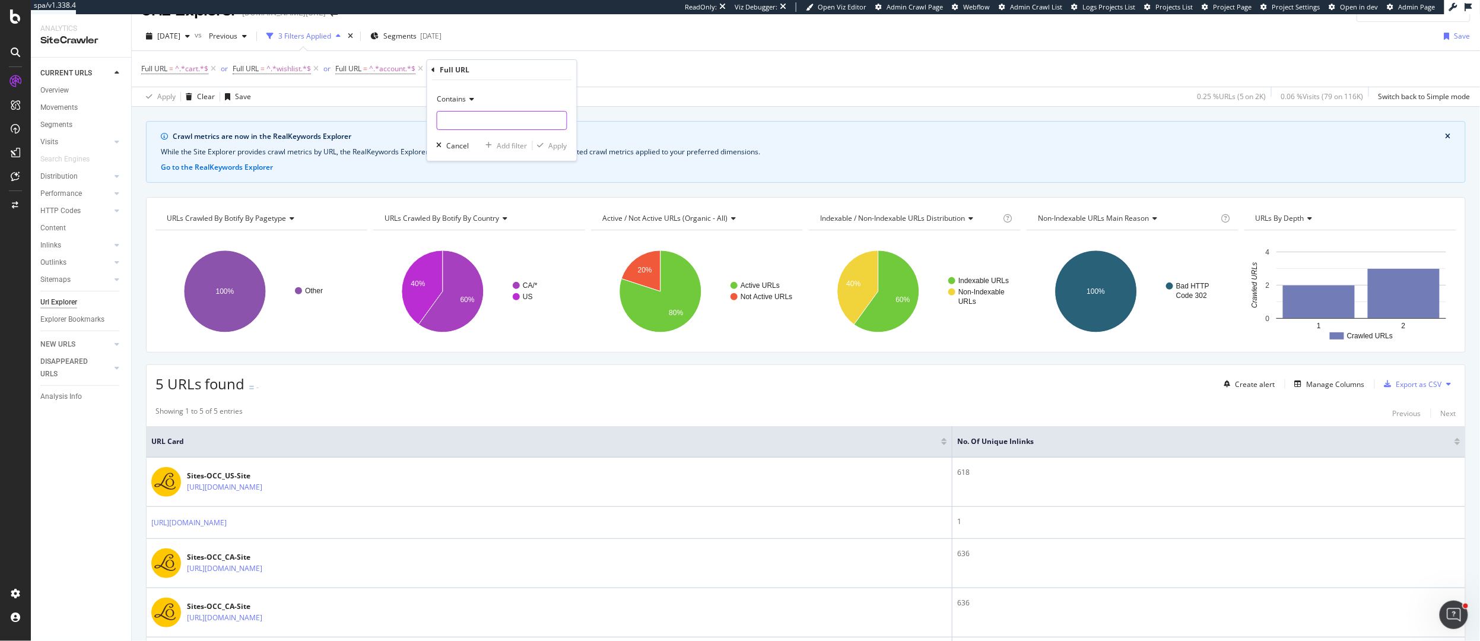
click at [452, 112] on input "text" at bounding box center [501, 120] width 129 height 19
type input "contact"
click at [558, 146] on div "Apply" at bounding box center [558, 146] width 18 height 10
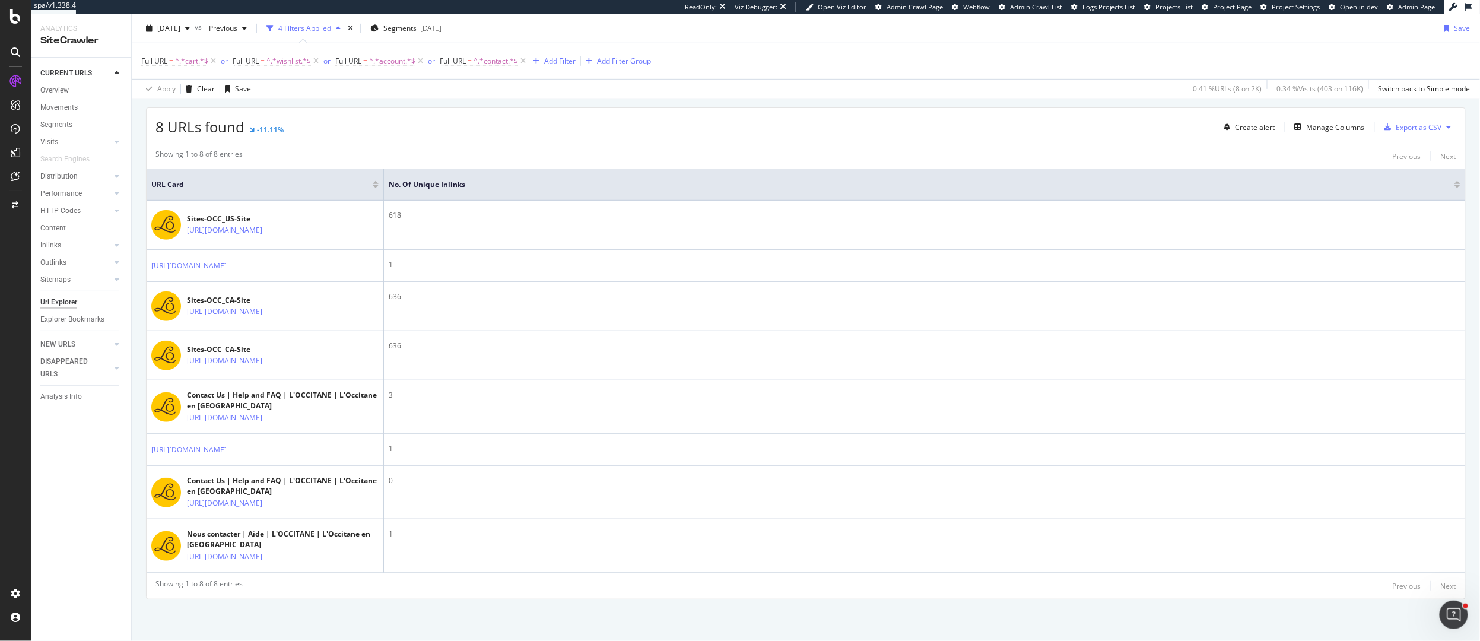
scroll to position [297, 0]
click at [491, 62] on span "^.*contact.*$" at bounding box center [496, 61] width 45 height 17
click at [460, 111] on input "contact" at bounding box center [508, 110] width 112 height 19
type input "ontact"
click at [573, 134] on div "Apply" at bounding box center [573, 136] width 18 height 10
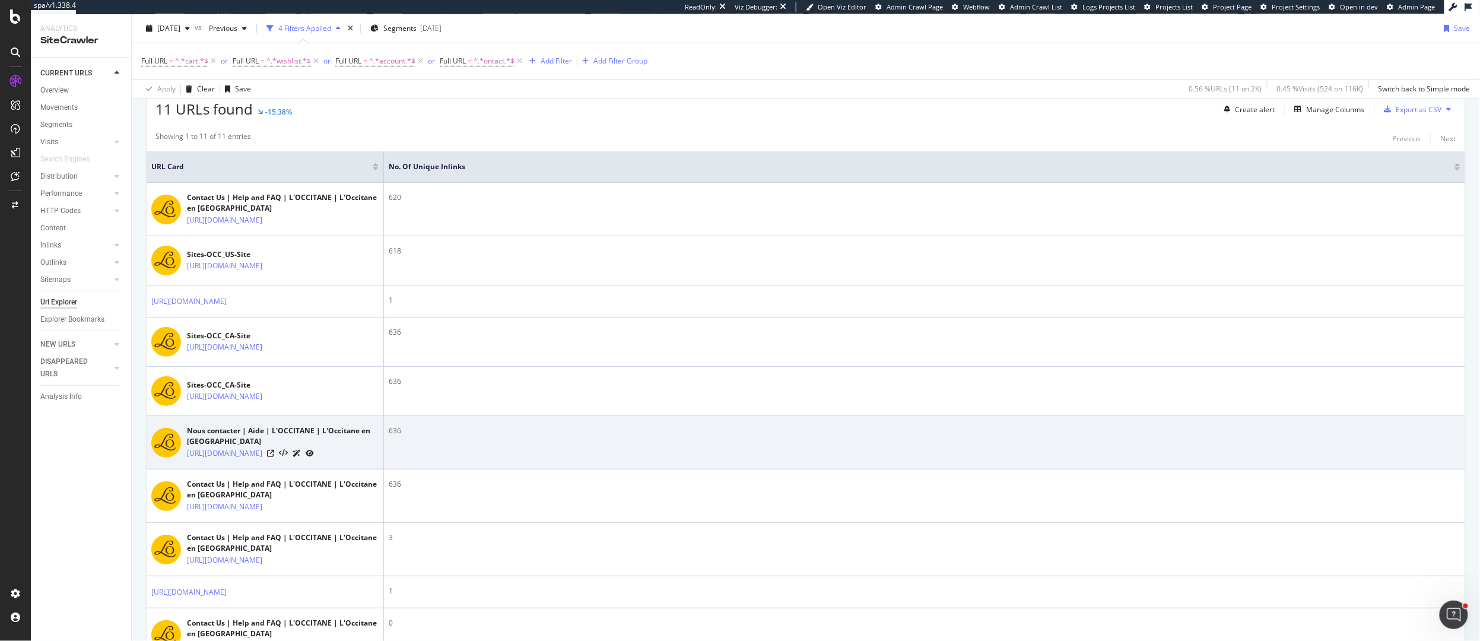
scroll to position [290, 0]
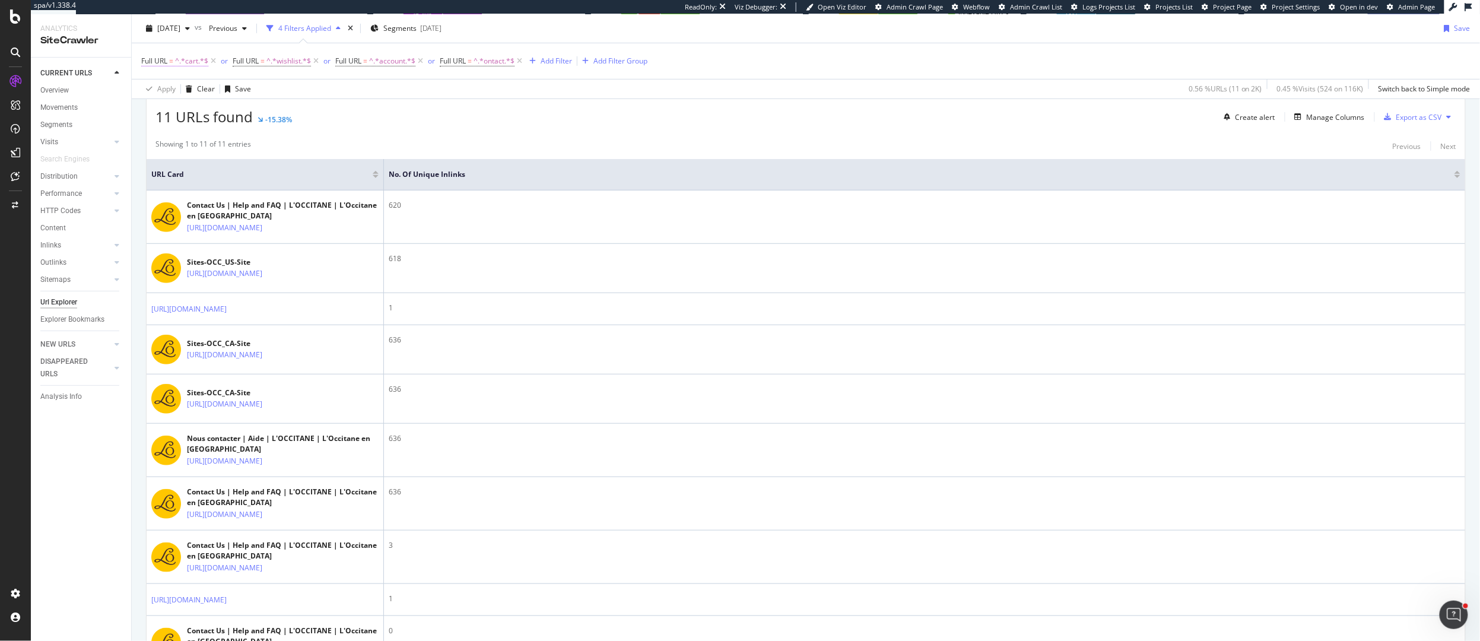
click at [179, 66] on span "^.*cart.*$" at bounding box center [191, 61] width 33 height 17
click at [366, 113] on div "11 URLs found -15.38% Create alert Manage Columns Export as CSV" at bounding box center [806, 112] width 1319 height 29
click at [552, 63] on div "Add Filter" at bounding box center [556, 61] width 31 height 10
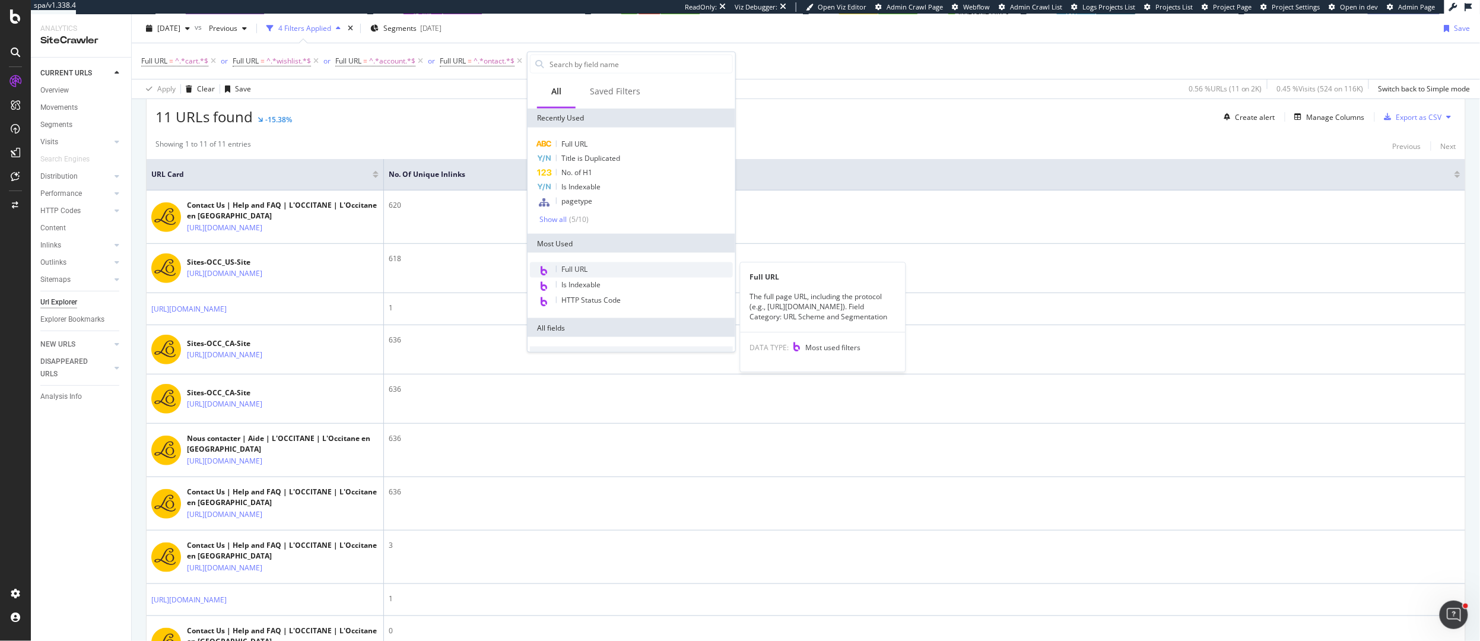
click at [579, 268] on span "Full URL" at bounding box center [574, 269] width 26 height 10
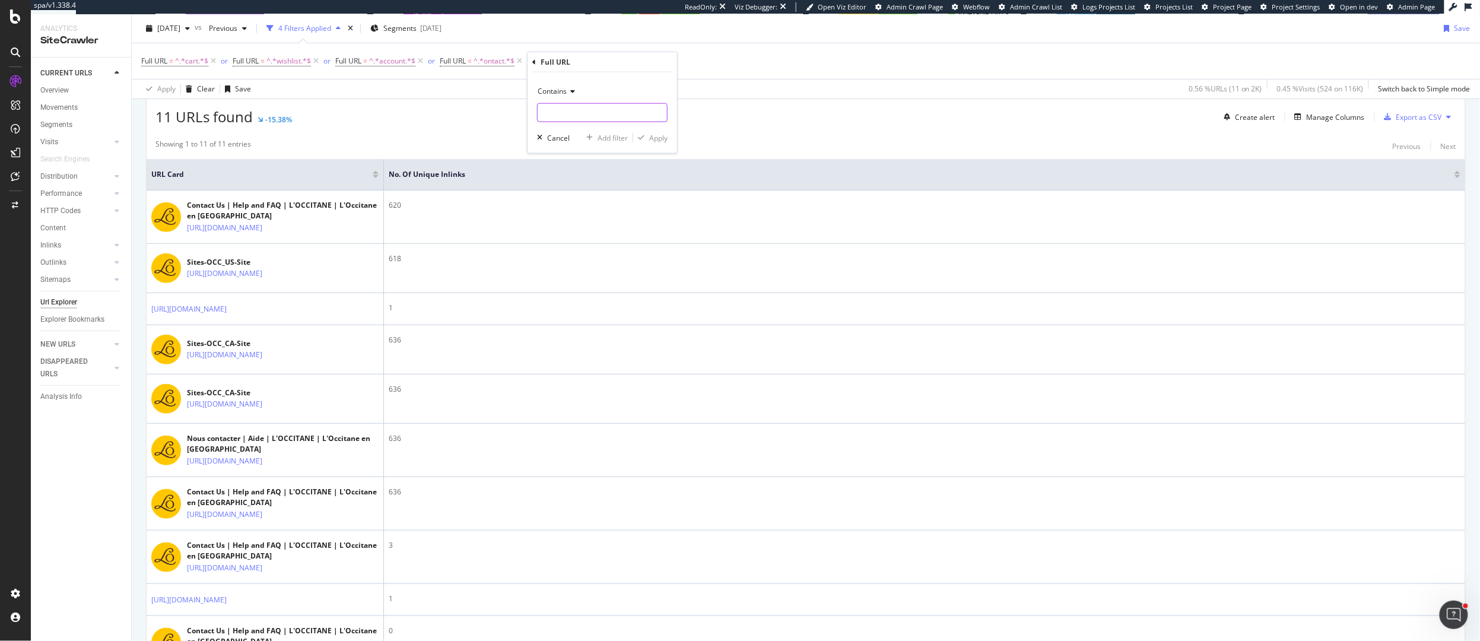
click at [567, 106] on input "text" at bounding box center [602, 112] width 129 height 19
type input "Exchange"
click at [654, 142] on div "Apply" at bounding box center [658, 137] width 18 height 10
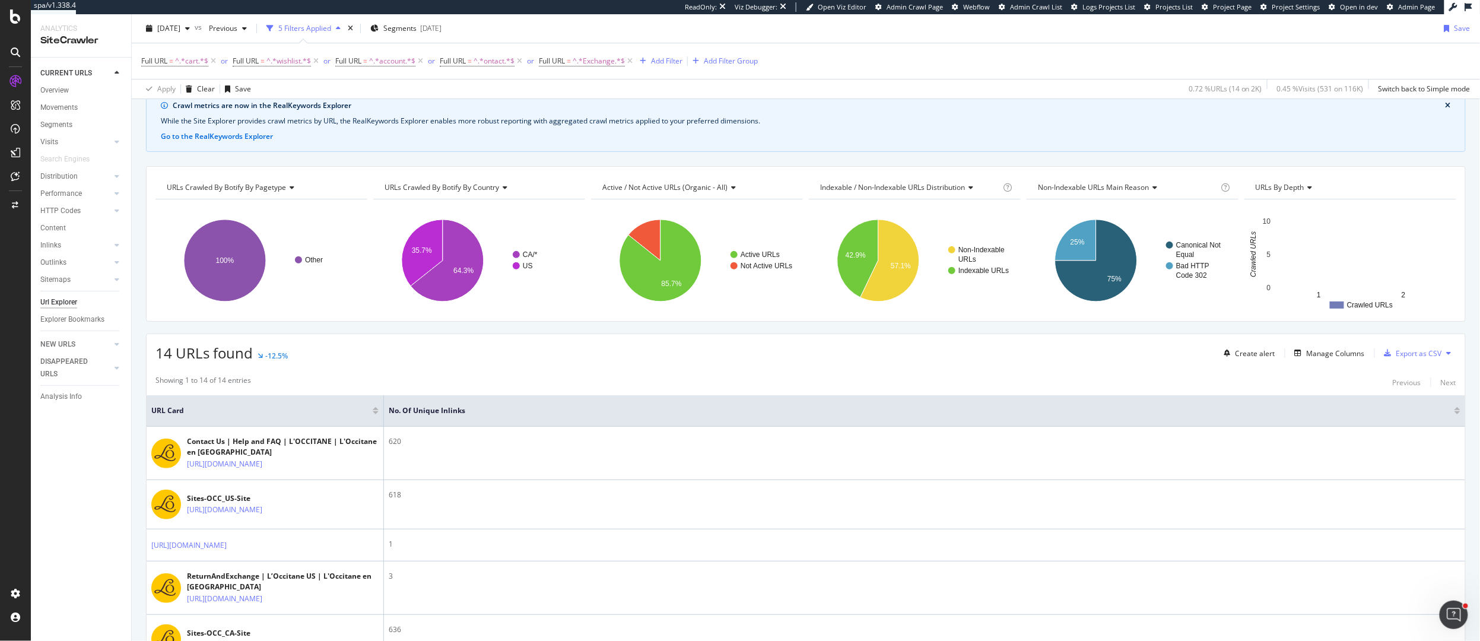
scroll to position [55, 0]
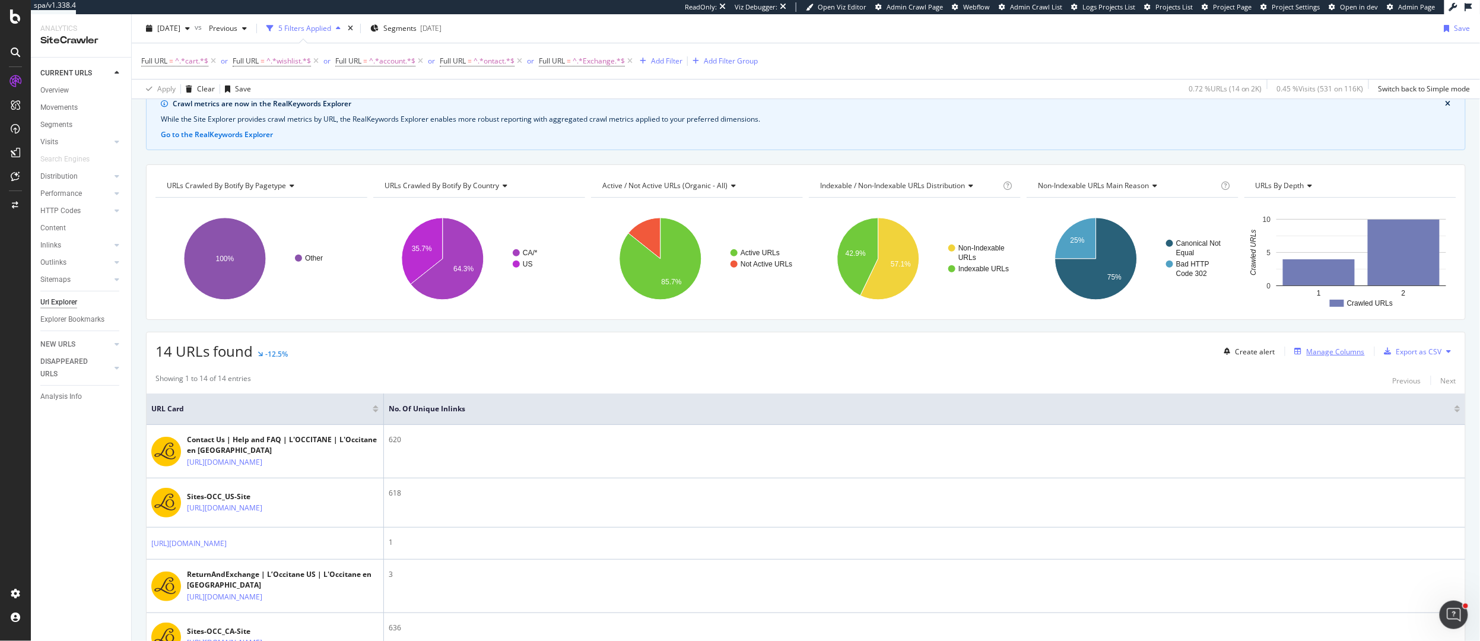
click at [1329, 355] on div "Manage Columns" at bounding box center [1336, 352] width 58 height 10
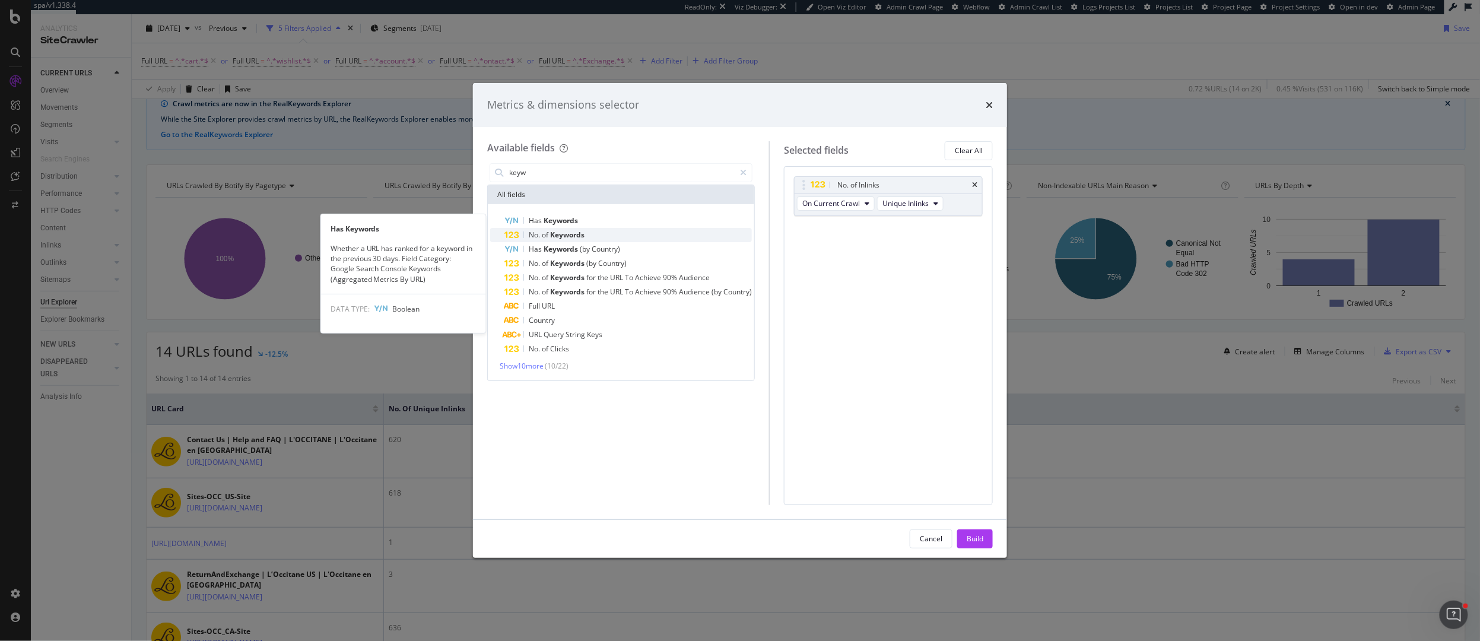
type input "keyw"
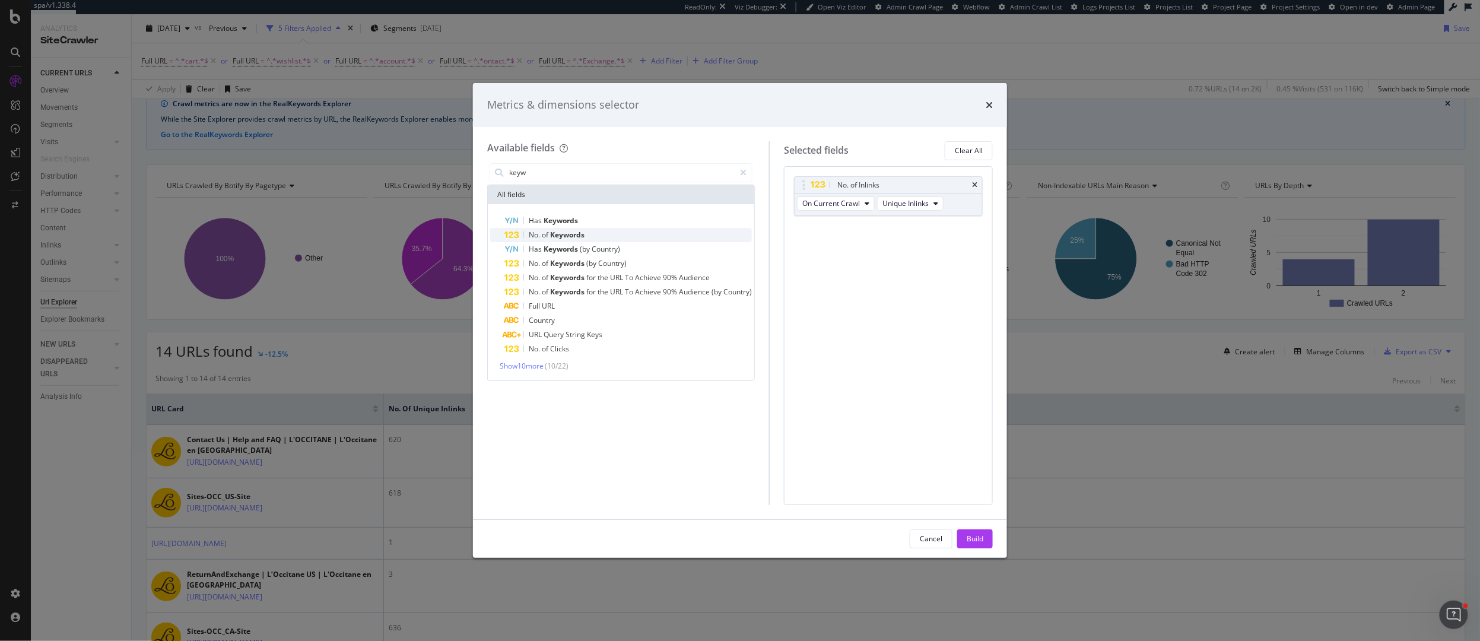
click at [552, 236] on span "Keywords" at bounding box center [567, 235] width 34 height 10
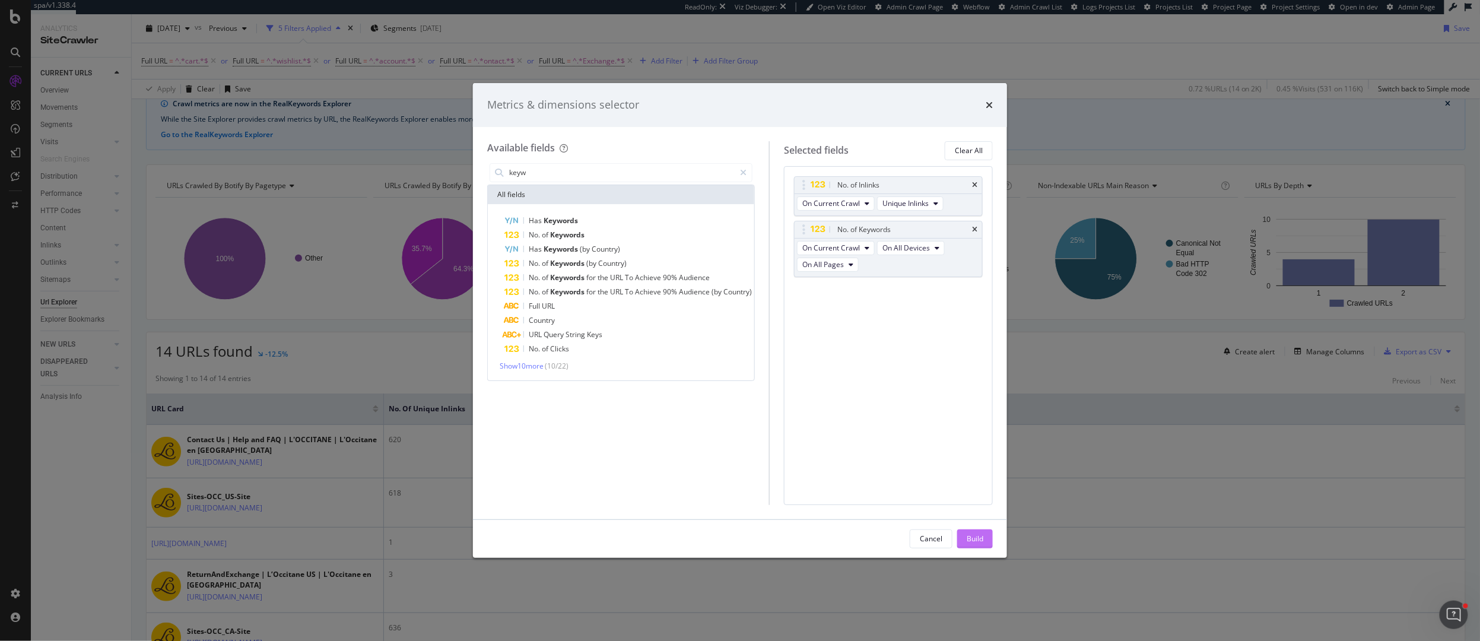
click at [976, 535] on div "Build" at bounding box center [975, 538] width 17 height 10
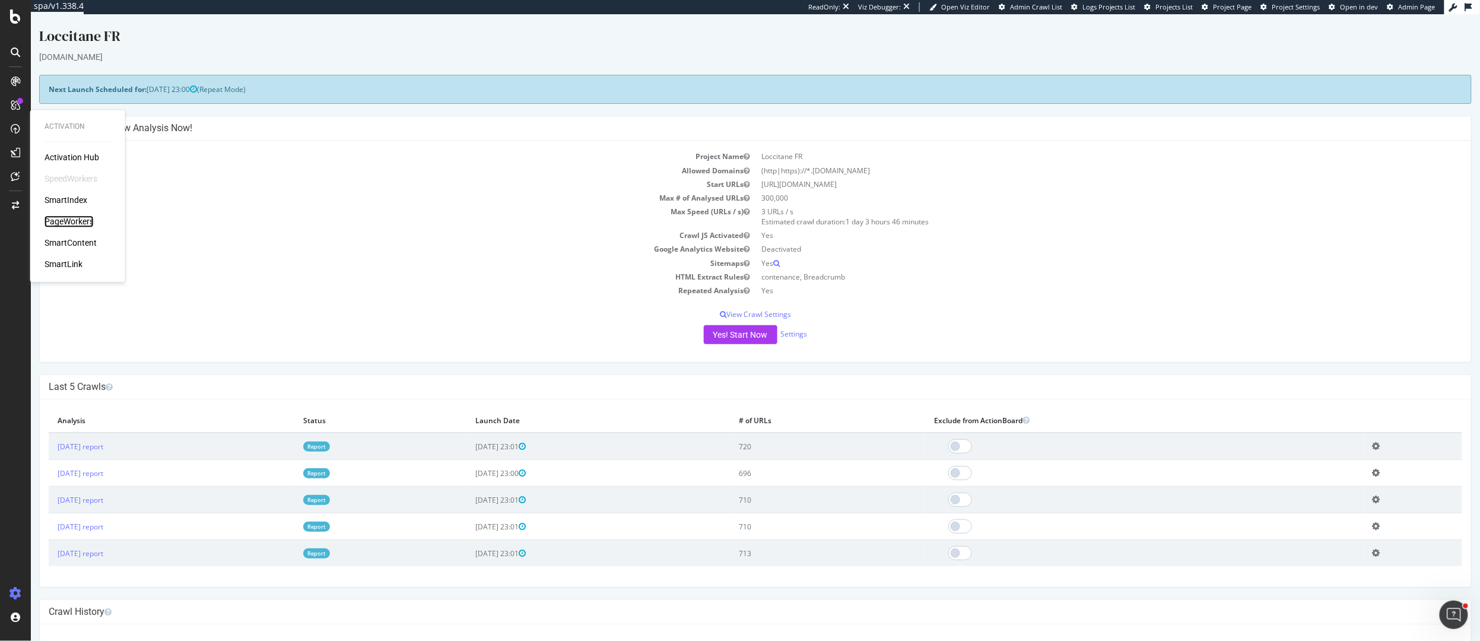
click at [68, 224] on div "PageWorkers" at bounding box center [69, 221] width 49 height 12
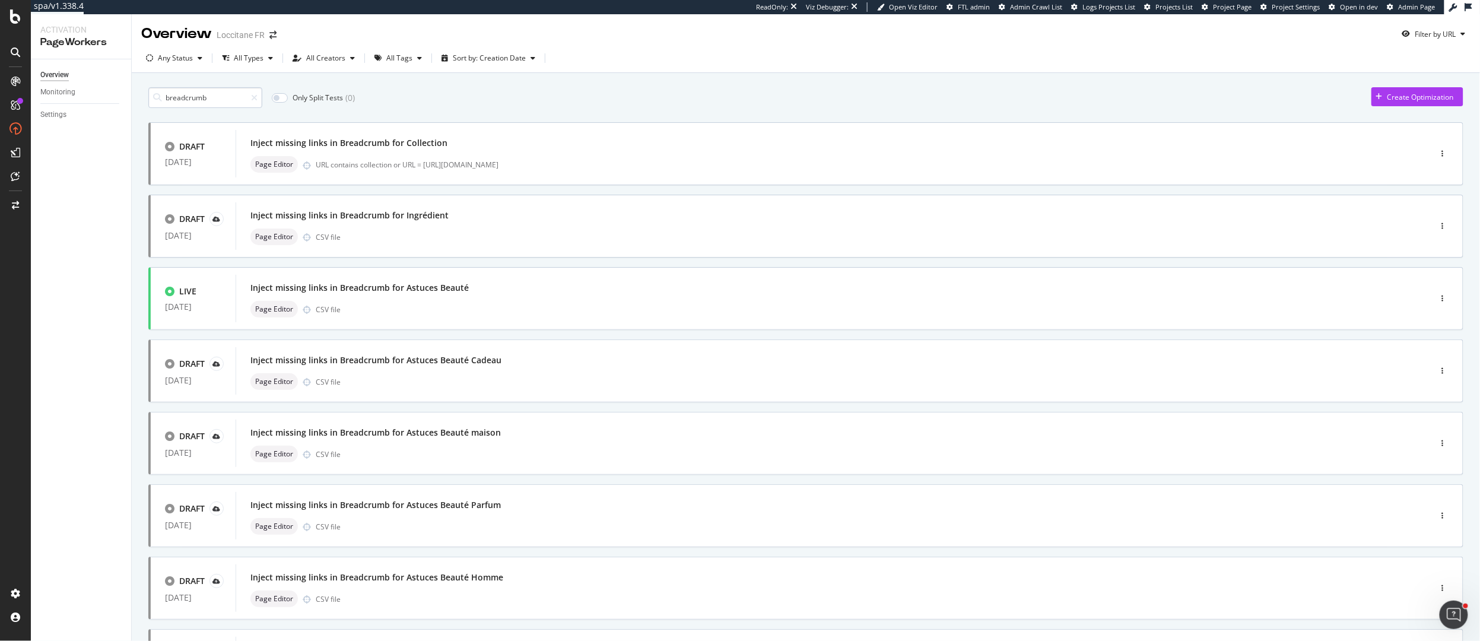
click at [188, 97] on input "breadcrumb" at bounding box center [205, 97] width 114 height 21
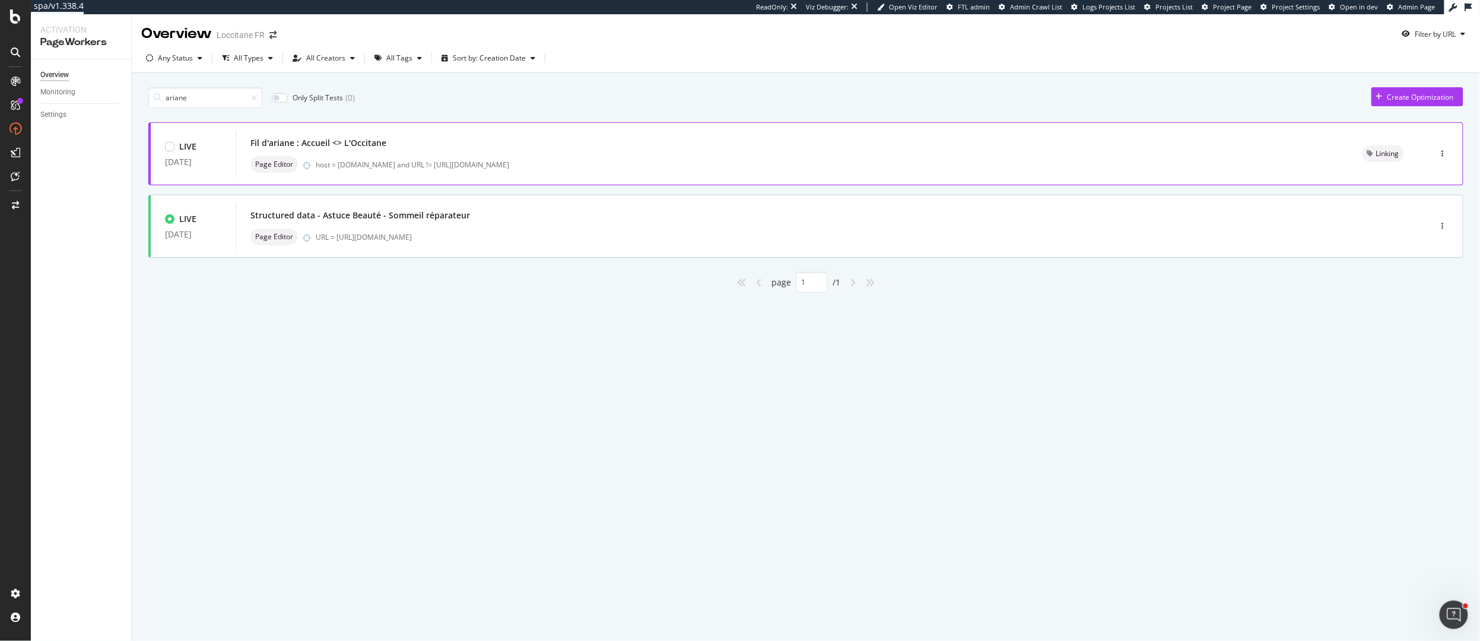
click at [449, 147] on div "Fil d'ariane : Accueil <> L'Occitane" at bounding box center [792, 143] width 1084 height 17
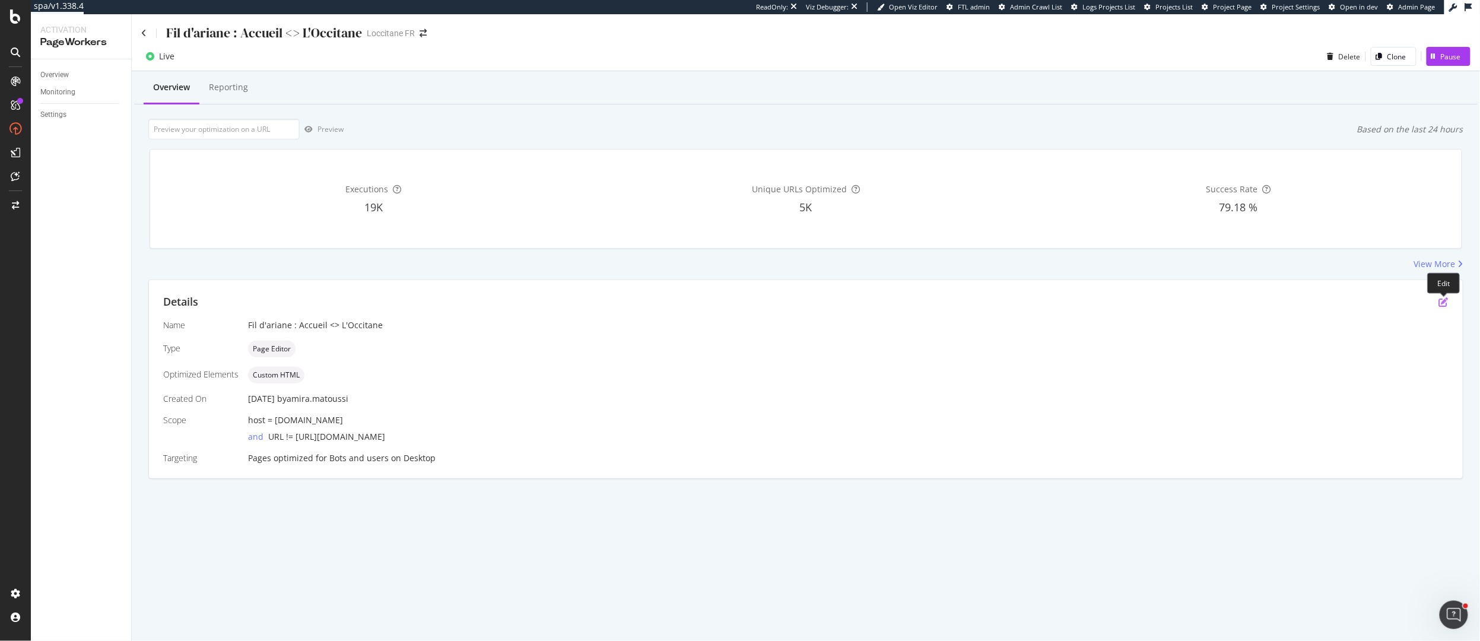
click at [1443, 301] on icon "pen-to-square" at bounding box center [1443, 301] width 9 height 9
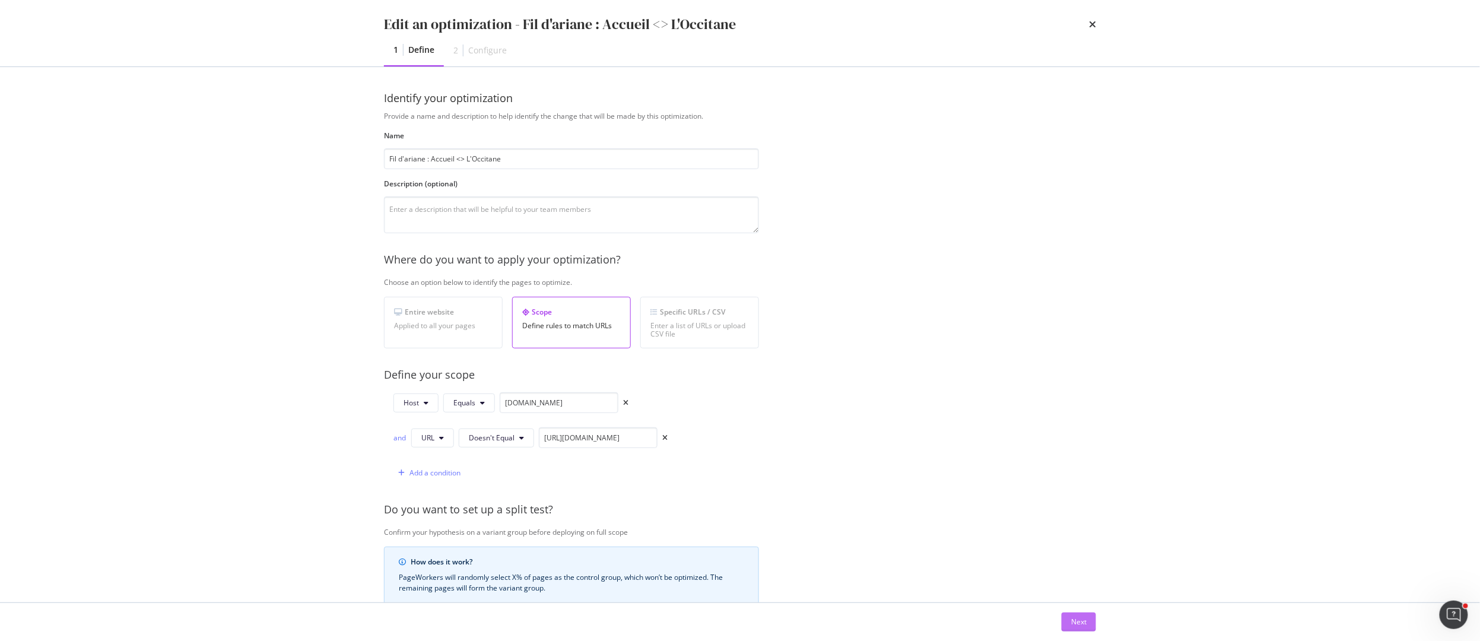
click at [1079, 625] on div "Next" at bounding box center [1078, 622] width 15 height 10
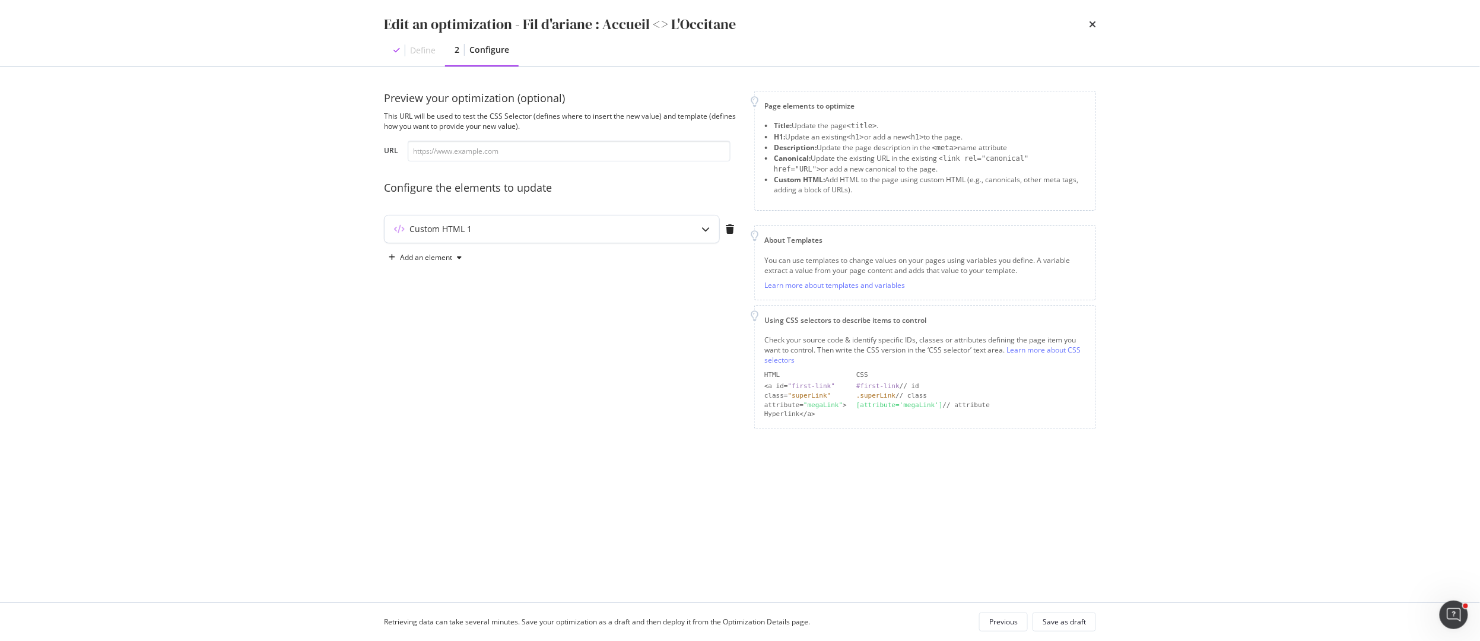
click at [677, 233] on div "Custom HTML 1" at bounding box center [552, 228] width 335 height 27
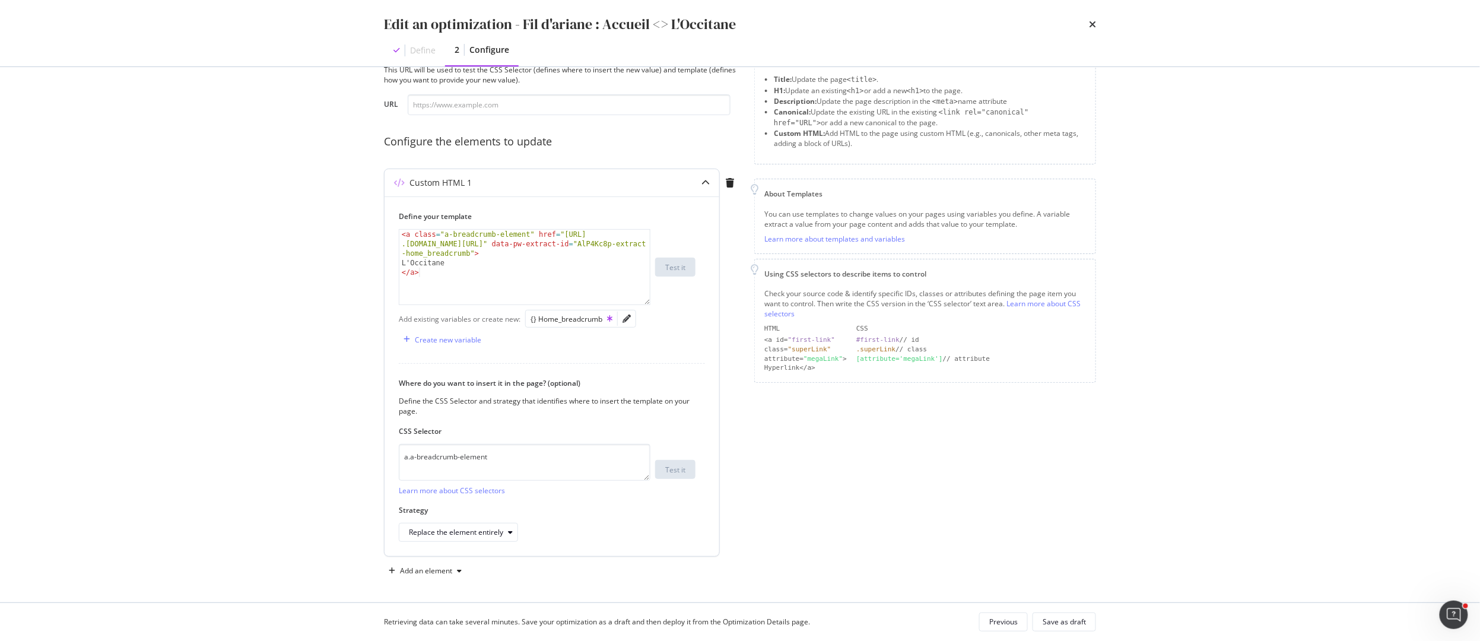
scroll to position [42, 0]
click at [1092, 26] on icon "times" at bounding box center [1092, 24] width 7 height 9
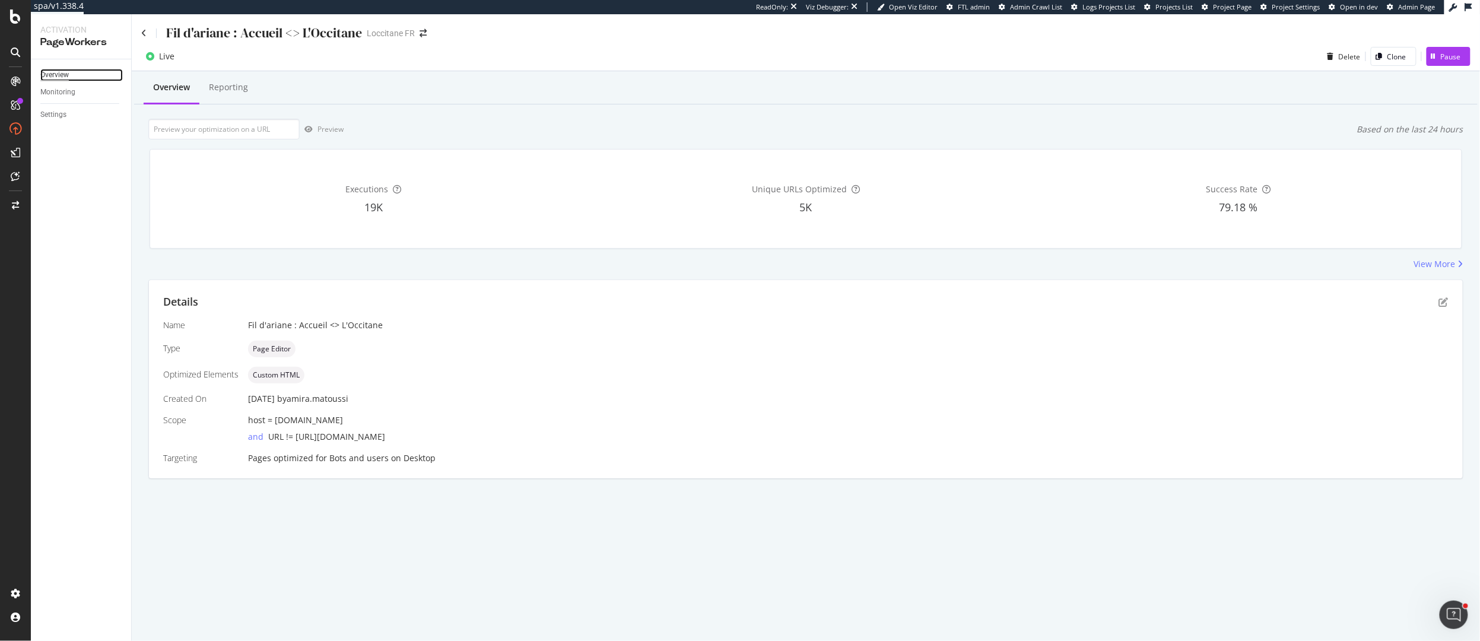
click at [53, 71] on div "Overview" at bounding box center [54, 75] width 28 height 12
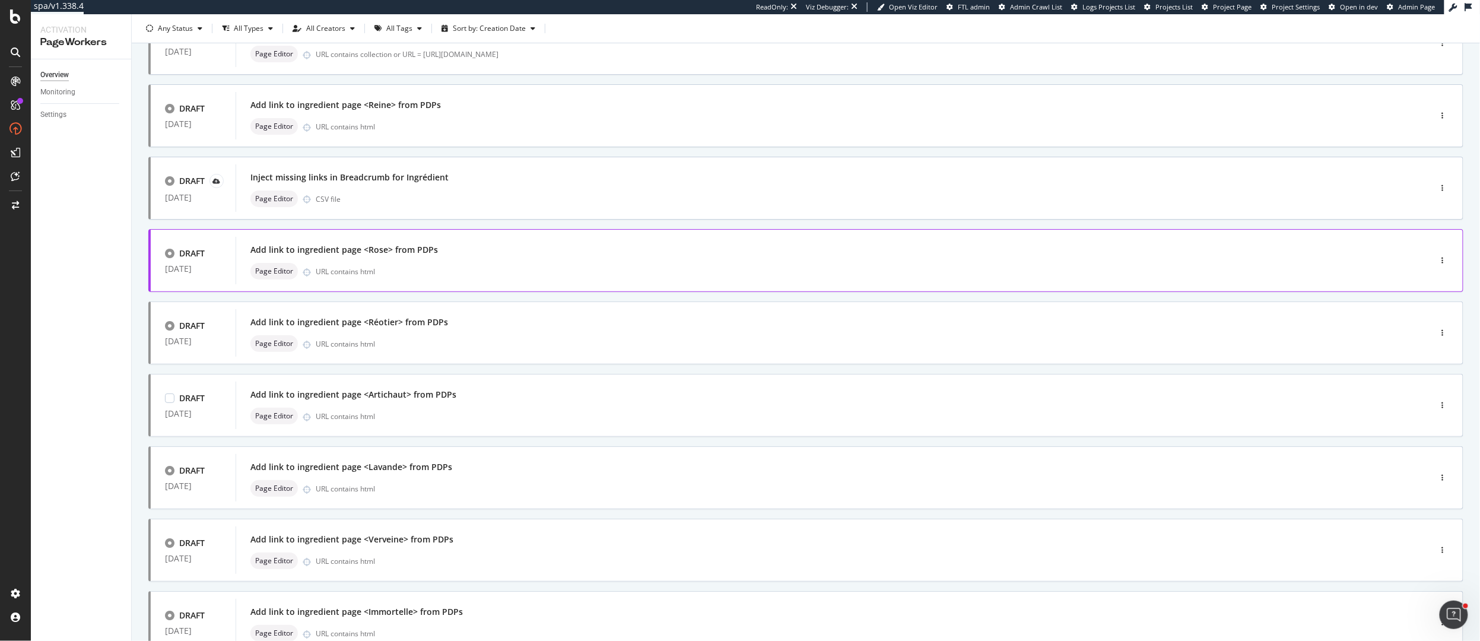
scroll to position [273, 0]
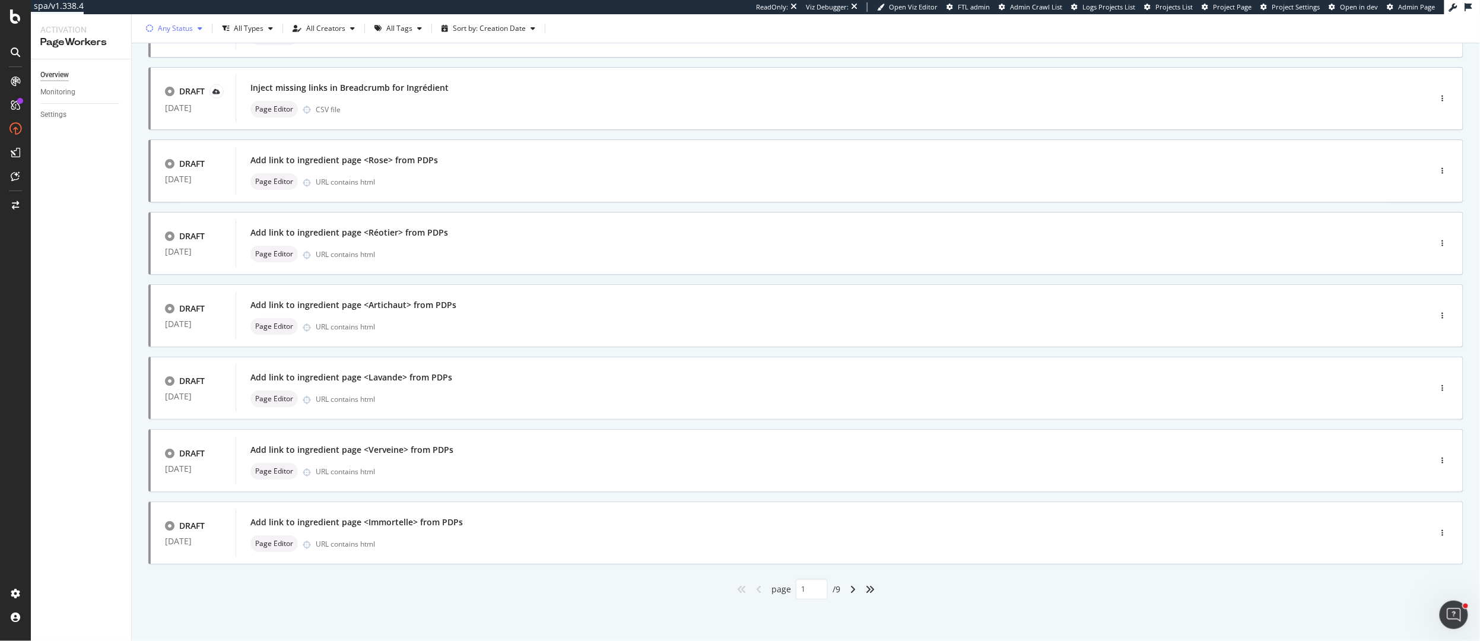
click at [190, 26] on div "Any Status" at bounding box center [175, 28] width 35 height 7
click at [159, 72] on div at bounding box center [156, 72] width 9 height 9
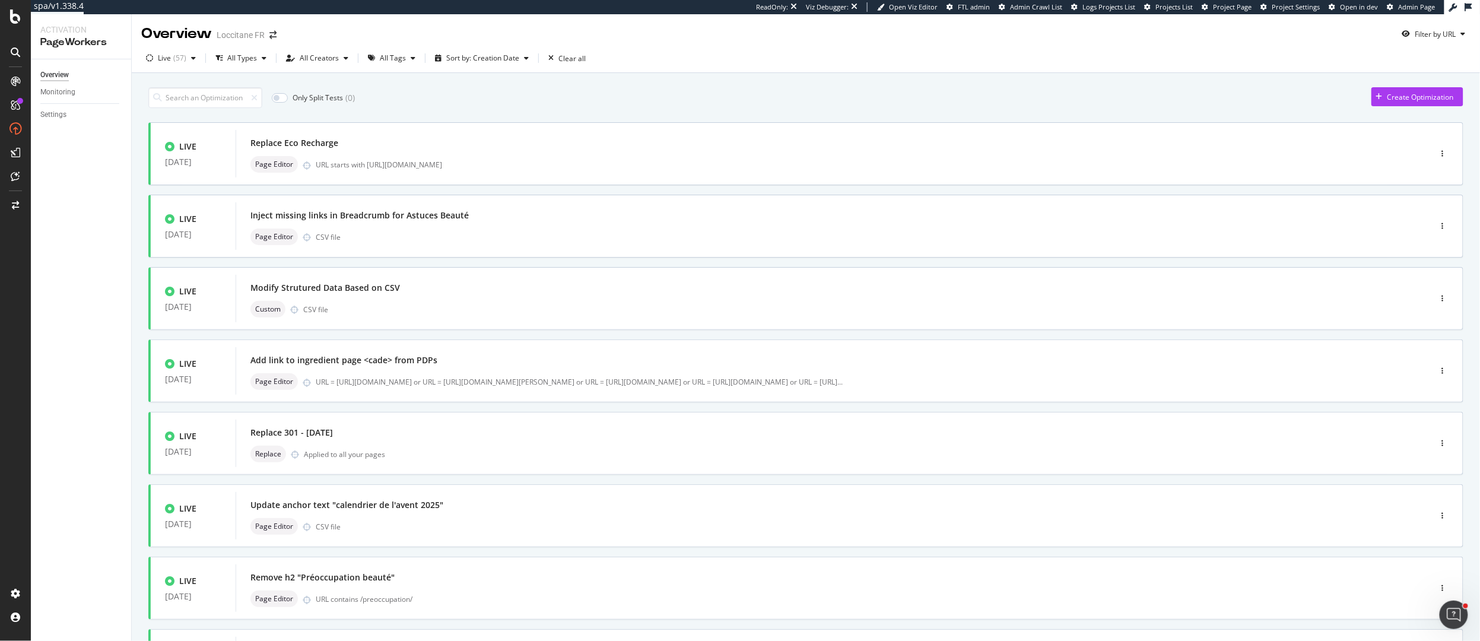
click at [512, 102] on div "Only Split Tests ( 0 ) Create Optimization" at bounding box center [805, 97] width 1315 height 21
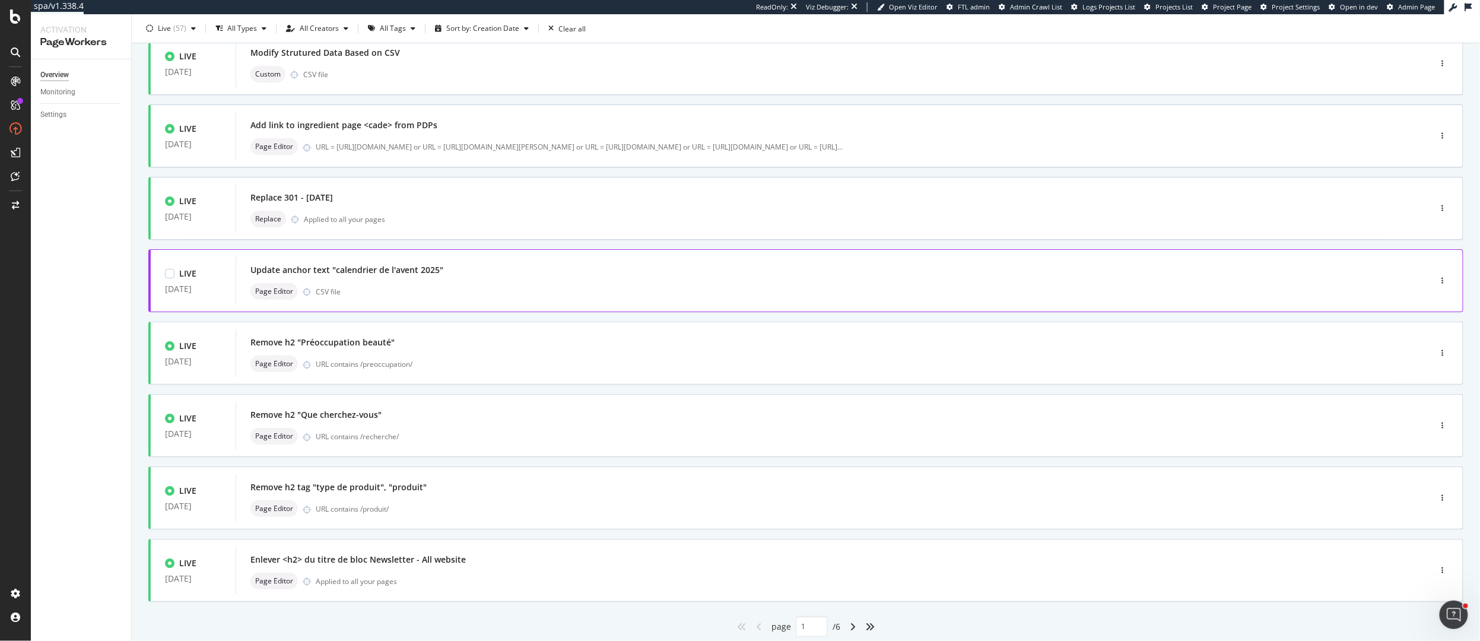
scroll to position [236, 0]
click at [514, 297] on div "Page Editor CSV file" at bounding box center [815, 290] width 1130 height 17
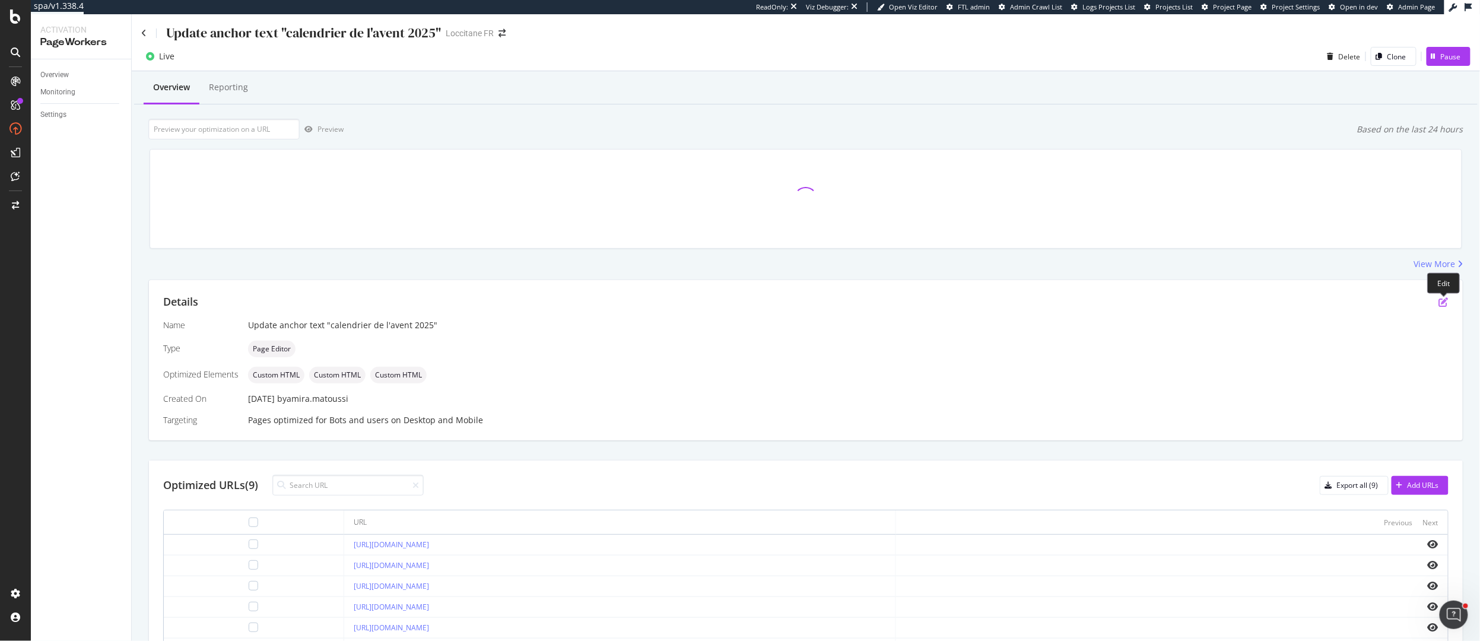
click at [1444, 298] on icon "pen-to-square" at bounding box center [1443, 301] width 9 height 9
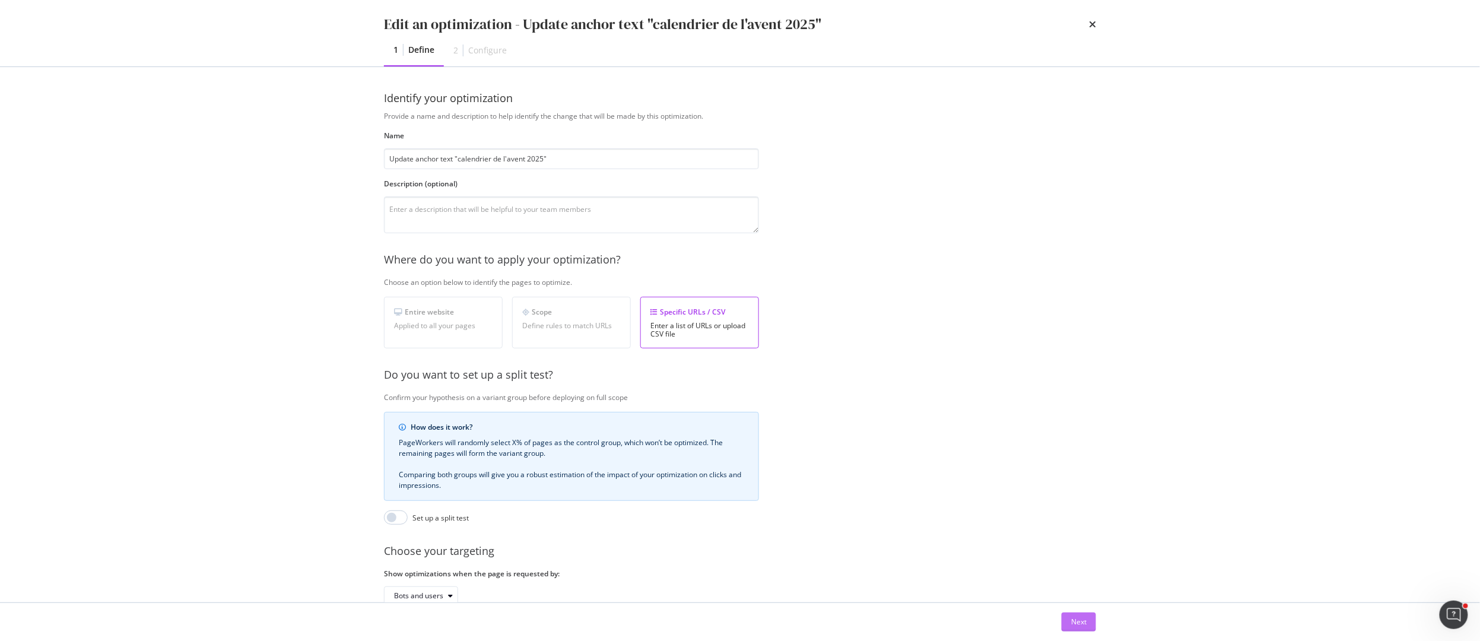
click at [1065, 613] on button "Next" at bounding box center [1079, 621] width 34 height 19
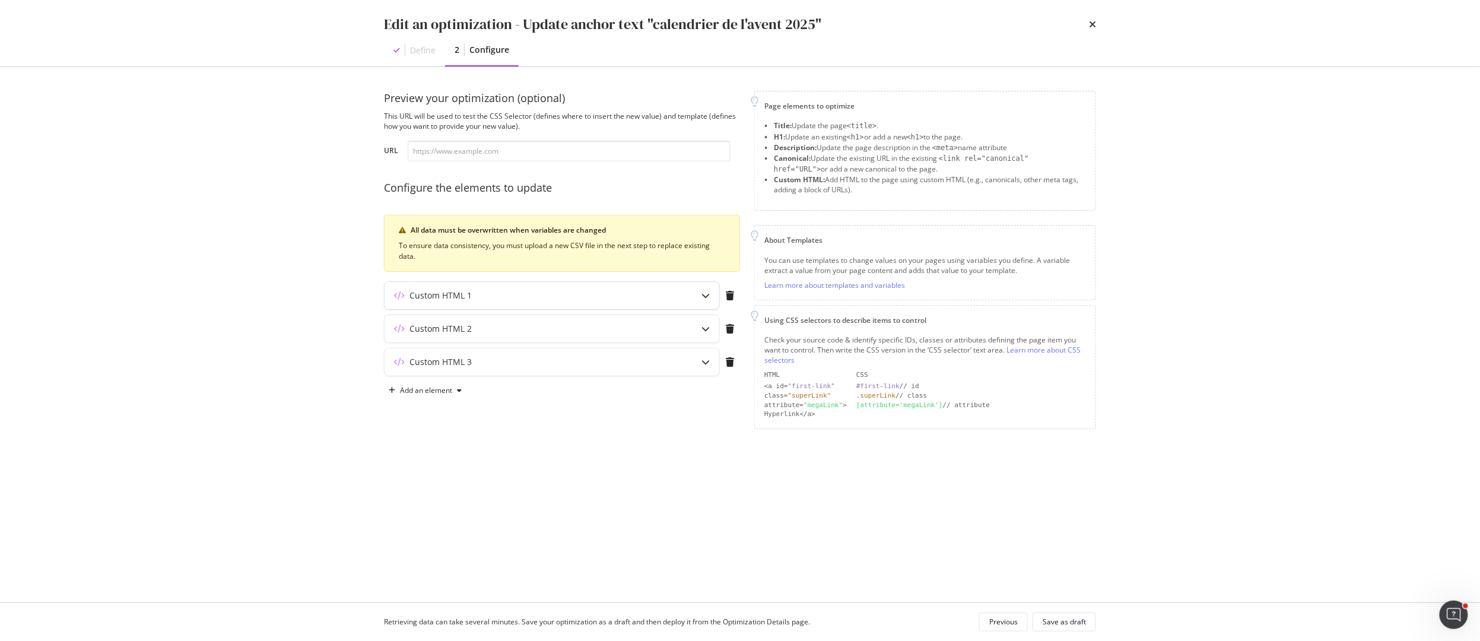
click at [538, 301] on div "Custom HTML 1" at bounding box center [529, 296] width 288 height 12
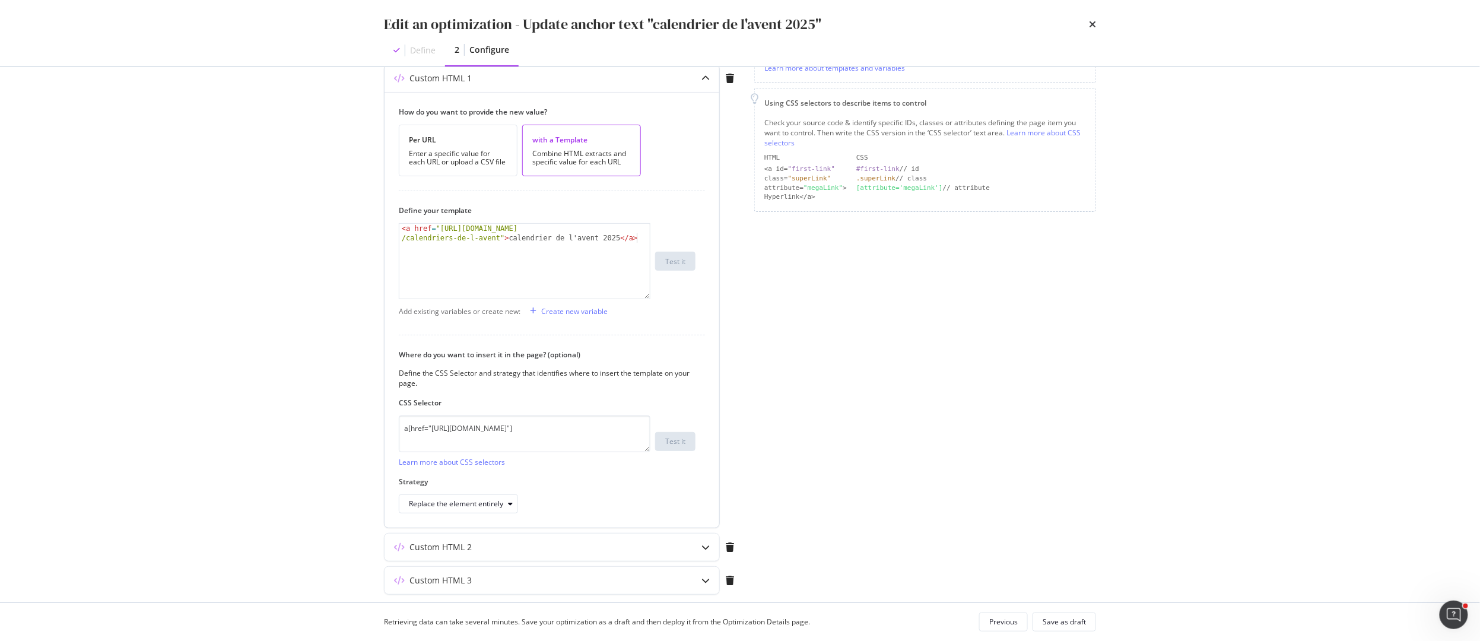
scroll to position [260, 0]
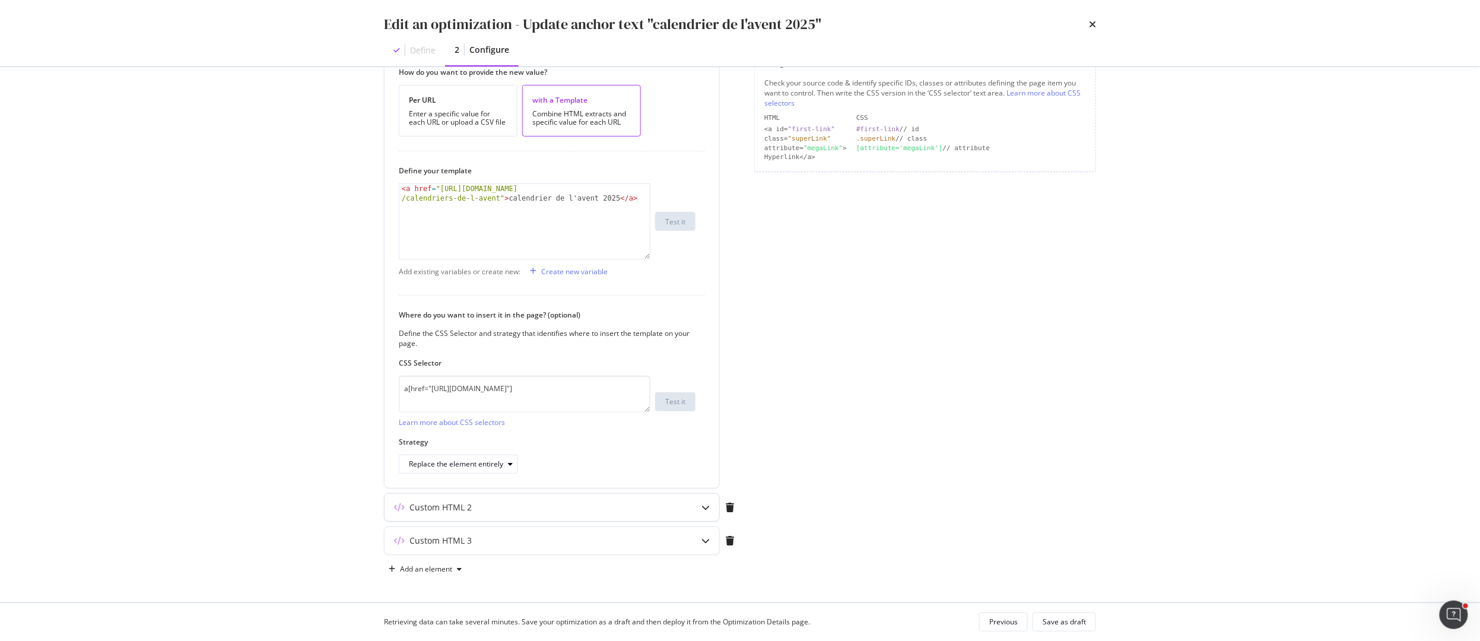
click at [550, 503] on div "Custom HTML 2" at bounding box center [529, 507] width 288 height 12
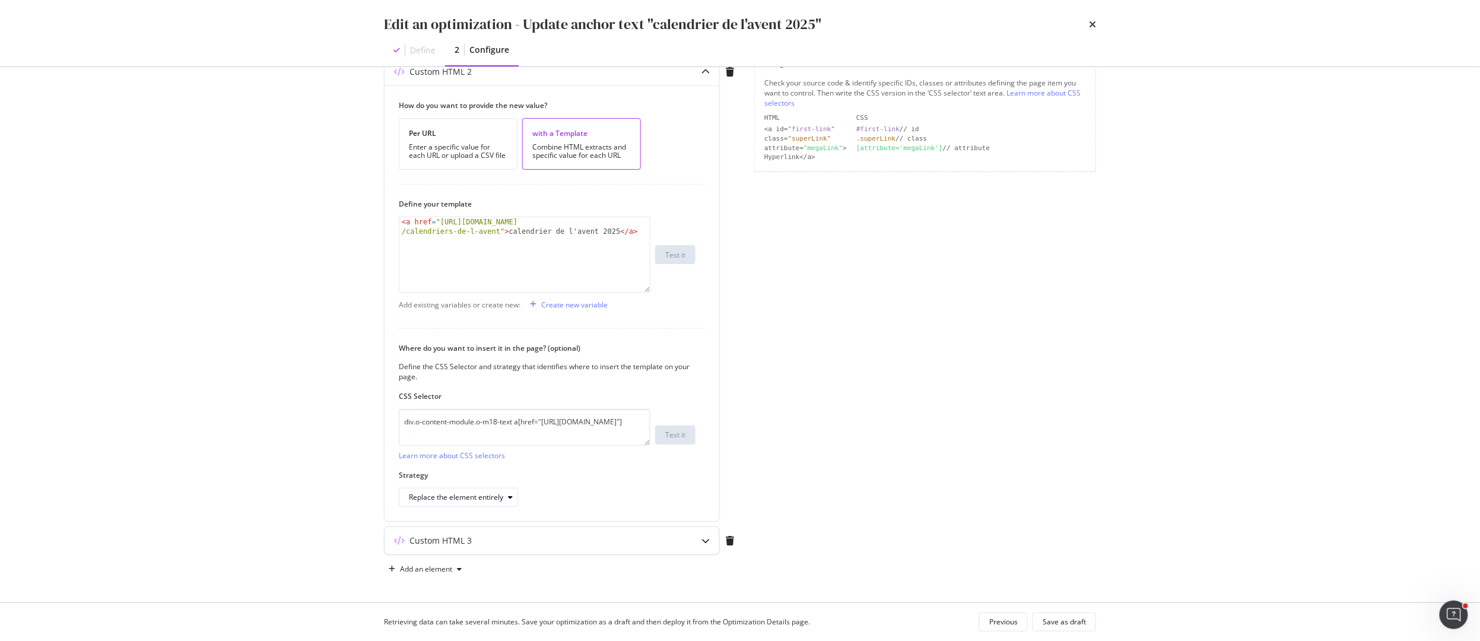
click at [542, 535] on div "Custom HTML 3" at bounding box center [529, 541] width 288 height 12
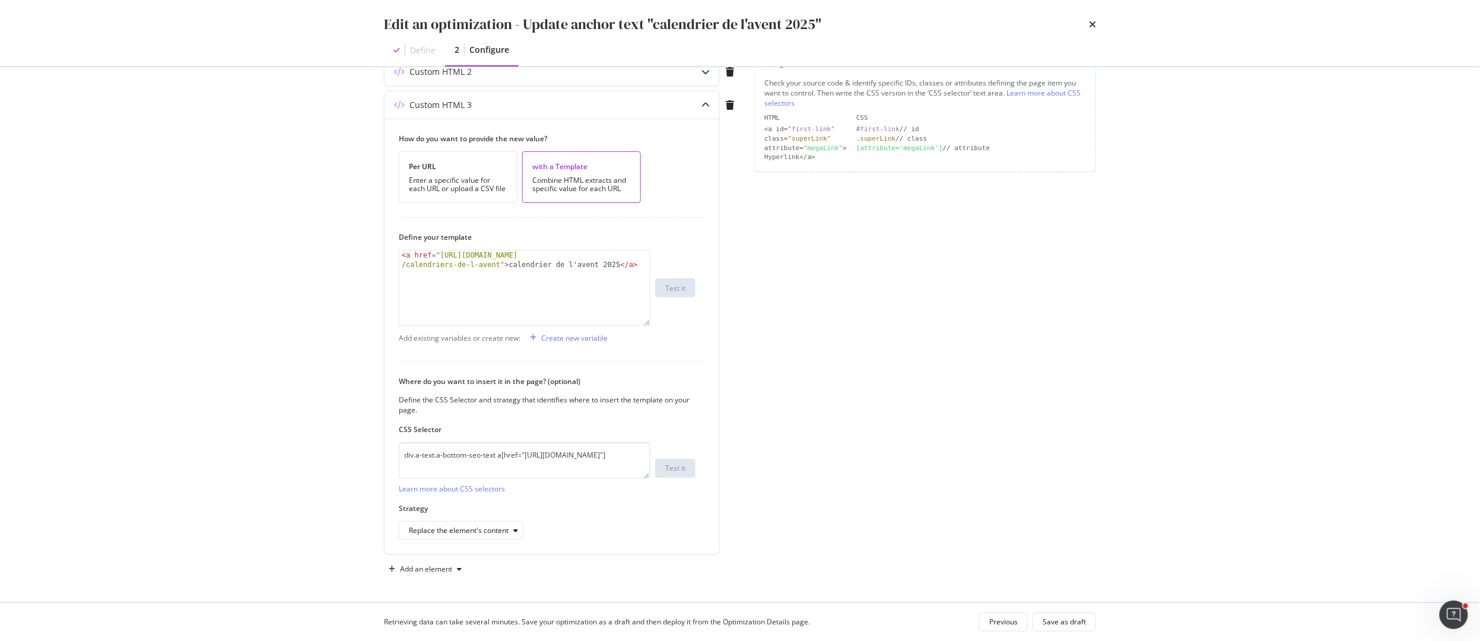
click at [1088, 22] on div "Edit an optimization - Update anchor text "calendrier de l'avent 2025"" at bounding box center [740, 24] width 712 height 20
click at [1095, 23] on icon "times" at bounding box center [1092, 24] width 7 height 9
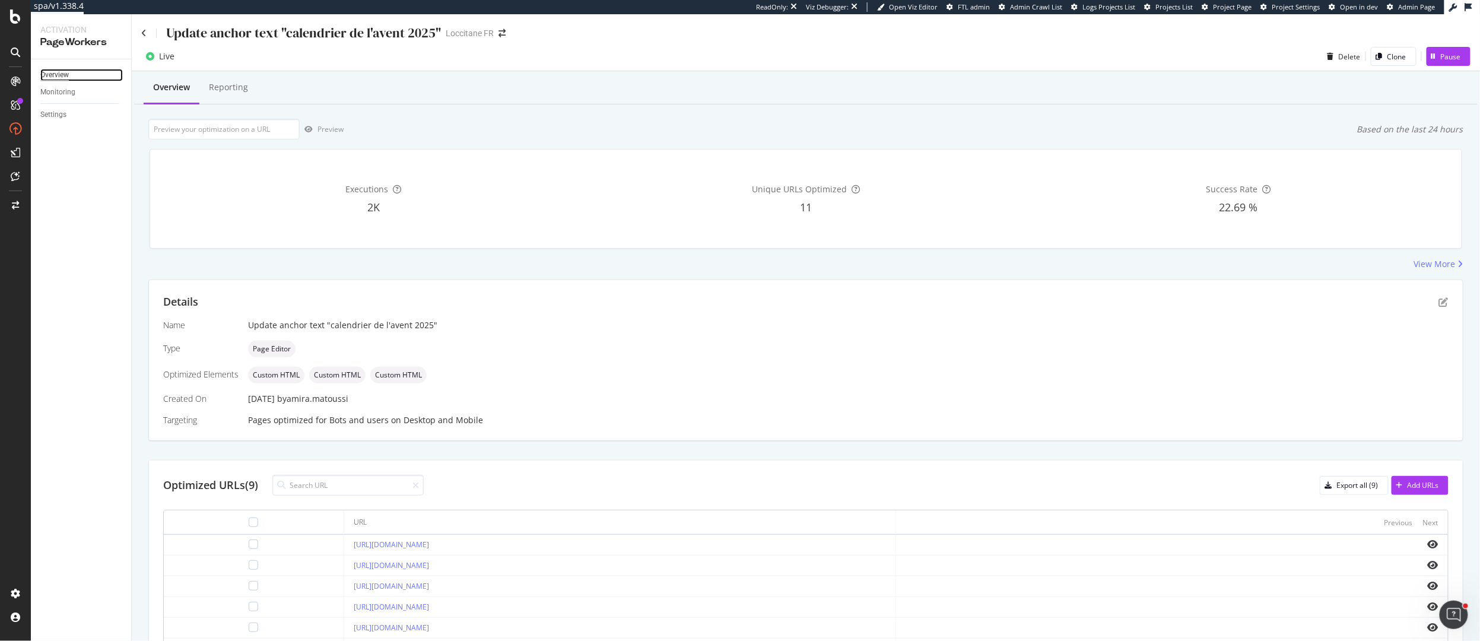
click at [55, 74] on div "Overview" at bounding box center [54, 75] width 28 height 12
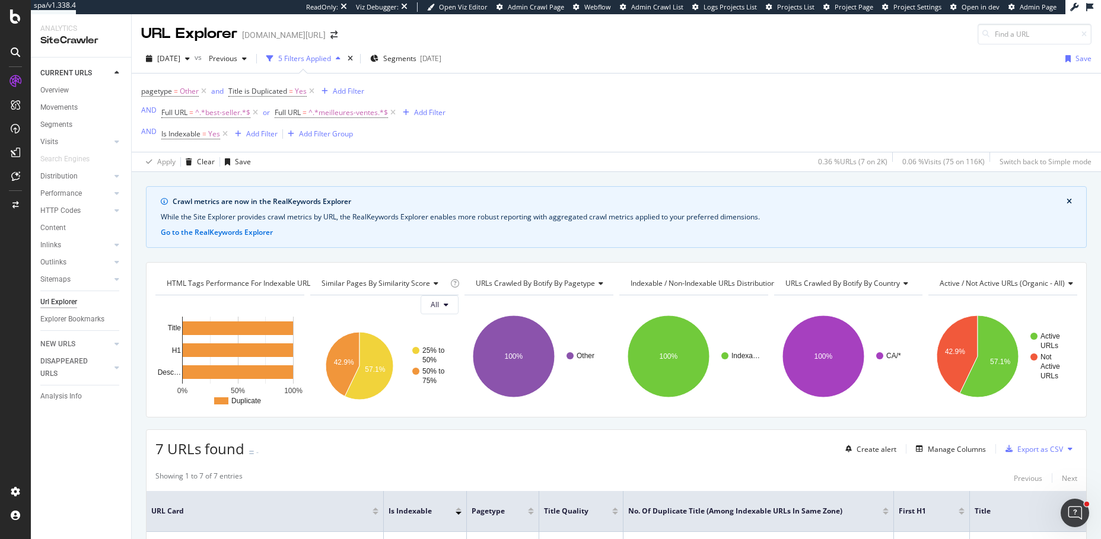
scroll to position [364, 0]
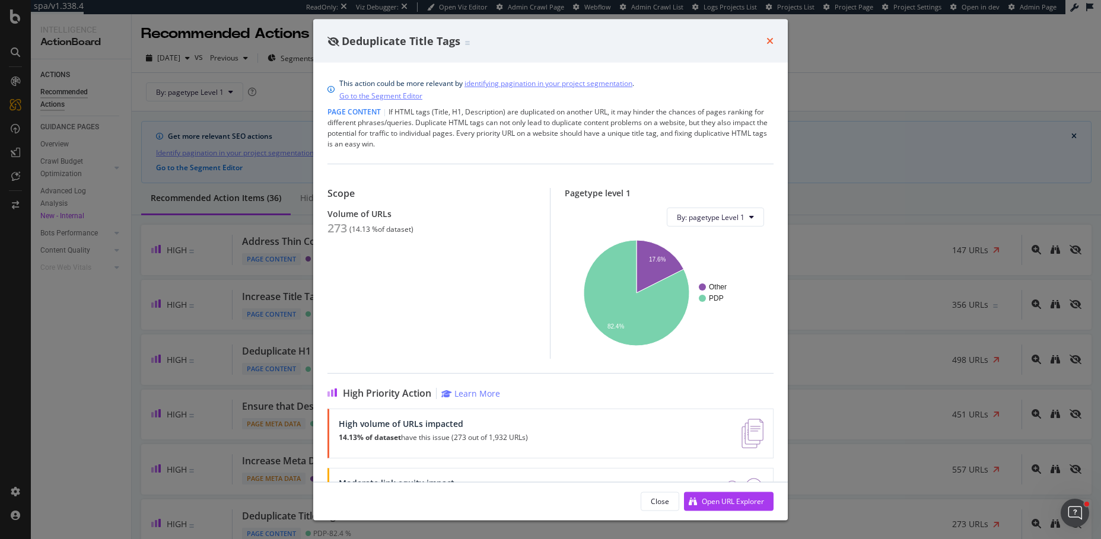
click at [771, 40] on icon "times" at bounding box center [770, 40] width 7 height 9
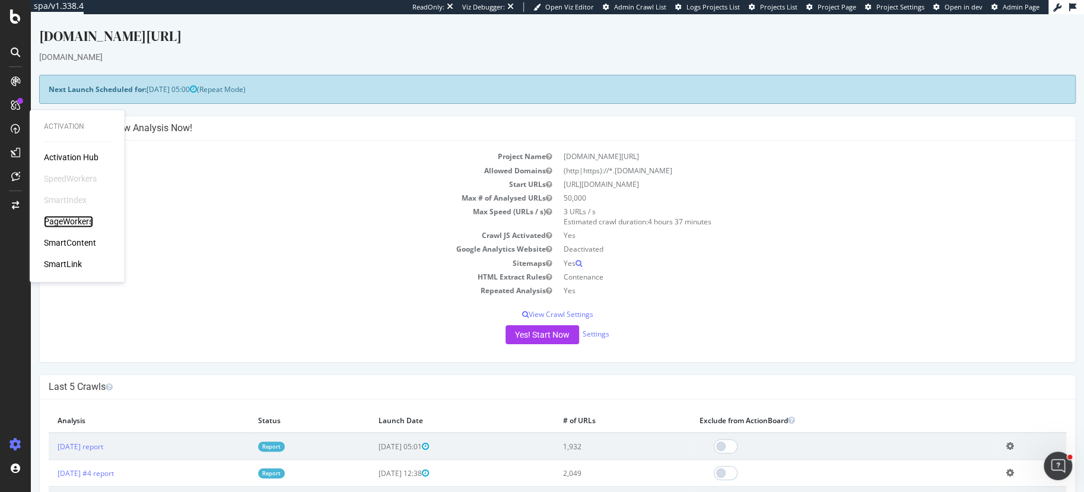
click at [62, 221] on div "PageWorkers" at bounding box center [68, 221] width 49 height 12
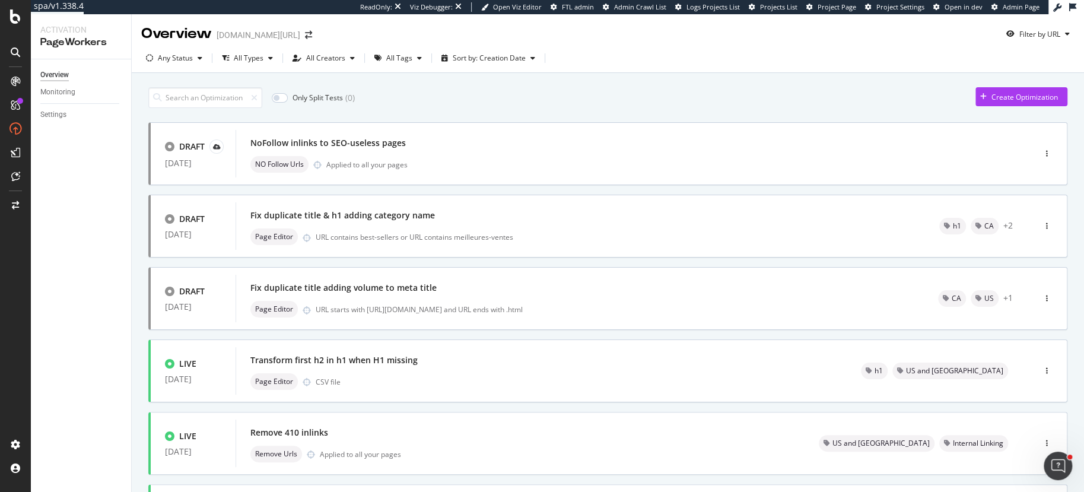
drag, startPoint x: 1019, startPoint y: 91, endPoint x: 844, endPoint y: 83, distance: 175.2
click at [844, 83] on div "Only Split Tests ( 0 ) Create Optimization DRAFT [DATE] NoFollow inlinks to SEO…" at bounding box center [607, 331] width 919 height 501
click at [177, 61] on div "Any Status" at bounding box center [175, 58] width 35 height 7
click at [254, 61] on div "All Types" at bounding box center [249, 58] width 30 height 7
click at [380, 84] on div "Only Split Tests ( 0 ) Create Optimization DRAFT 08 Oct. 2025 NoFollow inlinks …" at bounding box center [607, 331] width 919 height 501
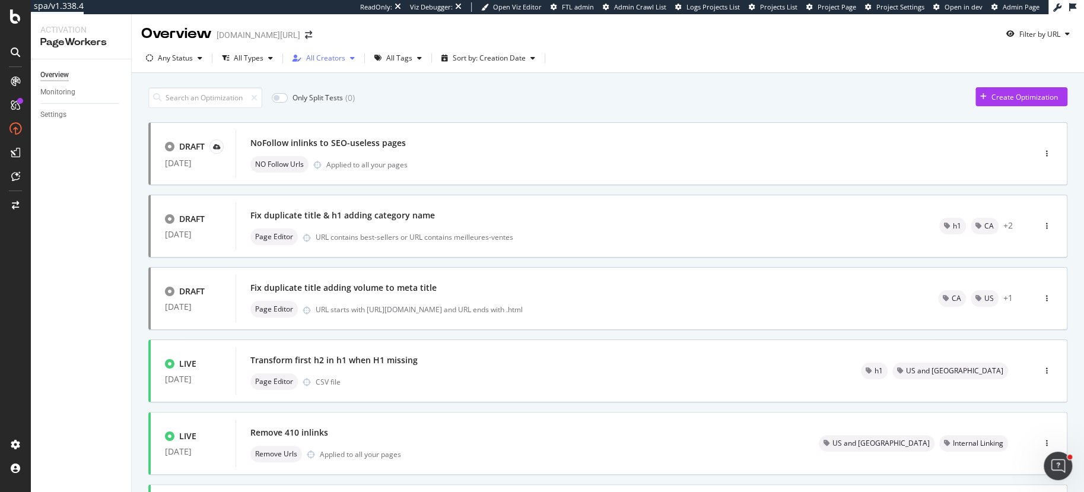
click at [320, 53] on div "All Creators" at bounding box center [324, 58] width 72 height 18
click at [300, 102] on div at bounding box center [301, 102] width 9 height 9
click at [301, 102] on div at bounding box center [301, 102] width 9 height 9
click at [478, 107] on div "Only Split Tests ( 0 ) Create Optimization" at bounding box center [607, 97] width 919 height 21
click at [402, 62] on div "All Tags" at bounding box center [399, 58] width 26 height 7
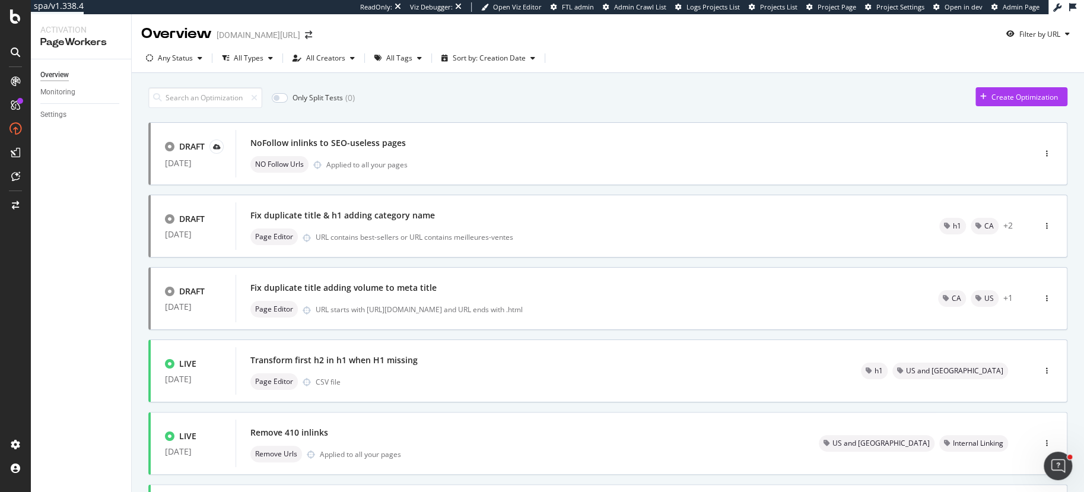
click at [684, 103] on div "Only Split Tests ( 0 ) Create Optimization" at bounding box center [607, 97] width 919 height 21
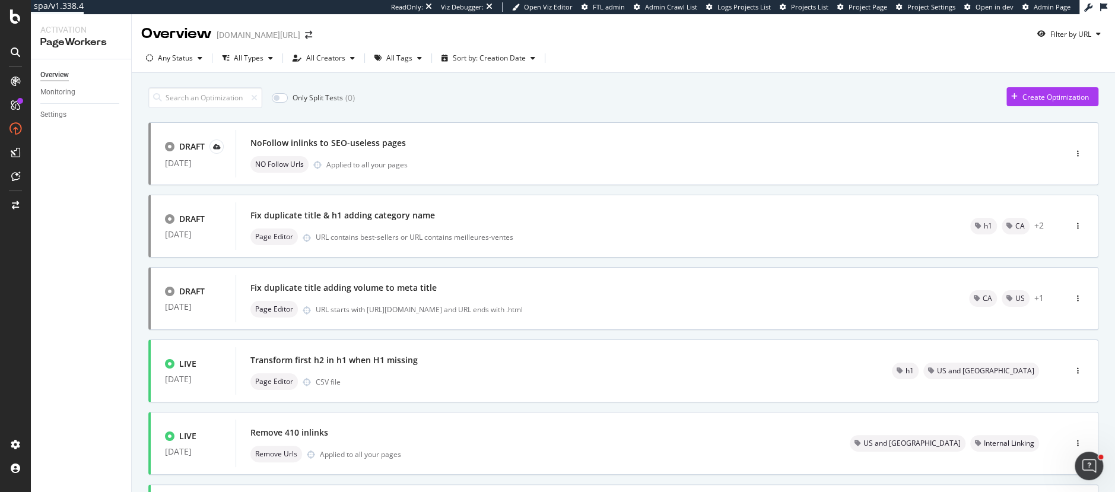
click at [596, 90] on div "Only Split Tests ( 0 ) Create Optimization" at bounding box center [623, 97] width 950 height 21
click at [56, 91] on div "Monitoring" at bounding box center [57, 92] width 35 height 12
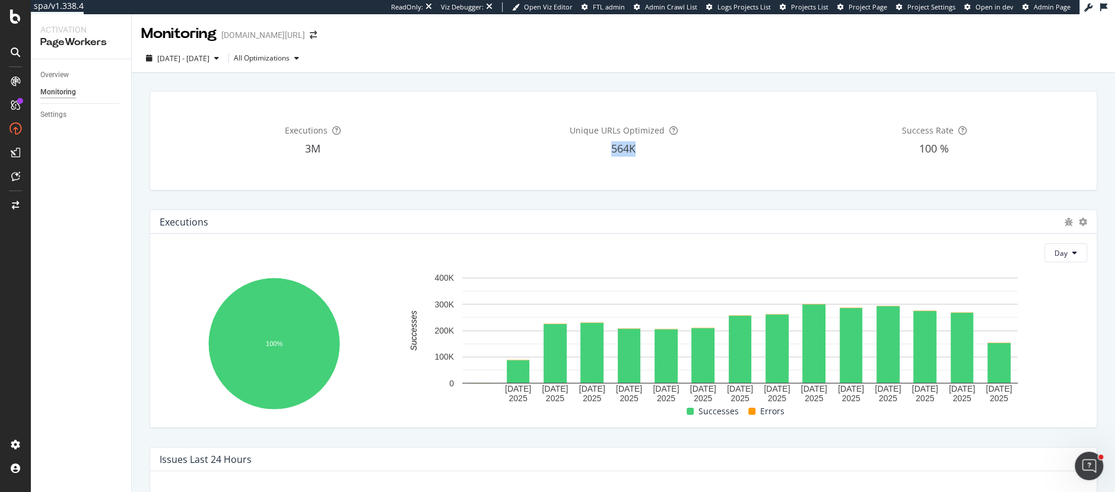
drag, startPoint x: 611, startPoint y: 147, endPoint x: 641, endPoint y: 147, distance: 30.9
click at [641, 147] on div "564K" at bounding box center [624, 148] width 306 height 15
drag, startPoint x: 948, startPoint y: 151, endPoint x: 912, endPoint y: 151, distance: 36.2
click at [912, 151] on div "100 %" at bounding box center [934, 148] width 306 height 15
click at [39, 115] on div "Overview Monitoring Settings" at bounding box center [81, 275] width 100 height 433
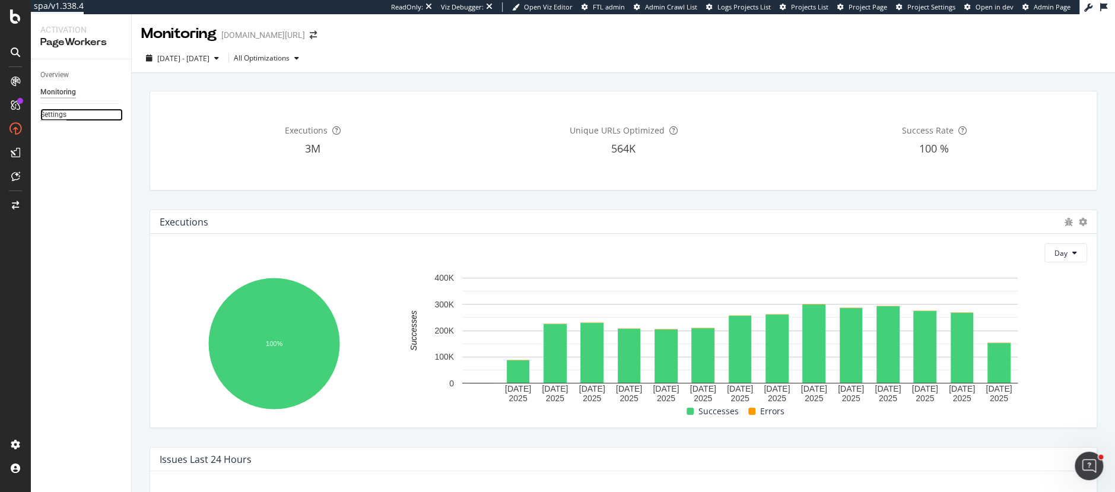
click at [53, 115] on div "Settings" at bounding box center [53, 115] width 26 height 12
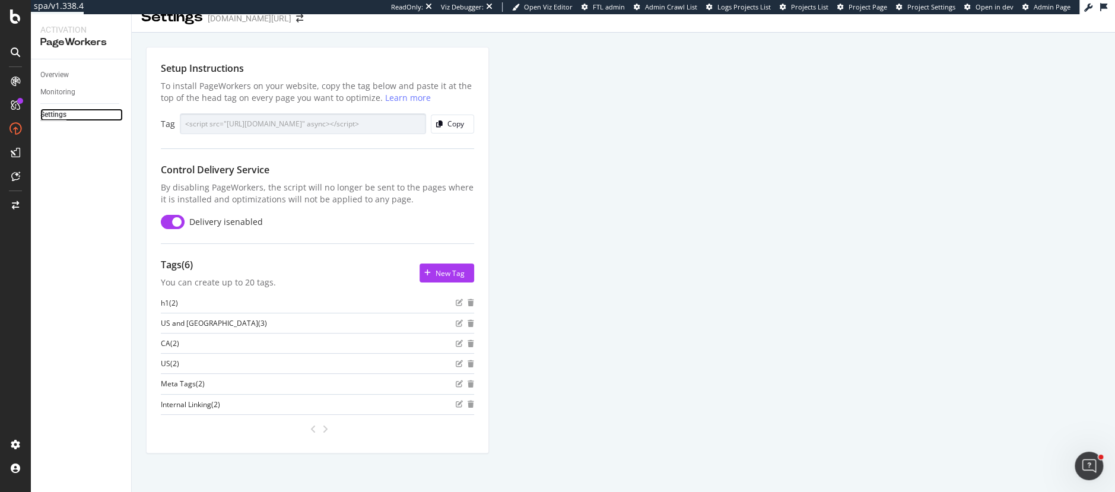
scroll to position [14, 0]
click at [67, 80] on div "Overview" at bounding box center [54, 75] width 28 height 12
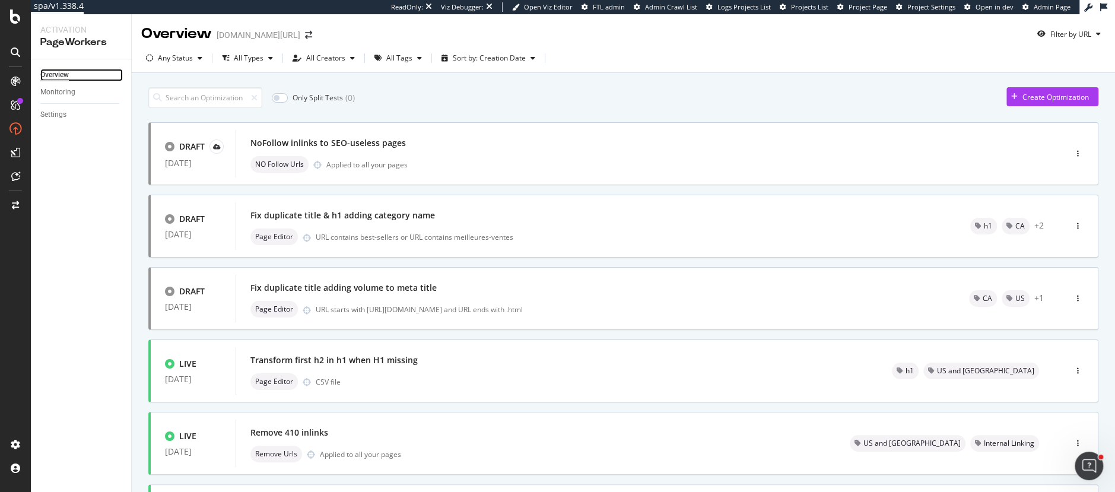
click at [59, 74] on div "Overview" at bounding box center [54, 75] width 28 height 12
click at [1019, 100] on div "button" at bounding box center [1014, 96] width 16 height 7
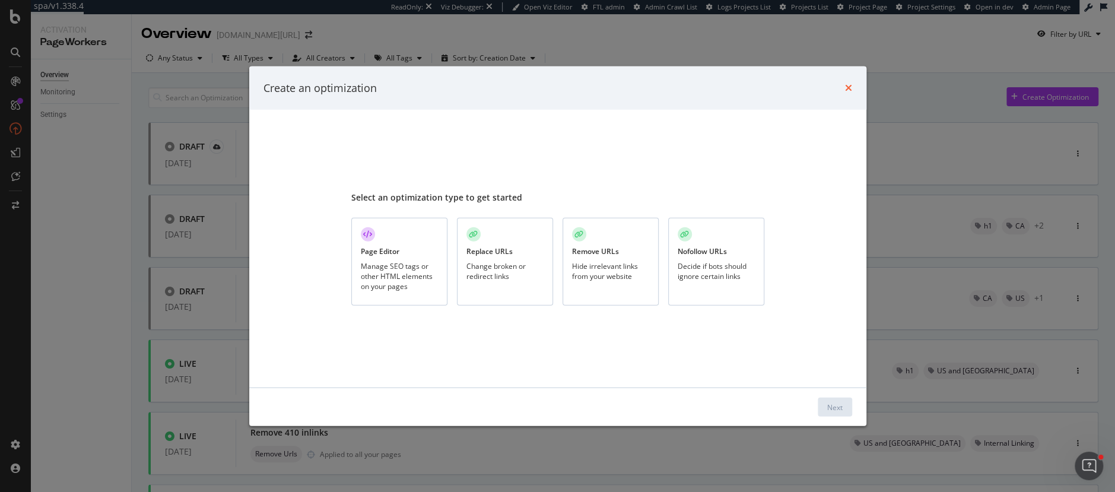
click at [849, 89] on icon "times" at bounding box center [848, 87] width 7 height 9
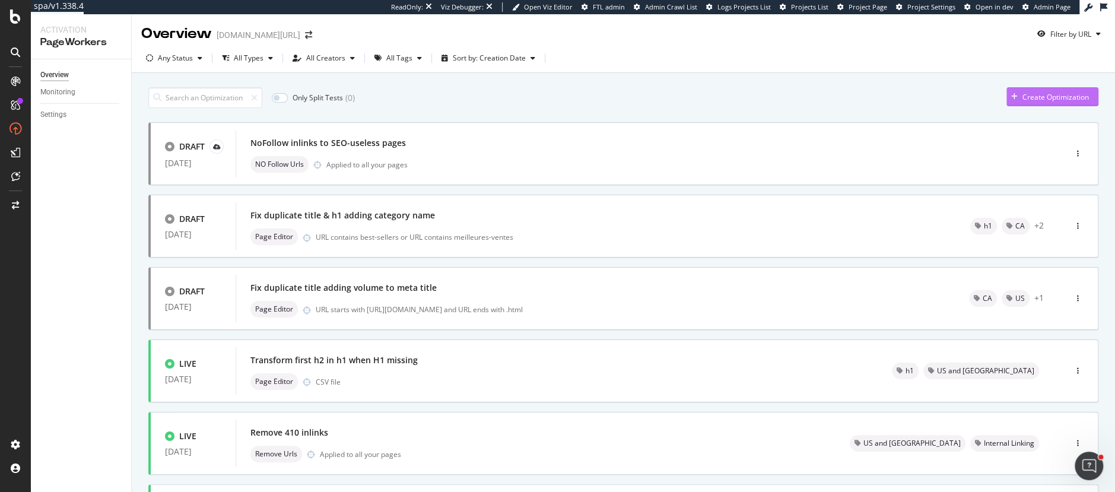
click at [1050, 97] on div "Create Optimization" at bounding box center [1055, 97] width 66 height 10
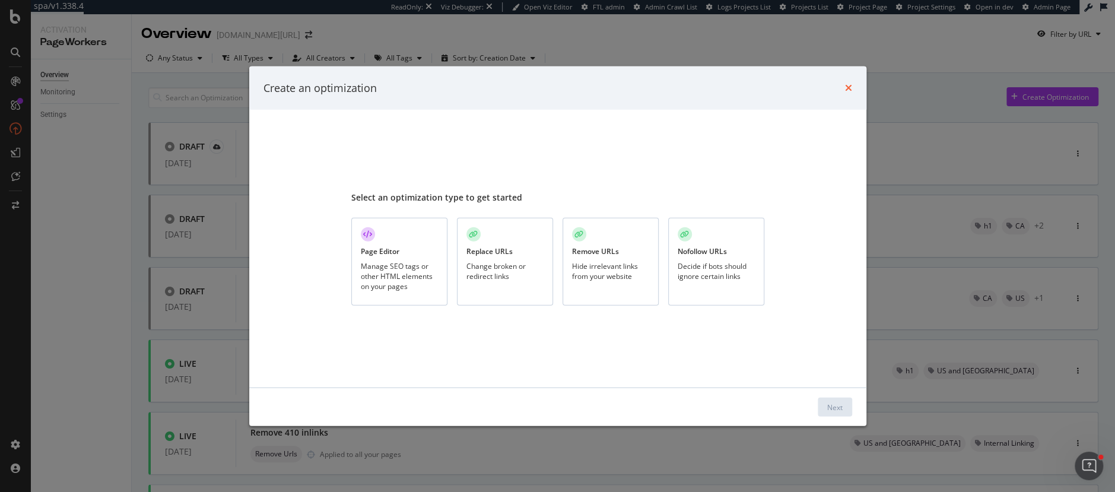
click at [849, 87] on icon "times" at bounding box center [848, 87] width 7 height 9
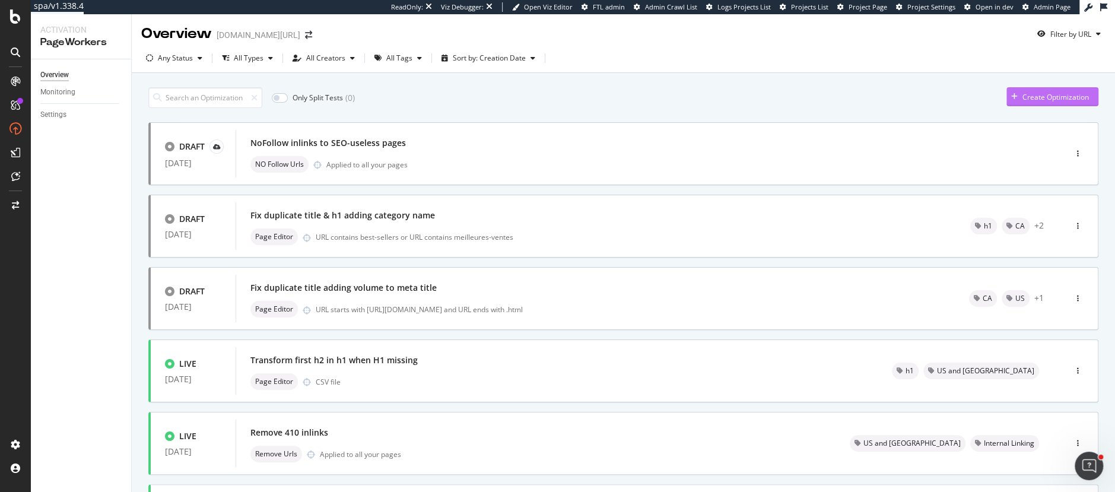
click at [1052, 96] on div "Create Optimization" at bounding box center [1055, 97] width 66 height 10
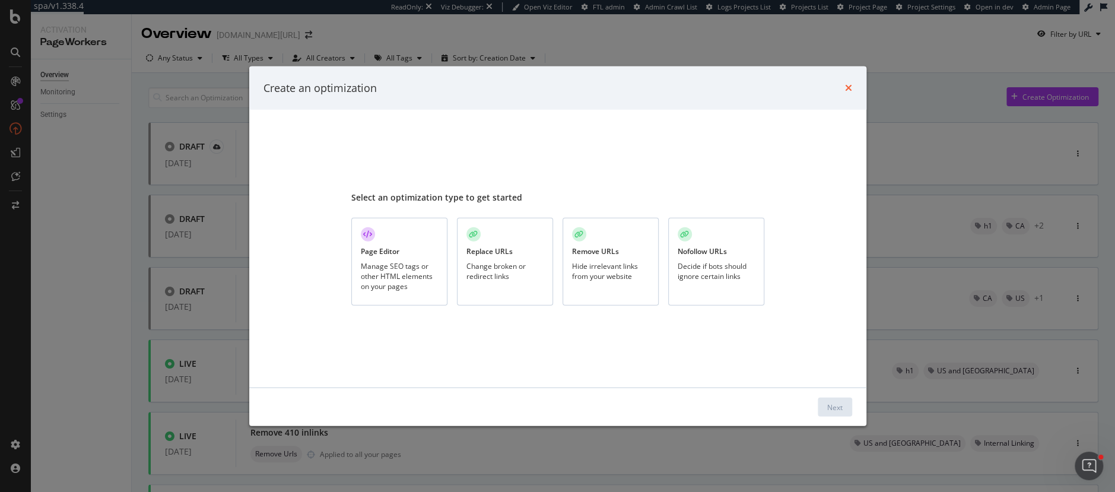
click at [848, 87] on icon "times" at bounding box center [848, 87] width 7 height 9
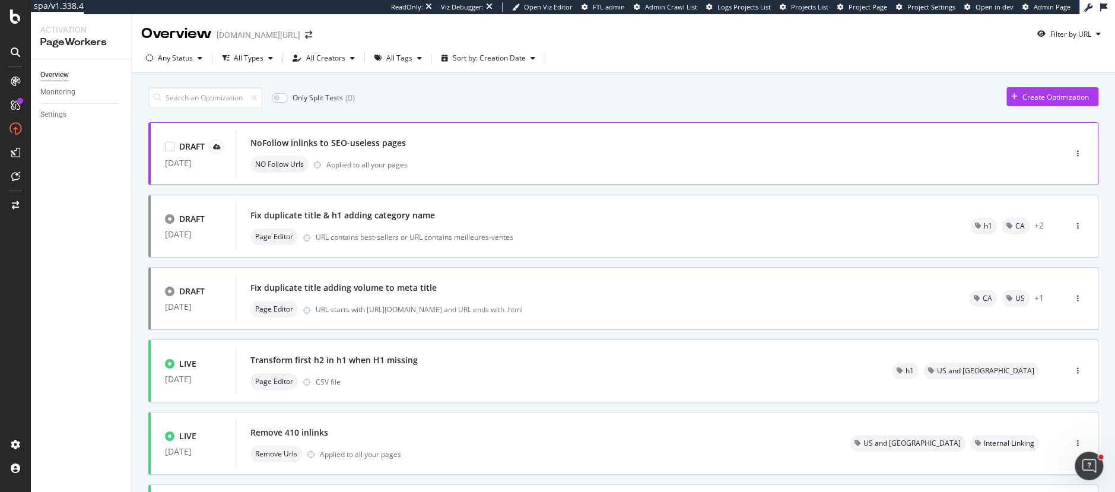
click at [506, 160] on div "NO Follow Urls Applied to all your pages" at bounding box center [632, 164] width 765 height 17
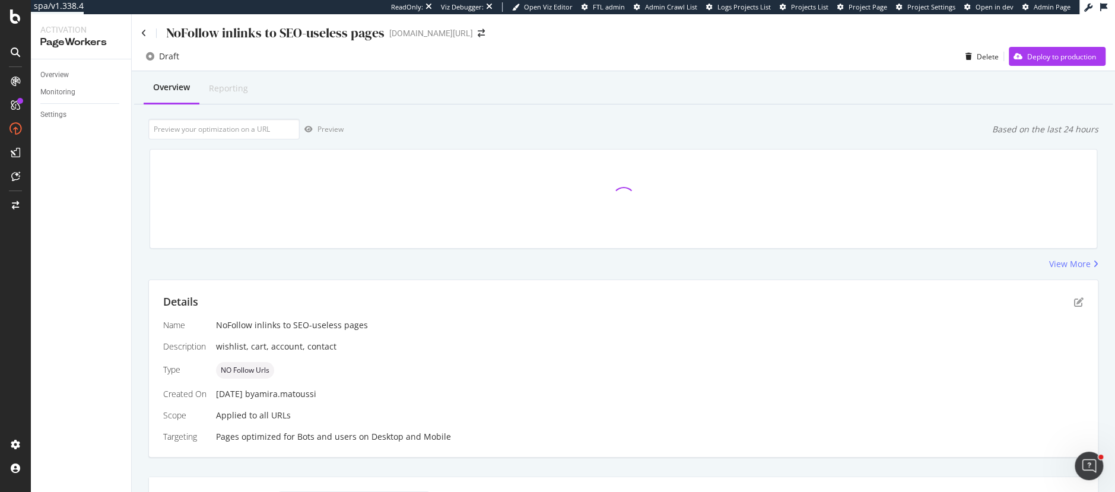
scroll to position [19, 0]
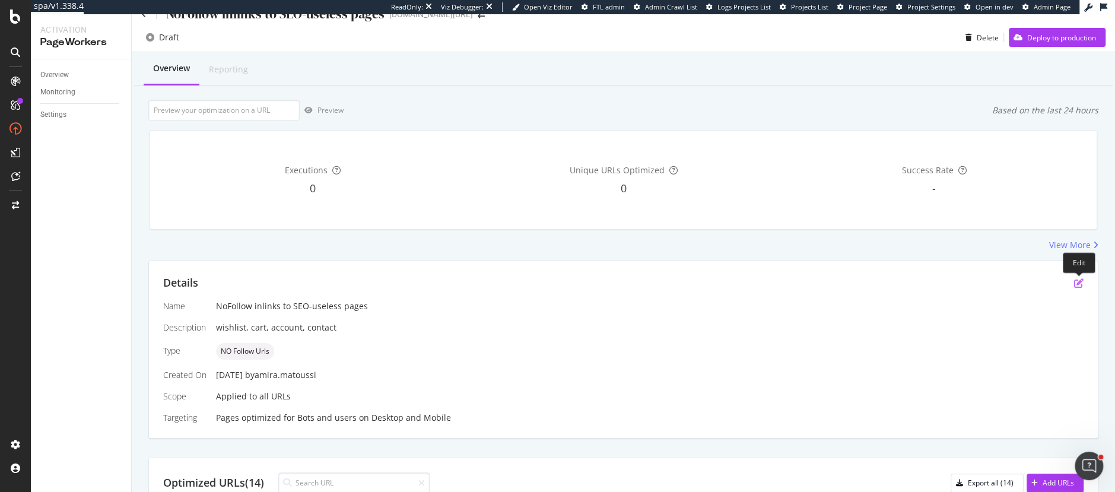
click at [1079, 285] on icon "pen-to-square" at bounding box center [1078, 282] width 9 height 9
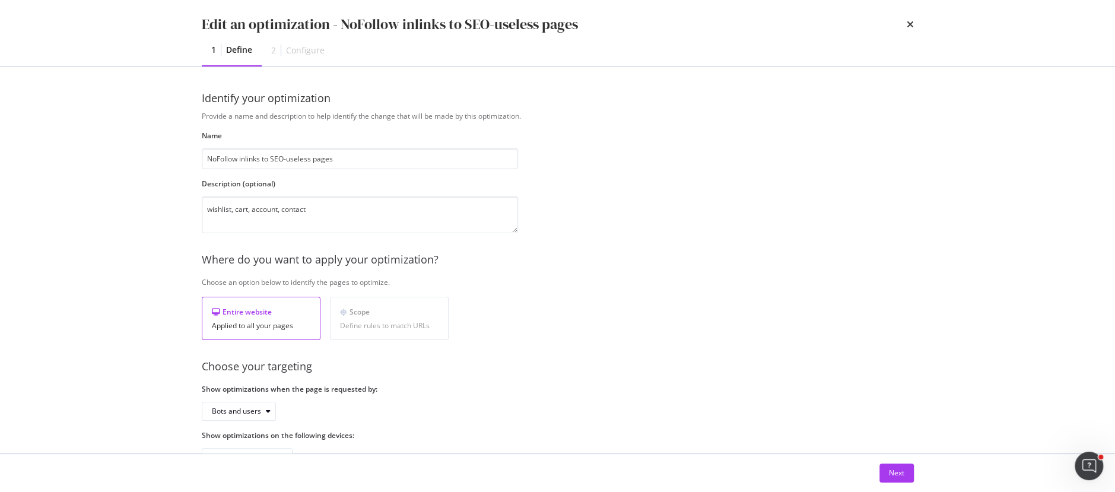
scroll to position [36, 0]
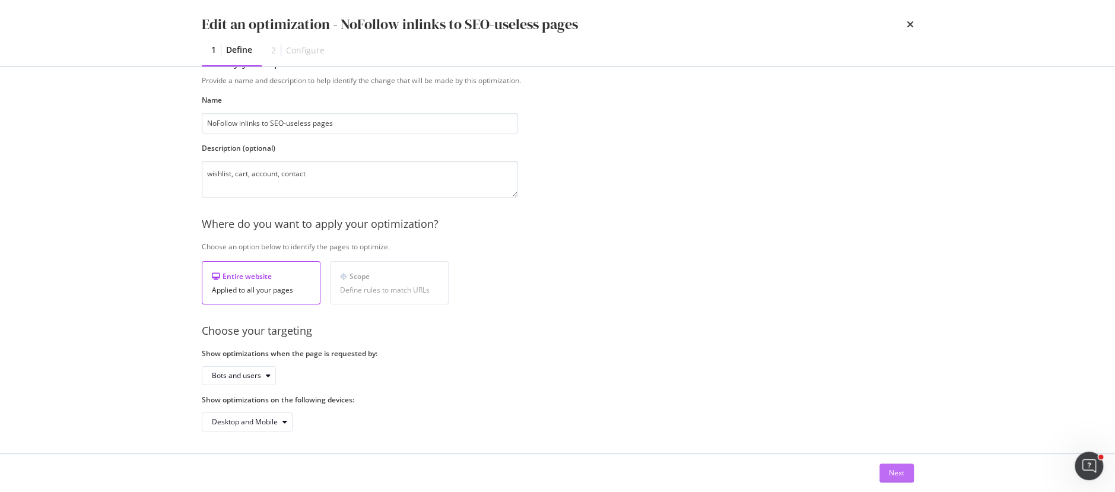
click at [898, 472] on div "Next" at bounding box center [896, 473] width 15 height 10
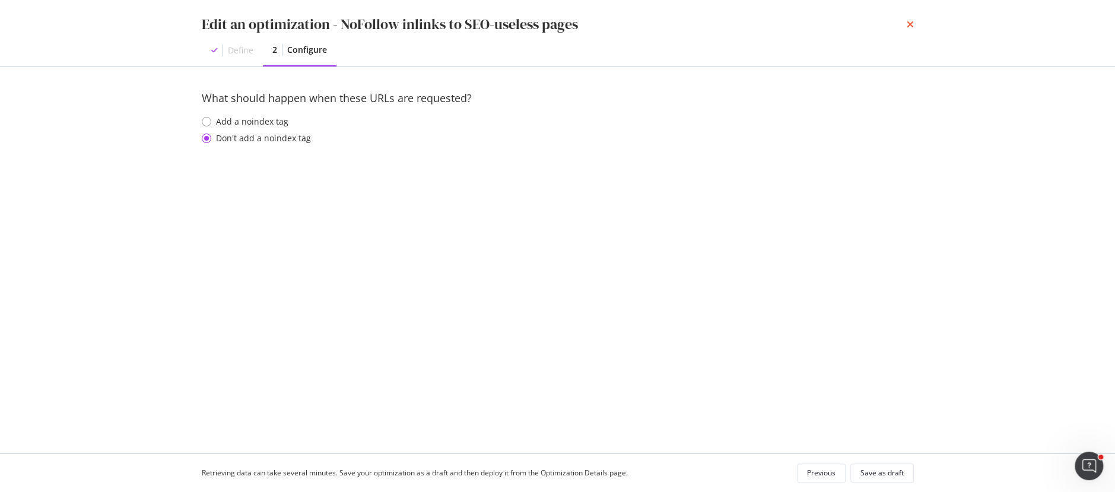
click at [911, 24] on icon "times" at bounding box center [910, 24] width 7 height 9
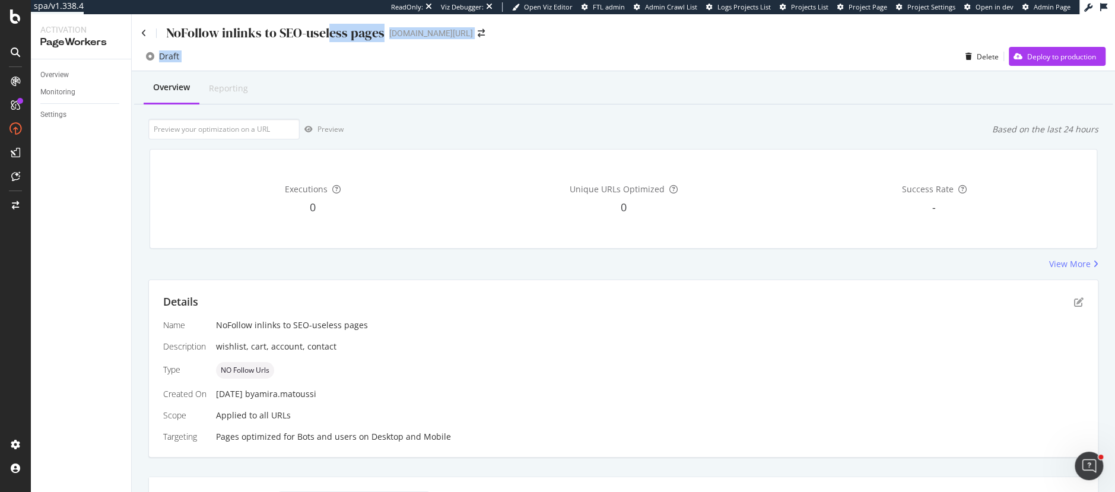
drag, startPoint x: 911, startPoint y: 24, endPoint x: 262, endPoint y: 77, distance: 650.7
click at [272, 67] on div "Draft Delete Deploy to production" at bounding box center [623, 56] width 983 height 29
click at [52, 78] on div "Overview" at bounding box center [54, 75] width 28 height 12
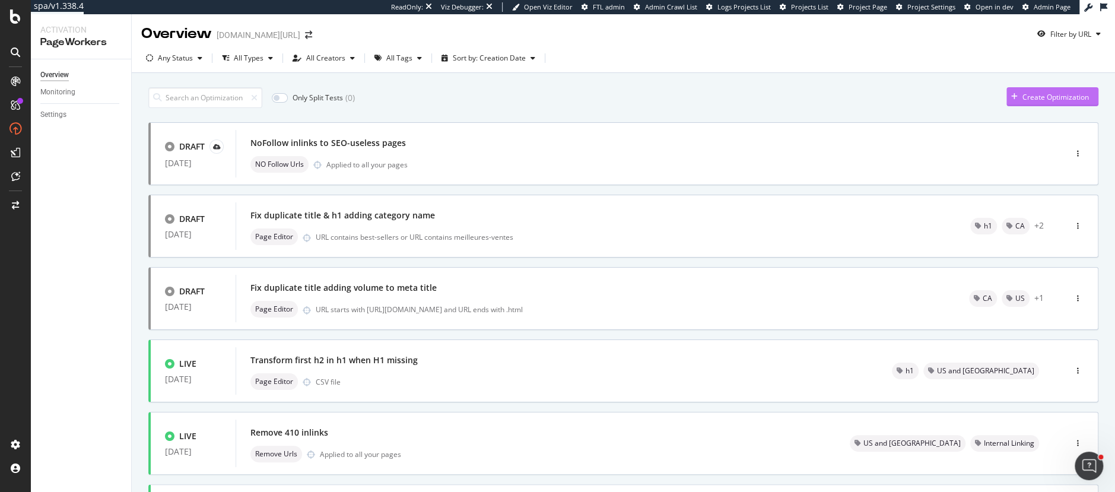
click at [1044, 98] on div "Create Optimization" at bounding box center [1055, 97] width 66 height 10
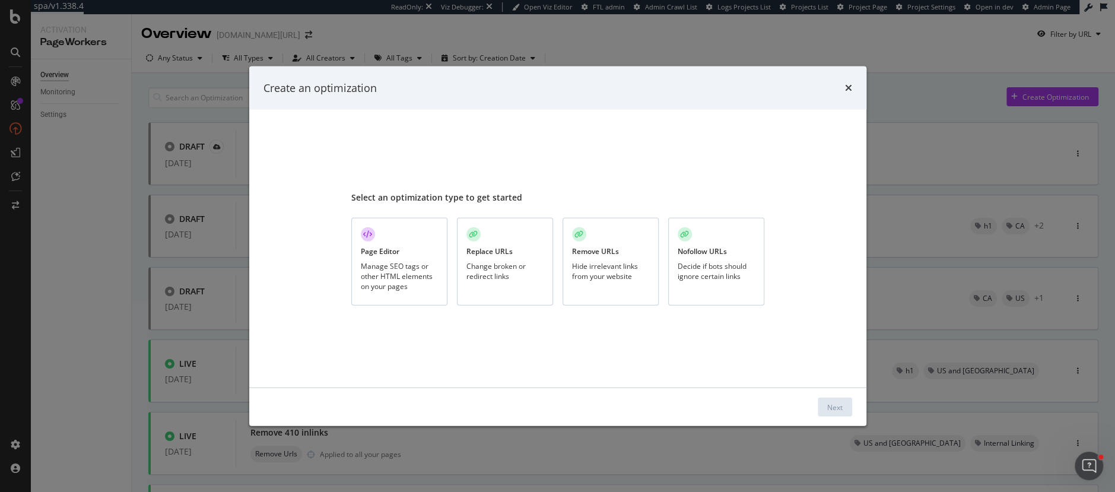
click at [719, 253] on div "Nofollow URLs" at bounding box center [702, 251] width 49 height 10
click at [830, 400] on div "Next" at bounding box center [834, 407] width 15 height 18
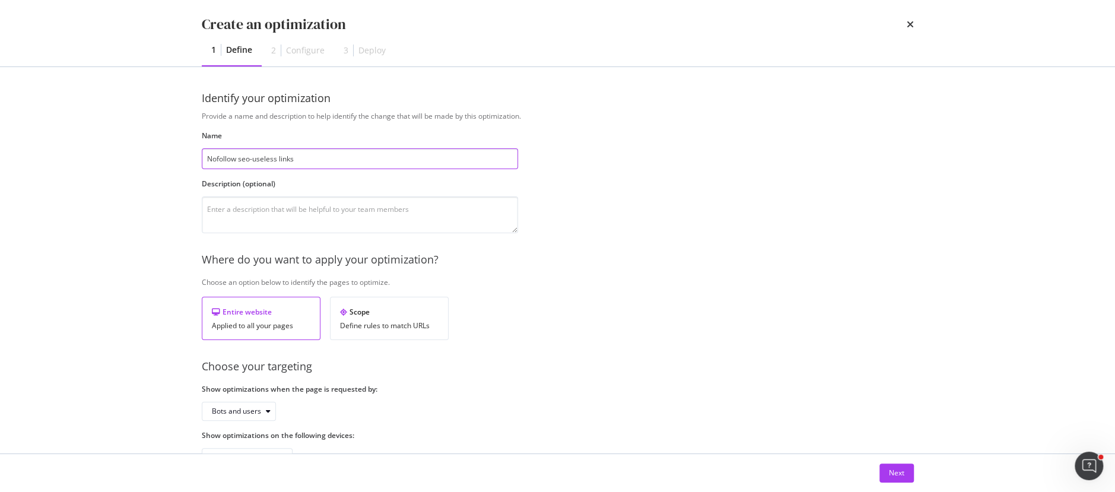
scroll to position [36, 0]
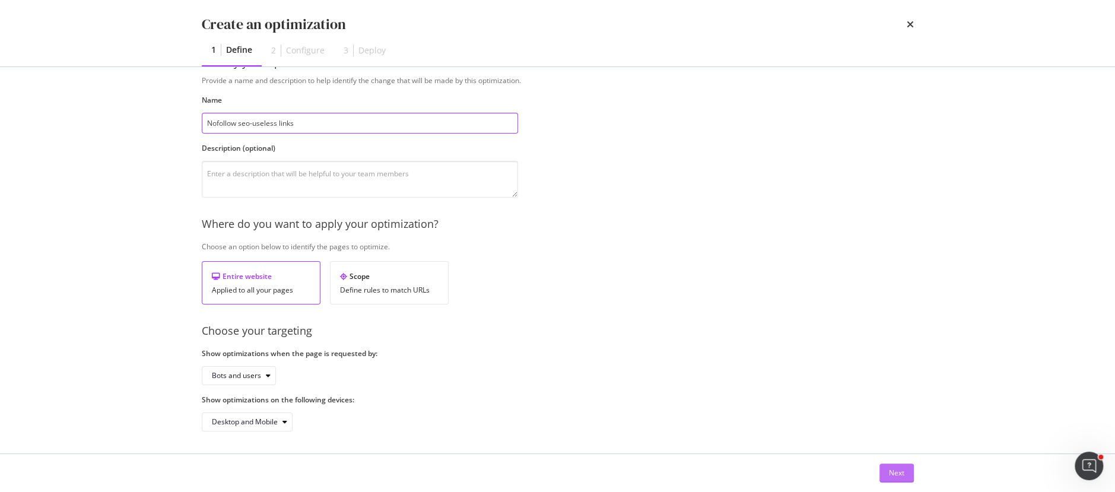
type input "Nofollow seo-useless links"
click at [890, 469] on div "Next" at bounding box center [896, 473] width 15 height 10
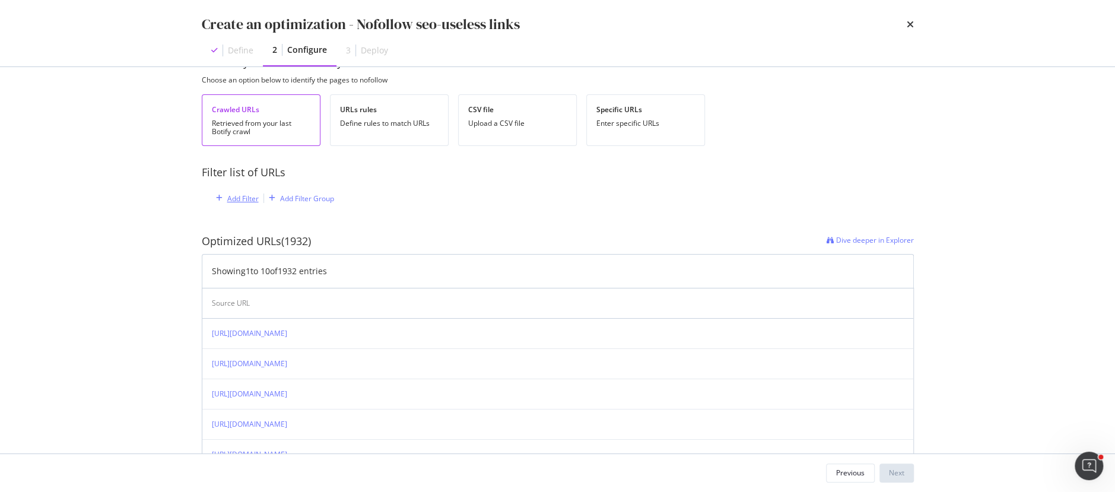
click at [242, 201] on div "Add Filter" at bounding box center [242, 198] width 31 height 10
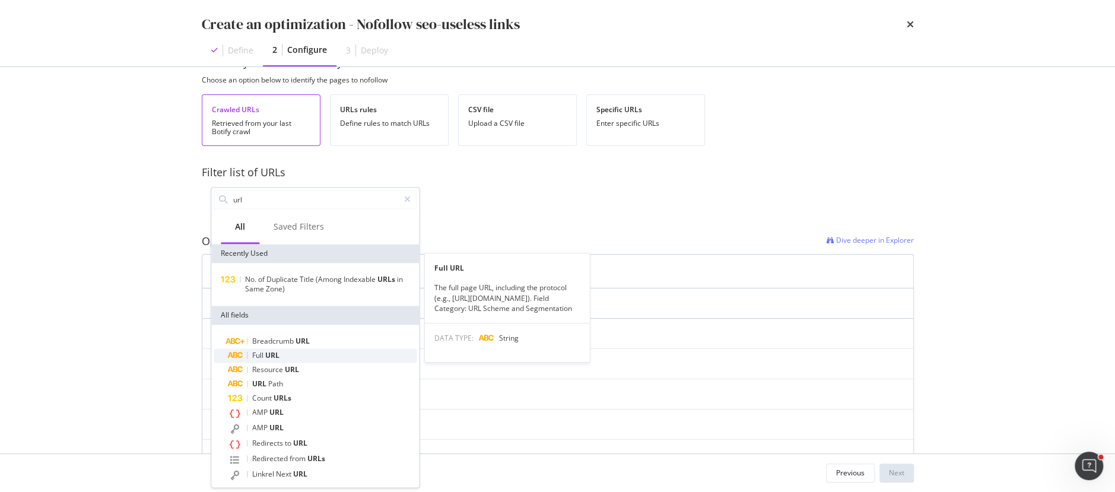
type input "url"
click at [281, 351] on div "Full URL" at bounding box center [322, 355] width 189 height 14
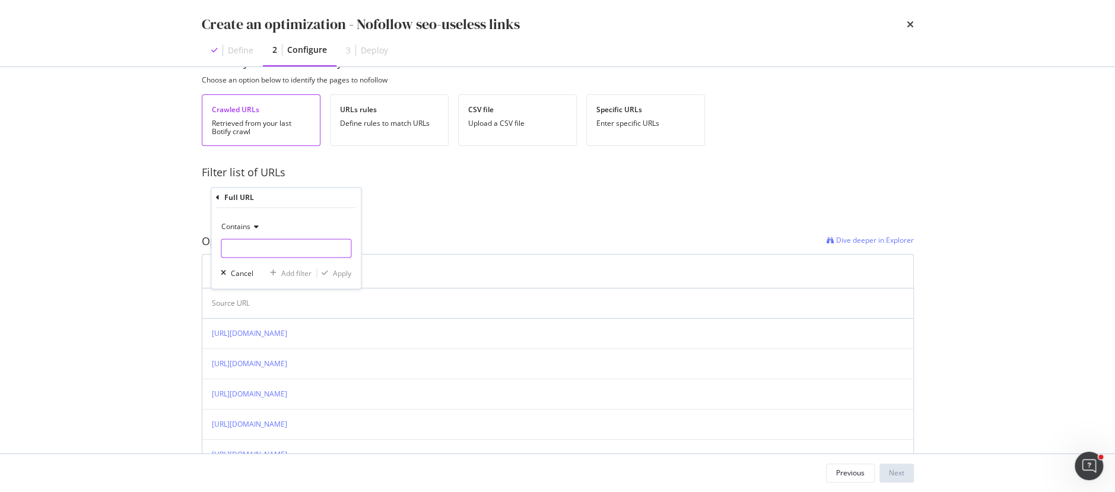
click at [256, 248] on input "modal" at bounding box center [285, 248] width 129 height 19
type input "/account"
click at [344, 279] on div "Contains /account Cancel Add filter Apply" at bounding box center [286, 248] width 150 height 81
click at [343, 273] on div "Apply" at bounding box center [342, 273] width 18 height 10
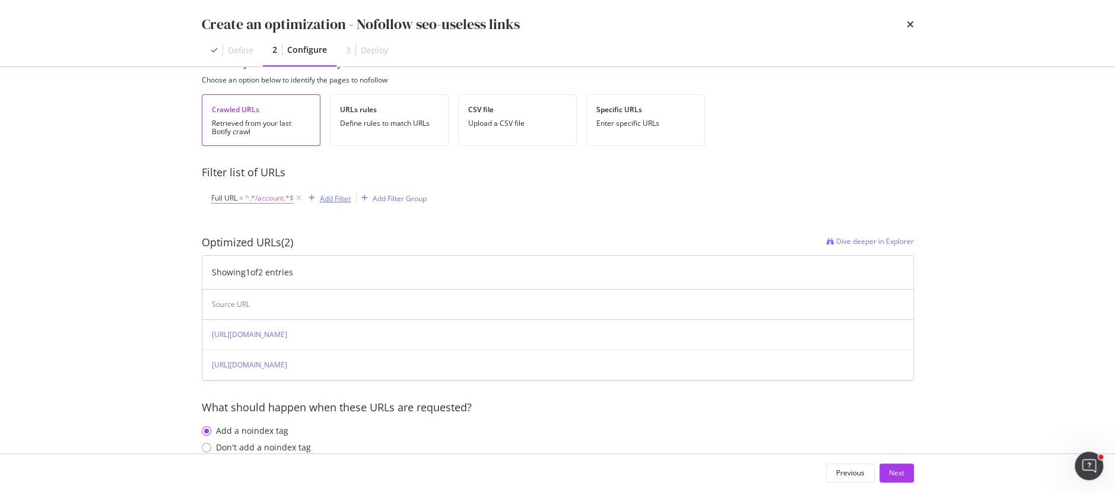
click at [326, 196] on div "Add Filter" at bounding box center [335, 198] width 31 height 10
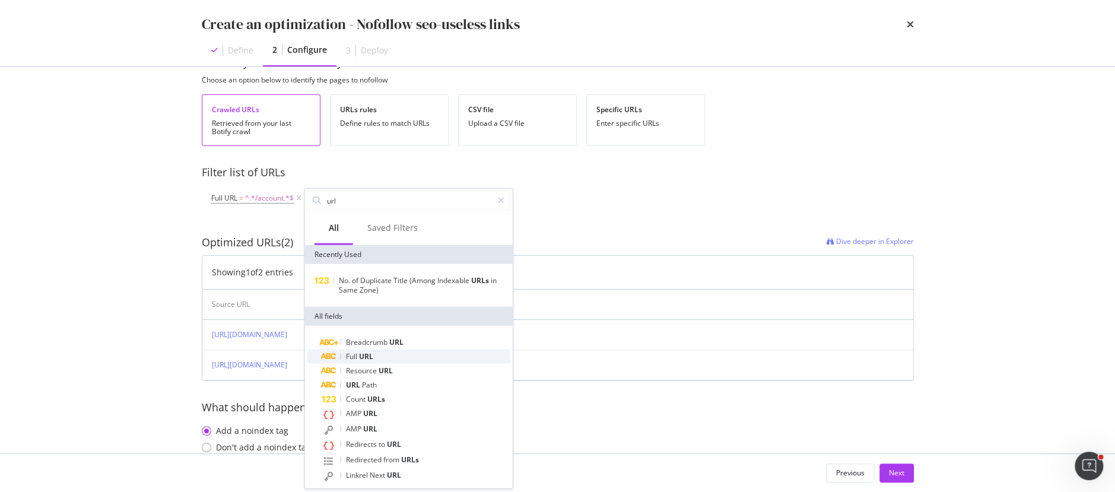
click at [360, 363] on div "Full URL" at bounding box center [416, 357] width 189 height 14
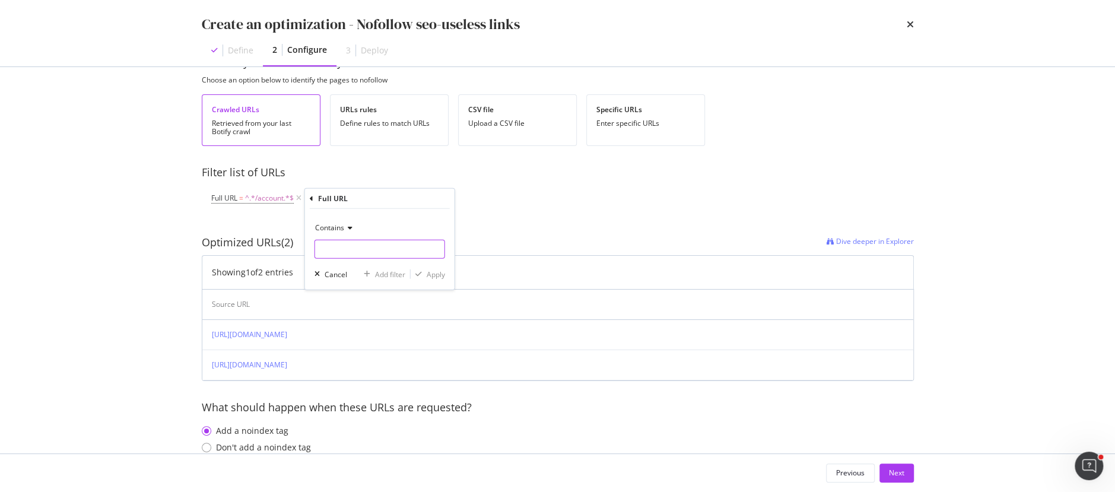
click at [331, 248] on input "modal" at bounding box center [379, 249] width 129 height 19
type input "wishlist"
click at [433, 274] on div "Apply" at bounding box center [436, 274] width 18 height 10
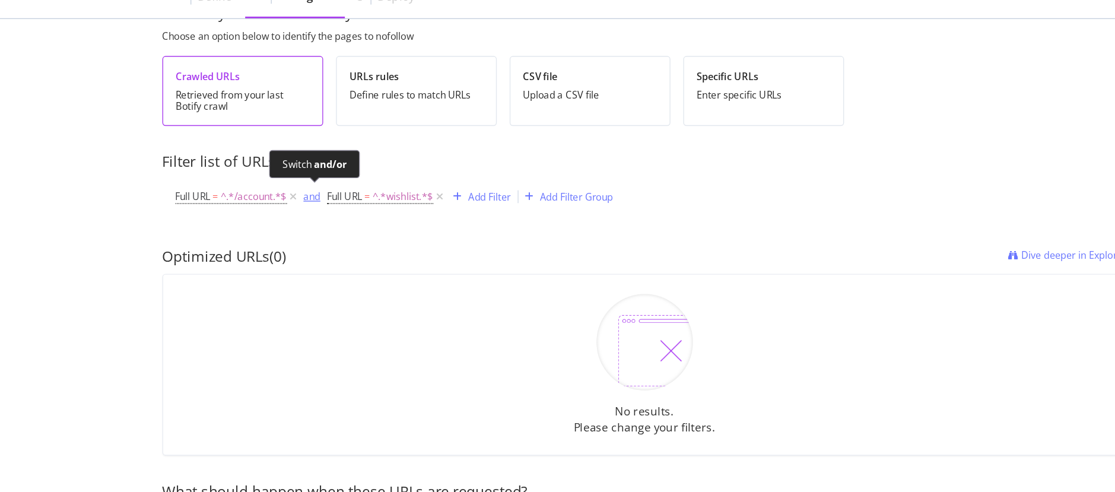
click at [315, 199] on div "and" at bounding box center [312, 198] width 12 height 10
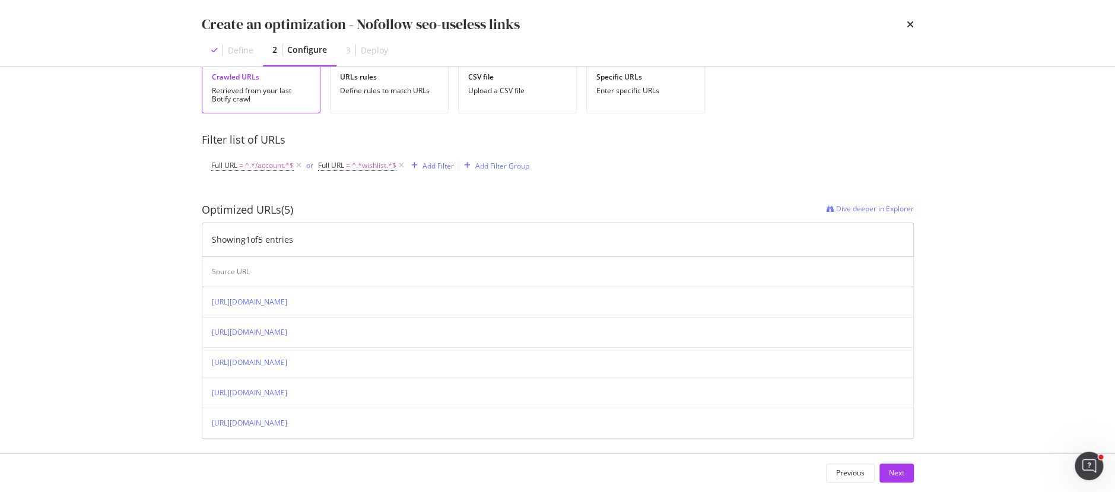
scroll to position [147, 0]
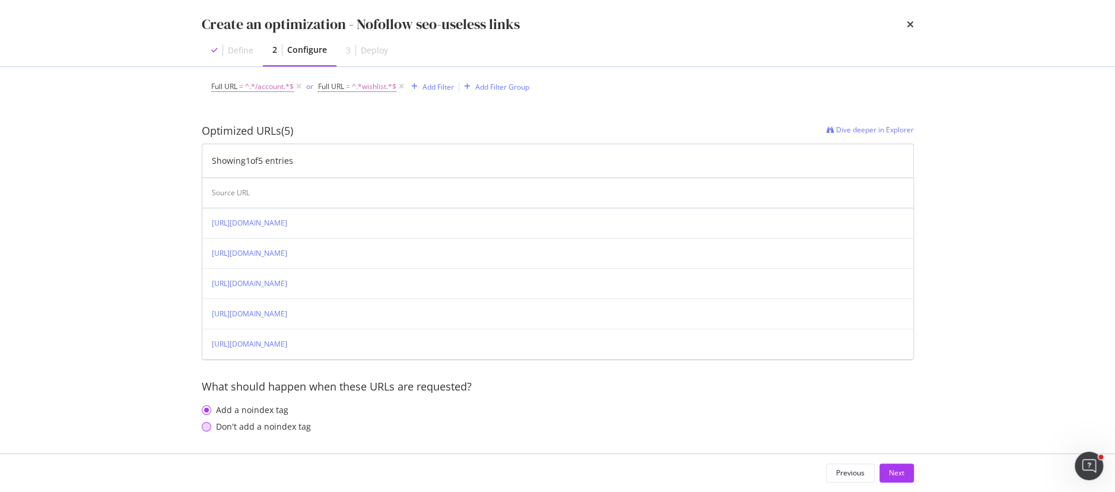
click at [208, 426] on div "Don't add a noindex tag" at bounding box center [206, 426] width 9 height 9
click at [898, 478] on div "Next" at bounding box center [896, 473] width 15 height 10
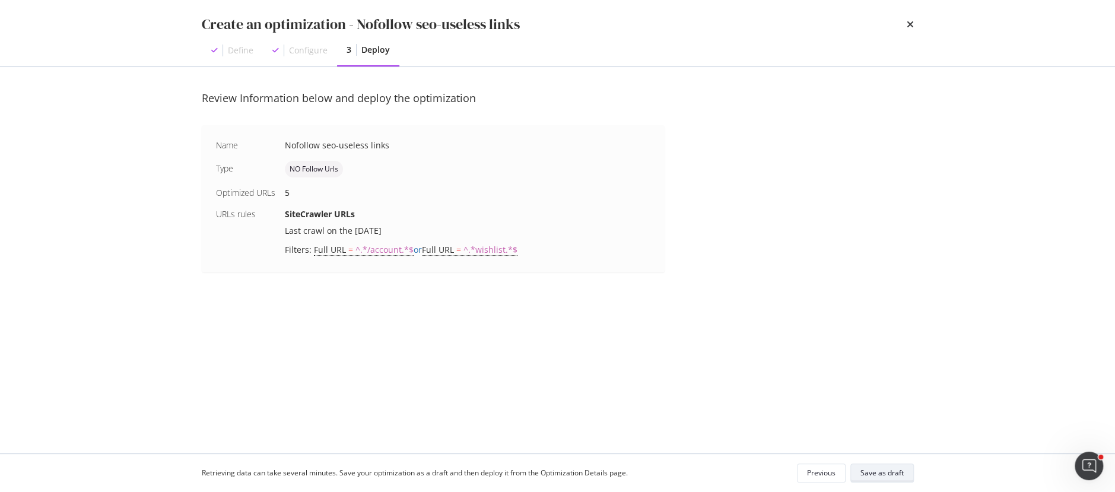
scroll to position [0, 0]
click at [871, 478] on div "Save as draft" at bounding box center [881, 473] width 43 height 10
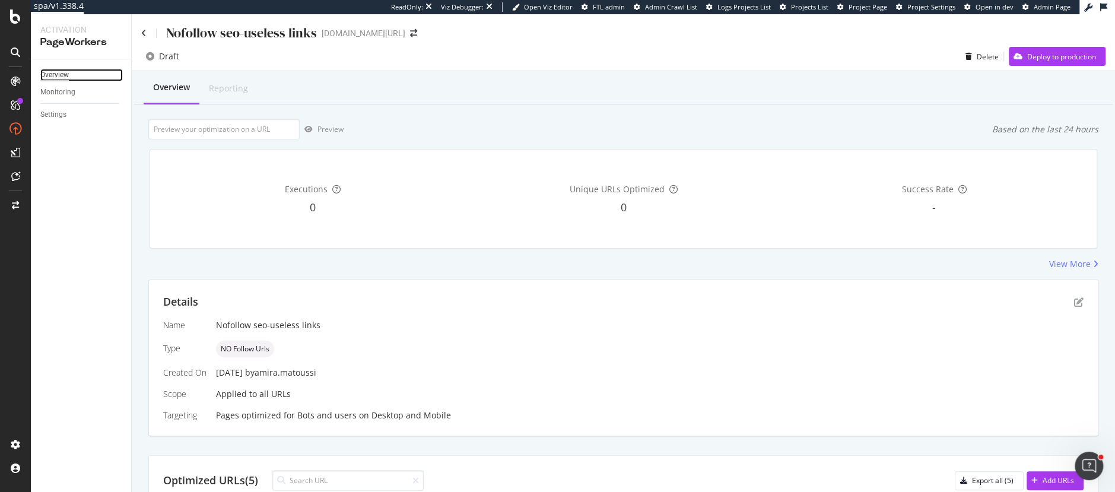
click at [58, 75] on div "Overview" at bounding box center [54, 75] width 28 height 12
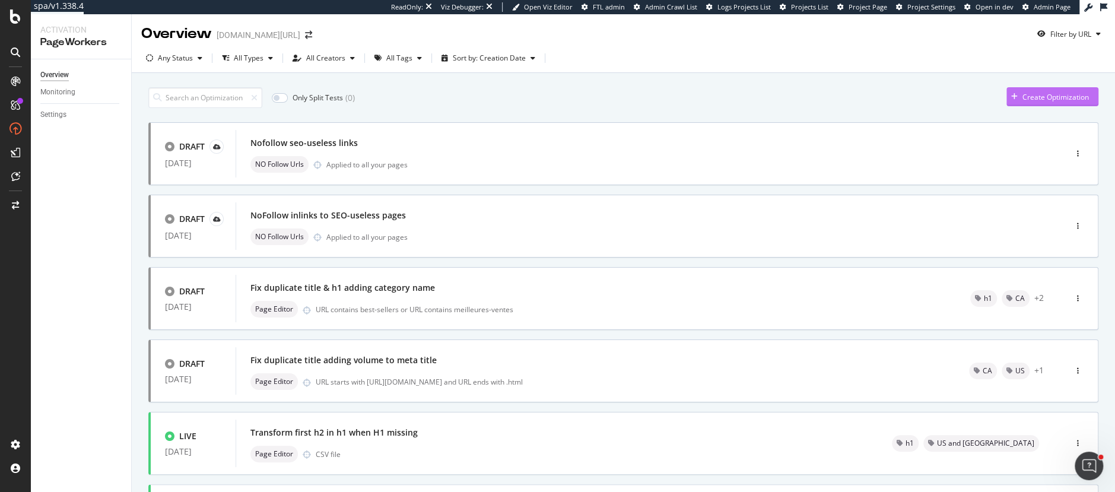
click at [1063, 89] on div "Create Optimization" at bounding box center [1047, 97] width 82 height 18
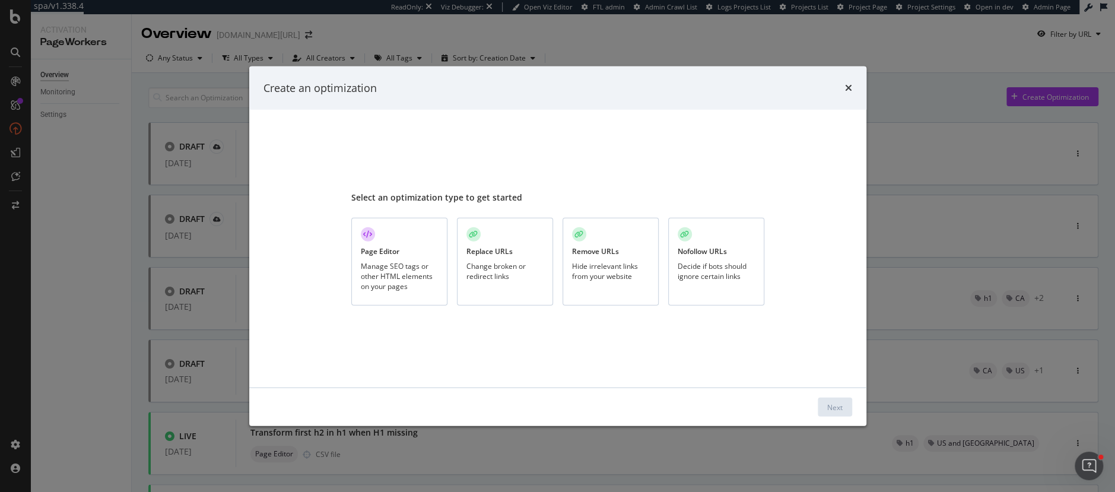
click at [384, 252] on div "Page Editor" at bounding box center [380, 251] width 39 height 10
click at [831, 405] on div "Next" at bounding box center [834, 407] width 15 height 10
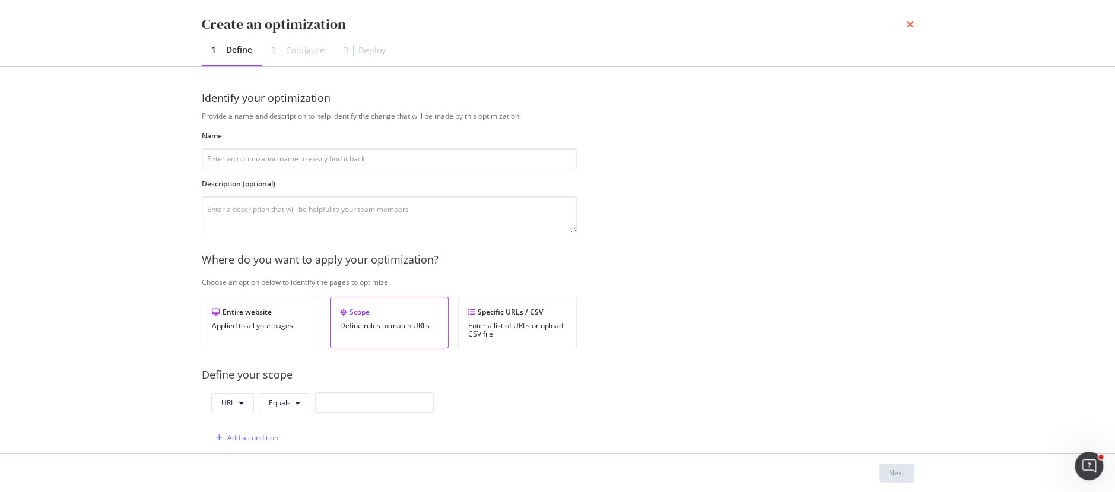
click at [913, 23] on icon "times" at bounding box center [910, 24] width 7 height 9
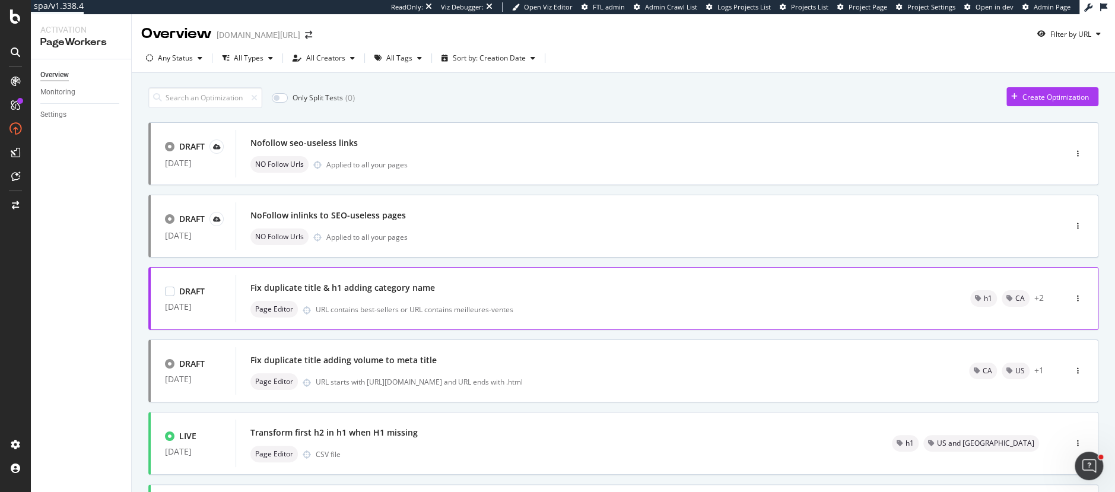
click at [409, 297] on div "Fix duplicate title & h1 adding category name Page Editor URL contains best-sel…" at bounding box center [595, 298] width 691 height 38
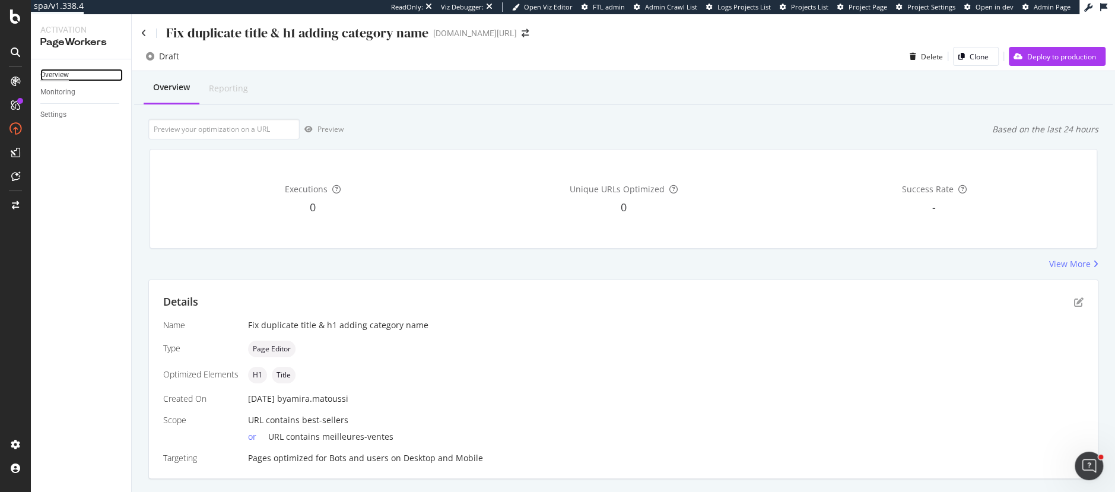
click at [55, 71] on div "Overview" at bounding box center [54, 75] width 28 height 12
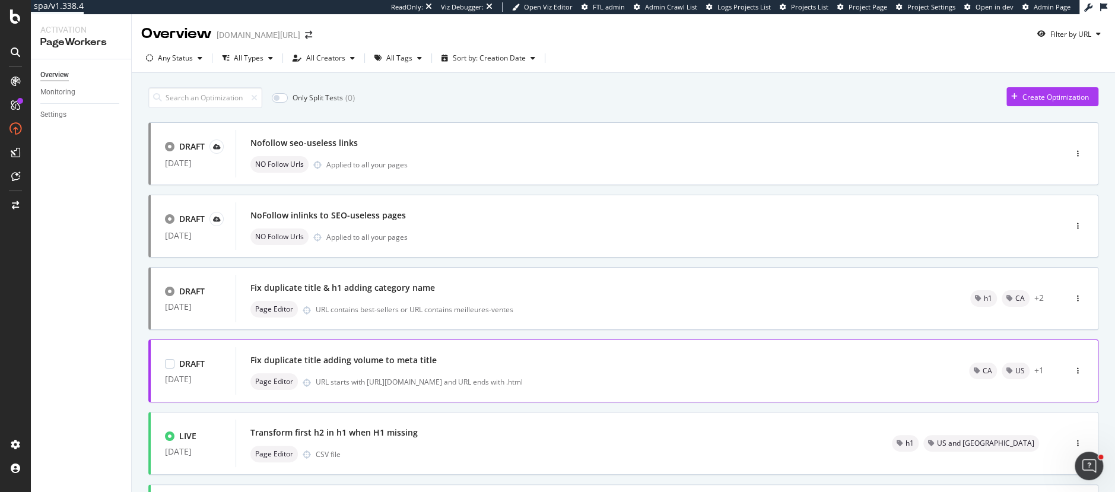
click at [521, 368] on div "Fix duplicate title adding volume to meta title Page Editor URL starts with htt…" at bounding box center [595, 371] width 690 height 38
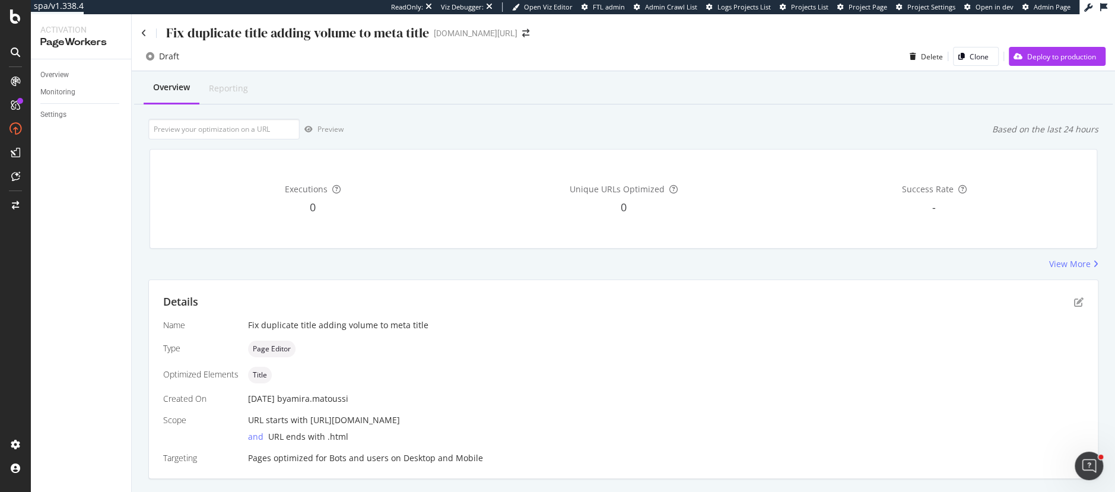
drag, startPoint x: 311, startPoint y: 33, endPoint x: 425, endPoint y: 36, distance: 114.6
click at [425, 36] on div "Fix duplicate title adding volume to meta title" at bounding box center [297, 33] width 263 height 18
drag, startPoint x: 425, startPoint y: 36, endPoint x: 269, endPoint y: 30, distance: 156.8
click at [269, 30] on div "Fix duplicate title adding volume to meta title" at bounding box center [297, 33] width 263 height 18
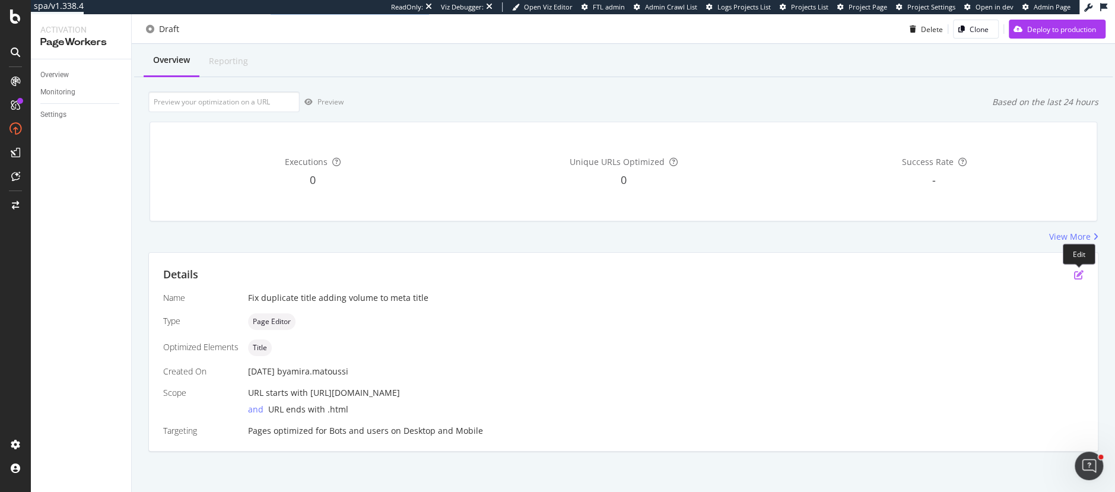
click at [1078, 277] on icon "pen-to-square" at bounding box center [1078, 274] width 9 height 9
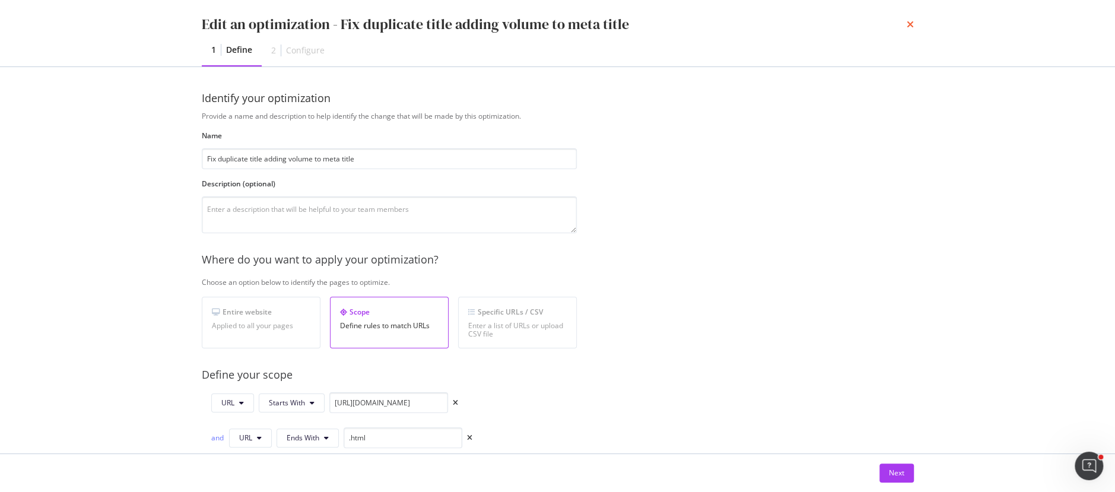
click at [913, 25] on icon "times" at bounding box center [910, 24] width 7 height 9
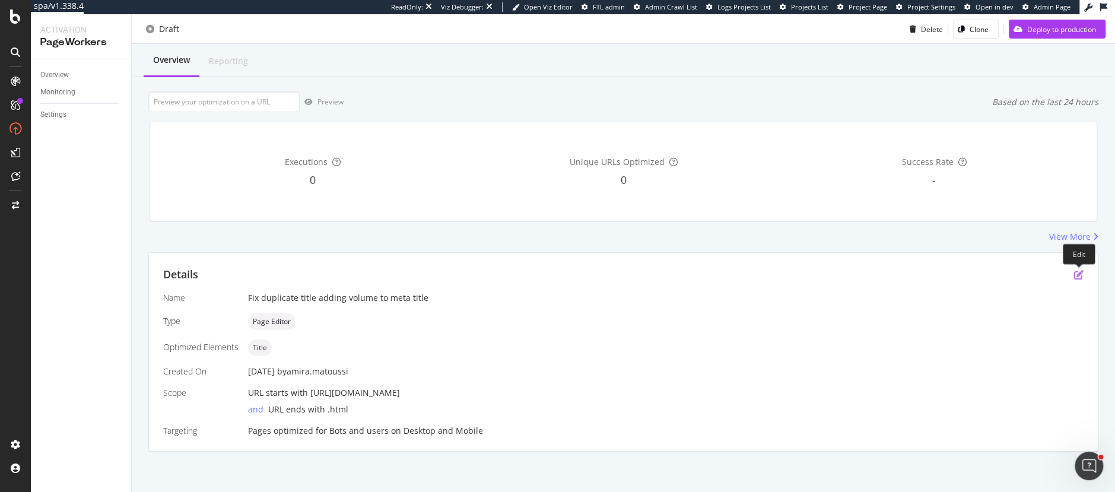
click at [1082, 274] on icon "pen-to-square" at bounding box center [1078, 274] width 9 height 9
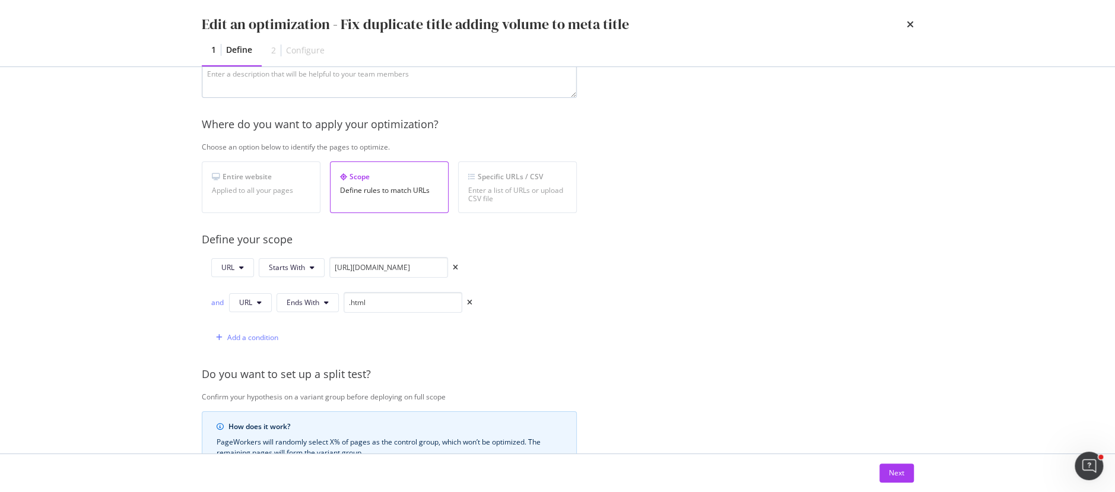
scroll to position [136, 0]
drag, startPoint x: 427, startPoint y: 269, endPoint x: 326, endPoint y: 267, distance: 100.9
click at [326, 267] on div "URL Starts With https://www.loccitane.com/" at bounding box center [334, 266] width 247 height 21
click at [431, 267] on input "https://www.loccitane.com/" at bounding box center [388, 266] width 119 height 21
click at [895, 475] on div "Next" at bounding box center [896, 473] width 15 height 10
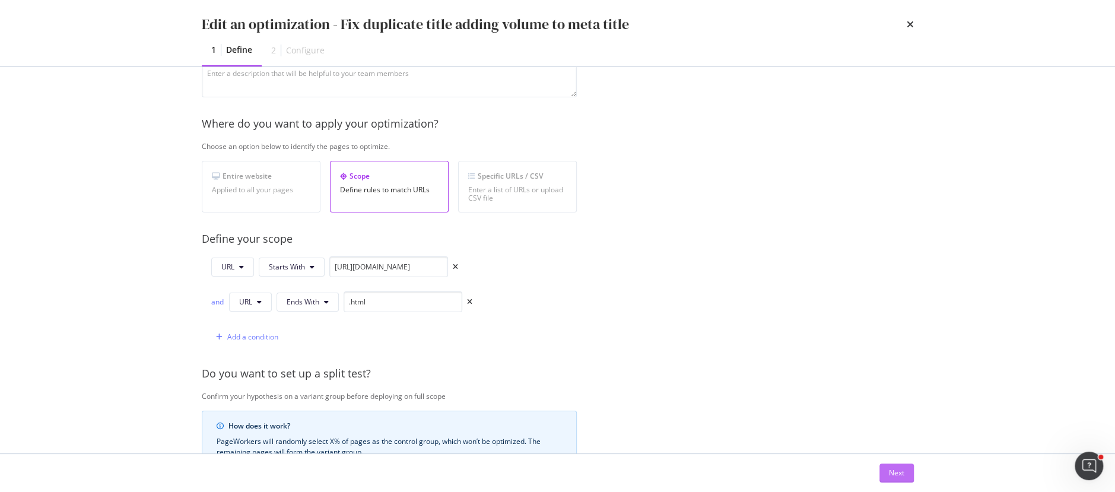
scroll to position [0, 0]
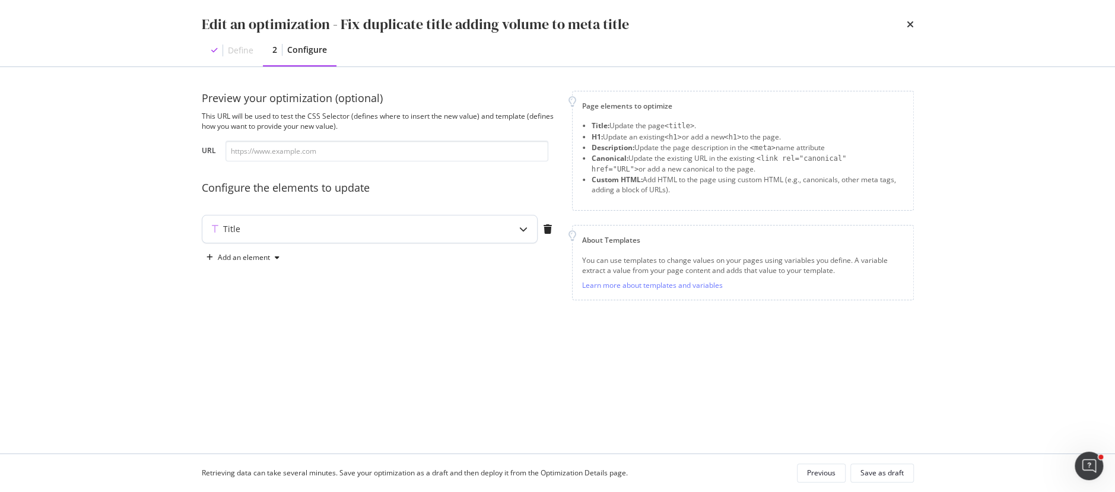
click at [325, 228] on div "Title" at bounding box center [346, 229] width 288 height 12
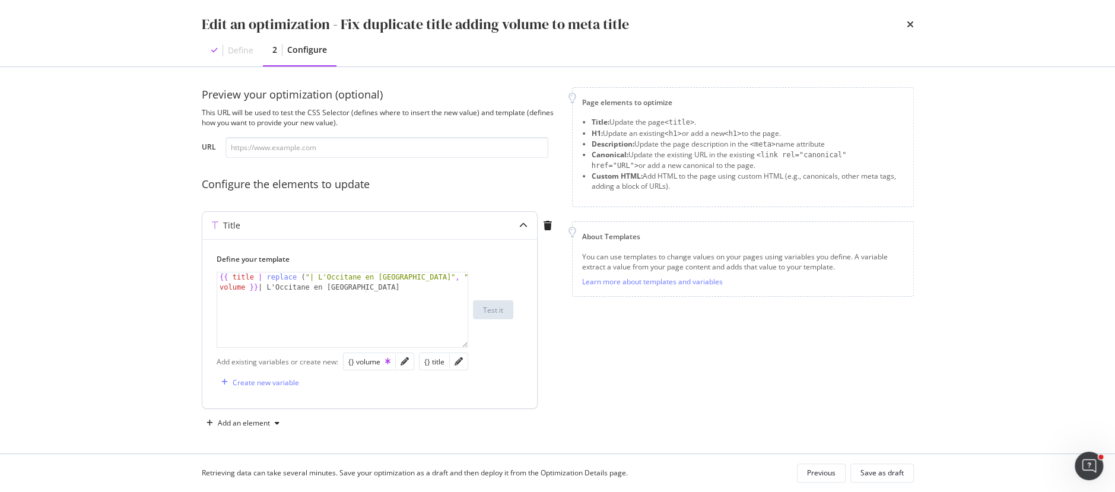
scroll to position [5, 0]
click at [456, 359] on icon "pencil" at bounding box center [459, 360] width 8 height 8
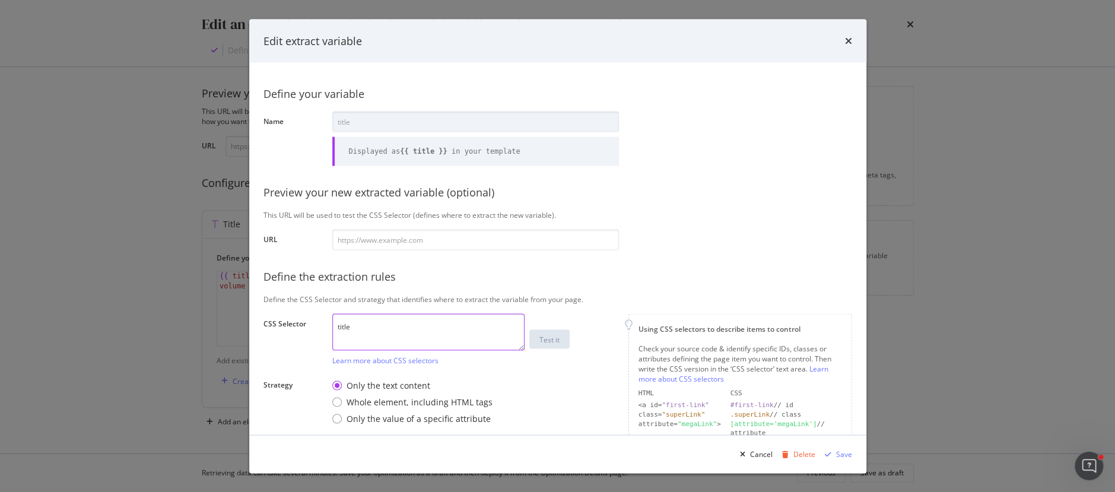
drag, startPoint x: 363, startPoint y: 325, endPoint x: 284, endPoint y: 323, distance: 79.5
click at [0, 0] on div "CSS Selector title Learn more about CSS selectors Test it" at bounding box center [0, 0] width 0 height 0
click at [849, 42] on icon "times" at bounding box center [848, 40] width 7 height 9
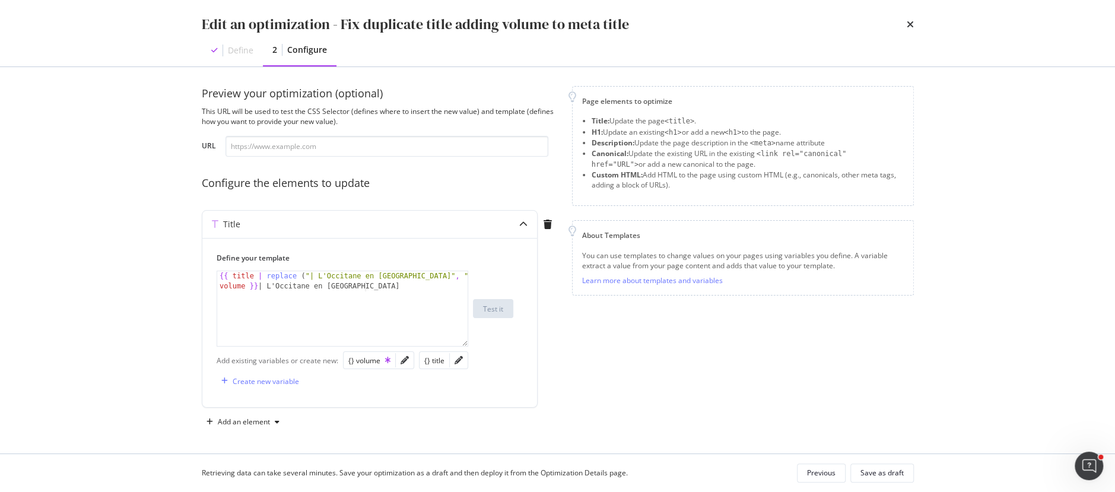
drag, startPoint x: 594, startPoint y: 100, endPoint x: 656, endPoint y: 192, distance: 111.6
click at [656, 192] on div "Page elements to optimize Title: Update the page <title> . H1: Update an existi…" at bounding box center [743, 146] width 342 height 120
drag, startPoint x: 602, startPoint y: 262, endPoint x: 719, endPoint y: 288, distance: 119.2
click at [719, 288] on div "About Templates You can use templates to change values on your pages using vari…" at bounding box center [743, 257] width 342 height 75
click at [717, 316] on div "Page elements to optimize Title: Update the page <title> . H1: Update an existi…" at bounding box center [743, 258] width 342 height 345
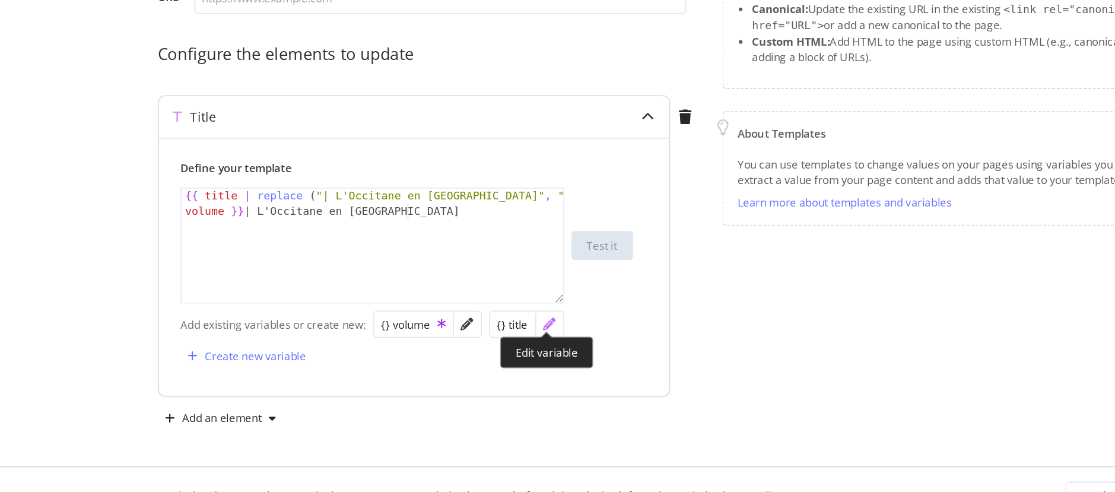
click at [456, 359] on icon "pencil" at bounding box center [459, 360] width 8 height 8
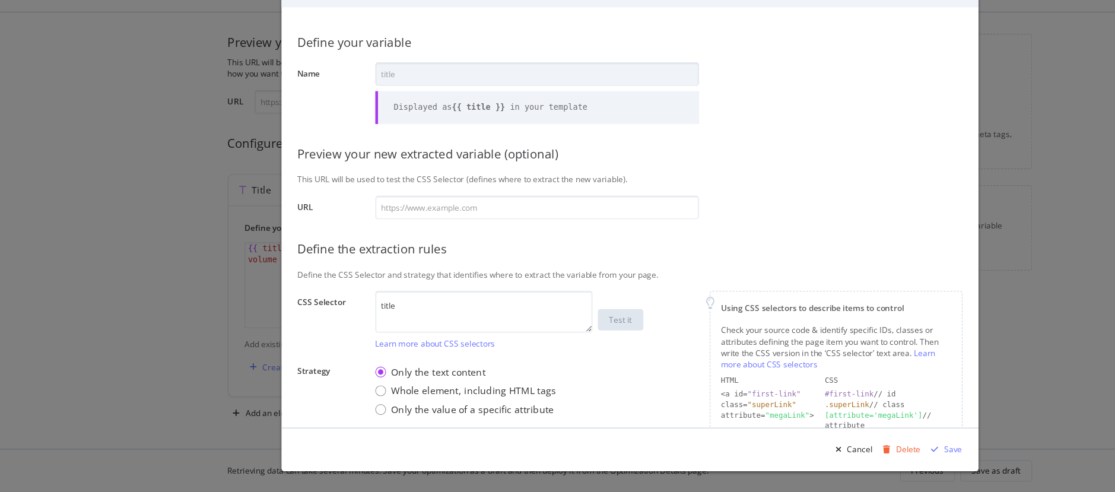
scroll to position [0, 0]
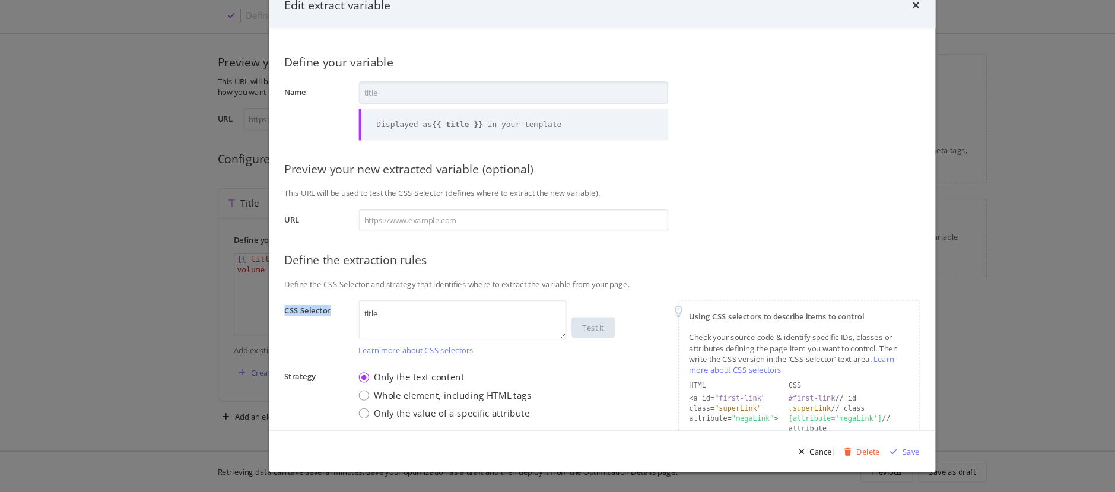
drag, startPoint x: 259, startPoint y: 321, endPoint x: 307, endPoint y: 320, distance: 47.5
click at [307, 320] on div "Define your variable Name title Displayed as {{ title }} in your template Previ…" at bounding box center [557, 248] width 617 height 371
drag, startPoint x: 352, startPoint y: 325, endPoint x: 327, endPoint y: 325, distance: 24.9
click at [327, 325] on div "Define your variable Name title Displayed as {{ title }} in your template Previ…" at bounding box center [557, 292] width 589 height 430
drag, startPoint x: 268, startPoint y: 319, endPoint x: 300, endPoint y: 319, distance: 32.0
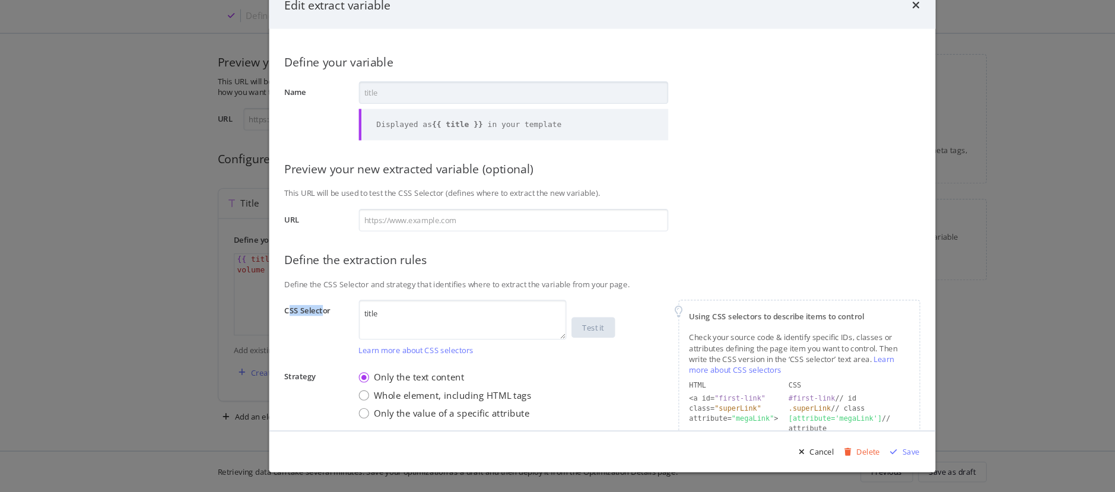
click at [300, 319] on label "CSS Selector" at bounding box center [292, 340] width 59 height 44
drag, startPoint x: 361, startPoint y: 326, endPoint x: 331, endPoint y: 325, distance: 30.3
click at [331, 325] on div "Define your variable Name title Displayed as {{ title }} in your template Previ…" at bounding box center [557, 292] width 589 height 430
click at [354, 329] on textarea "title" at bounding box center [428, 331] width 192 height 37
drag, startPoint x: 360, startPoint y: 331, endPoint x: 309, endPoint y: 316, distance: 53.0
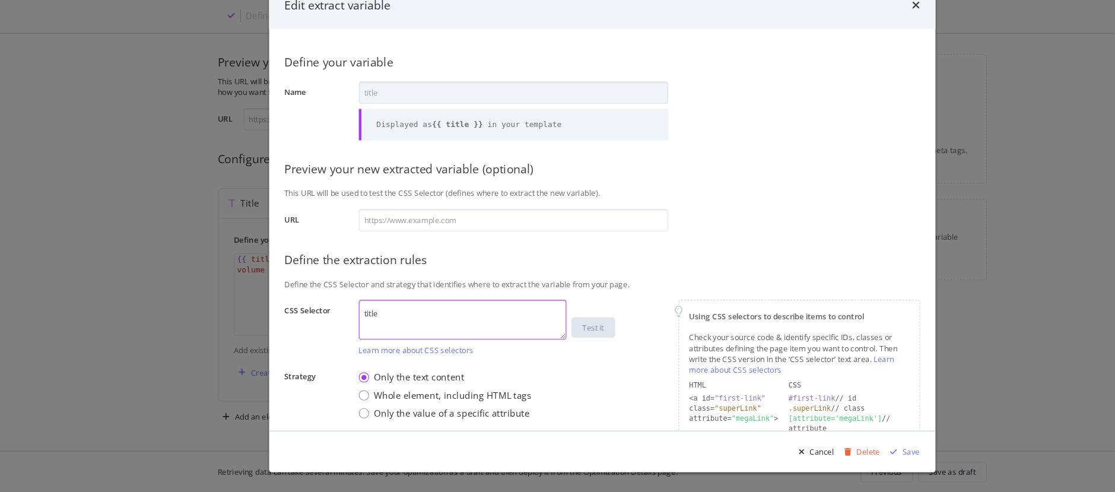
click at [309, 316] on div "Define your variable Name title Displayed as {{ title }} in your template Previ…" at bounding box center [557, 292] width 589 height 430
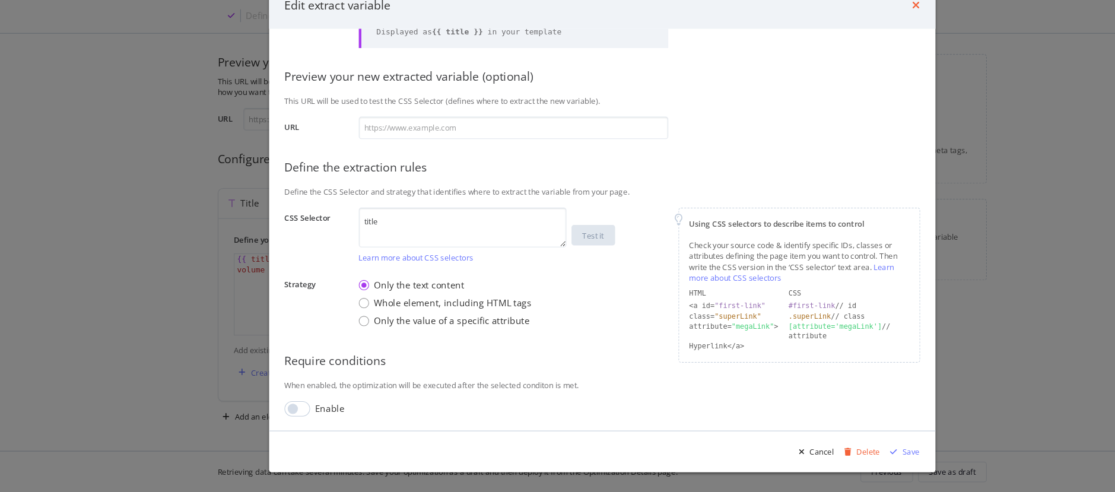
click at [848, 40] on icon "times" at bounding box center [848, 40] width 7 height 9
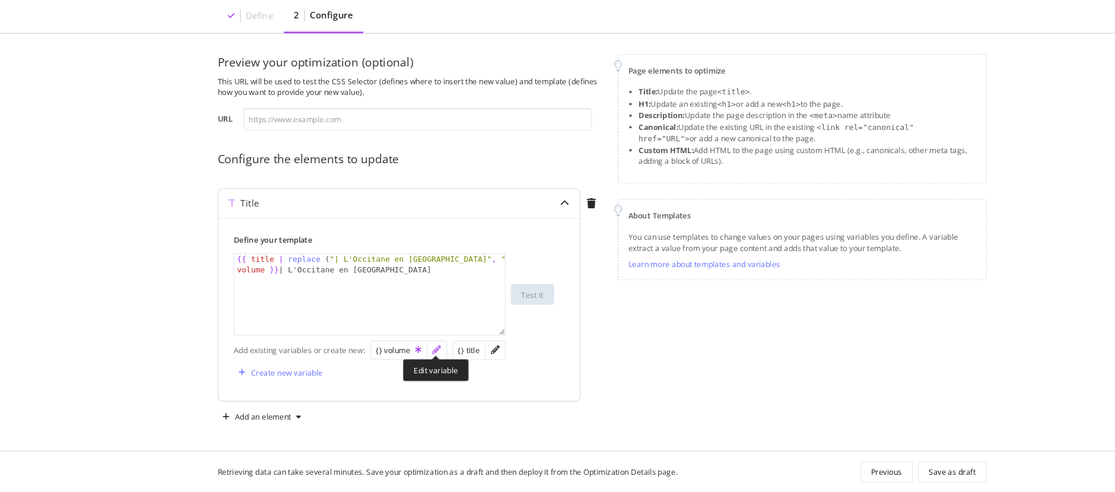
click at [402, 359] on icon "pencil" at bounding box center [405, 360] width 8 height 8
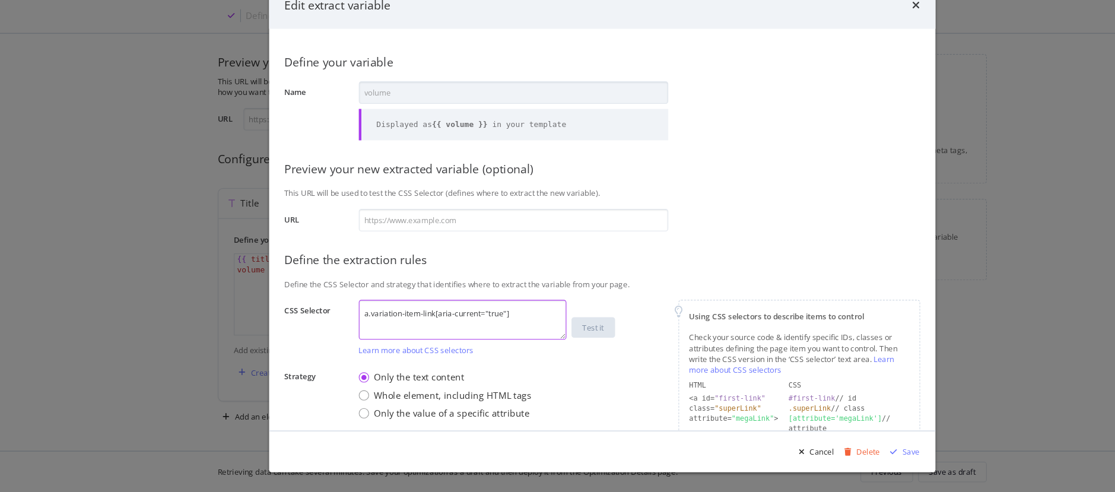
drag, startPoint x: 484, startPoint y: 323, endPoint x: 279, endPoint y: 321, distance: 204.1
click at [0, 0] on div "CSS Selector a.variation-item-link[aria-current="true"] Learn more about CSS se…" at bounding box center [0, 0] width 0 height 0
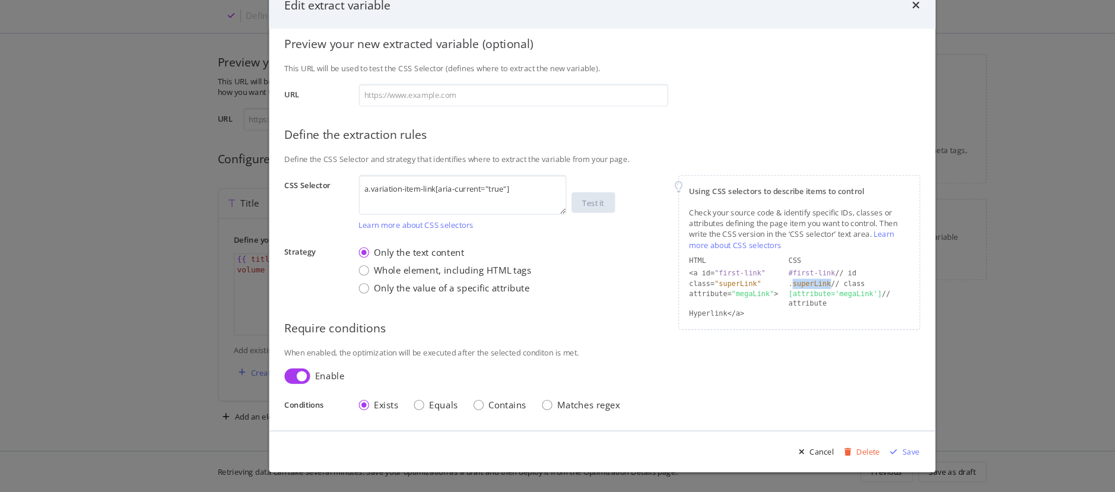
drag, startPoint x: 735, startPoint y: 297, endPoint x: 770, endPoint y: 297, distance: 35.6
click at [770, 297] on div ".superLink // class" at bounding box center [786, 298] width 112 height 9
drag, startPoint x: 402, startPoint y: 209, endPoint x: 327, endPoint y: 210, distance: 75.4
click at [327, 210] on div "Define your variable Name volume Displayed as {{ volume }} in your template Pre…" at bounding box center [557, 191] width 589 height 460
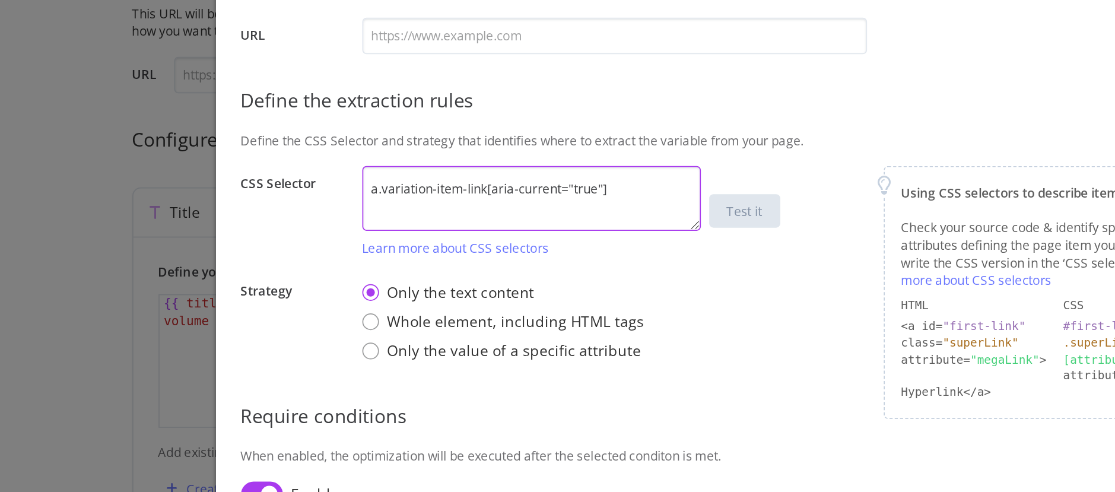
click at [483, 207] on textarea "a.variation-item-link[aria-current="true"]" at bounding box center [428, 216] width 192 height 37
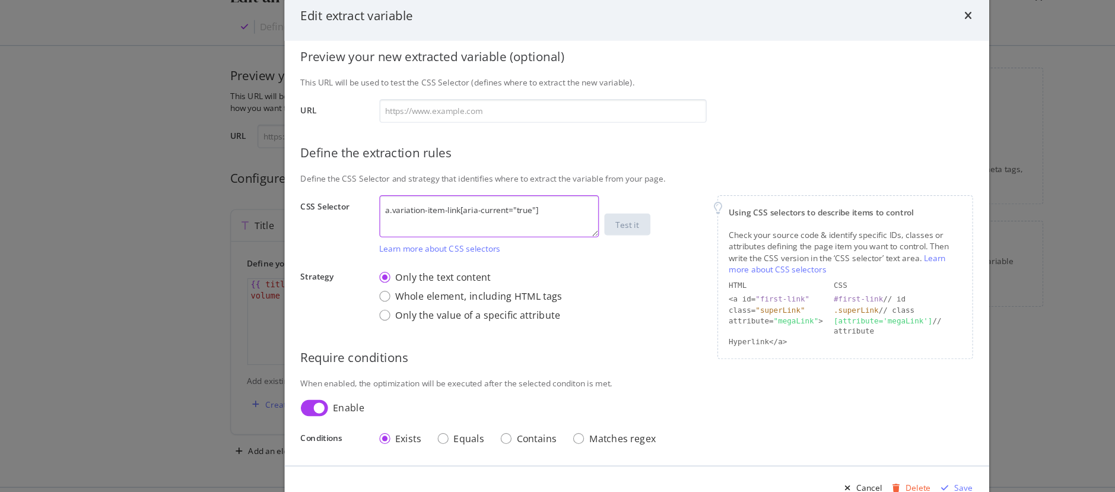
click at [472, 208] on textarea "a.variation-item-link[aria-current="true"]" at bounding box center [428, 216] width 192 height 37
drag, startPoint x: 338, startPoint y: 209, endPoint x: 469, endPoint y: 208, distance: 131.1
click at [469, 208] on textarea "a.variation-item-link[aria-current="true"]" at bounding box center [428, 216] width 192 height 37
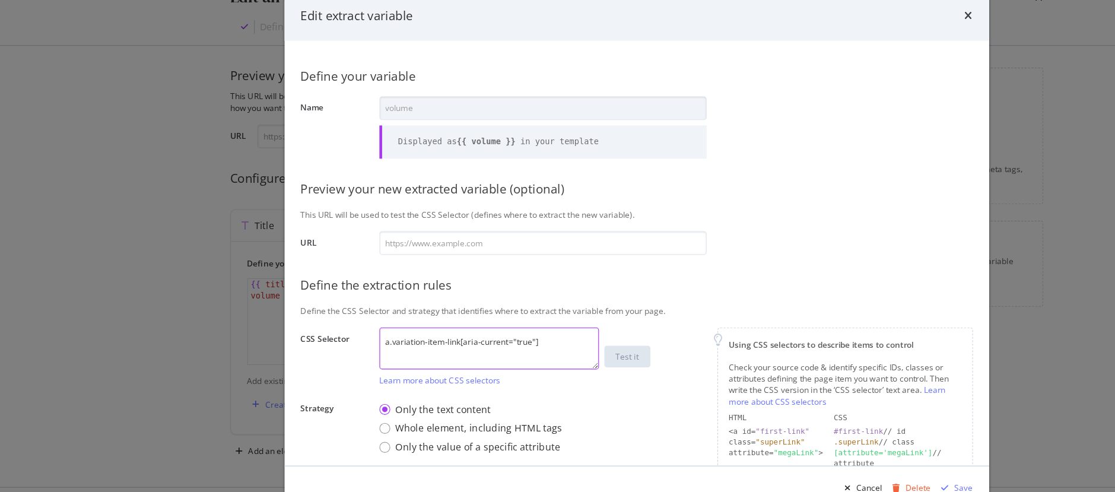
scroll to position [1, 0]
click at [483, 327] on textarea "a.variation-item-link[aria-current="true"]" at bounding box center [428, 331] width 192 height 37
drag, startPoint x: 483, startPoint y: 327, endPoint x: 317, endPoint y: 326, distance: 165.6
click at [0, 0] on div "CSS Selector a.variation-item-link[aria-current="true"] Learn more about CSS se…" at bounding box center [0, 0] width 0 height 0
click at [847, 43] on icon "times" at bounding box center [848, 40] width 7 height 9
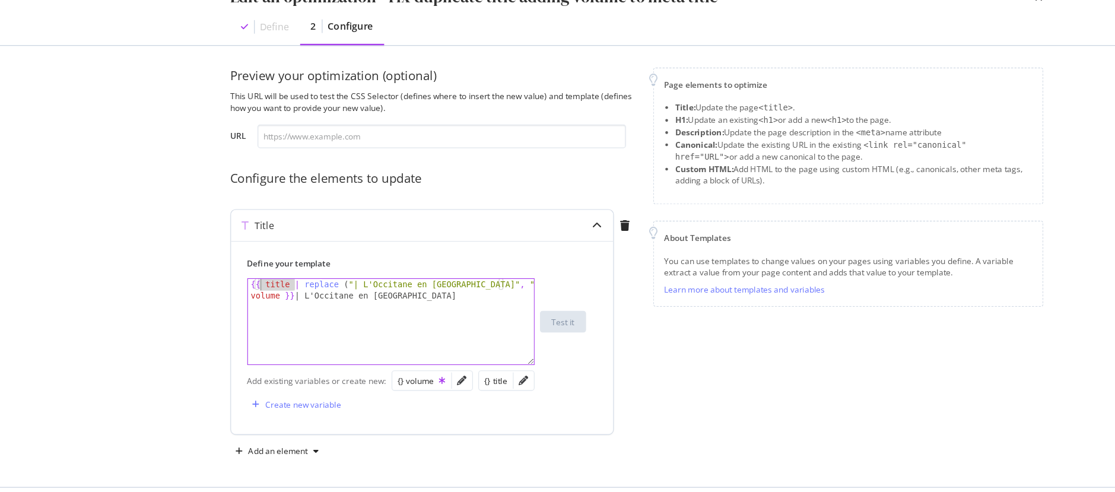
drag, startPoint x: 256, startPoint y: 275, endPoint x: 227, endPoint y: 275, distance: 28.5
click at [227, 275] on div "{{ title | replace ( "| L'Occitane en Provence" , "" ) }} {{ volume }} | L'Occi…" at bounding box center [343, 329] width 252 height 116
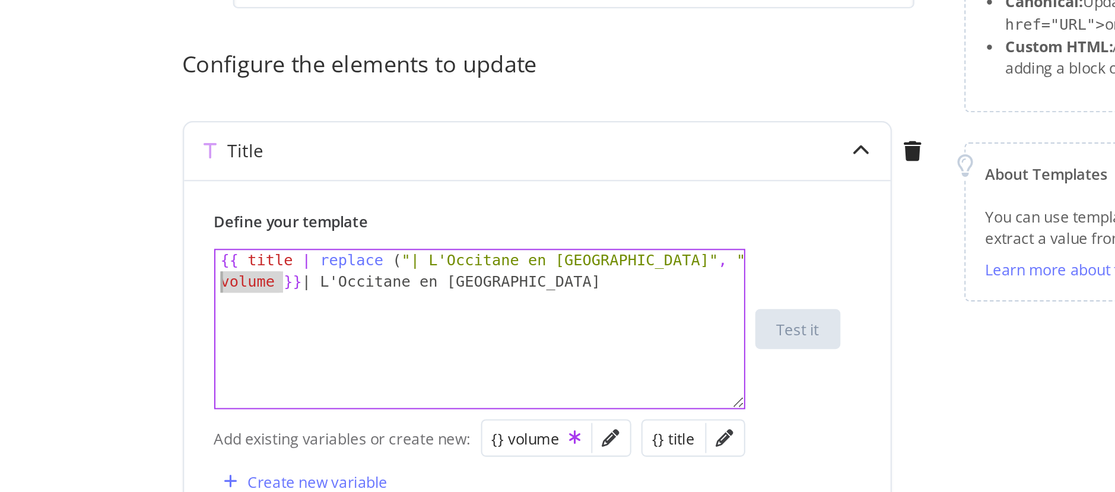
drag, startPoint x: 250, startPoint y: 285, endPoint x: 200, endPoint y: 285, distance: 49.8
click at [200, 285] on div "Preview your optimization (optional) This URL will be used to test the CSS Sele…" at bounding box center [558, 260] width 760 height 386
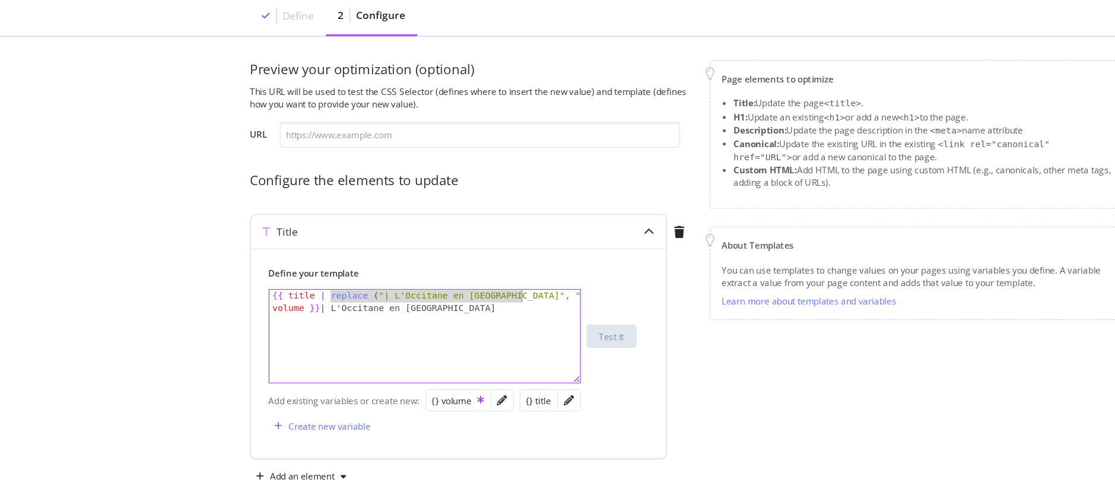
drag, startPoint x: 265, startPoint y: 276, endPoint x: 417, endPoint y: 280, distance: 151.4
click at [417, 280] on div "{{ title | replace ( "| L'Occitane en Provence" , "" ) }} {{ volume }} | L'Occi…" at bounding box center [343, 329] width 252 height 116
drag, startPoint x: 255, startPoint y: 286, endPoint x: 218, endPoint y: 287, distance: 36.8
click at [218, 287] on div "{{ title | replace ( "| L'Occitane en Provence" , "" ) }} {{ volume }} | L'Occi…" at bounding box center [343, 329] width 252 height 116
drag, startPoint x: 269, startPoint y: 287, endPoint x: 401, endPoint y: 293, distance: 131.3
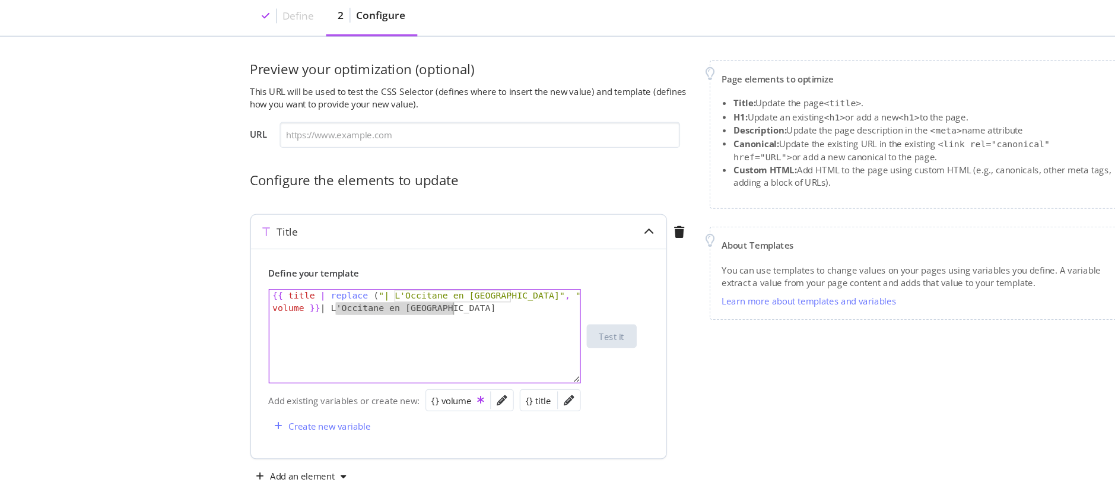
click at [401, 293] on div "{{ title | replace ( "| L'Occitane en Provence" , "" ) }} {{ volume }} | L'Occi…" at bounding box center [343, 329] width 252 height 116
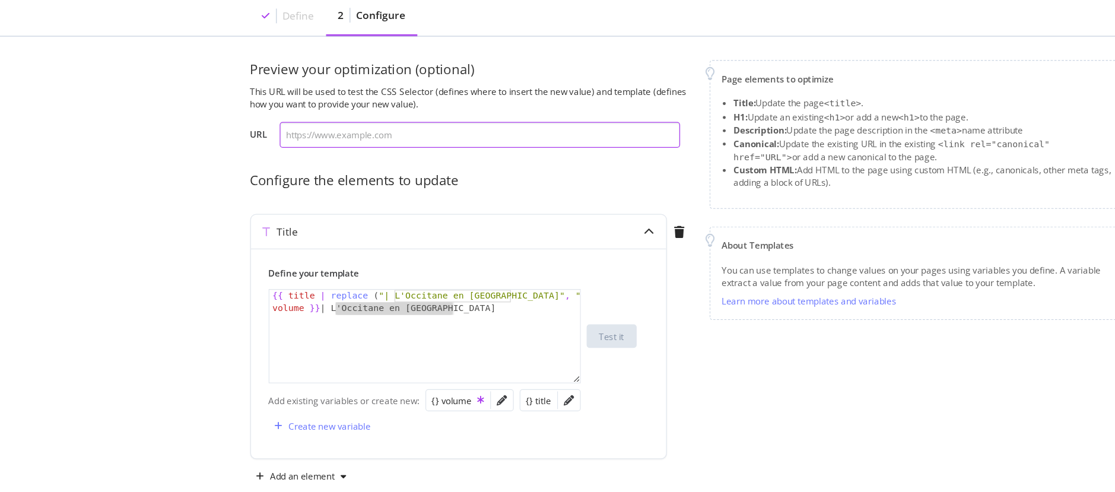
click at [354, 147] on input "modal" at bounding box center [386, 146] width 323 height 21
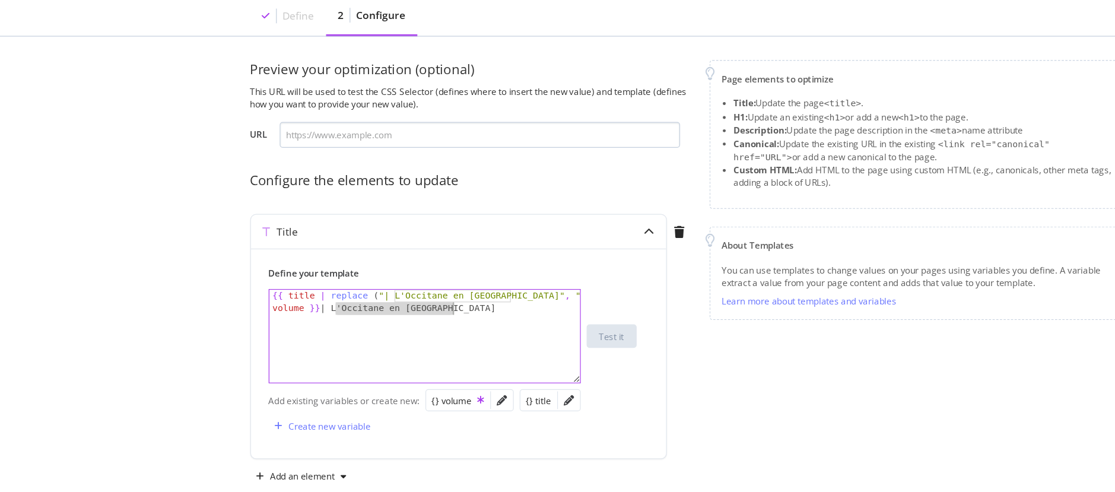
paste textarea "https://www.loccitane.com/en-ca/purifying-freshness-shampoo-11SH500P23.html"
type textarea "{{ title | replace ("| L'Occitane en Provence", "")}}{{ volume }} | L'Occitane …"
click at [336, 138] on input "modal" at bounding box center [386, 146] width 323 height 21
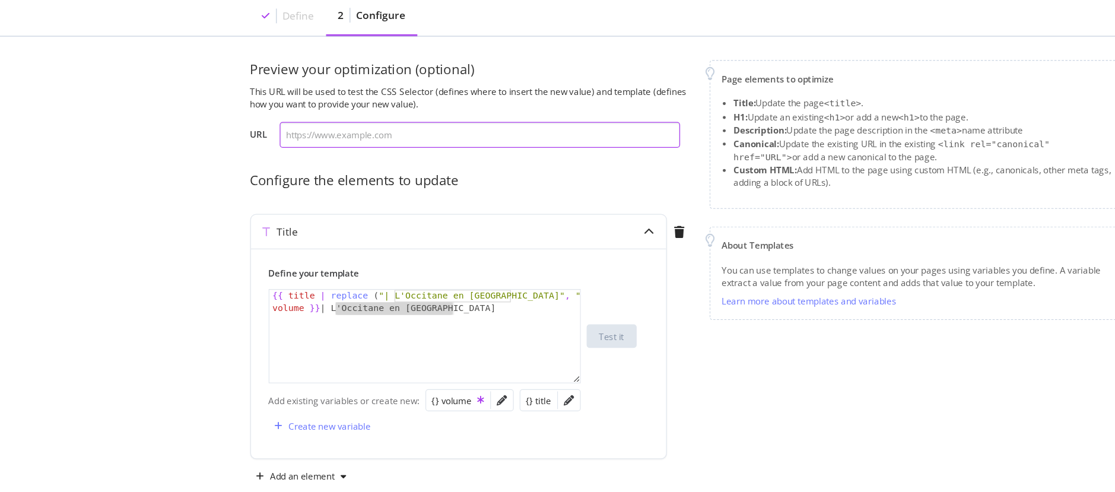
paste input "https://www.loccitane.com/en-ca/purifying-freshness-shampoo-11SH500P23.html"
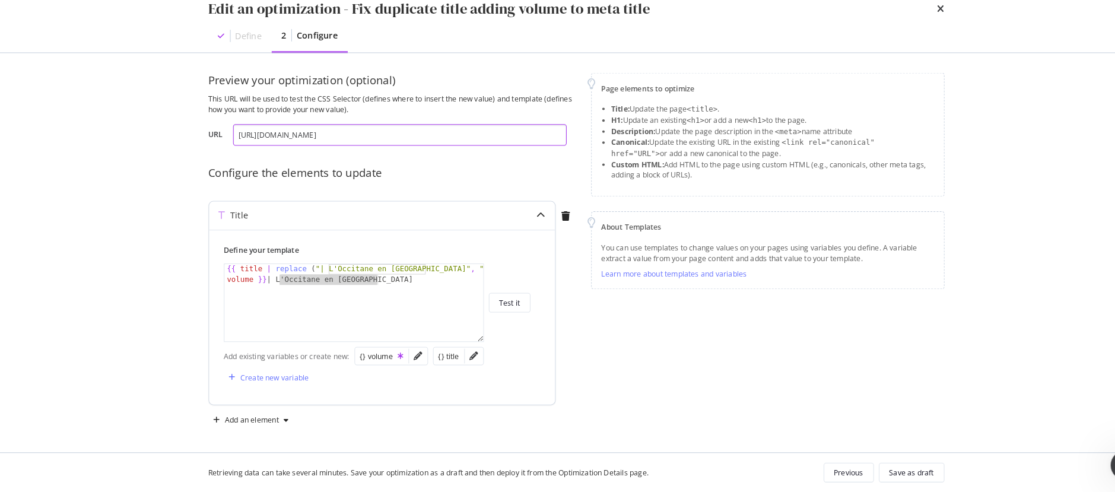
scroll to position [0, 0]
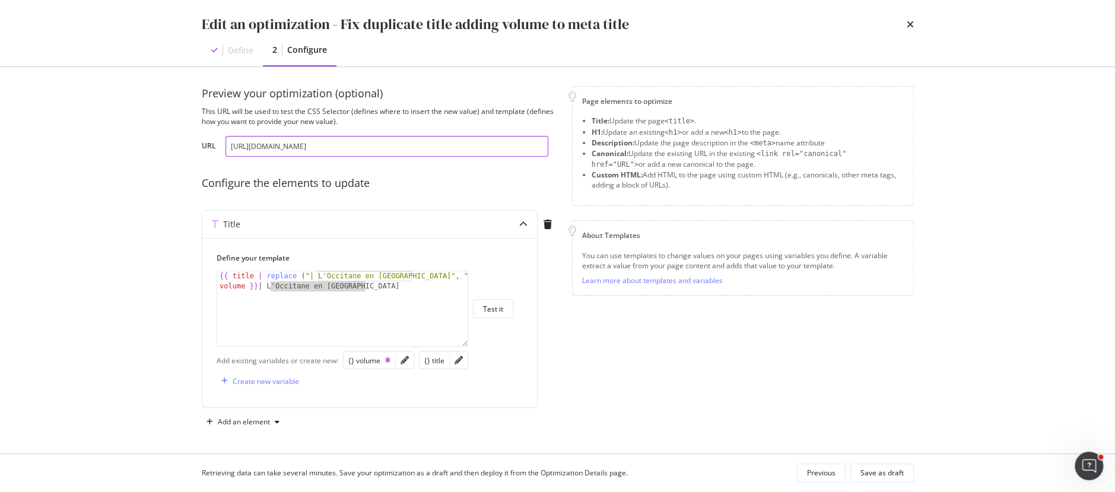
drag, startPoint x: 344, startPoint y: 144, endPoint x: 513, endPoint y: 145, distance: 169.7
click at [513, 145] on input "https://www.loccitane.com/en-ca/purifying-freshness-shampoo-11SH500P23.html" at bounding box center [386, 146] width 323 height 21
drag, startPoint x: 235, startPoint y: 142, endPoint x: 507, endPoint y: 160, distance: 272.4
click at [507, 160] on div "Preview your optimization (optional) This URL will be used to test the CSS Sele…" at bounding box center [380, 258] width 356 height 345
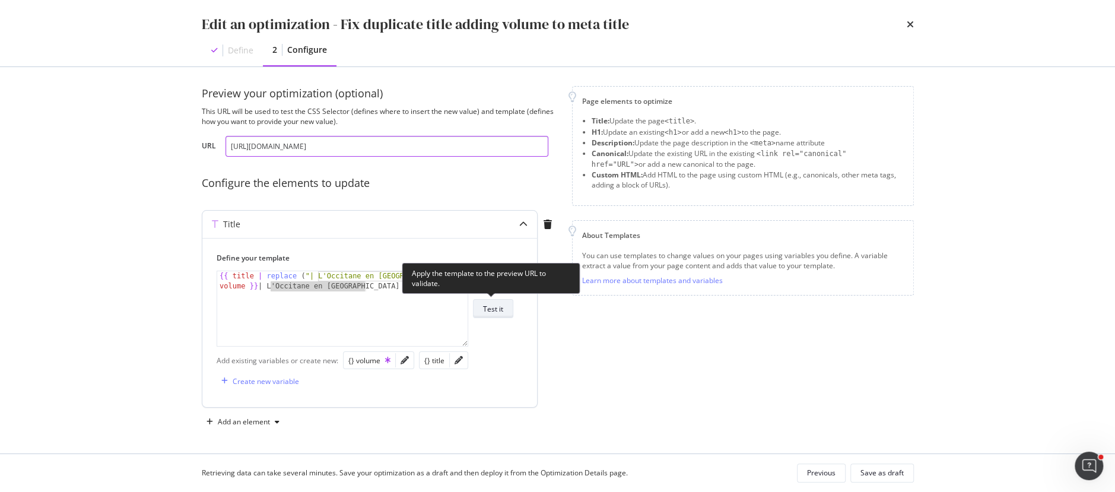
type input "https://www.loccitane.com/en-ca/purifying-freshness-shampoo-11SH500P23.html"
click at [492, 306] on div "Test it" at bounding box center [493, 309] width 20 height 10
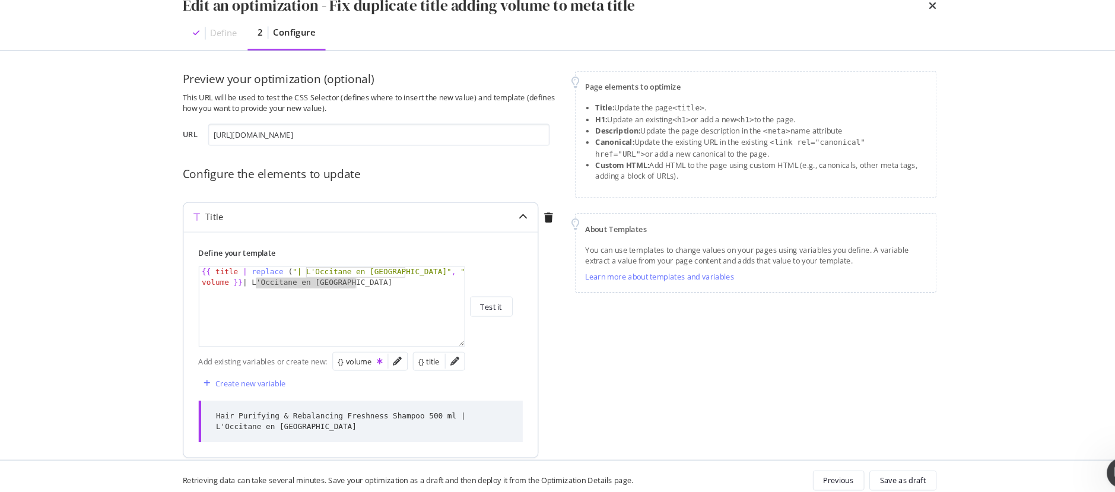
scroll to position [49, 0]
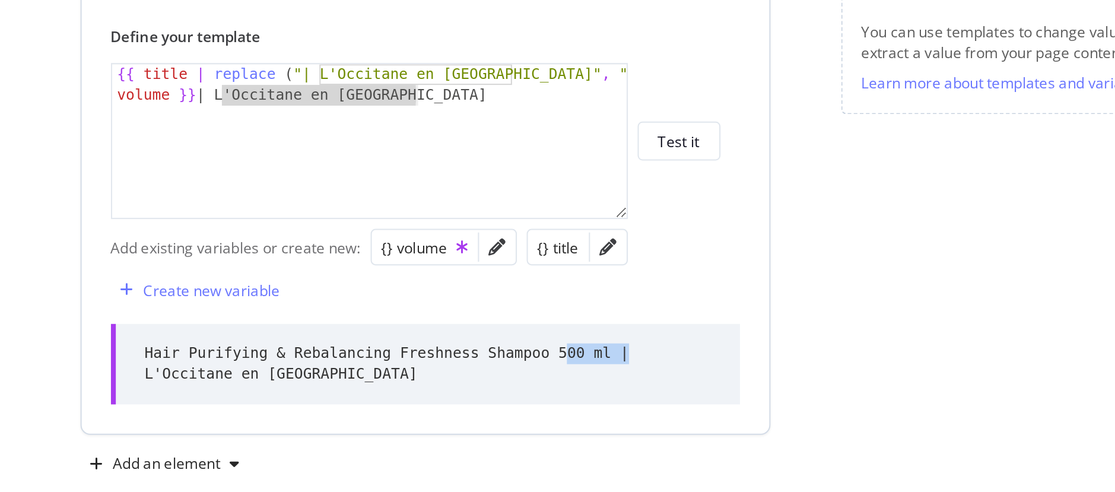
drag, startPoint x: 432, startPoint y: 367, endPoint x: 463, endPoint y: 366, distance: 31.5
click at [463, 366] on div "Hair Purifying & Rebalancing Freshness Shampoo 500 ml | L'Occitane en Provence" at bounding box center [370, 373] width 275 height 20
drag, startPoint x: 327, startPoint y: 375, endPoint x: 234, endPoint y: 379, distance: 92.6
click at [234, 379] on div "Hair Purifying & Rebalancing Freshness Shampoo 500 ml | L'Occitane en Provence" at bounding box center [370, 373] width 275 height 20
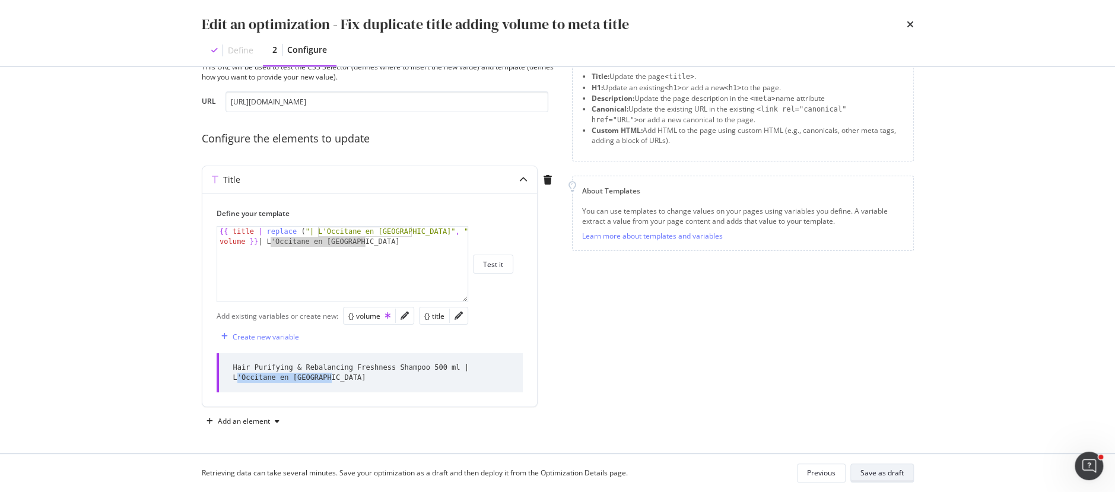
click at [878, 470] on div "Save as draft" at bounding box center [881, 473] width 43 height 10
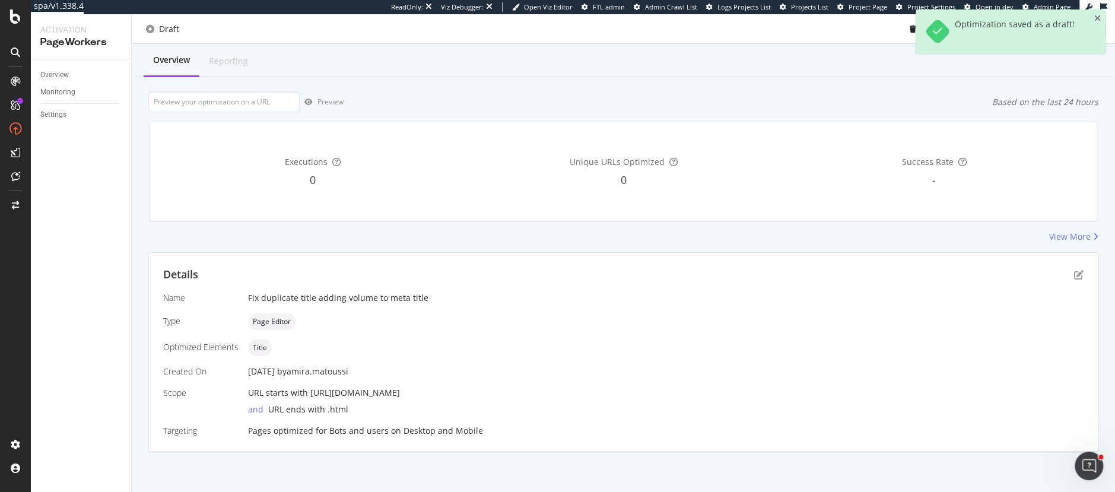
drag, startPoint x: 313, startPoint y: 393, endPoint x: 415, endPoint y: 393, distance: 102.1
click at [415, 393] on div "URL starts with https://www.loccitane.com/" at bounding box center [666, 393] width 836 height 12
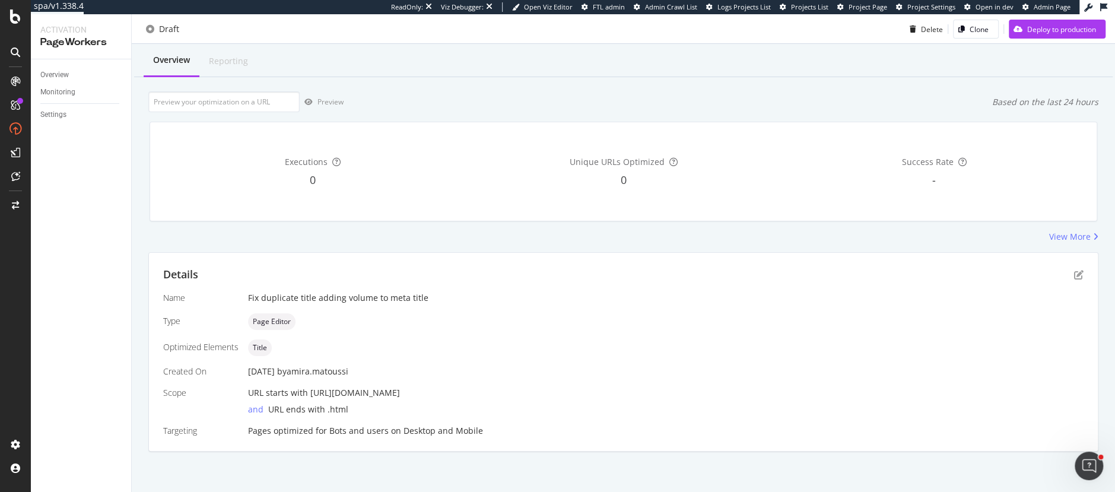
scroll to position [0, 0]
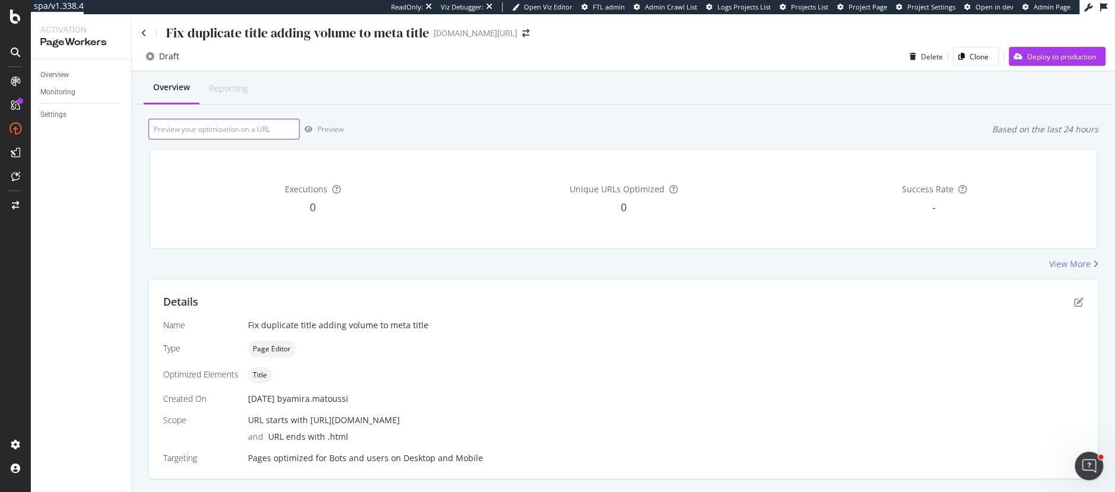
click at [186, 132] on input "url" at bounding box center [223, 129] width 151 height 21
paste input "https://www.loccitane.com/en-ca/purifying-freshness-shampoo-11SH300P23.html"
type input "https://www.loccitane.com/en-ca/purifying-freshness-shampoo-11SH300P23.html"
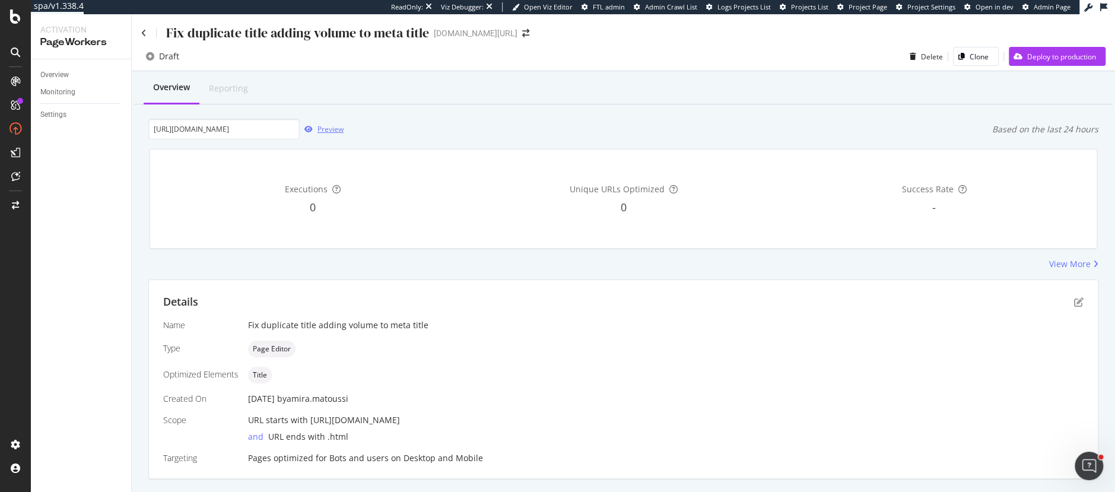
click at [323, 128] on div "Preview" at bounding box center [330, 129] width 26 height 10
click at [251, 131] on input "https://www.loccitane.com/en-ca/purifying-freshness-shampoo-11SH300P23.html" at bounding box center [223, 129] width 151 height 21
paste input "https://www.loccitane.com/en-us/almond-supple-skin-oil-29HS100A21.html"
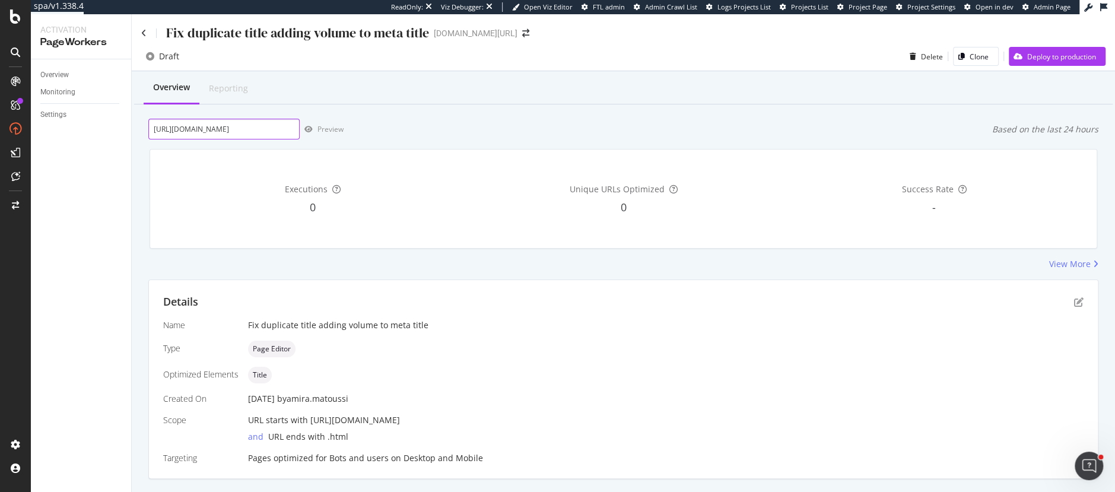
scroll to position [0, 108]
type input "https://www.loccitane.com/en-us/almond-supple-skin-oil-29HS100A21.html"
click at [335, 130] on div "Preview" at bounding box center [330, 129] width 26 height 10
click at [1044, 60] on div "Deploy to production" at bounding box center [1061, 57] width 69 height 10
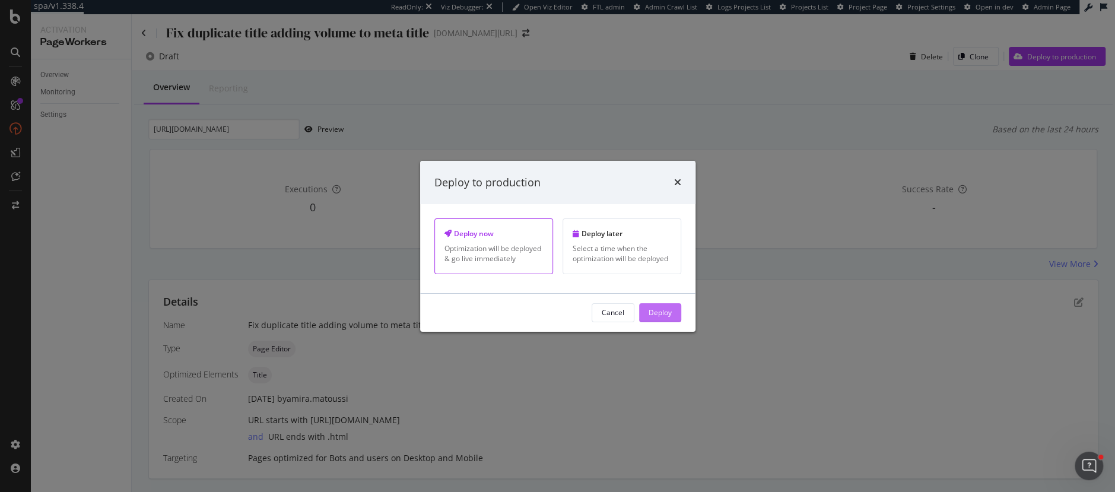
click at [657, 307] on div "Deploy" at bounding box center [660, 312] width 23 height 10
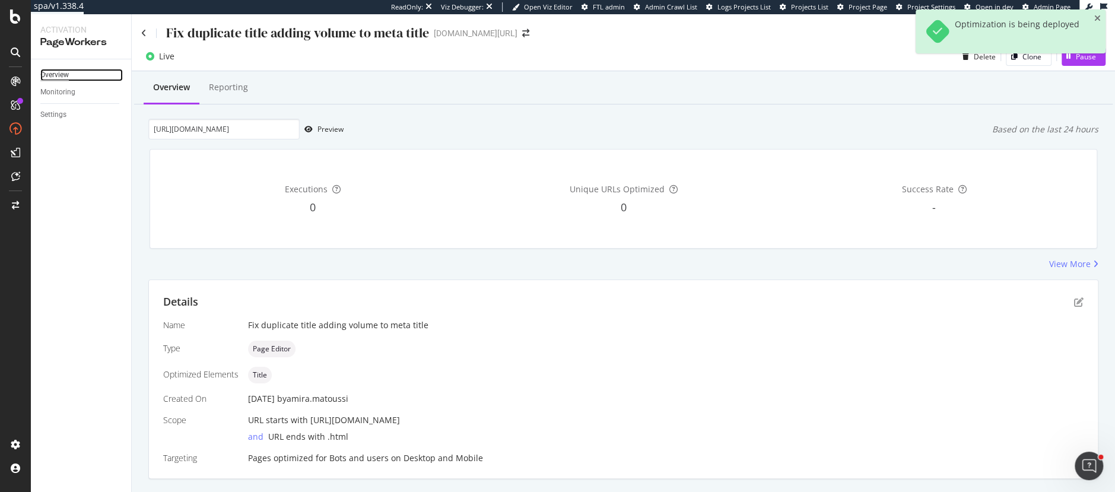
click at [55, 74] on div "Overview" at bounding box center [54, 75] width 28 height 12
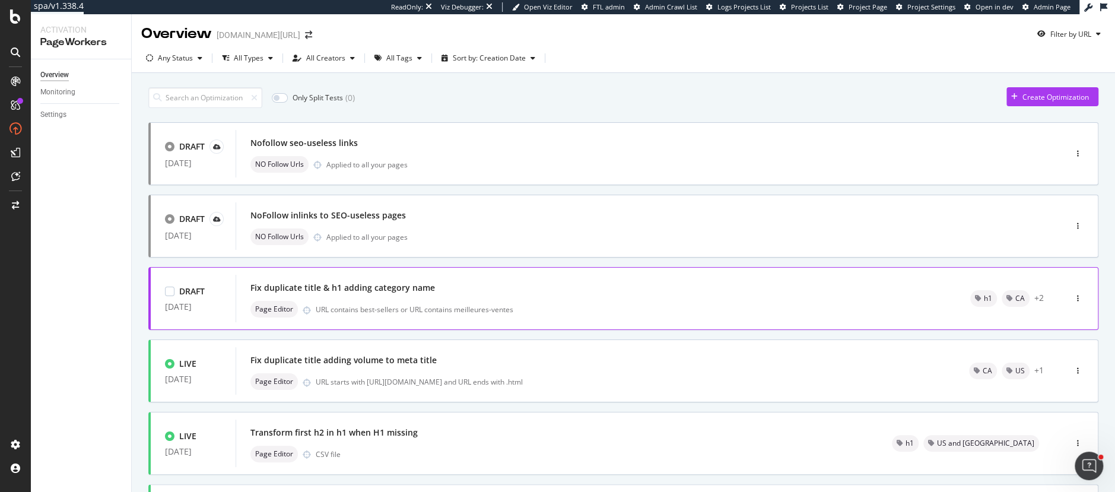
click at [482, 292] on div "Fix duplicate title & h1 adding category name" at bounding box center [595, 287] width 691 height 17
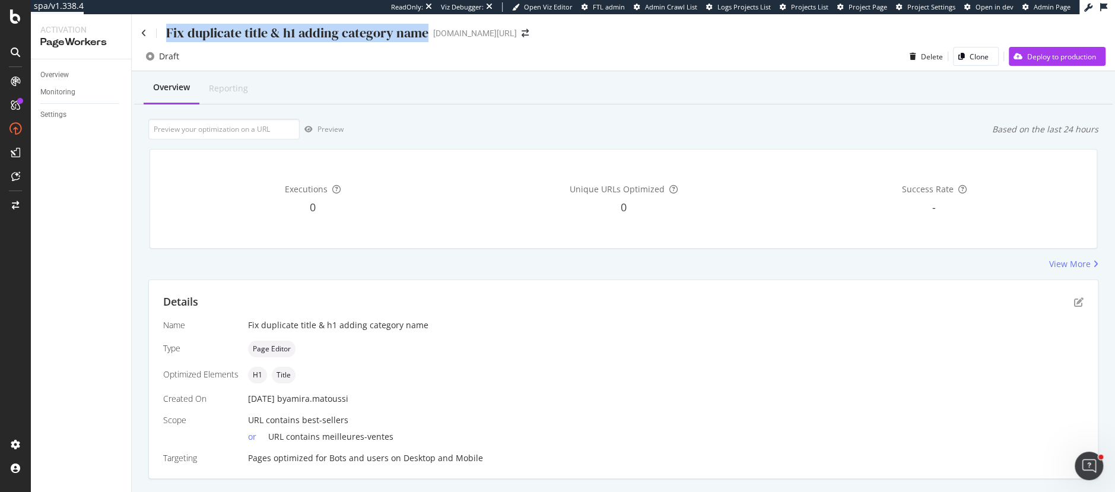
drag, startPoint x: 166, startPoint y: 35, endPoint x: 430, endPoint y: 36, distance: 264.1
click at [430, 36] on div "Fix duplicate title & h1 adding category name loccitane.com/en-us/" at bounding box center [340, 33] width 399 height 18
click at [317, 66] on div "Draft Delete Clone Deploy to production" at bounding box center [623, 59] width 983 height 24
drag, startPoint x: 291, startPoint y: 36, endPoint x: 373, endPoint y: 36, distance: 81.3
click at [373, 36] on div "Fix duplicate title & h1 adding category name" at bounding box center [297, 33] width 262 height 18
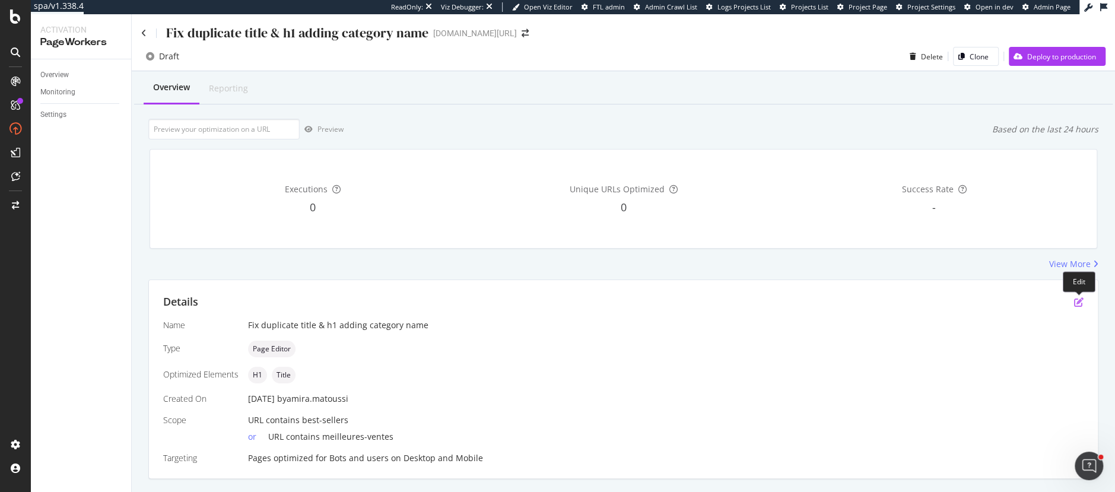
click at [1081, 305] on icon "pen-to-square" at bounding box center [1078, 301] width 9 height 9
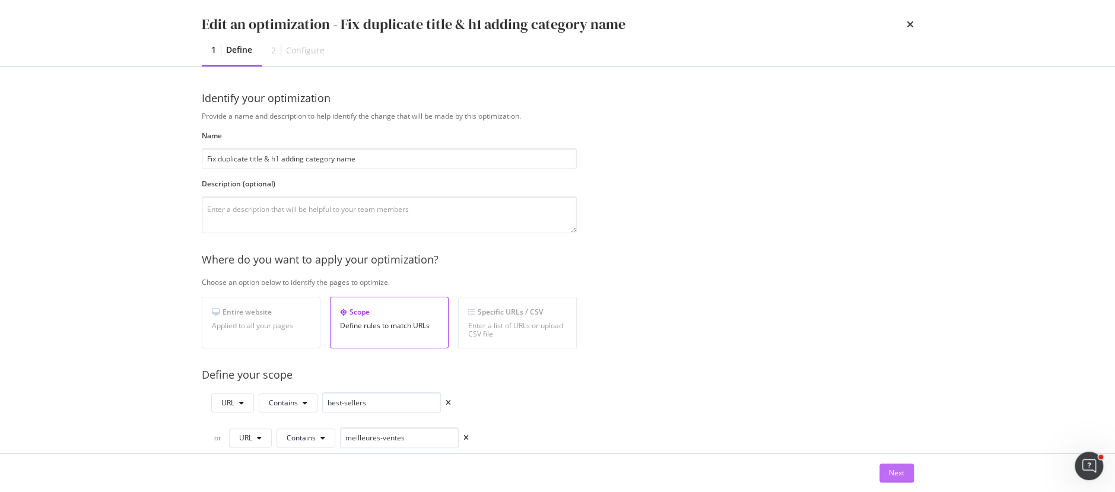
click at [897, 473] on div "Next" at bounding box center [896, 473] width 15 height 10
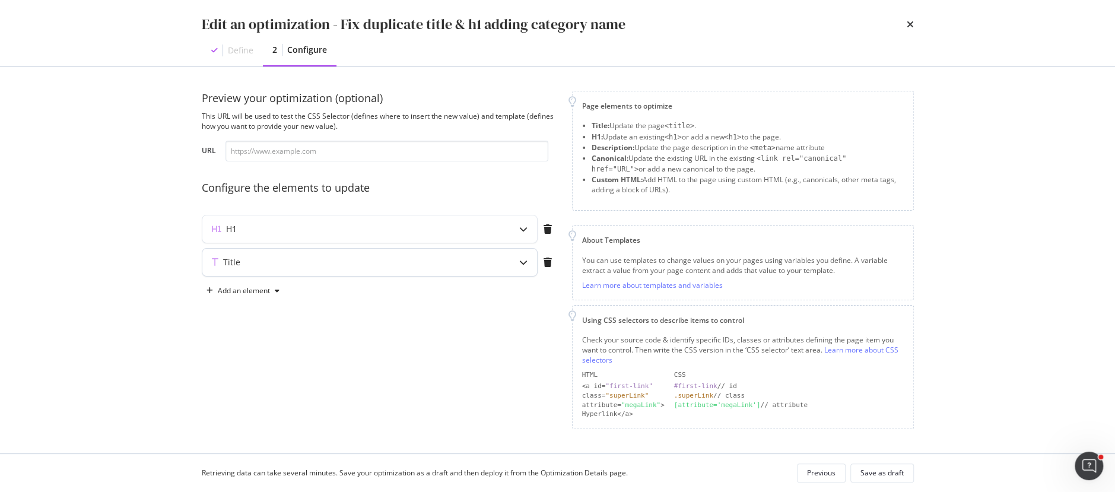
click at [360, 269] on div "Title" at bounding box center [369, 262] width 335 height 27
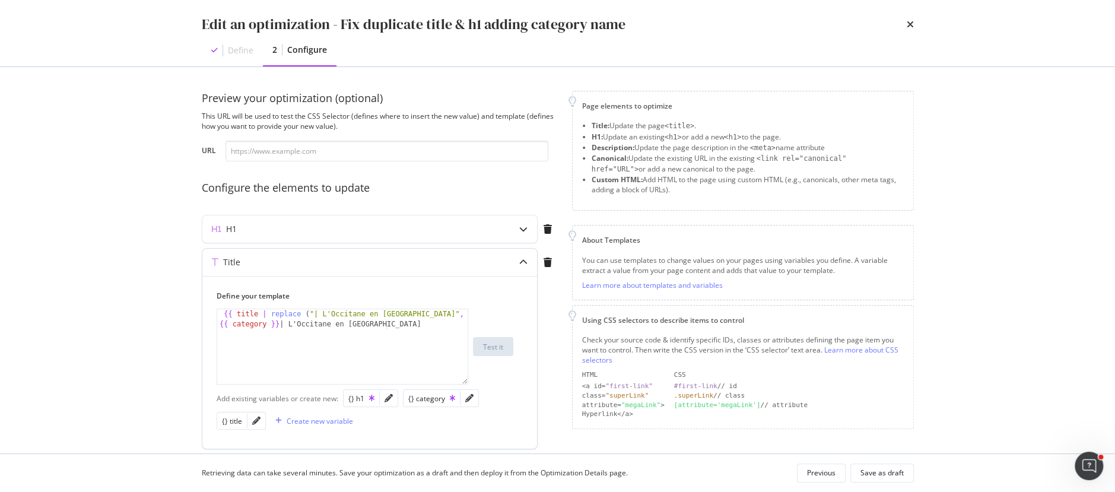
scroll to position [41, 0]
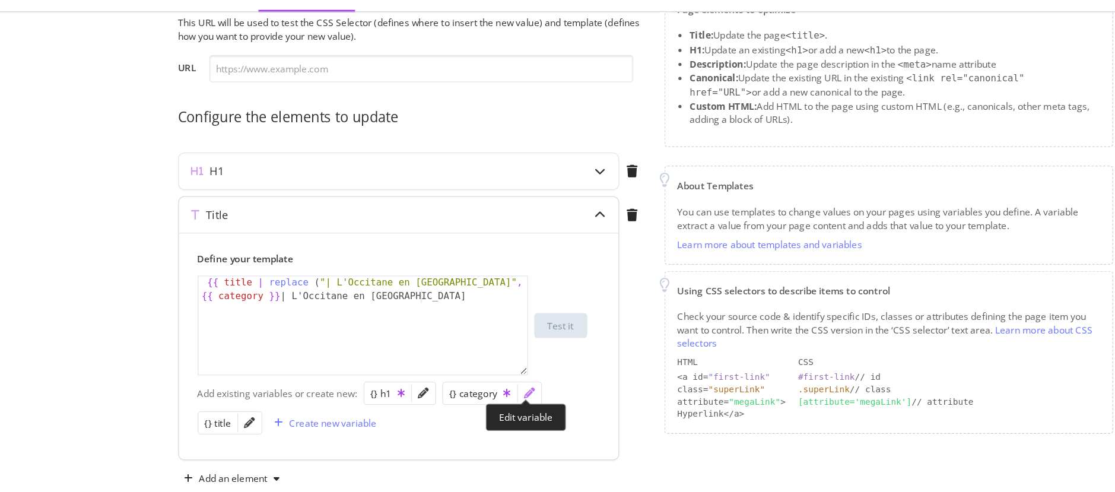
click at [465, 354] on icon "pencil" at bounding box center [469, 357] width 8 height 8
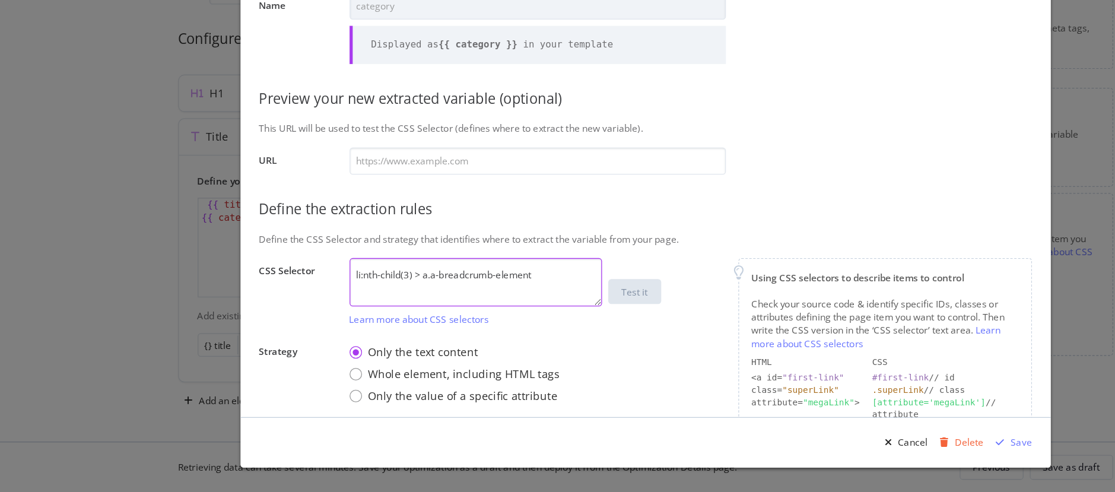
drag, startPoint x: 481, startPoint y: 328, endPoint x: 318, endPoint y: 323, distance: 162.6
click at [0, 0] on div "CSS Selector li:nth-child(3) > a.a-breadcrumb-element Learn more about CSS sele…" at bounding box center [0, 0] width 0 height 0
click at [850, 450] on div "Save" at bounding box center [844, 454] width 16 height 10
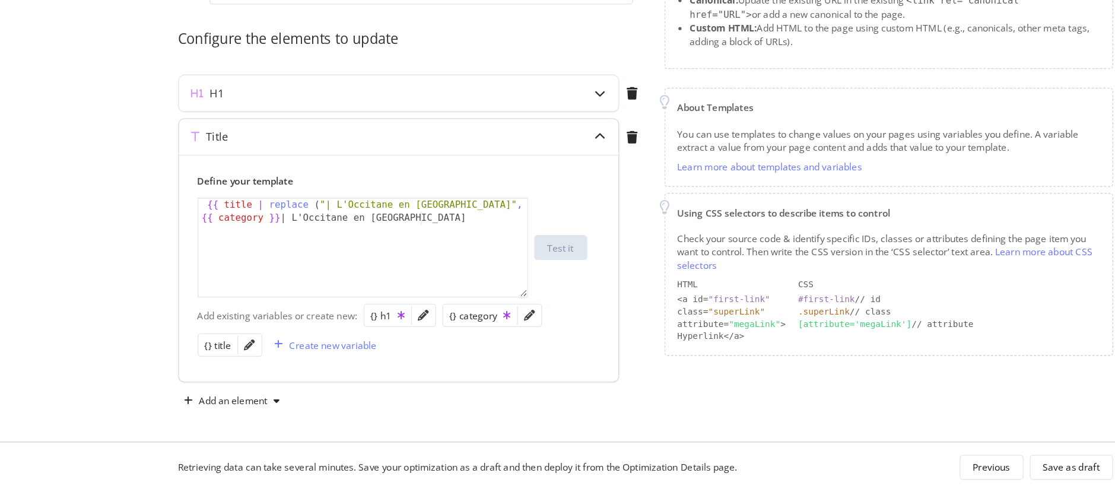
scroll to position [0, 0]
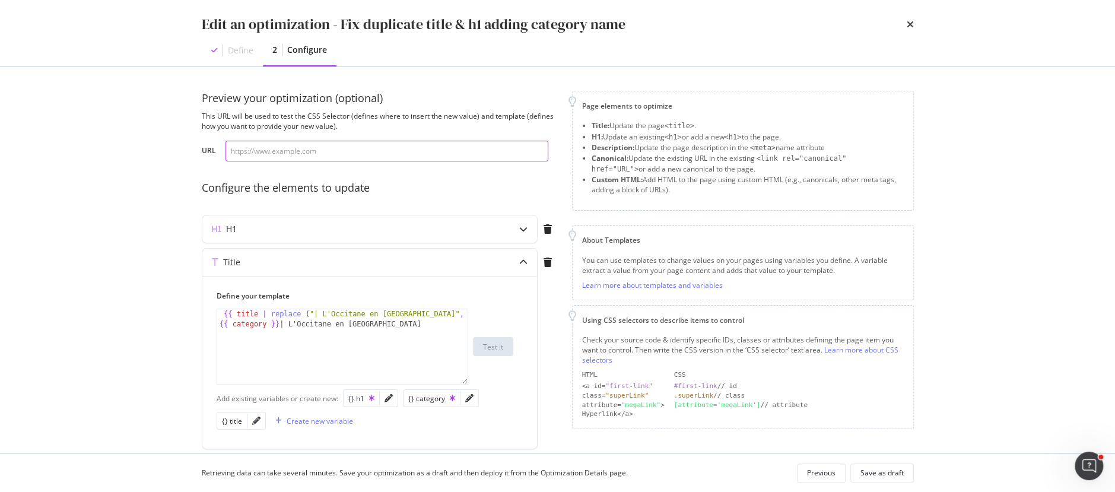
click at [334, 148] on input "modal" at bounding box center [386, 151] width 323 height 21
paste input "https://www.loccitane.com/en-ca/skincare/product-type/best-sellers"
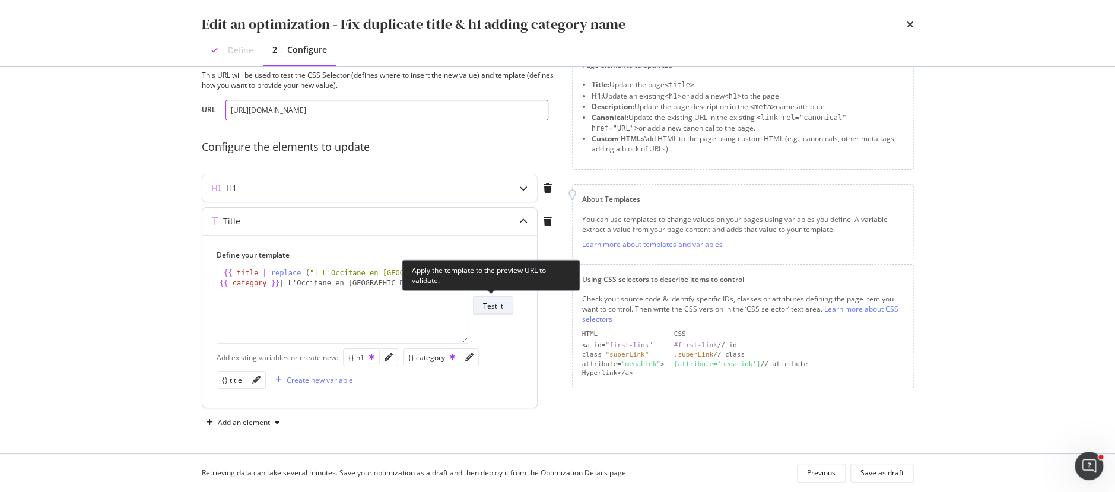
type input "https://www.loccitane.com/en-ca/skincare/product-type/best-sellers"
click at [495, 310] on div "Test it" at bounding box center [493, 305] width 20 height 17
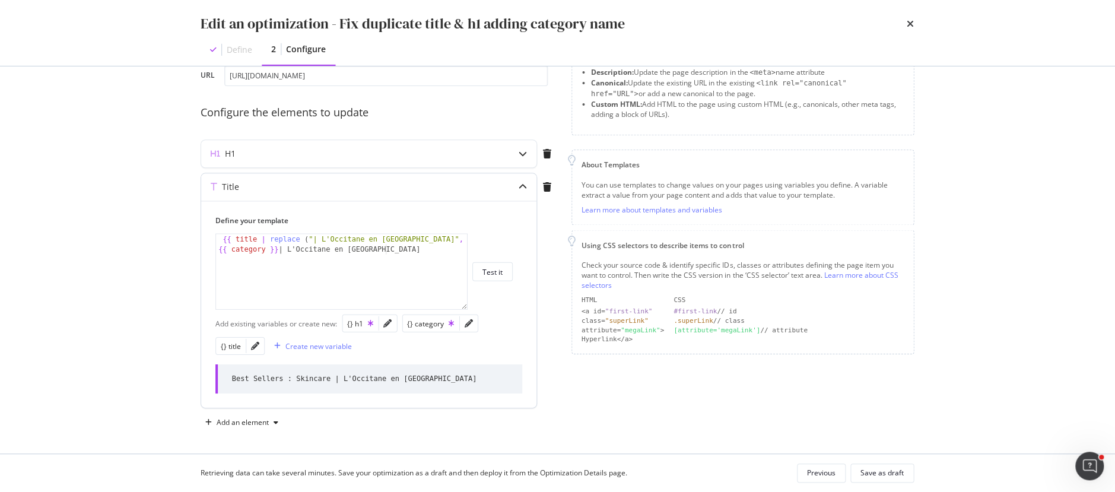
scroll to position [0, 0]
click at [525, 154] on icon "modal" at bounding box center [523, 154] width 8 height 8
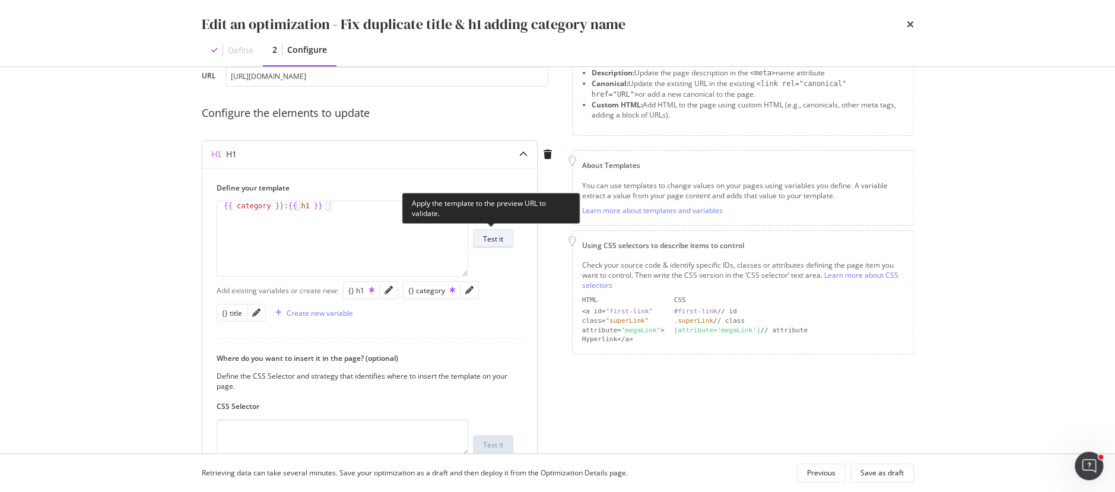
click at [497, 240] on div "Test it" at bounding box center [493, 239] width 20 height 10
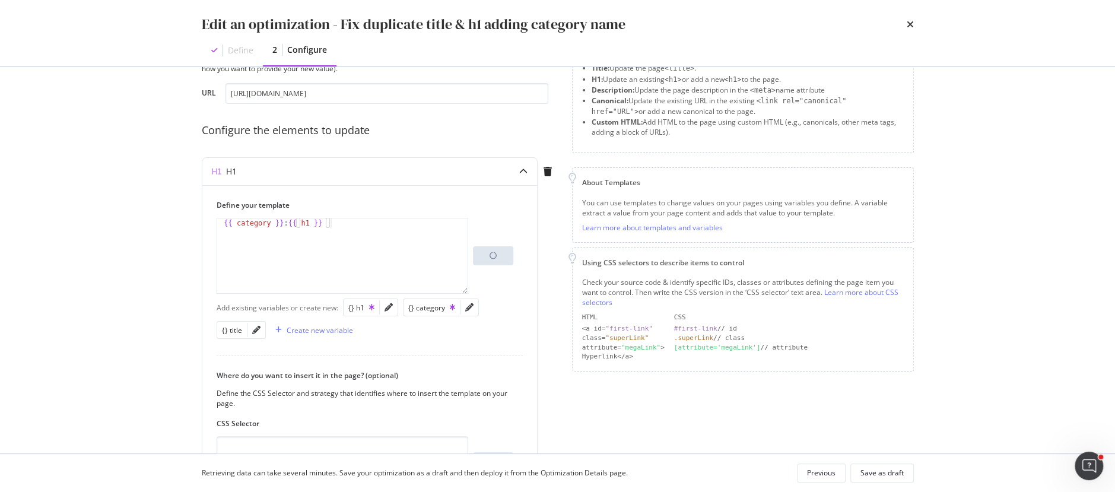
scroll to position [64, 0]
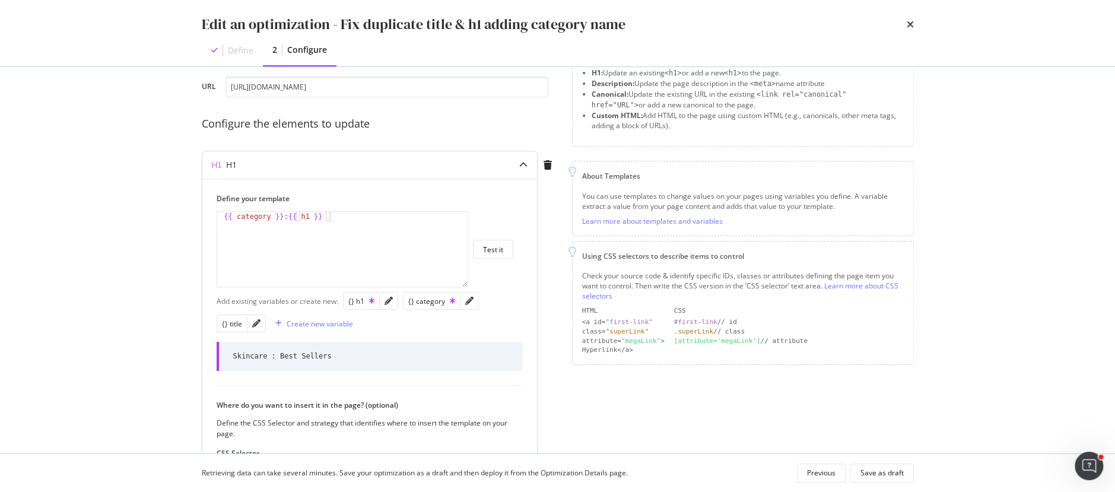
click at [523, 166] on icon "modal" at bounding box center [523, 165] width 8 height 8
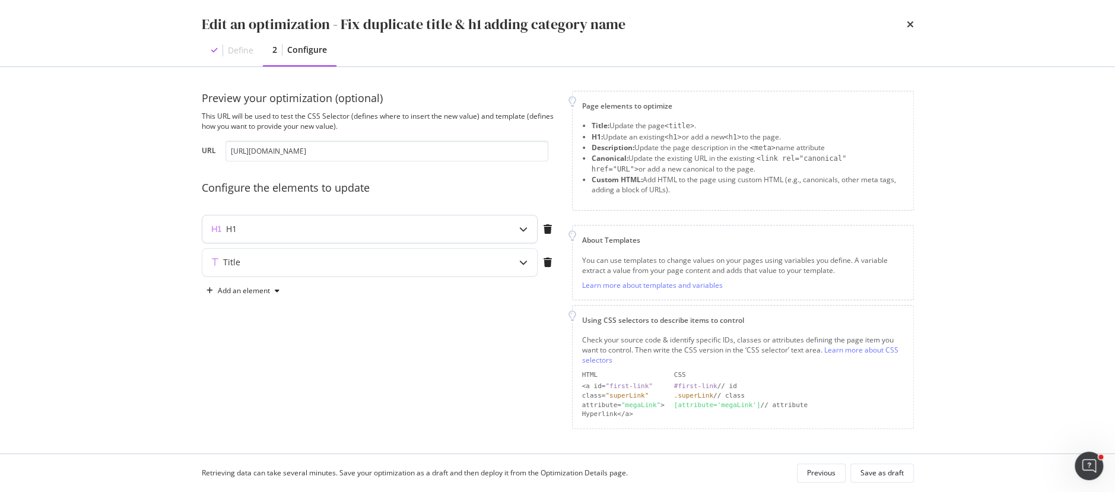
scroll to position [0, 0]
click at [910, 24] on icon "times" at bounding box center [910, 24] width 7 height 9
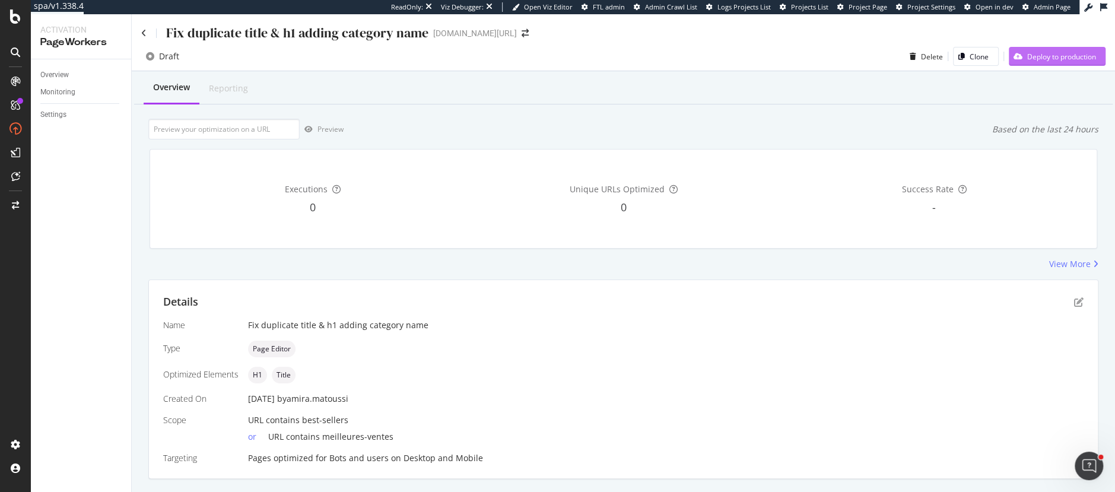
click at [1038, 59] on div "Deploy to production" at bounding box center [1061, 57] width 69 height 10
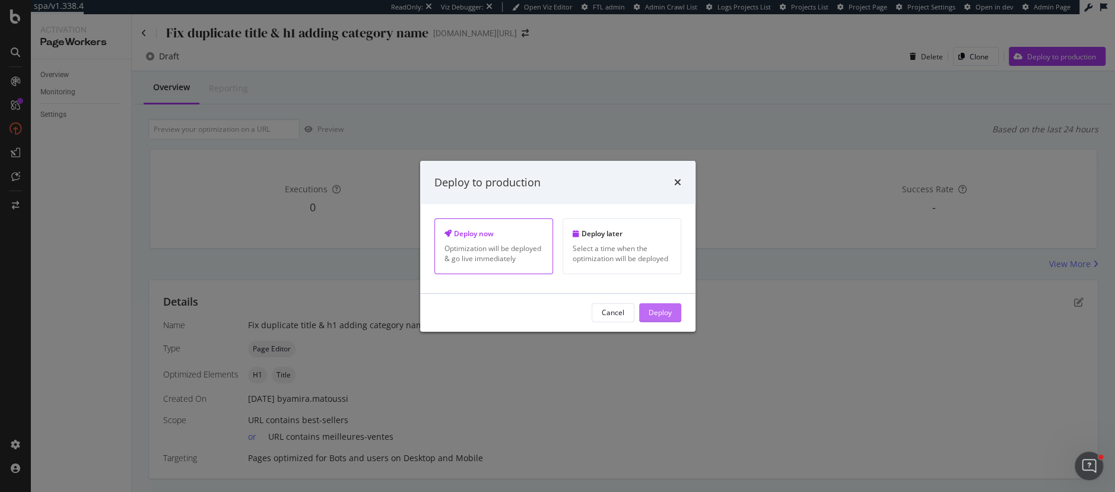
click at [664, 308] on div "Deploy" at bounding box center [660, 312] width 23 height 10
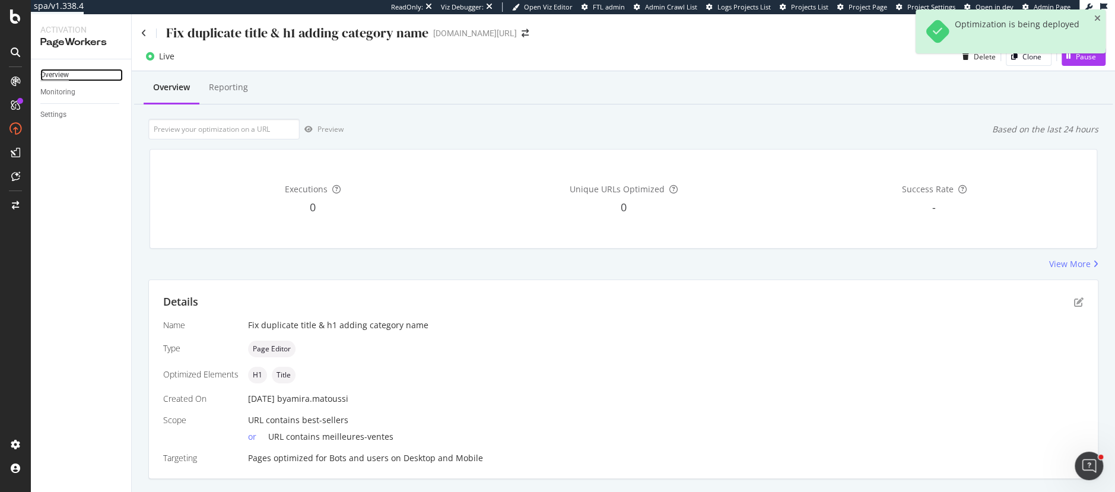
click at [53, 77] on div "Overview" at bounding box center [54, 75] width 28 height 12
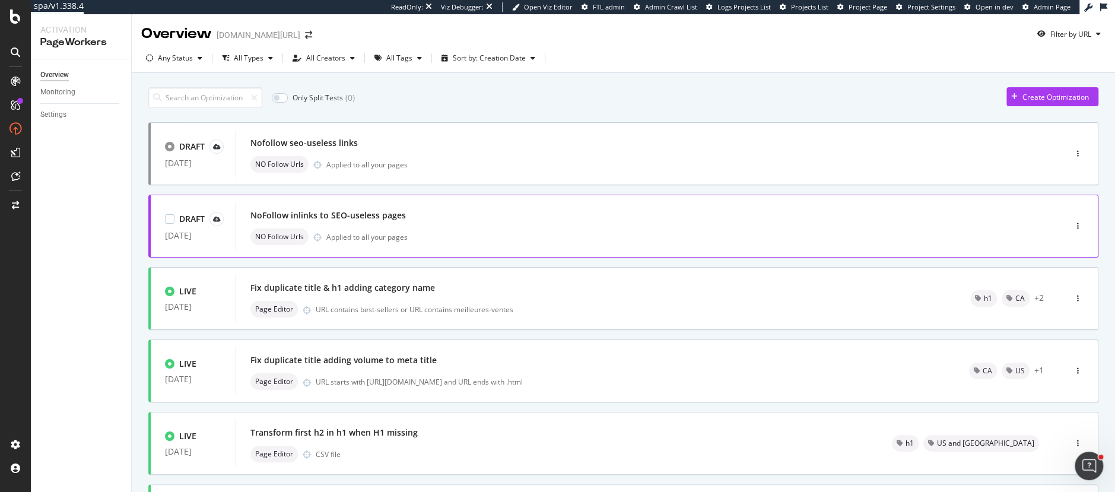
click at [404, 227] on div "NoFollow inlinks to SEO-useless pages NO Follow Urls Applied to all your pages" at bounding box center [632, 226] width 765 height 38
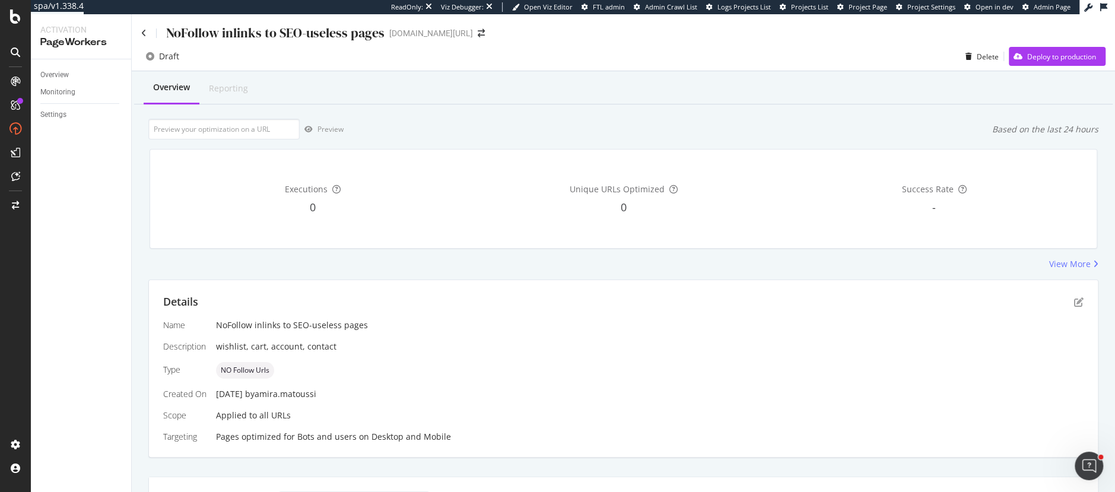
scroll to position [19, 0]
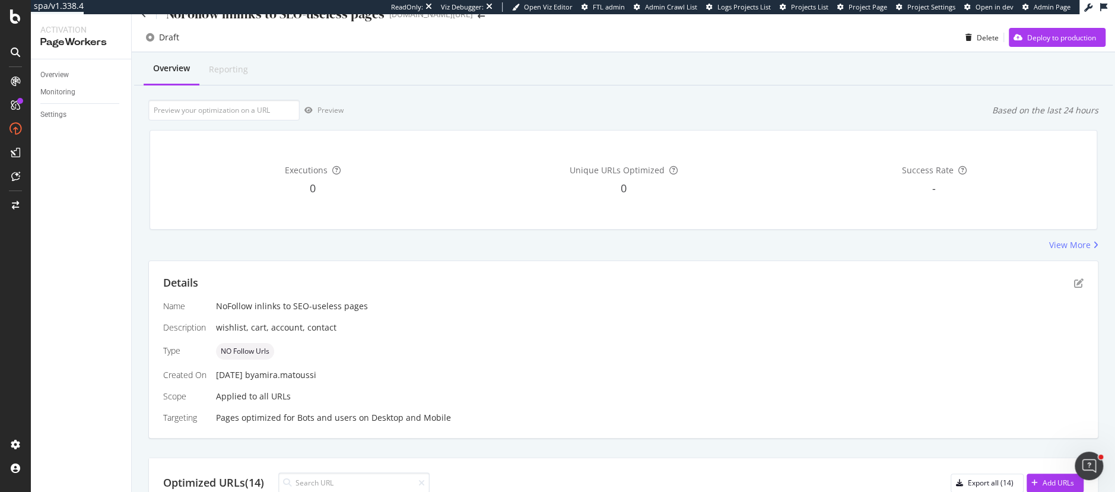
click at [1019, 54] on div "Overview Reporting" at bounding box center [623, 69] width 979 height 32
click at [1038, 31] on div "Deploy to production" at bounding box center [1052, 37] width 87 height 18
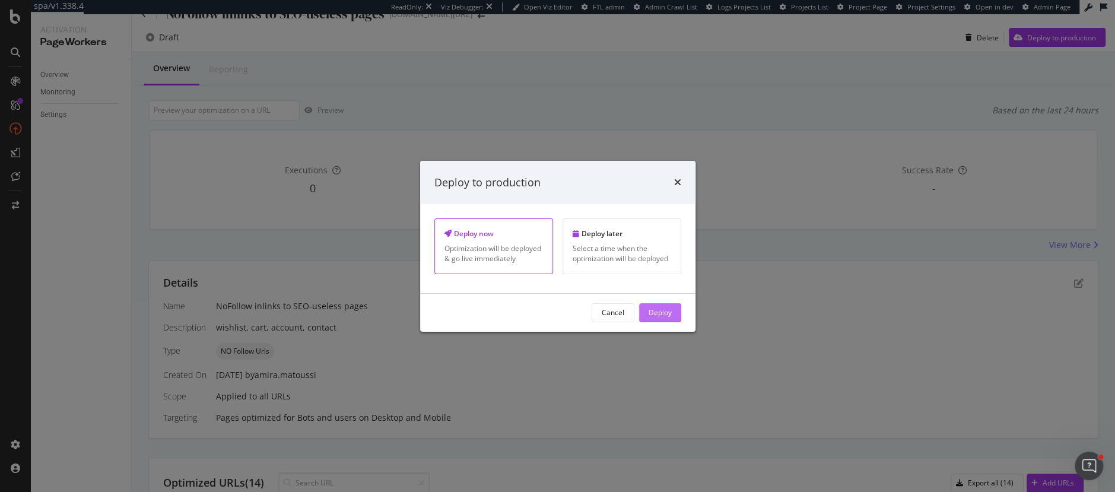
click at [660, 310] on div "Deploy" at bounding box center [660, 312] width 23 height 10
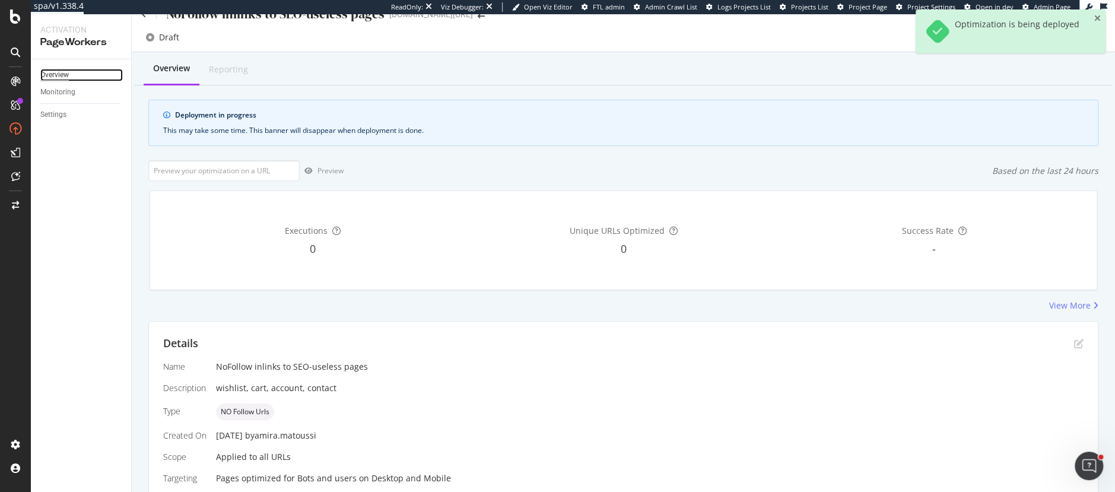
click at [68, 71] on div "Overview" at bounding box center [54, 75] width 28 height 12
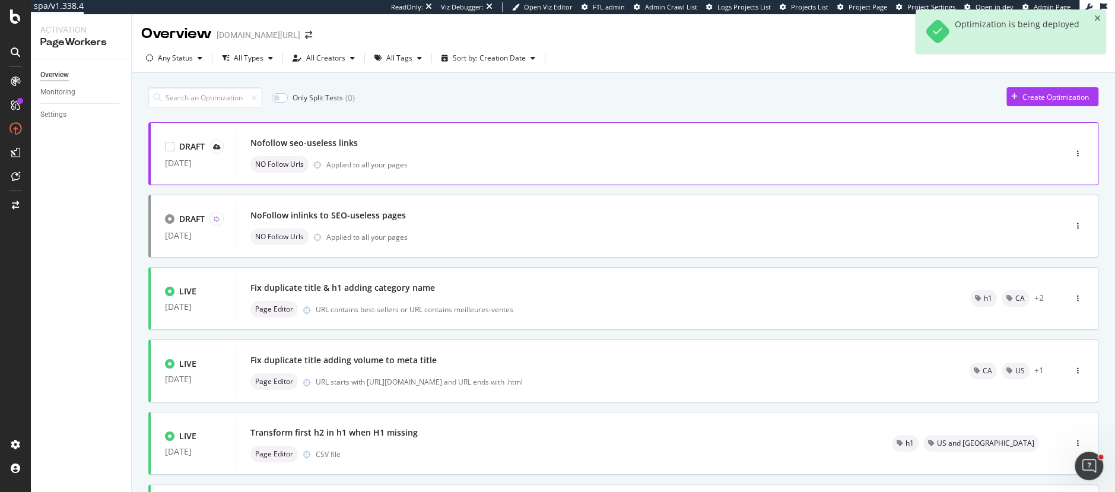
click at [395, 154] on div "Nofollow seo-useless links NO Follow Urls Applied to all your pages" at bounding box center [632, 154] width 765 height 38
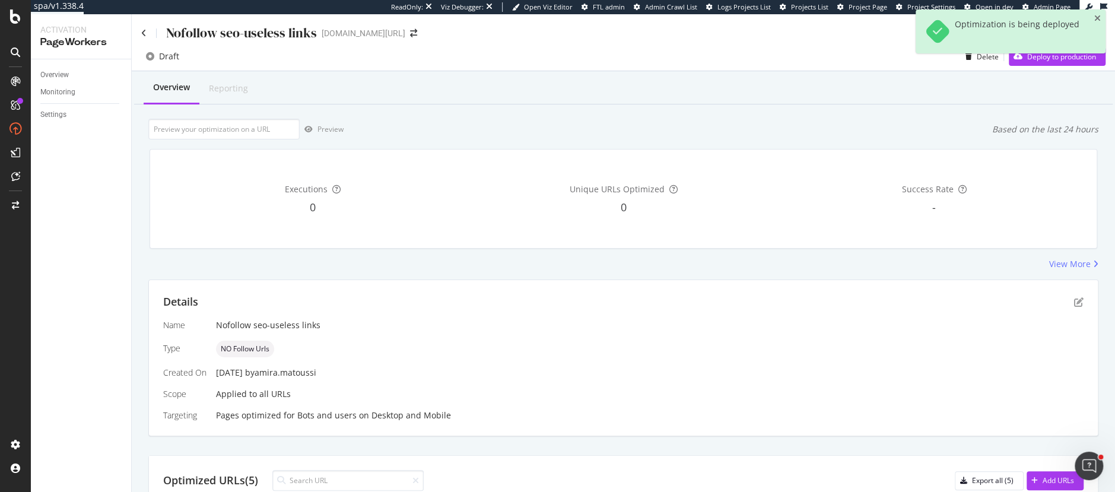
click at [988, 62] on div "Optimization is being deployed" at bounding box center [1011, 35] width 190 height 53
click at [984, 66] on button "Delete" at bounding box center [980, 56] width 38 height 19
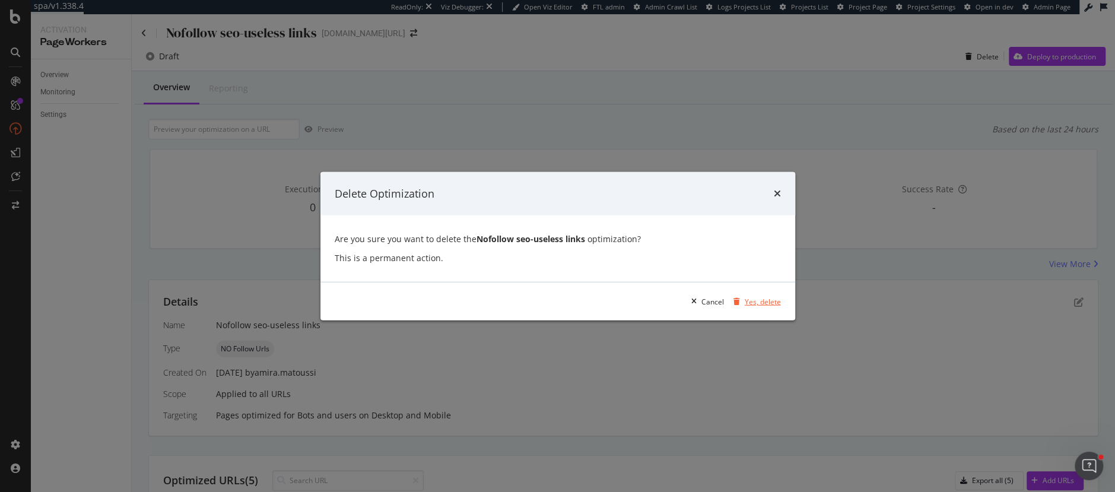
click at [770, 303] on div "Yes, delete" at bounding box center [763, 301] width 36 height 10
click at [751, 305] on div "Yes, delete" at bounding box center [763, 301] width 36 height 10
click at [765, 303] on div "Yes, delete" at bounding box center [763, 301] width 36 height 10
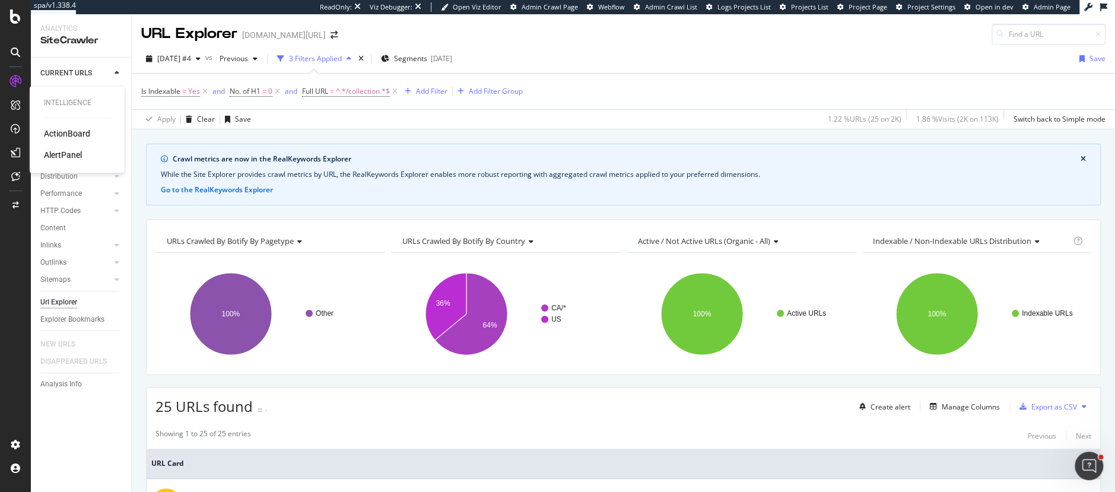
scroll to position [307, 0]
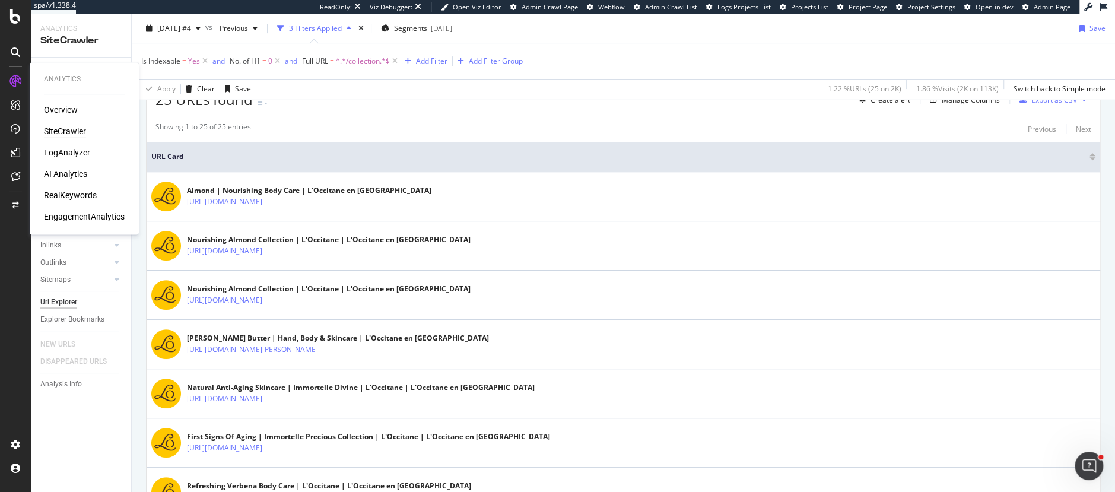
click at [56, 132] on div "SiteCrawler" at bounding box center [65, 131] width 42 height 12
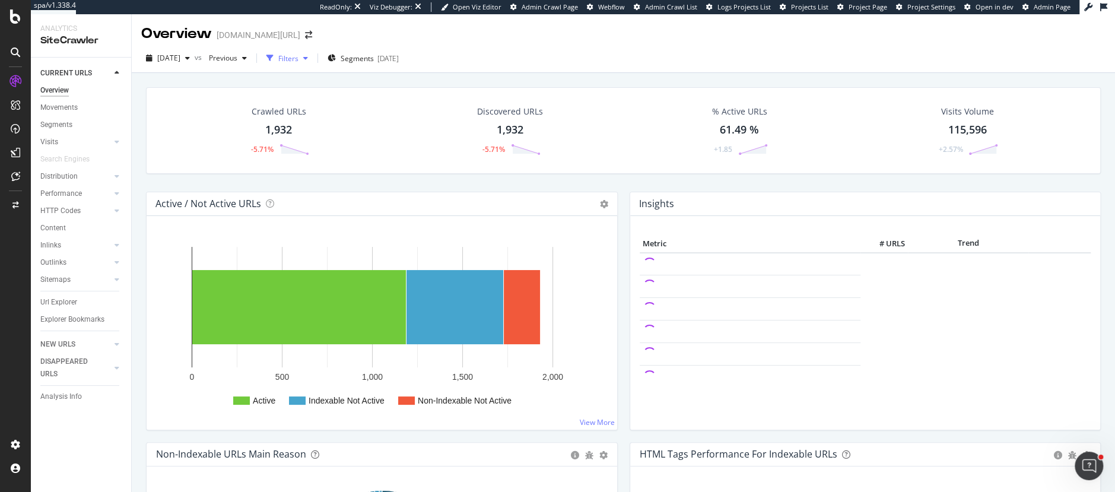
click at [298, 61] on div "Filters" at bounding box center [288, 58] width 20 height 10
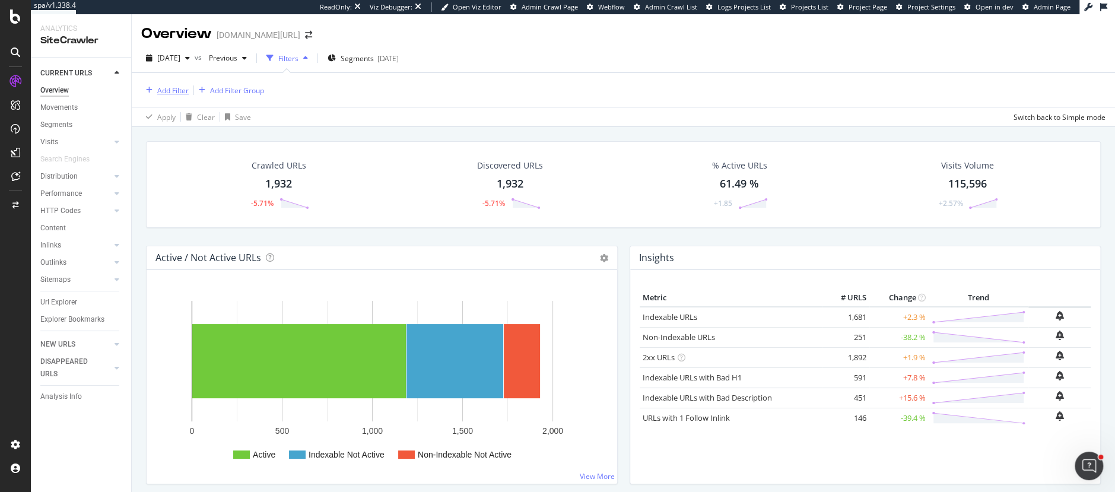
click at [169, 88] on div "Add Filter" at bounding box center [172, 90] width 31 height 10
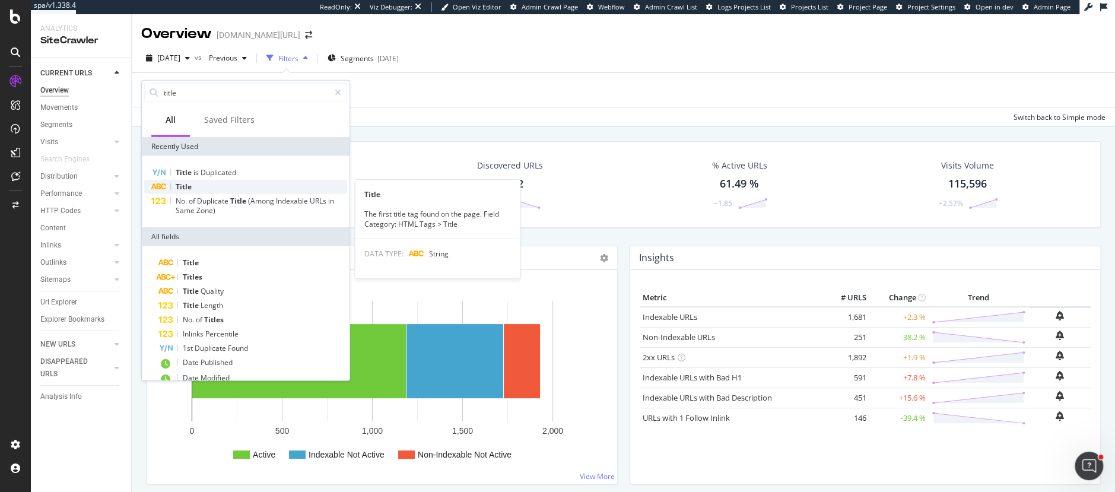
type input "title"
click at [202, 189] on div "Title" at bounding box center [245, 187] width 203 height 14
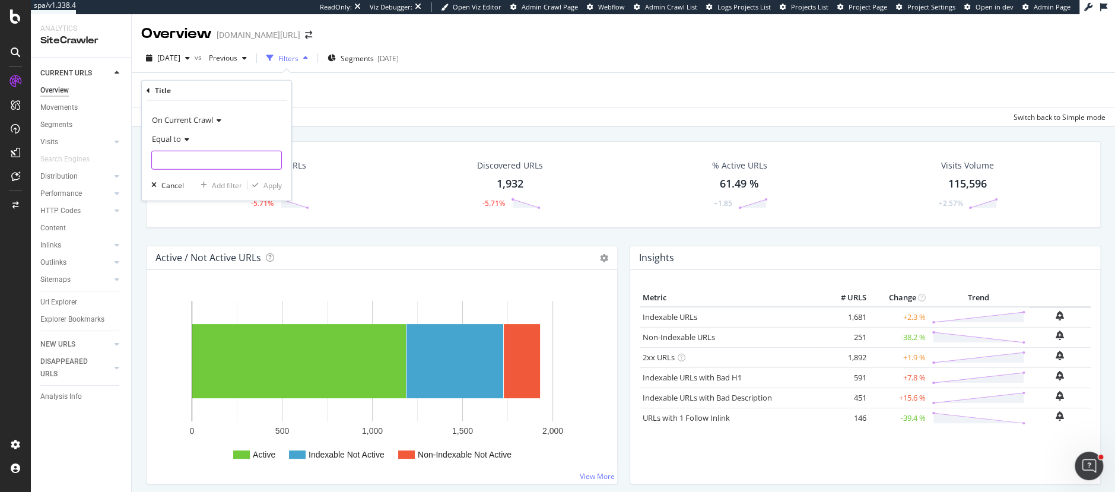
click at [194, 163] on input "text" at bounding box center [216, 160] width 129 height 19
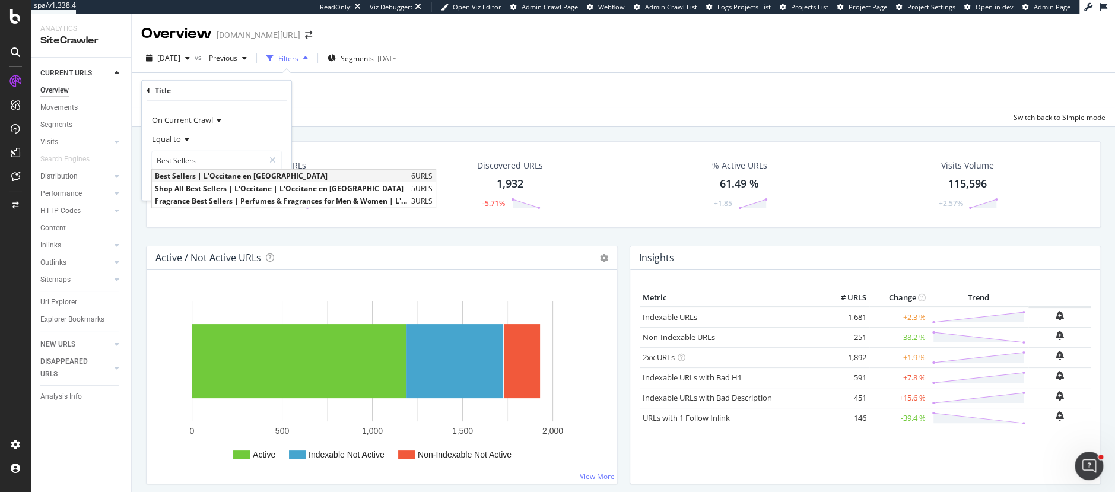
click at [234, 174] on span "Best Sellers | L'Occitane en [GEOGRAPHIC_DATA]" at bounding box center [281, 176] width 253 height 10
type input "Best Sellers | L'Occitane en [GEOGRAPHIC_DATA]"
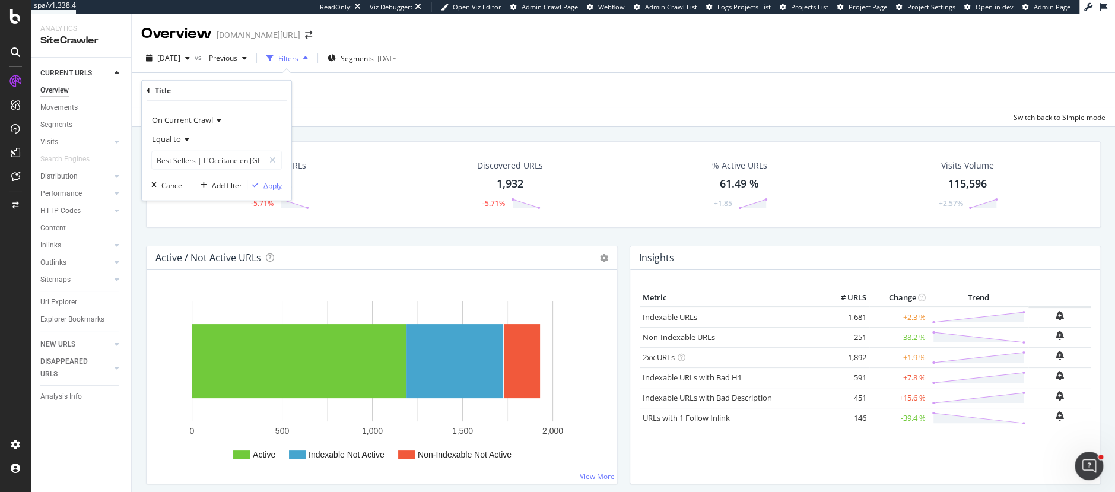
click at [269, 185] on div "Apply" at bounding box center [272, 185] width 18 height 10
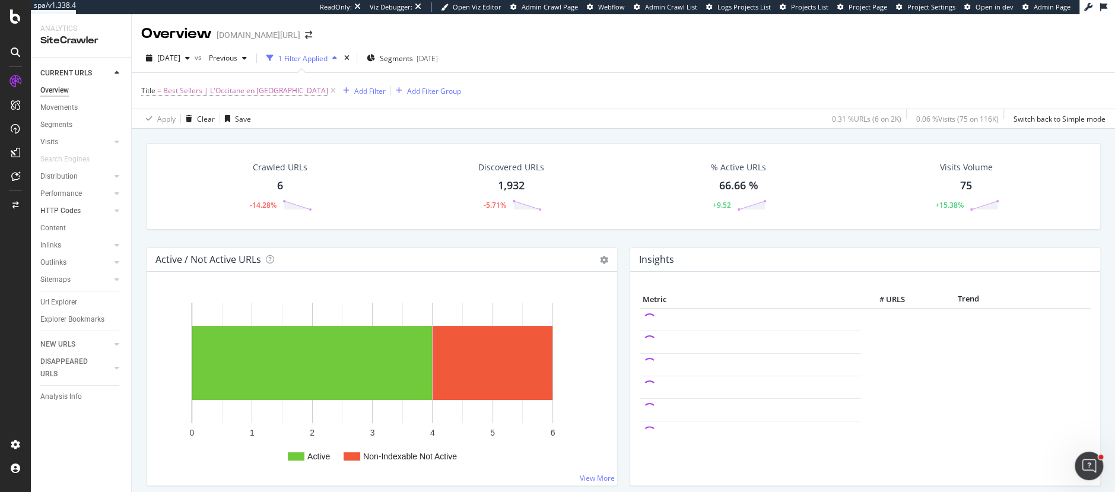
click at [50, 300] on div "Url Explorer" at bounding box center [58, 302] width 37 height 12
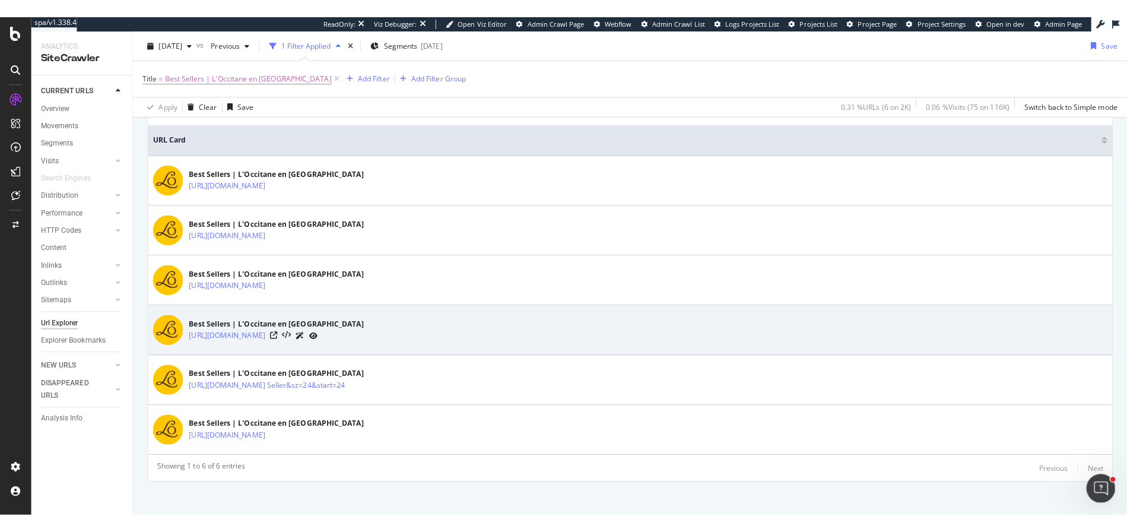
scroll to position [347, 0]
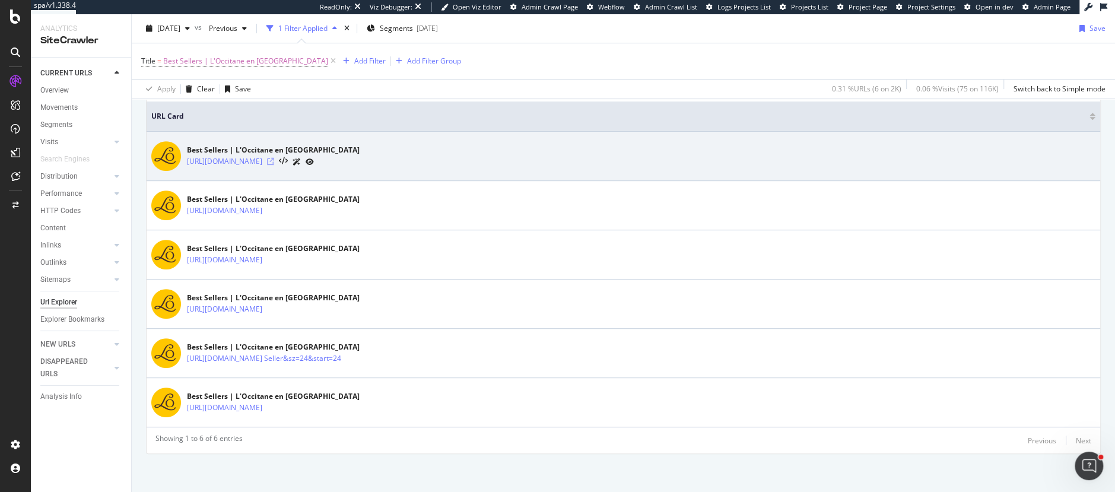
click at [274, 158] on icon at bounding box center [270, 161] width 7 height 7
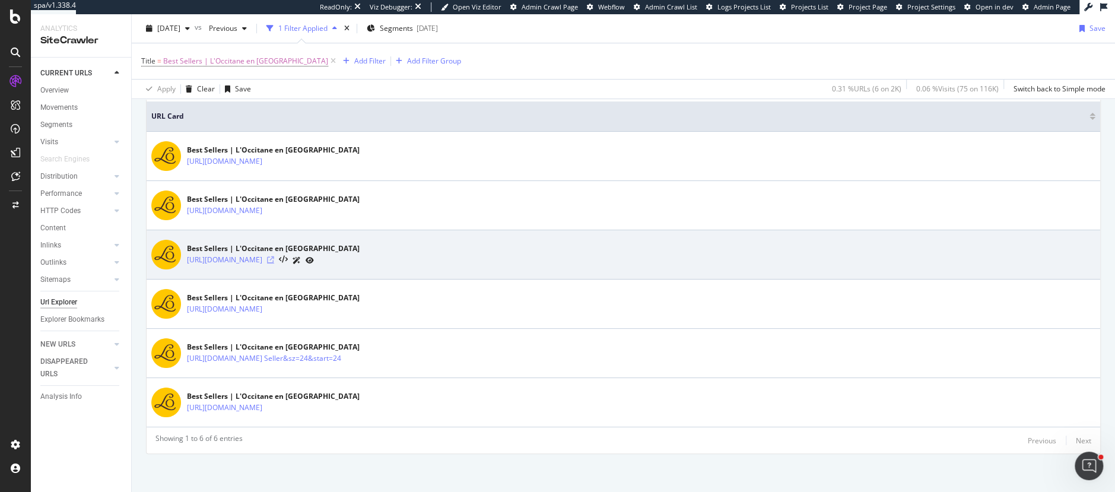
click at [274, 256] on icon at bounding box center [270, 259] width 7 height 7
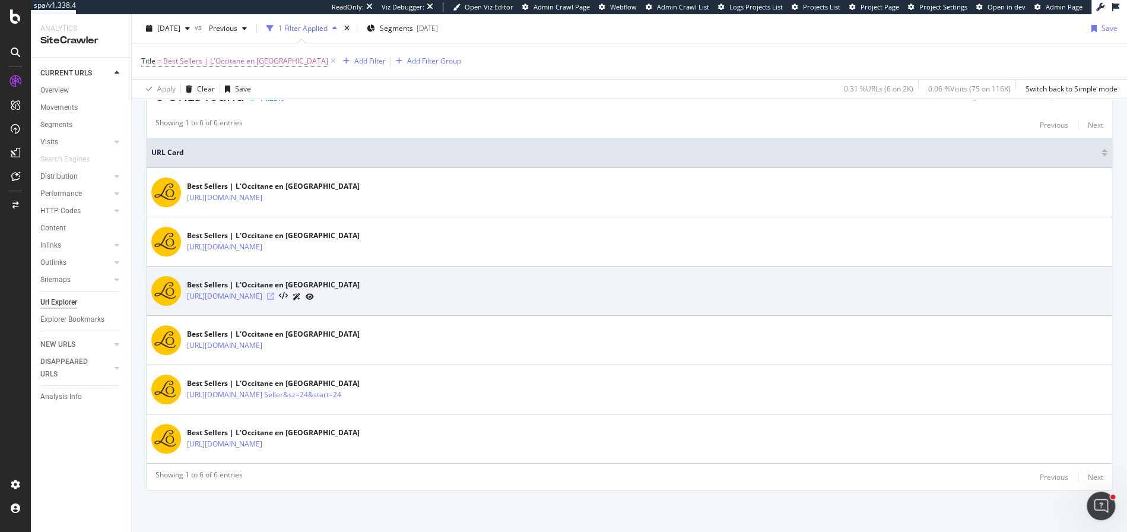
scroll to position [307, 0]
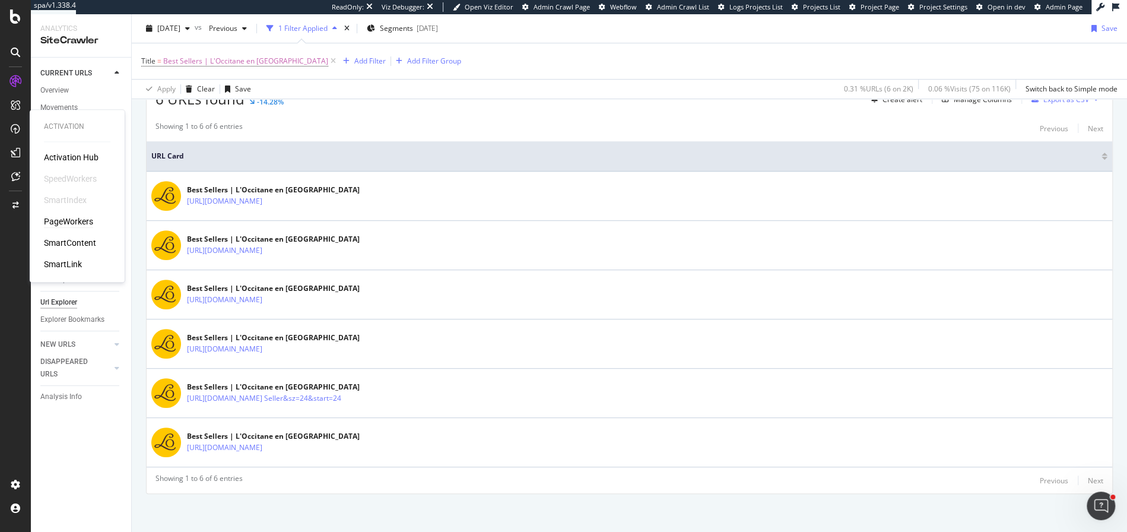
click at [81, 219] on div "PageWorkers" at bounding box center [68, 221] width 49 height 12
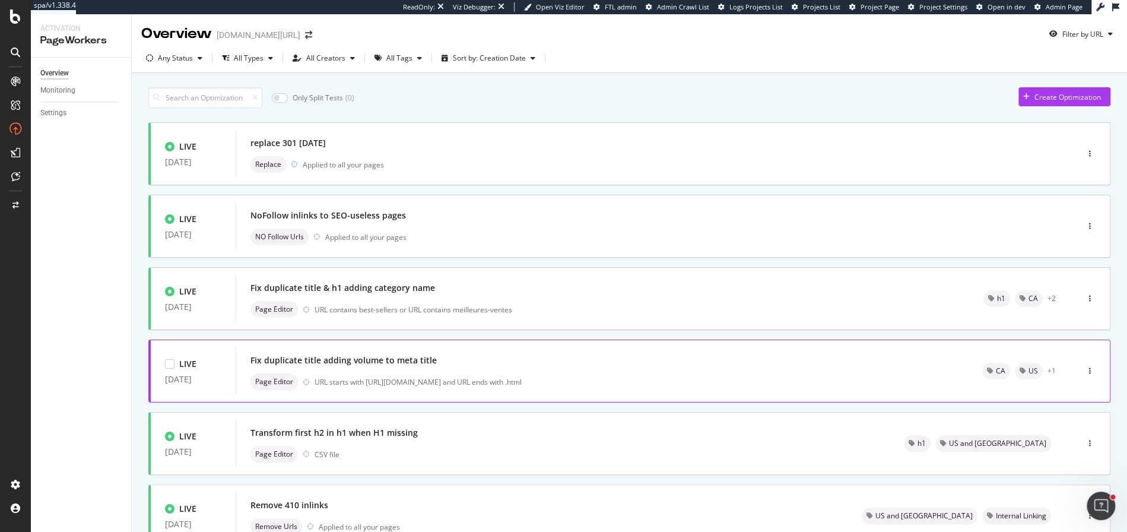
click at [449, 357] on div "Fix duplicate title adding volume to meta title" at bounding box center [601, 360] width 703 height 17
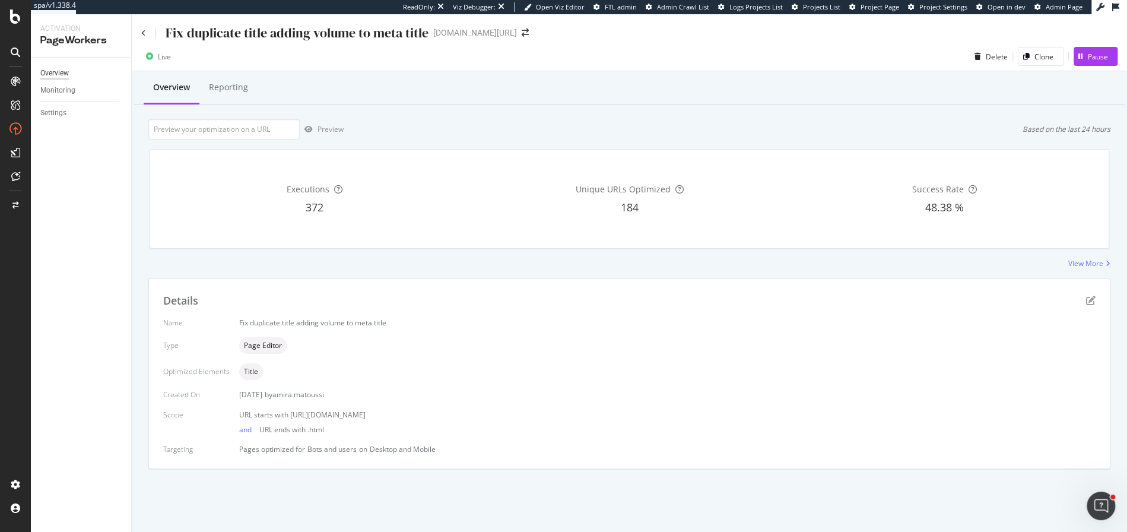
click at [58, 72] on div "Overview" at bounding box center [54, 73] width 28 height 12
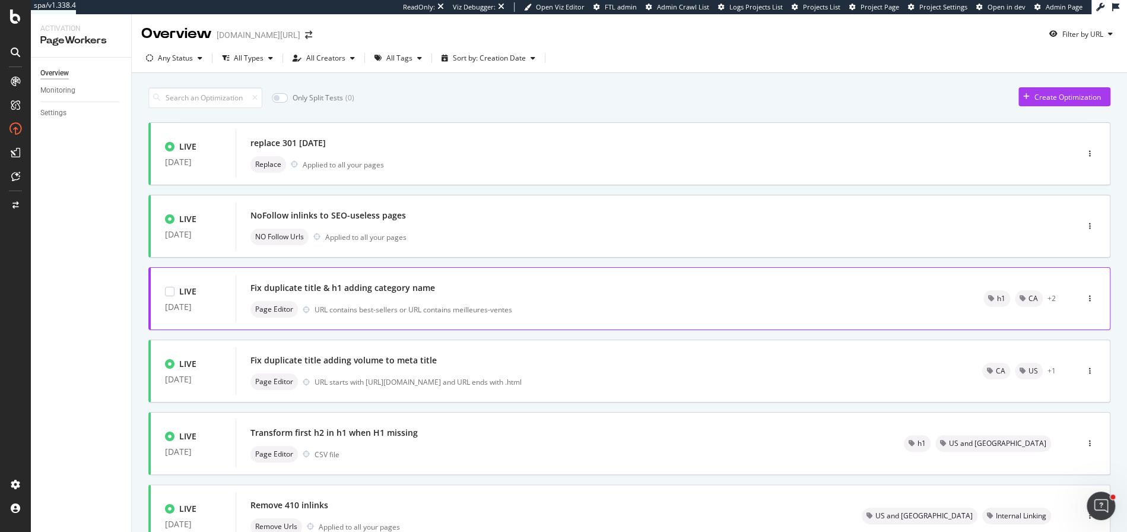
click at [466, 296] on div "Fix duplicate title & h1 adding category name Page Editor URL contains best-sel…" at bounding box center [602, 298] width 704 height 38
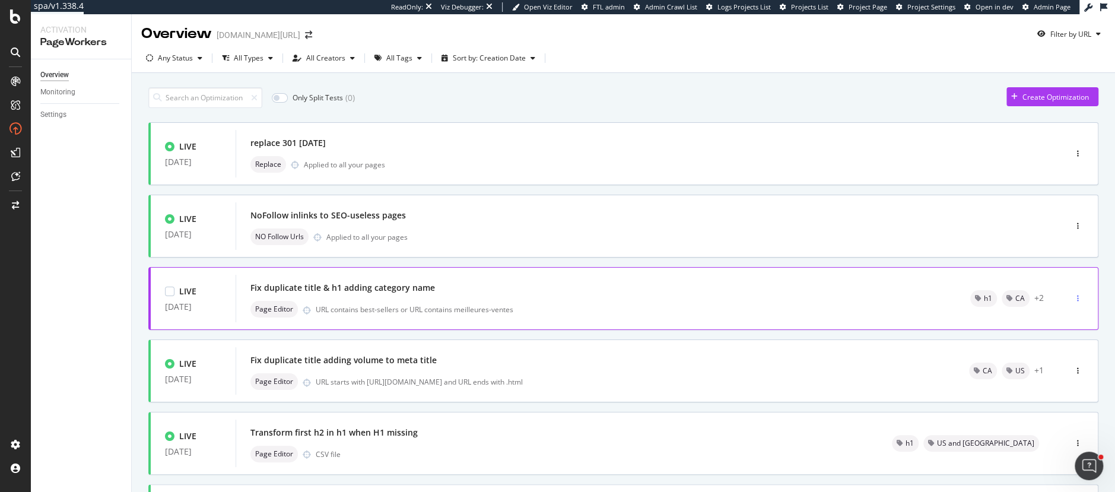
click at [1075, 295] on div "button" at bounding box center [1077, 298] width 11 height 7
click at [881, 262] on div "LIVE [DATE] replace 301 [DATE] Replace Applied to all your pages LIVE [DATE] No…" at bounding box center [623, 388] width 950 height 532
click at [875, 290] on div "Fix duplicate title & h1 adding category name" at bounding box center [595, 287] width 691 height 17
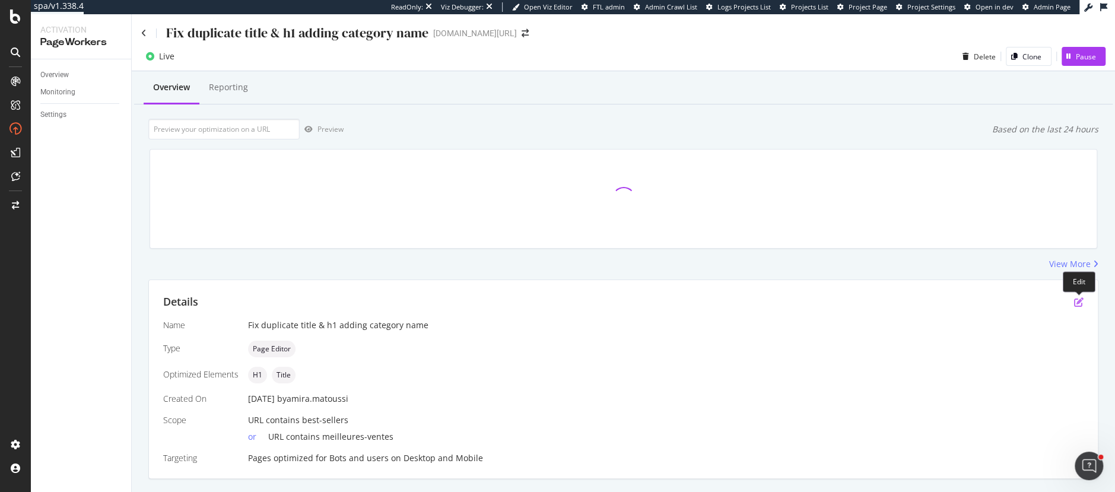
click at [1075, 304] on icon "pen-to-square" at bounding box center [1078, 301] width 9 height 9
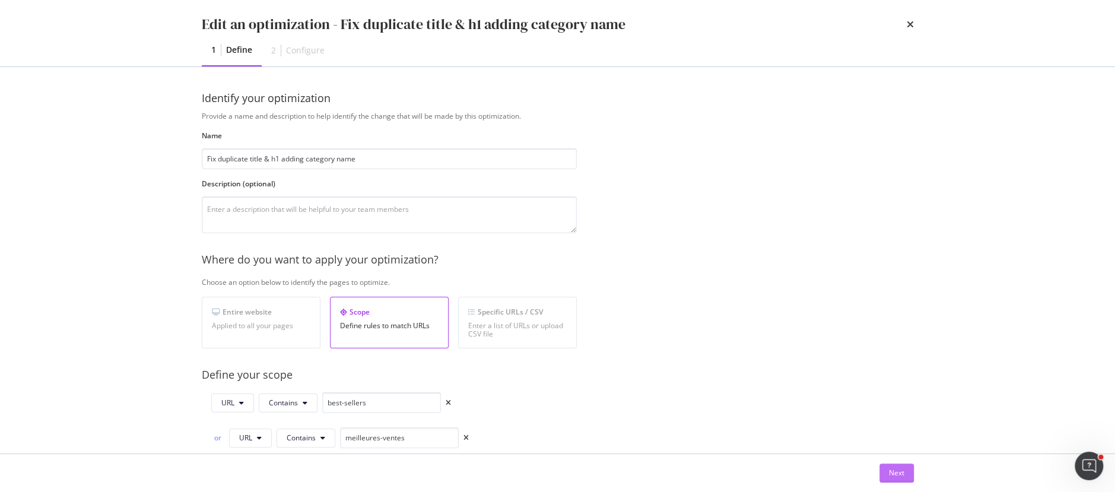
click at [900, 472] on div "Next" at bounding box center [896, 473] width 15 height 10
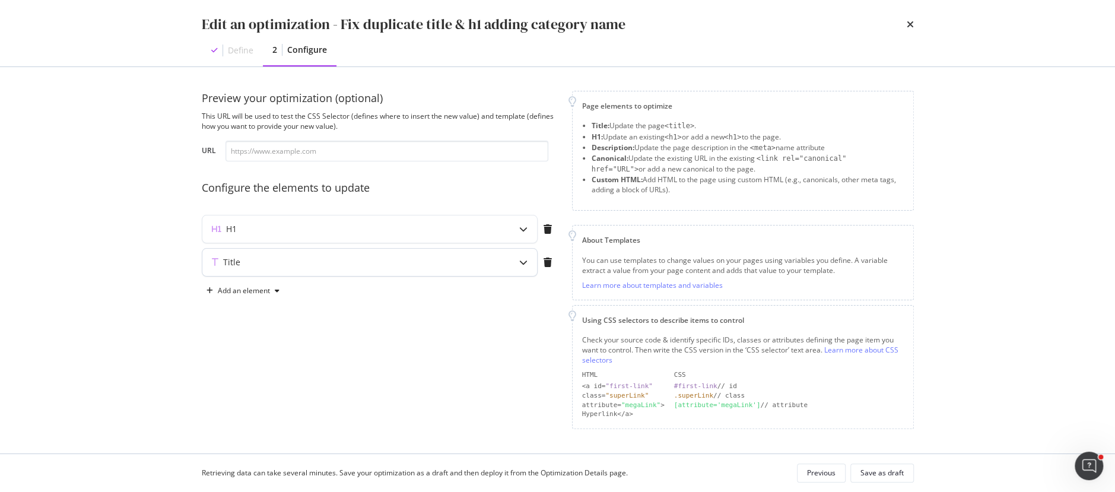
click at [301, 268] on div "Title" at bounding box center [369, 262] width 335 height 27
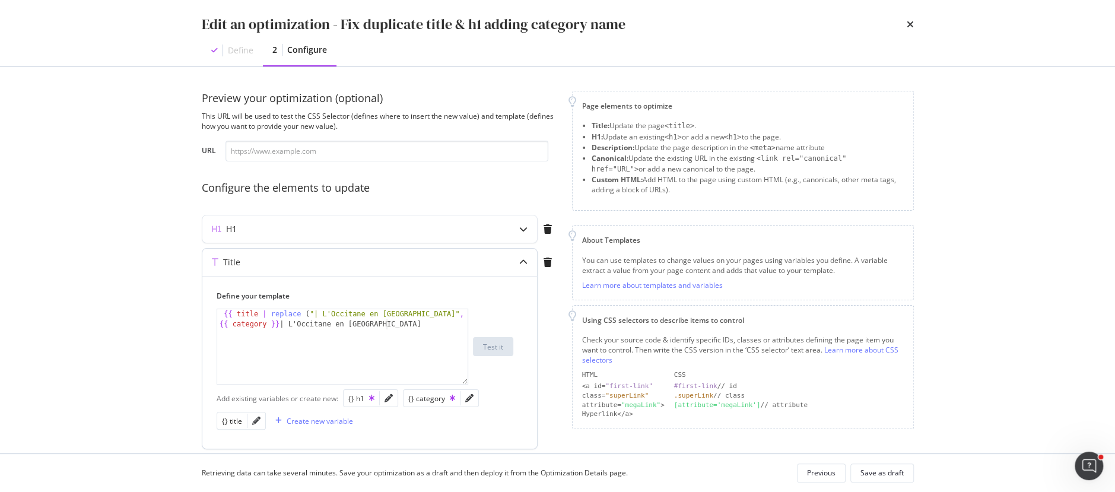
type textarea "{{ title | replace ("| L'Occitane en Provence", ":")}} {{ category }} | L'Occit…"
drag, startPoint x: 404, startPoint y: 333, endPoint x: 173, endPoint y: 266, distance: 240.9
click at [173, 266] on div "Edit an optimization - Fix duplicate title & h1 adding category name Define 2 C…" at bounding box center [557, 246] width 1115 height 492
click at [911, 28] on icon "times" at bounding box center [910, 24] width 7 height 9
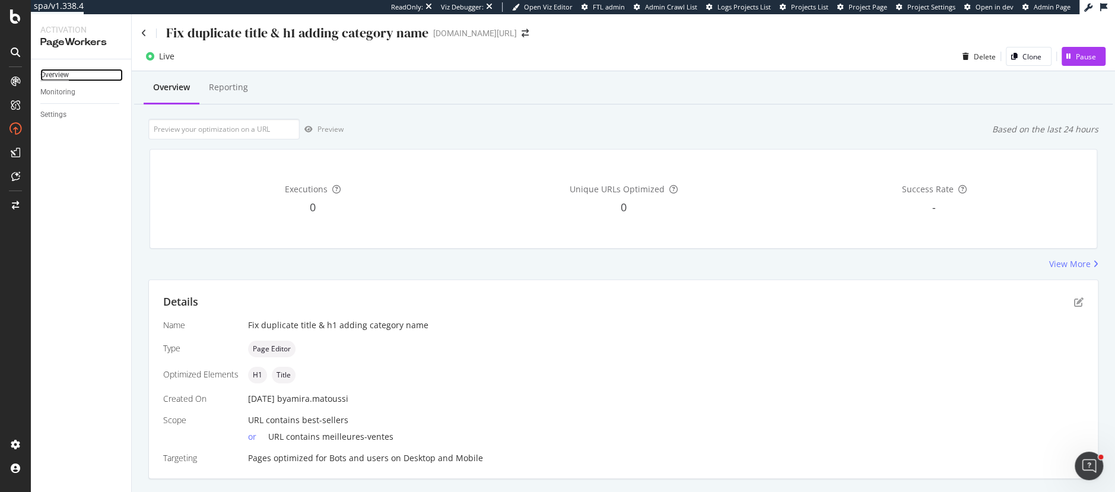
click at [52, 74] on div "Overview" at bounding box center [54, 75] width 28 height 12
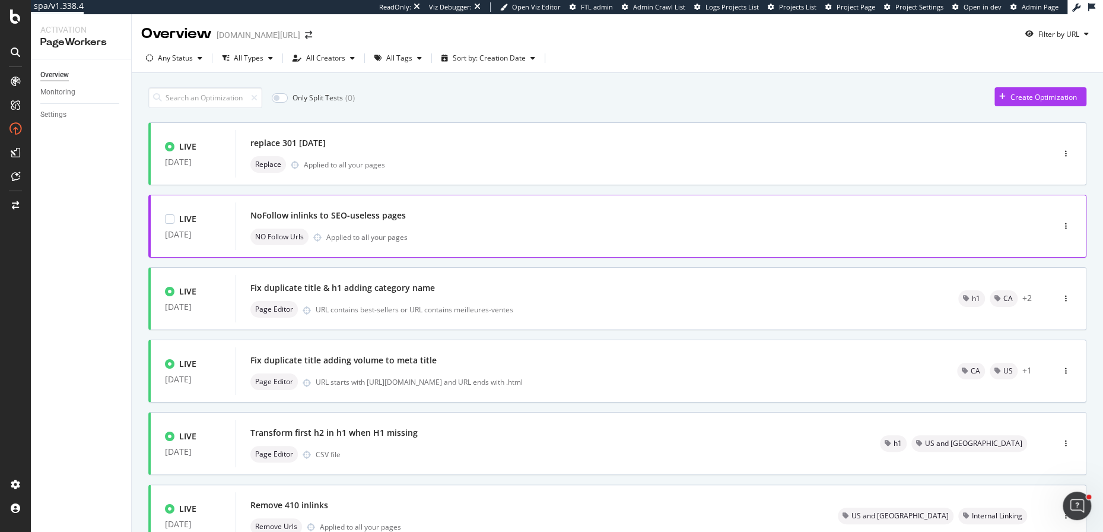
click at [444, 224] on div "NoFollow inlinks to SEO-useless pages NO Follow Urls Applied to all your pages" at bounding box center [626, 226] width 753 height 38
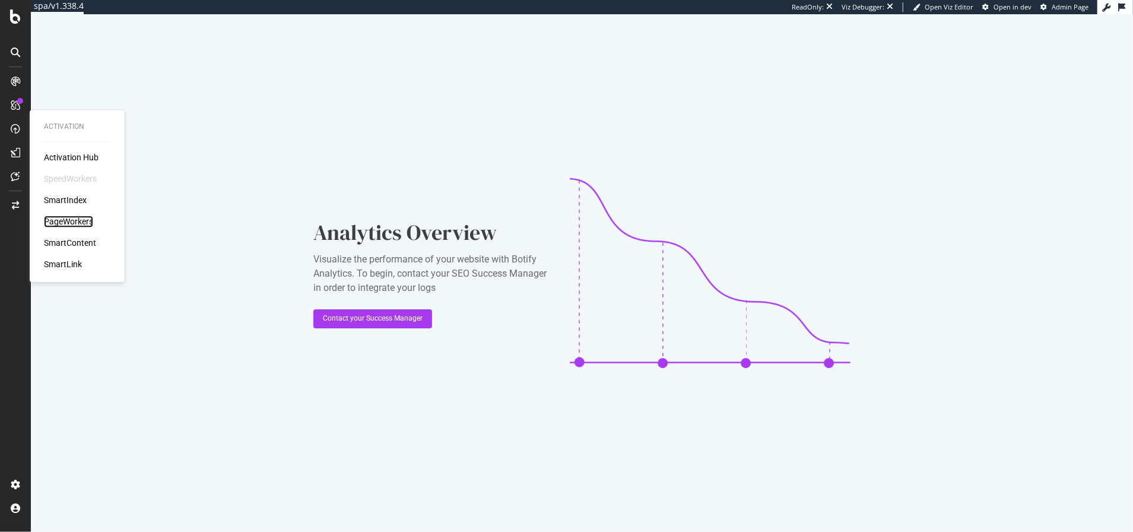
click at [87, 219] on div "PageWorkers" at bounding box center [68, 221] width 49 height 12
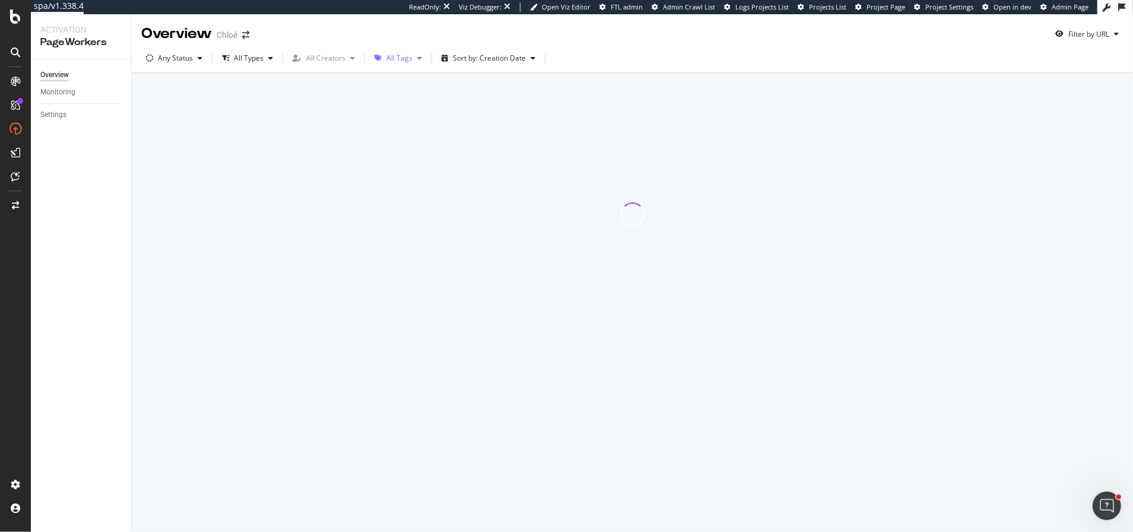
click at [405, 60] on div "All Tags" at bounding box center [399, 58] width 26 height 7
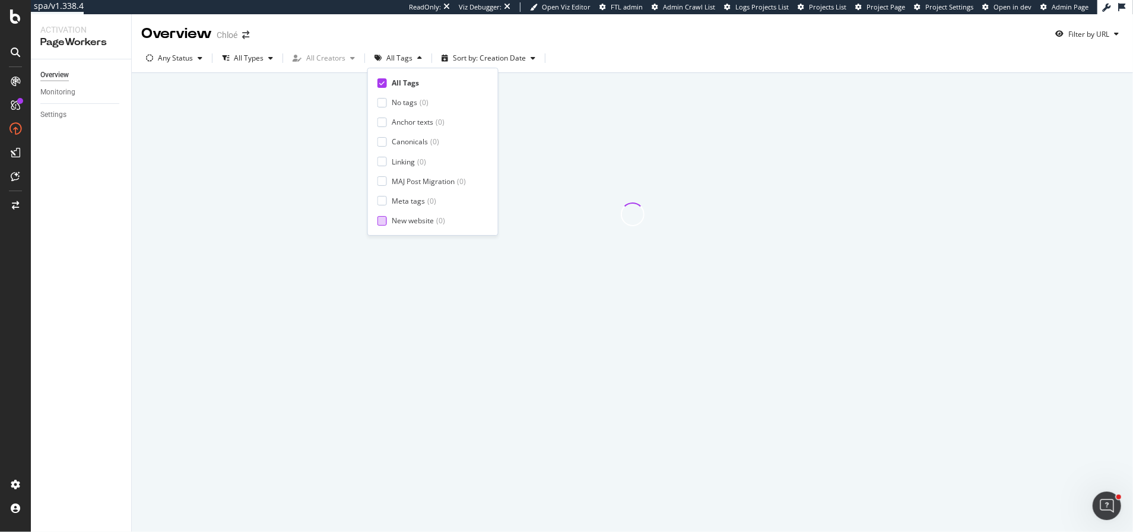
click at [388, 221] on div "New website ( 0 )" at bounding box center [427, 220] width 101 height 10
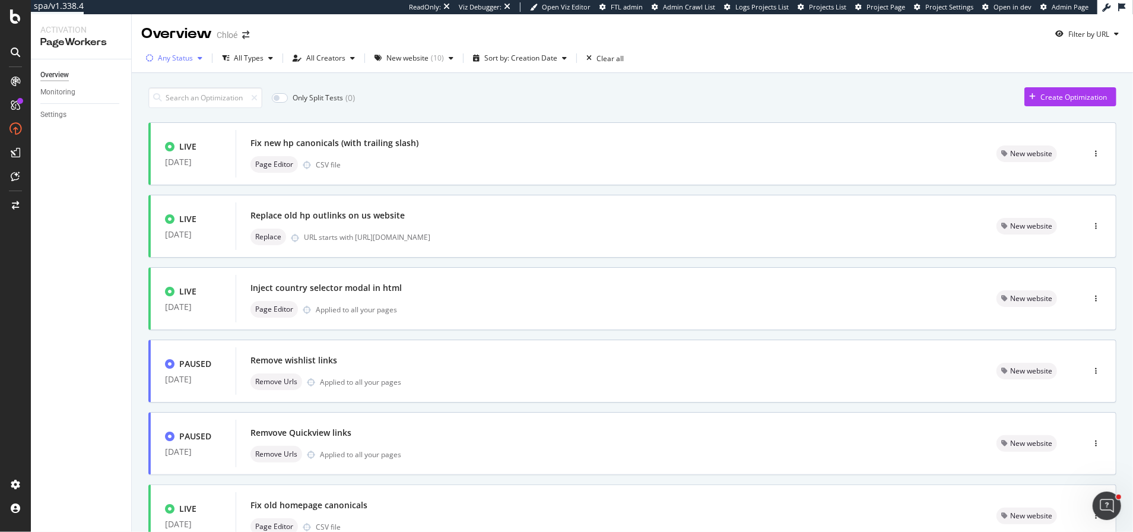
click at [176, 58] on div "Any Status" at bounding box center [175, 58] width 35 height 7
click at [157, 123] on div at bounding box center [155, 121] width 9 height 9
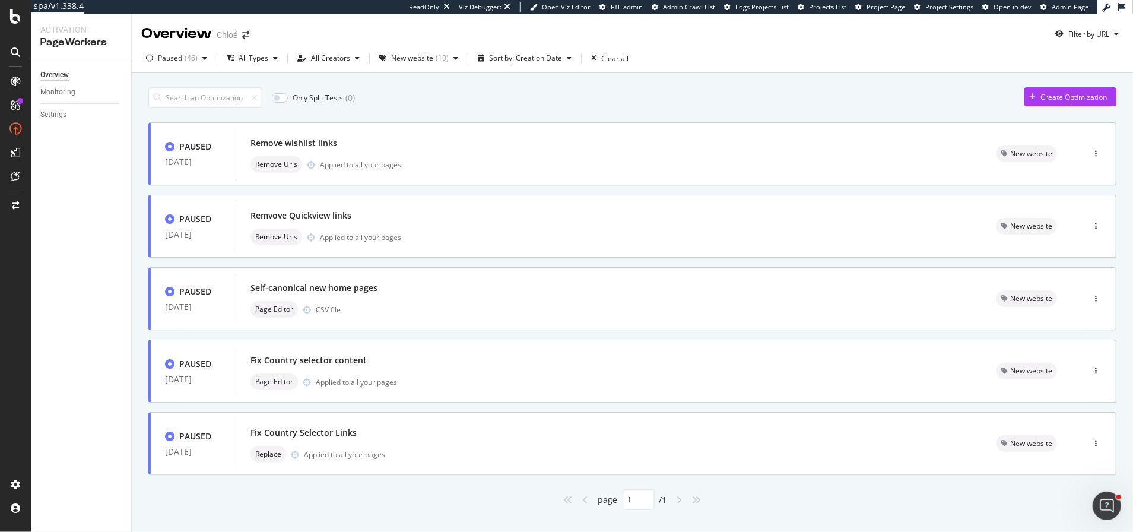
click at [446, 104] on div "Only Split Tests ( 0 ) Create Optimization" at bounding box center [632, 97] width 968 height 21
